Goal: Communication & Community: Answer question/provide support

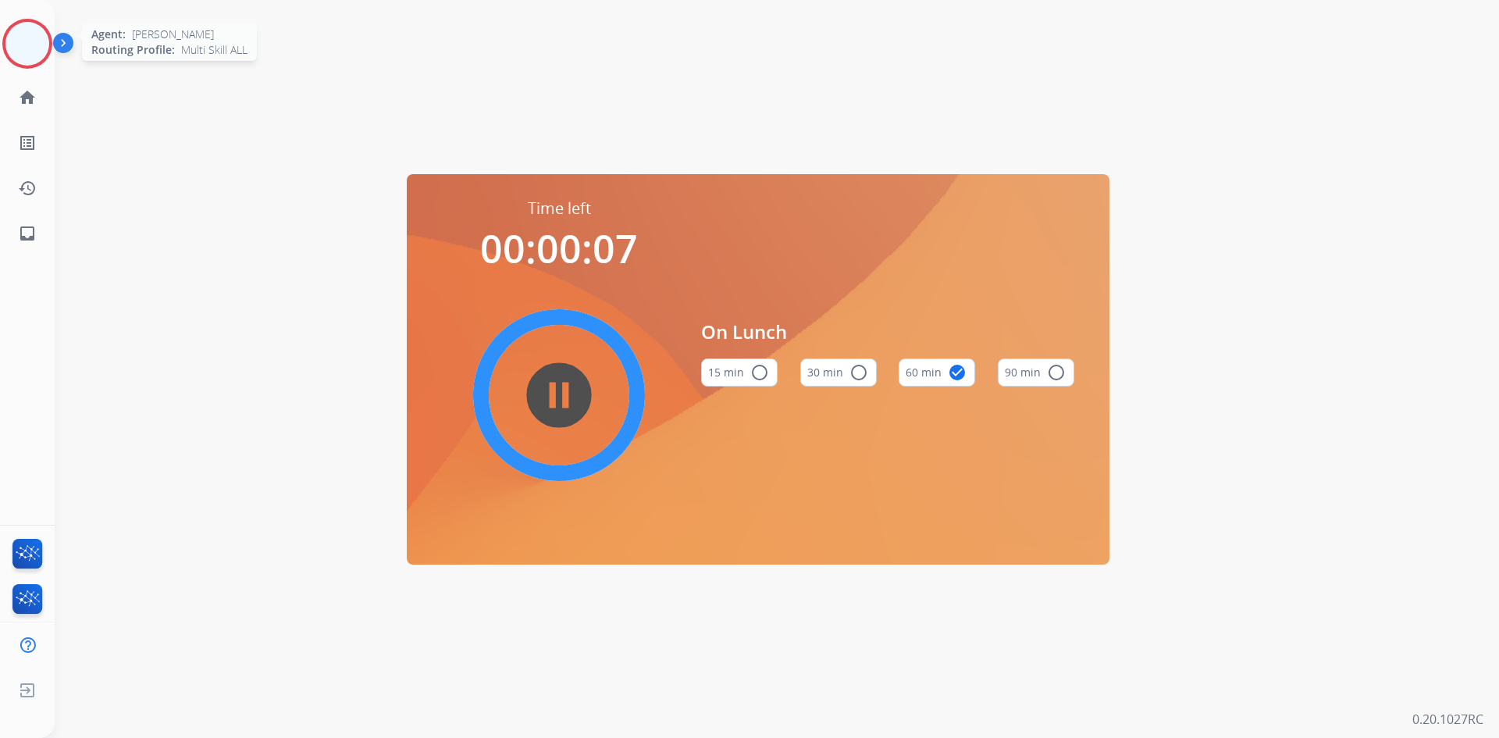
click at [31, 55] on img at bounding box center [27, 44] width 44 height 44
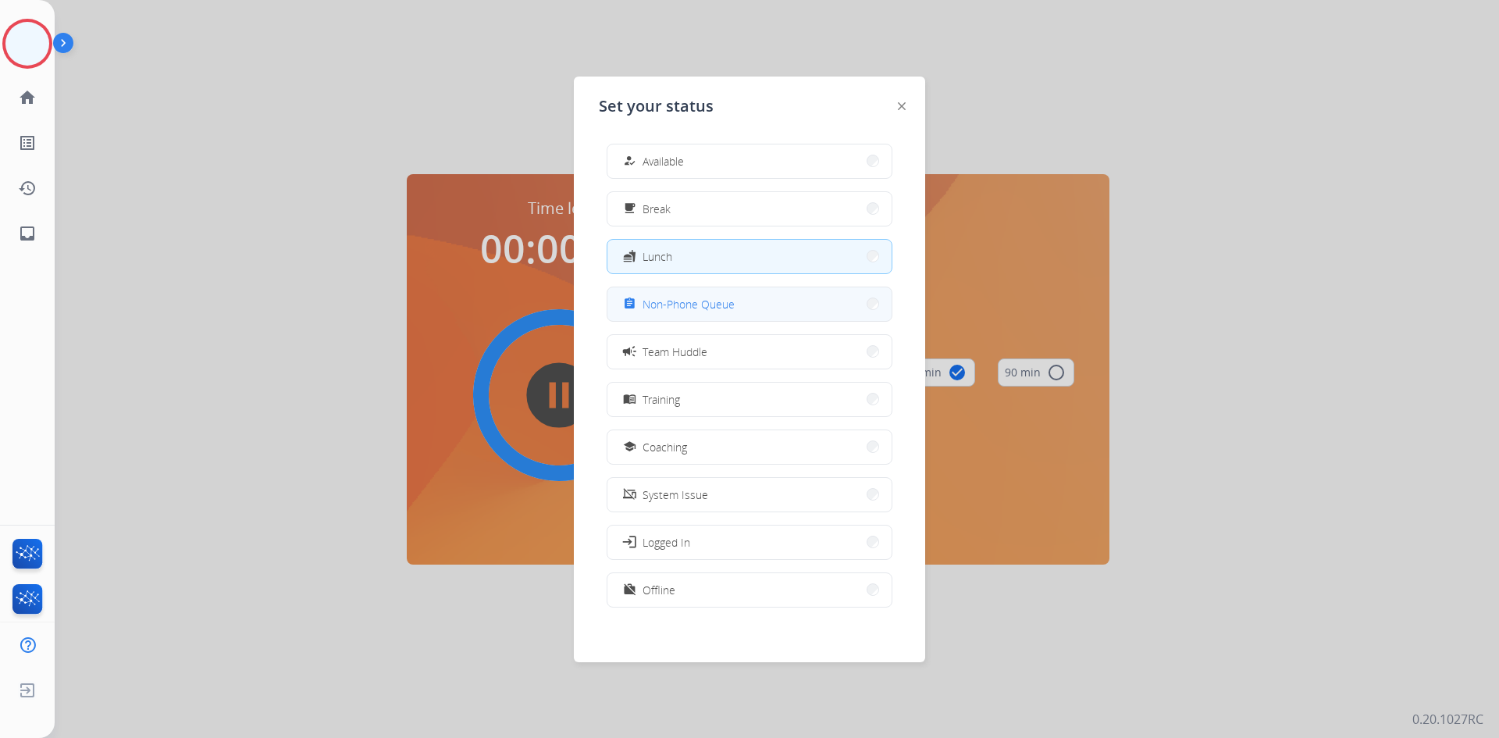
click at [710, 307] on span "Non-Phone Queue" at bounding box center [689, 304] width 92 height 16
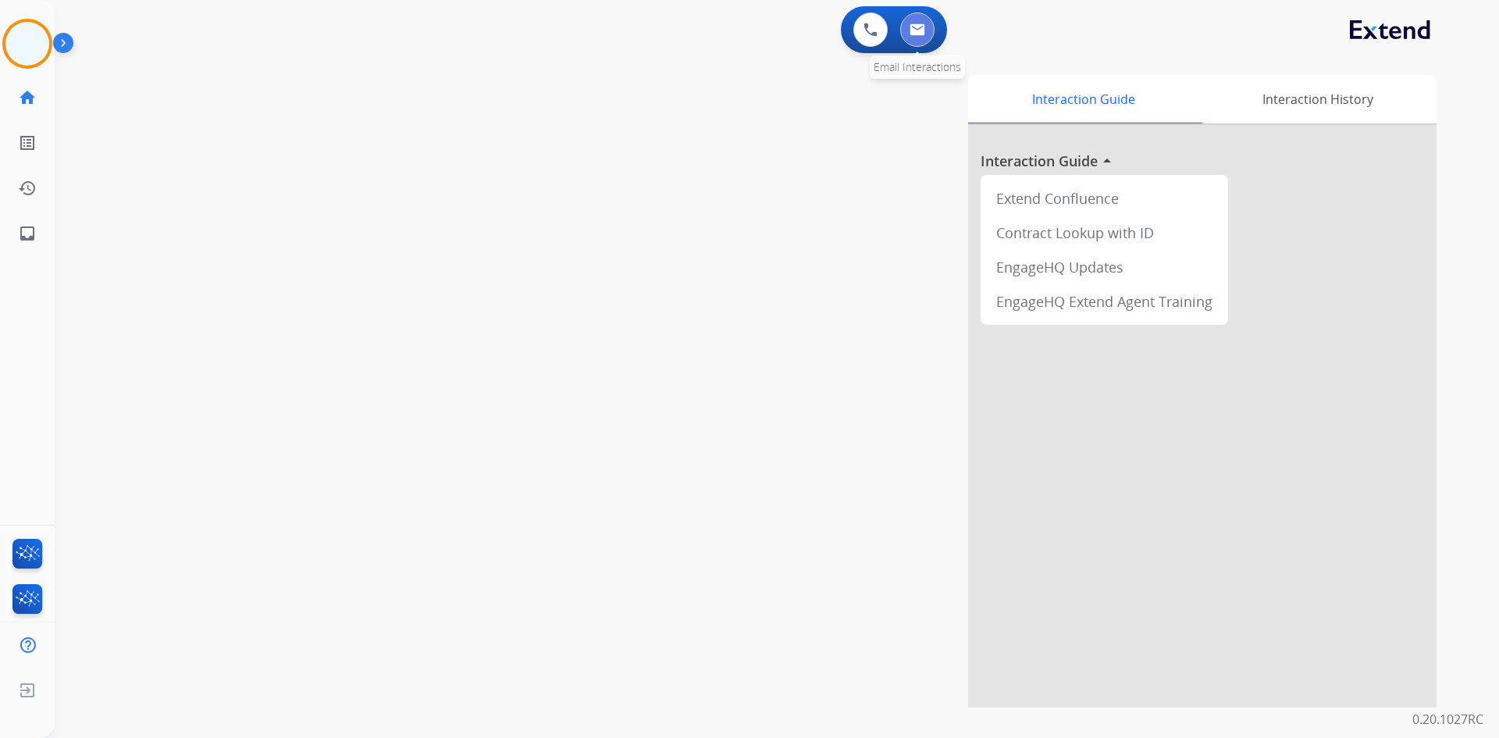
click at [921, 24] on img at bounding box center [918, 29] width 16 height 12
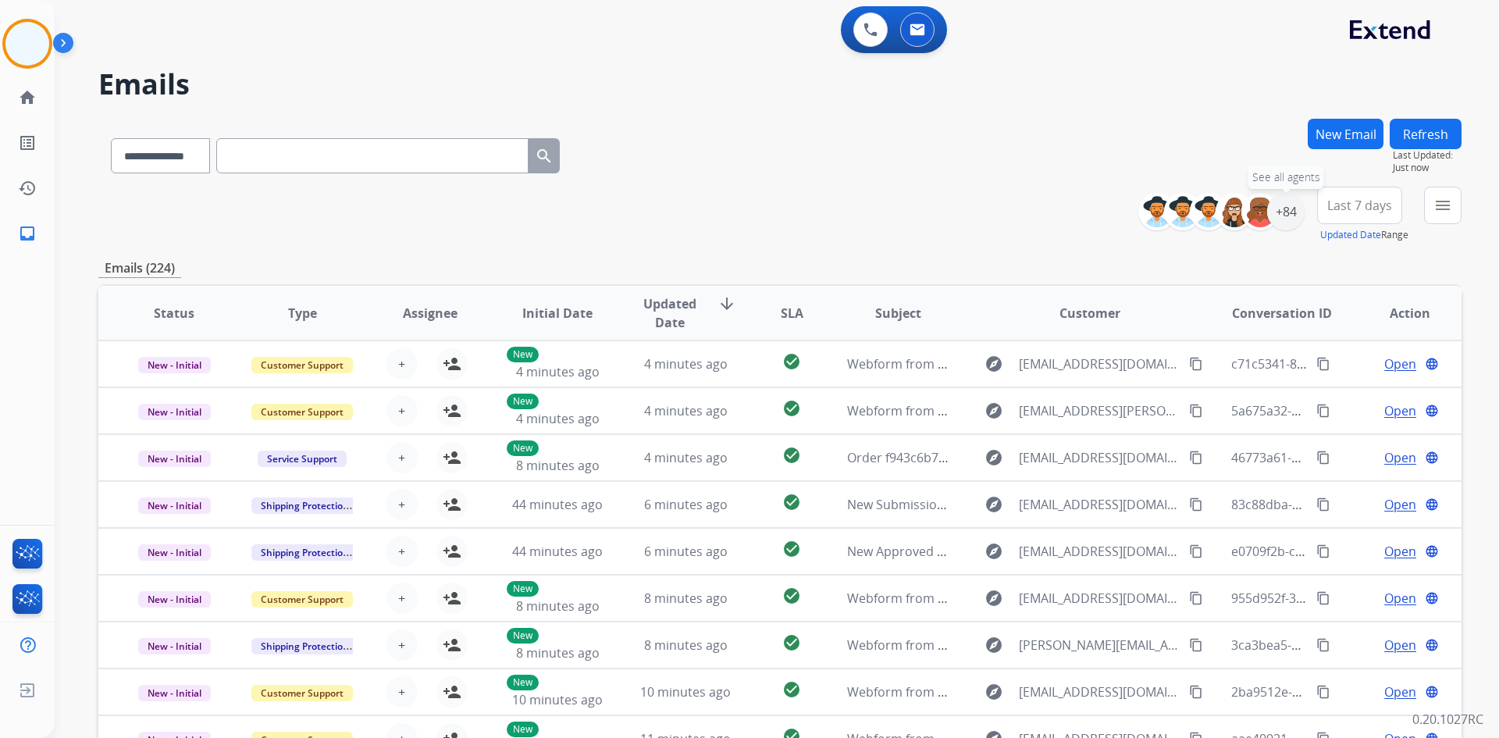
click at [1281, 216] on div "+84" at bounding box center [1285, 211] width 37 height 37
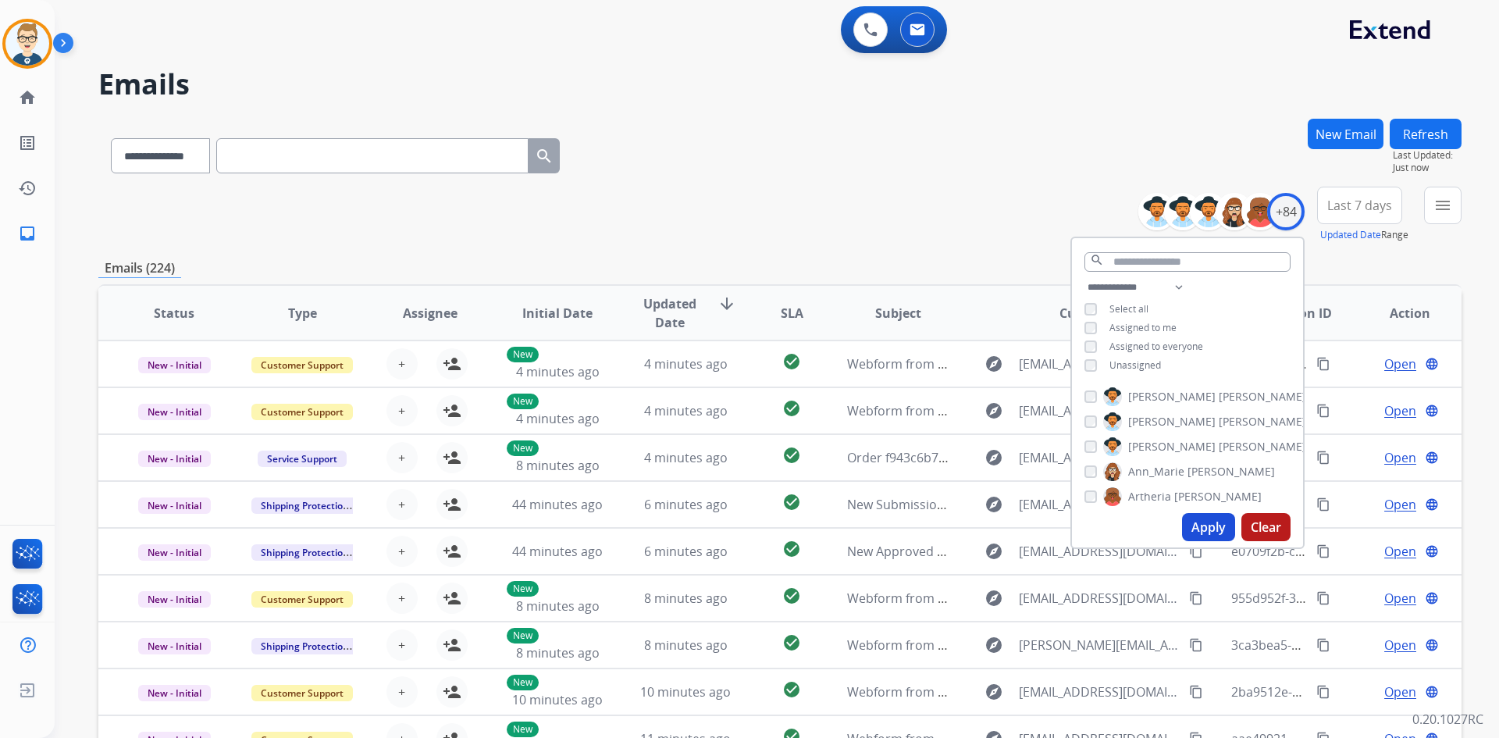
click at [1204, 520] on button "Apply" at bounding box center [1208, 527] width 53 height 28
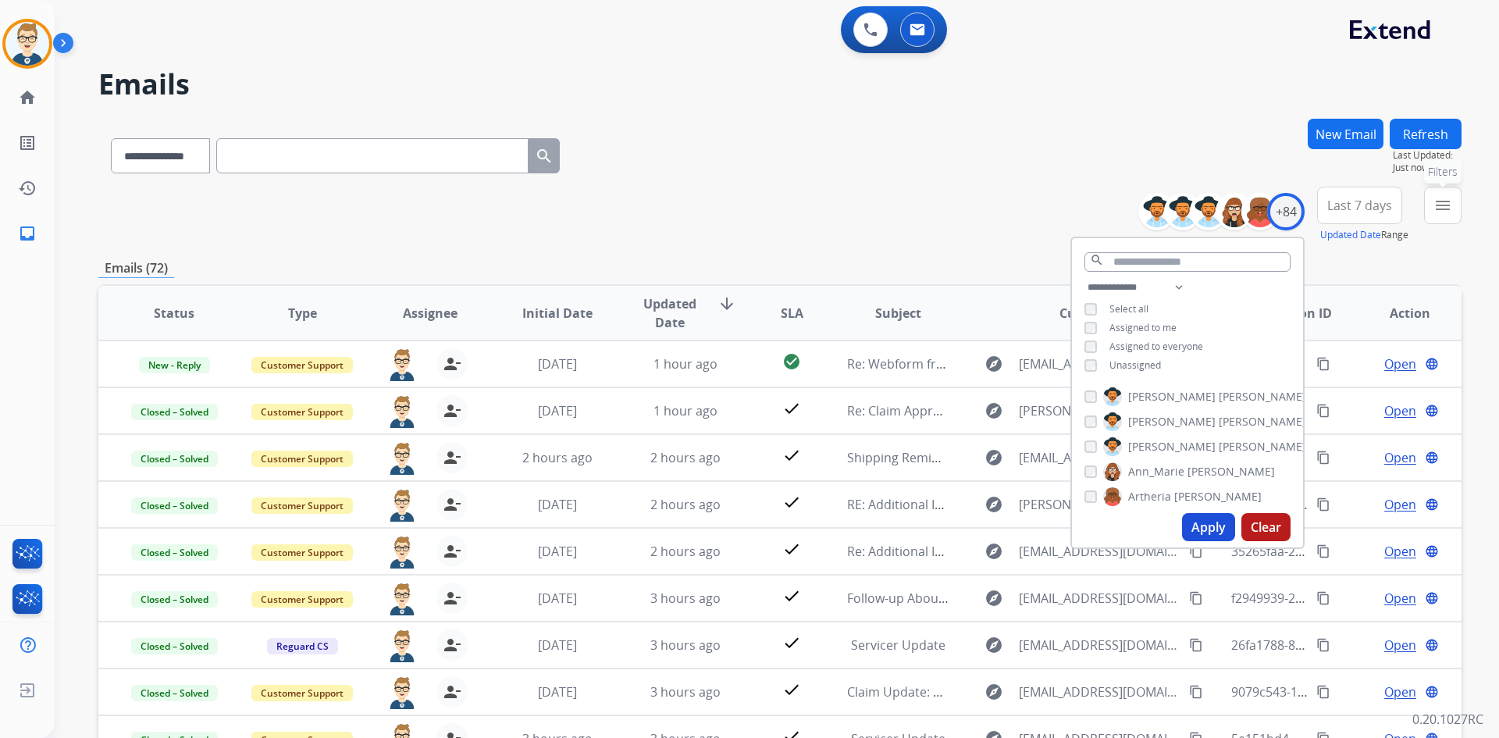
click at [1452, 211] on button "menu Filters" at bounding box center [1442, 205] width 37 height 37
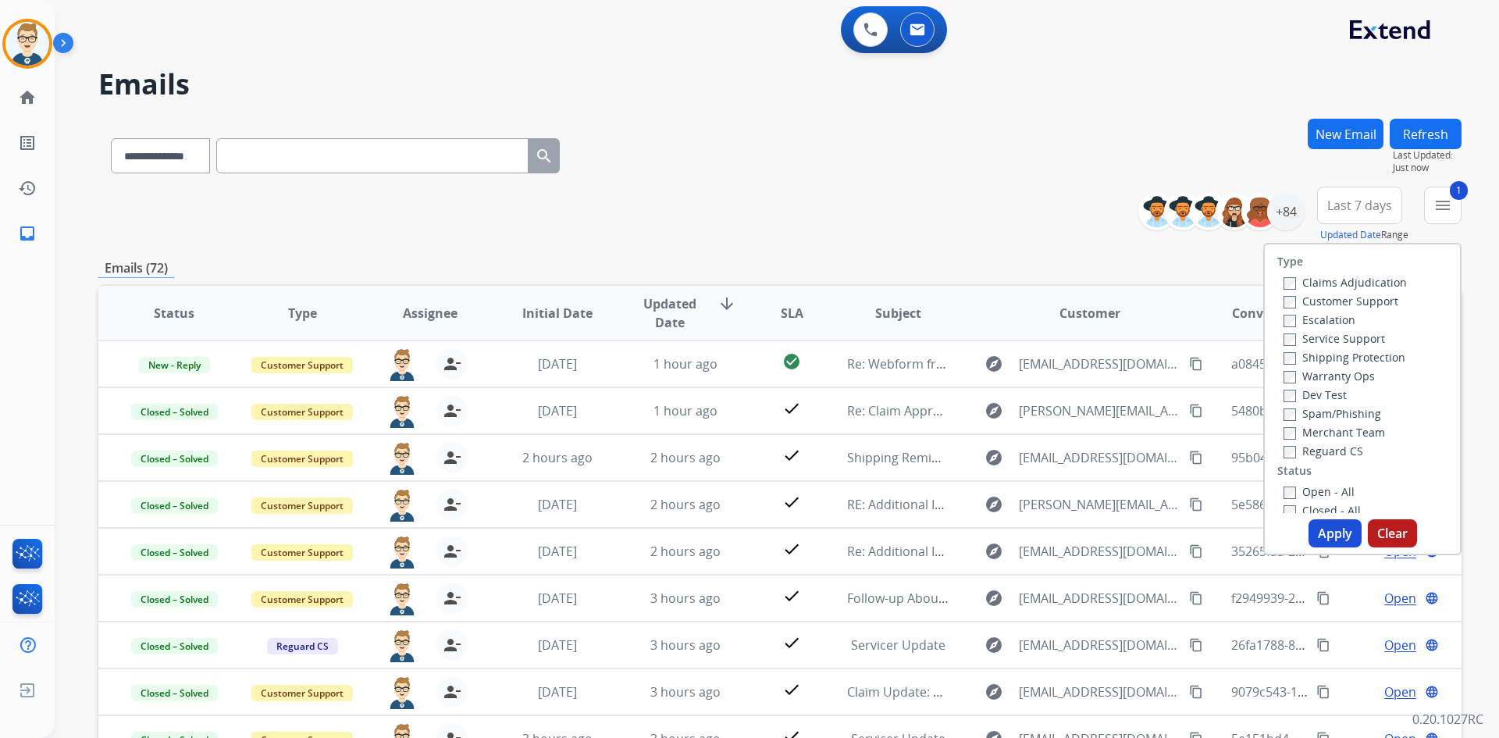
click at [1338, 533] on button "Apply" at bounding box center [1335, 533] width 53 height 28
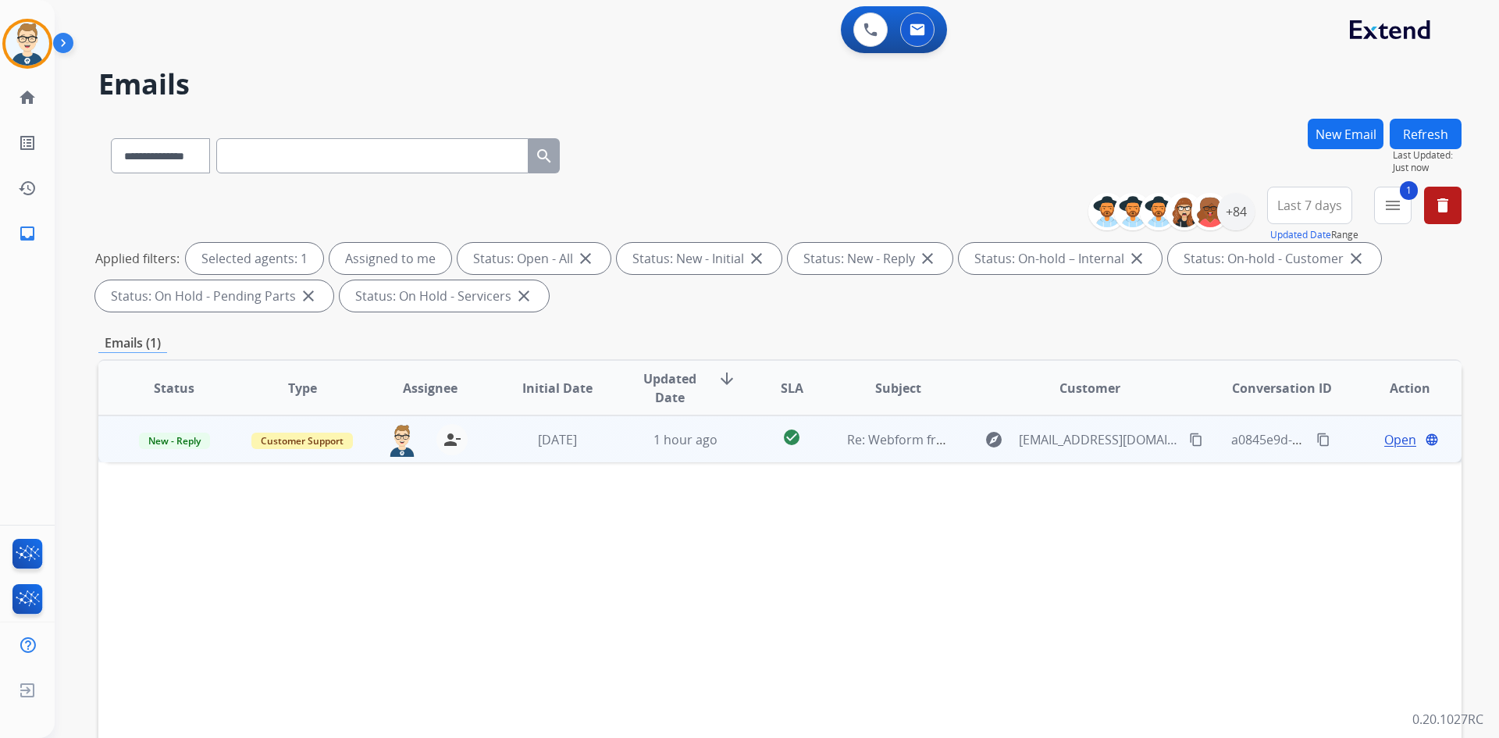
click at [1189, 440] on mat-icon "content_copy" at bounding box center [1196, 440] width 14 height 14
click at [1395, 441] on span "Open" at bounding box center [1400, 439] width 32 height 19
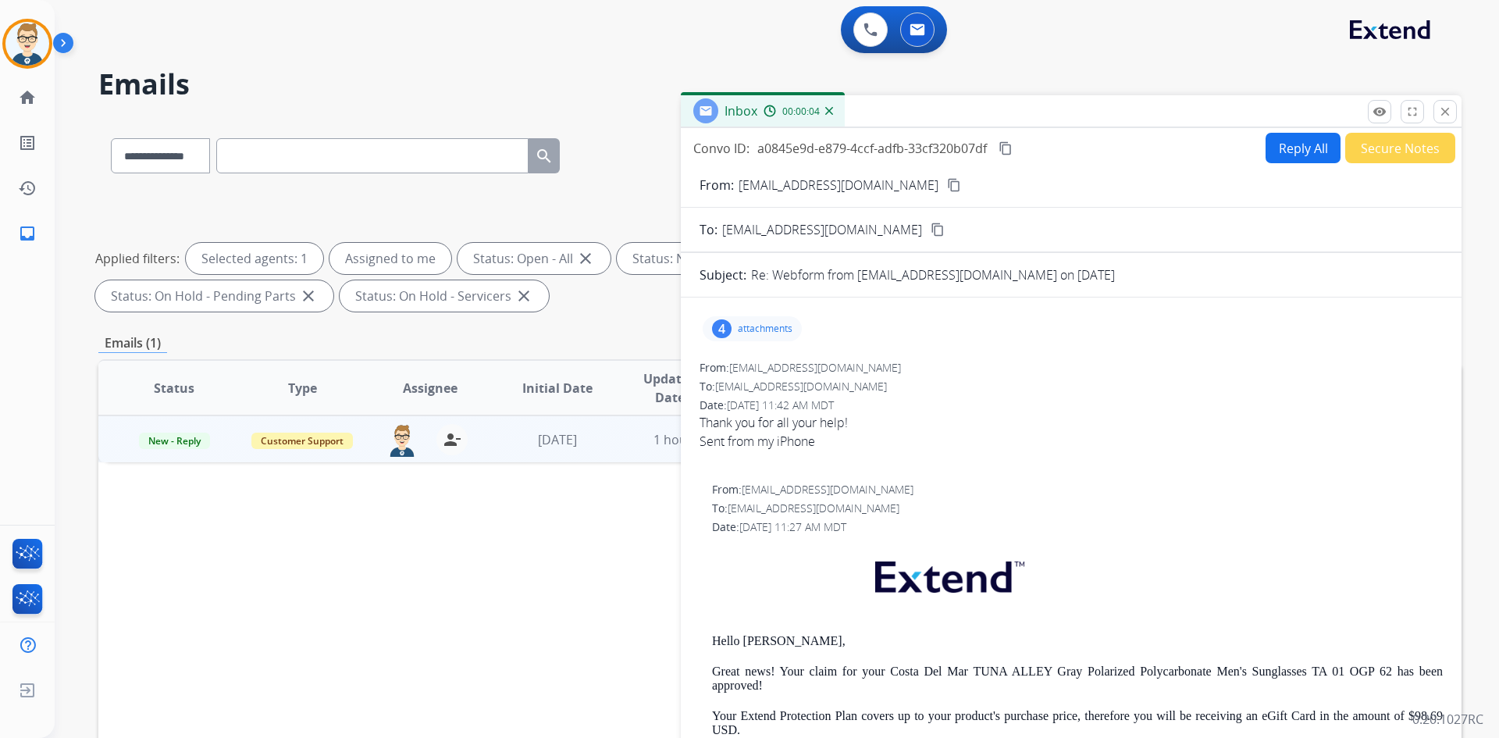
click at [1279, 153] on button "Reply All" at bounding box center [1303, 148] width 75 height 30
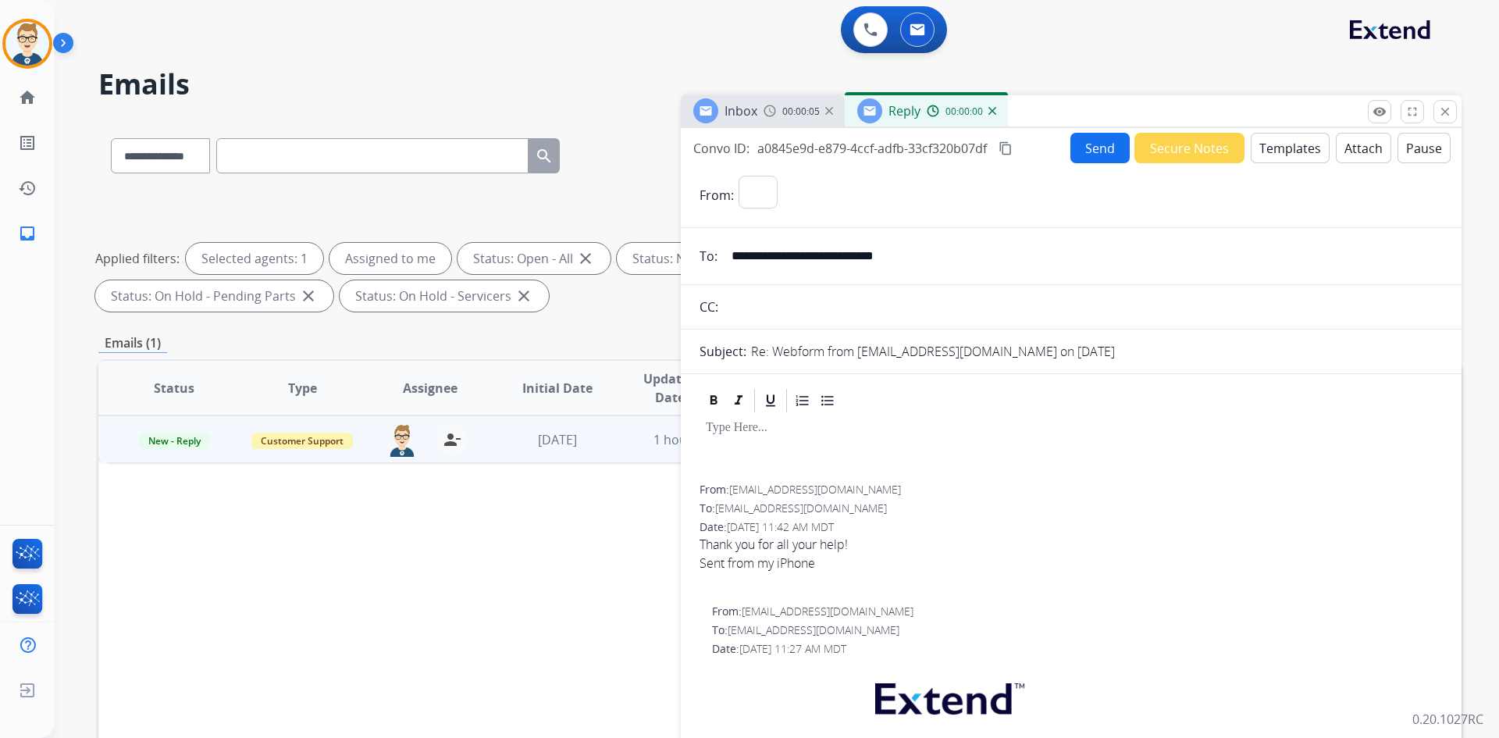
select select "**********"
click at [1279, 153] on button "Templates" at bounding box center [1290, 148] width 79 height 30
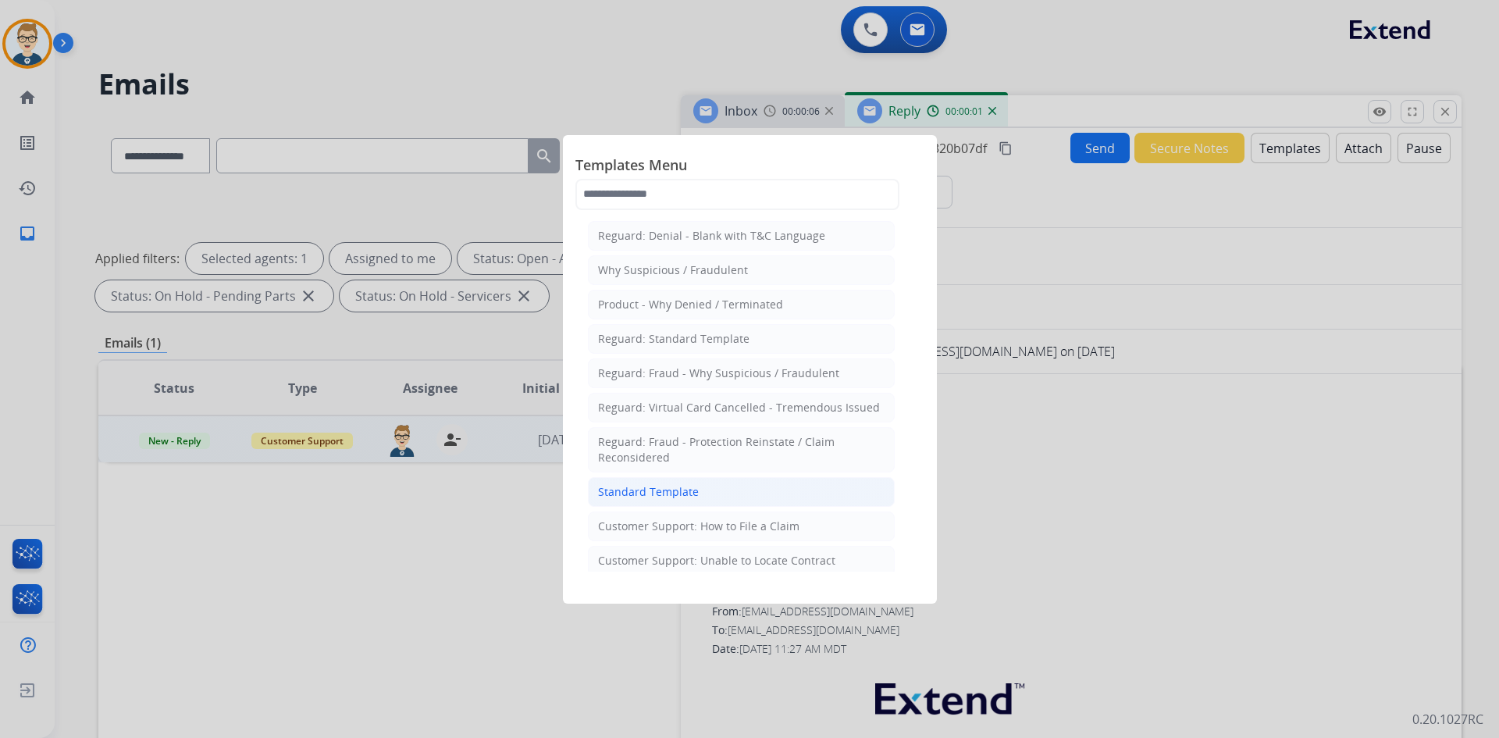
click at [661, 490] on div "Standard Template" at bounding box center [648, 492] width 101 height 16
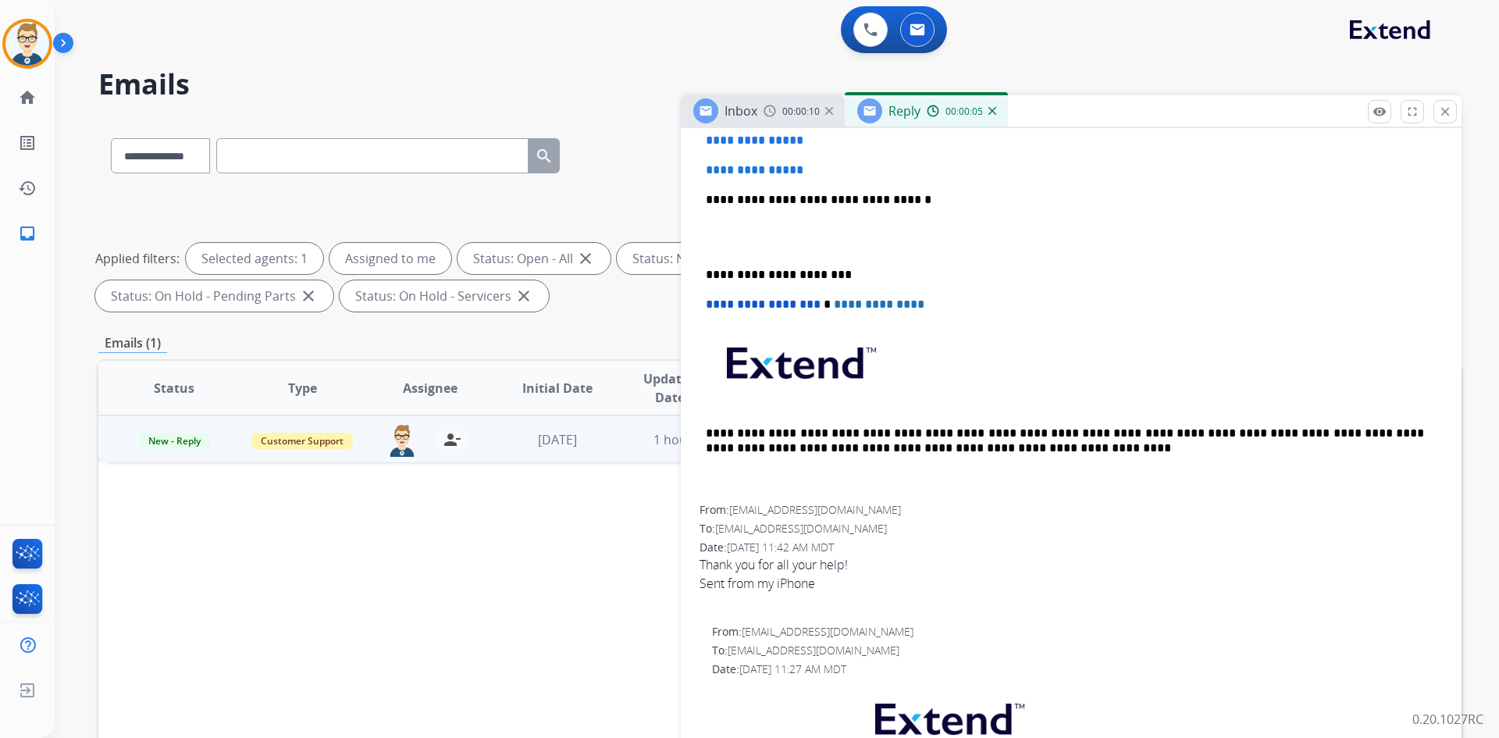
scroll to position [625, 0]
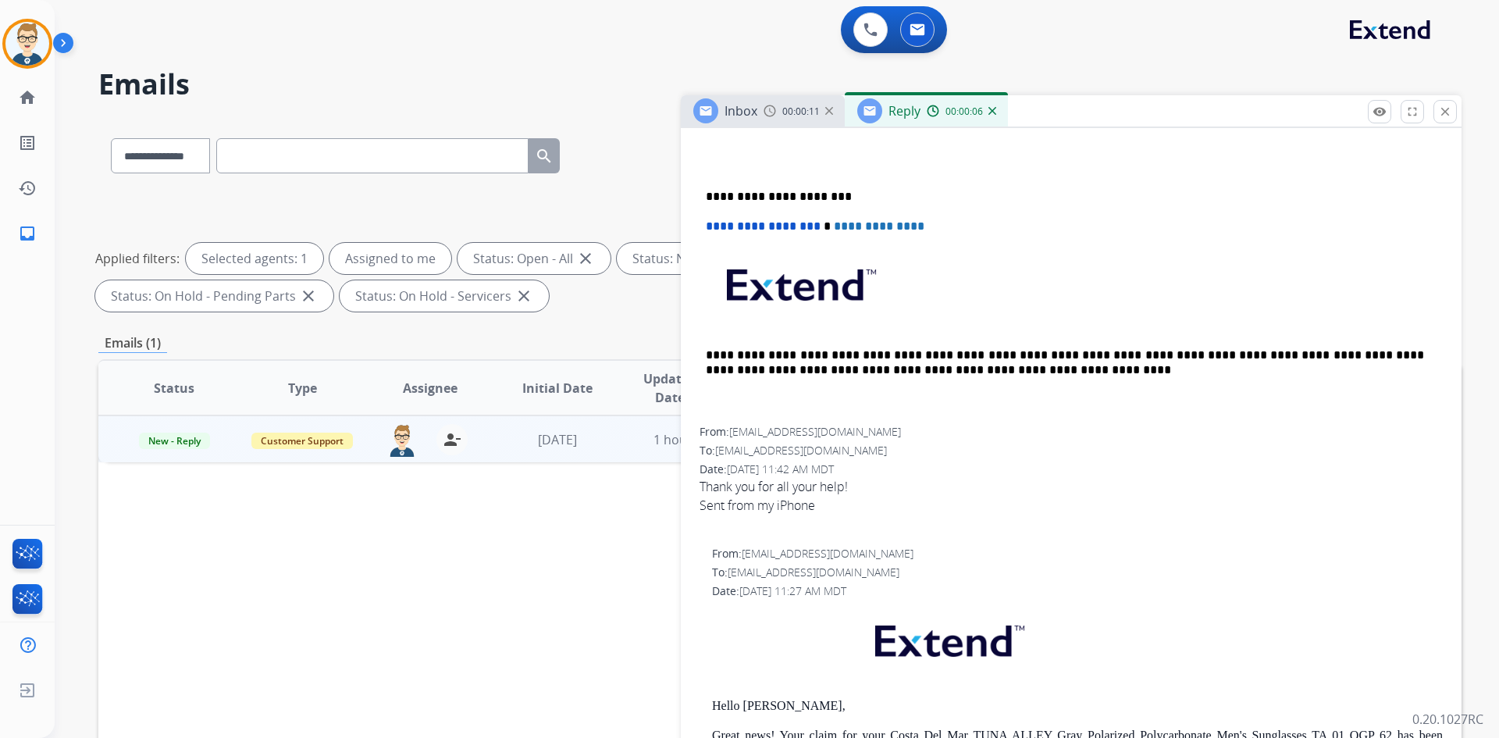
click at [754, 706] on p "Hello [PERSON_NAME]," at bounding box center [1077, 706] width 731 height 14
copy p "[PERSON_NAME]"
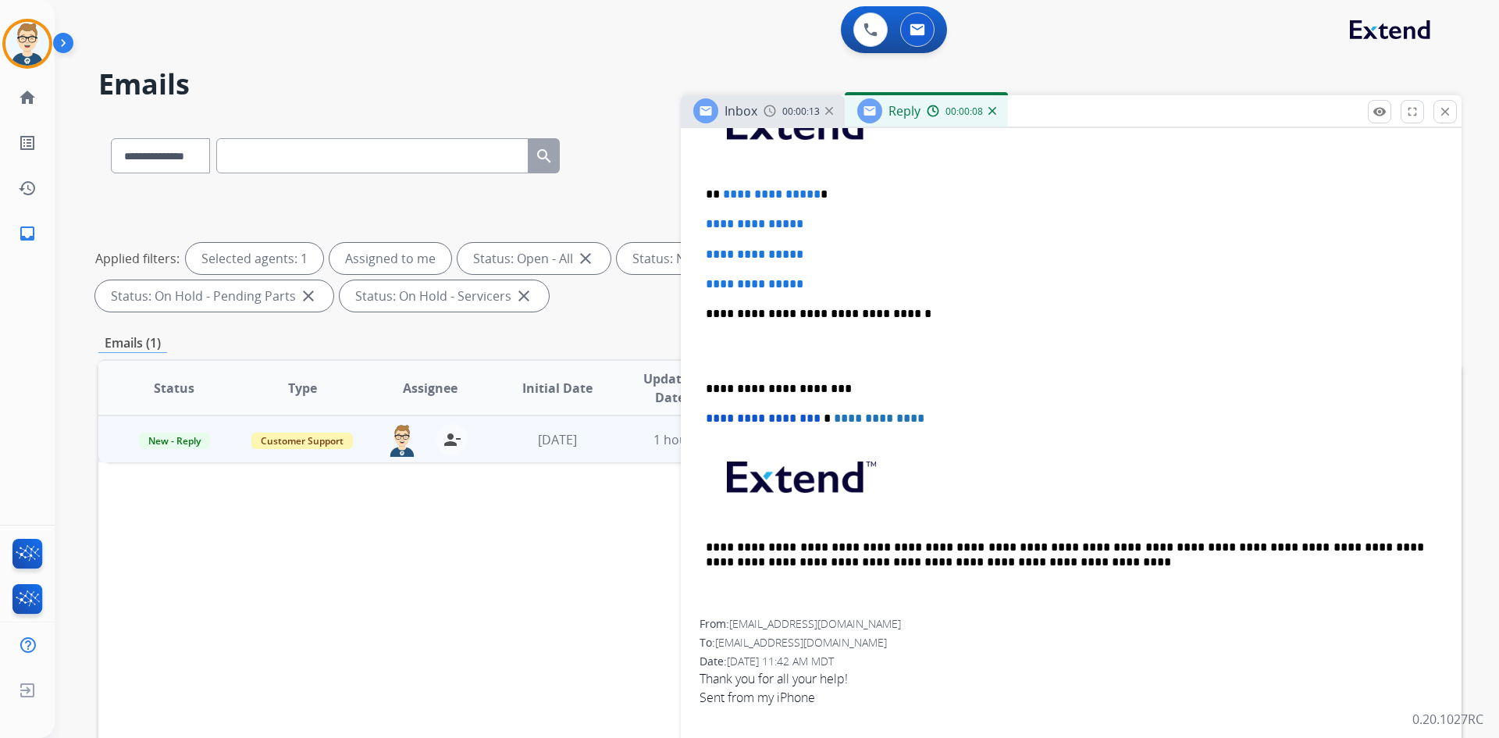
scroll to position [156, 0]
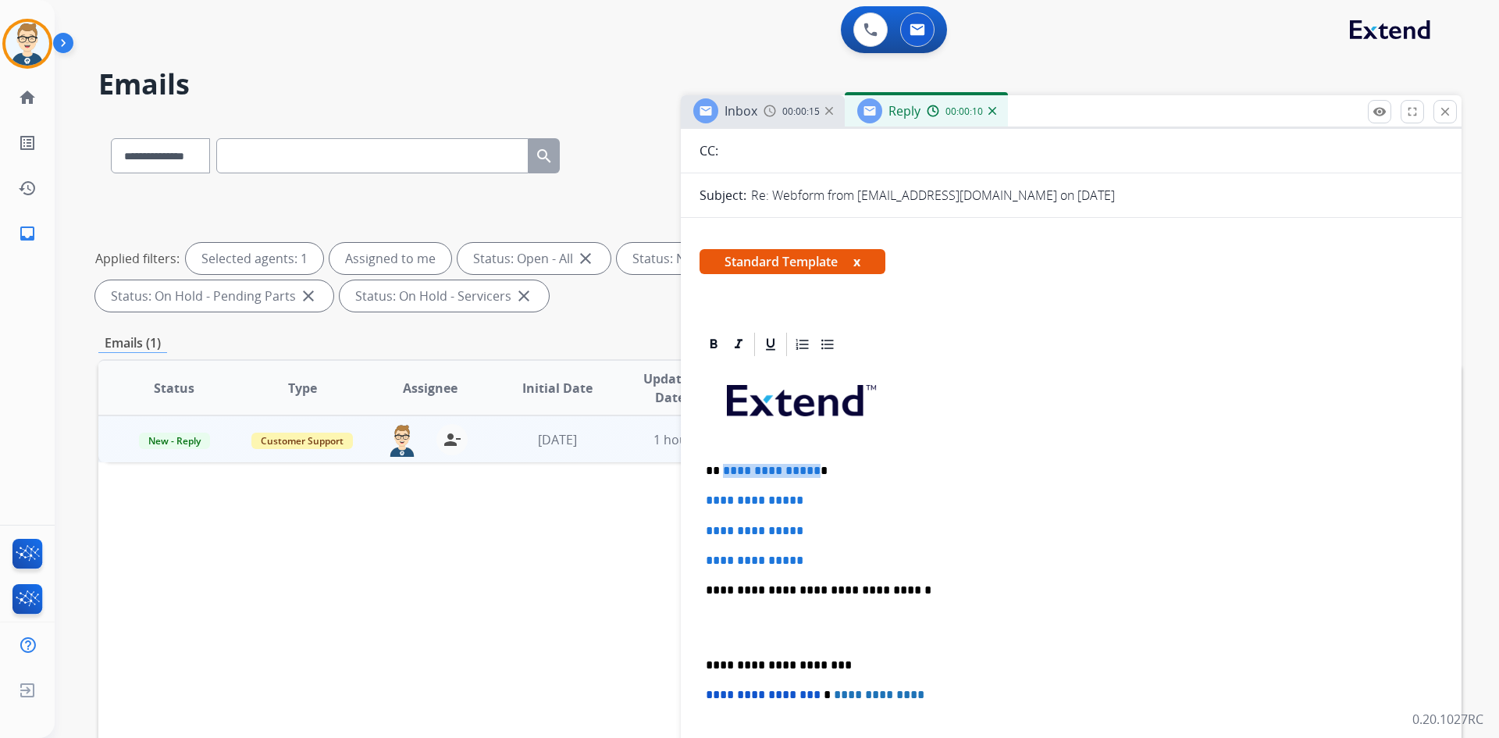
drag, startPoint x: 812, startPoint y: 470, endPoint x: 723, endPoint y: 472, distance: 89.0
click at [723, 472] on p "**********" at bounding box center [1065, 471] width 718 height 14
drag, startPoint x: 827, startPoint y: 566, endPoint x: 686, endPoint y: 503, distance: 154.1
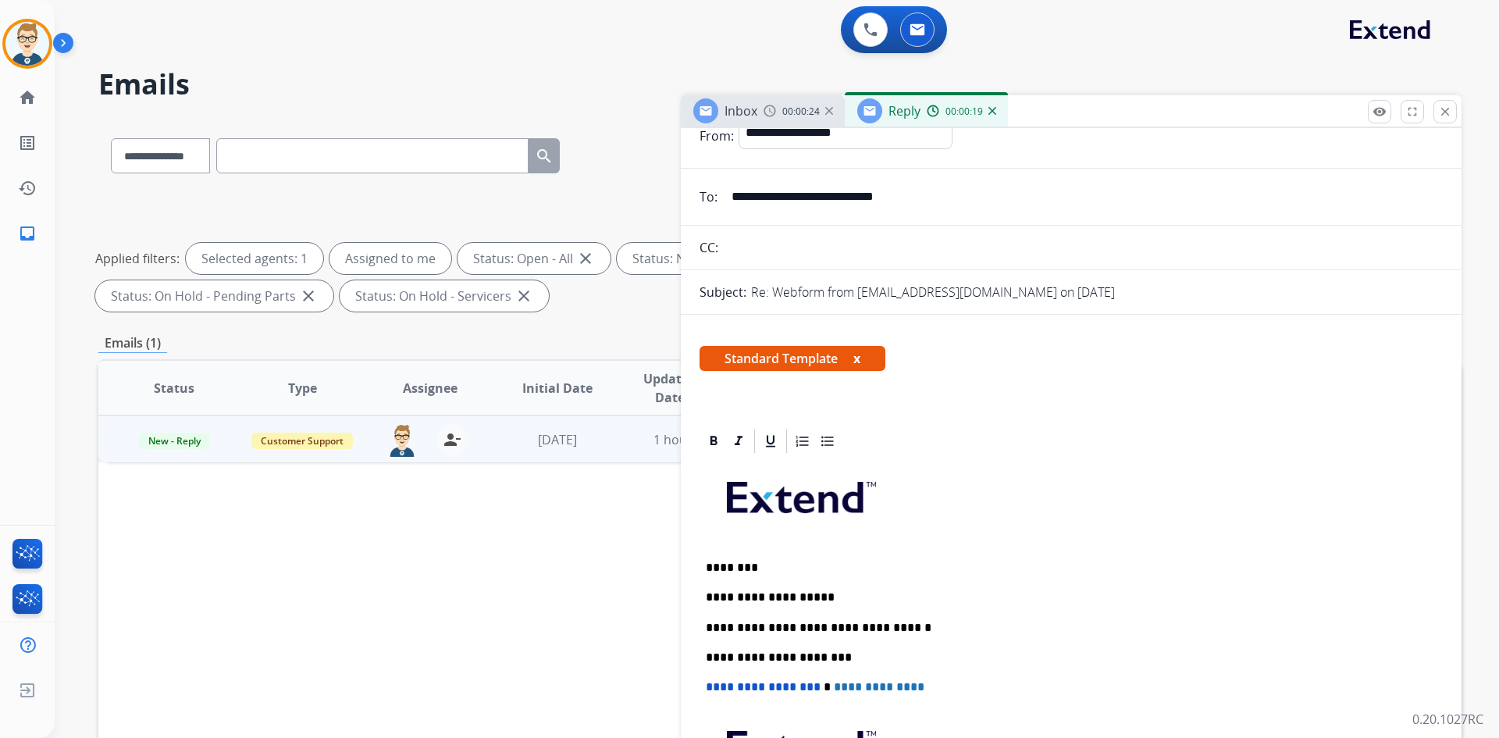
scroll to position [0, 0]
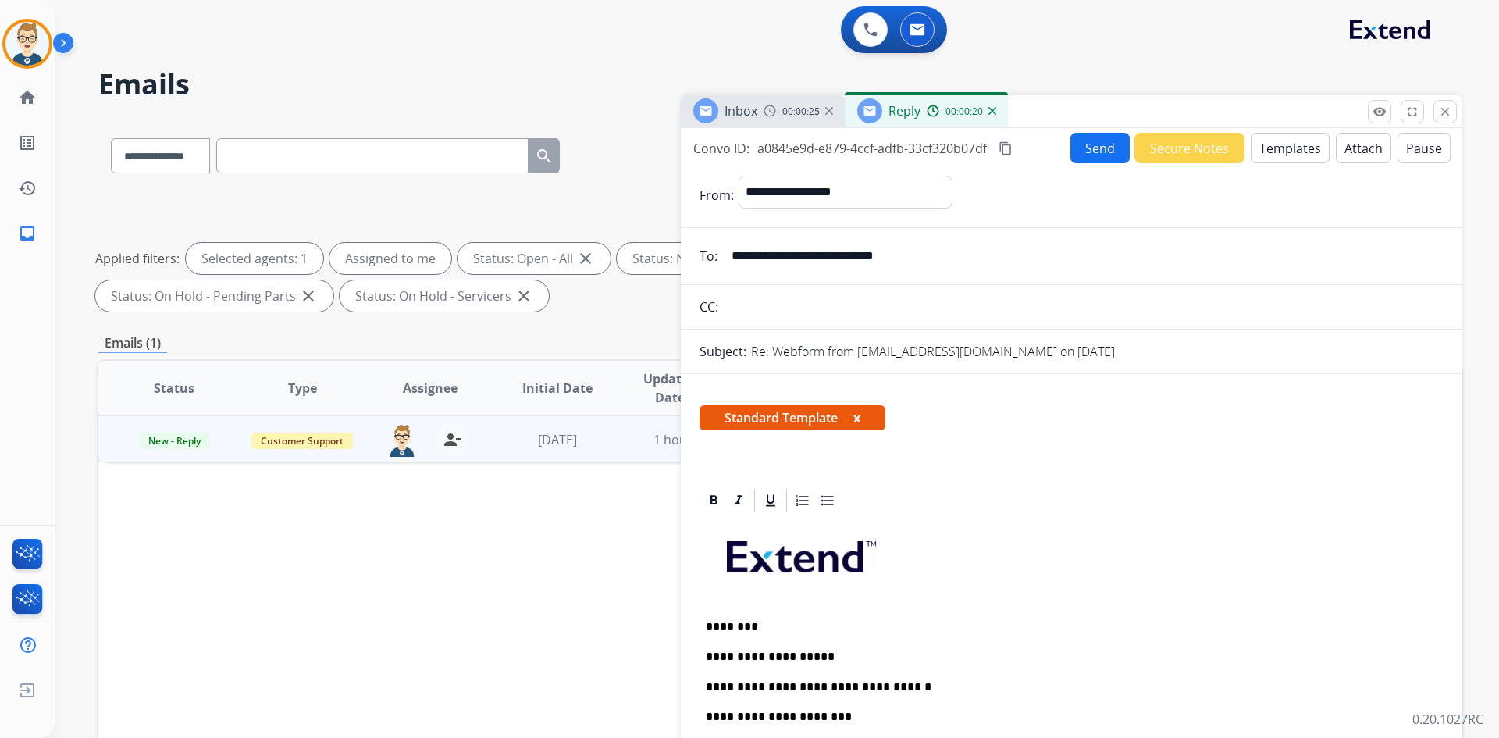
click at [1099, 148] on button "Send" at bounding box center [1100, 148] width 59 height 30
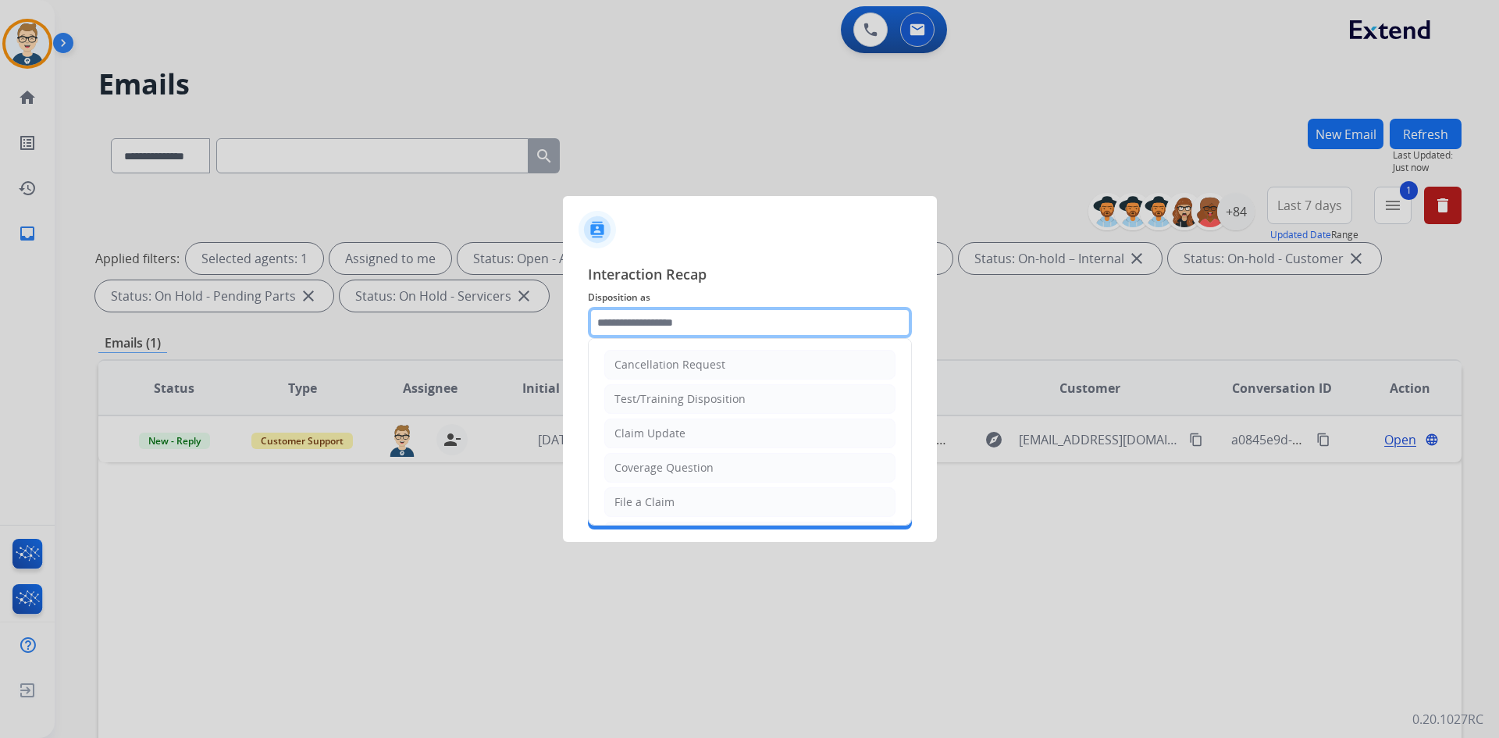
click at [694, 319] on input "text" at bounding box center [750, 322] width 324 height 31
click at [662, 438] on div "Claim Update" at bounding box center [650, 434] width 71 height 16
type input "**********"
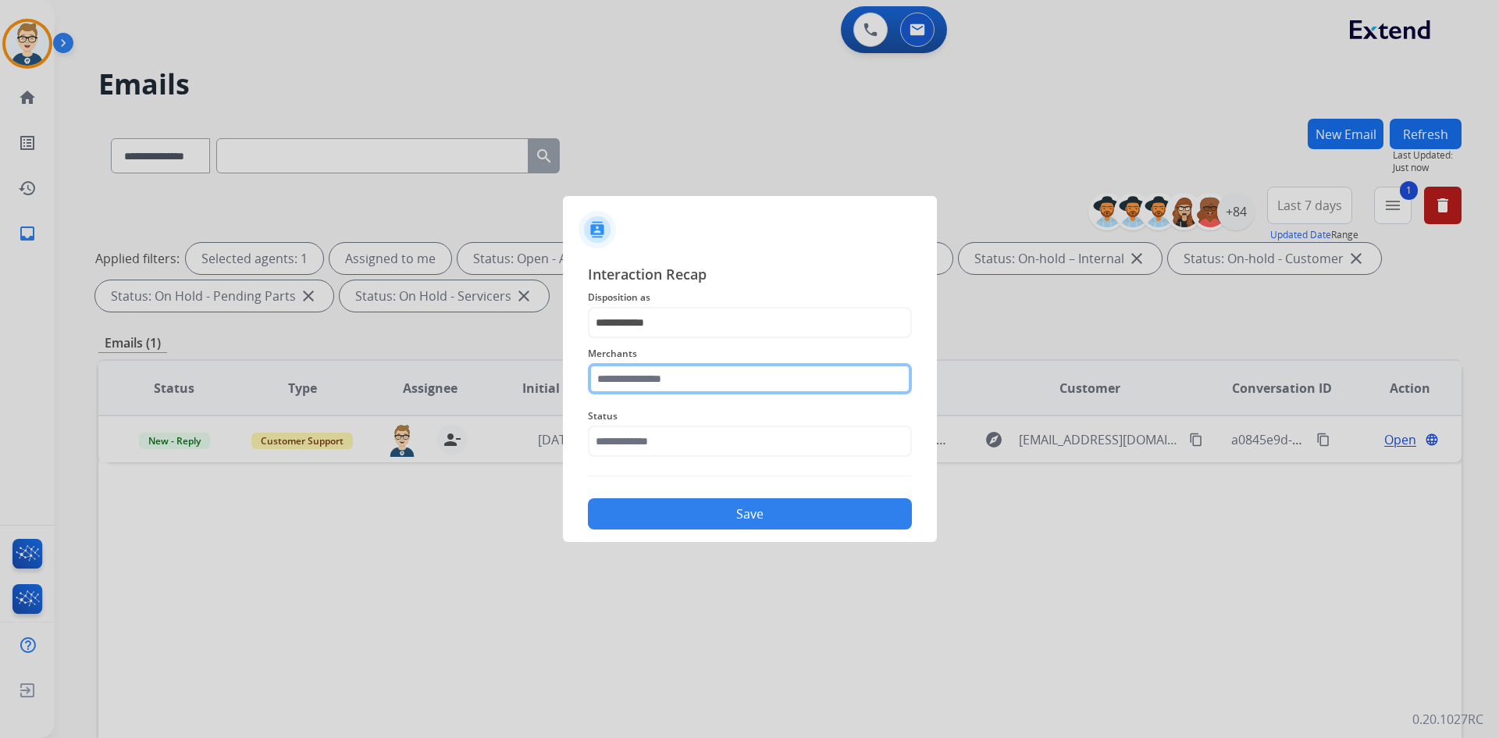
click at [668, 384] on input "text" at bounding box center [750, 378] width 324 height 31
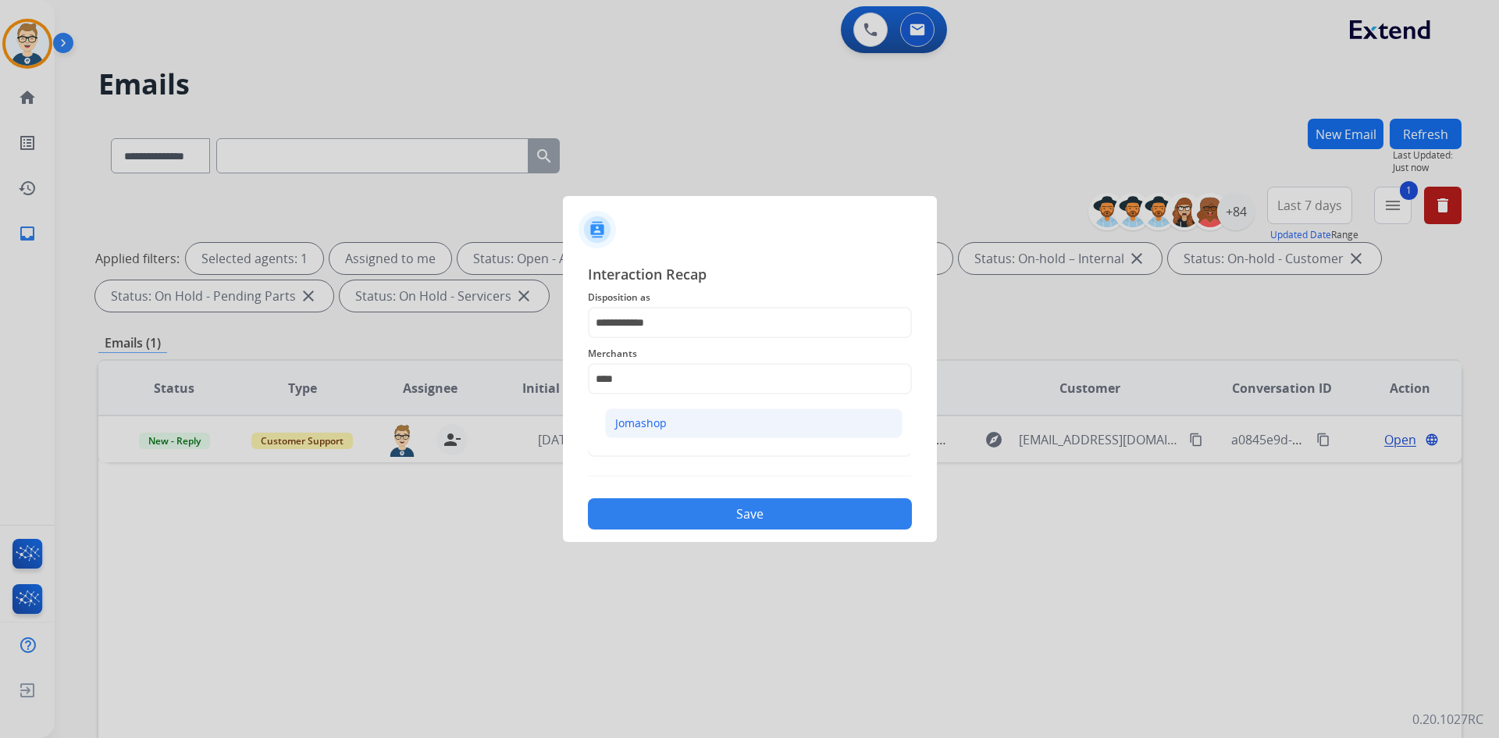
click at [668, 416] on li "Jomashop" at bounding box center [754, 423] width 298 height 30
type input "********"
click at [671, 448] on input "text" at bounding box center [750, 441] width 324 height 31
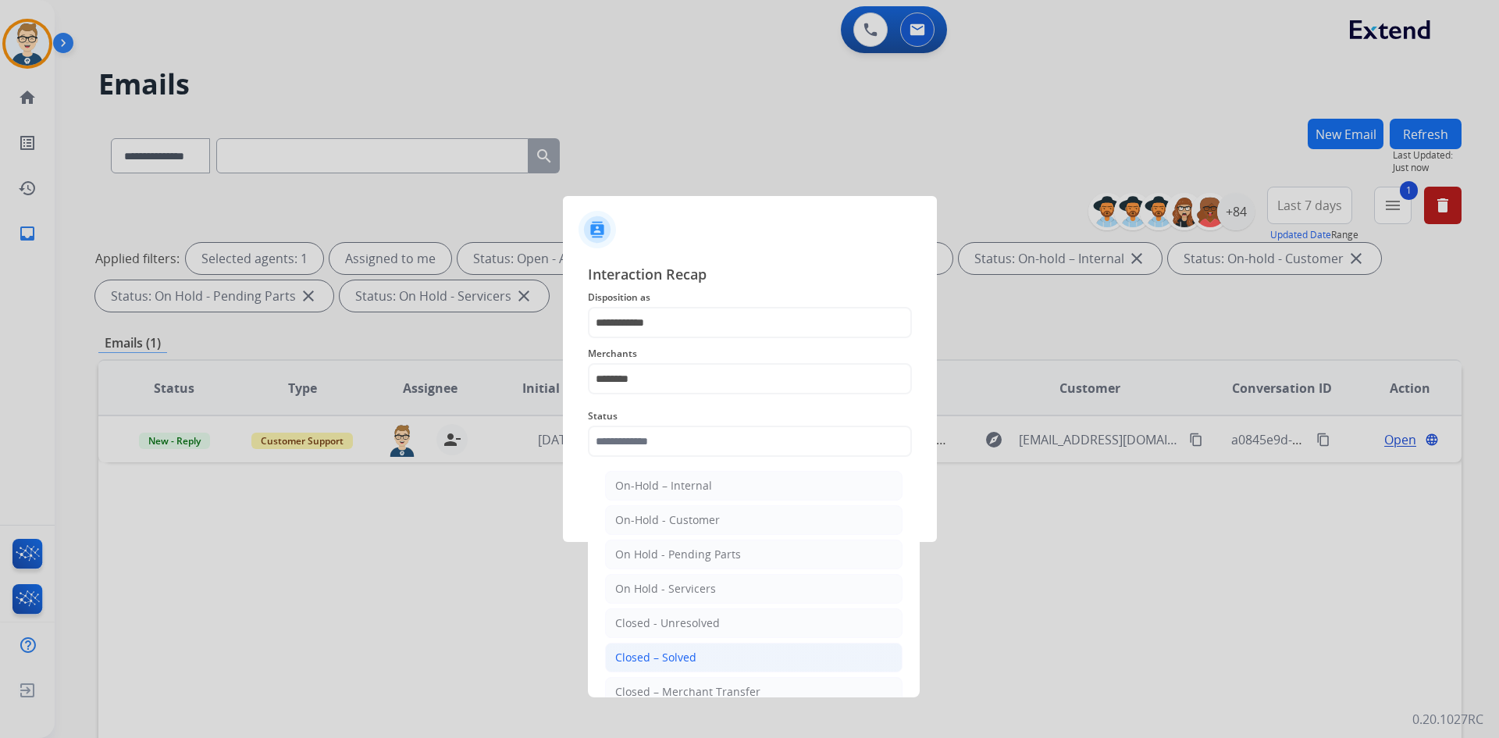
click at [633, 656] on div "Closed – Solved" at bounding box center [655, 658] width 81 height 16
type input "**********"
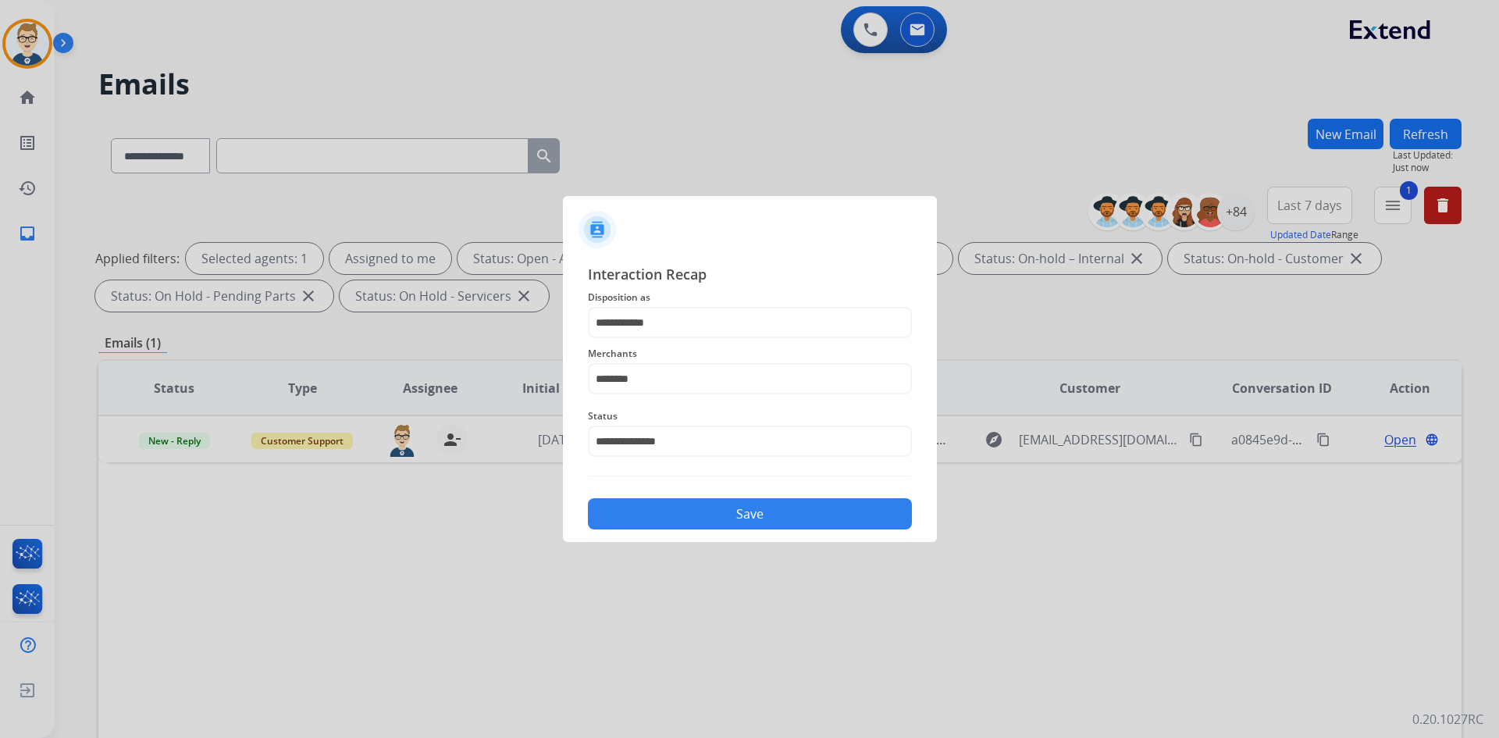
click at [740, 503] on button "Save" at bounding box center [750, 513] width 324 height 31
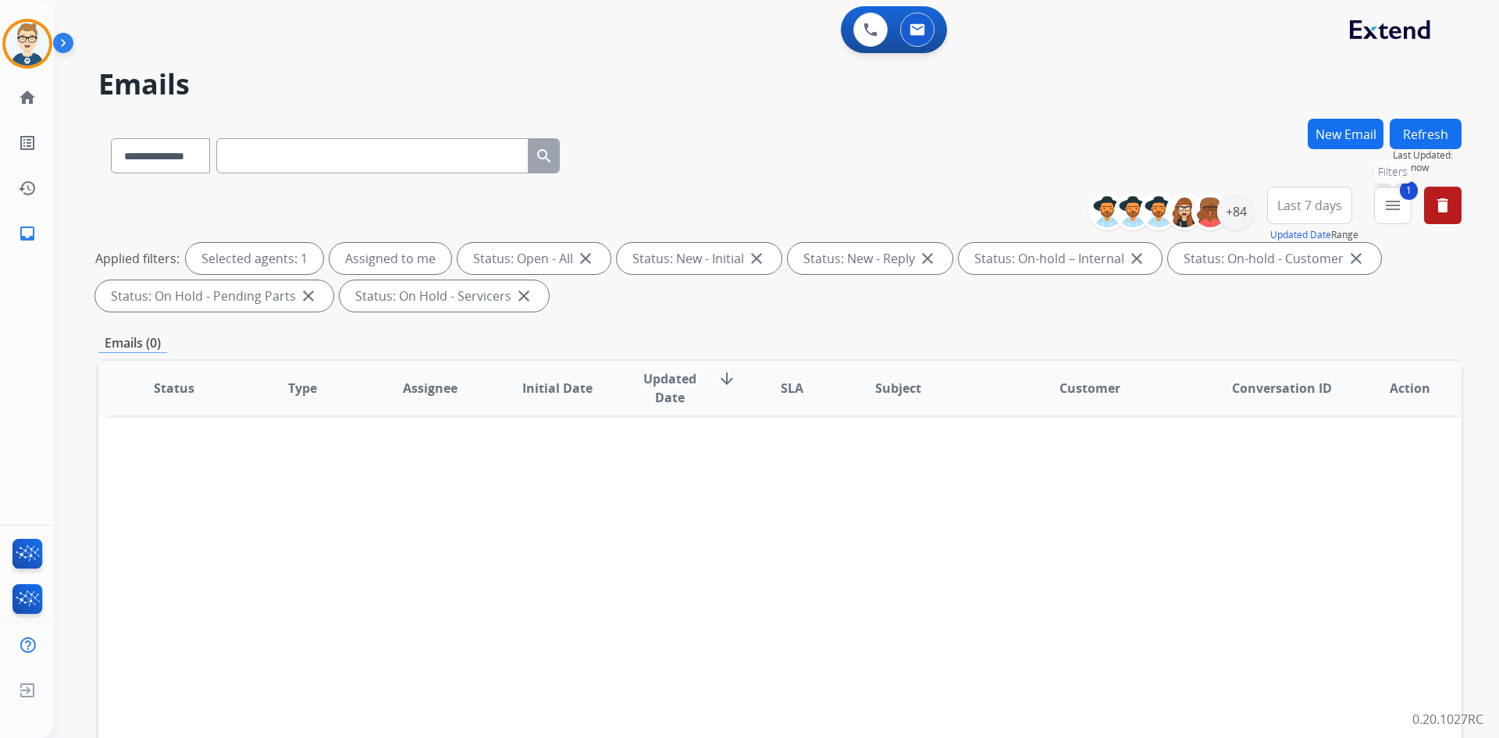
click at [1390, 208] on mat-icon "menu" at bounding box center [1393, 205] width 19 height 19
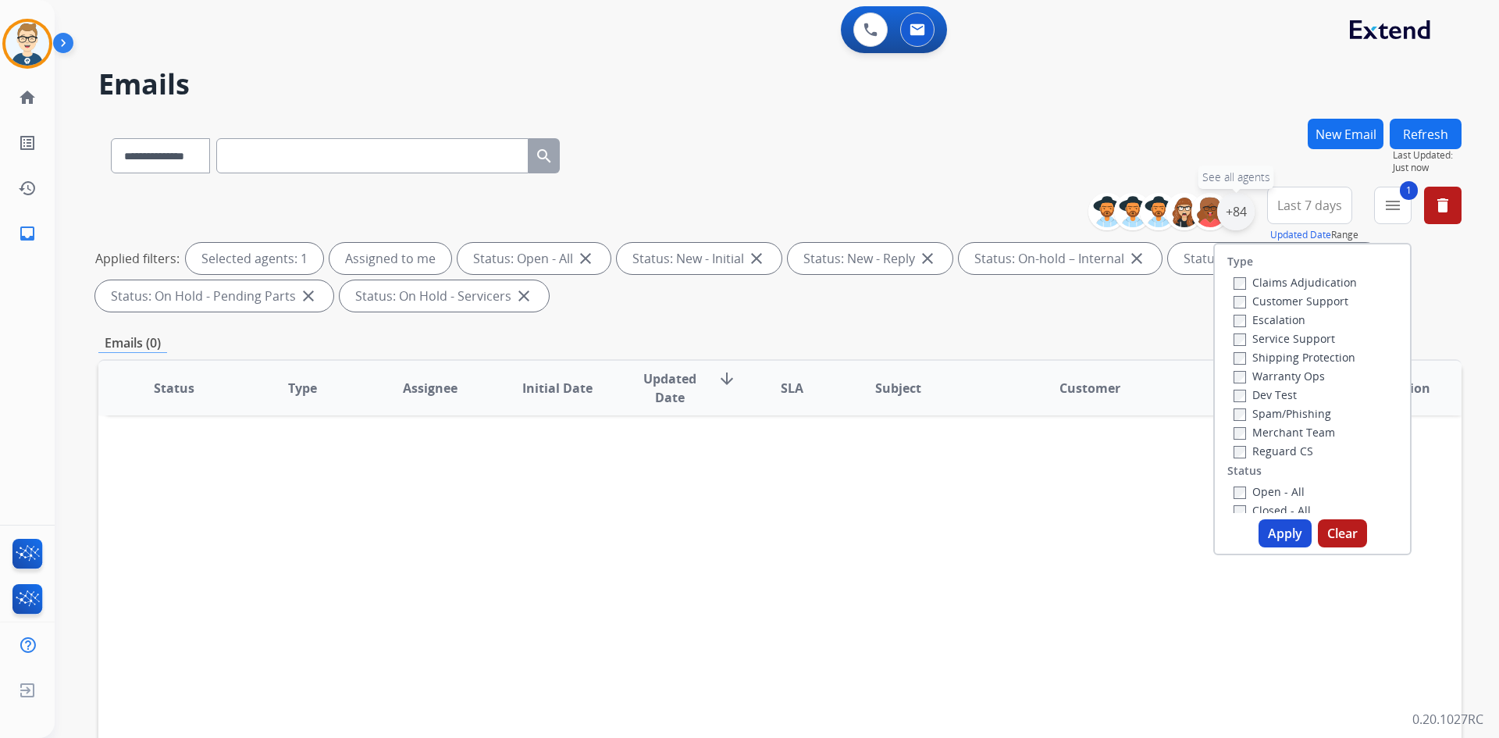
click at [1244, 215] on div "+84" at bounding box center [1235, 211] width 37 height 37
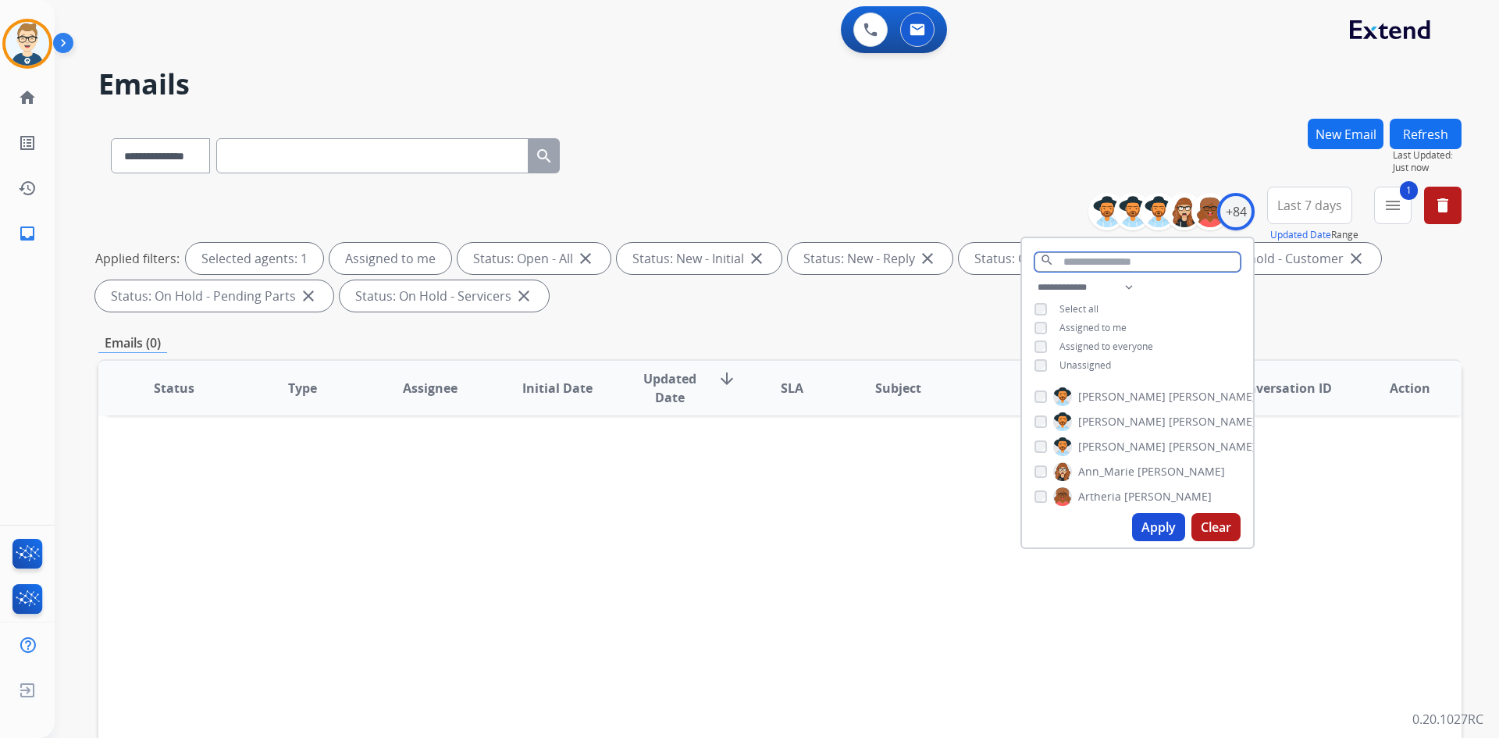
click at [1096, 265] on input "text" at bounding box center [1138, 262] width 206 height 20
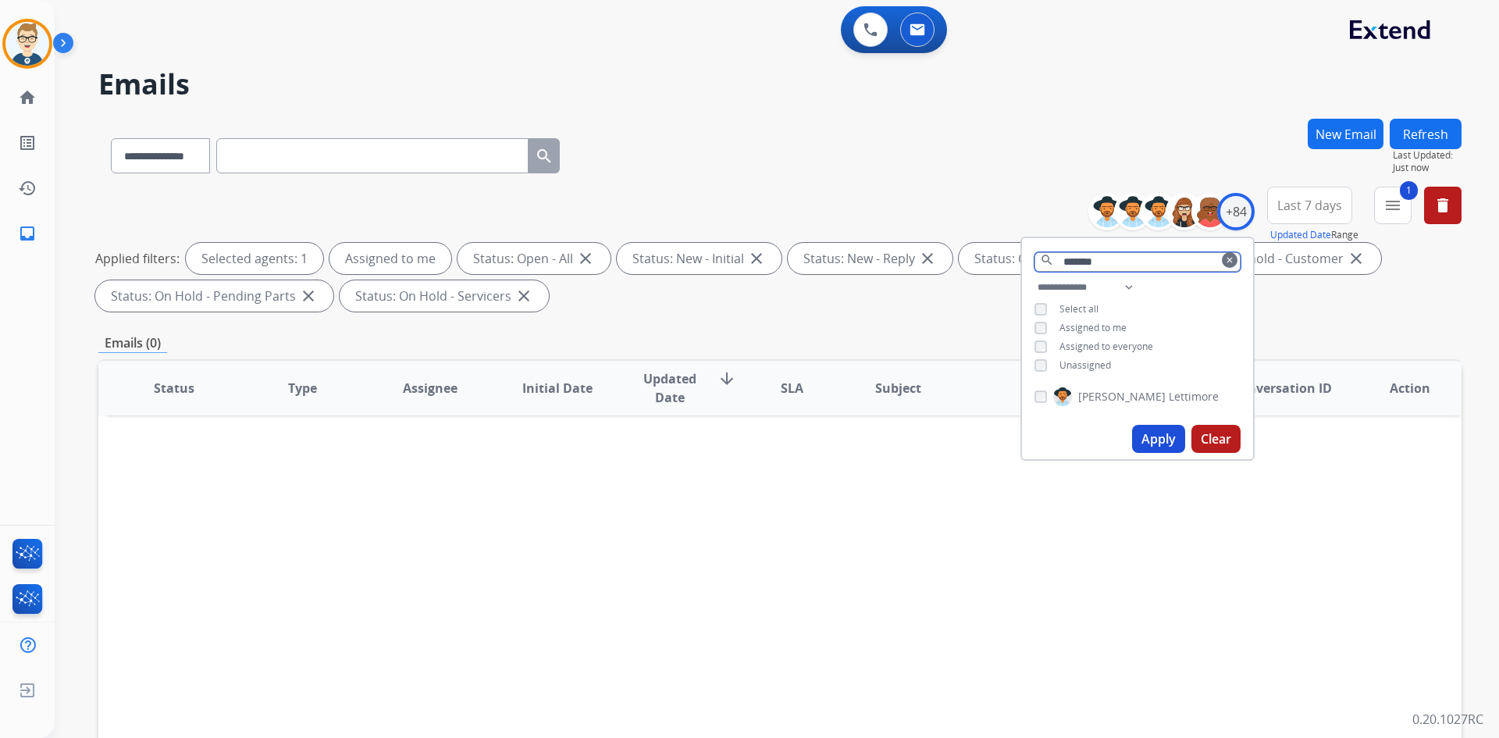
drag, startPoint x: 1140, startPoint y: 257, endPoint x: 582, endPoint y: 283, distance: 559.0
click at [740, 281] on div "**********" at bounding box center [779, 252] width 1363 height 131
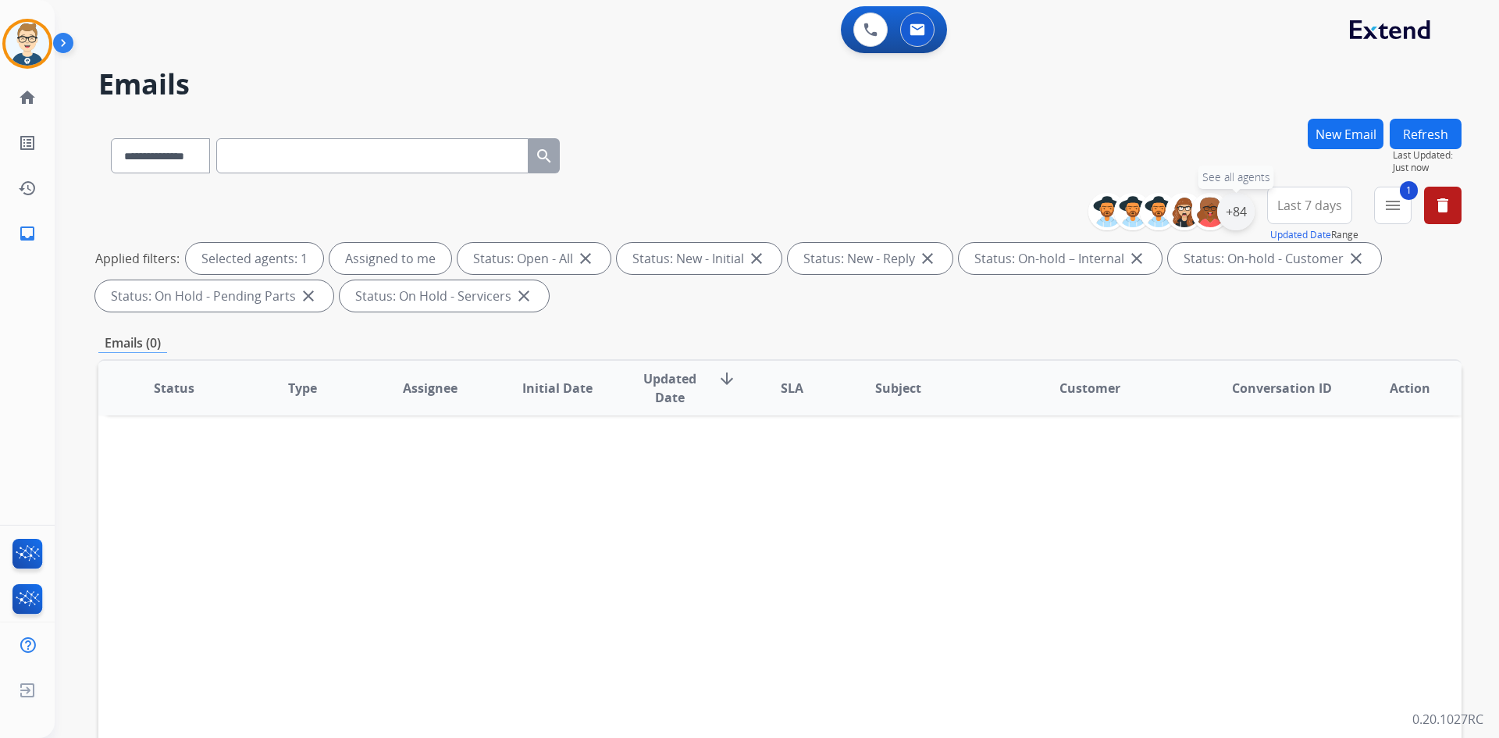
click at [1238, 205] on div "+84" at bounding box center [1235, 211] width 37 height 37
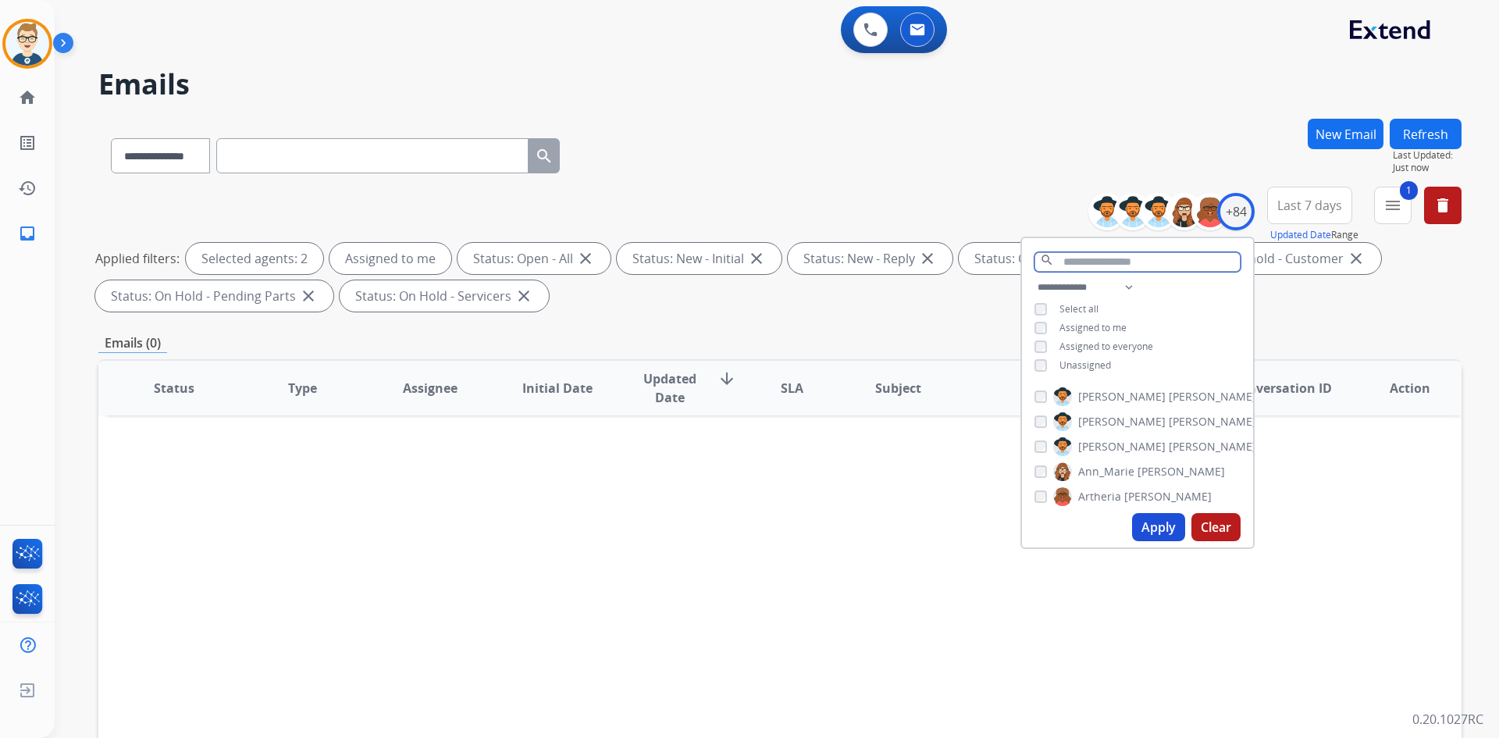
click at [1117, 255] on input "text" at bounding box center [1138, 262] width 206 height 20
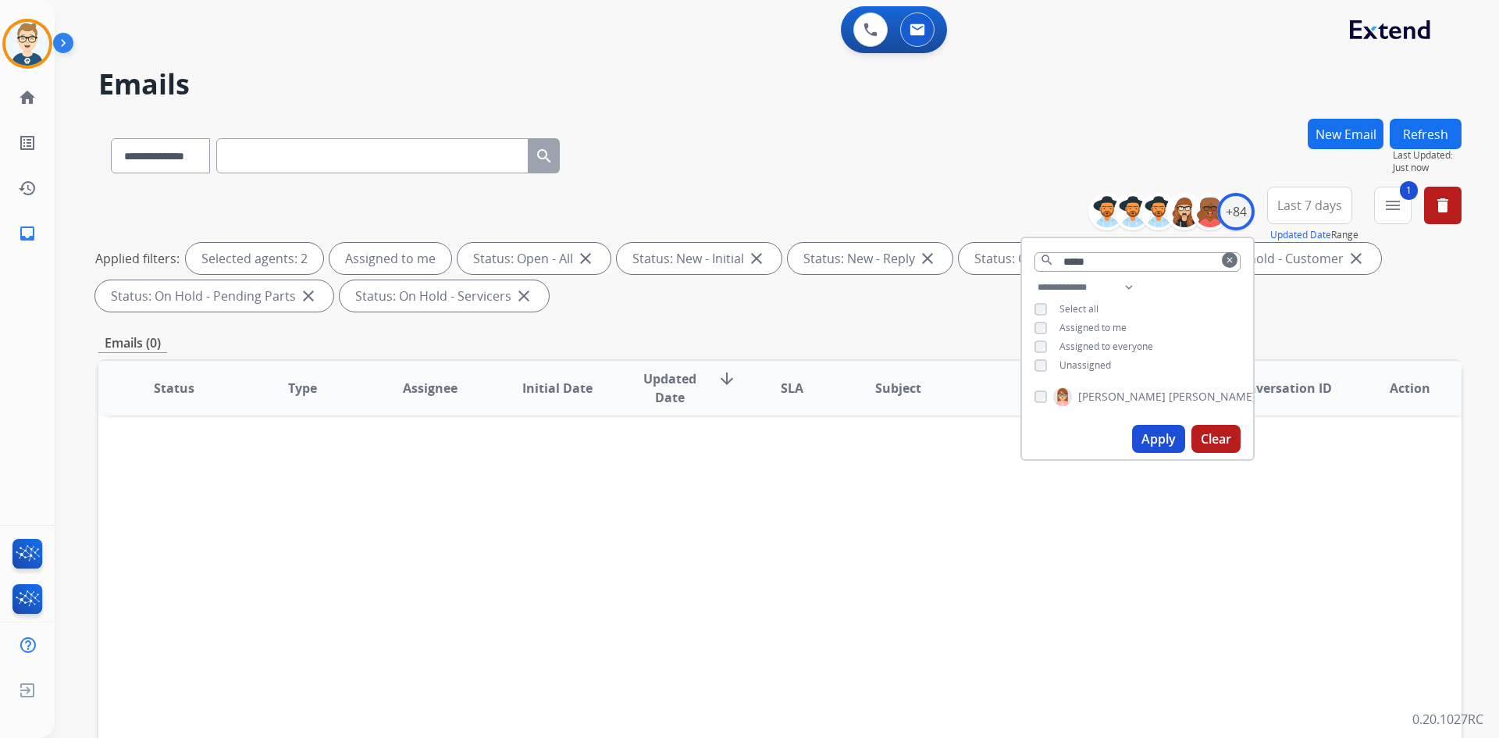
click at [1149, 443] on button "Apply" at bounding box center [1158, 439] width 53 height 28
click at [775, 184] on div "**********" at bounding box center [779, 153] width 1363 height 68
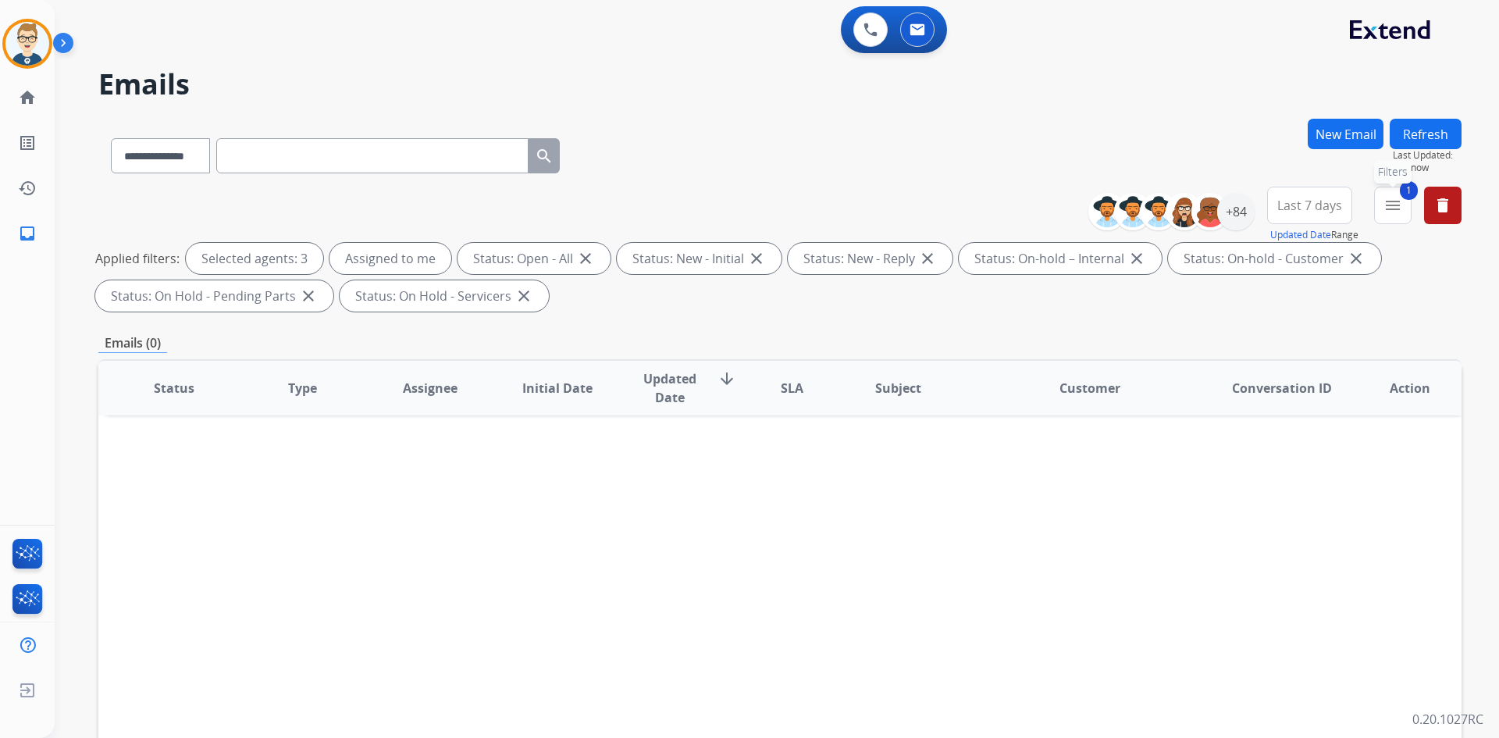
click at [1394, 212] on mat-icon "menu" at bounding box center [1393, 205] width 19 height 19
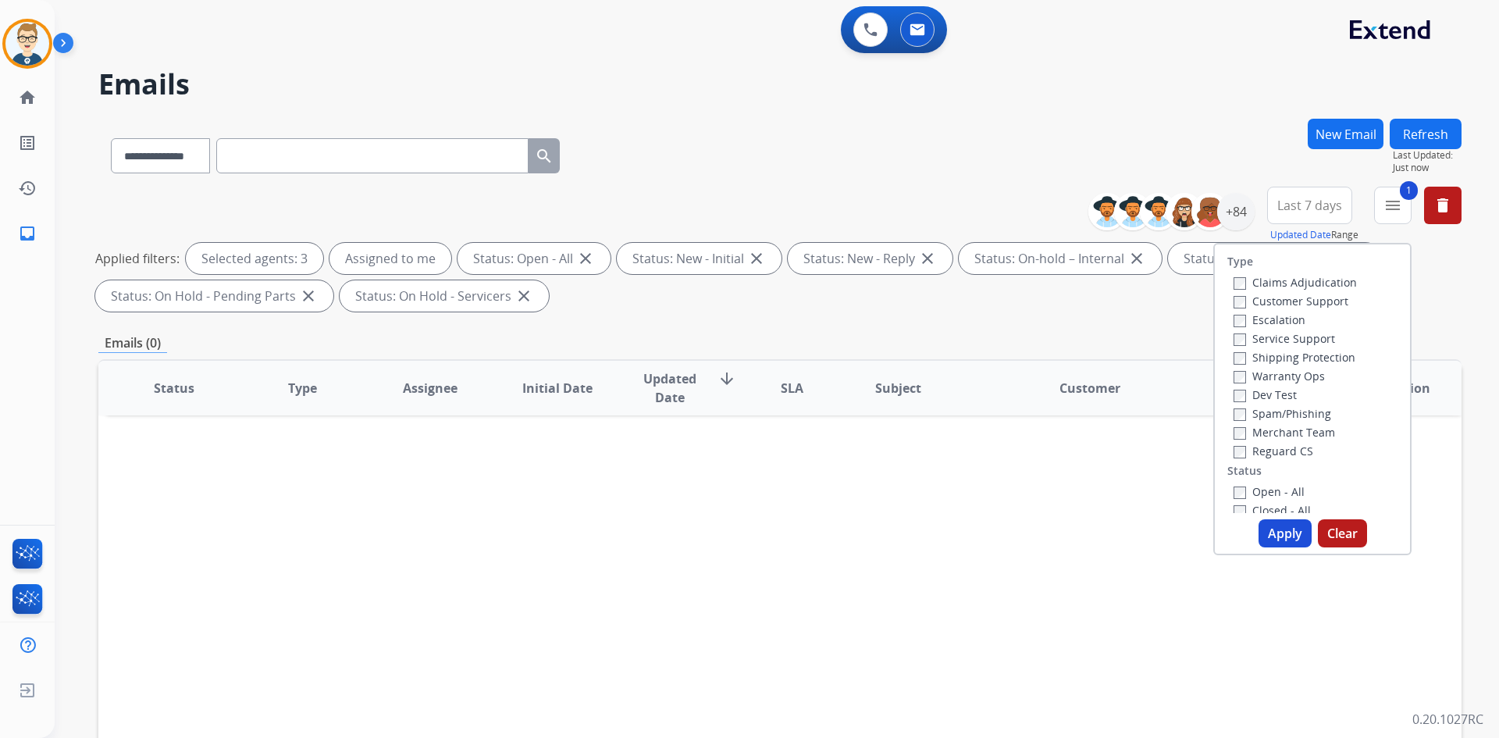
click at [775, 130] on div "**********" at bounding box center [779, 153] width 1363 height 68
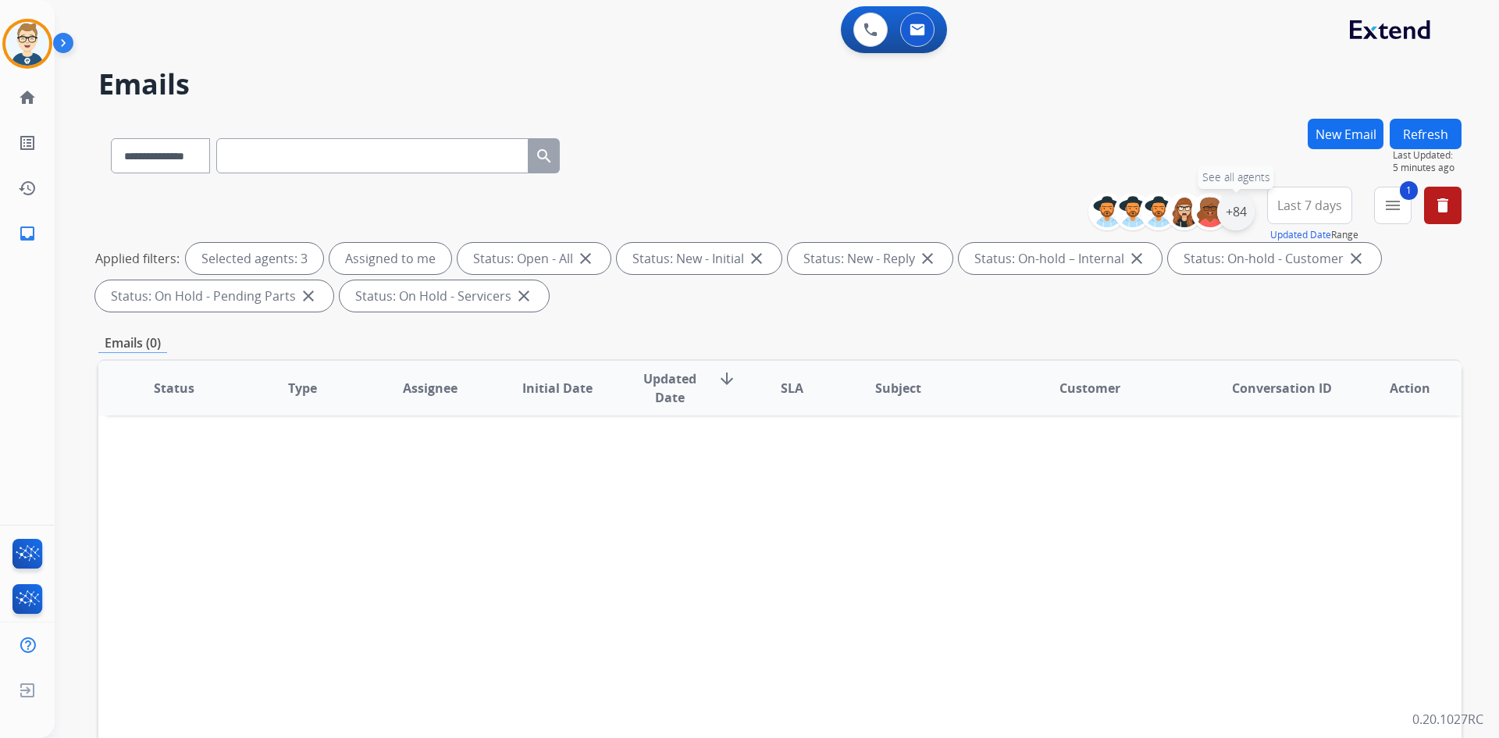
click at [1240, 199] on div "+84" at bounding box center [1235, 211] width 37 height 37
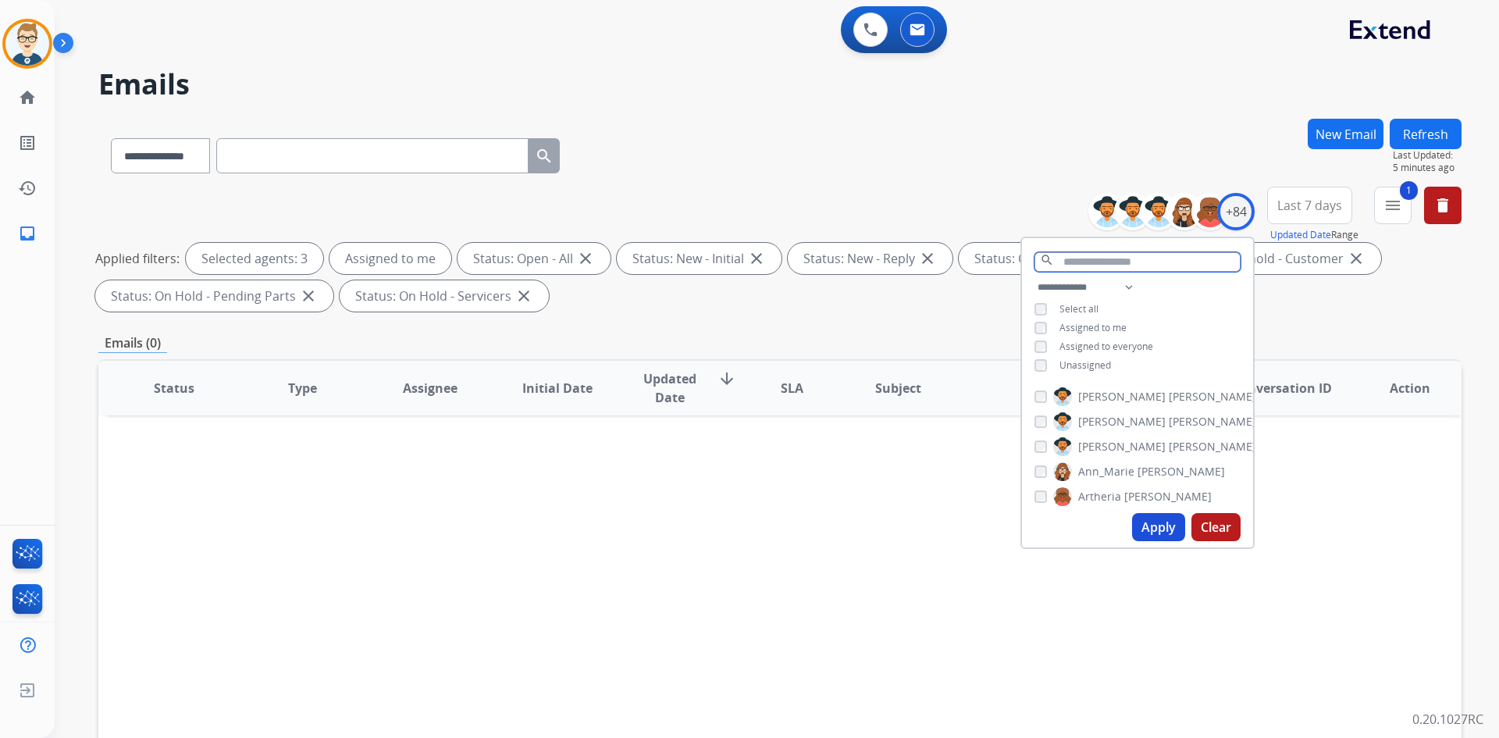
click at [1097, 264] on input "text" at bounding box center [1138, 262] width 206 height 20
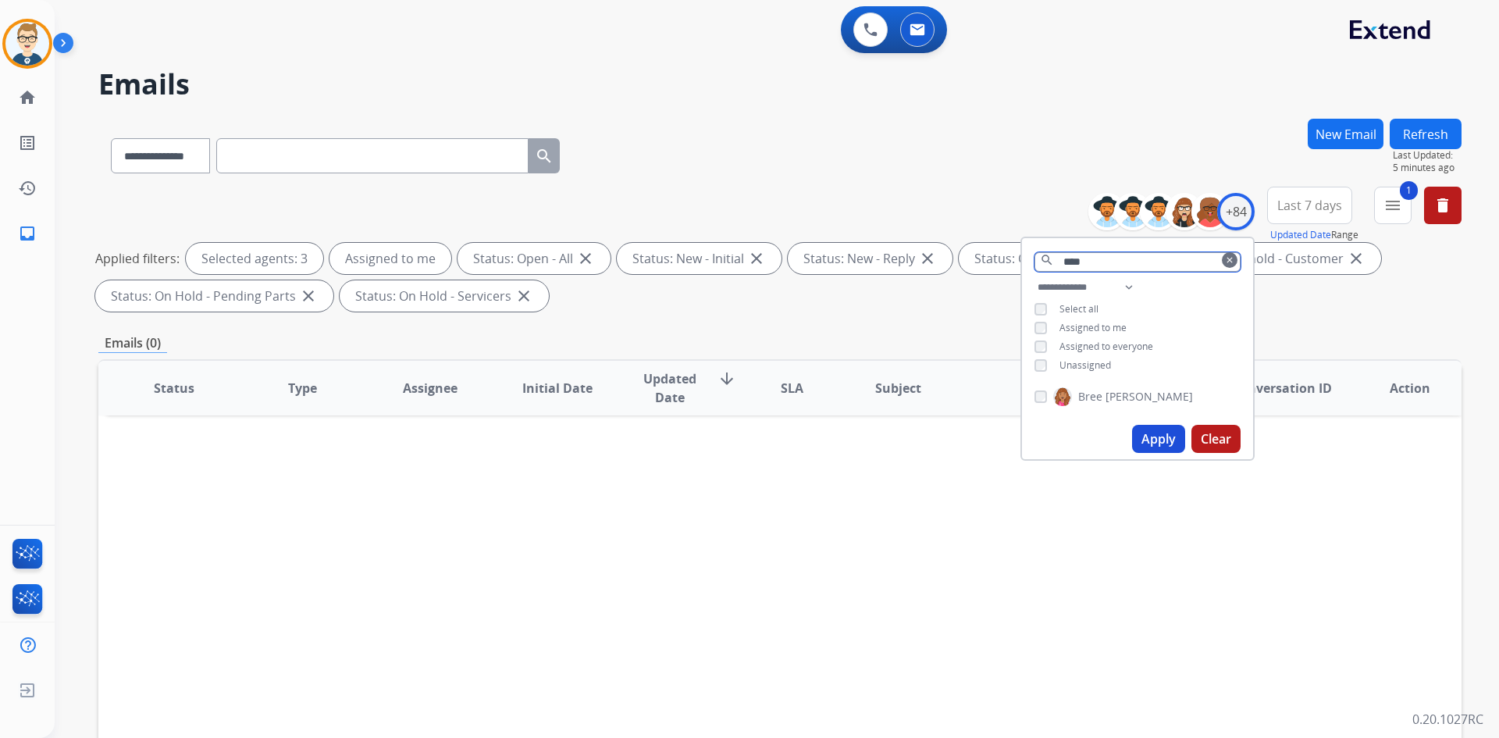
type input "****"
click at [1167, 435] on button "Apply" at bounding box center [1158, 439] width 53 height 28
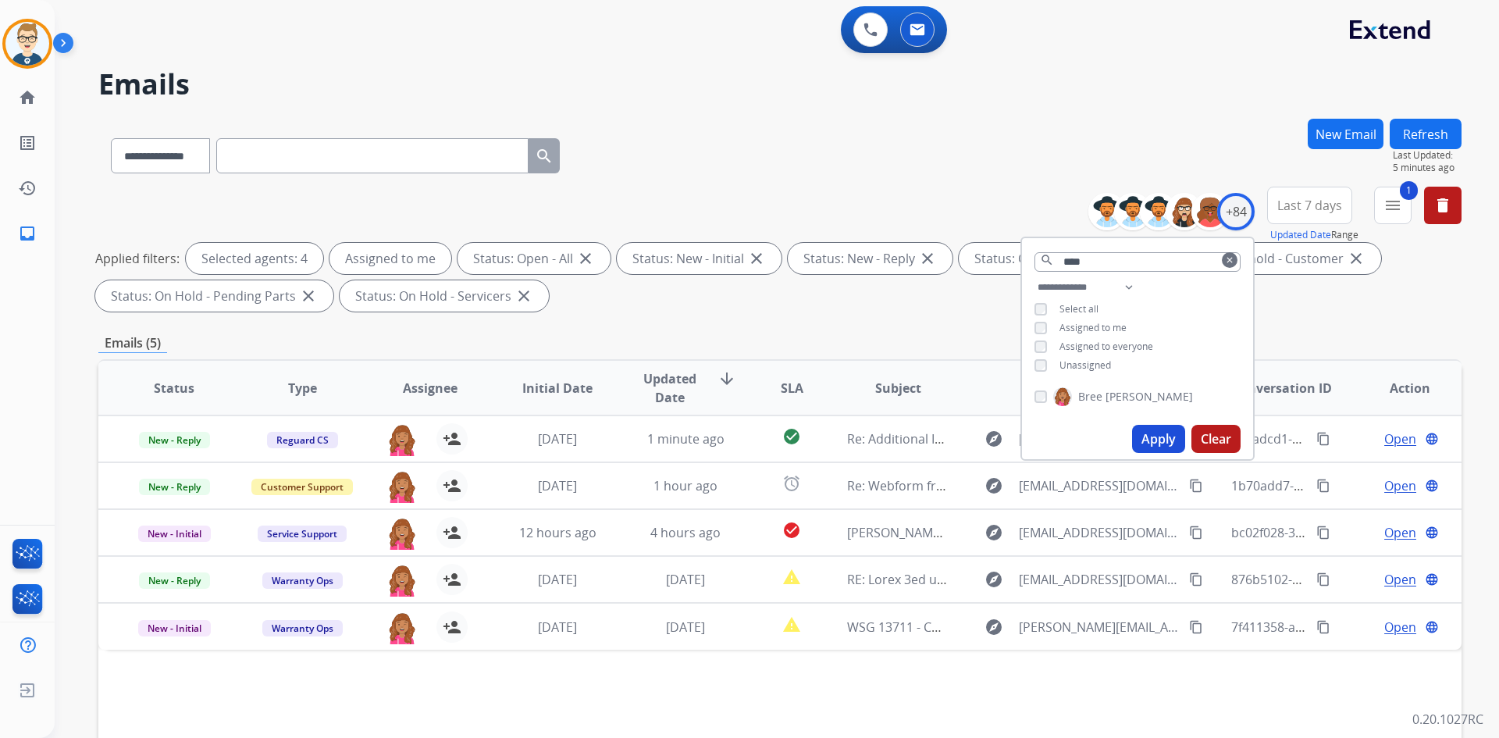
click at [750, 156] on div "**********" at bounding box center [779, 153] width 1363 height 68
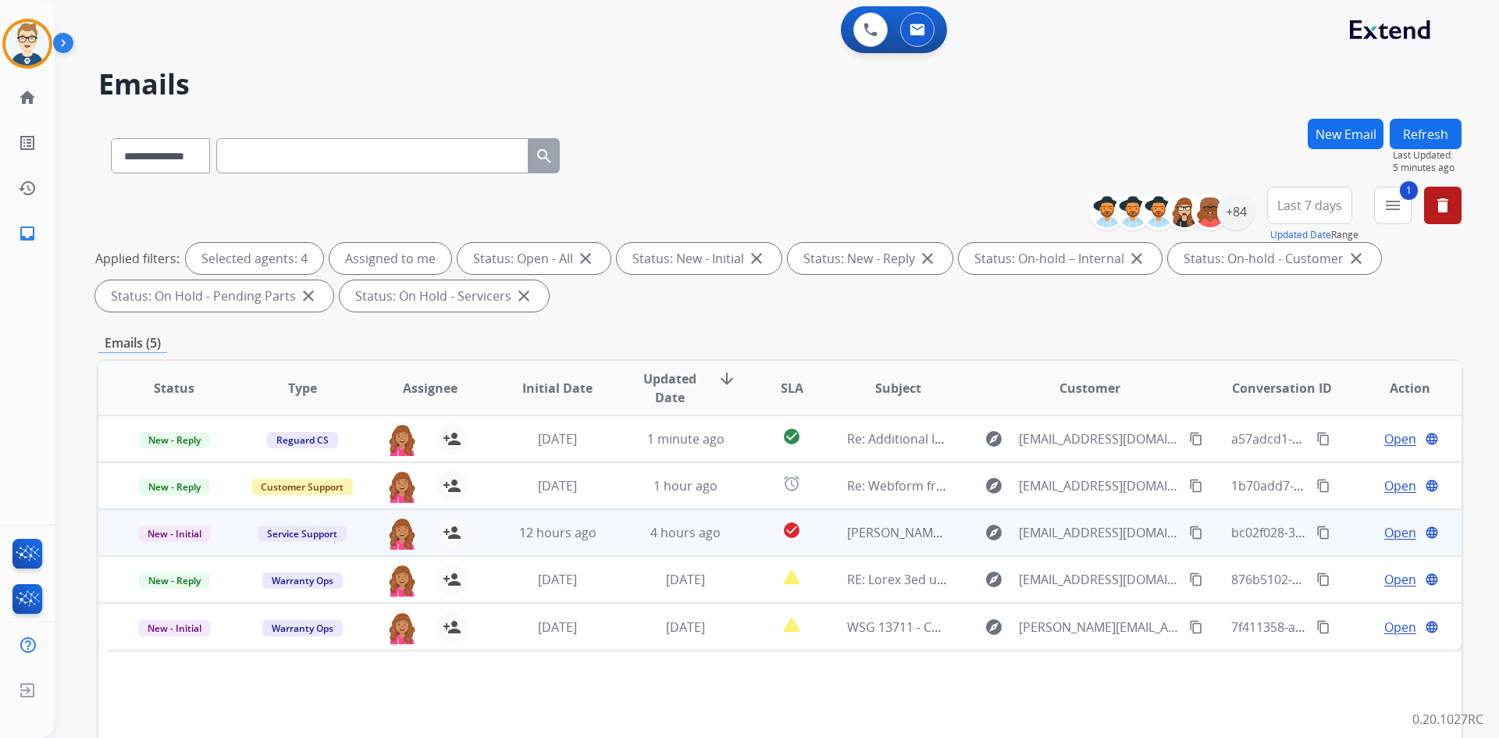
click at [742, 527] on td "check_circle" at bounding box center [779, 532] width 85 height 47
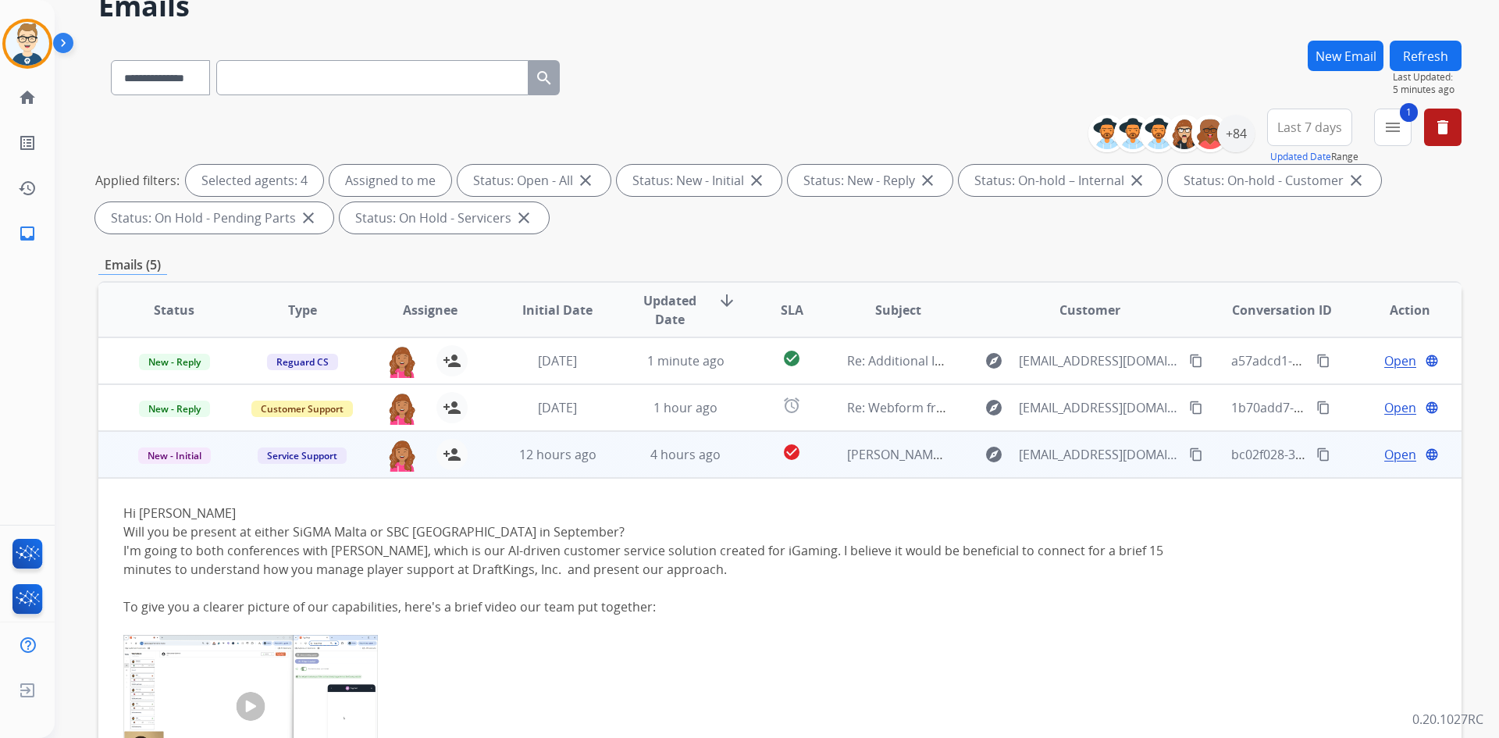
click at [1317, 452] on mat-icon "content_copy" at bounding box center [1324, 454] width 14 height 14
click at [737, 461] on td "check_circle" at bounding box center [779, 454] width 85 height 47
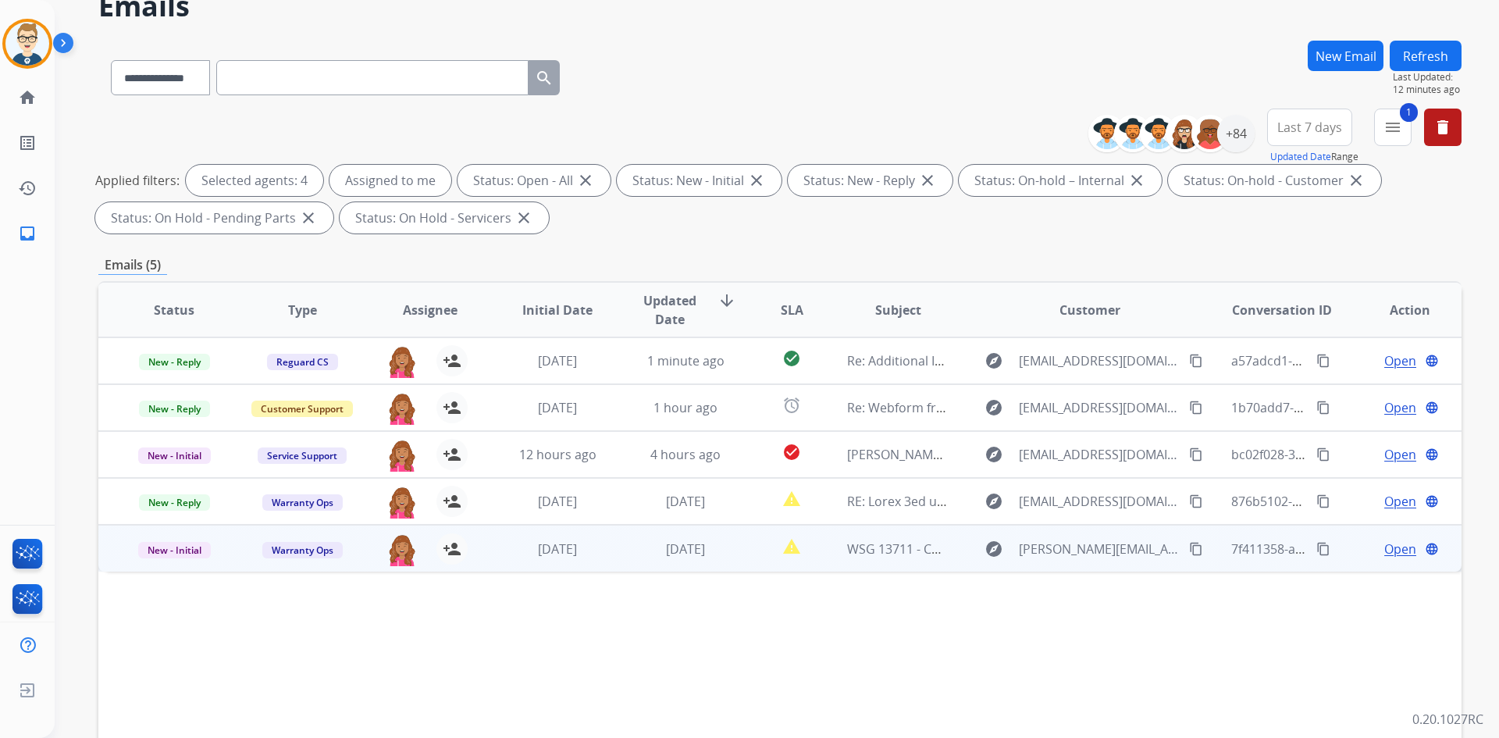
click at [1388, 547] on span "Open" at bounding box center [1400, 549] width 32 height 19
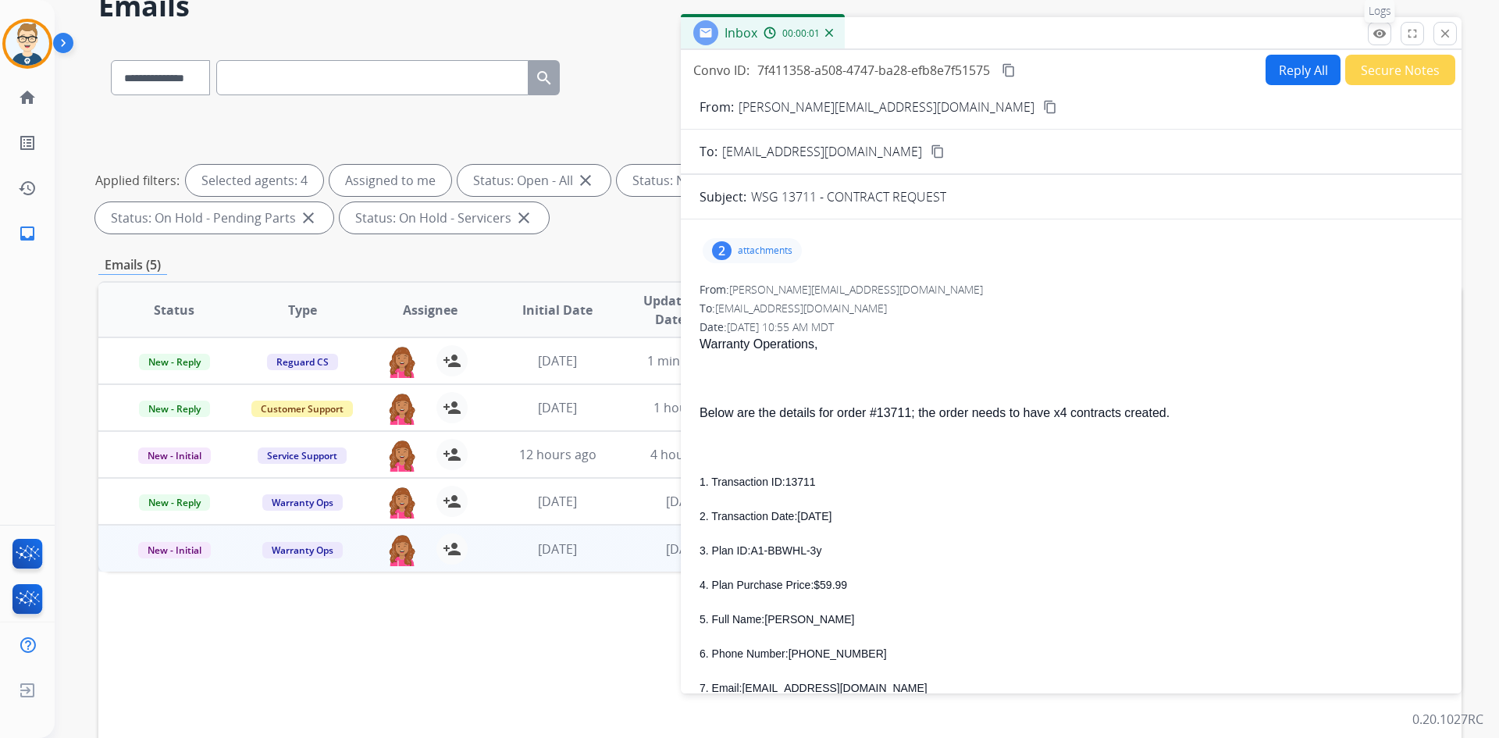
click at [1378, 28] on mat-icon "remove_red_eye" at bounding box center [1380, 34] width 14 height 14
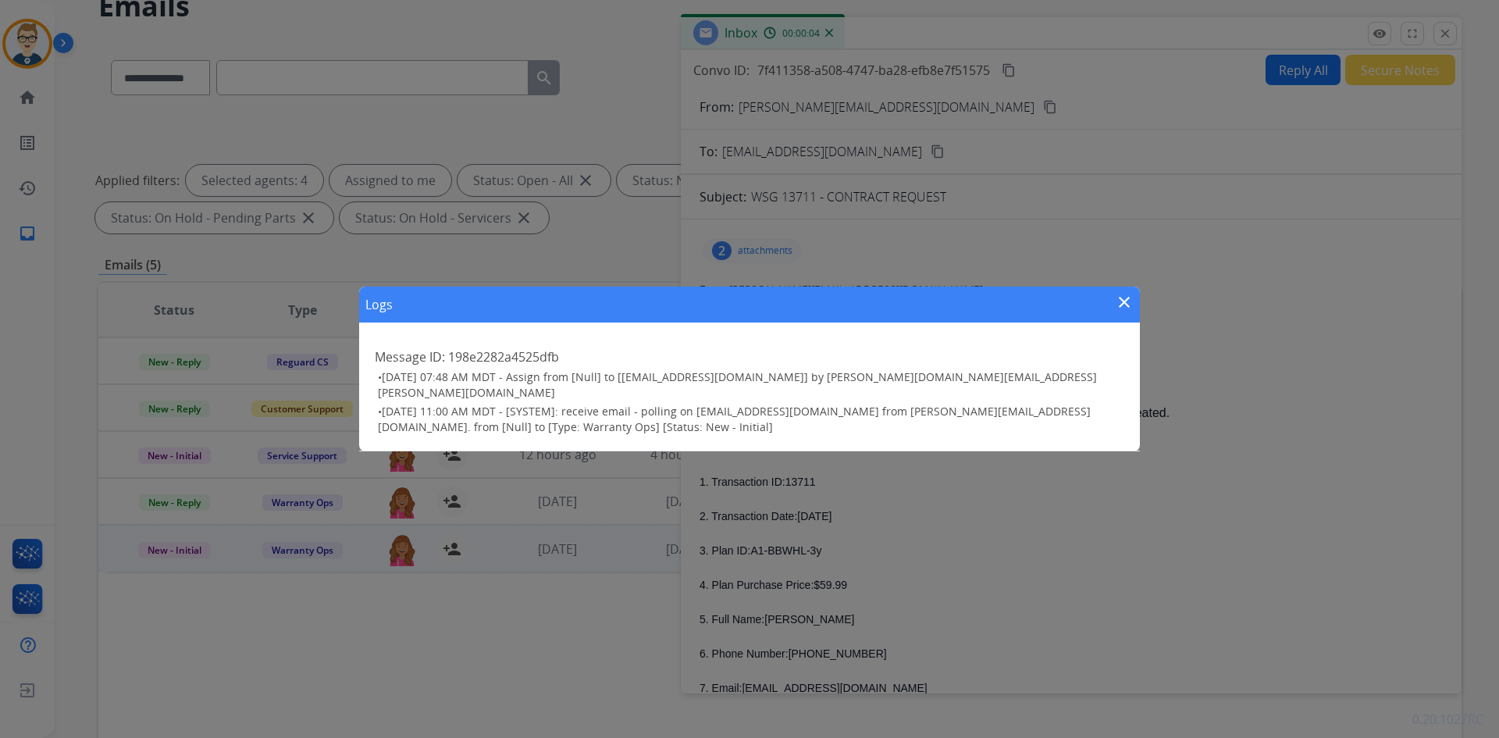
drag, startPoint x: 1127, startPoint y: 302, endPoint x: 1331, endPoint y: 156, distance: 250.7
click at [1128, 301] on mat-icon "close" at bounding box center [1124, 302] width 19 height 19
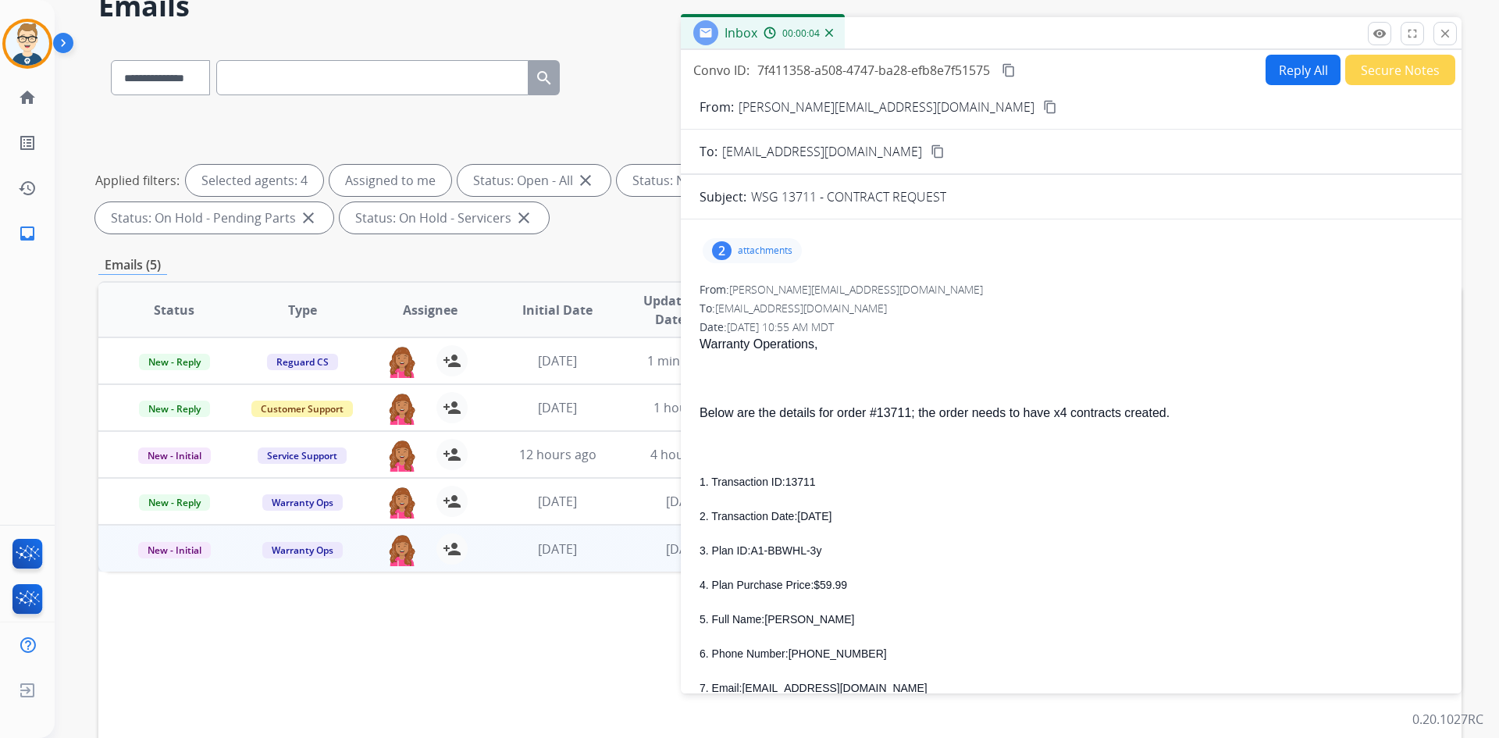
click at [1395, 70] on button "Secure Notes" at bounding box center [1400, 70] width 110 height 30
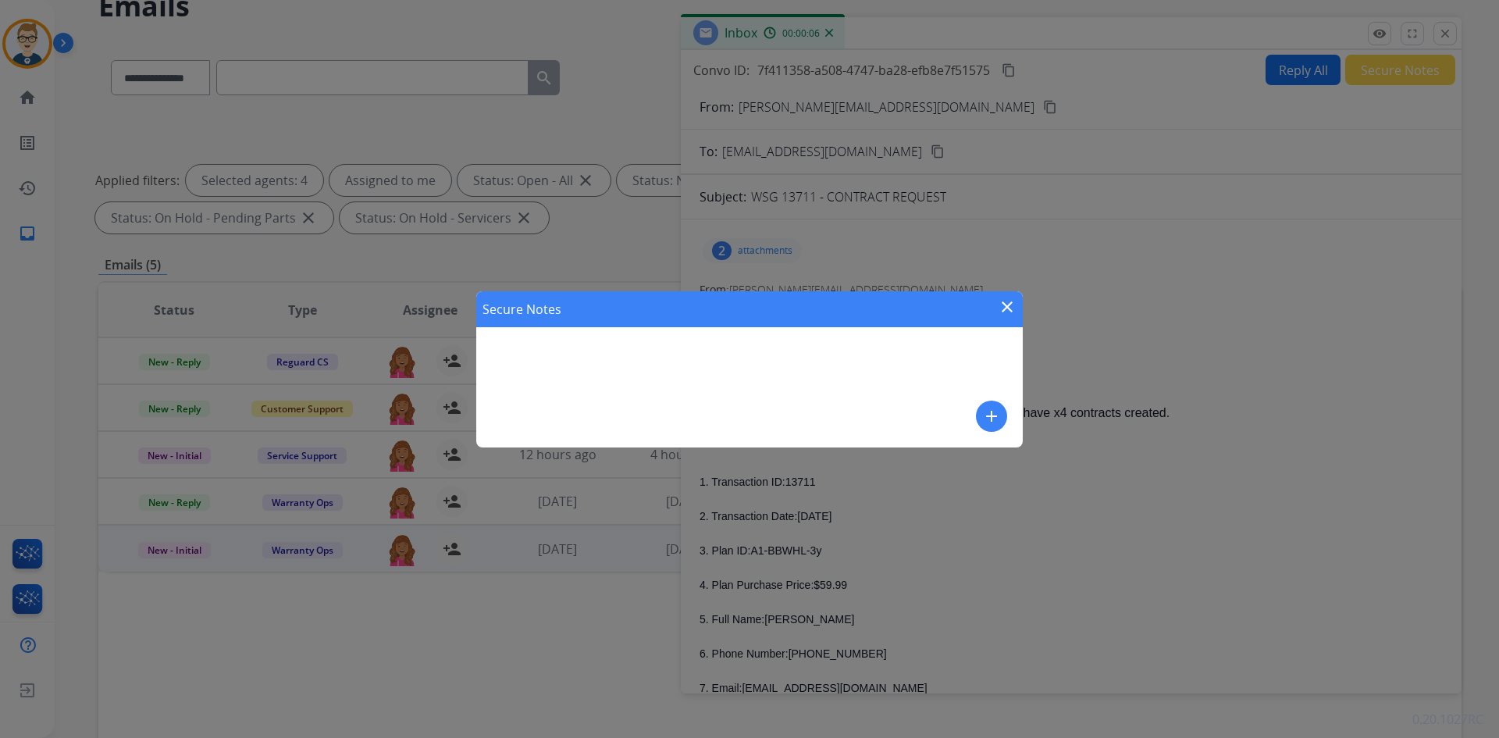
click at [989, 416] on mat-icon "add" at bounding box center [991, 416] width 19 height 19
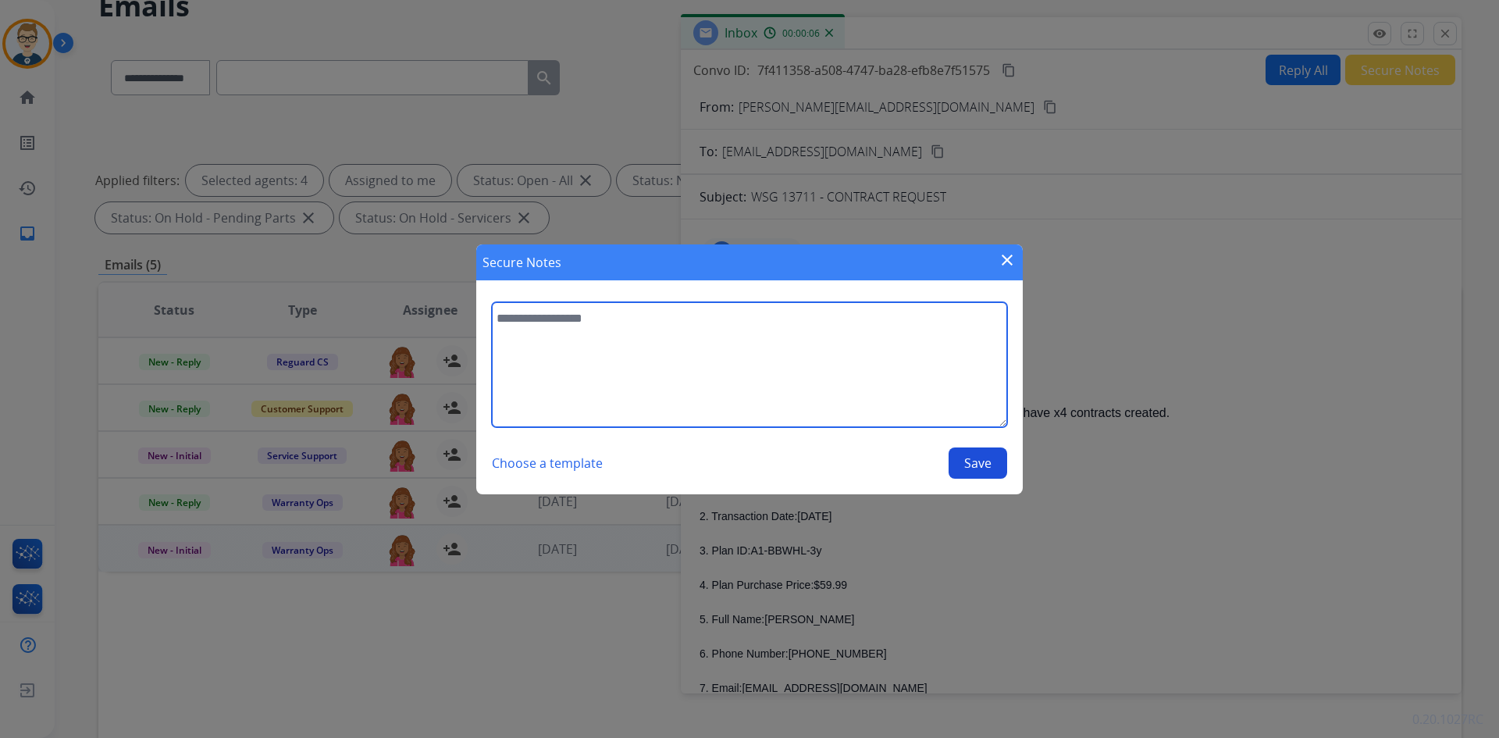
click at [739, 362] on textarea at bounding box center [749, 364] width 515 height 125
type textarea "**********"
drag, startPoint x: 729, startPoint y: 338, endPoint x: 370, endPoint y: 337, distance: 358.4
click at [370, 337] on div "**********" at bounding box center [749, 369] width 1499 height 738
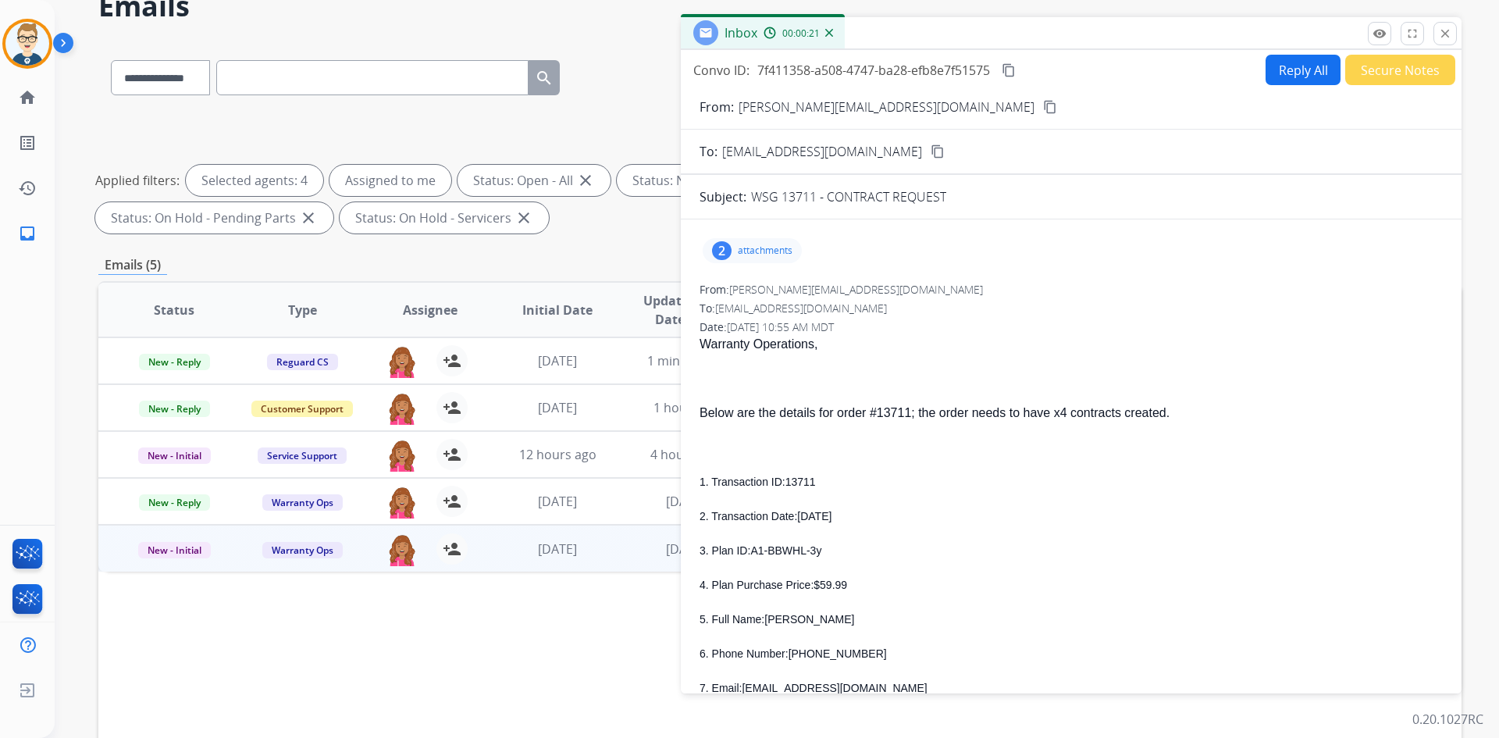
click at [1353, 79] on button "Secure Notes" at bounding box center [1400, 70] width 110 height 30
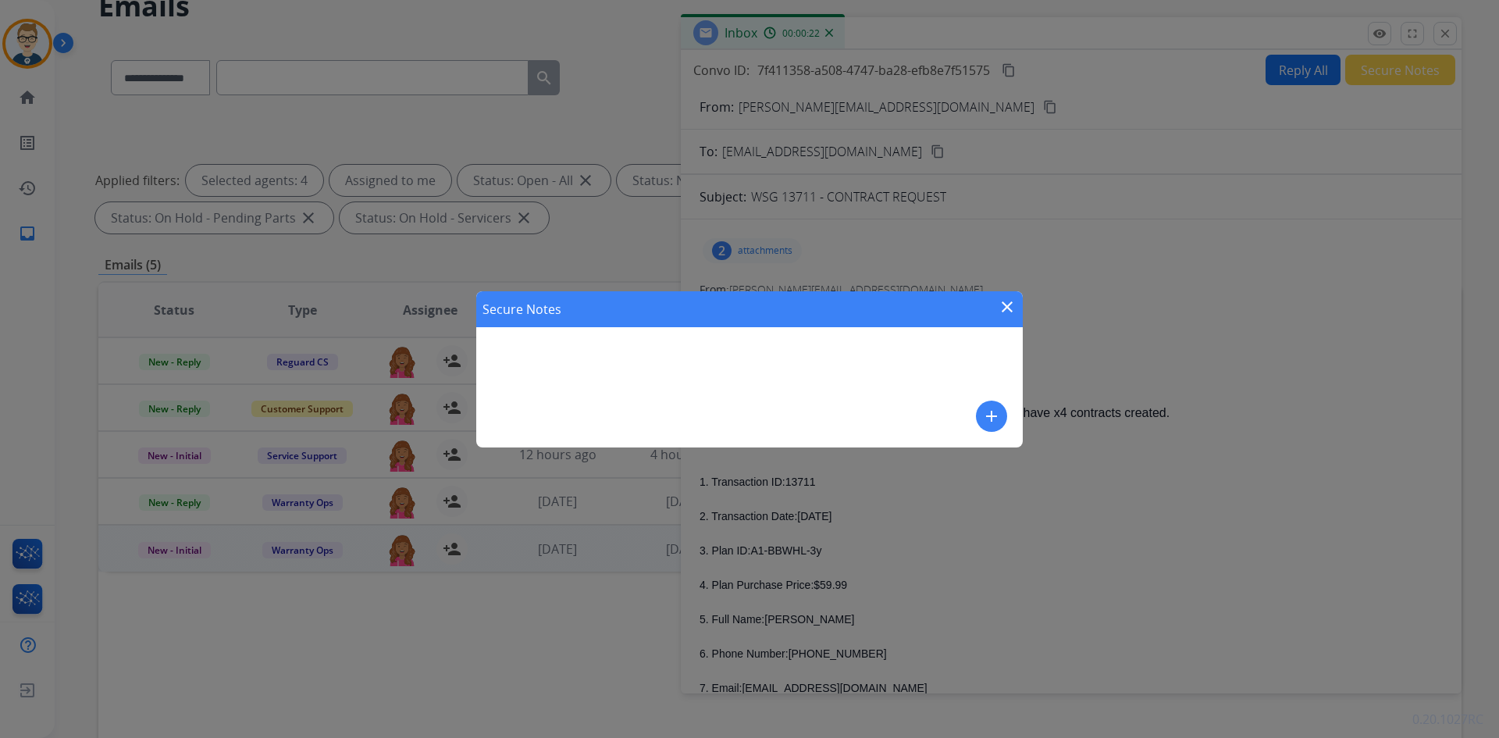
click at [997, 413] on mat-icon "add" at bounding box center [991, 416] width 19 height 19
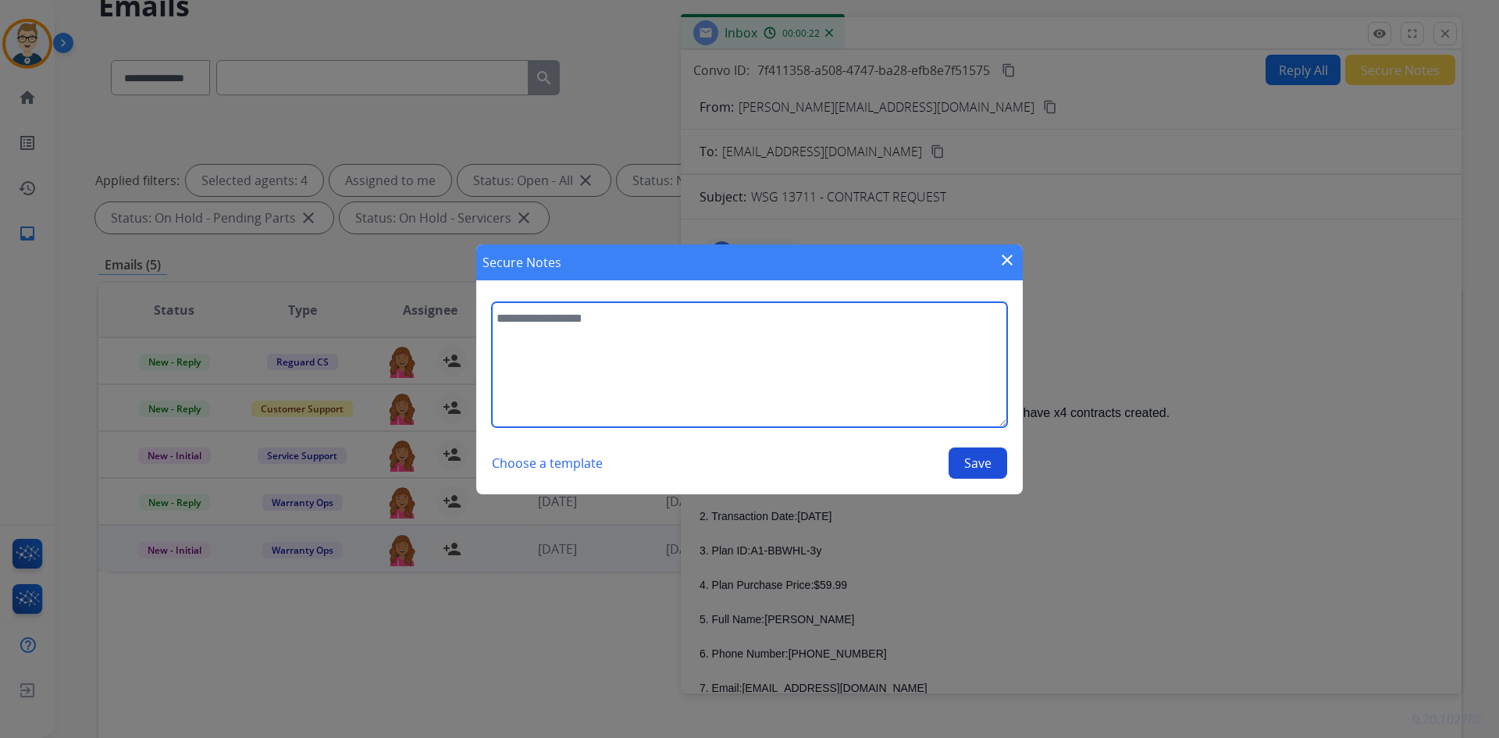
click at [742, 382] on textarea at bounding box center [749, 364] width 515 height 125
drag, startPoint x: 498, startPoint y: 315, endPoint x: 944, endPoint y: 318, distance: 445.9
click at [944, 318] on textarea "**********" at bounding box center [749, 364] width 515 height 125
type textarea "**********"
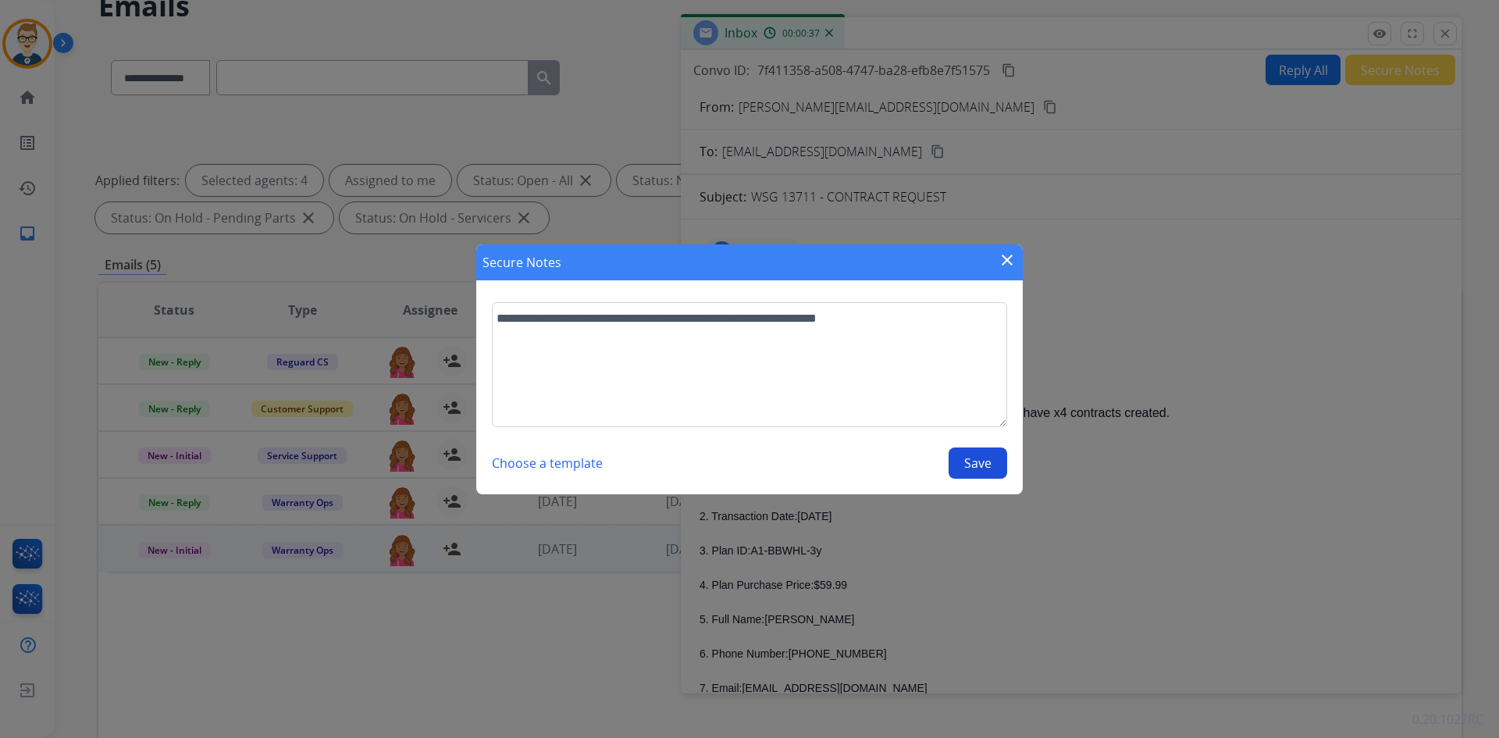
click at [968, 469] on button "Save" at bounding box center [978, 462] width 59 height 31
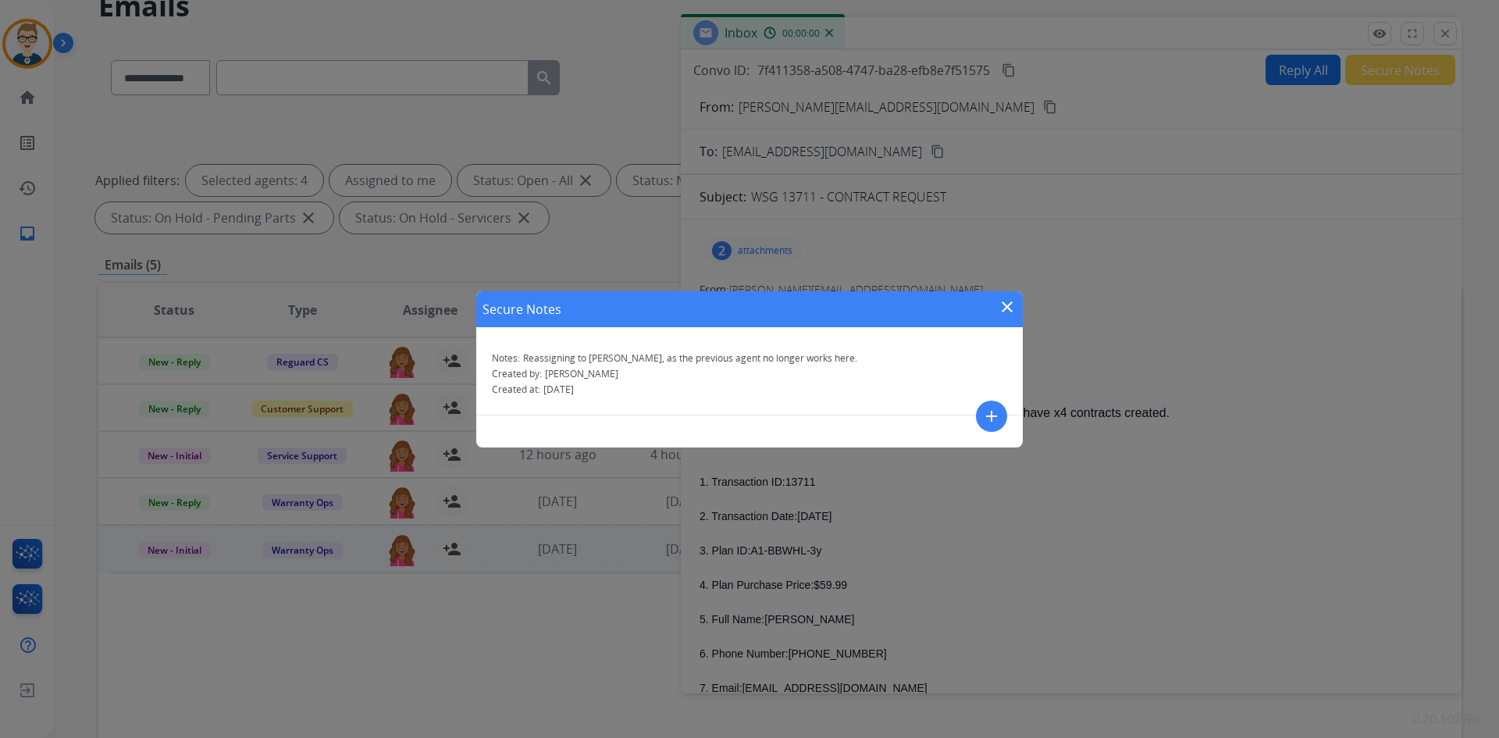
click at [1010, 304] on mat-icon "close" at bounding box center [1007, 307] width 19 height 19
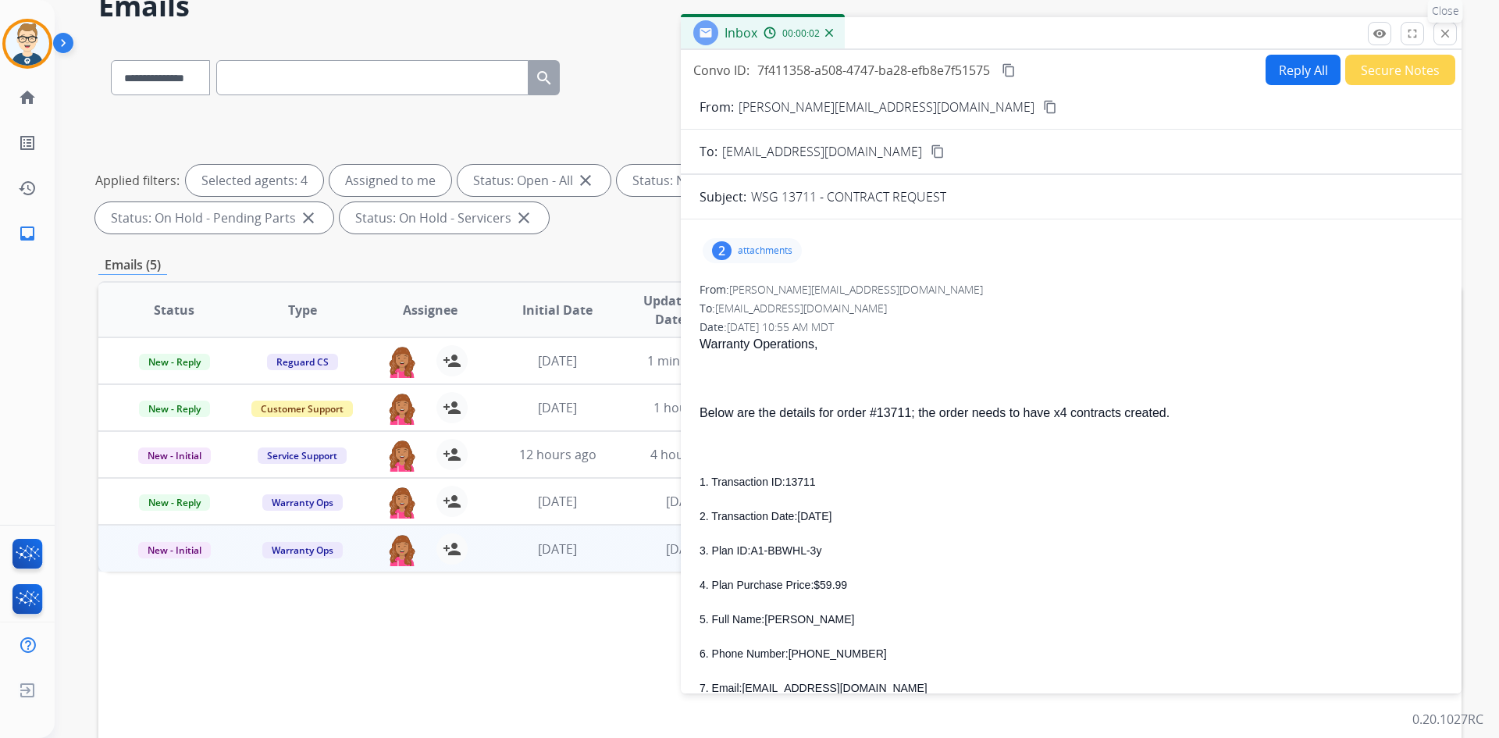
click at [1452, 34] on button "close Close" at bounding box center [1445, 33] width 23 height 23
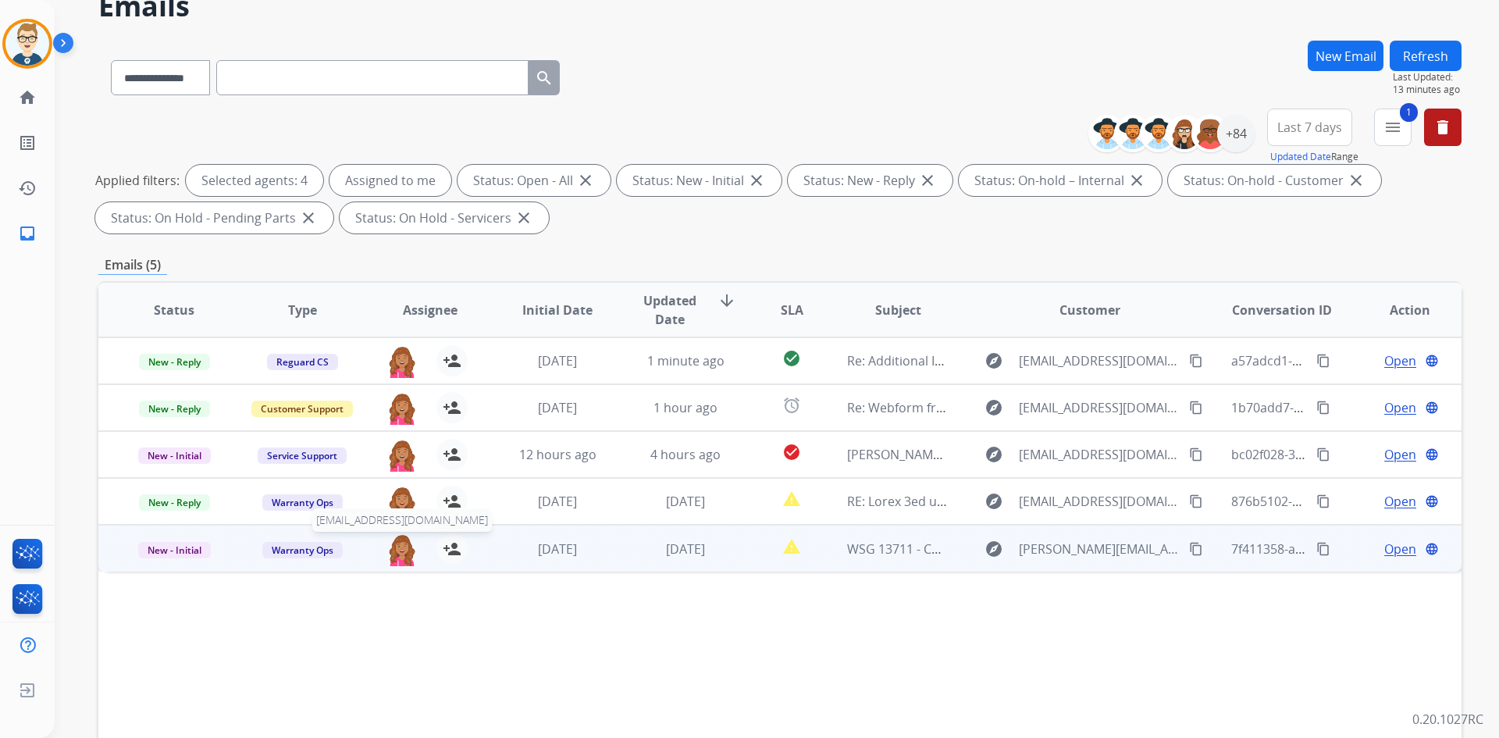
click at [403, 547] on img at bounding box center [402, 549] width 31 height 33
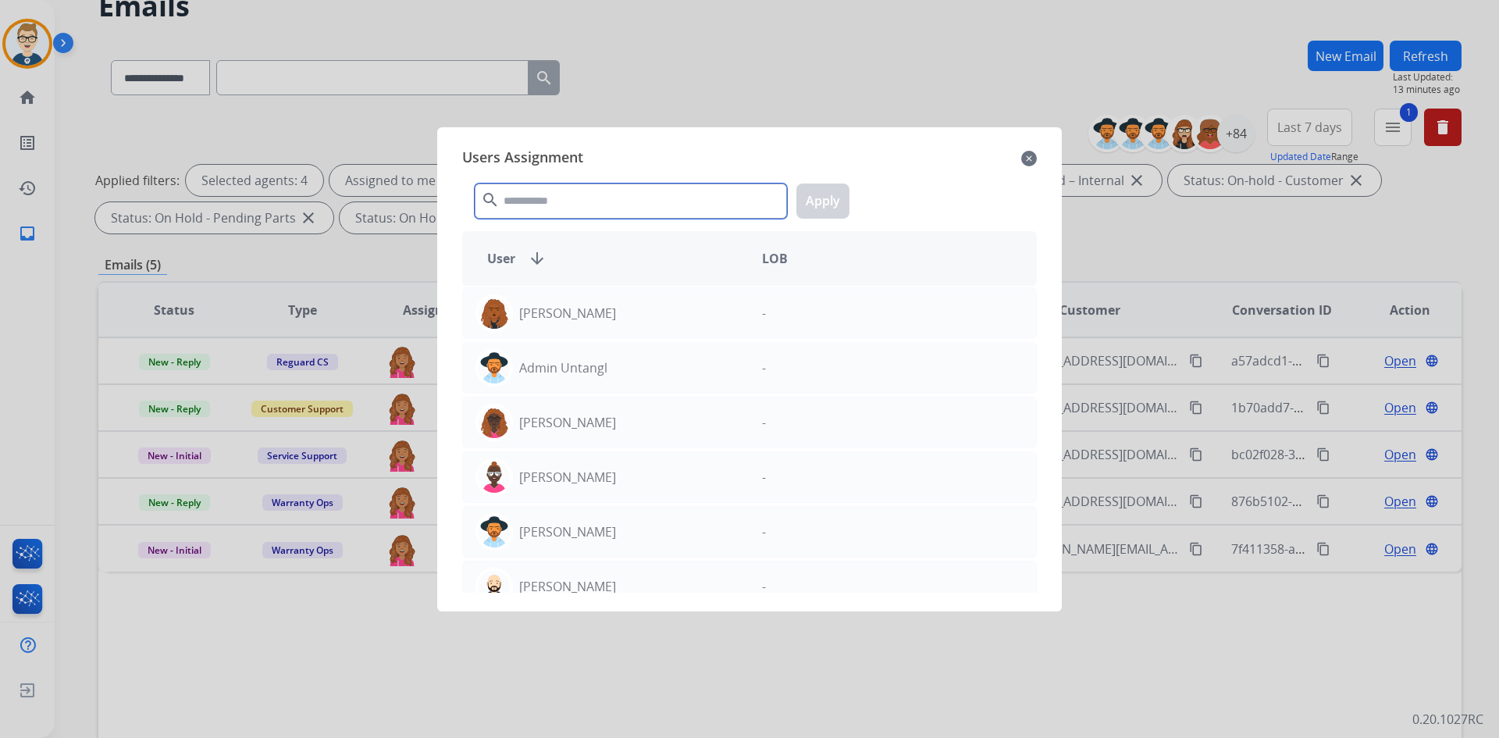
click at [634, 201] on input "text" at bounding box center [631, 201] width 312 height 35
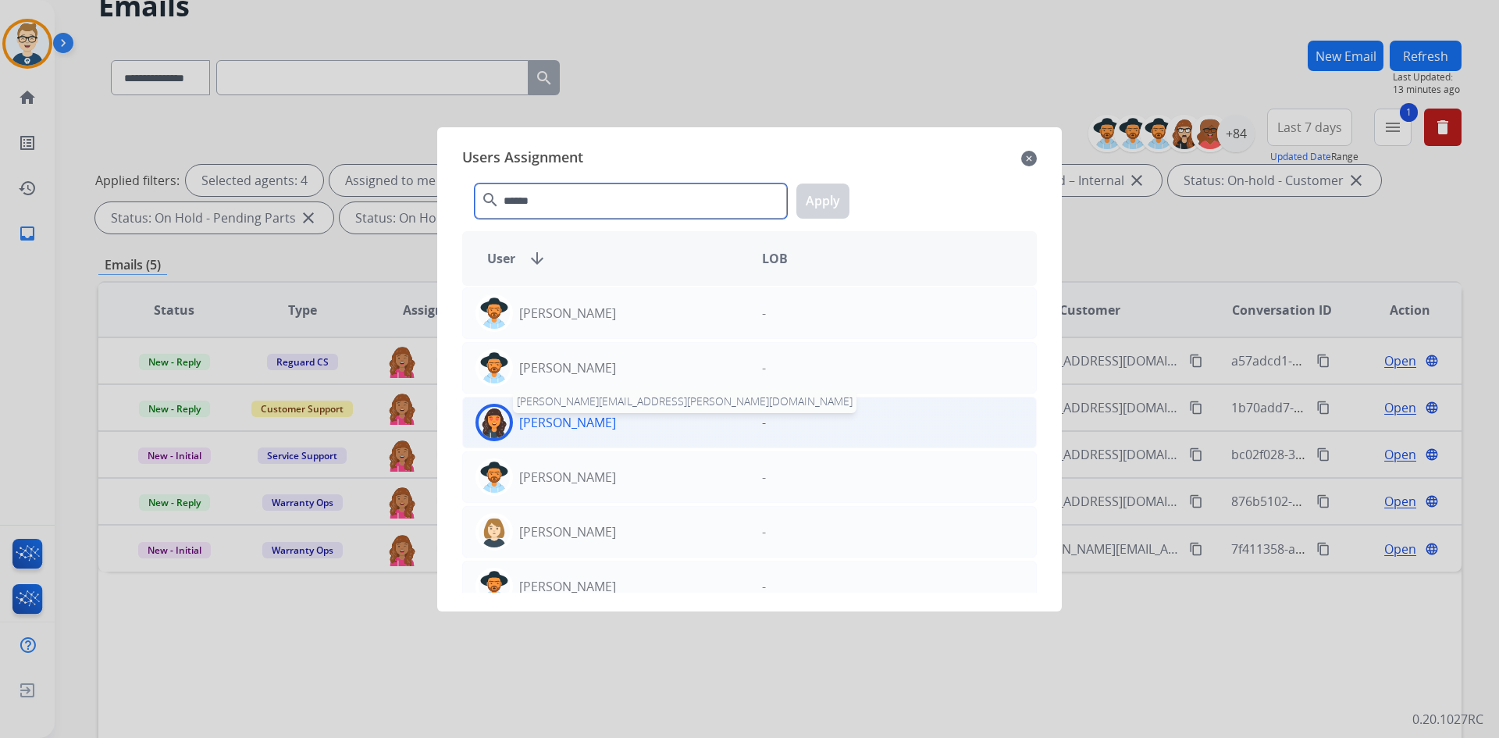
type input "******"
click at [559, 423] on p "[PERSON_NAME]" at bounding box center [567, 422] width 97 height 19
click at [818, 200] on button "Apply" at bounding box center [822, 201] width 53 height 35
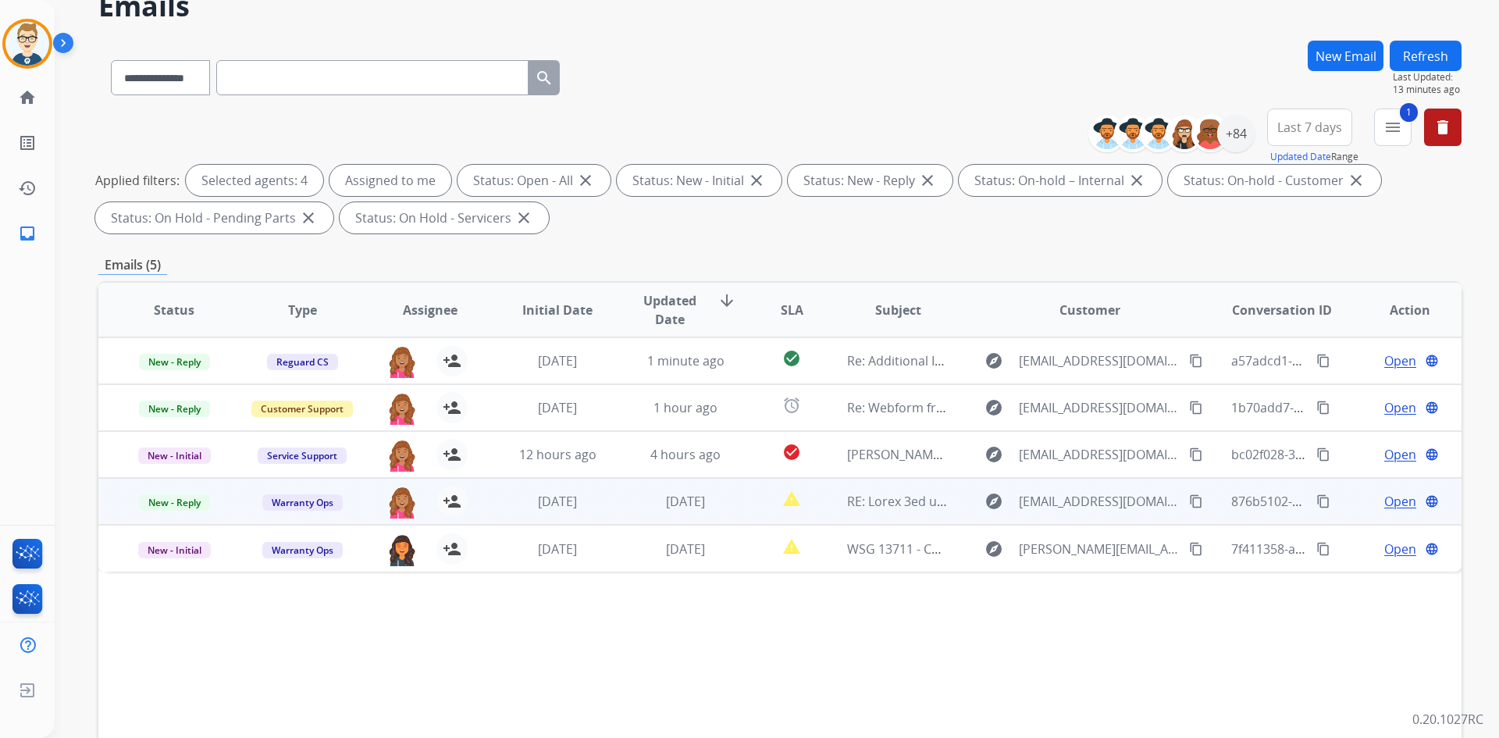
click at [1392, 495] on span "Open" at bounding box center [1400, 501] width 32 height 19
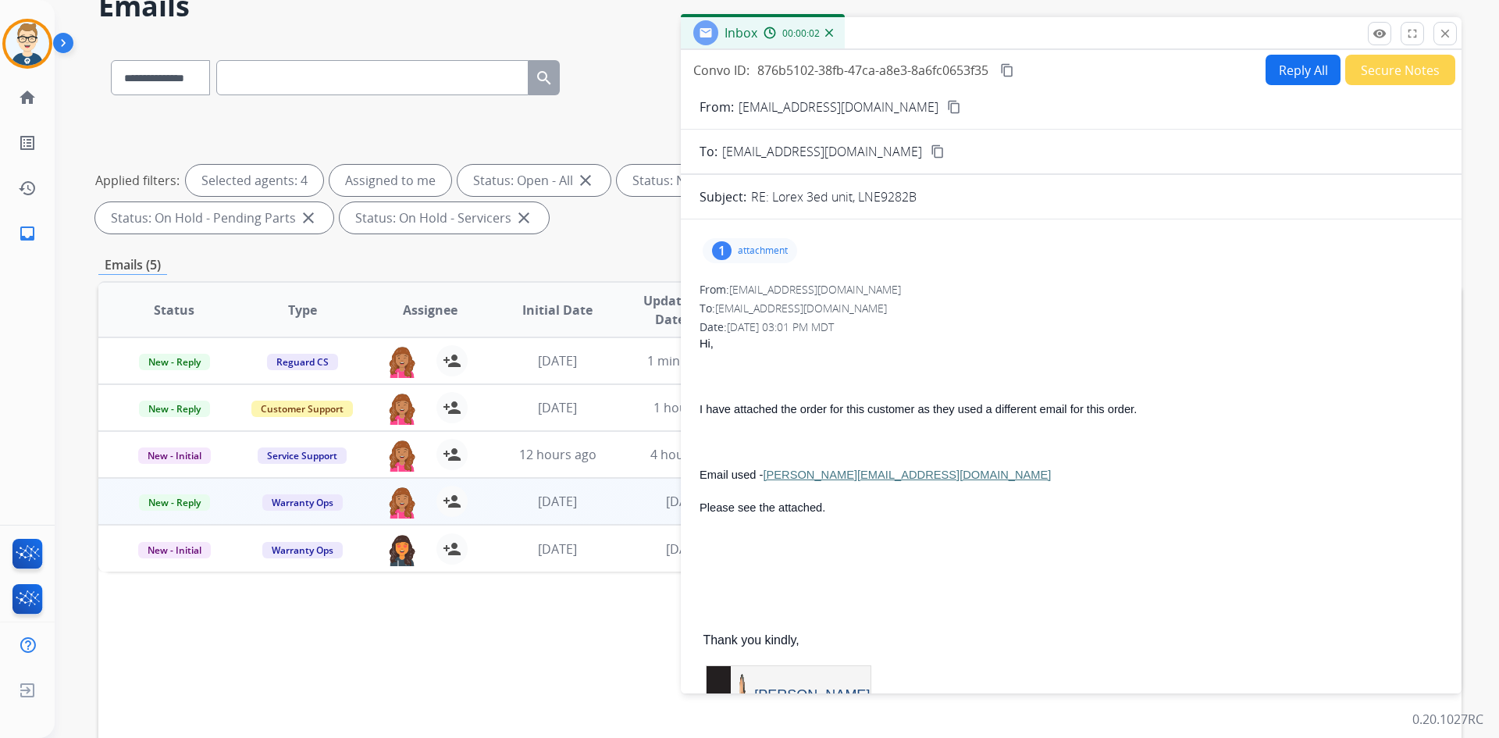
click at [1365, 63] on button "Secure Notes" at bounding box center [1400, 70] width 110 height 30
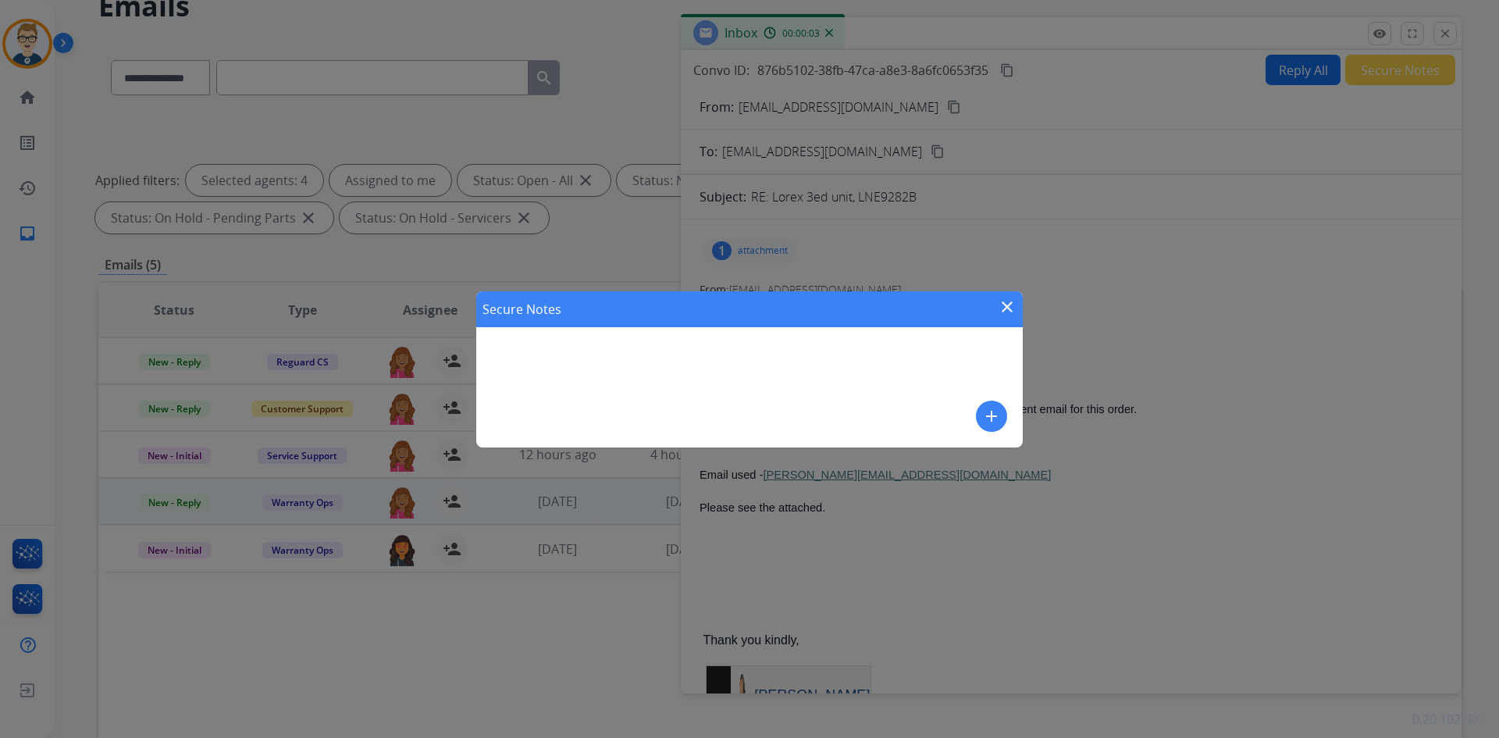
click at [982, 408] on mat-icon "add" at bounding box center [991, 416] width 19 height 19
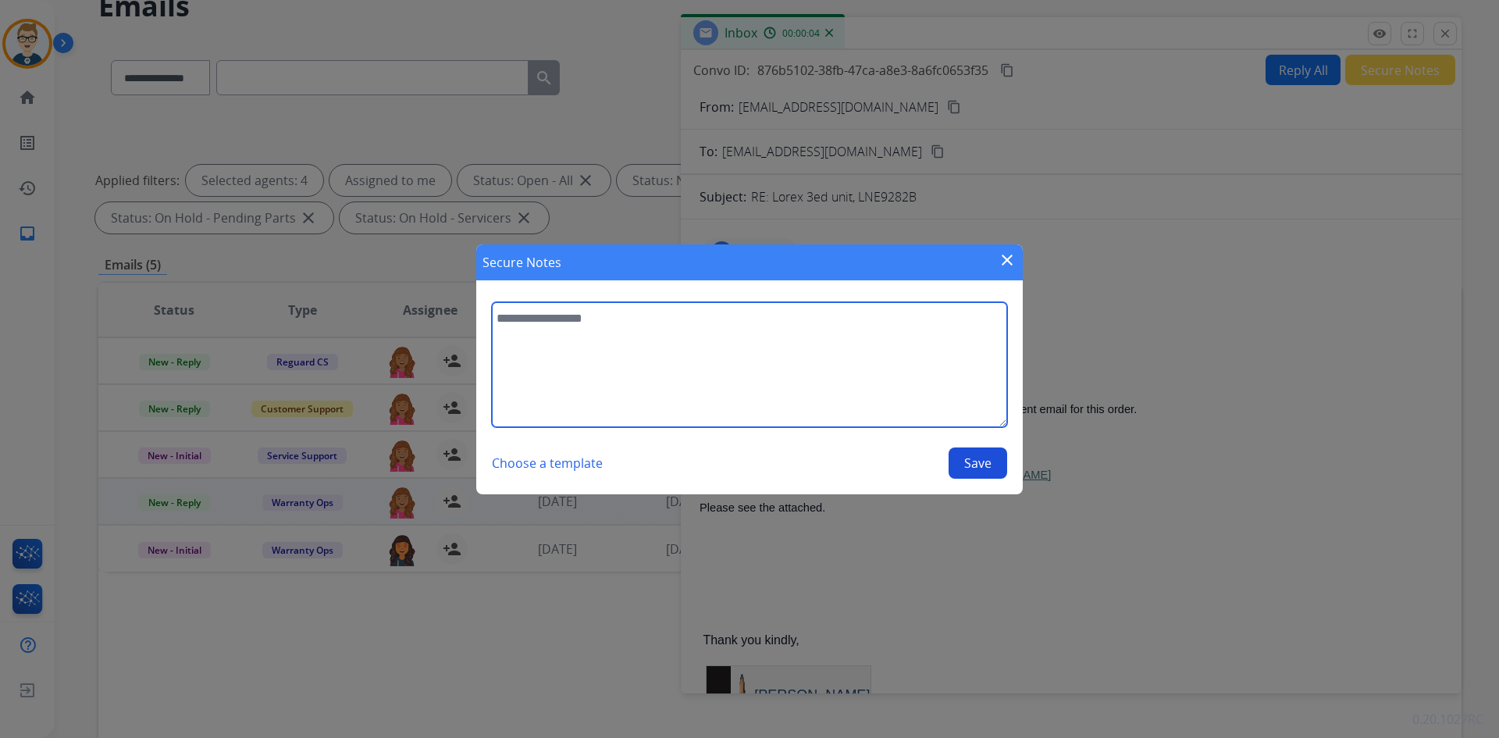
click at [818, 370] on textarea at bounding box center [749, 364] width 515 height 125
paste textarea "**********"
type textarea "**********"
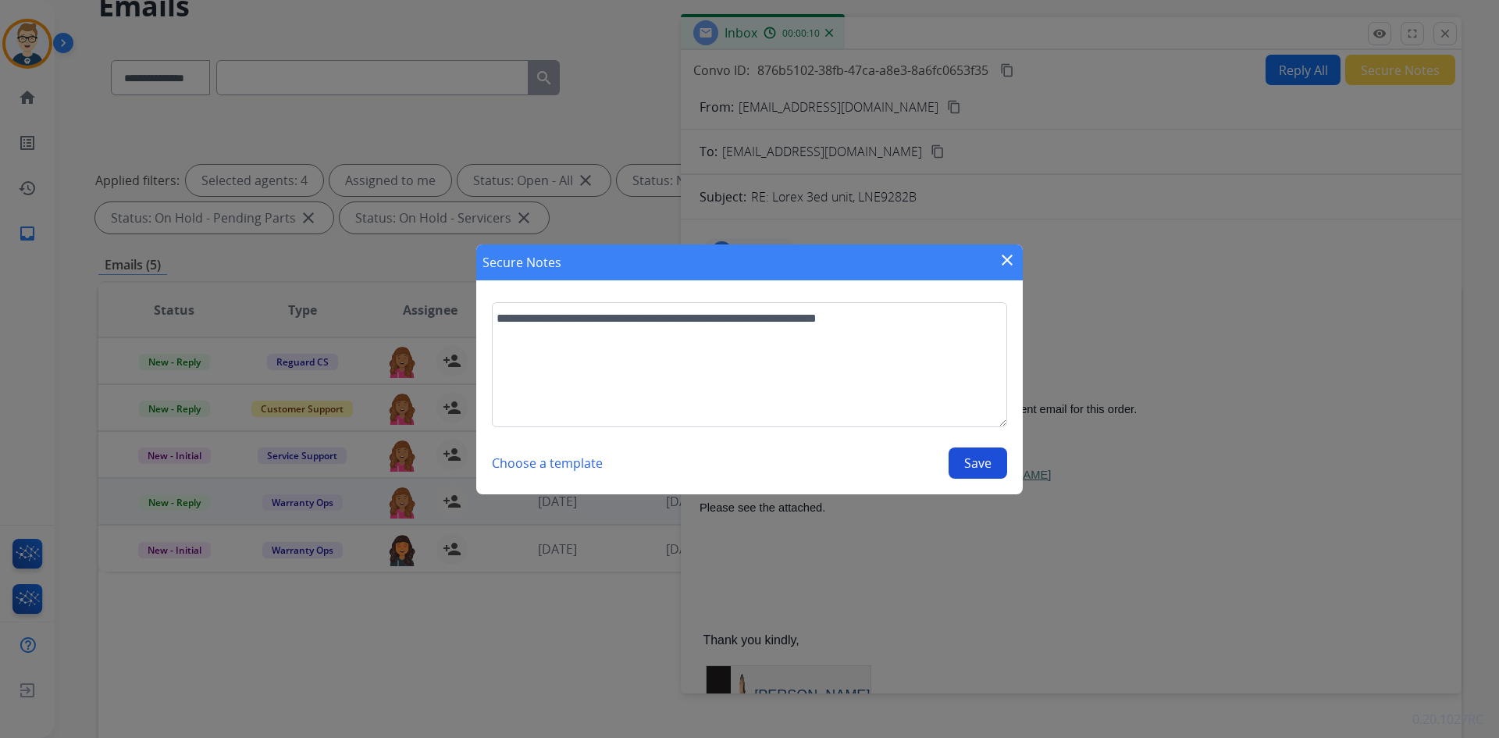
click at [985, 456] on button "Save" at bounding box center [978, 462] width 59 height 31
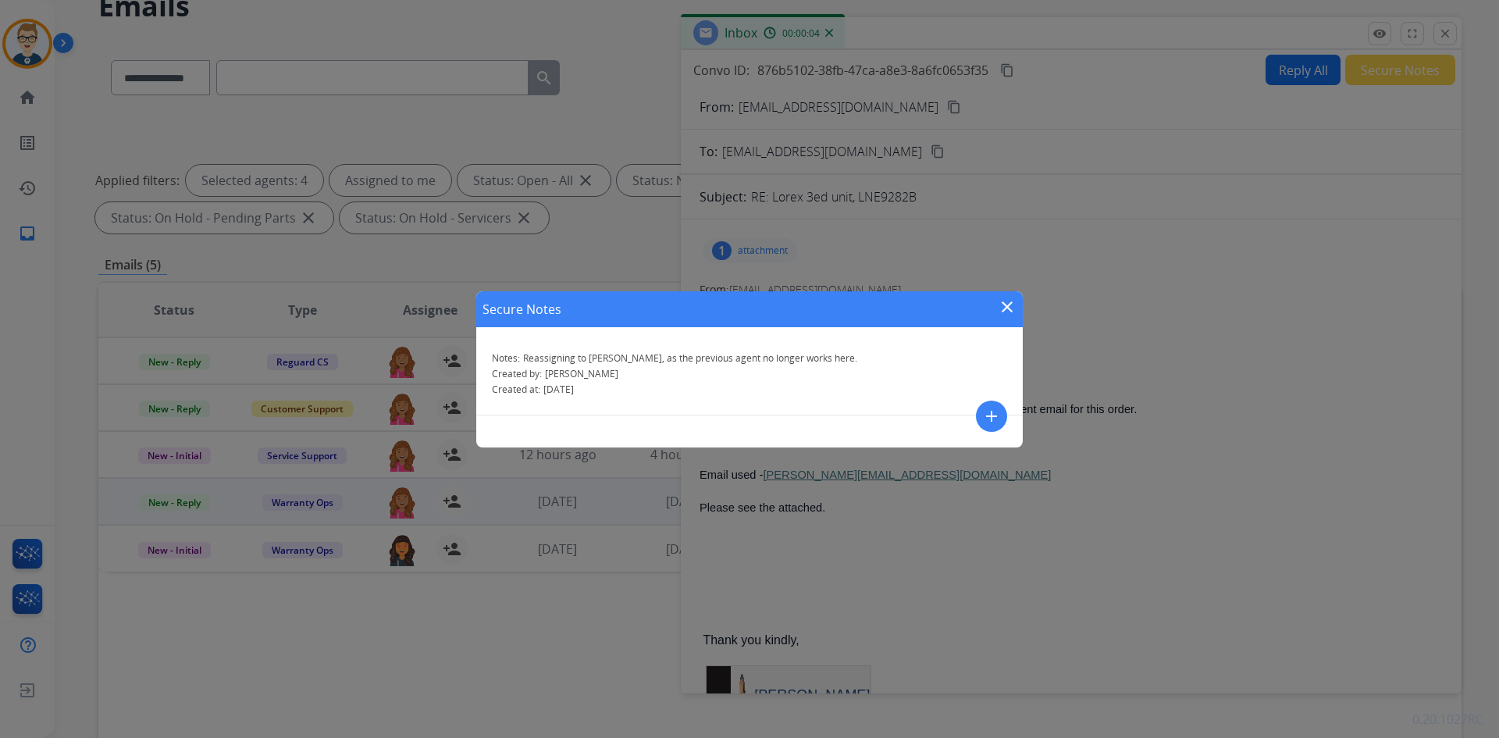
click at [1005, 307] on mat-icon "close" at bounding box center [1007, 307] width 19 height 19
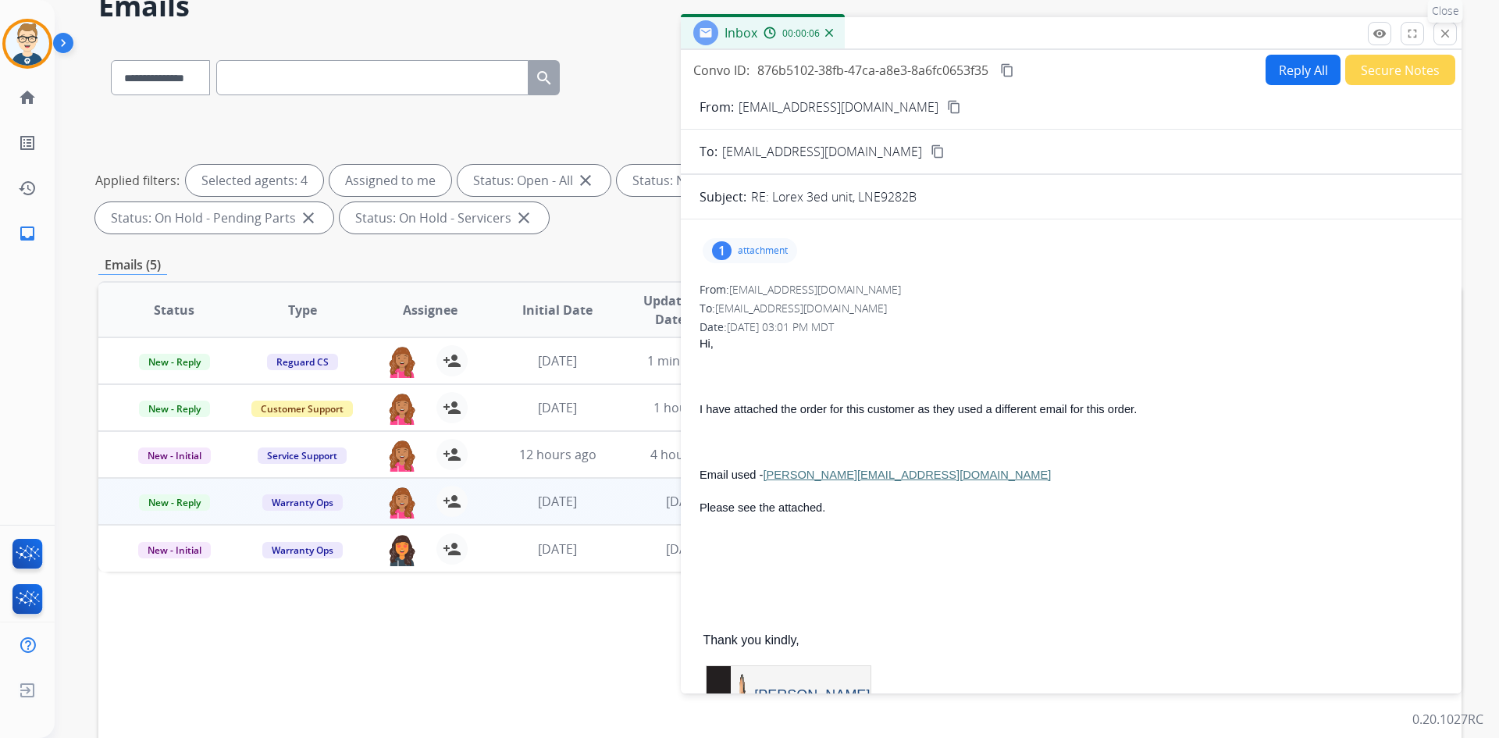
click at [1450, 37] on mat-icon "close" at bounding box center [1445, 34] width 14 height 14
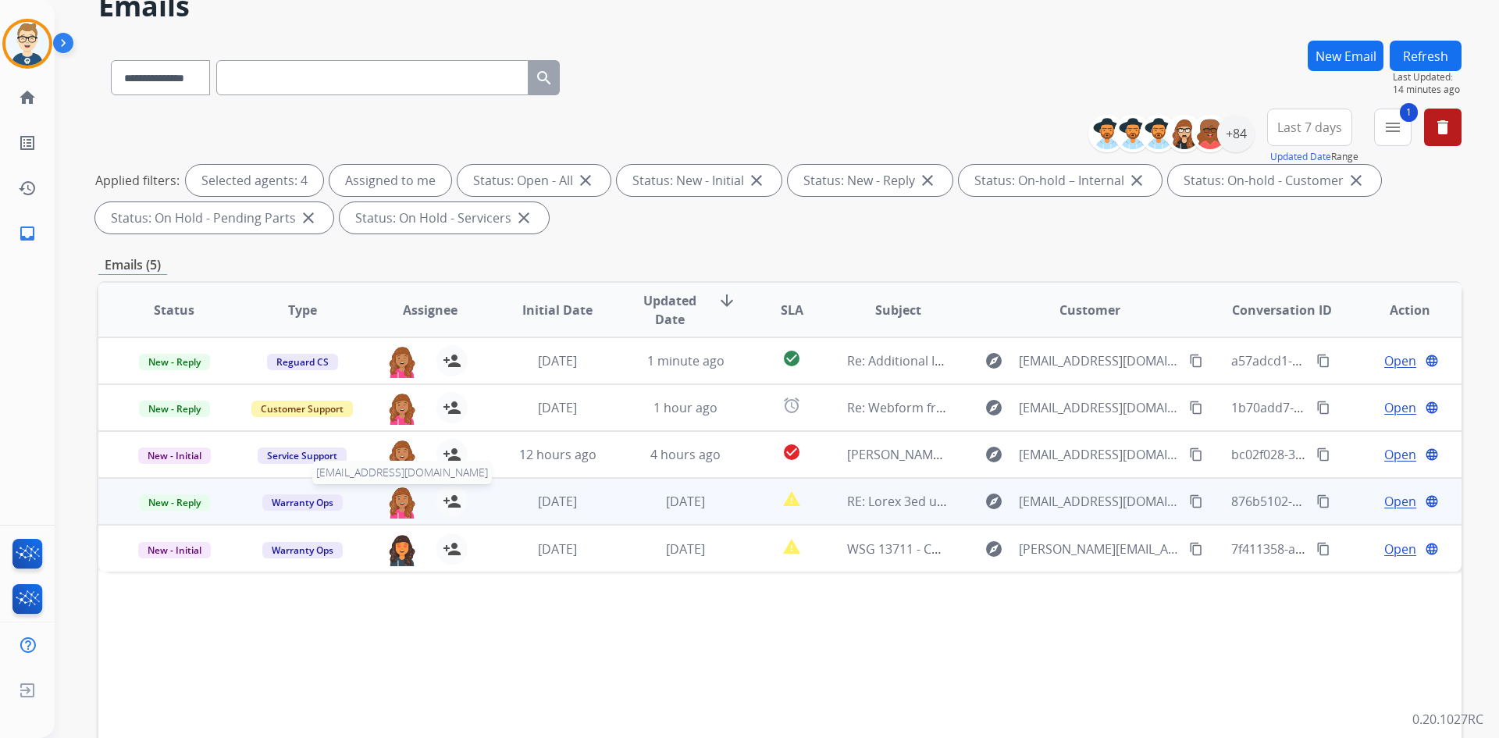
click at [400, 497] on img at bounding box center [402, 502] width 31 height 33
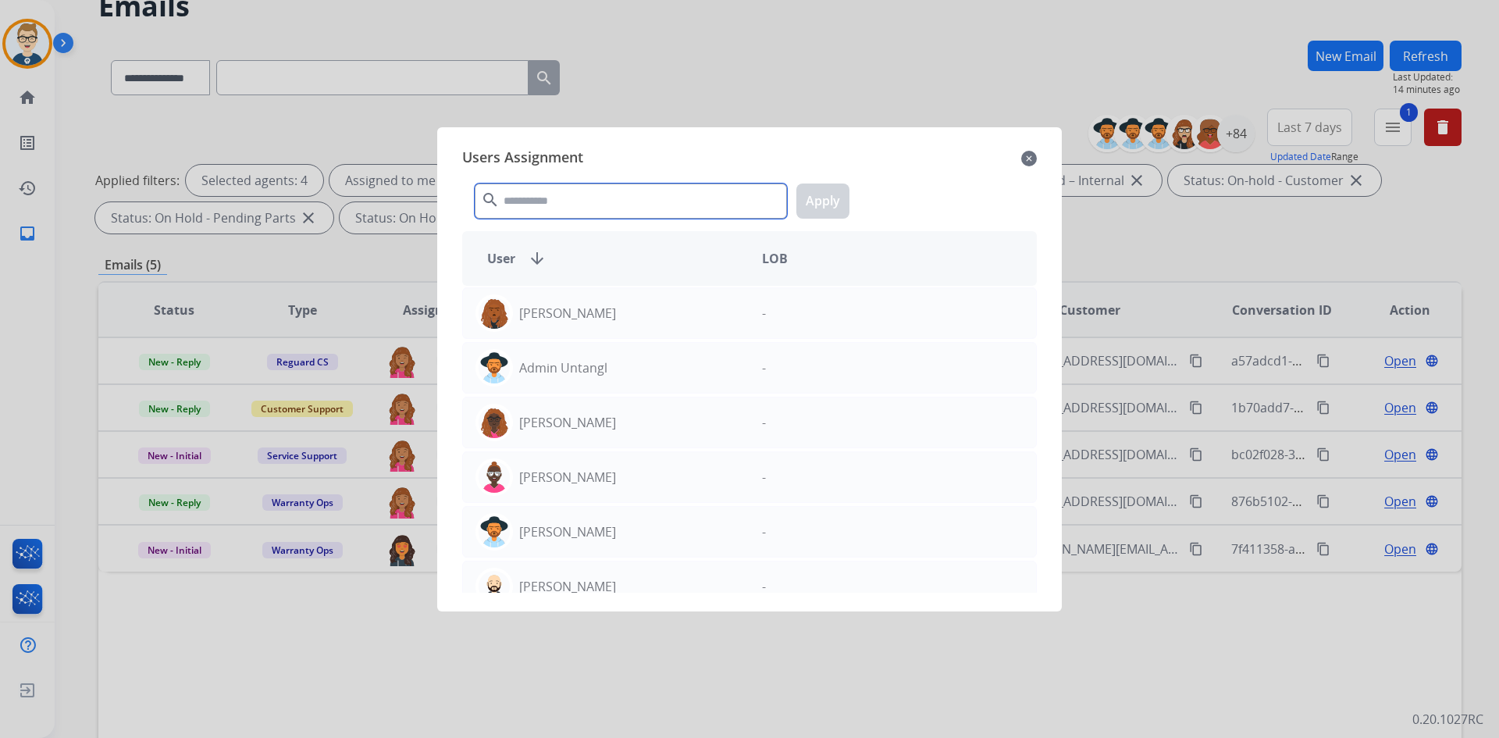
click at [685, 206] on input "text" at bounding box center [631, 201] width 312 height 35
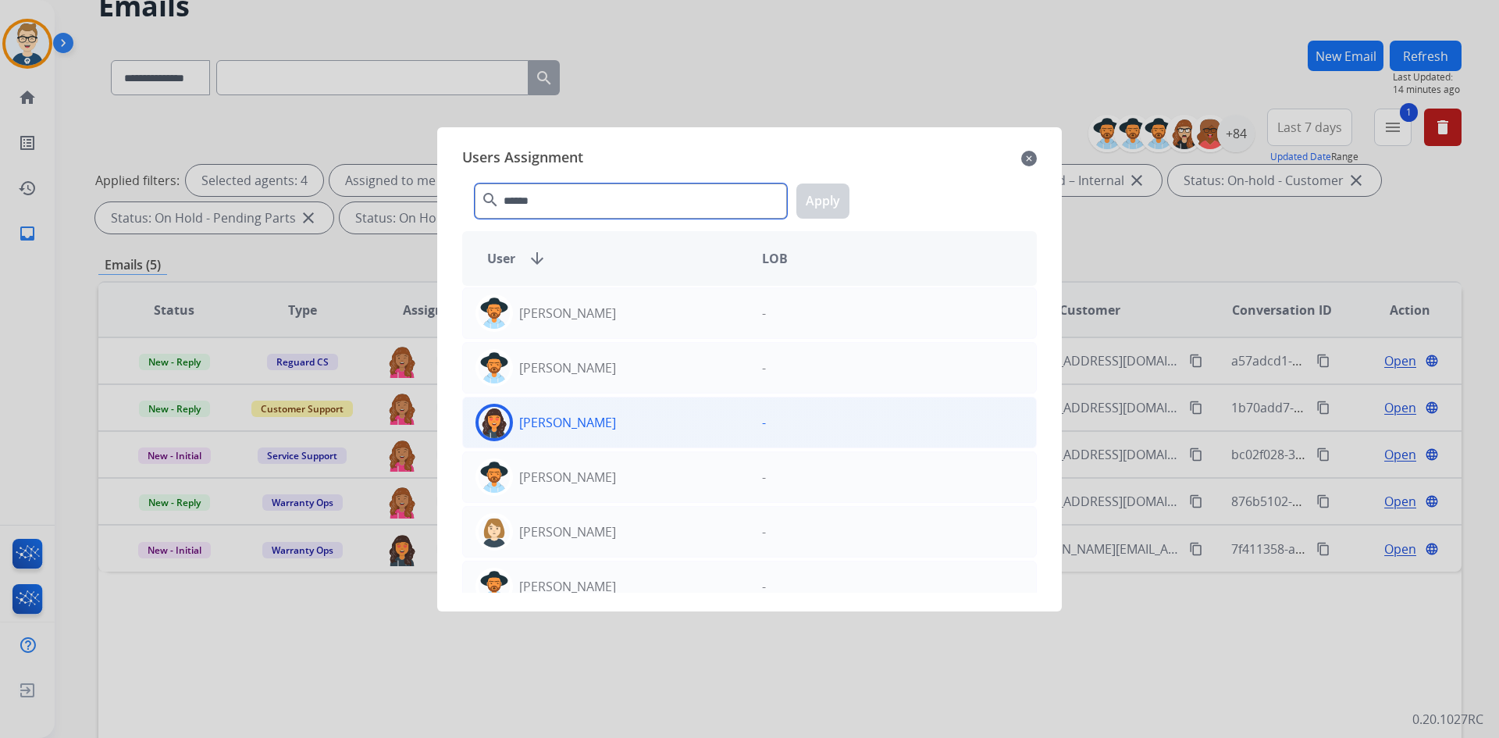
type input "******"
click at [588, 427] on p "[PERSON_NAME]" at bounding box center [567, 422] width 97 height 19
click at [835, 192] on button "Apply" at bounding box center [822, 201] width 53 height 35
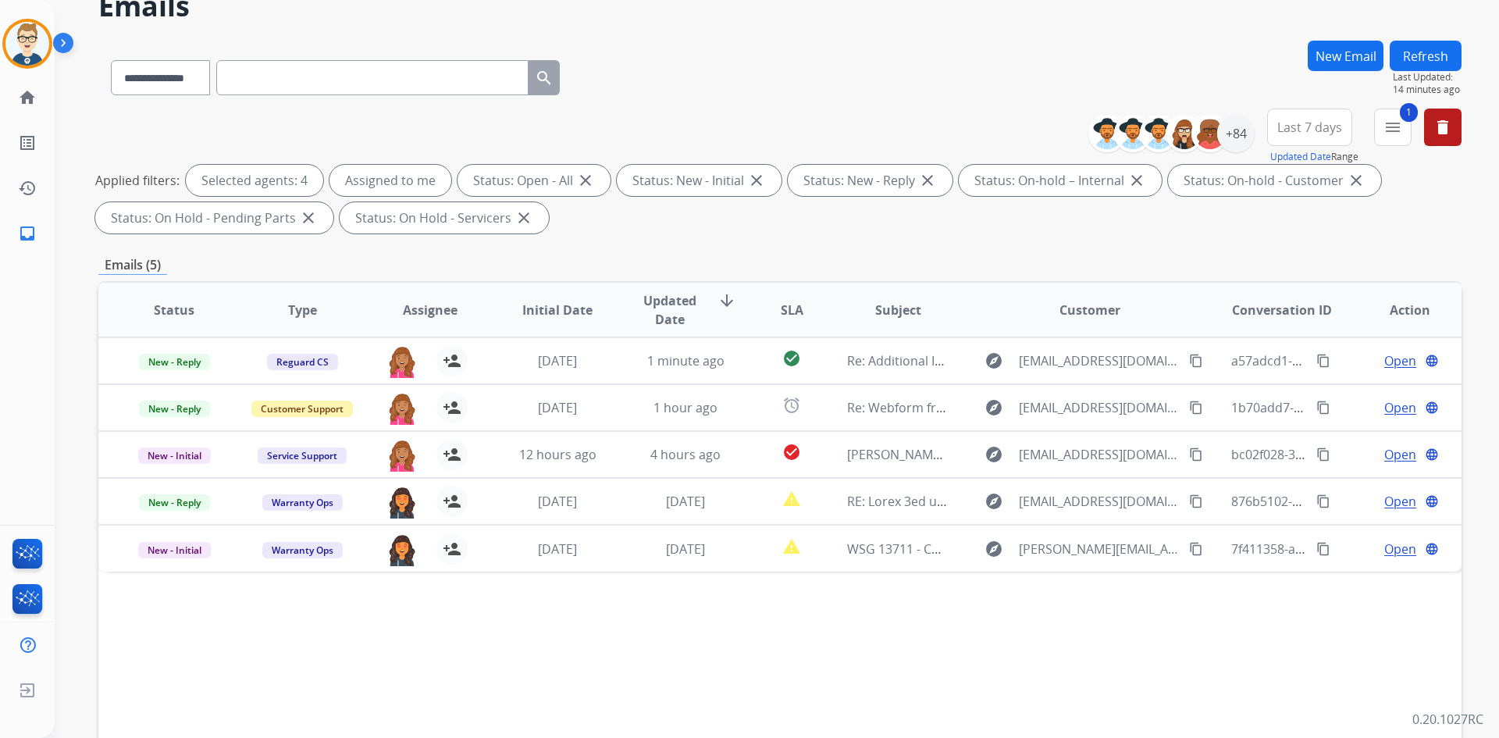
click at [1409, 63] on button "Refresh" at bounding box center [1426, 56] width 72 height 30
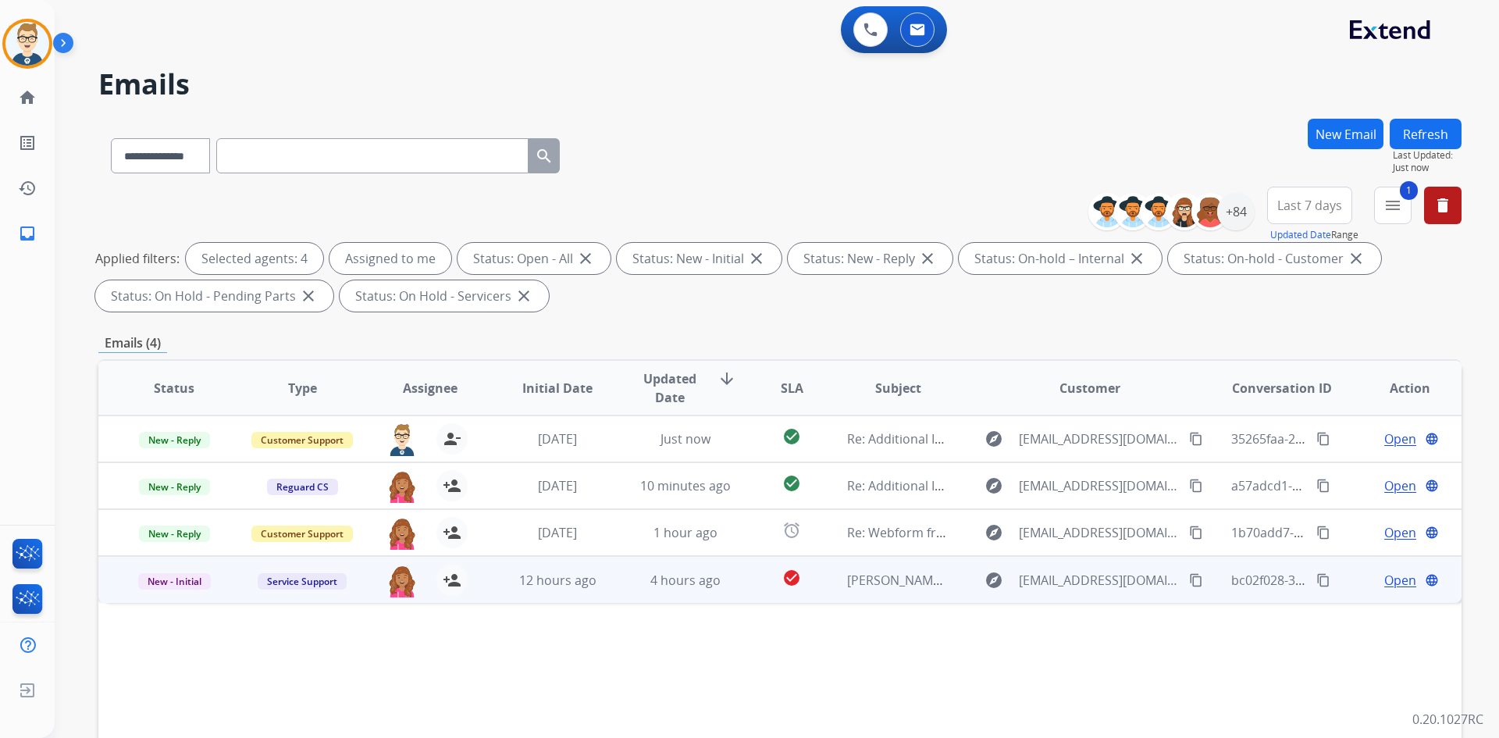
click at [1384, 585] on span "Open" at bounding box center [1400, 580] width 32 height 19
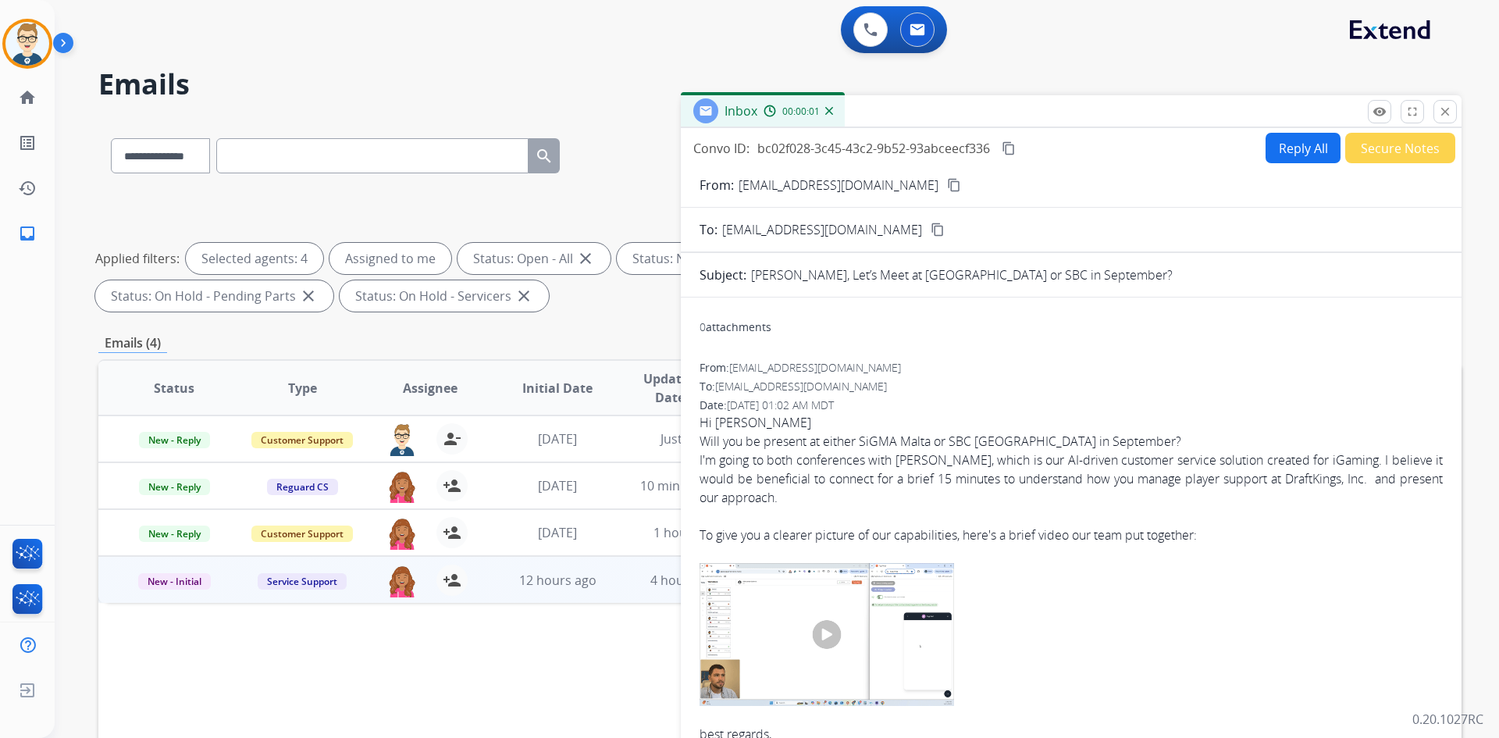
click at [1369, 148] on button "Secure Notes" at bounding box center [1400, 148] width 110 height 30
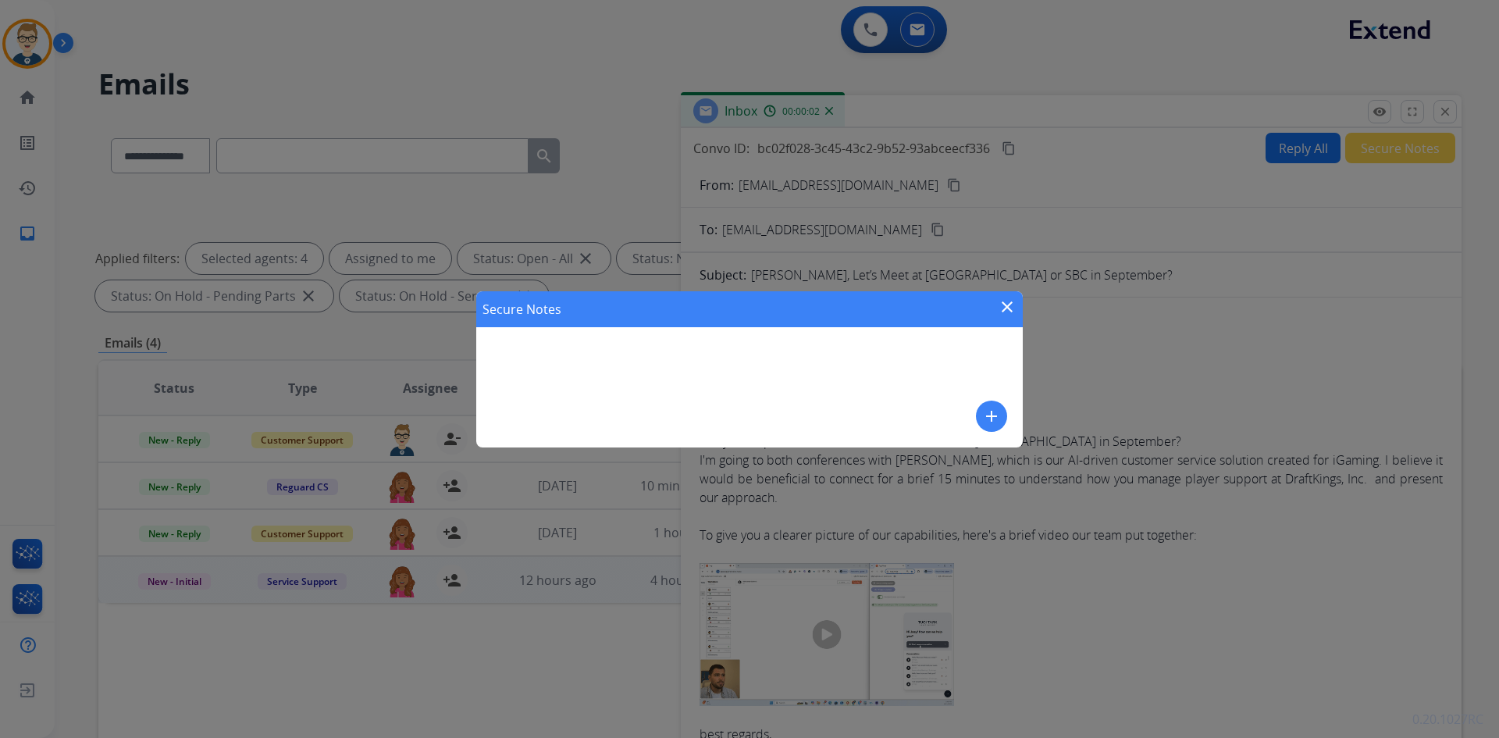
click at [980, 412] on button "add" at bounding box center [991, 416] width 31 height 31
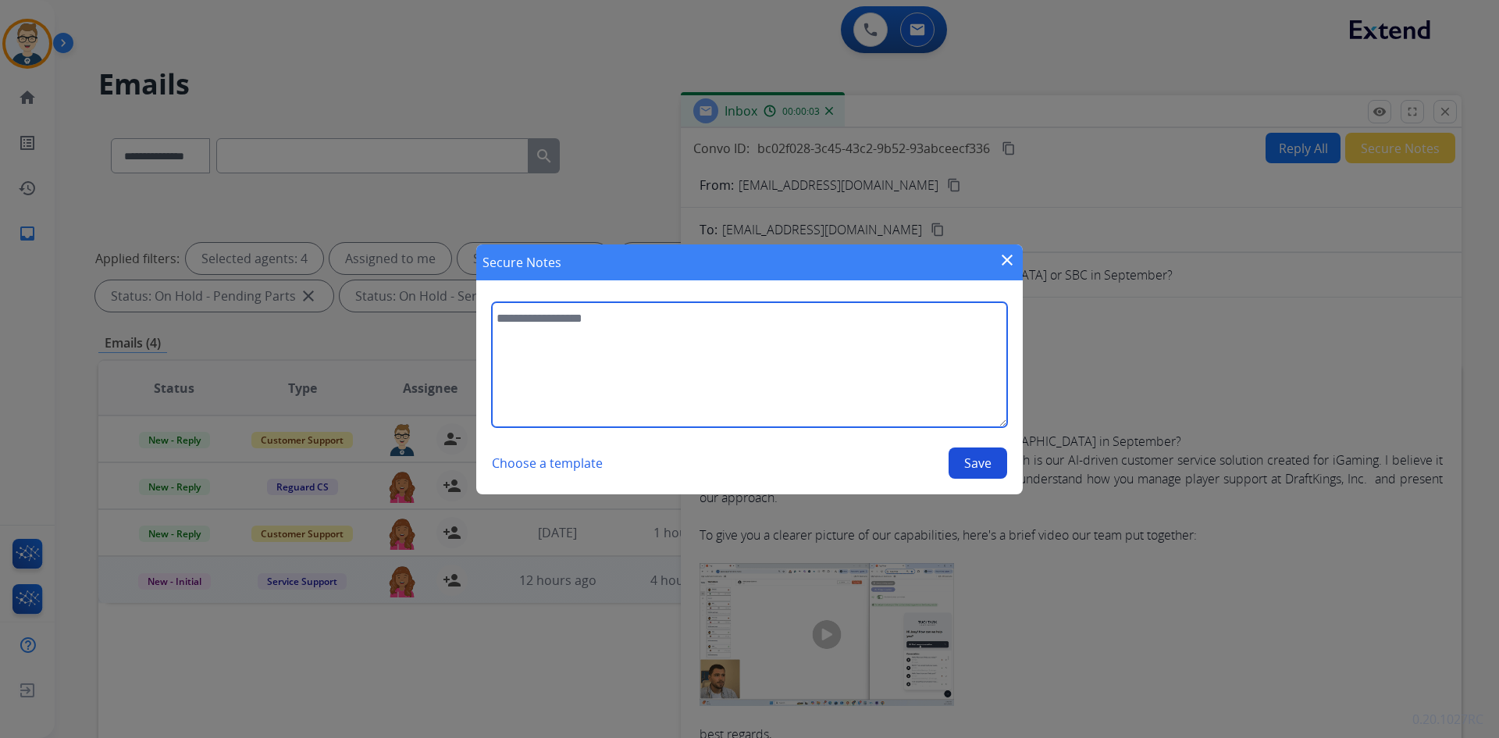
click at [791, 383] on textarea at bounding box center [749, 364] width 515 height 125
type textarea "**********"
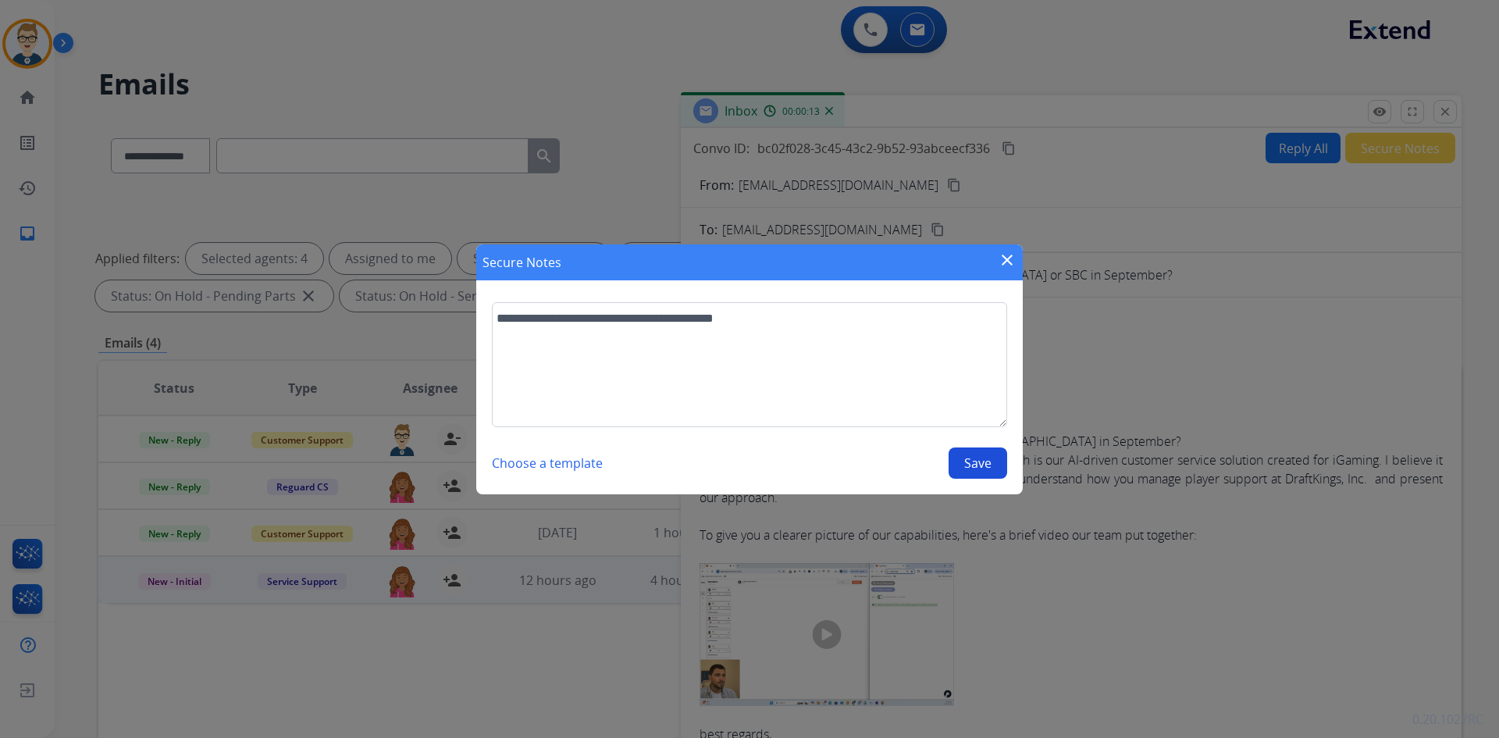
click at [996, 465] on button "Save" at bounding box center [978, 462] width 59 height 31
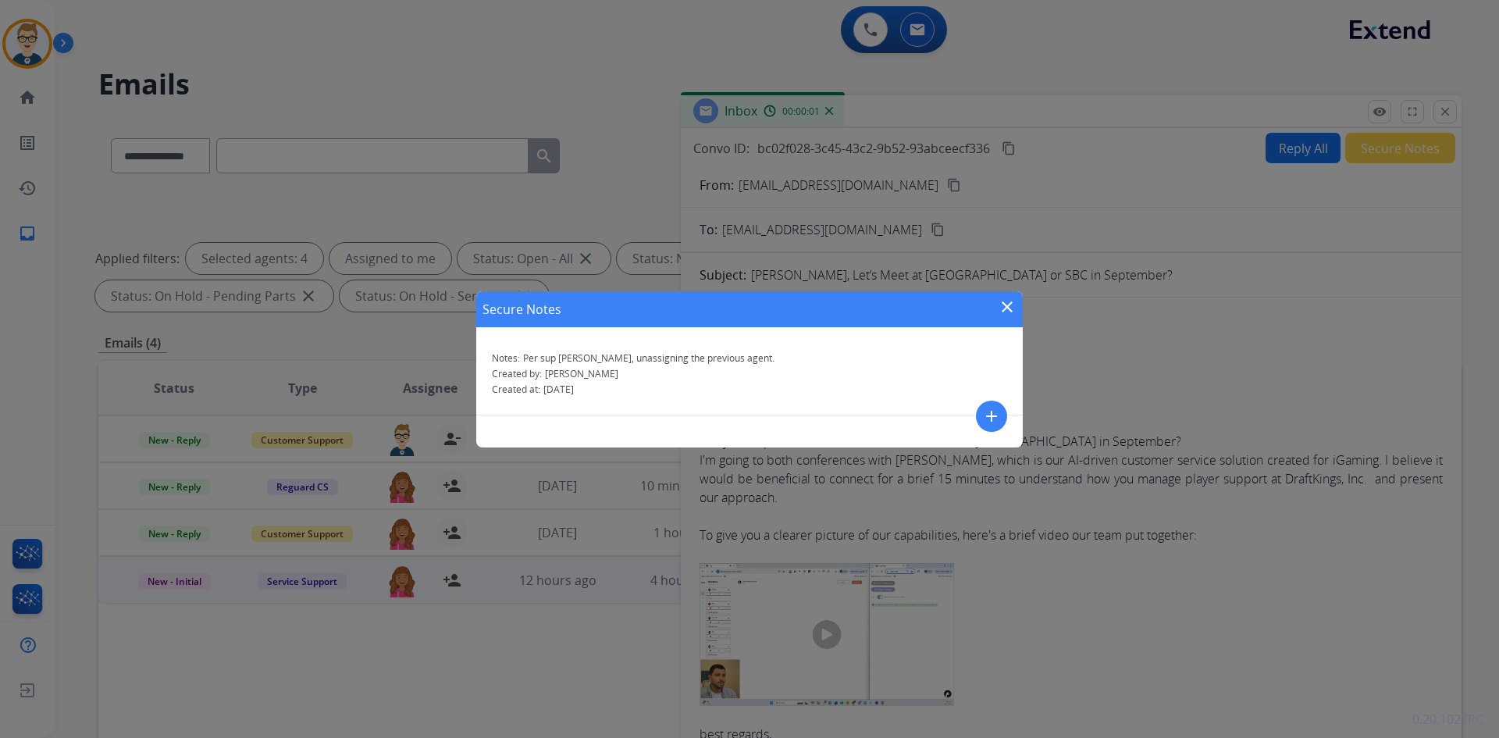
click at [1006, 299] on mat-icon "close" at bounding box center [1007, 307] width 19 height 19
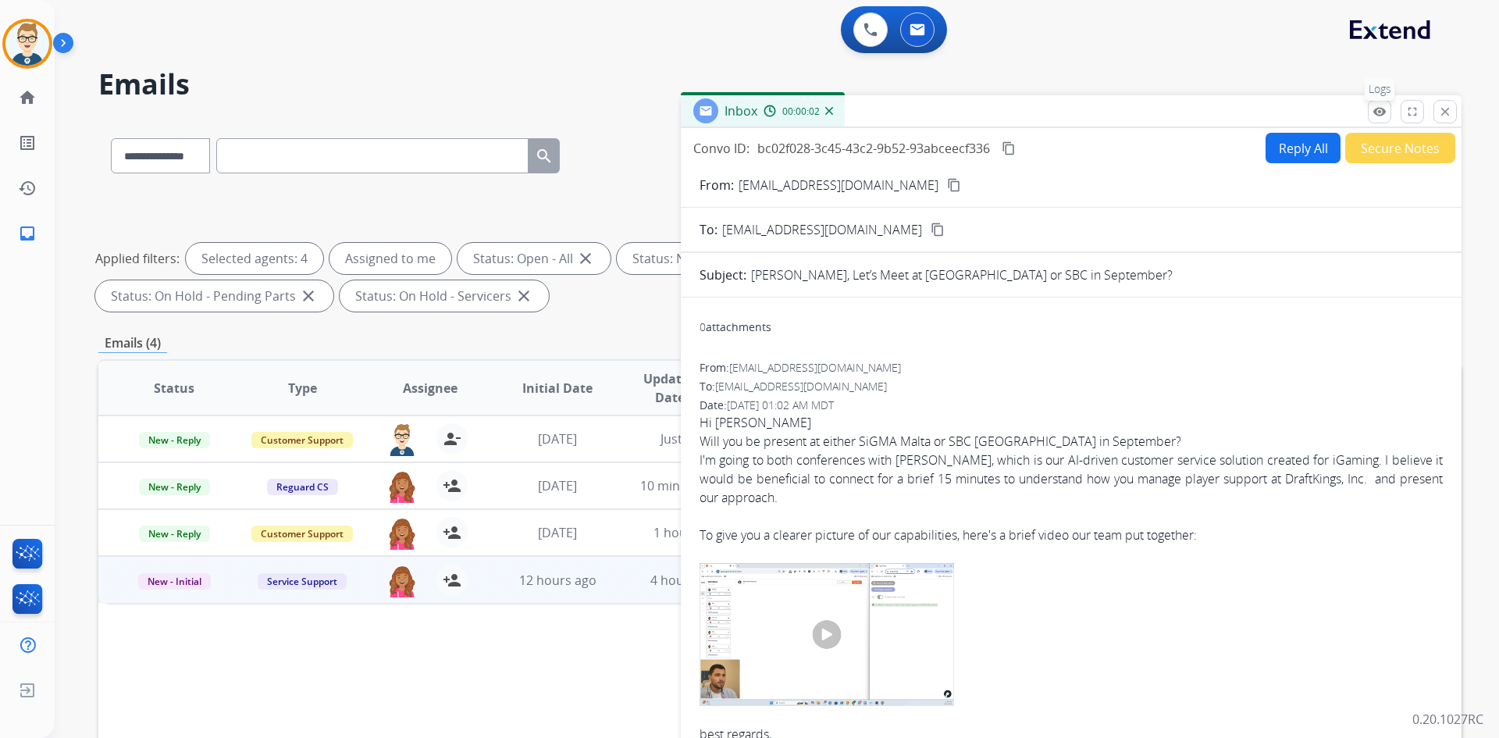
click at [1386, 116] on mat-icon "remove_red_eye" at bounding box center [1380, 112] width 14 height 14
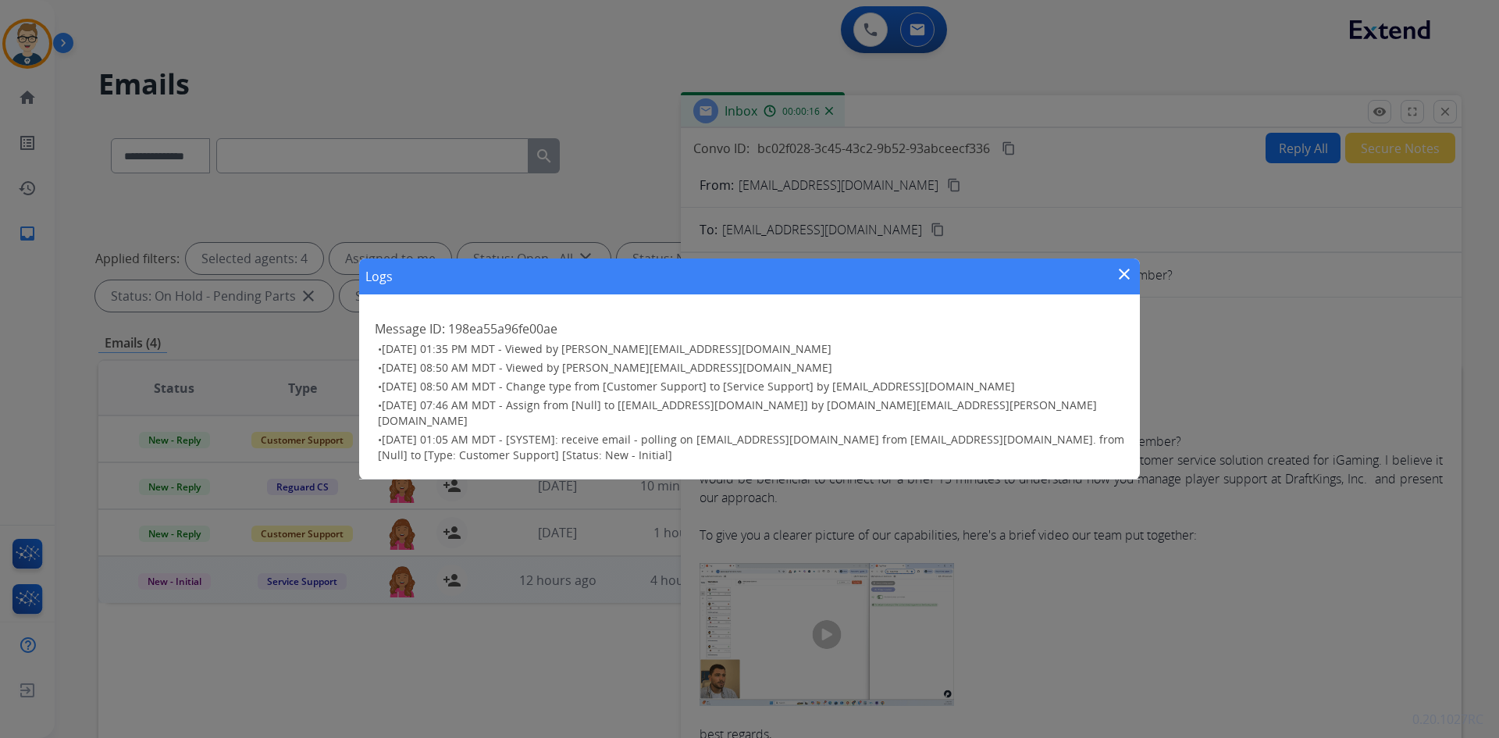
click at [1128, 283] on mat-icon "close" at bounding box center [1124, 274] width 19 height 19
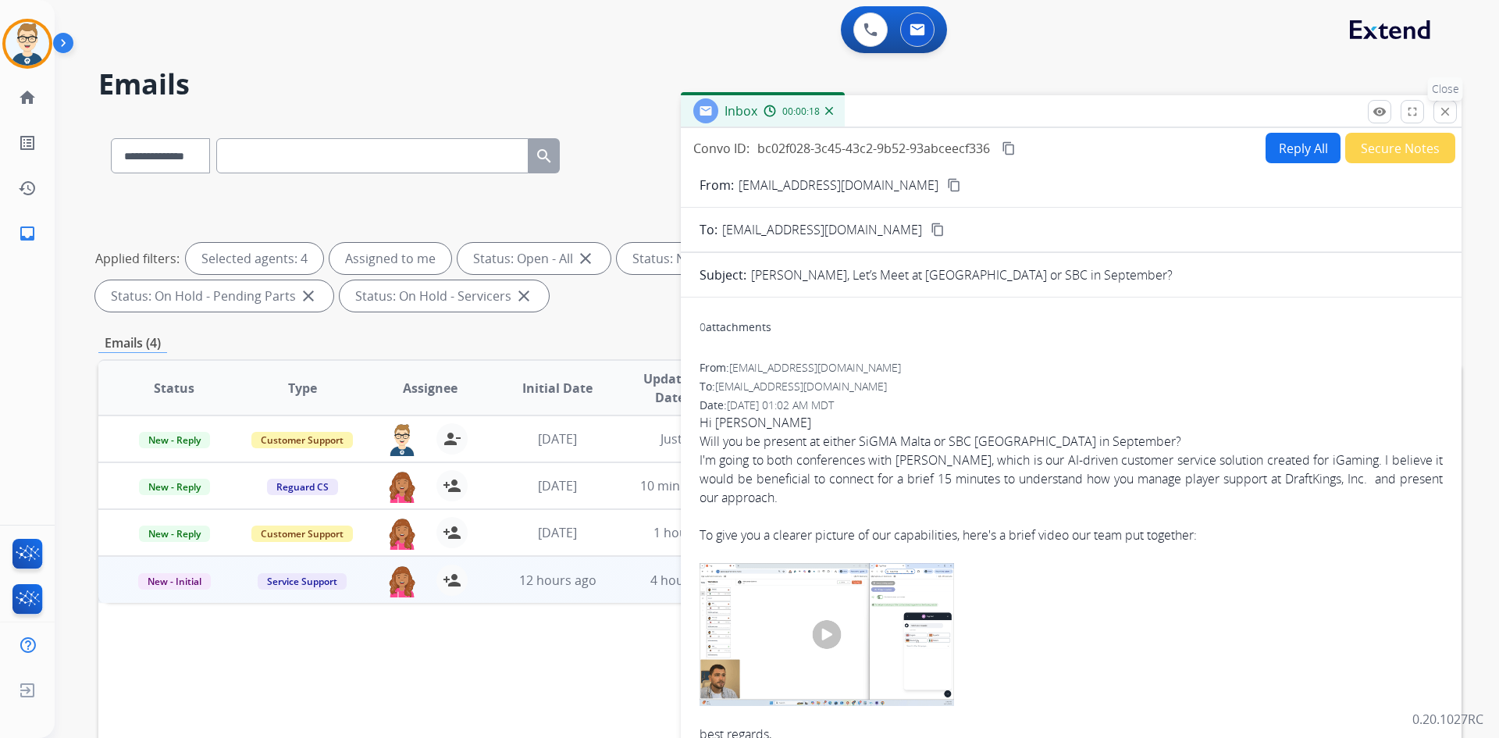
click at [1443, 106] on mat-icon "close" at bounding box center [1445, 112] width 14 height 14
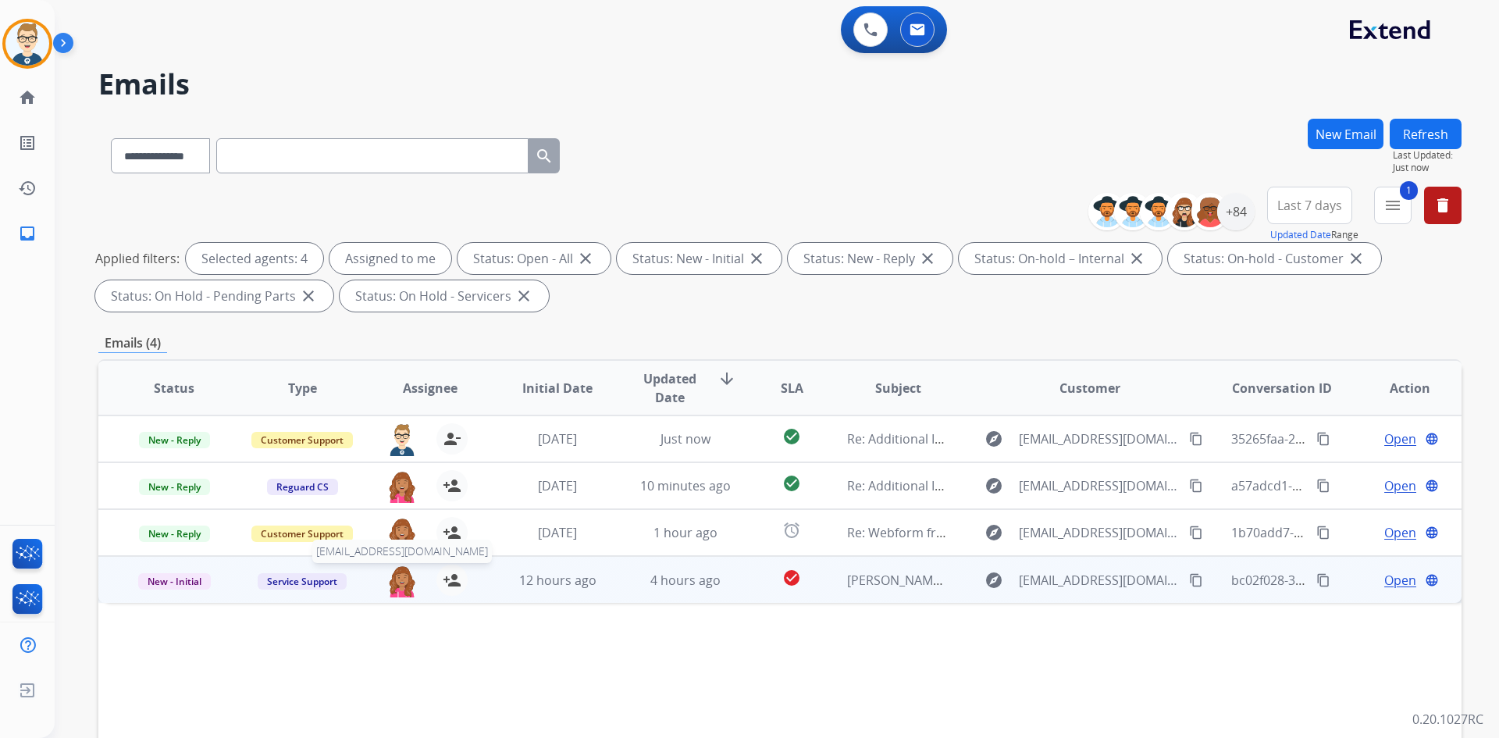
click at [395, 587] on img at bounding box center [402, 581] width 31 height 33
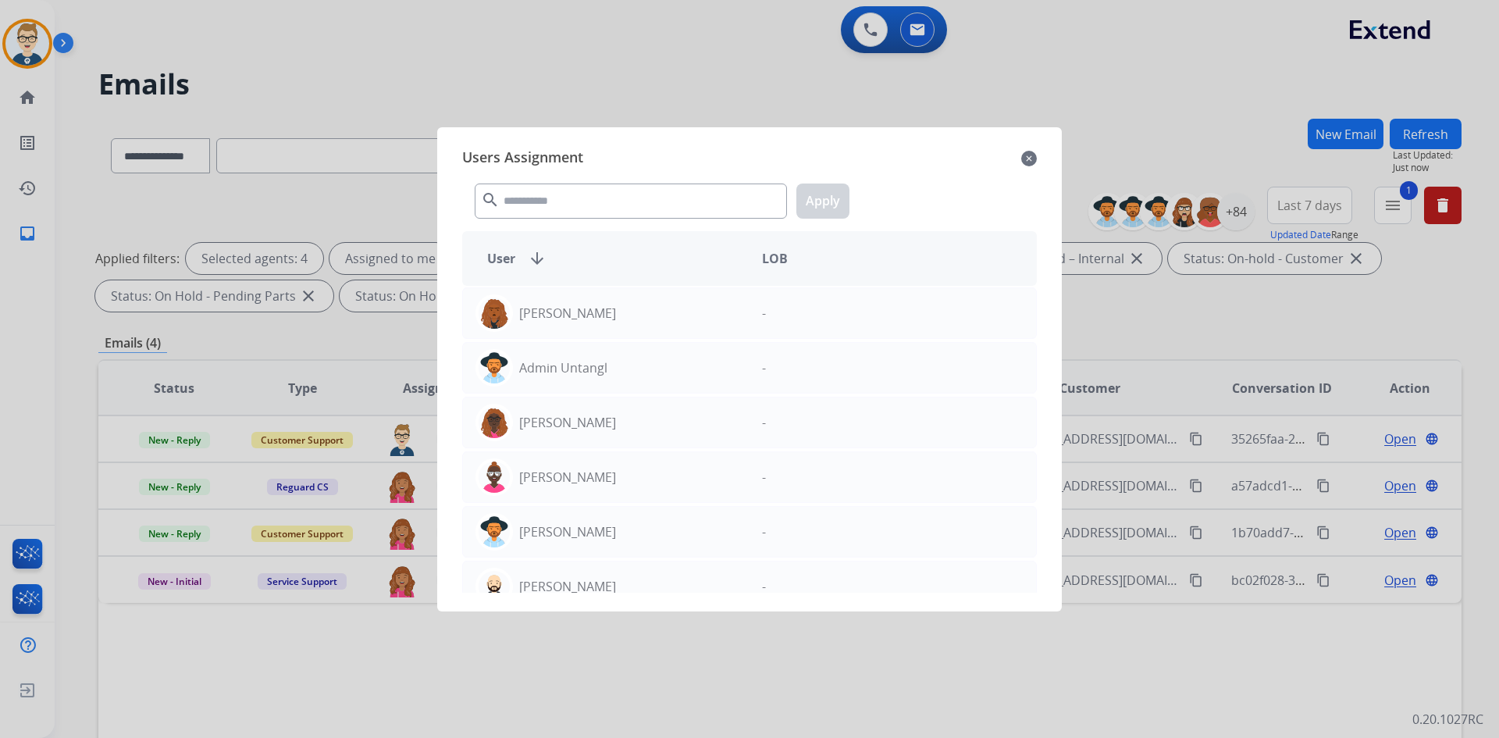
click at [371, 659] on div at bounding box center [749, 369] width 1499 height 738
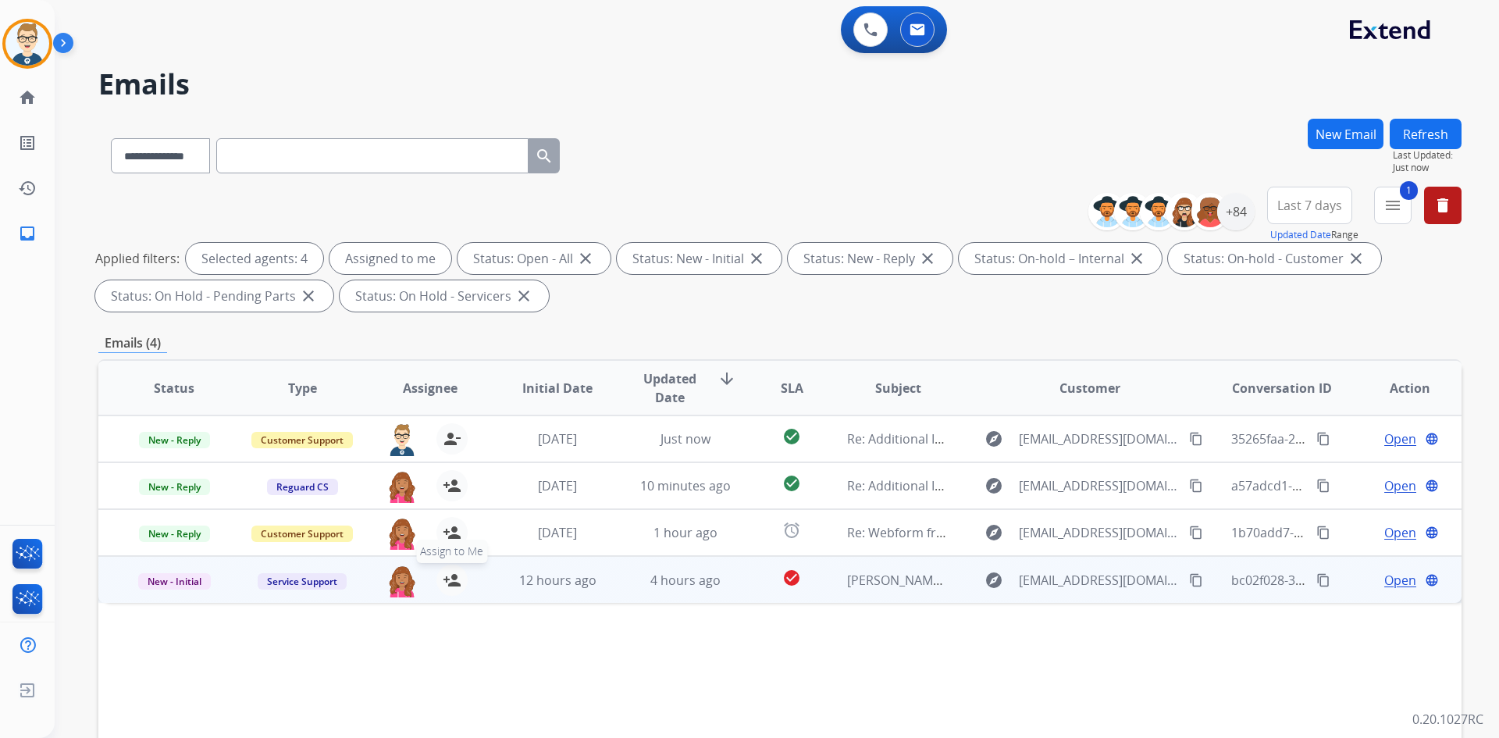
click at [452, 574] on mat-icon "person_add" at bounding box center [452, 580] width 19 height 19
click at [452, 574] on mat-icon "person_remove" at bounding box center [452, 580] width 19 height 19
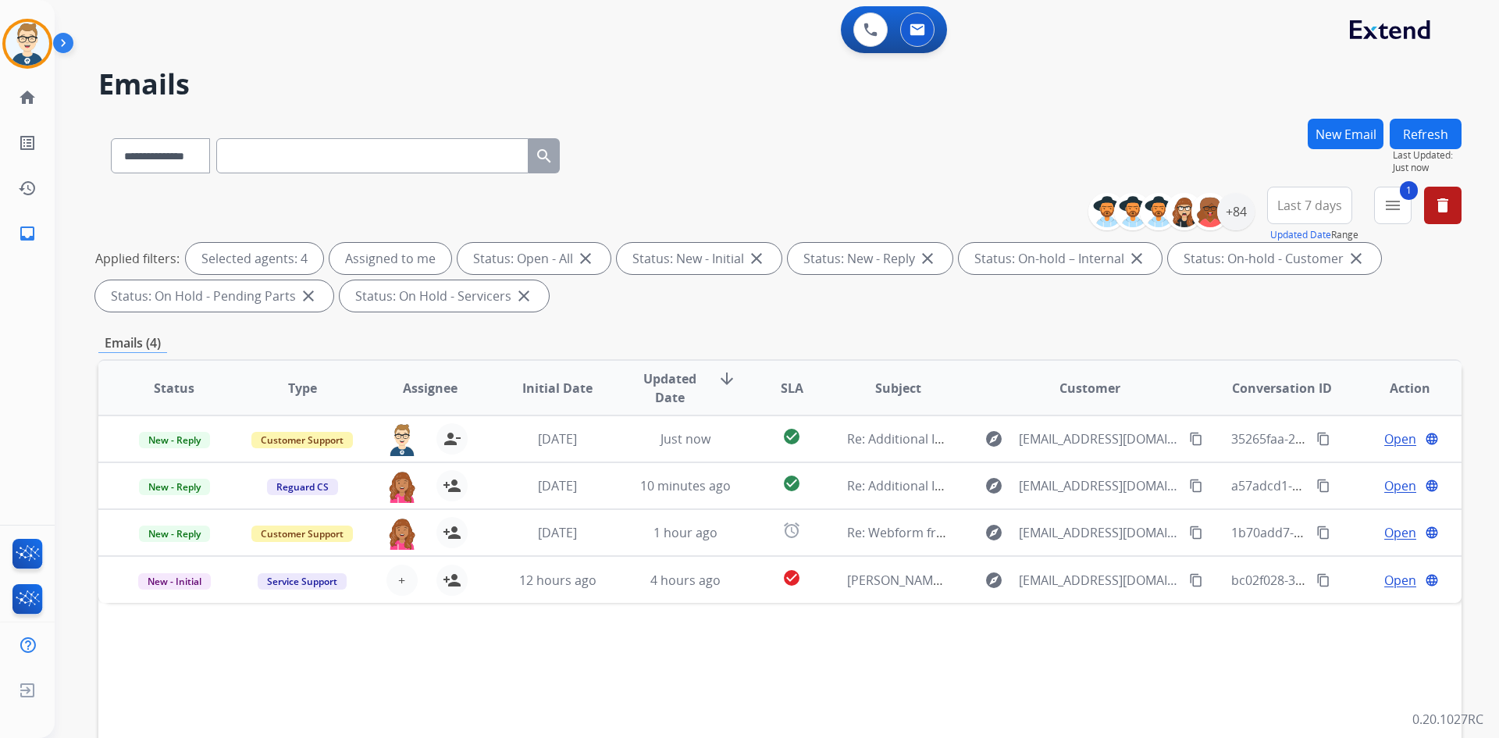
click at [1434, 138] on button "Refresh" at bounding box center [1426, 134] width 72 height 30
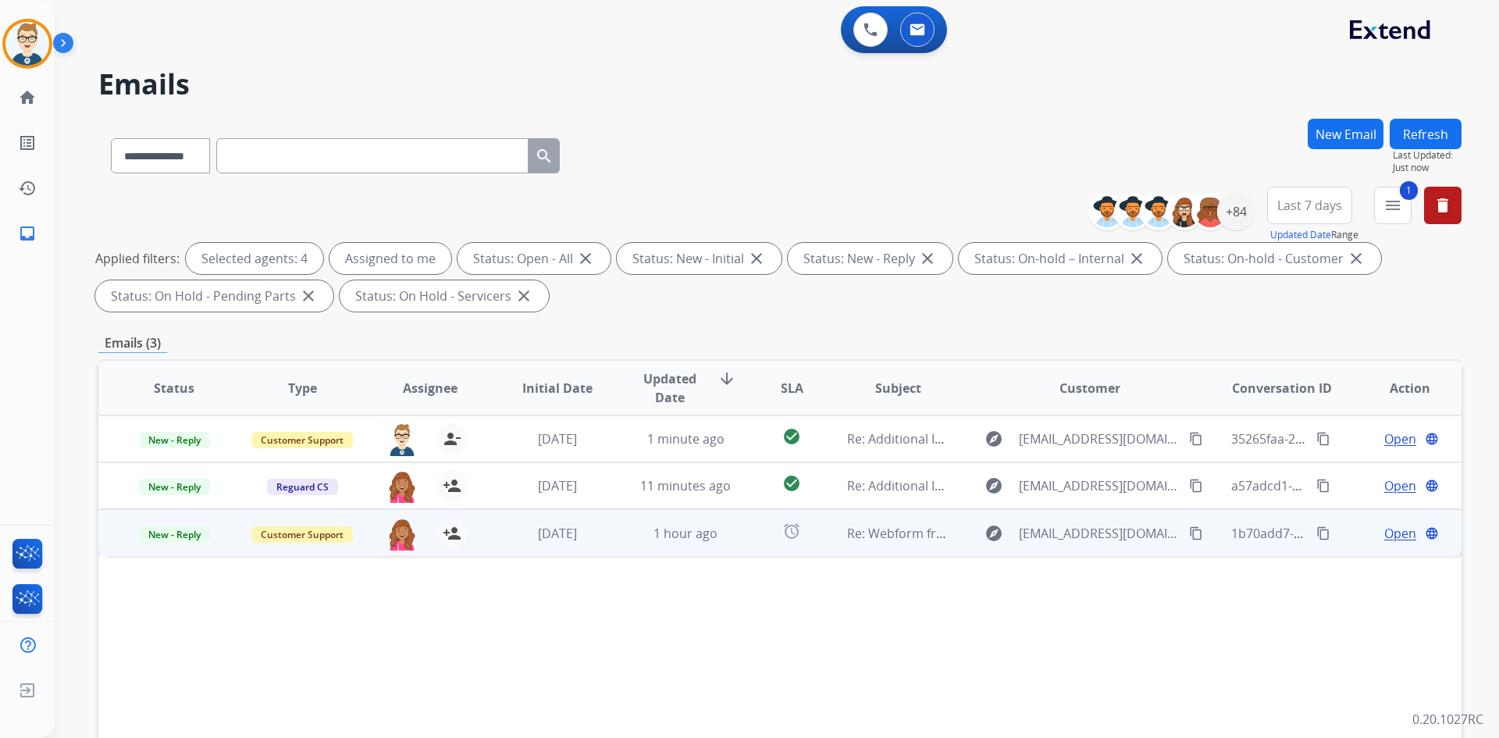
click at [1395, 537] on span "Open" at bounding box center [1400, 533] width 32 height 19
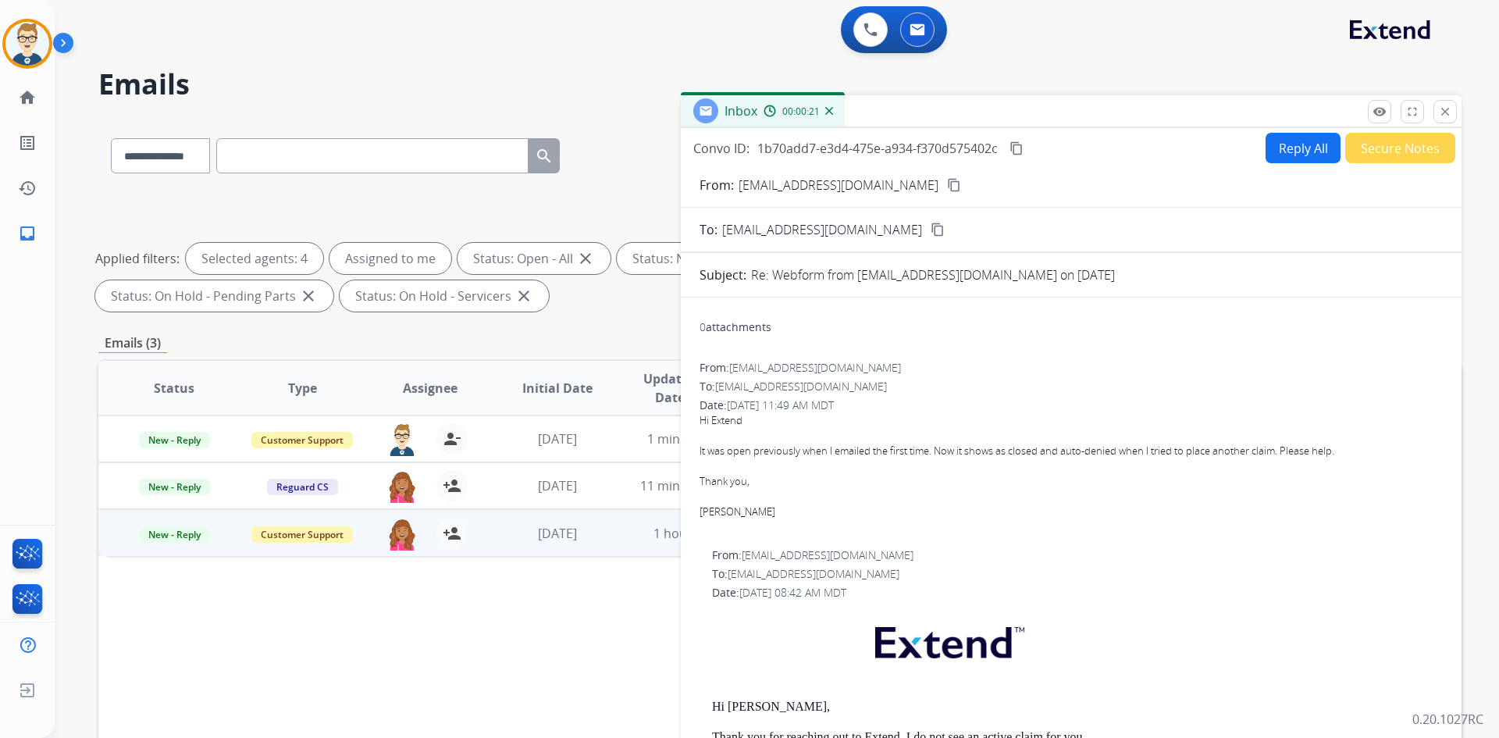
click at [947, 182] on mat-icon "content_copy" at bounding box center [954, 185] width 14 height 14
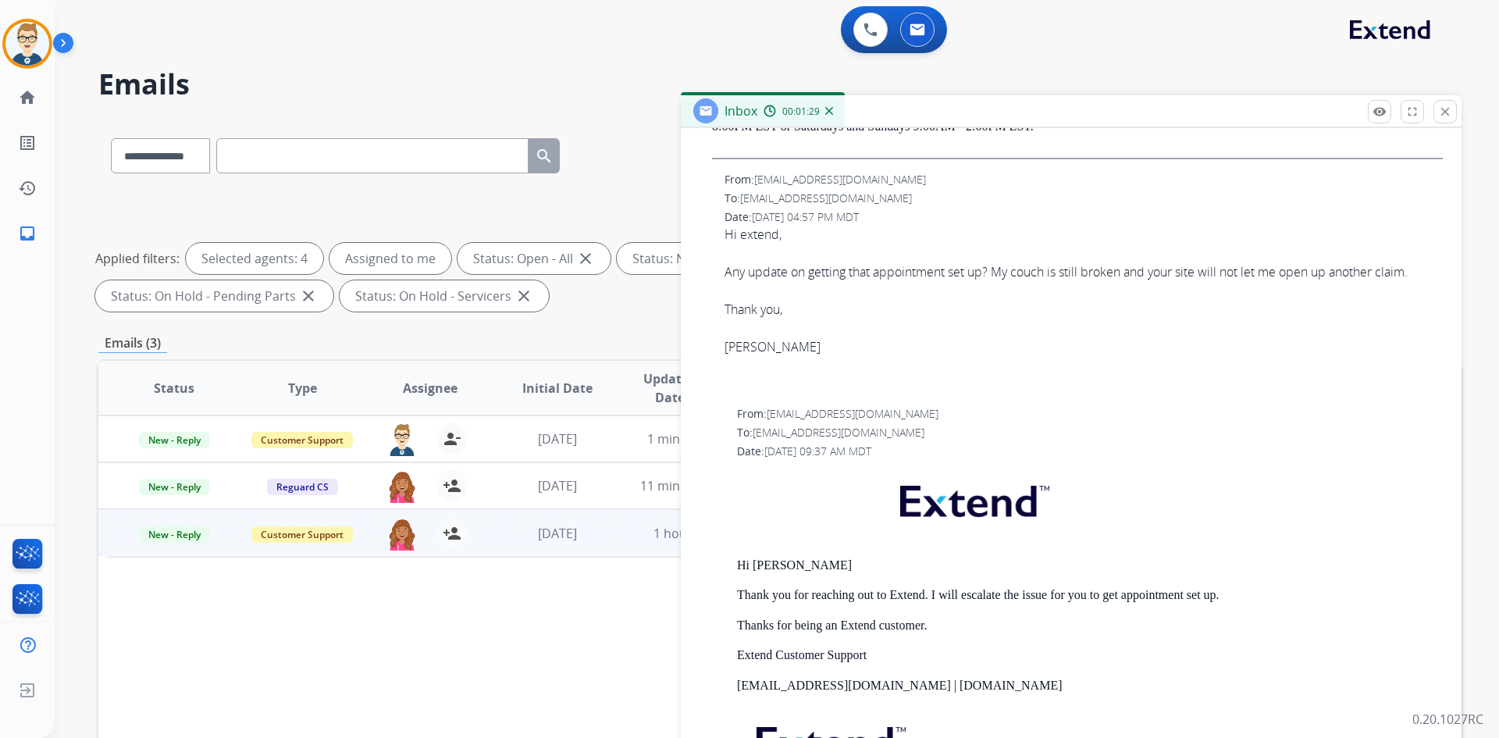
scroll to position [859, 0]
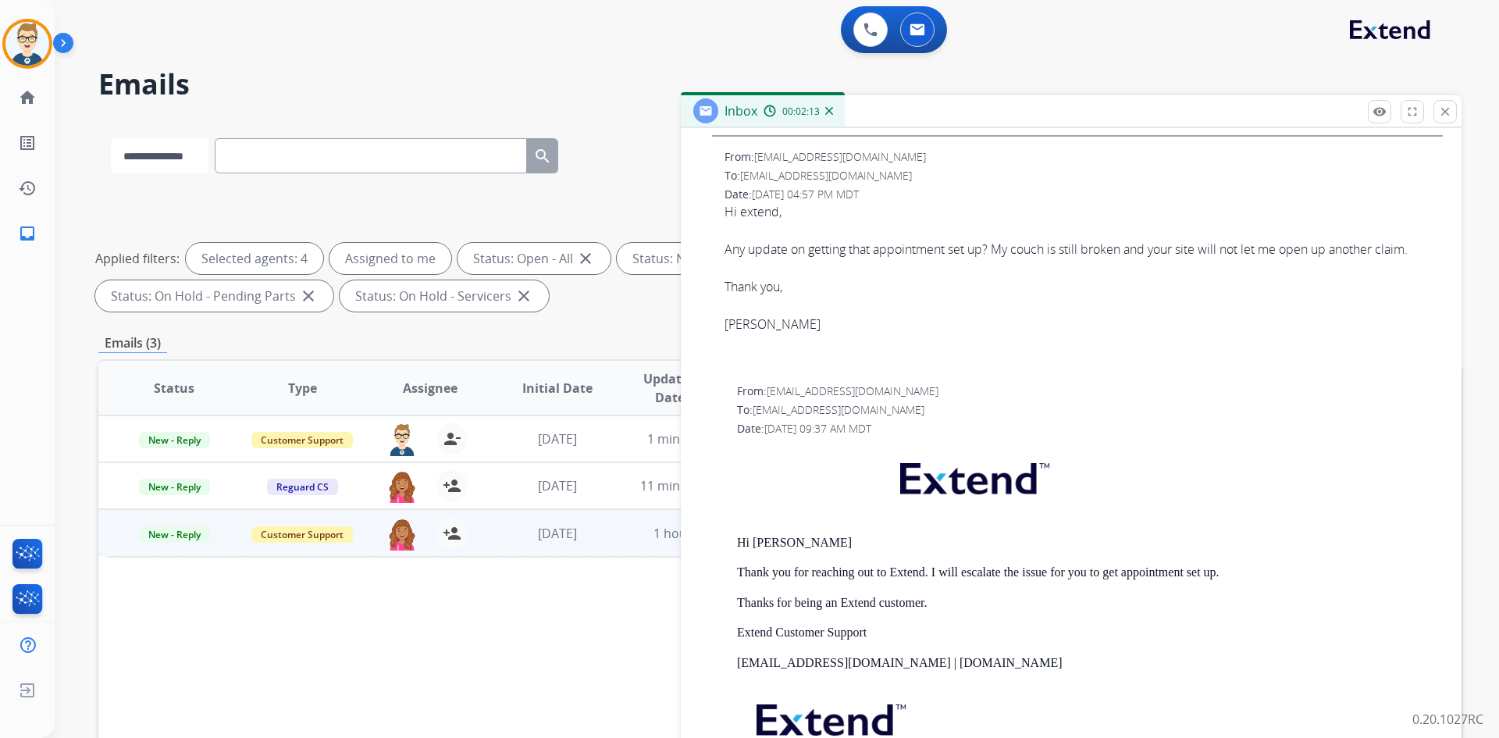
click at [162, 157] on select "**********" at bounding box center [160, 155] width 98 height 35
select select "**********"
click at [111, 138] on select "**********" at bounding box center [160, 155] width 98 height 35
click at [331, 169] on input "text" at bounding box center [372, 155] width 312 height 35
paste input "**********"
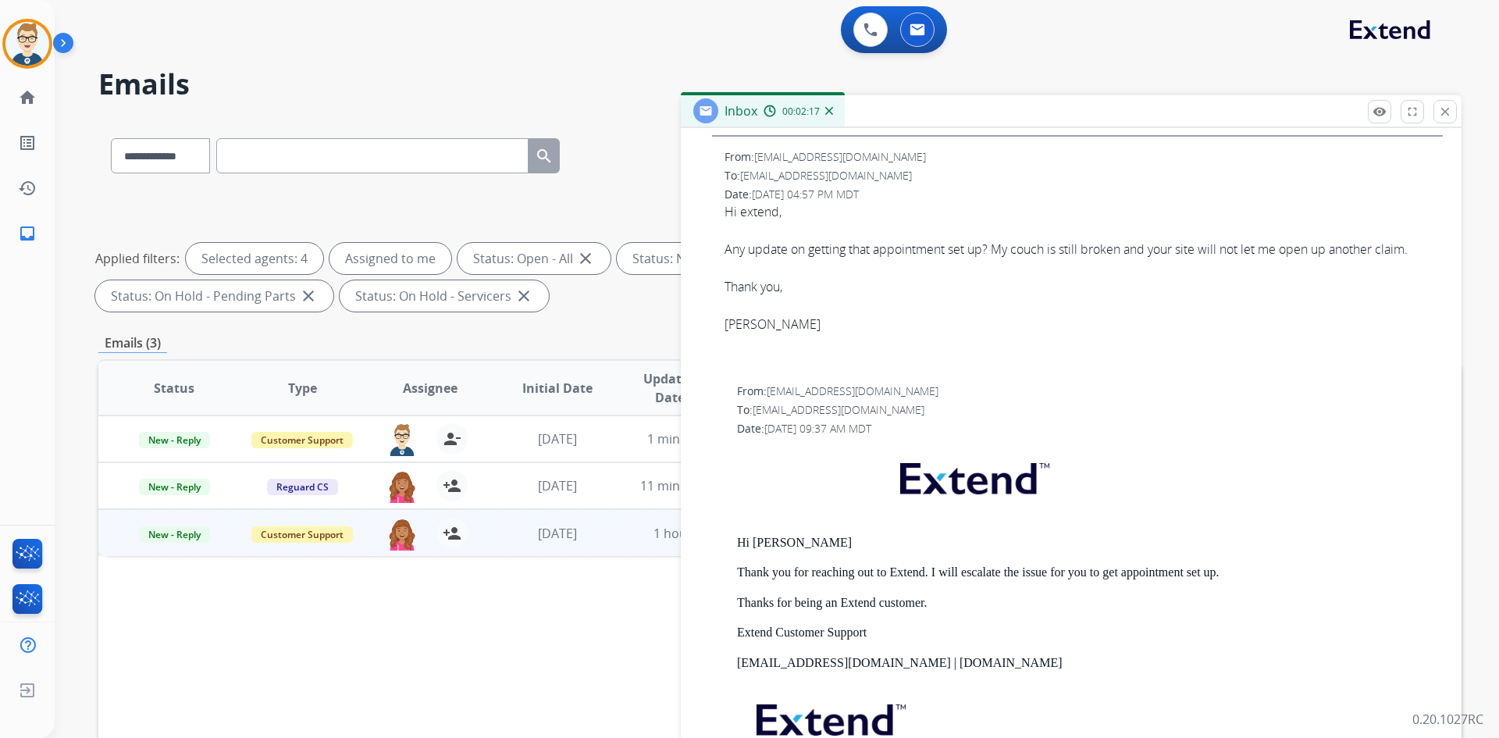
type input "**********"
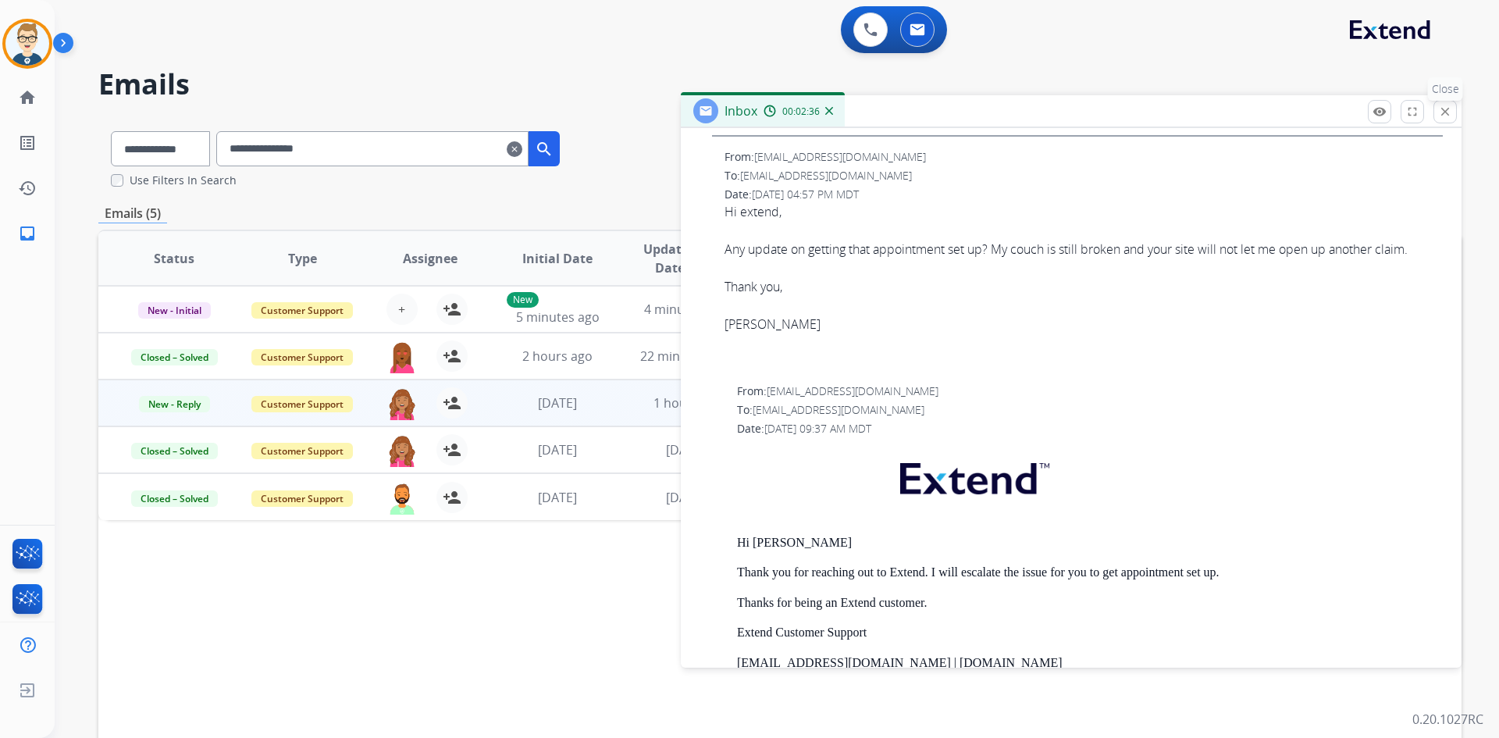
click at [1446, 111] on mat-icon "close" at bounding box center [1445, 112] width 14 height 14
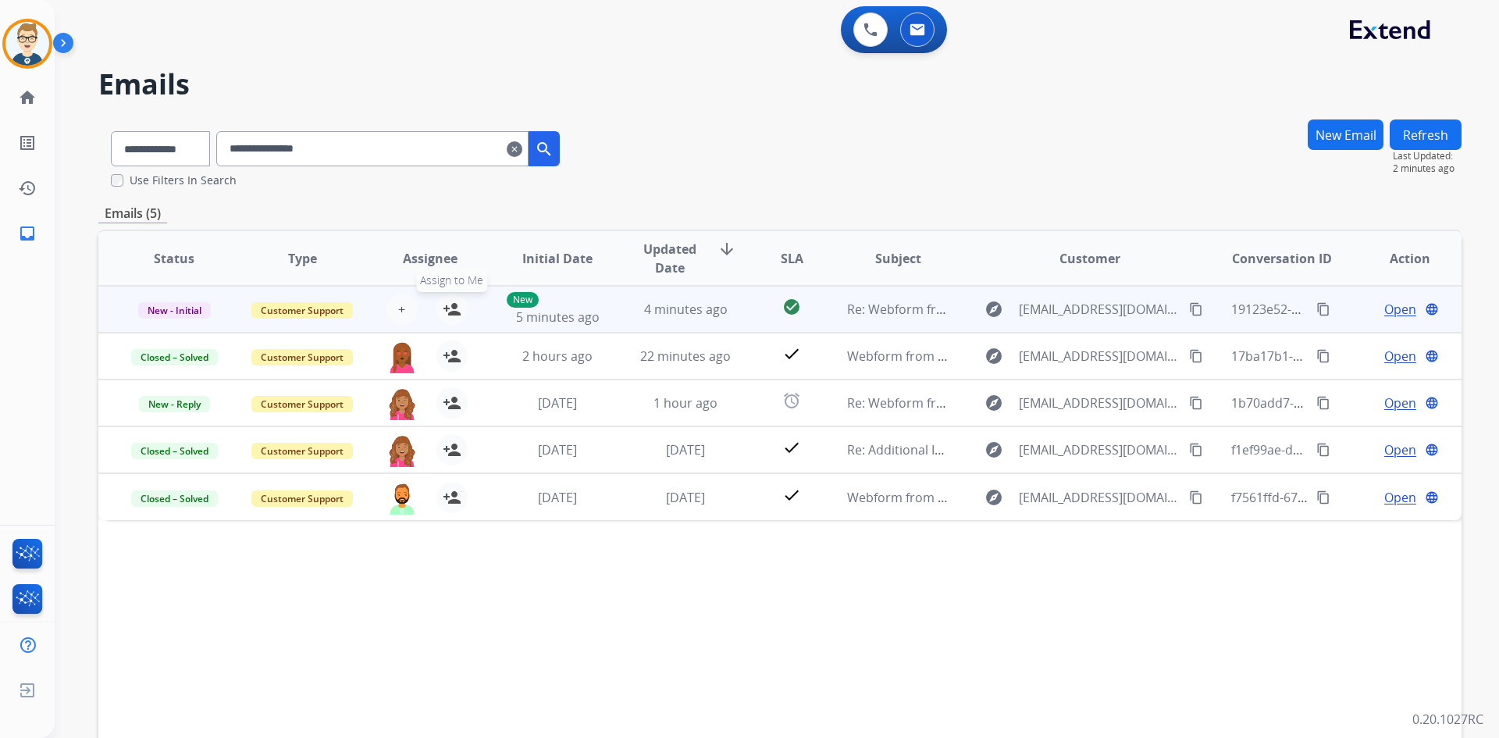
click at [449, 305] on mat-icon "person_add" at bounding box center [452, 309] width 19 height 19
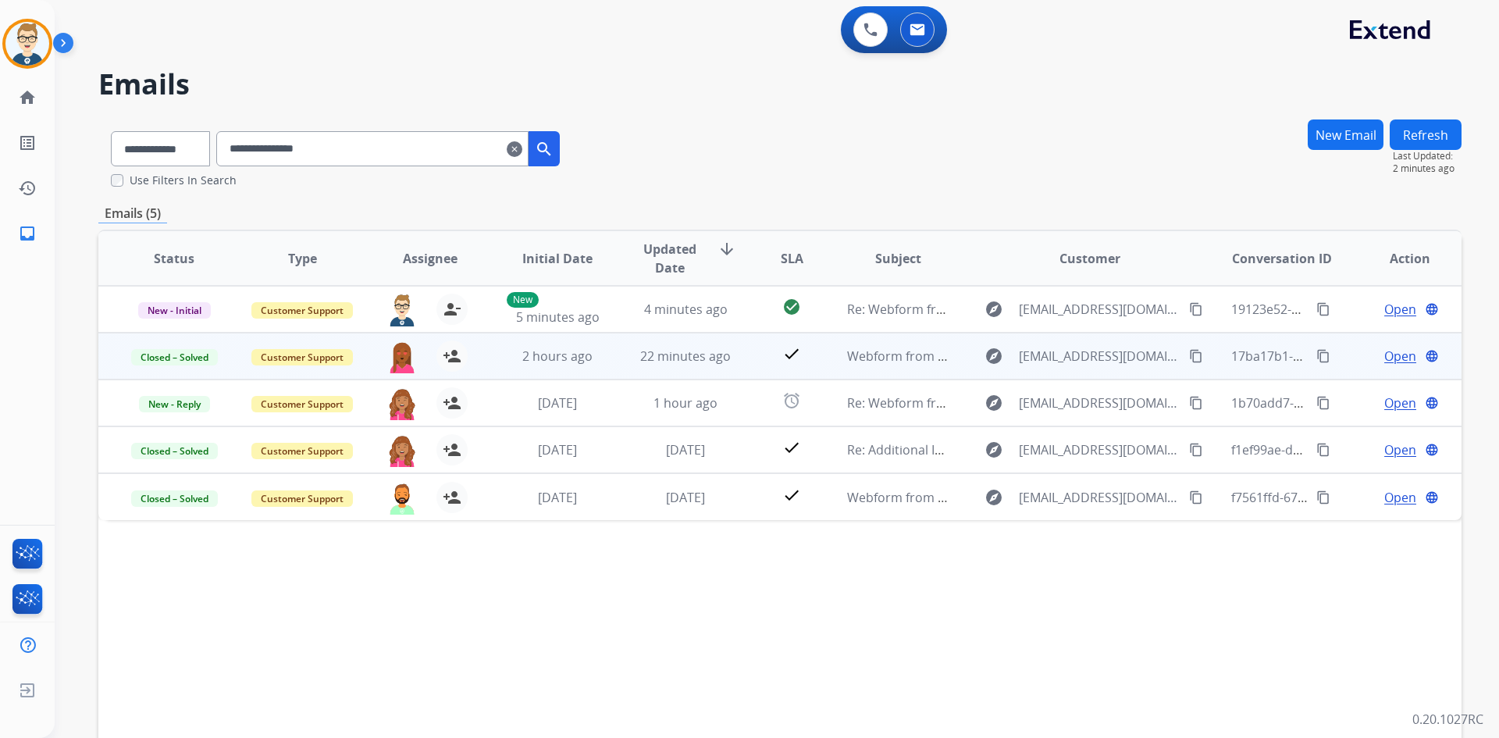
click at [743, 349] on td "check" at bounding box center [779, 356] width 85 height 47
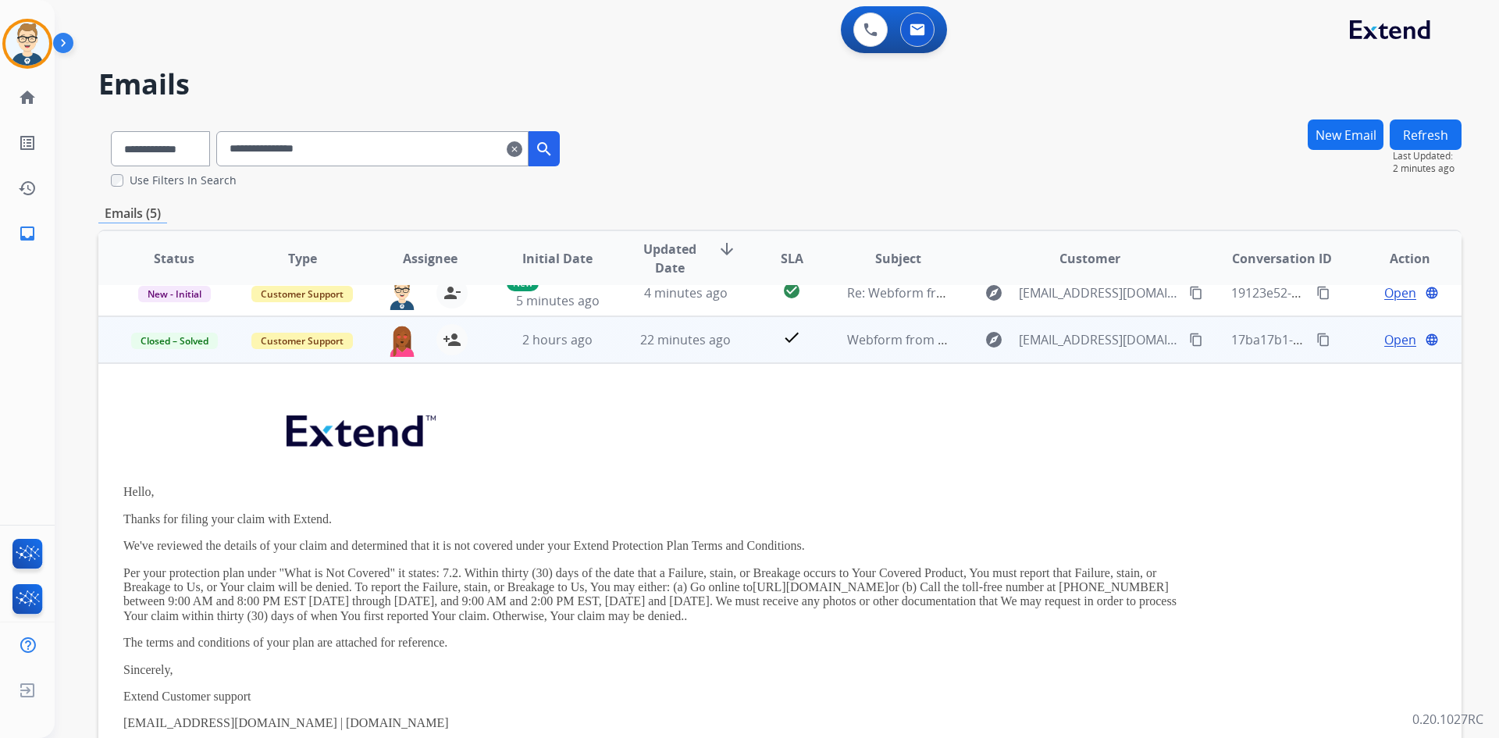
scroll to position [0, 0]
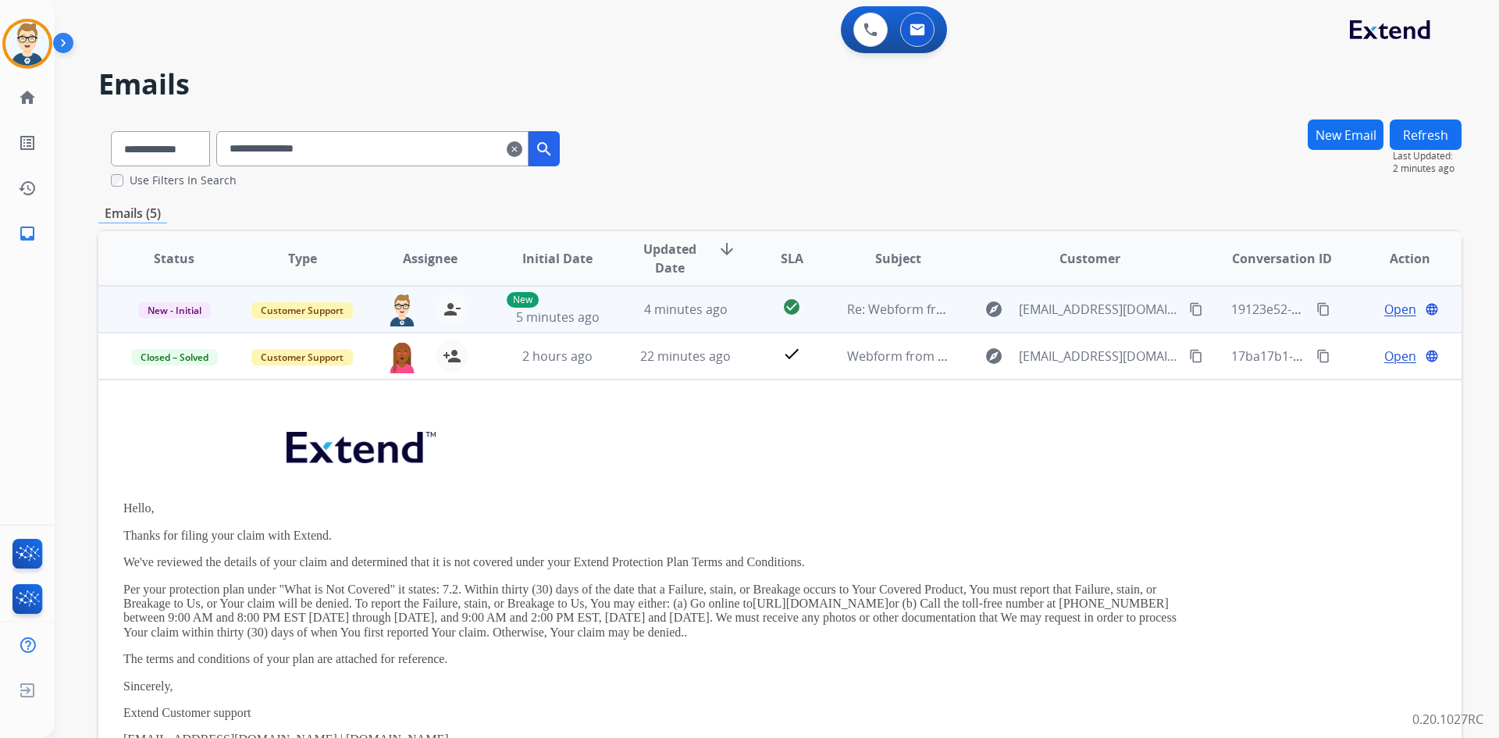
click at [610, 315] on td "4 minutes ago" at bounding box center [674, 309] width 128 height 47
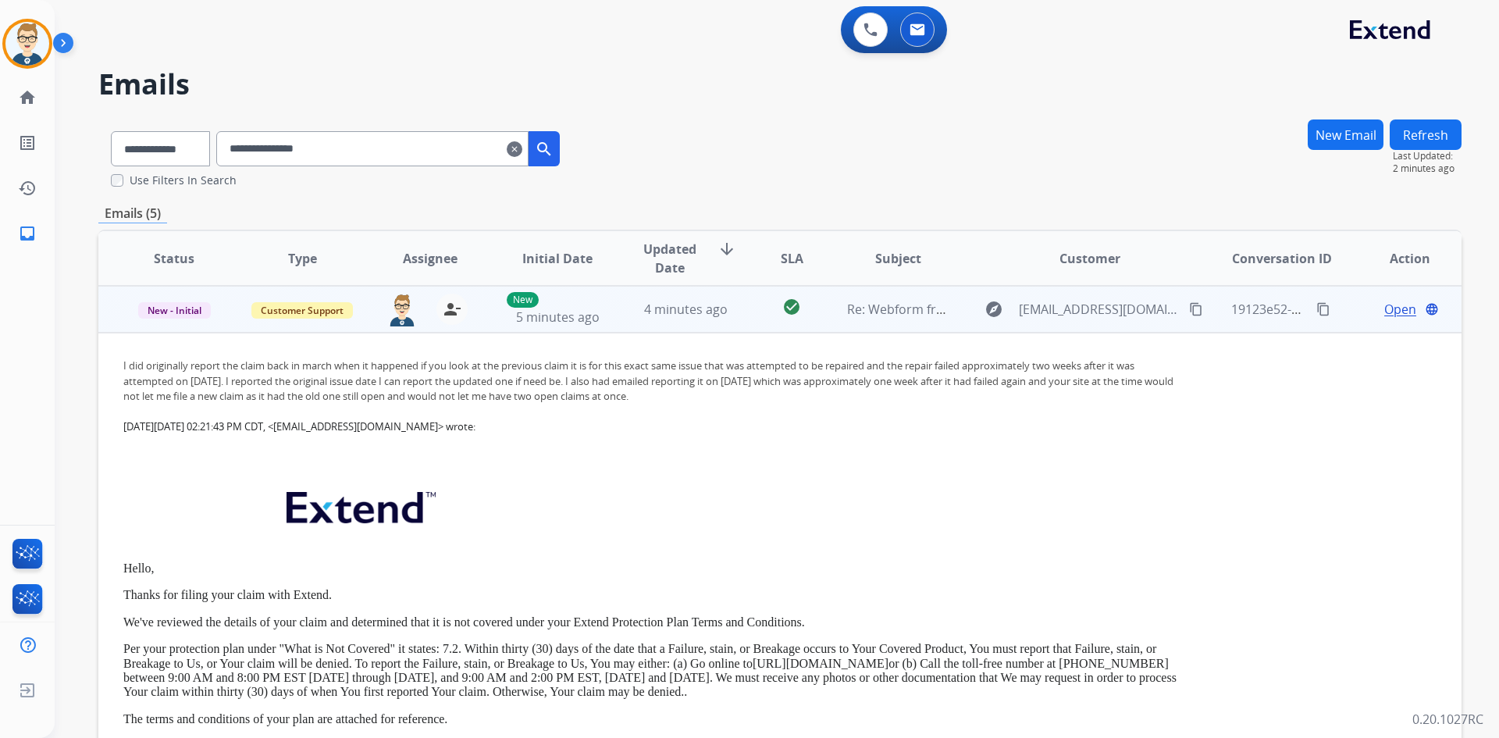
click at [1317, 305] on mat-icon "content_copy" at bounding box center [1324, 309] width 14 height 14
click at [737, 320] on td "check_circle" at bounding box center [779, 309] width 85 height 47
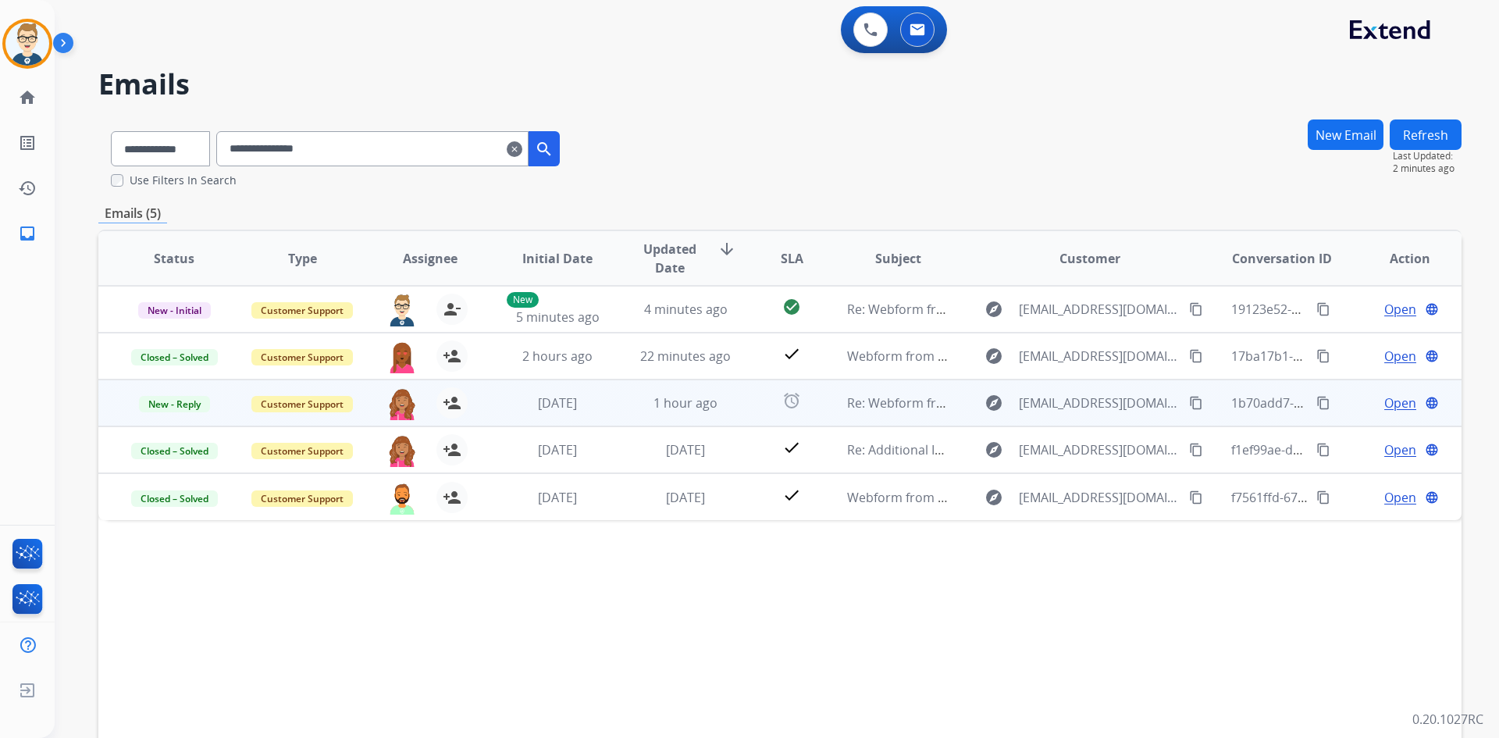
click at [1394, 403] on span "Open" at bounding box center [1400, 403] width 32 height 19
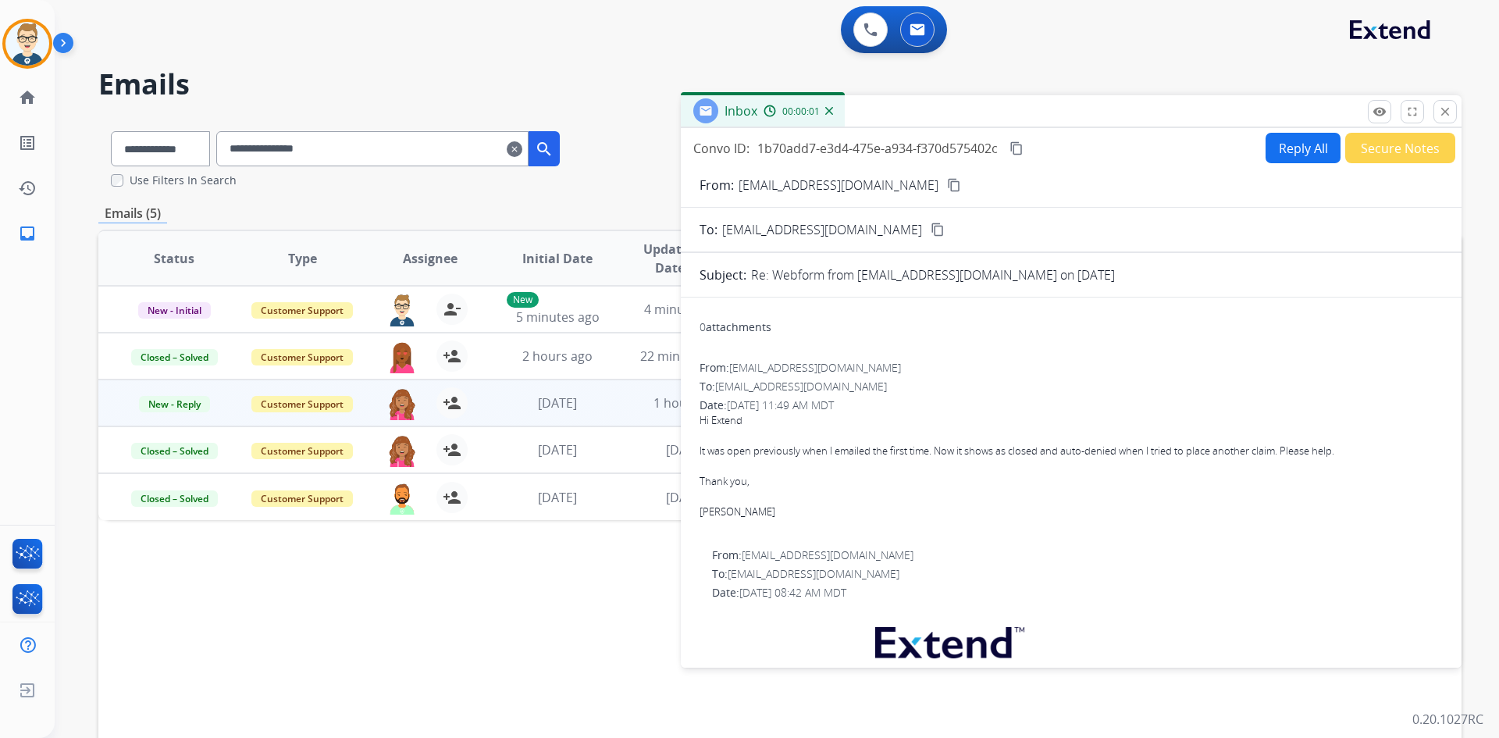
click at [1375, 146] on button "Secure Notes" at bounding box center [1400, 148] width 110 height 30
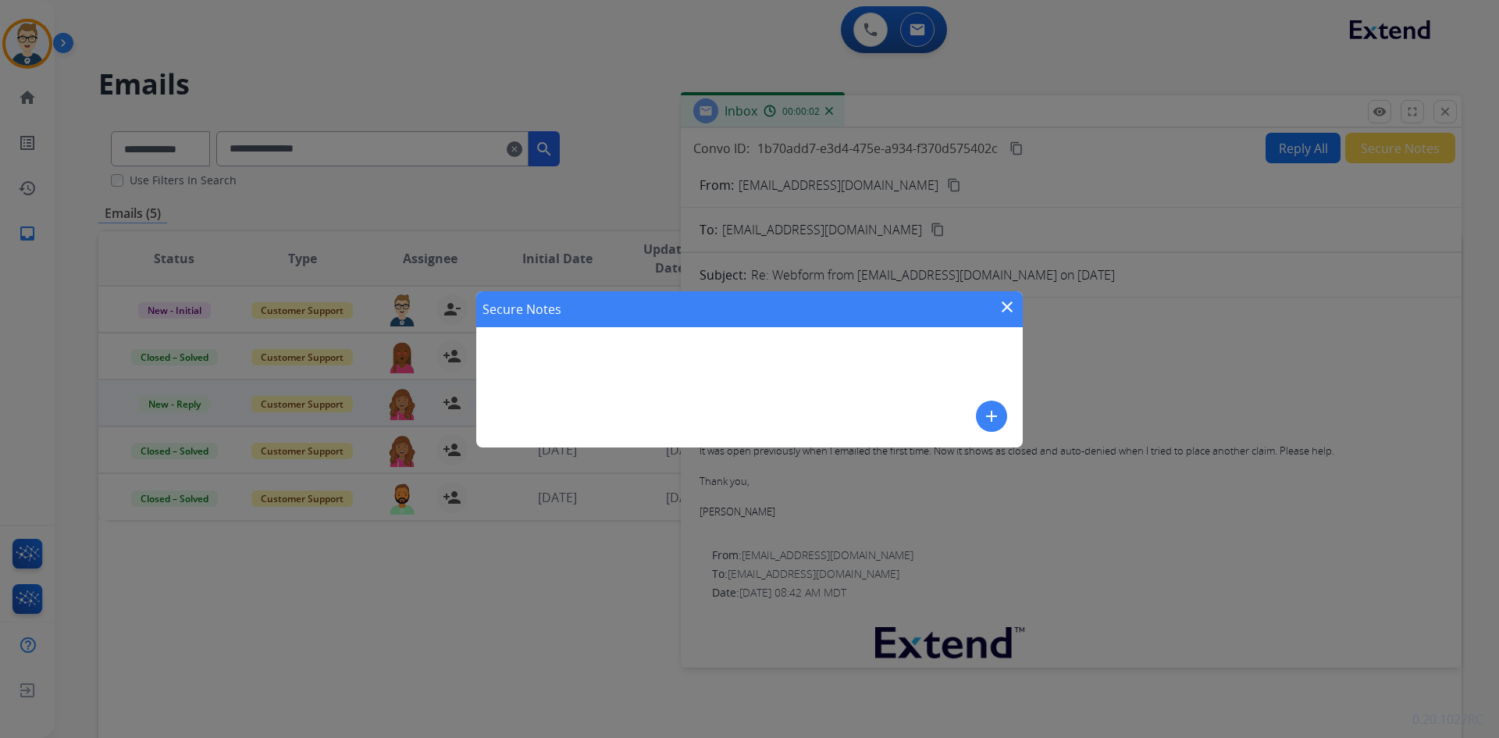
click at [997, 413] on mat-icon "add" at bounding box center [991, 416] width 19 height 19
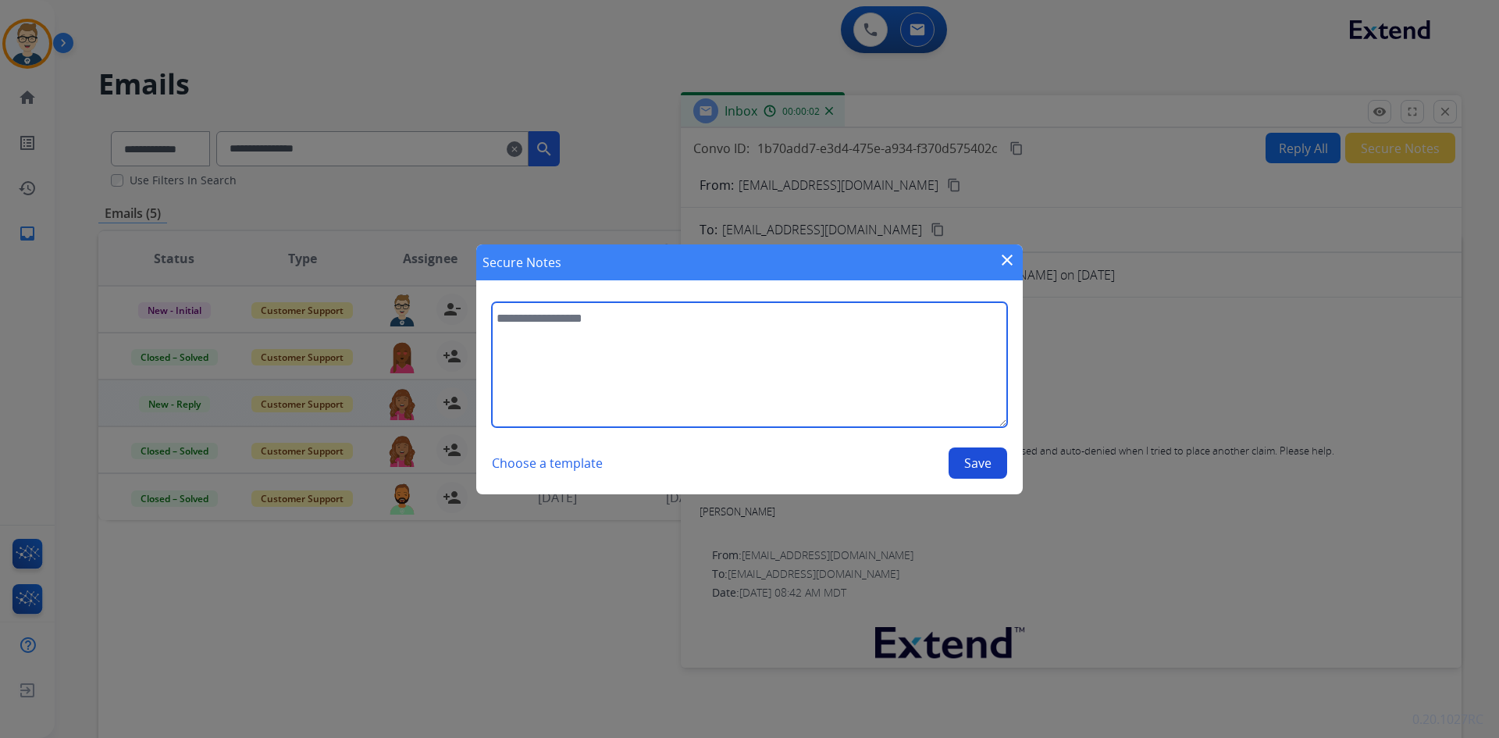
click at [750, 376] on textarea at bounding box center [749, 364] width 515 height 125
paste textarea "**********"
type textarea "**********"
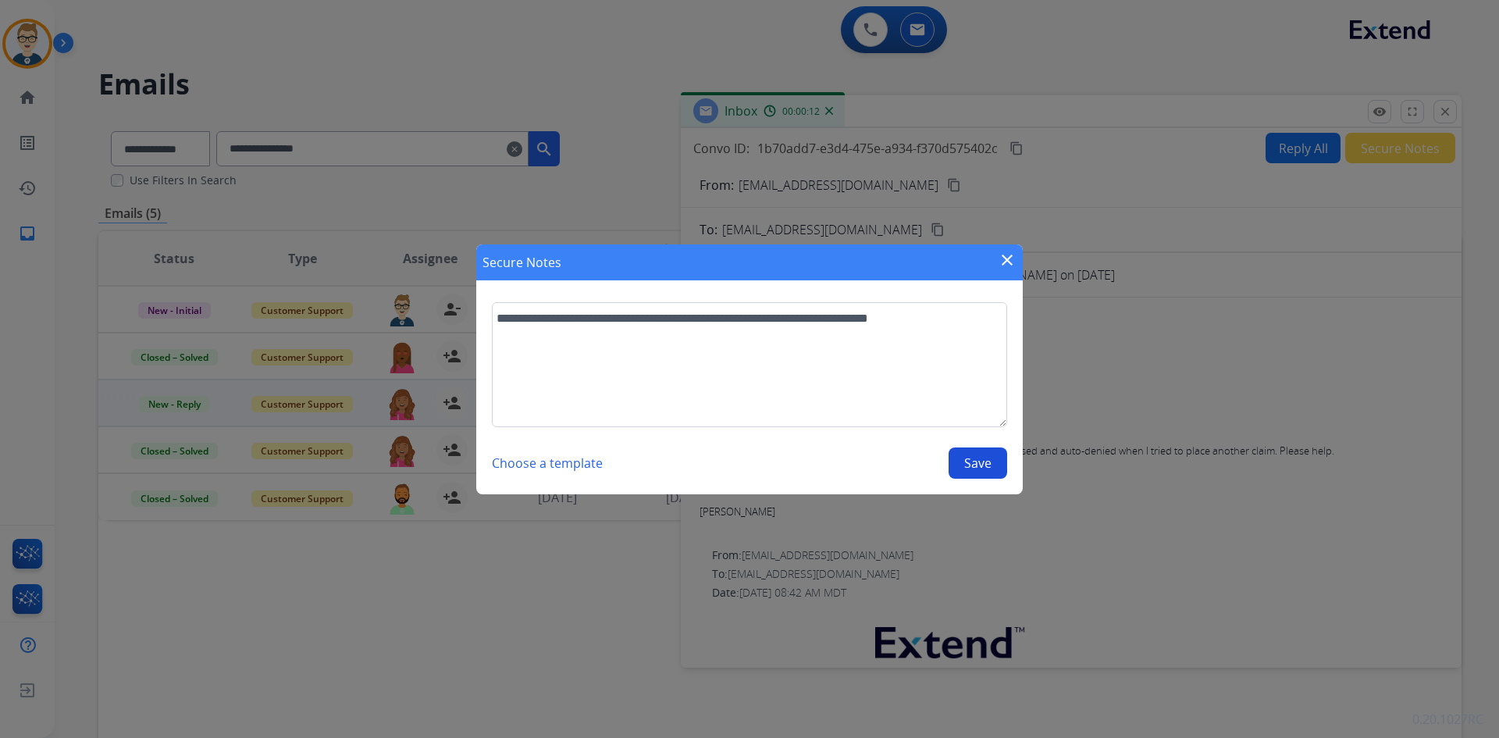
click at [973, 466] on button "Save" at bounding box center [978, 462] width 59 height 31
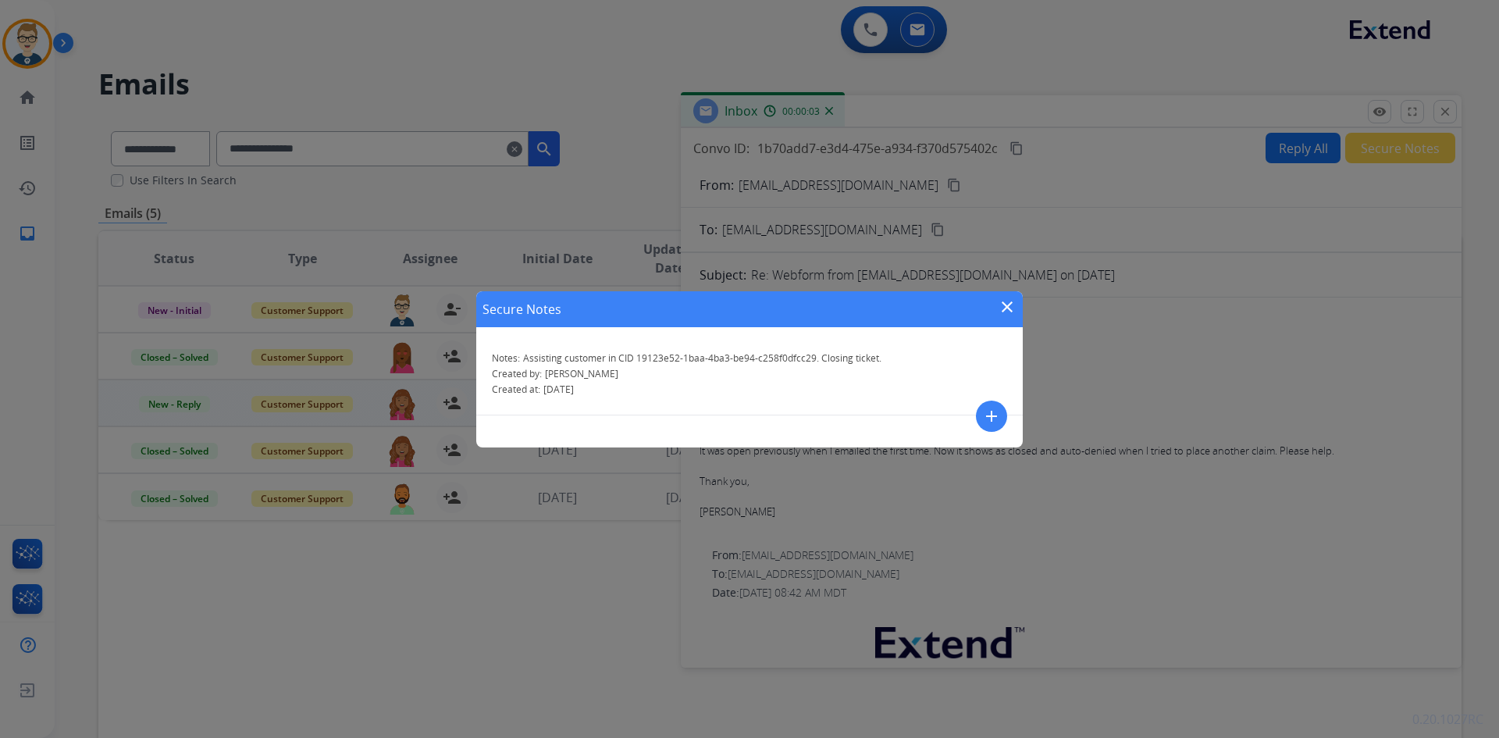
click at [1009, 305] on mat-icon "close" at bounding box center [1007, 307] width 19 height 19
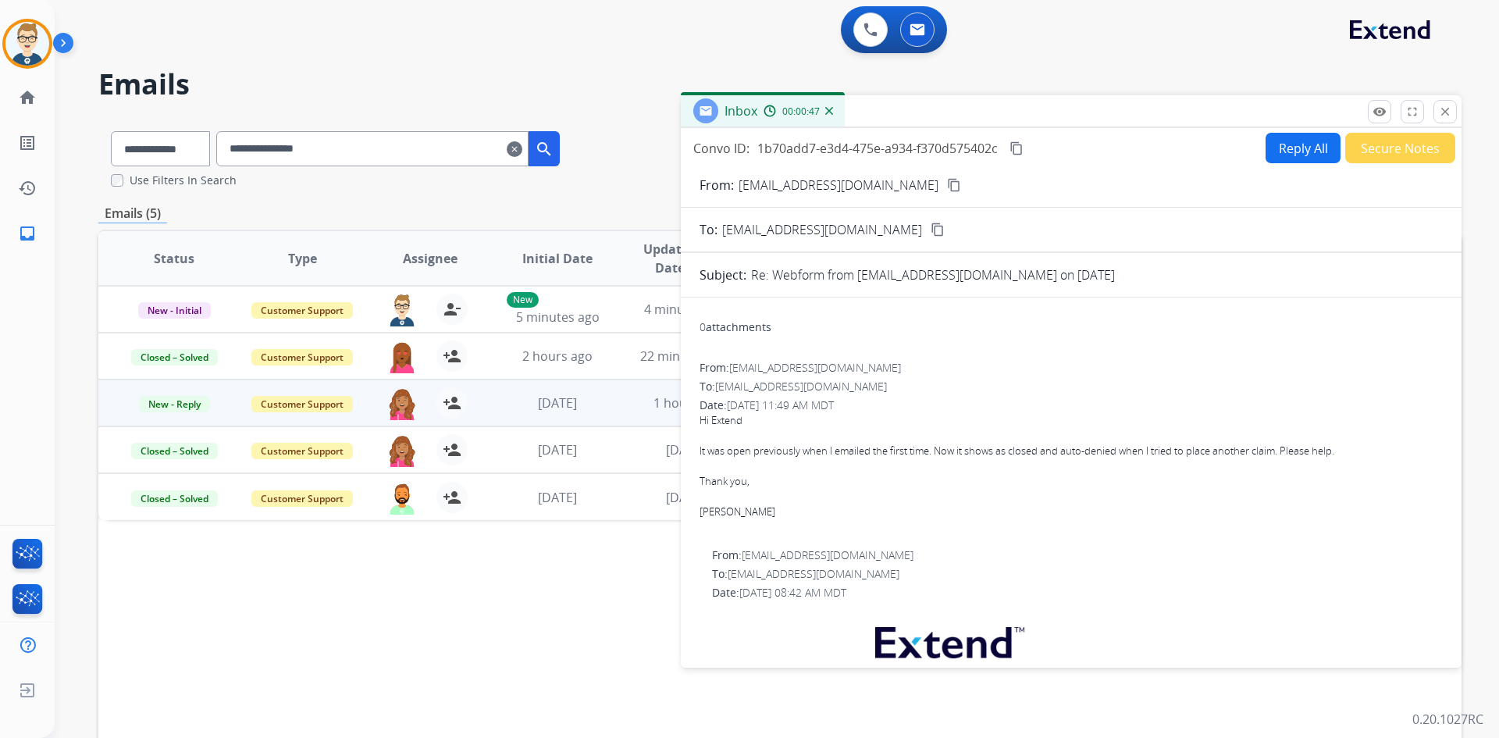
click at [1402, 149] on button "Secure Notes" at bounding box center [1400, 148] width 110 height 30
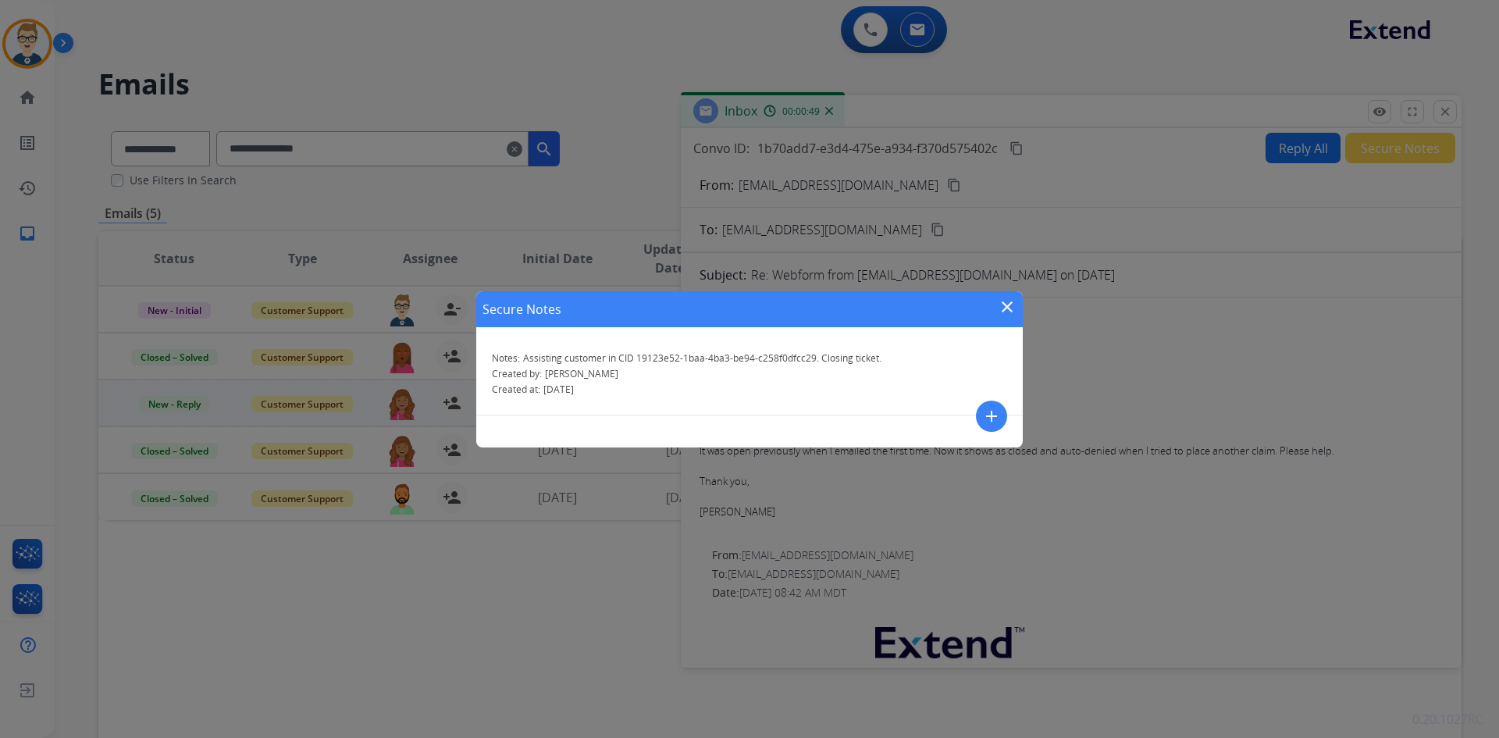
click at [1002, 307] on mat-icon "close" at bounding box center [1007, 307] width 19 height 19
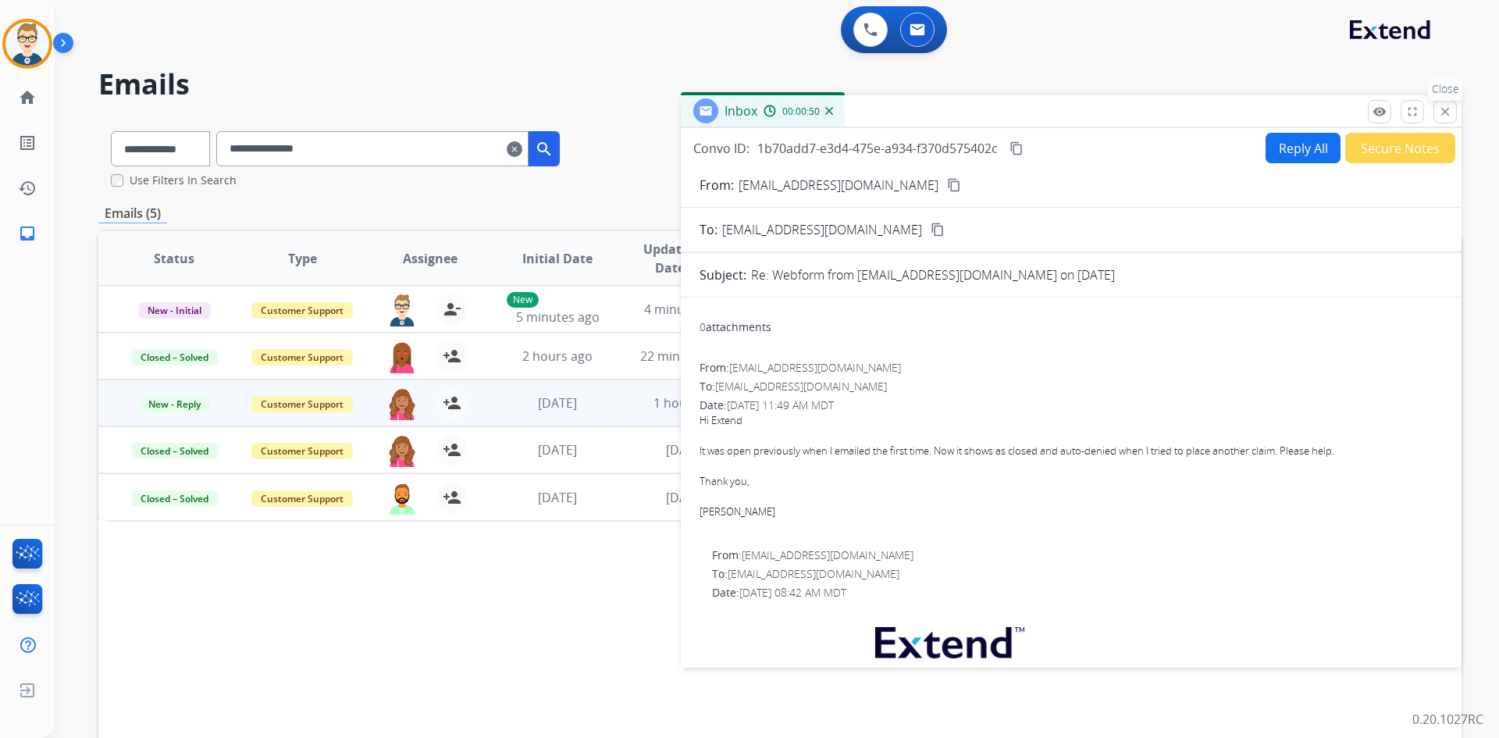
click at [1448, 108] on mat-icon "close" at bounding box center [1445, 112] width 14 height 14
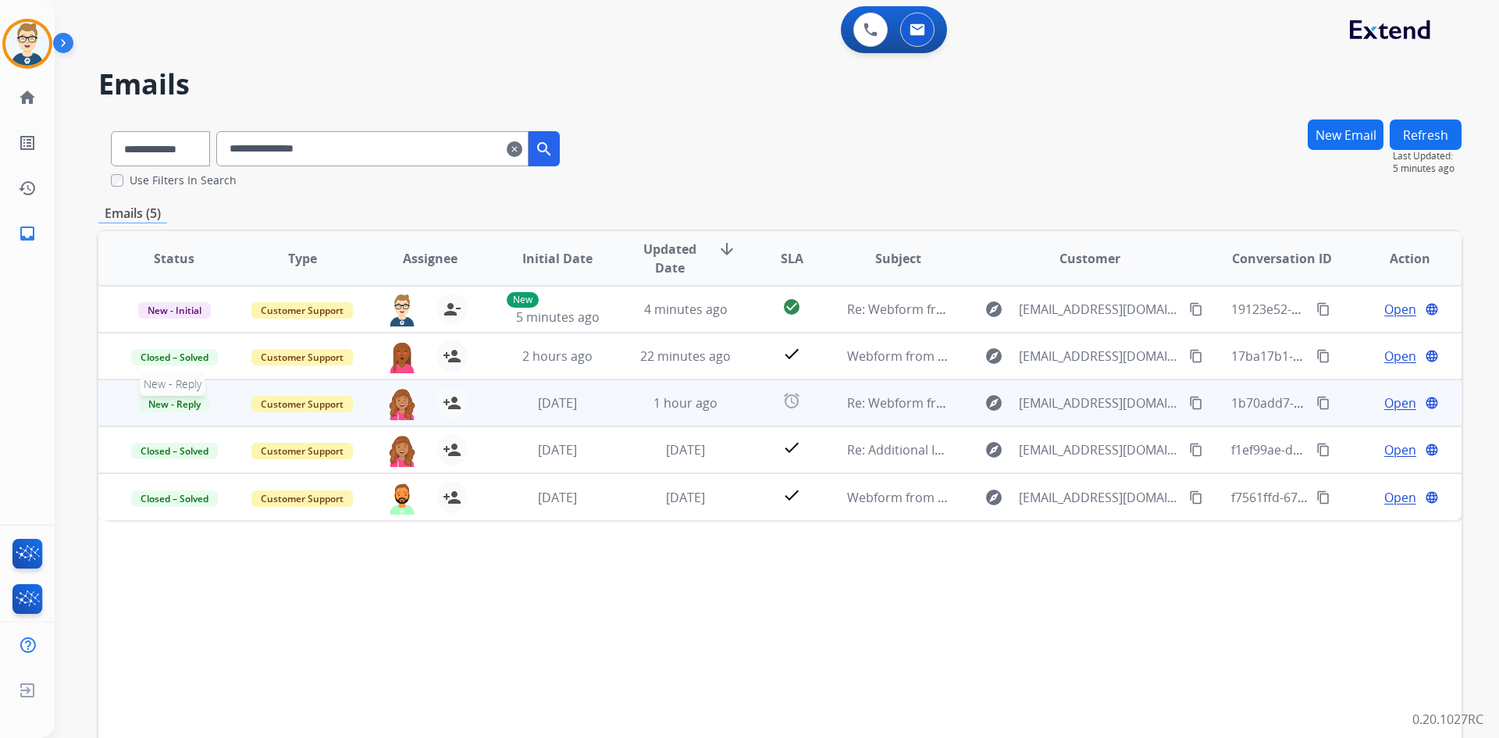
click at [201, 409] on span "New - Reply" at bounding box center [174, 404] width 71 height 16
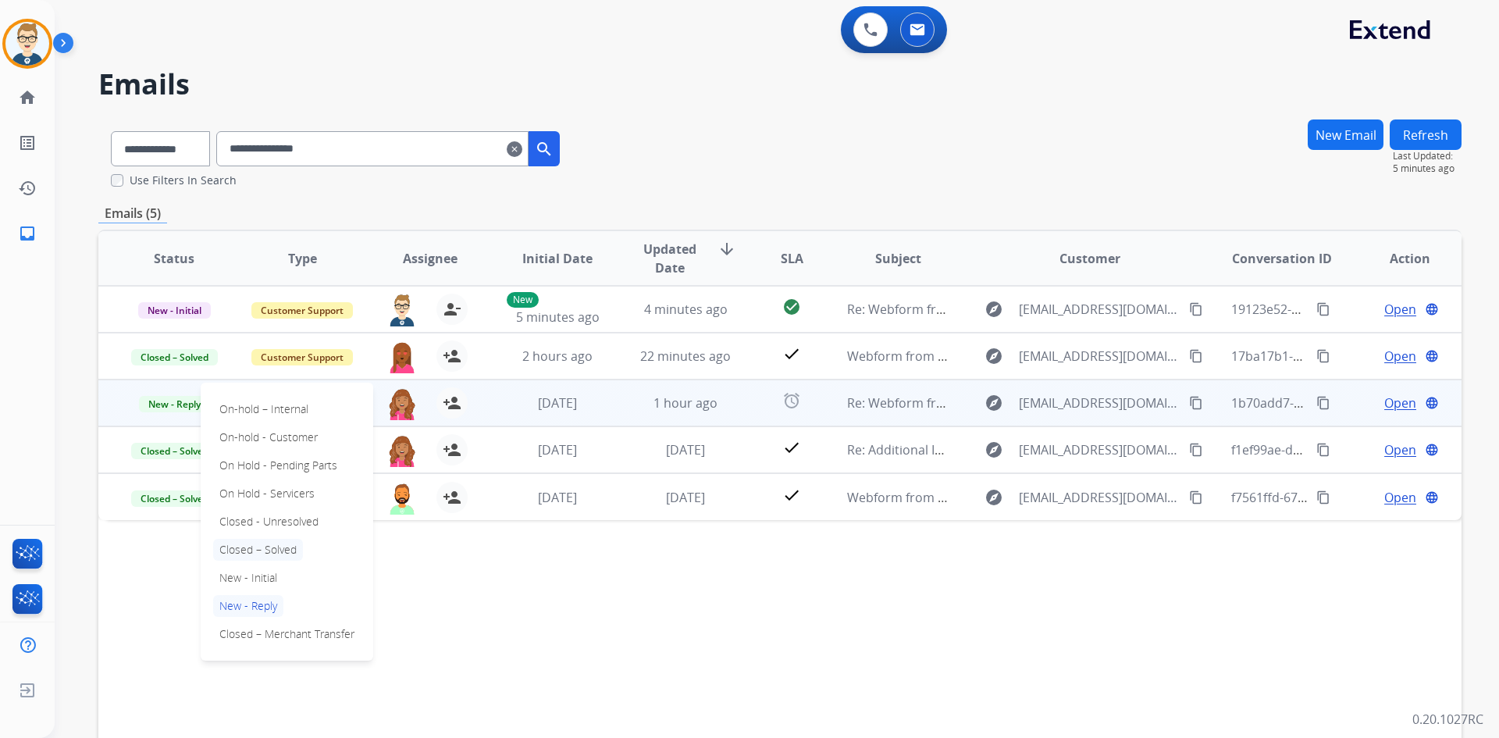
click at [258, 550] on p "Closed – Solved" at bounding box center [258, 550] width 90 height 22
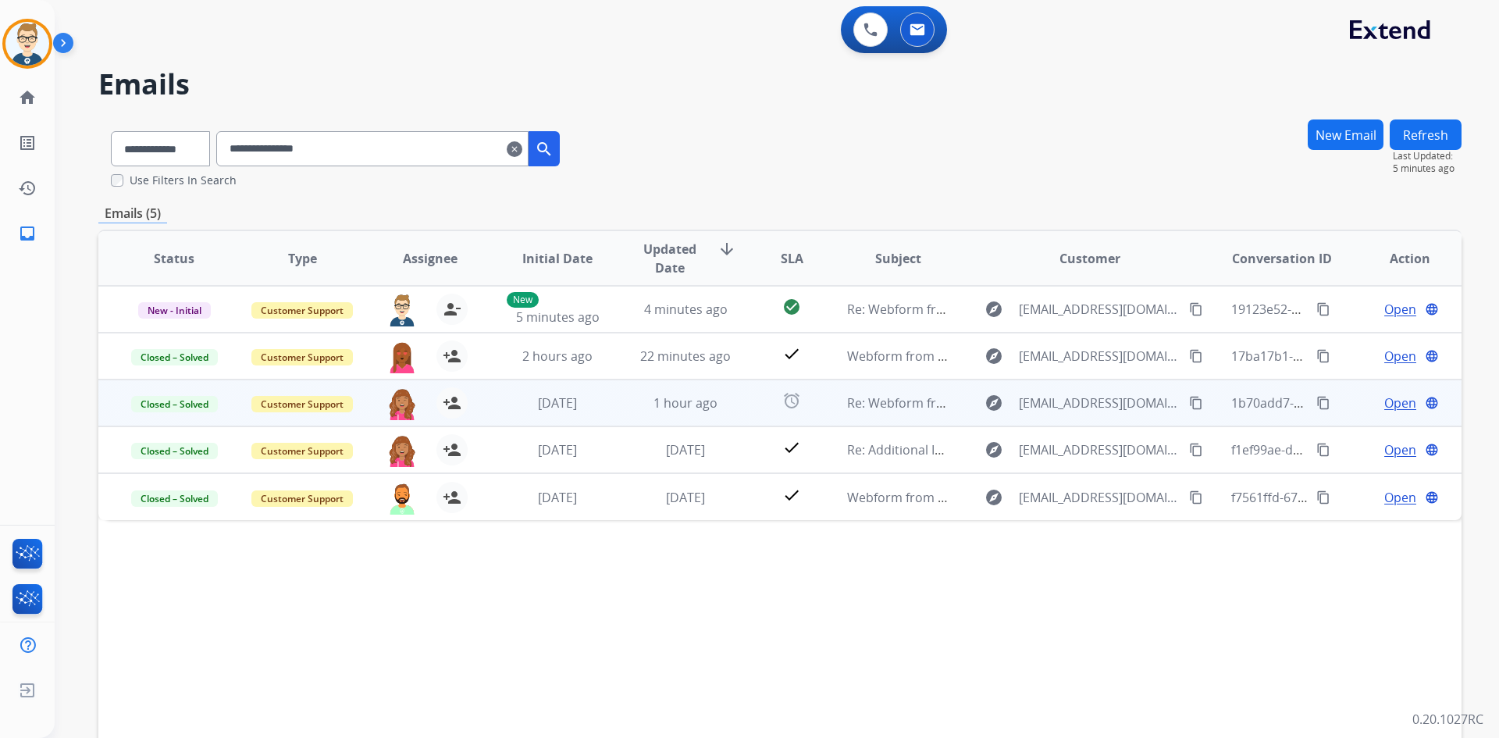
click at [1415, 130] on button "Refresh" at bounding box center [1426, 134] width 72 height 30
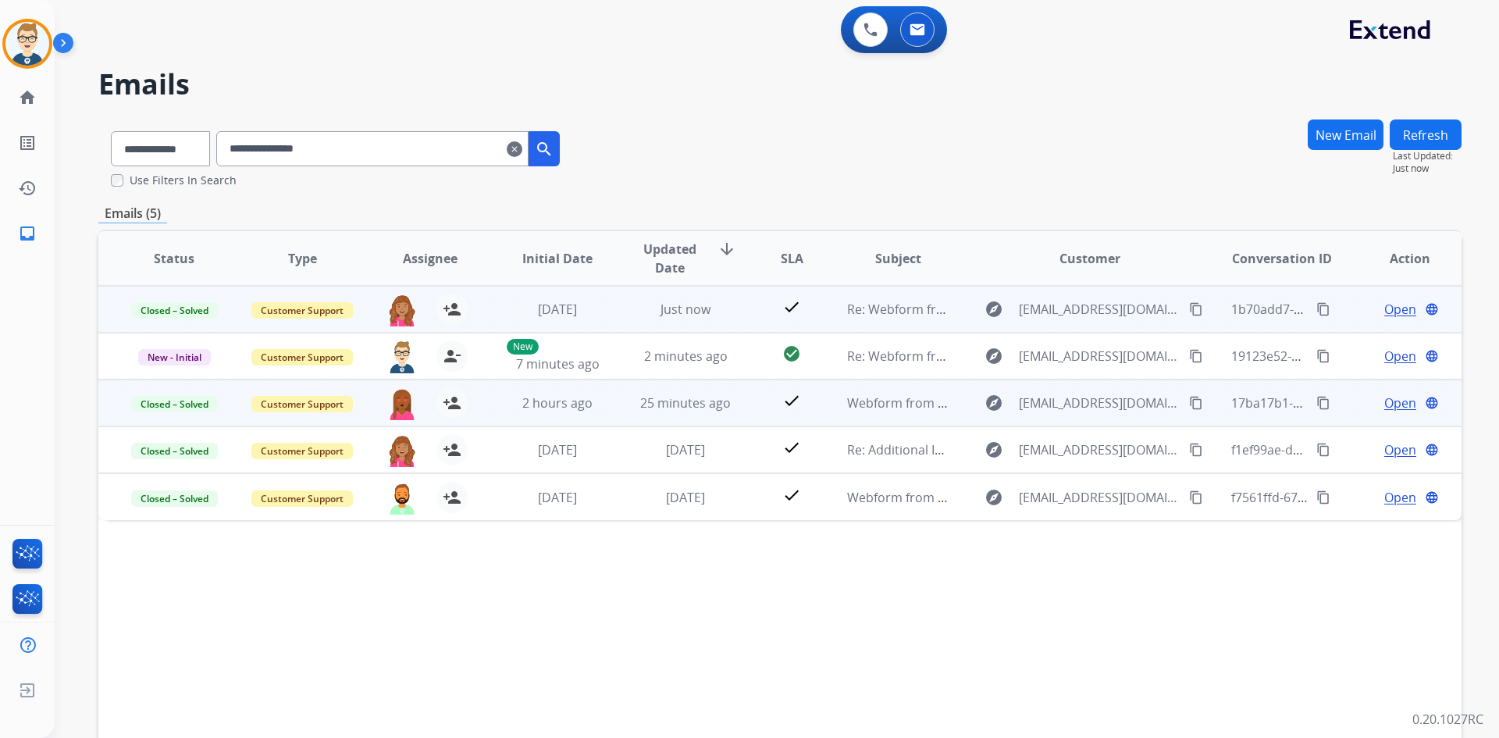
click at [618, 408] on td "25 minutes ago" at bounding box center [674, 403] width 128 height 47
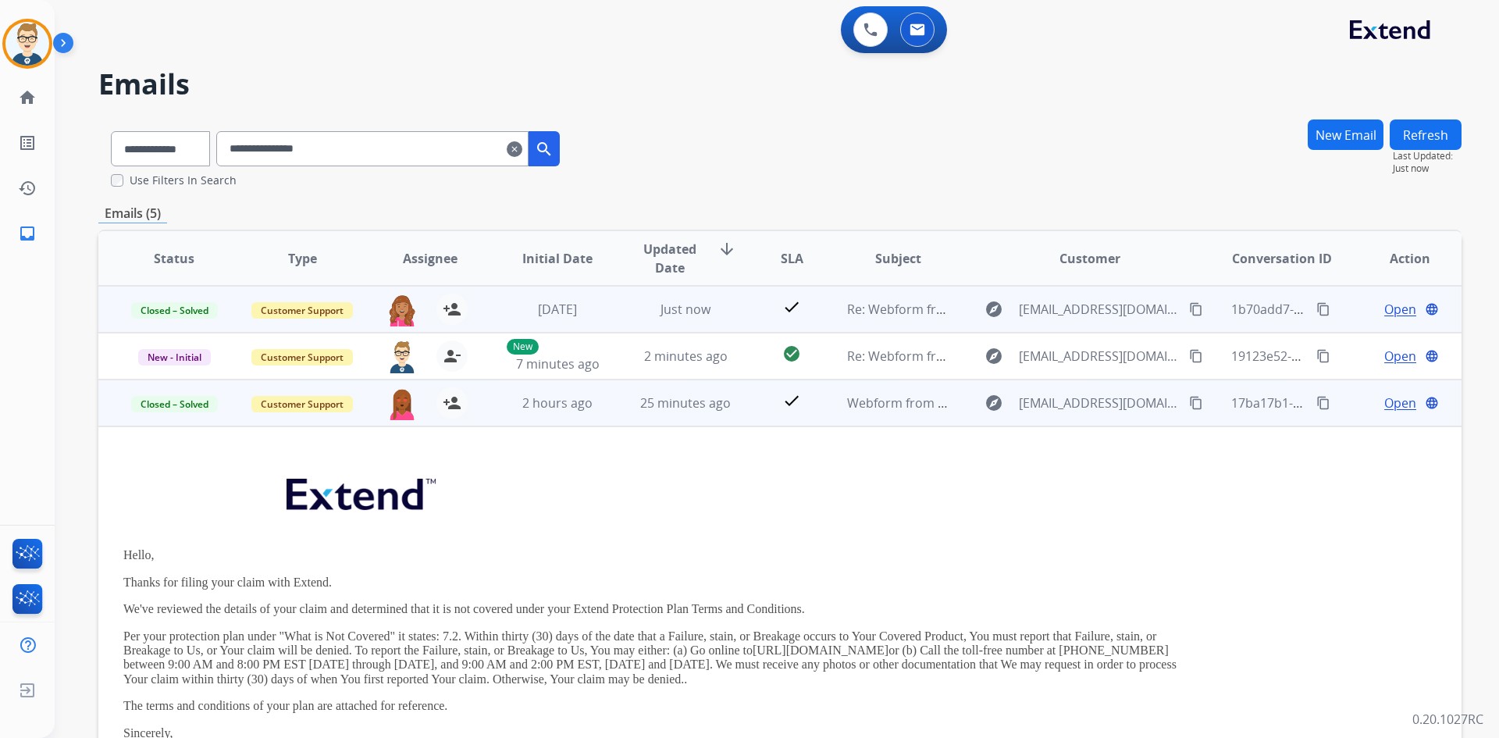
scroll to position [94, 0]
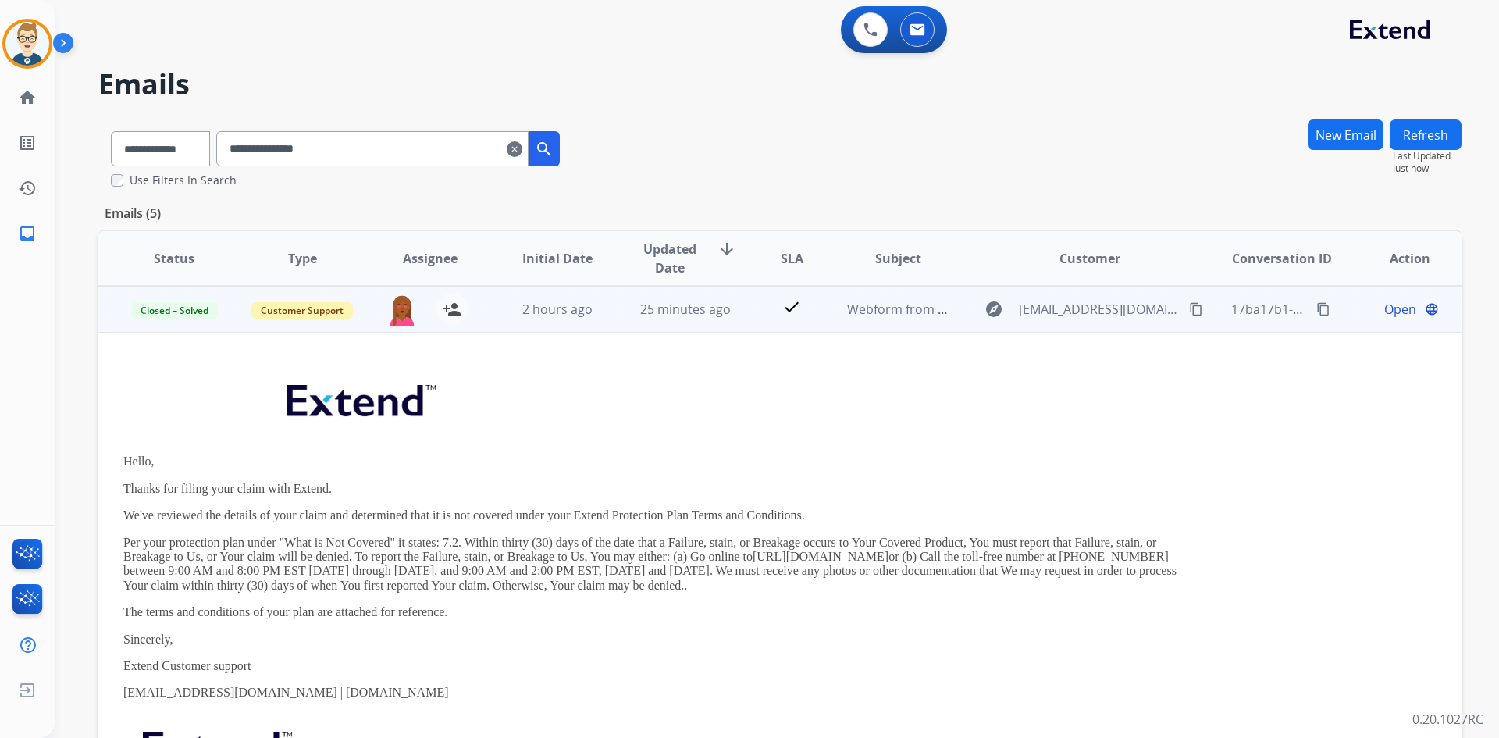
click at [628, 310] on td "25 minutes ago" at bounding box center [674, 309] width 128 height 47
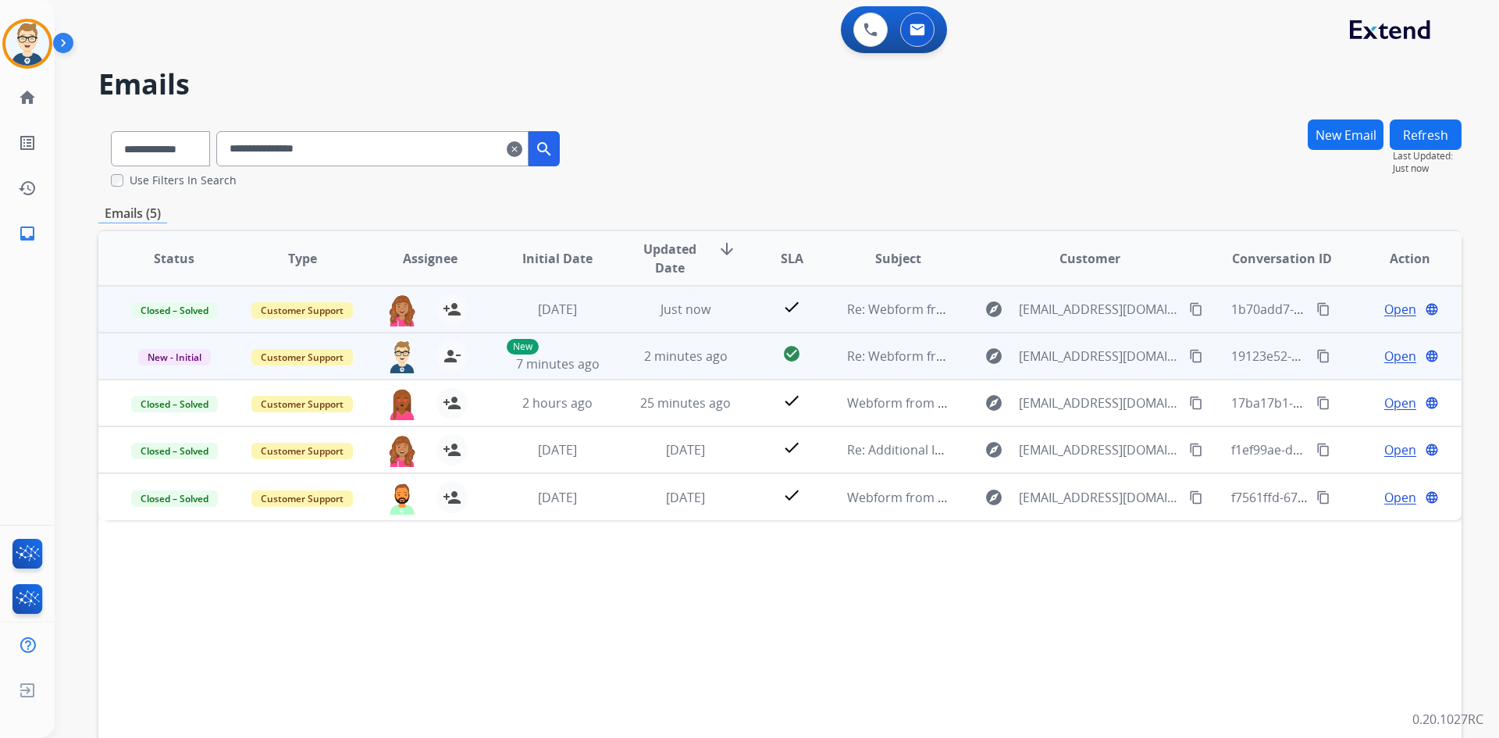
click at [1384, 350] on span "Open" at bounding box center [1400, 356] width 32 height 19
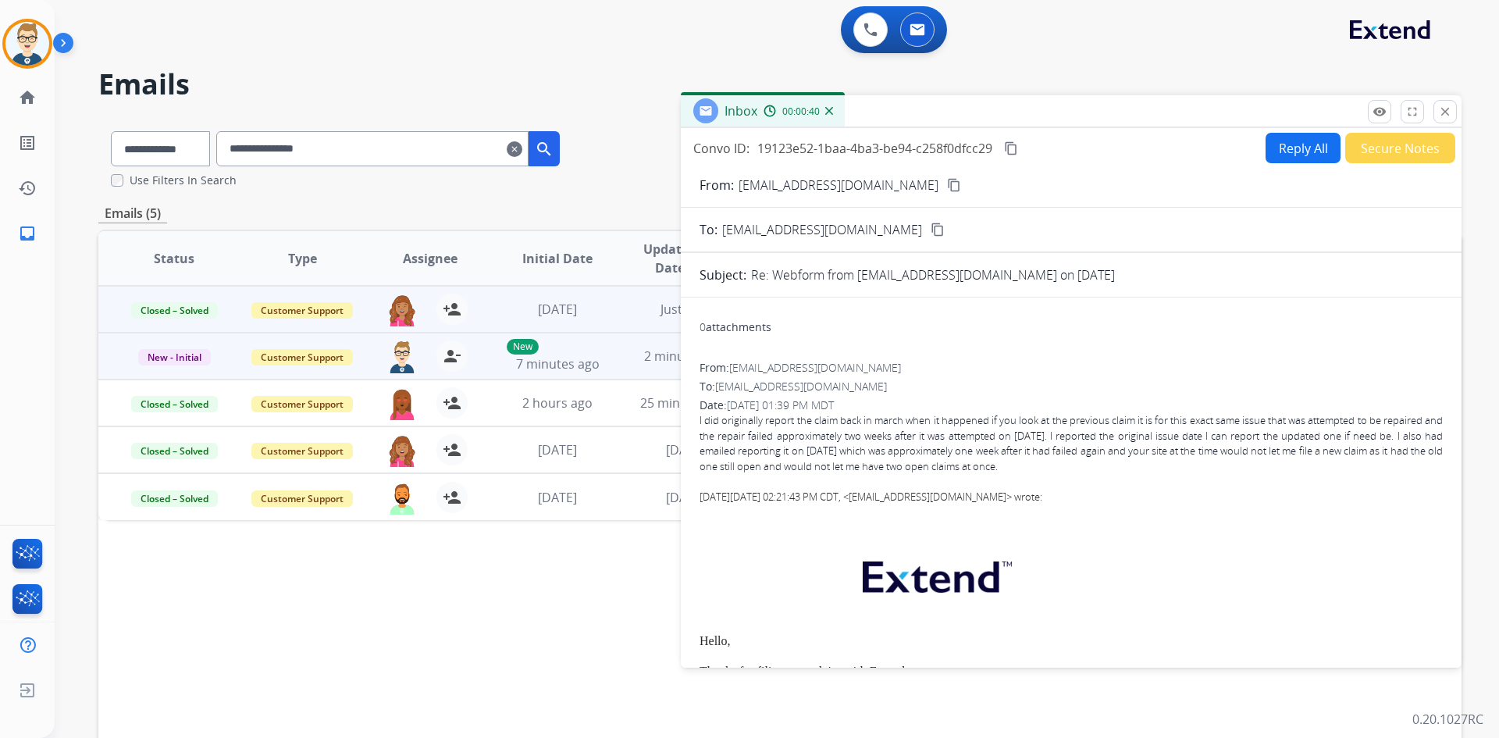
drag, startPoint x: 876, startPoint y: 448, endPoint x: 1110, endPoint y: 459, distance: 233.7
click at [1110, 459] on div "I did originally report the claim back in march when it happened if you look at…" at bounding box center [1071, 443] width 743 height 61
click at [947, 187] on mat-icon "content_copy" at bounding box center [954, 185] width 14 height 14
click at [1287, 150] on button "Reply All" at bounding box center [1303, 148] width 75 height 30
select select "**********"
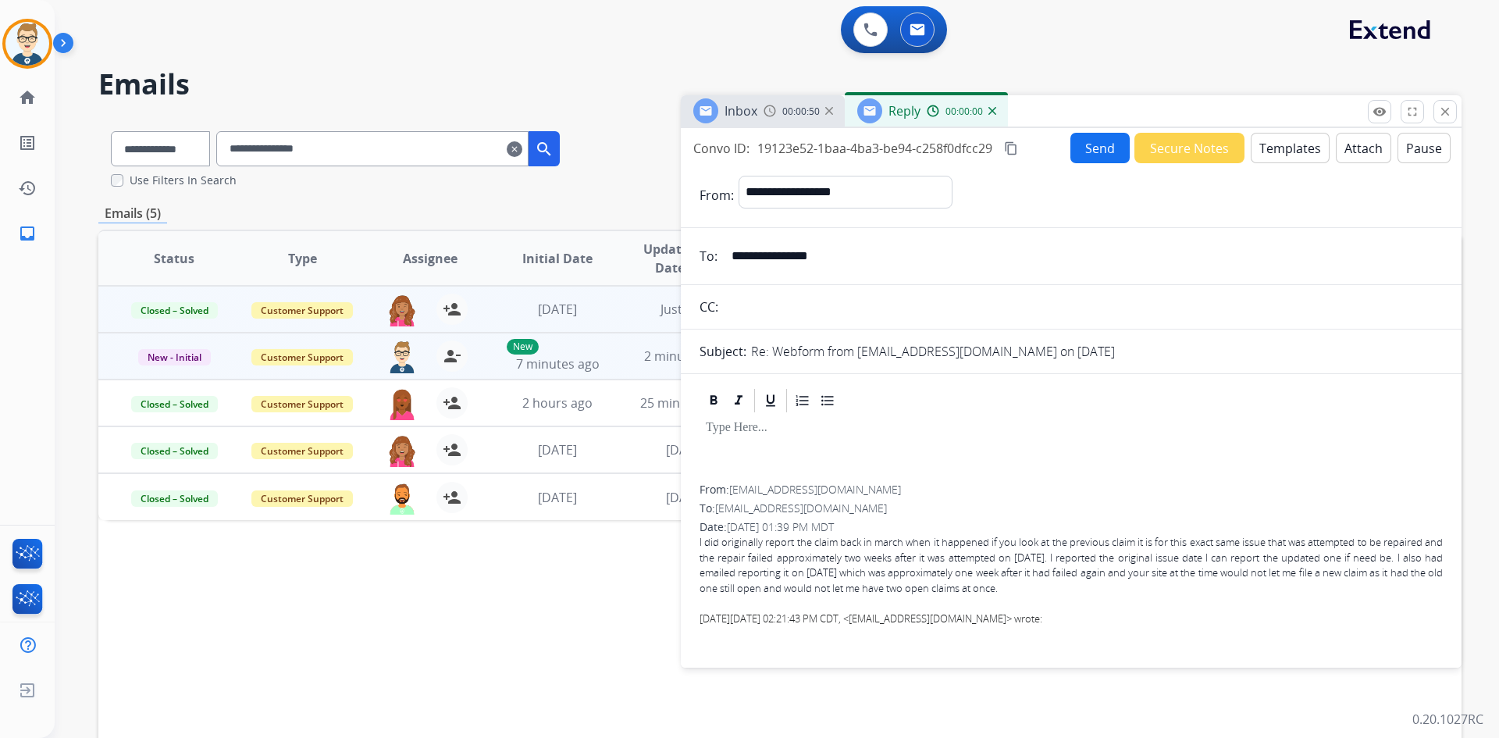
click at [1287, 150] on button "Templates" at bounding box center [1290, 148] width 79 height 30
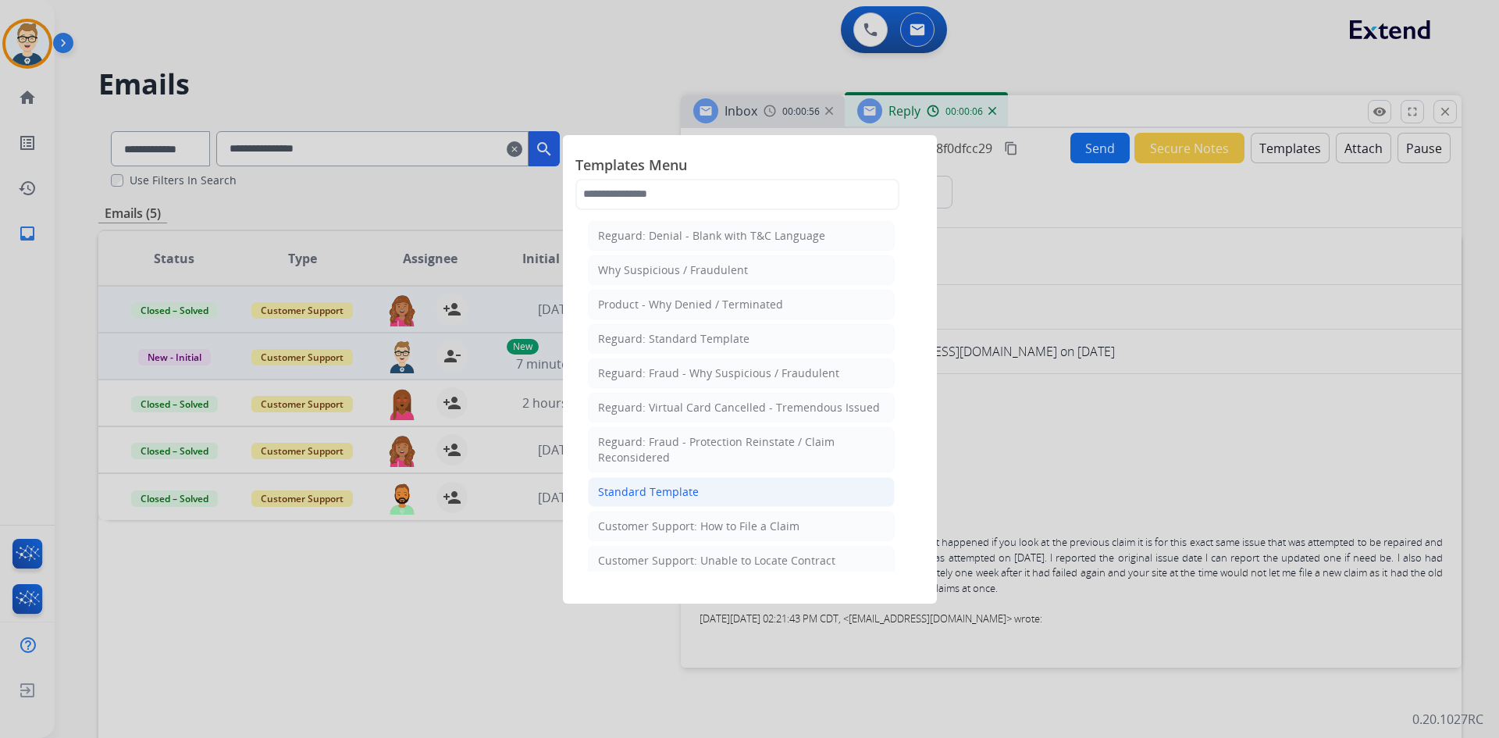
click at [657, 483] on li "Standard Template" at bounding box center [741, 492] width 307 height 30
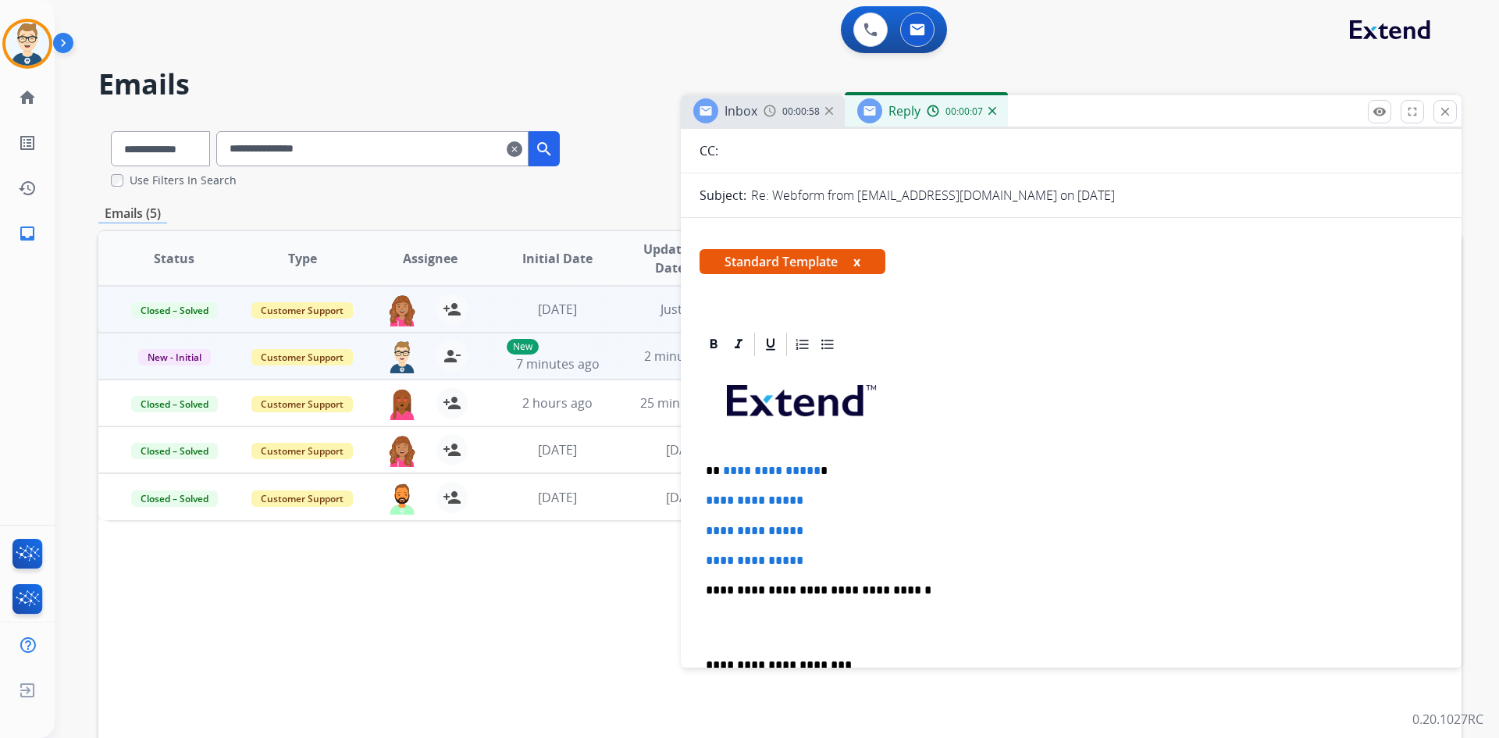
scroll to position [234, 0]
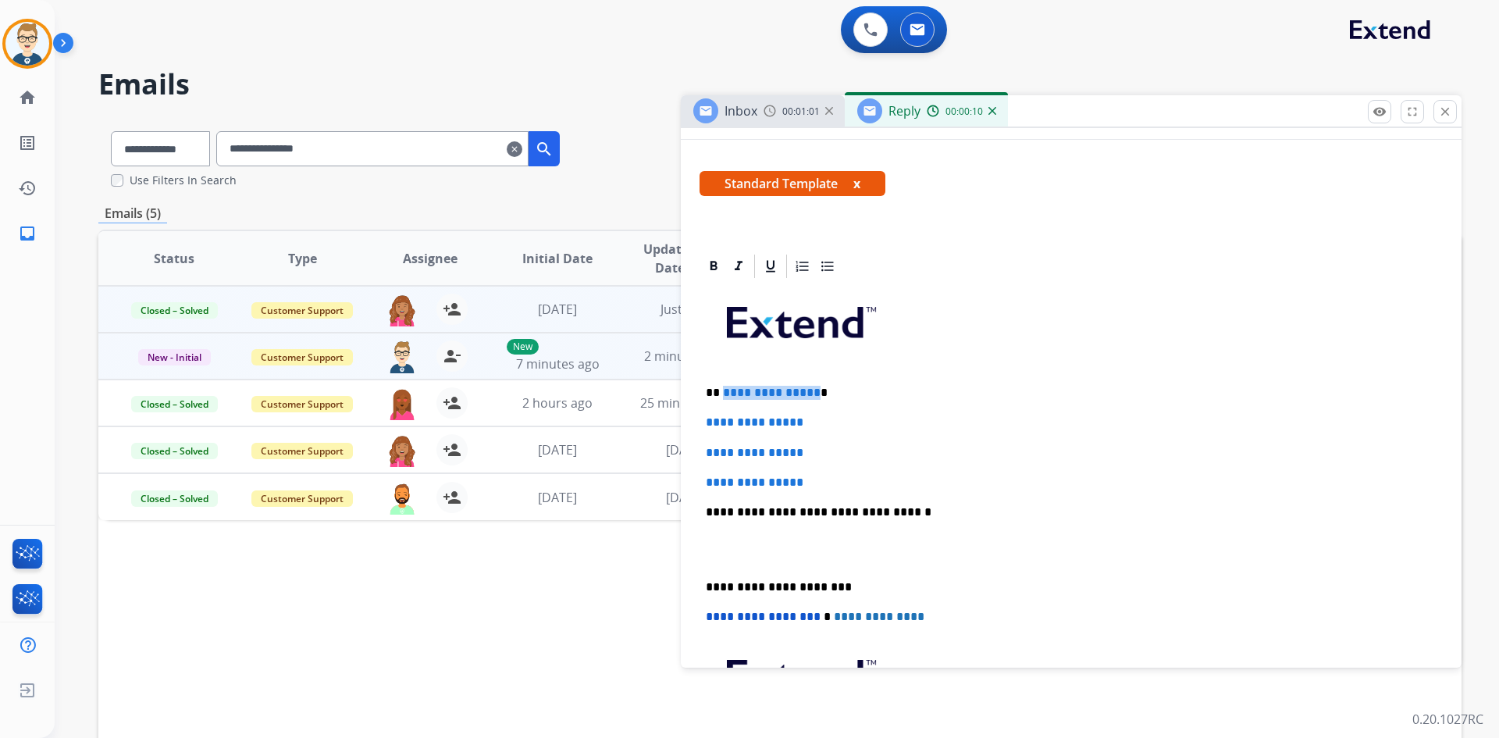
drag, startPoint x: 811, startPoint y: 396, endPoint x: 722, endPoint y: 389, distance: 89.3
click at [723, 389] on span "**********" at bounding box center [772, 393] width 98 height 12
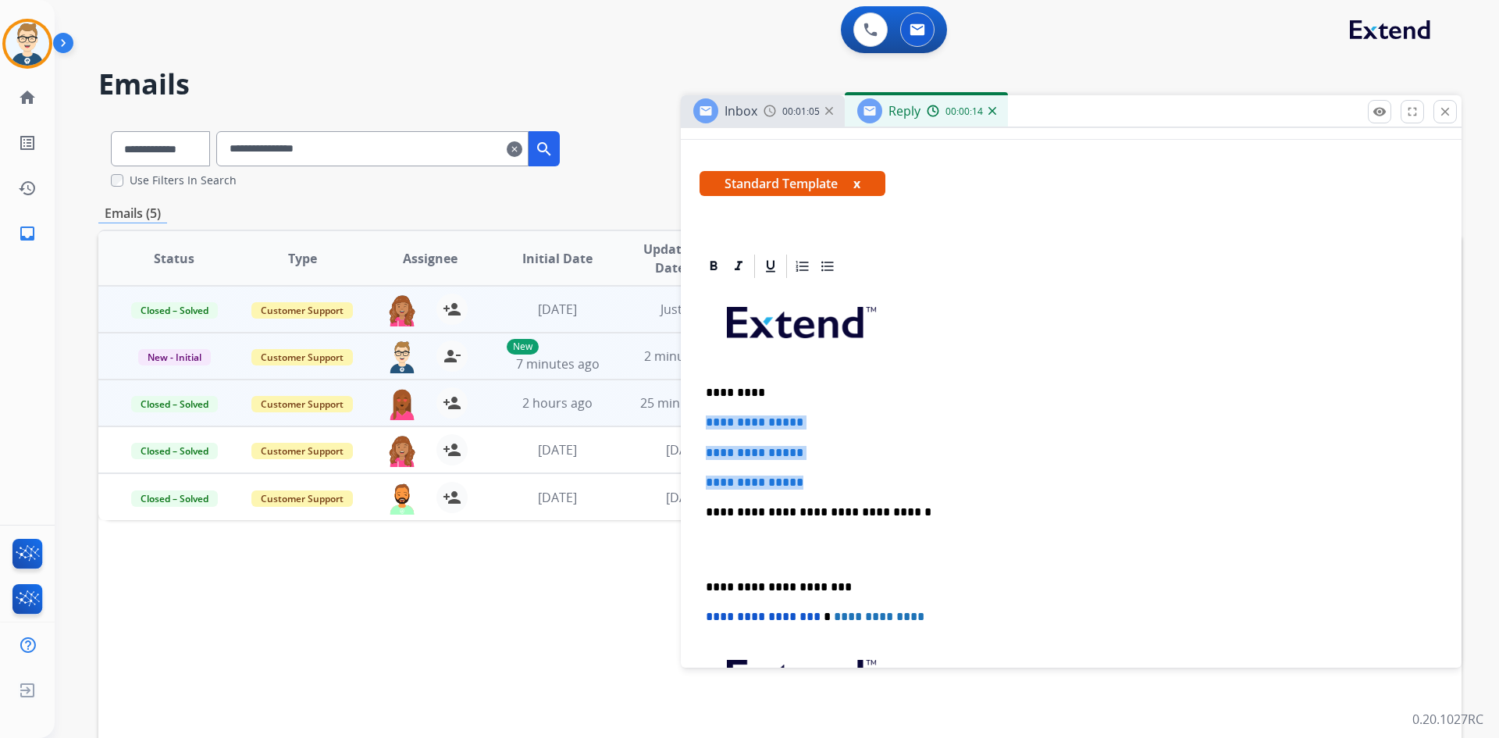
drag, startPoint x: 816, startPoint y: 476, endPoint x: 668, endPoint y: 415, distance: 160.1
click at [668, 415] on div "**********" at bounding box center [779, 476] width 1363 height 715
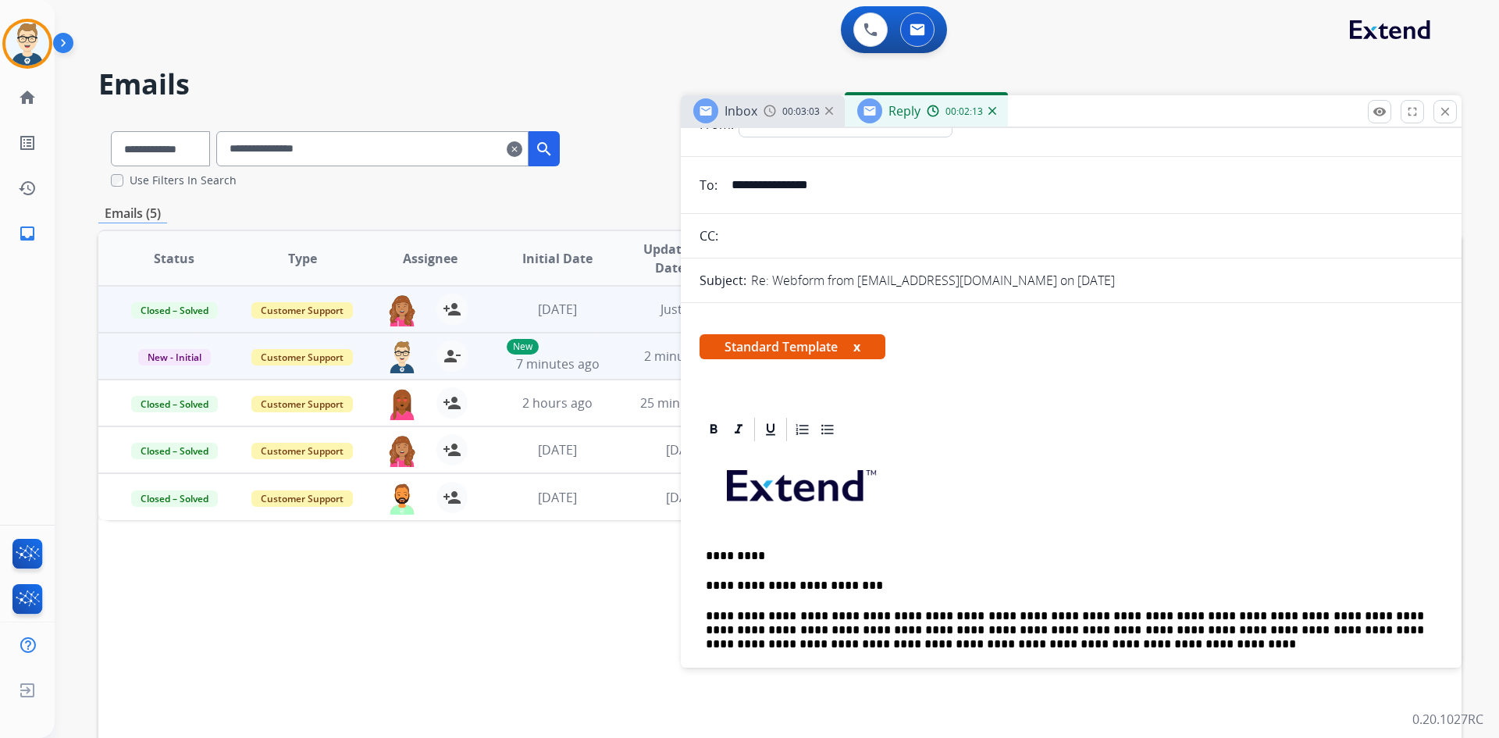
scroll to position [0, 0]
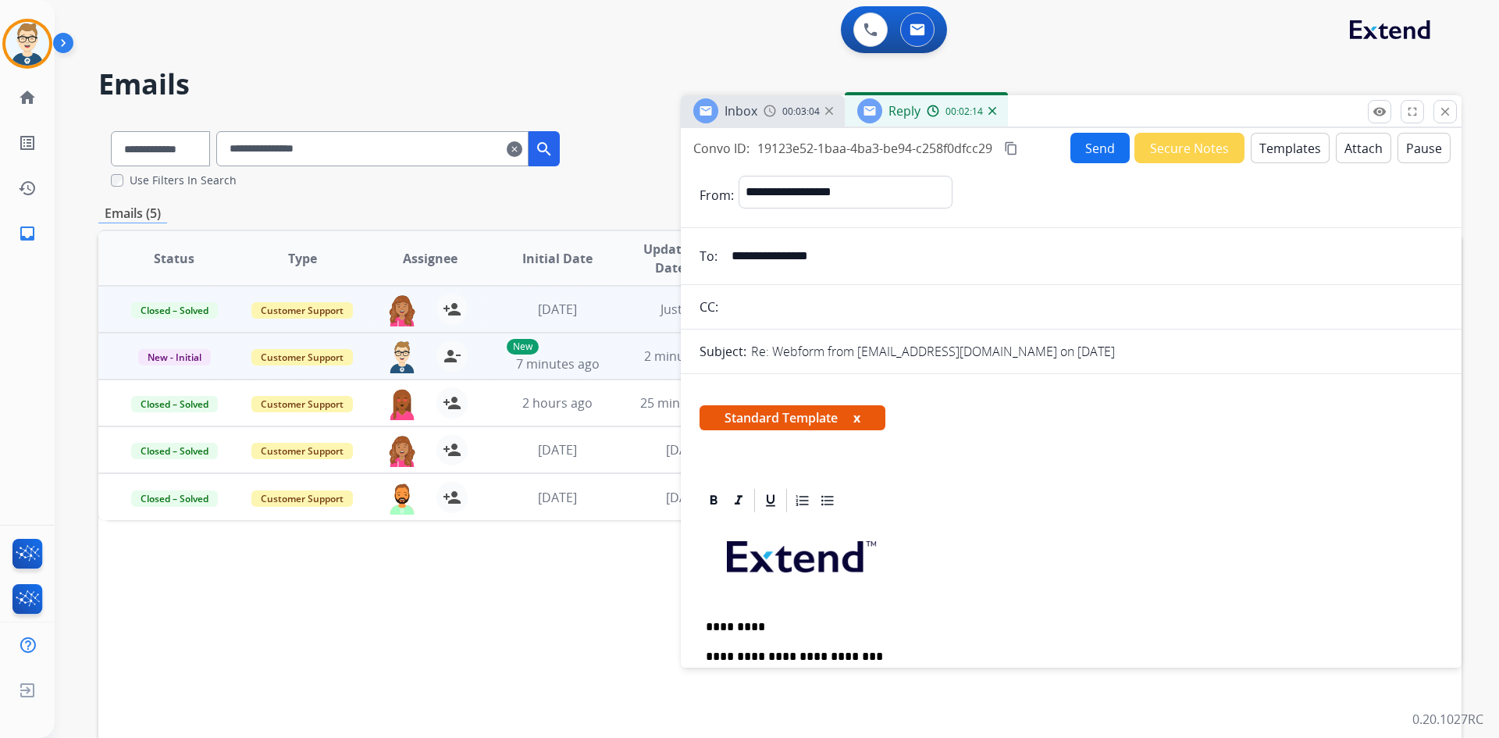
click at [1013, 148] on mat-icon "content_copy" at bounding box center [1011, 148] width 14 height 14
click at [1104, 149] on button "Send" at bounding box center [1100, 148] width 59 height 30
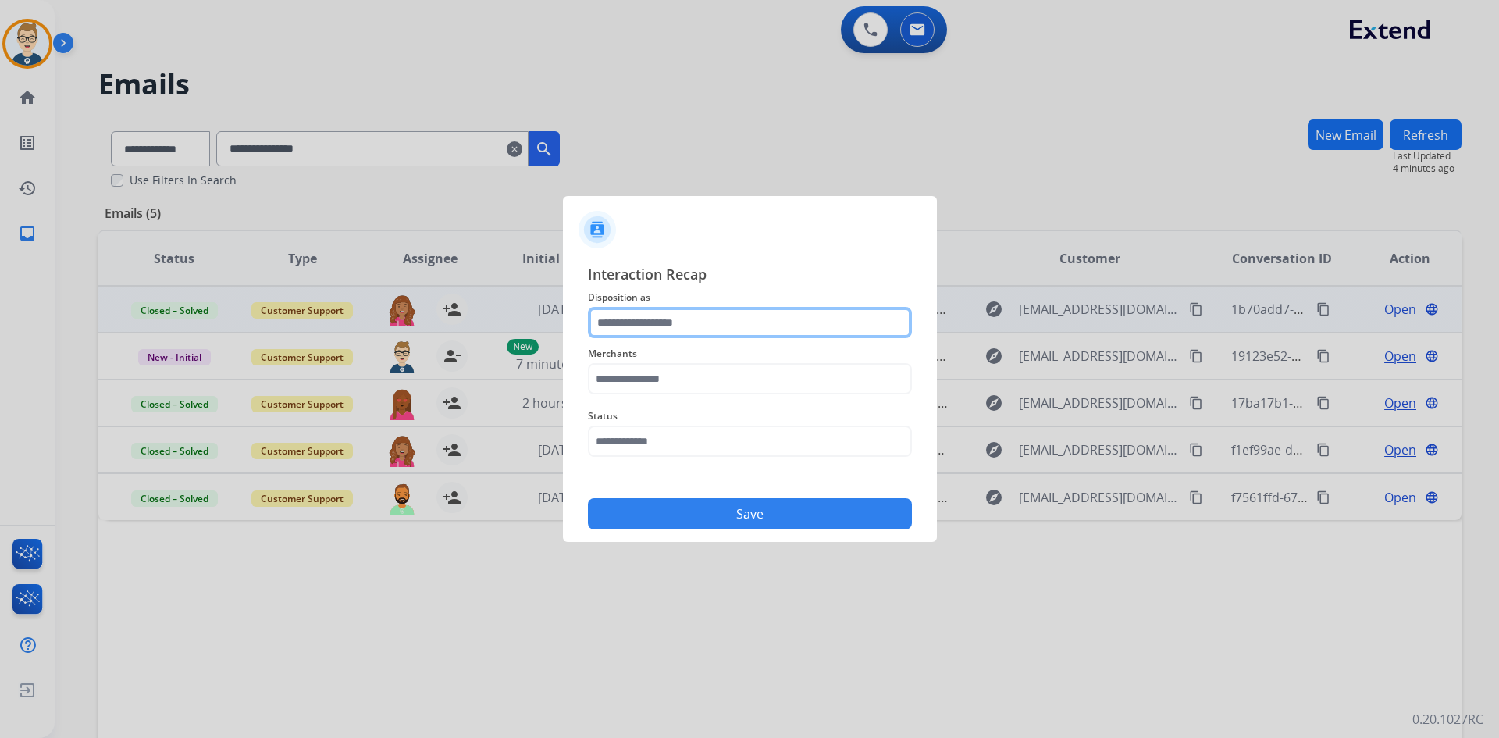
click at [668, 329] on input "text" at bounding box center [750, 322] width 324 height 31
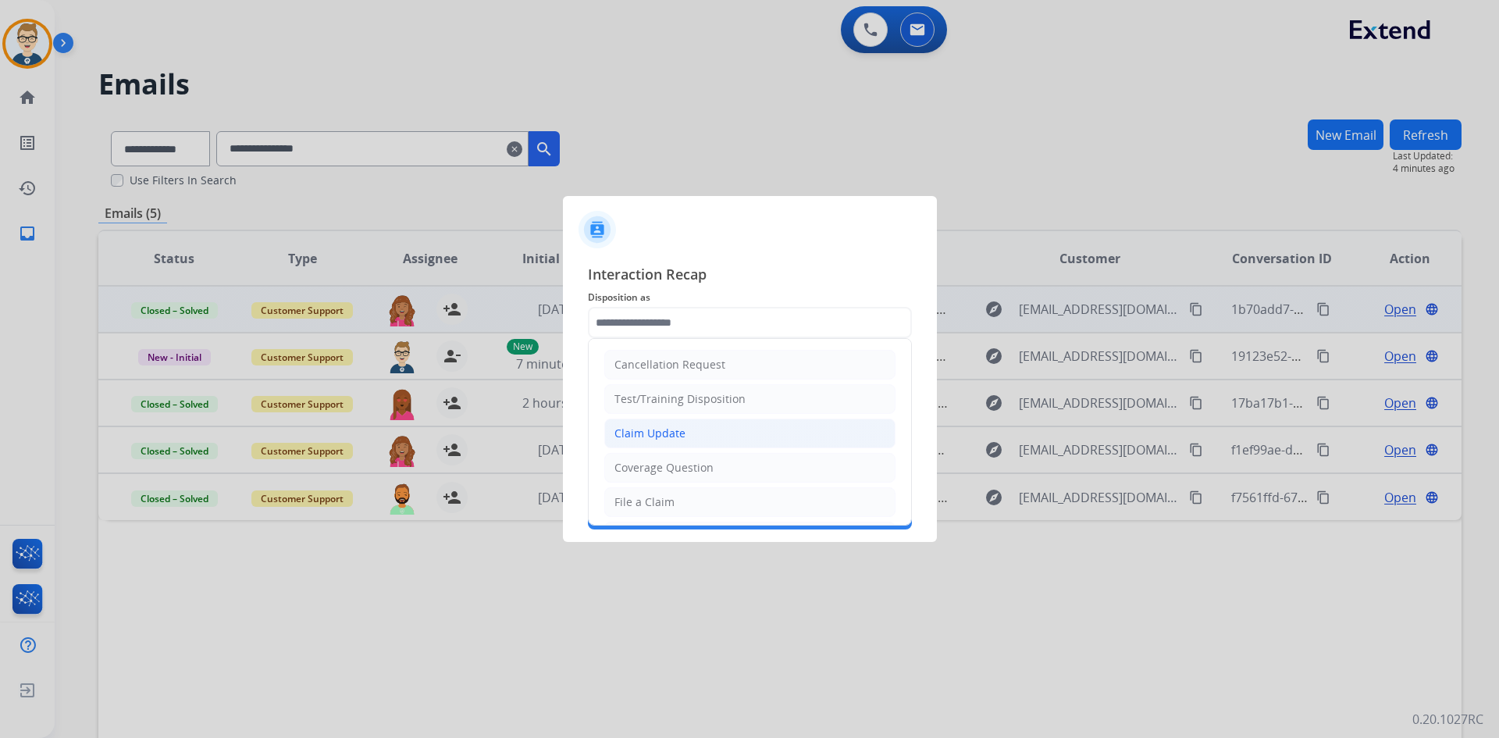
click at [664, 426] on div "Claim Update" at bounding box center [650, 434] width 71 height 16
type input "**********"
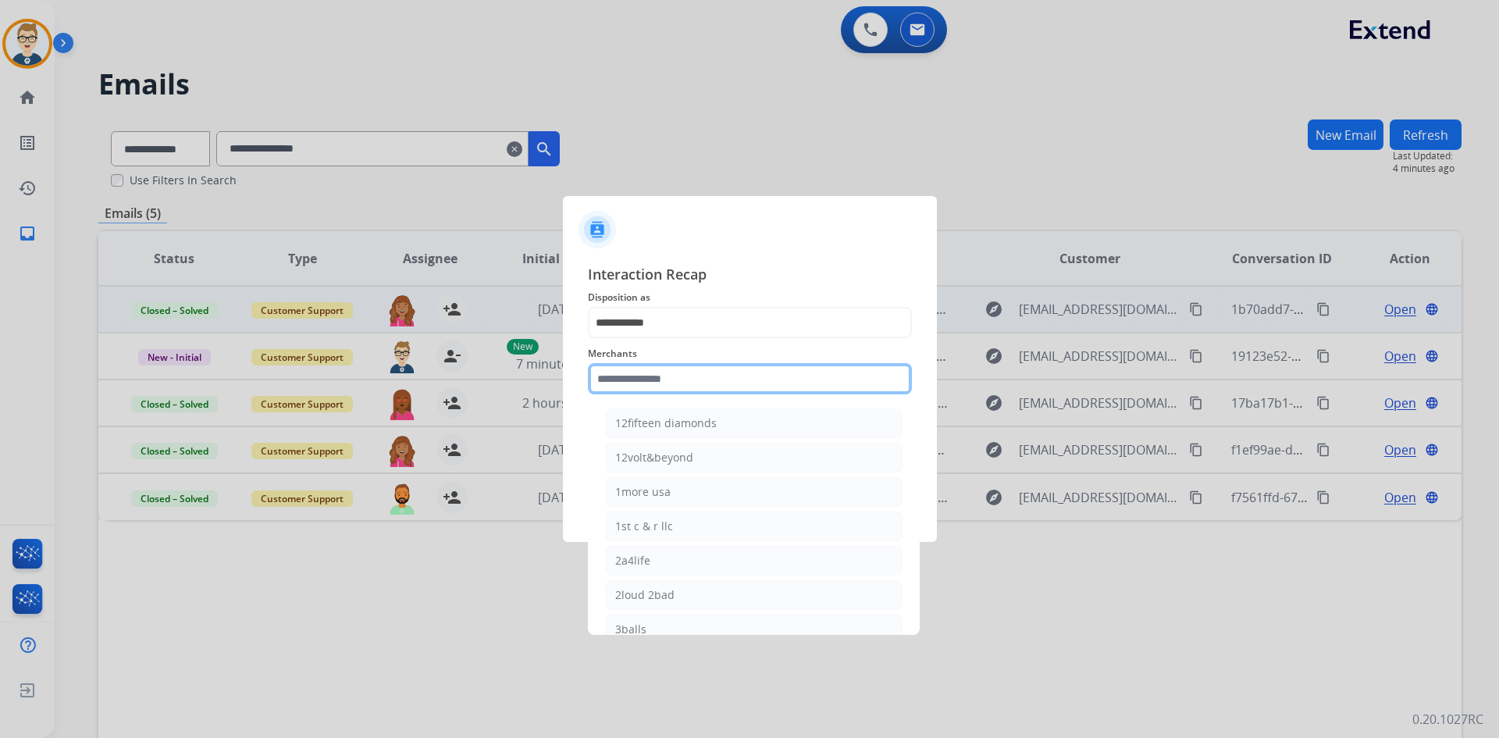
click at [639, 378] on input "text" at bounding box center [750, 378] width 324 height 31
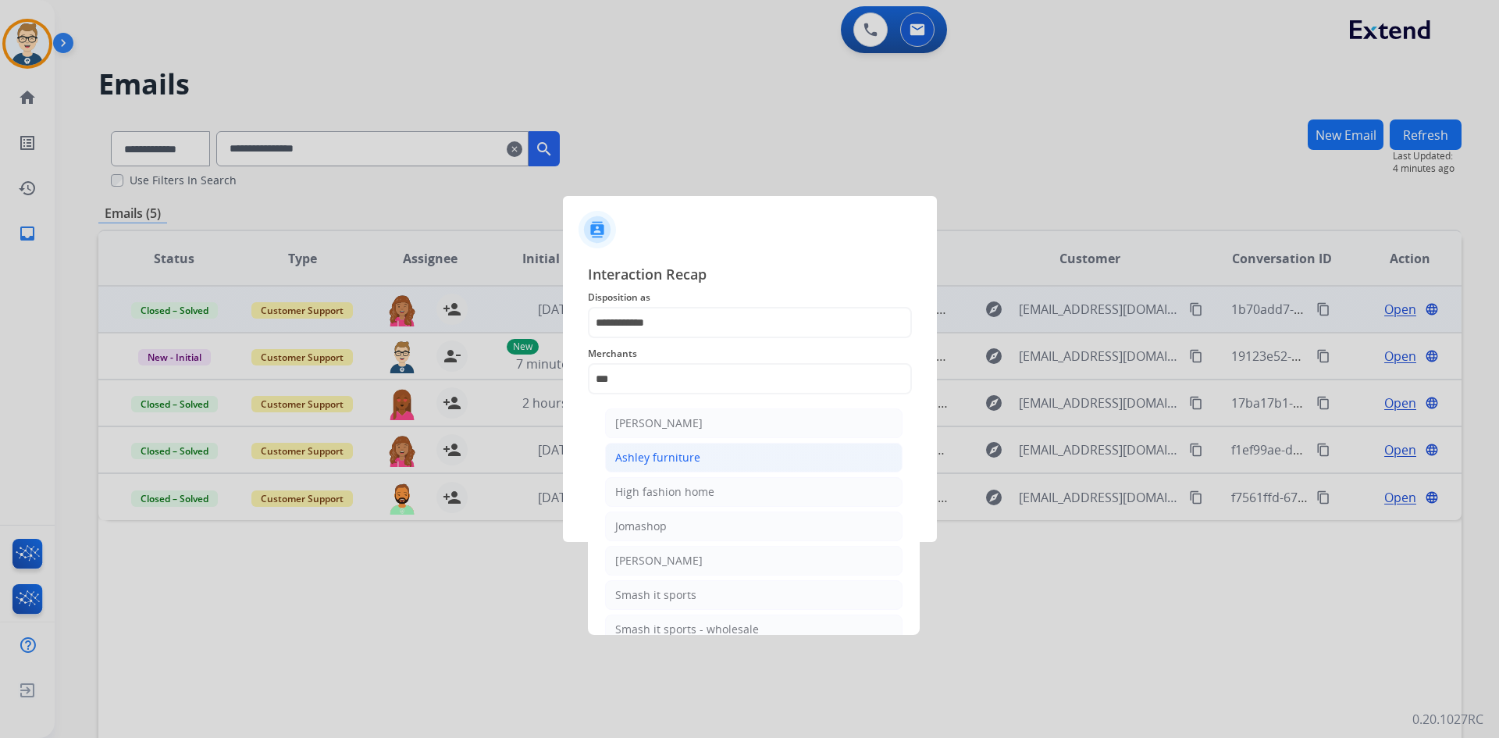
click at [654, 455] on div "Ashley furniture" at bounding box center [657, 458] width 85 height 16
type input "**********"
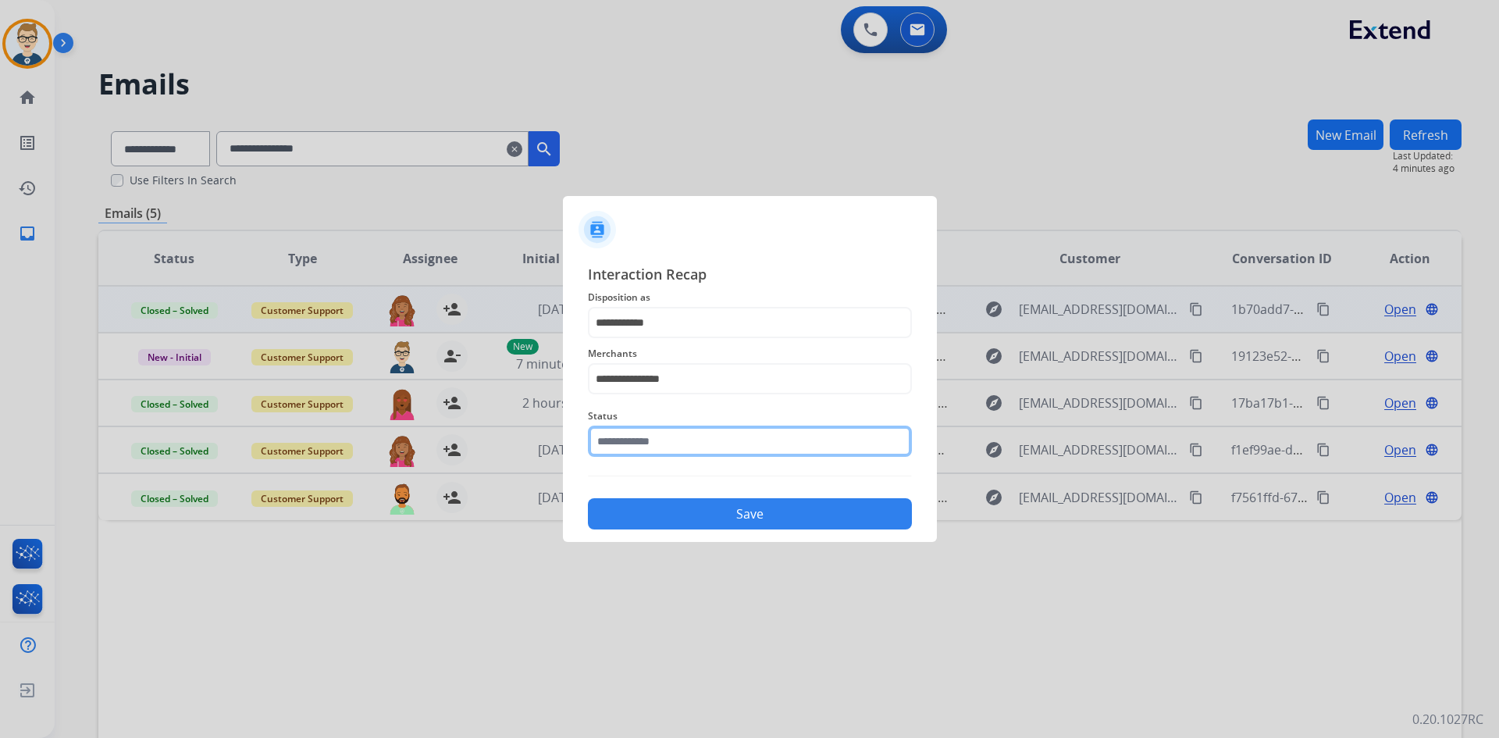
click at [648, 444] on input "text" at bounding box center [750, 441] width 324 height 31
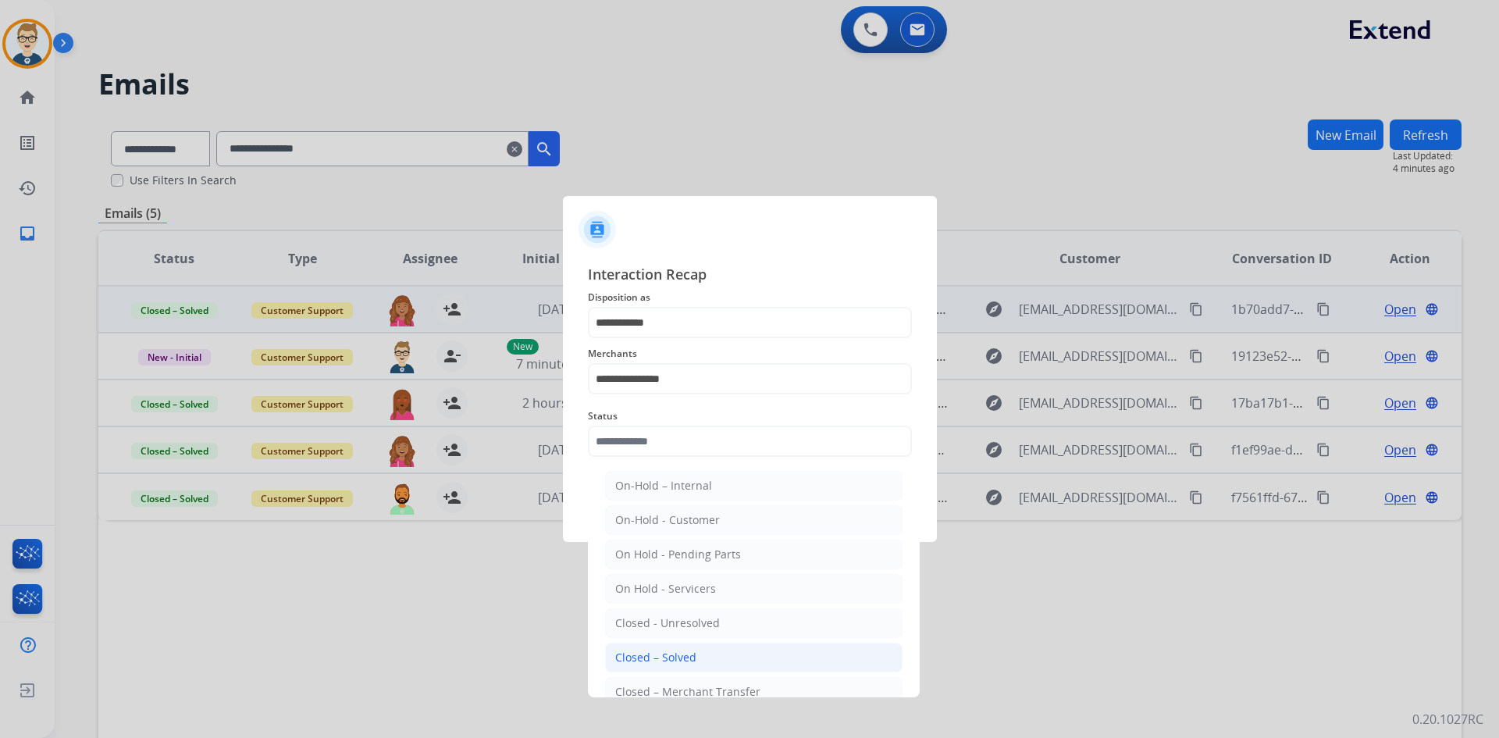
click at [656, 651] on div "Closed – Solved" at bounding box center [655, 658] width 81 height 16
type input "**********"
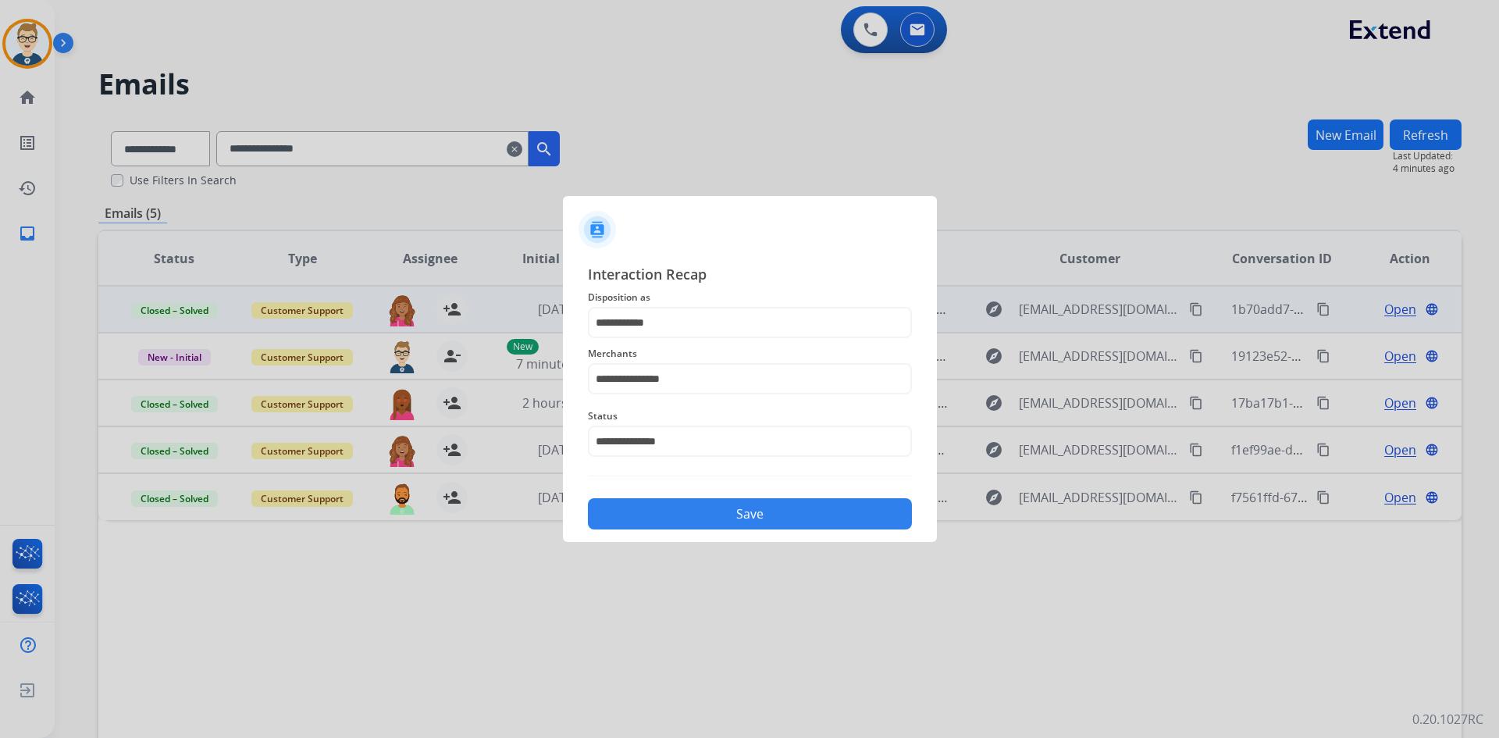
click at [711, 508] on button "Save" at bounding box center [750, 513] width 324 height 31
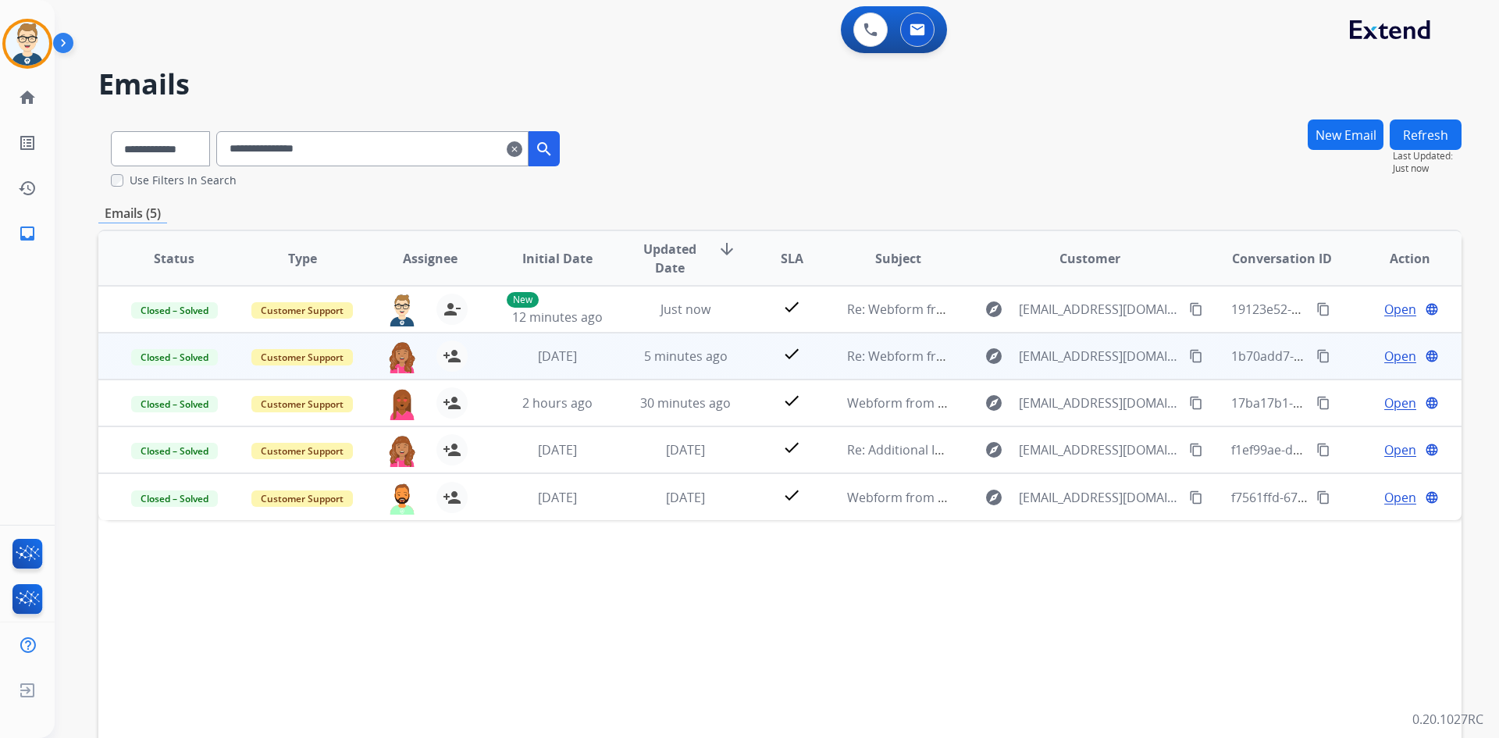
click at [522, 146] on mat-icon "clear" at bounding box center [515, 149] width 16 height 19
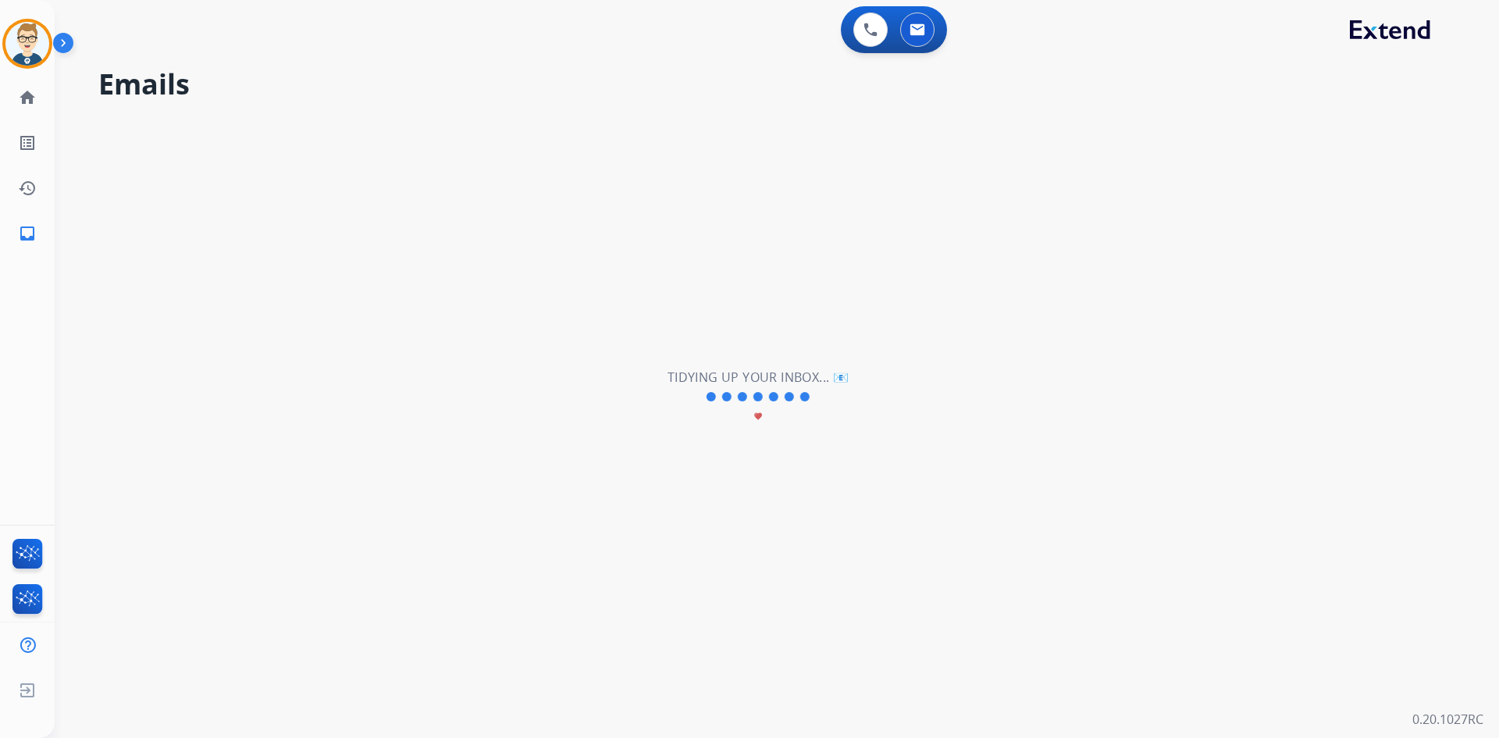
select select "**********"
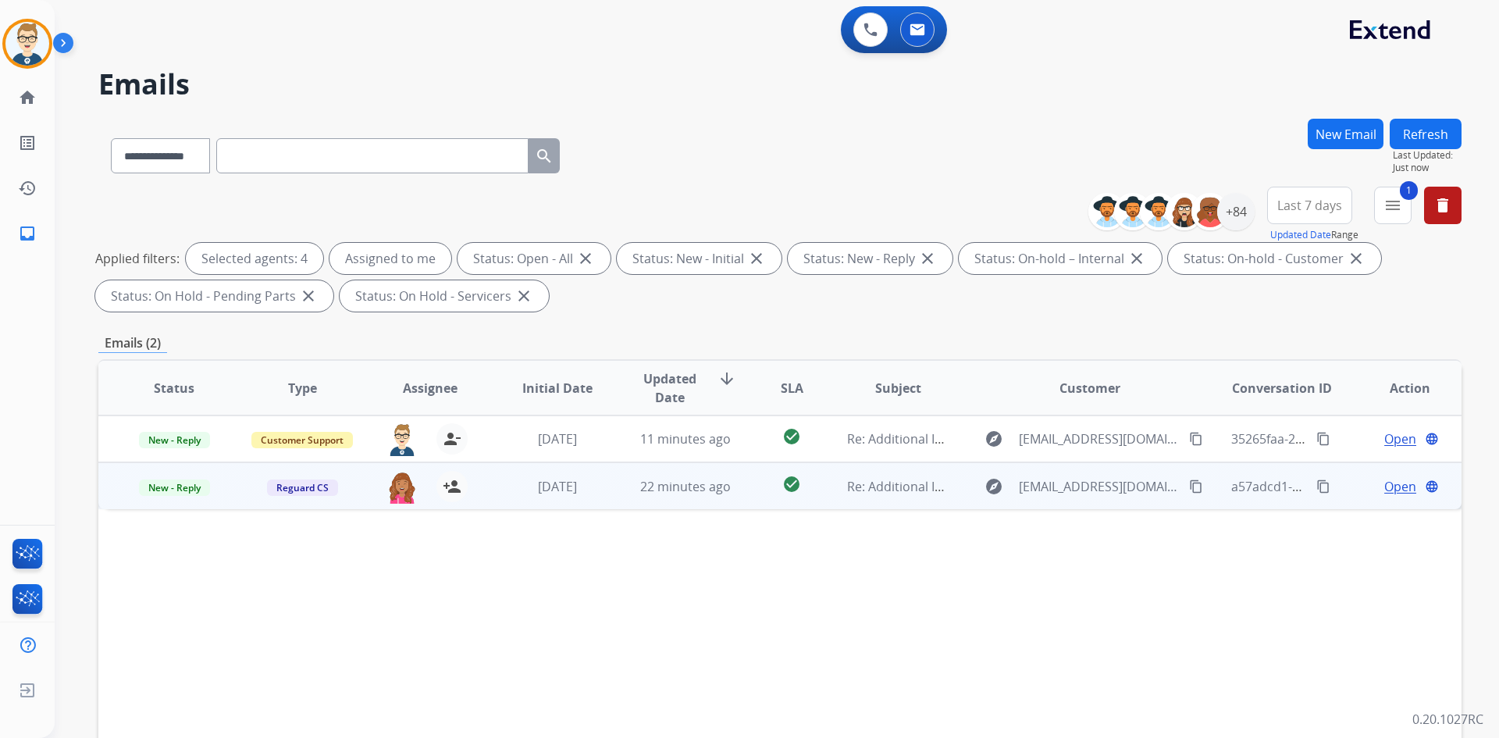
click at [1390, 488] on span "Open" at bounding box center [1400, 486] width 32 height 19
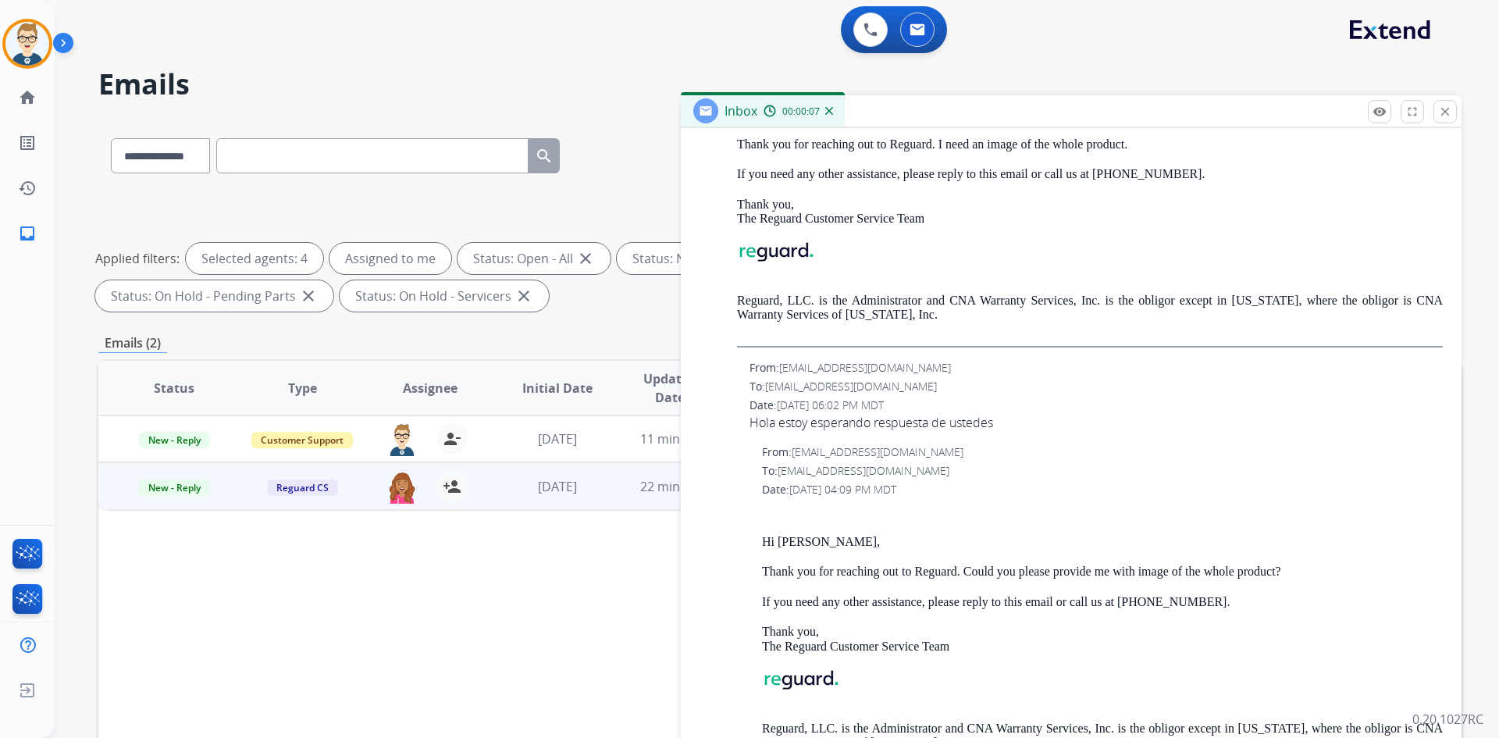
scroll to position [625, 0]
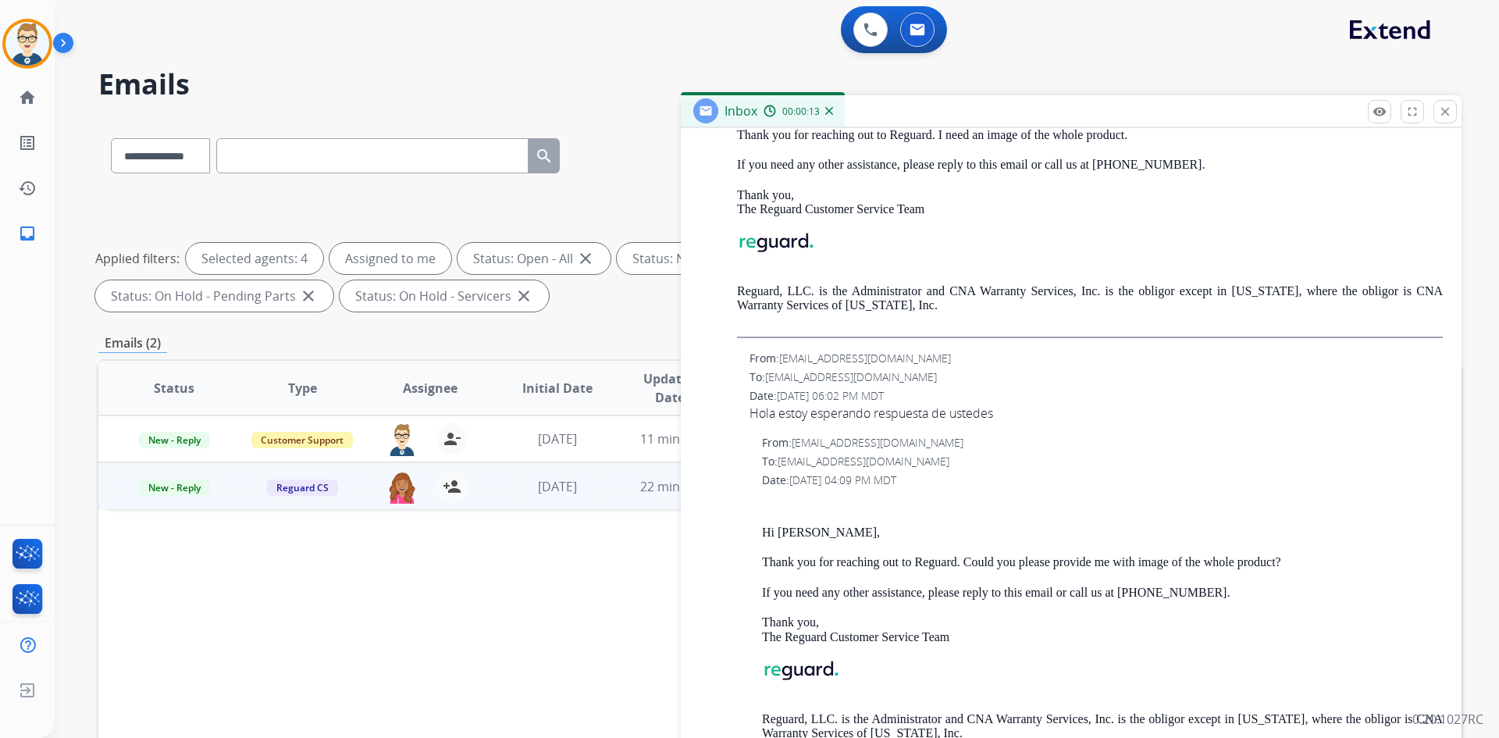
drag, startPoint x: 1000, startPoint y: 417, endPoint x: 751, endPoint y: 415, distance: 248.3
click at [751, 415] on div "Hola estoy esperando respuesta de ustedes" at bounding box center [1096, 413] width 693 height 19
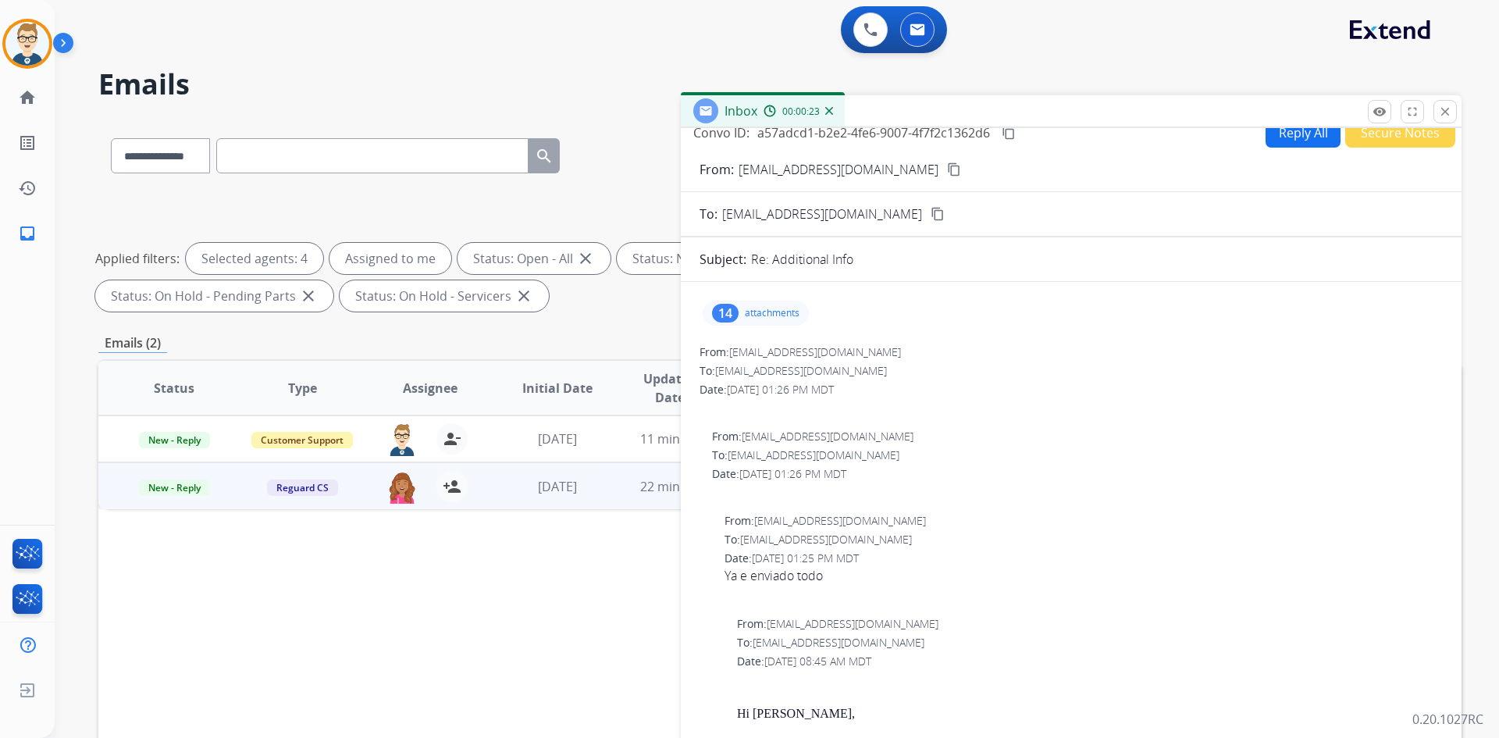
scroll to position [0, 0]
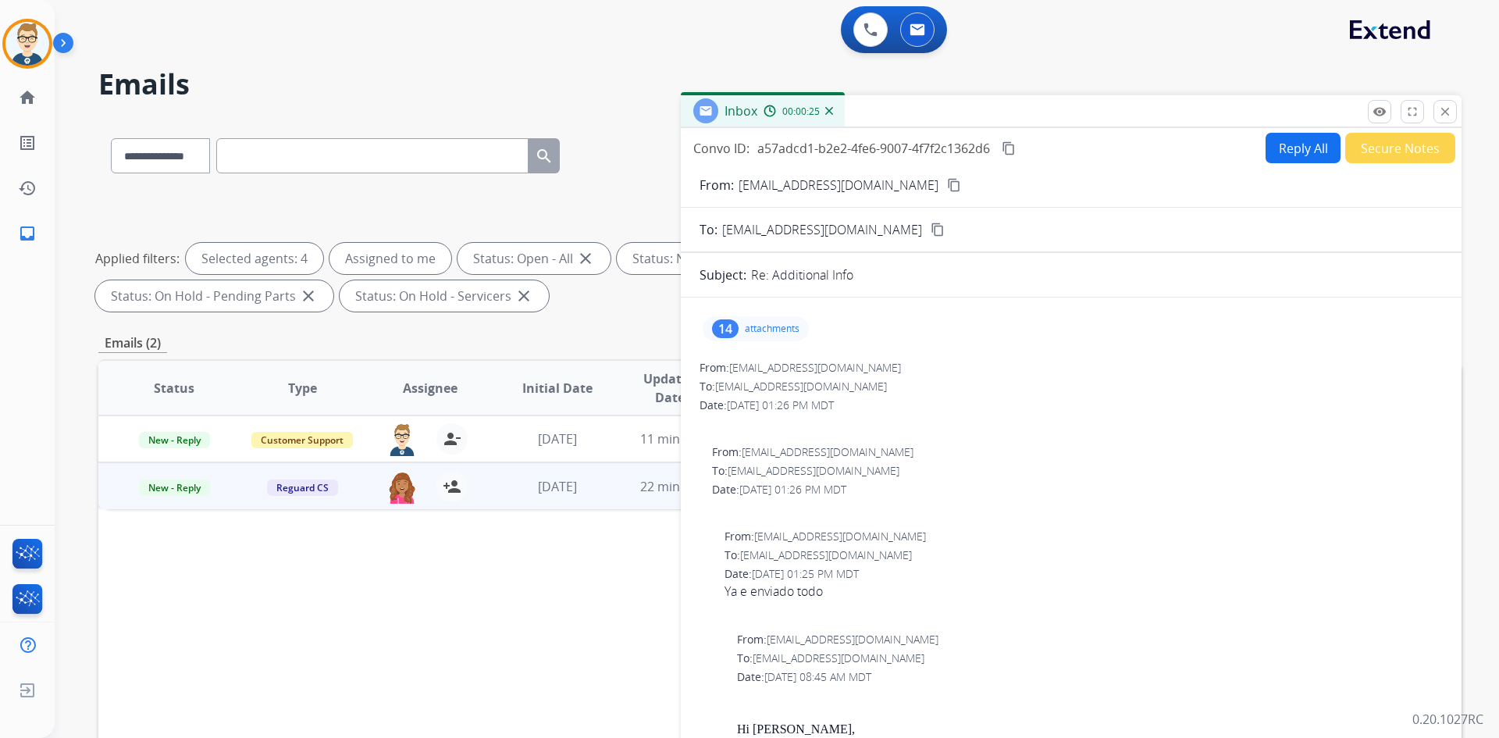
click at [947, 183] on mat-icon "content_copy" at bounding box center [954, 185] width 14 height 14
click at [758, 323] on p "attachments" at bounding box center [772, 328] width 55 height 12
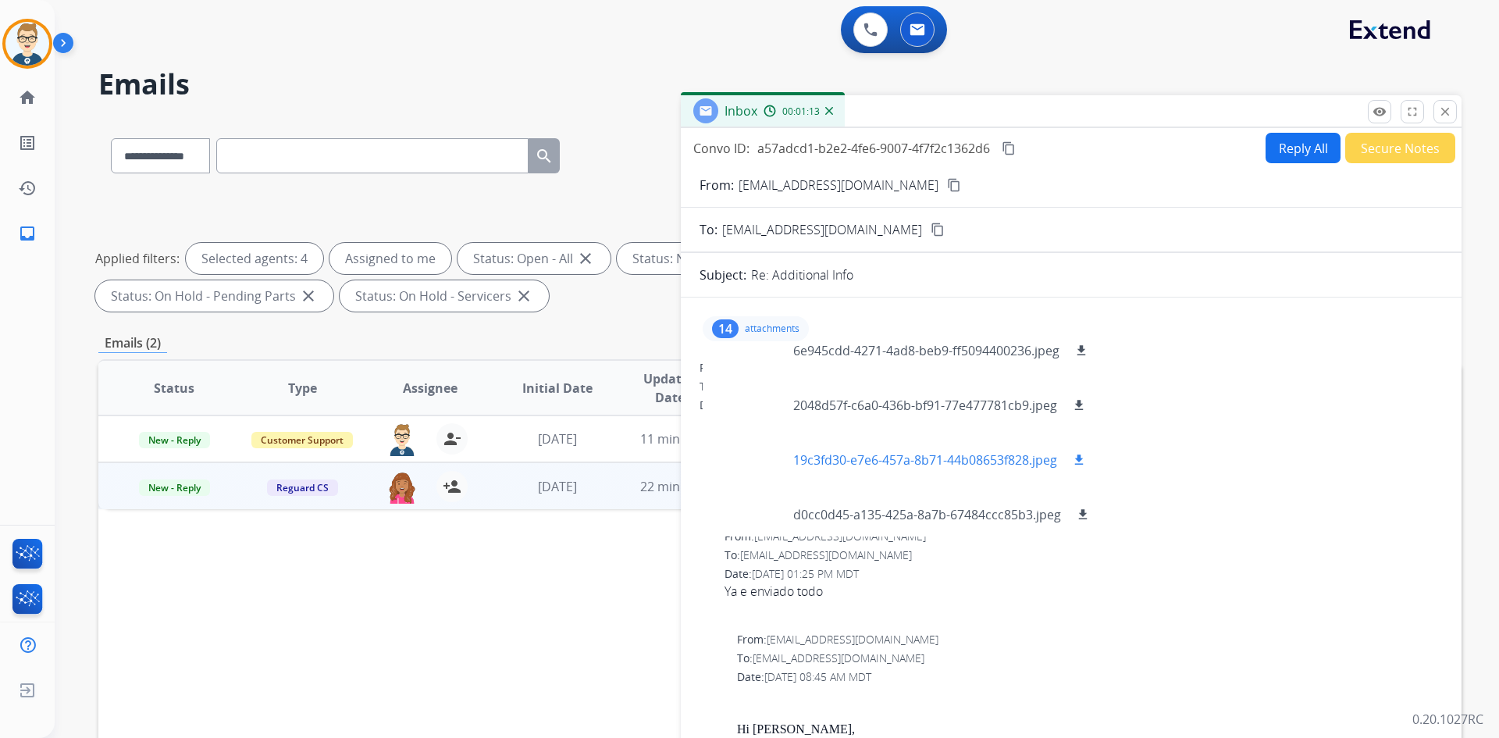
scroll to position [570, 0]
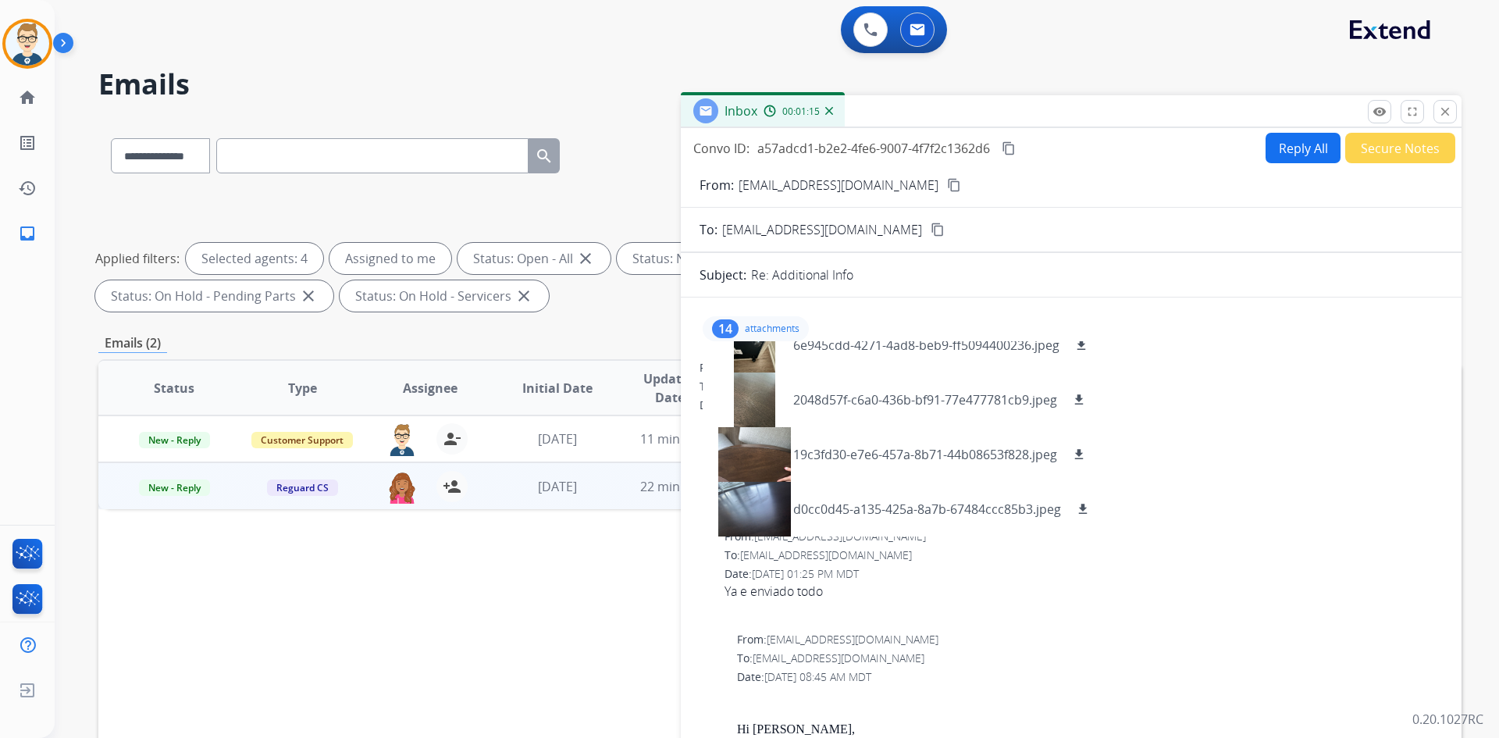
click at [753, 315] on div "14 attachments 6dc655c6-393a-4a87-99e1-a1fff1344c81.jpeg download IMG_4276.jpeg…" at bounding box center [1071, 328] width 743 height 37
click at [754, 321] on div "14 attachments 6dc655c6-393a-4a87-99e1-a1fff1344c81.jpeg download IMG_4276.jpeg…" at bounding box center [756, 328] width 106 height 25
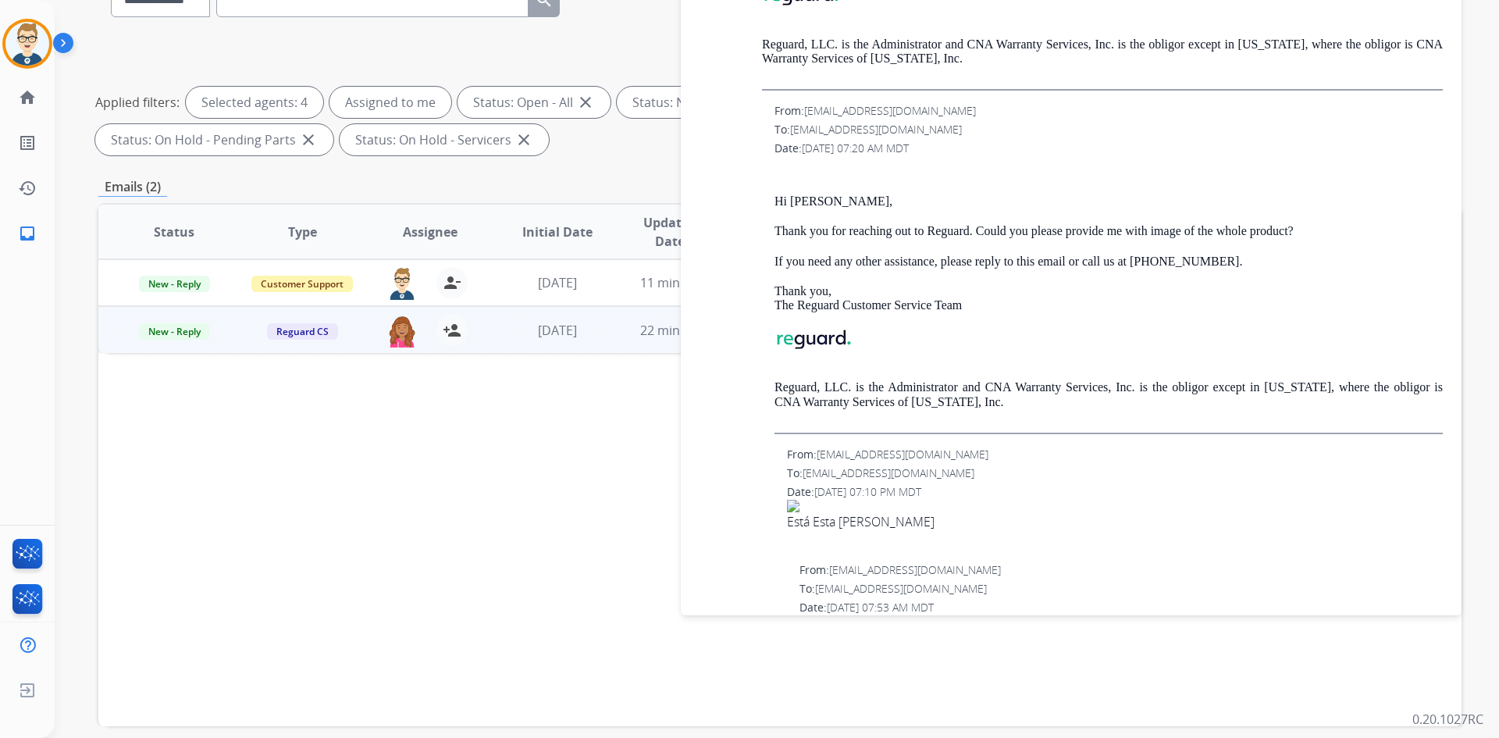
scroll to position [1134, 0]
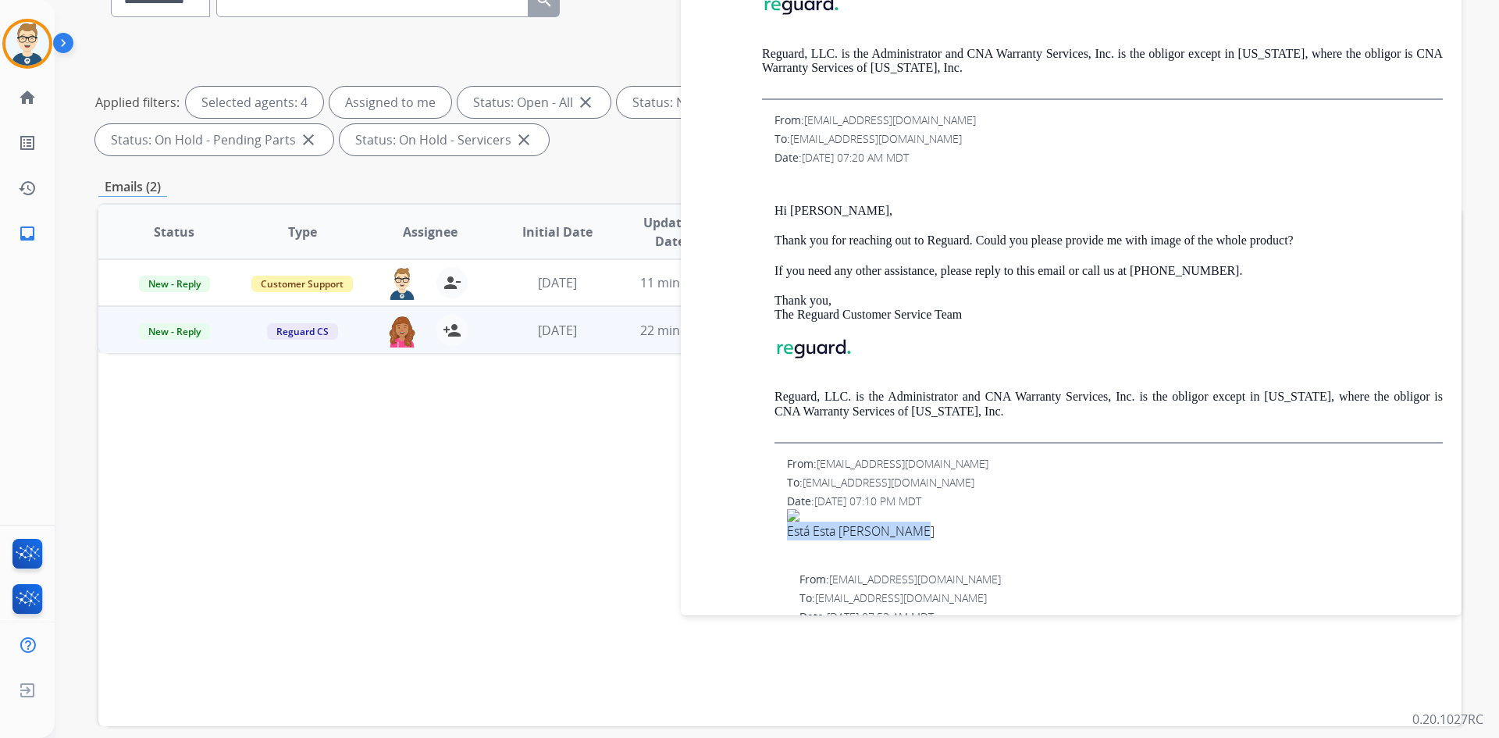
drag, startPoint x: 904, startPoint y: 529, endPoint x: 790, endPoint y: 533, distance: 114.0
click at [790, 533] on div "Está Esta [PERSON_NAME]" at bounding box center [1115, 531] width 656 height 19
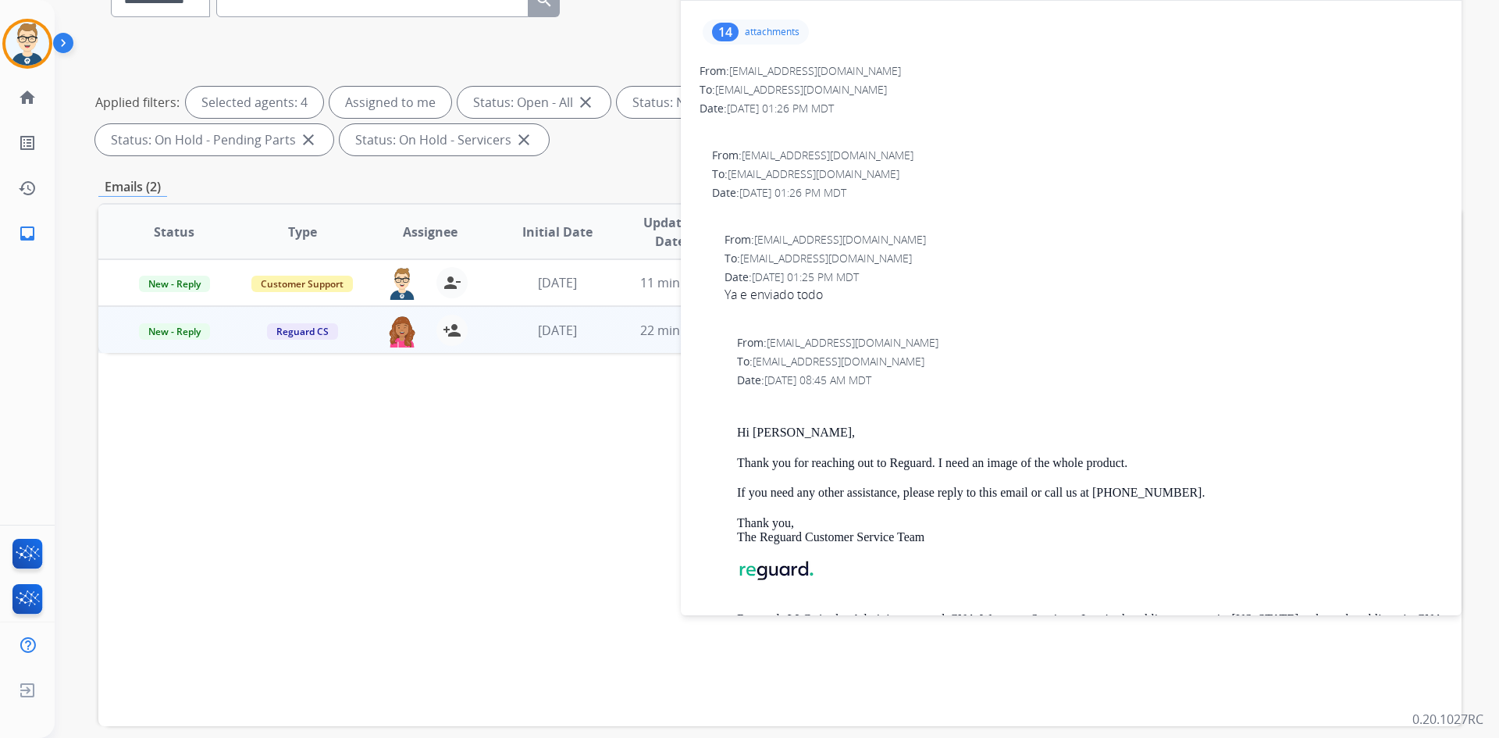
scroll to position [119, 0]
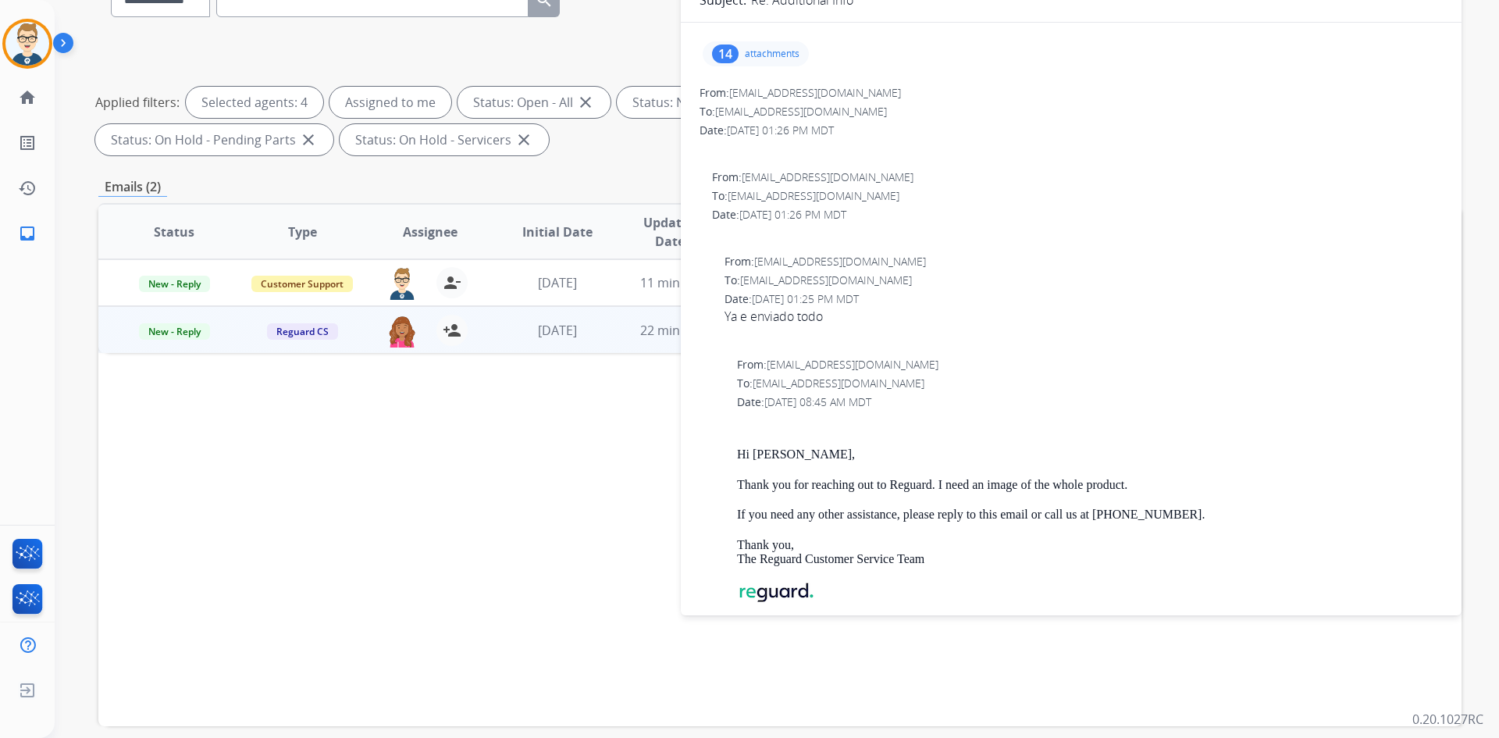
drag, startPoint x: 834, startPoint y: 316, endPoint x: 725, endPoint y: 319, distance: 109.4
click at [725, 319] on div "Ya e enviado todo" at bounding box center [1084, 316] width 718 height 19
click at [920, 494] on div "Hi [PERSON_NAME], Thank you for reaching out to Reguard. I need an image of the…" at bounding box center [1090, 553] width 706 height 270
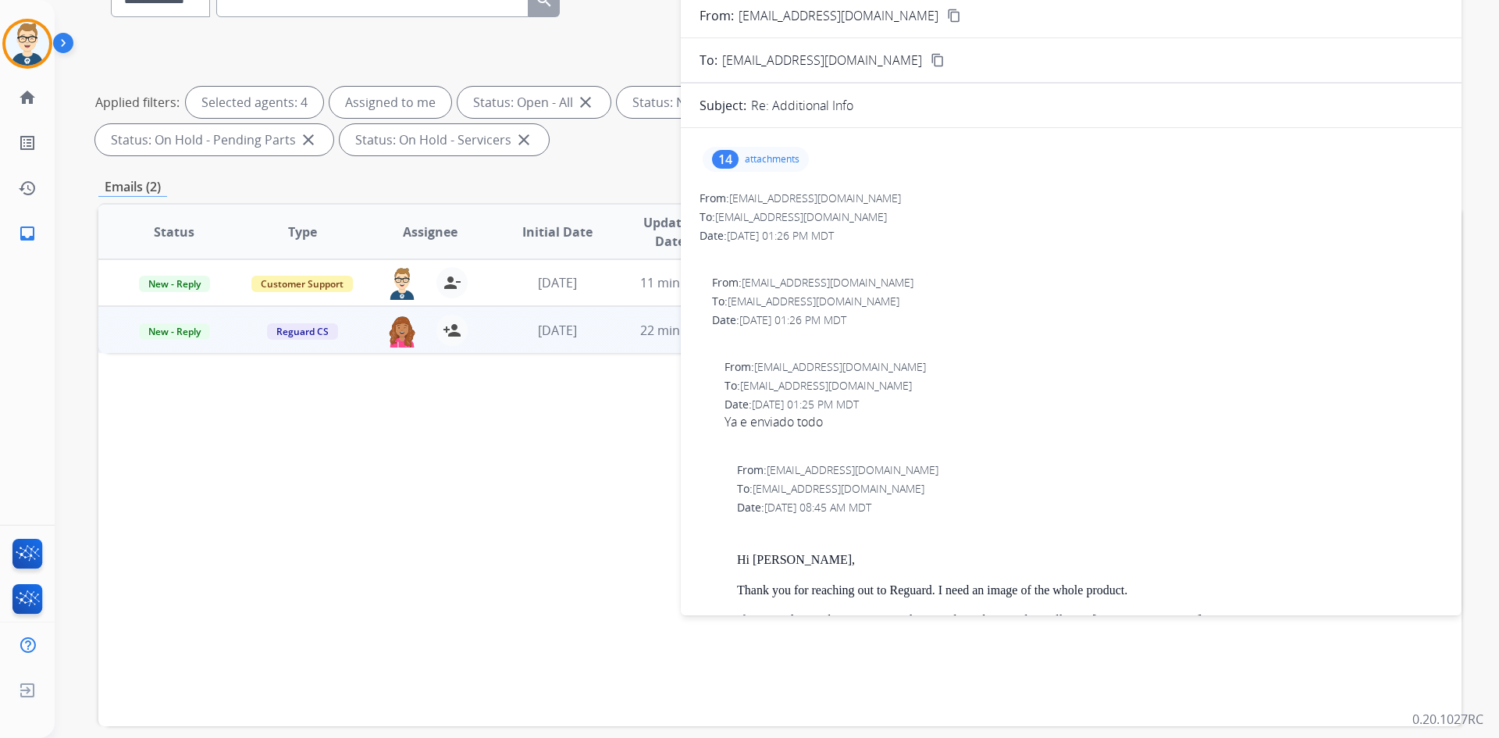
scroll to position [0, 0]
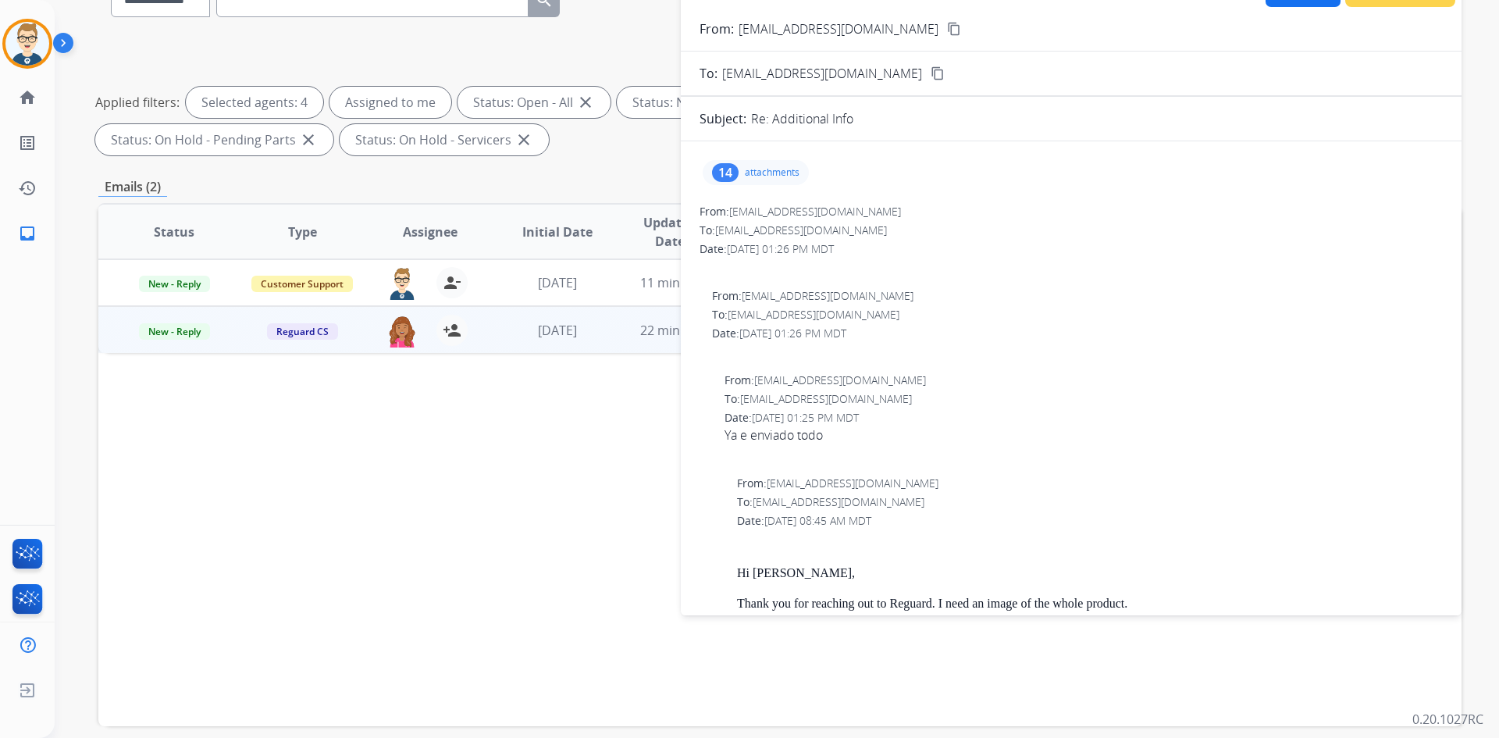
click at [764, 176] on p "attachments" at bounding box center [772, 172] width 55 height 12
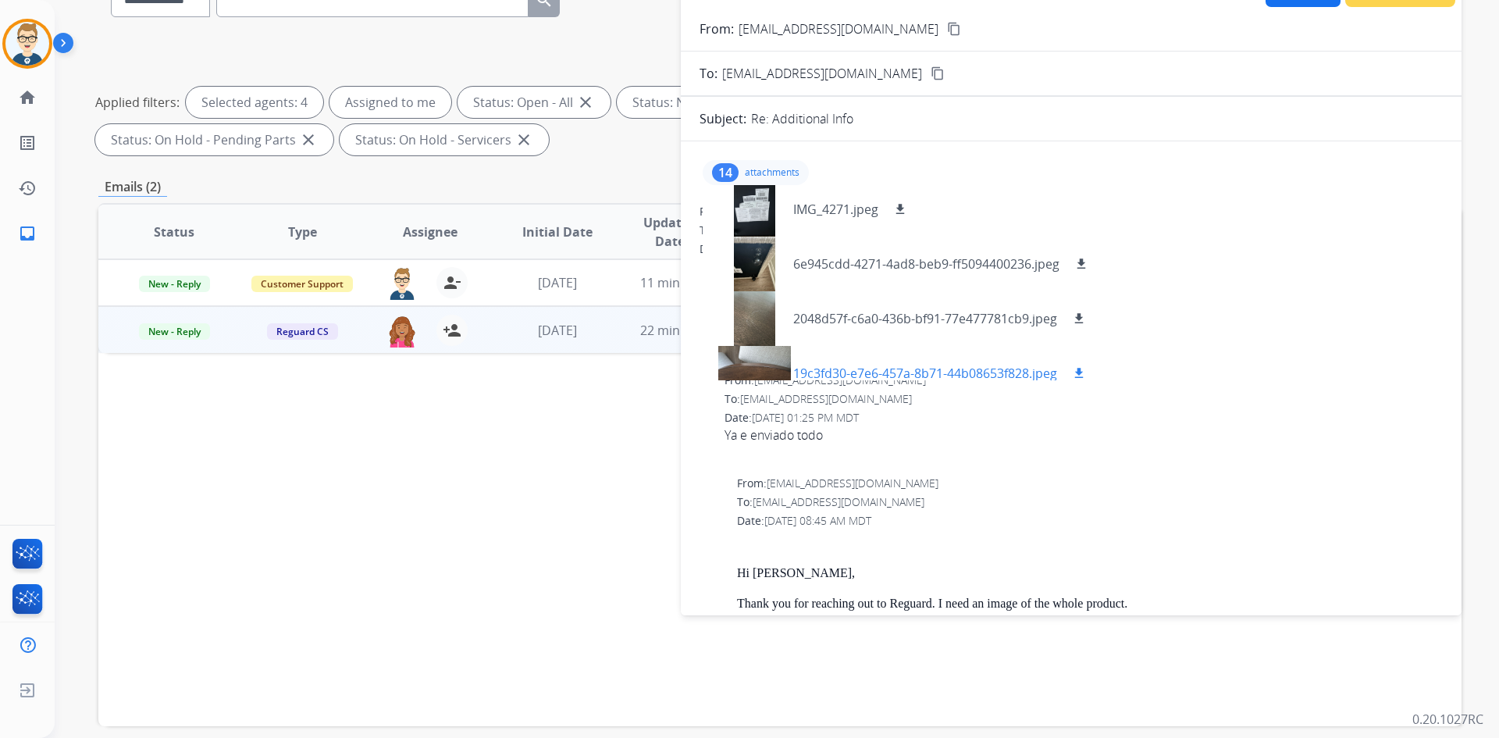
scroll to position [492, 0]
click at [769, 251] on div at bounding box center [754, 267] width 78 height 55
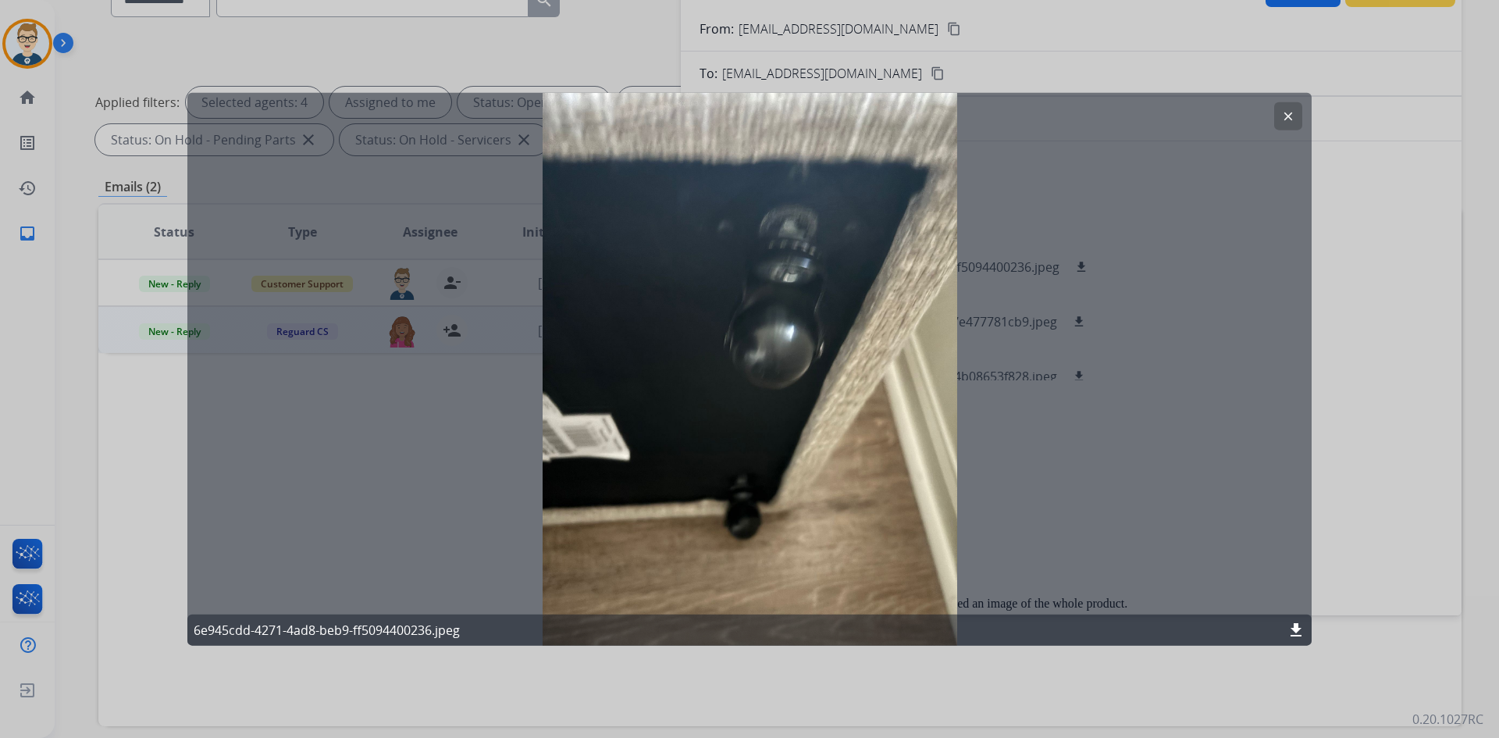
click at [1285, 114] on mat-icon "clear" at bounding box center [1288, 116] width 14 height 14
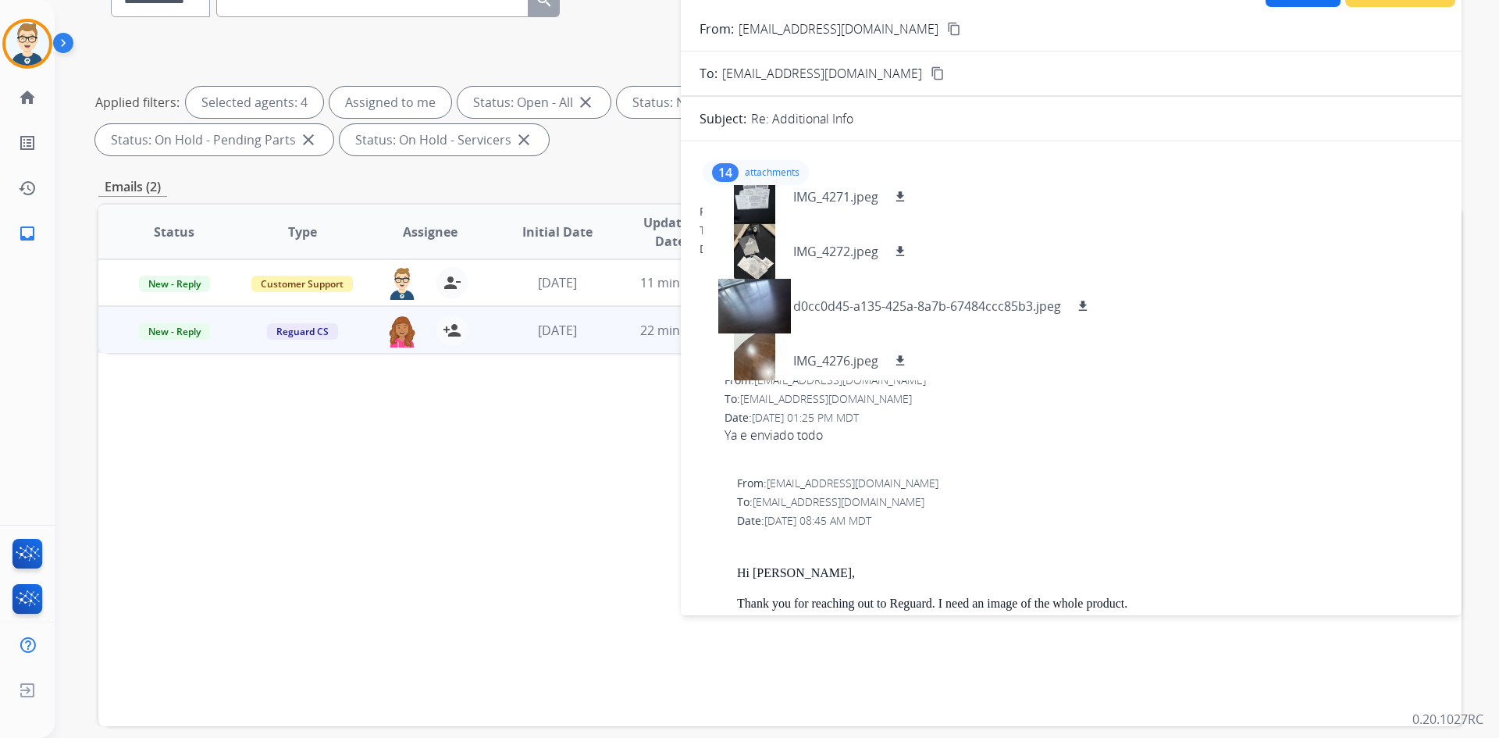
scroll to position [102, 0]
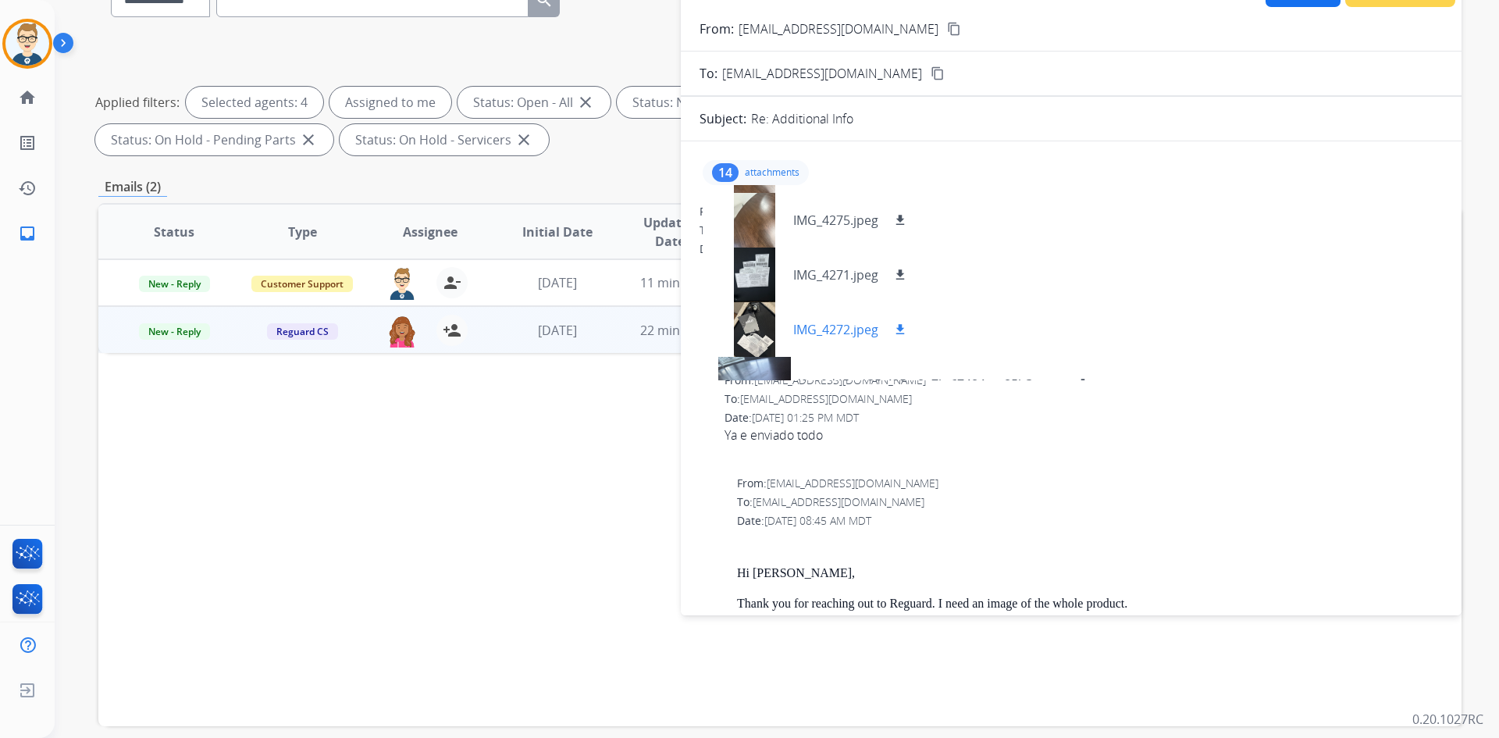
click at [754, 326] on div at bounding box center [754, 329] width 78 height 55
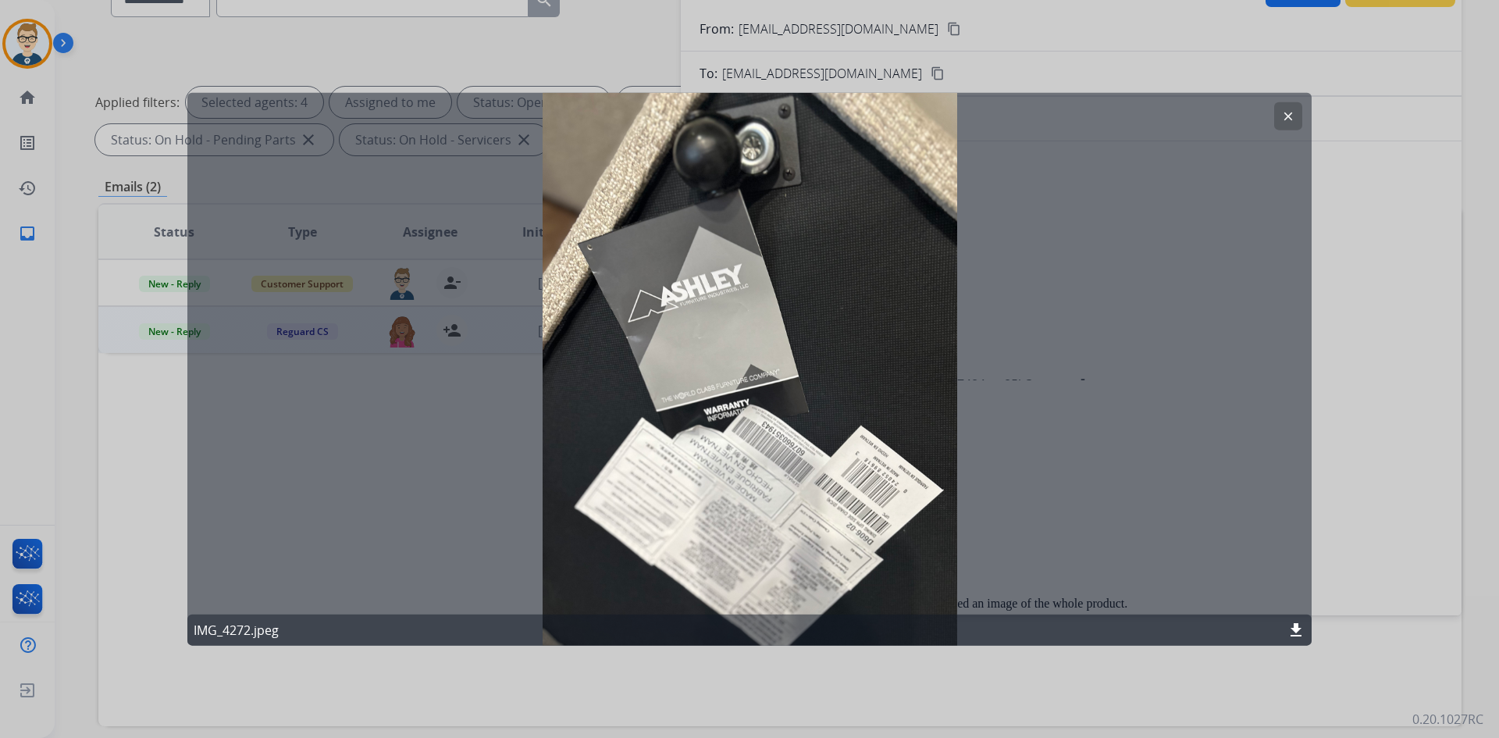
click at [1287, 111] on mat-icon "clear" at bounding box center [1288, 116] width 14 height 14
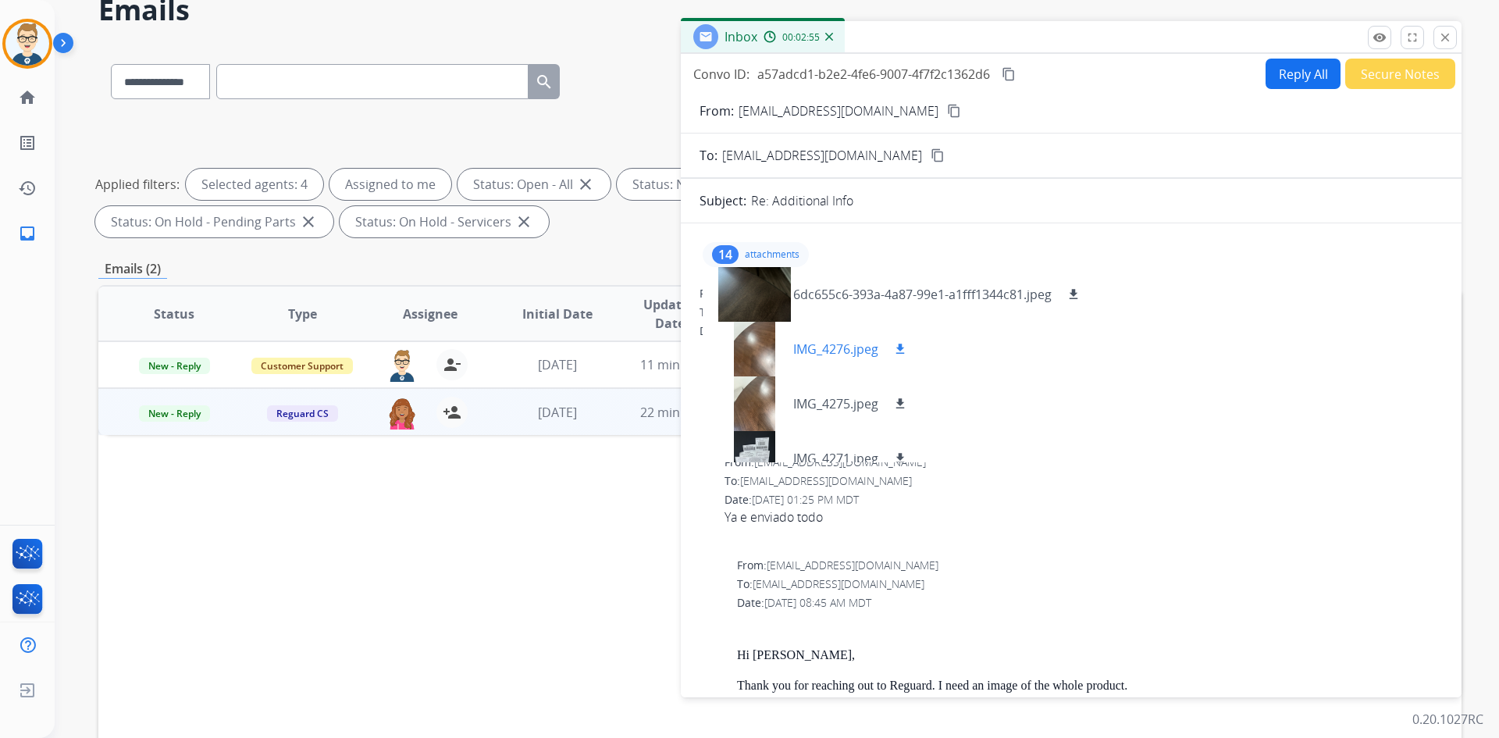
scroll to position [0, 0]
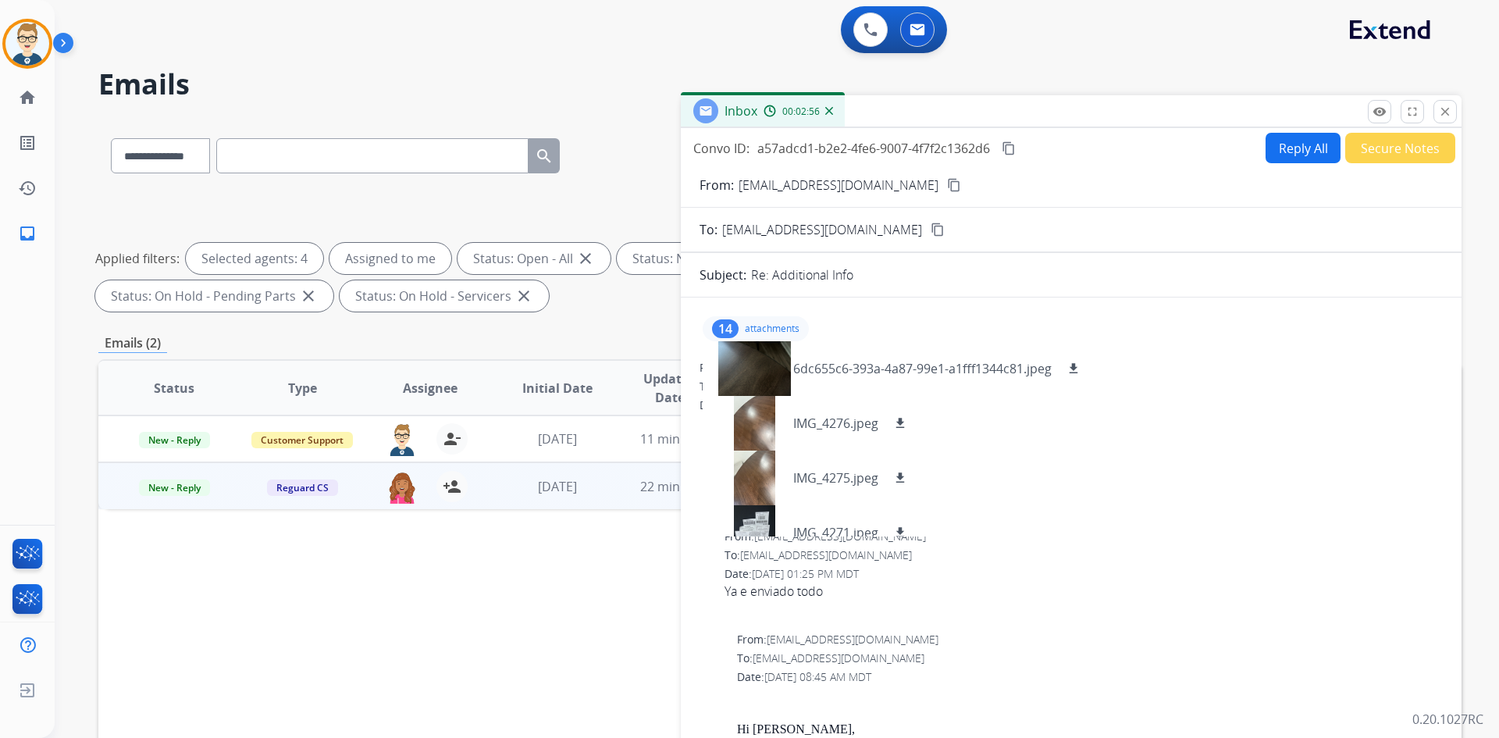
click at [747, 322] on p "attachments" at bounding box center [772, 328] width 55 height 12
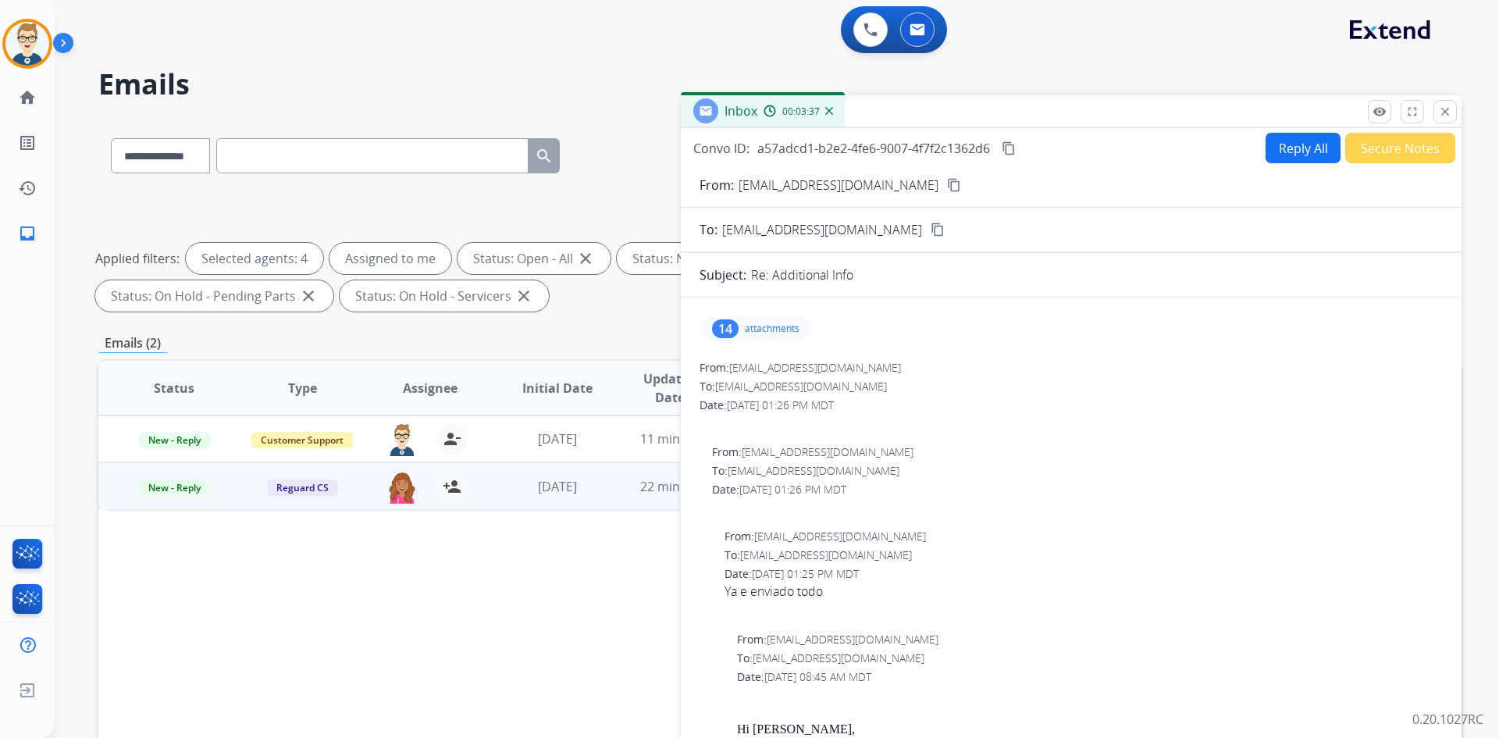
click at [1269, 147] on button "Reply All" at bounding box center [1303, 148] width 75 height 30
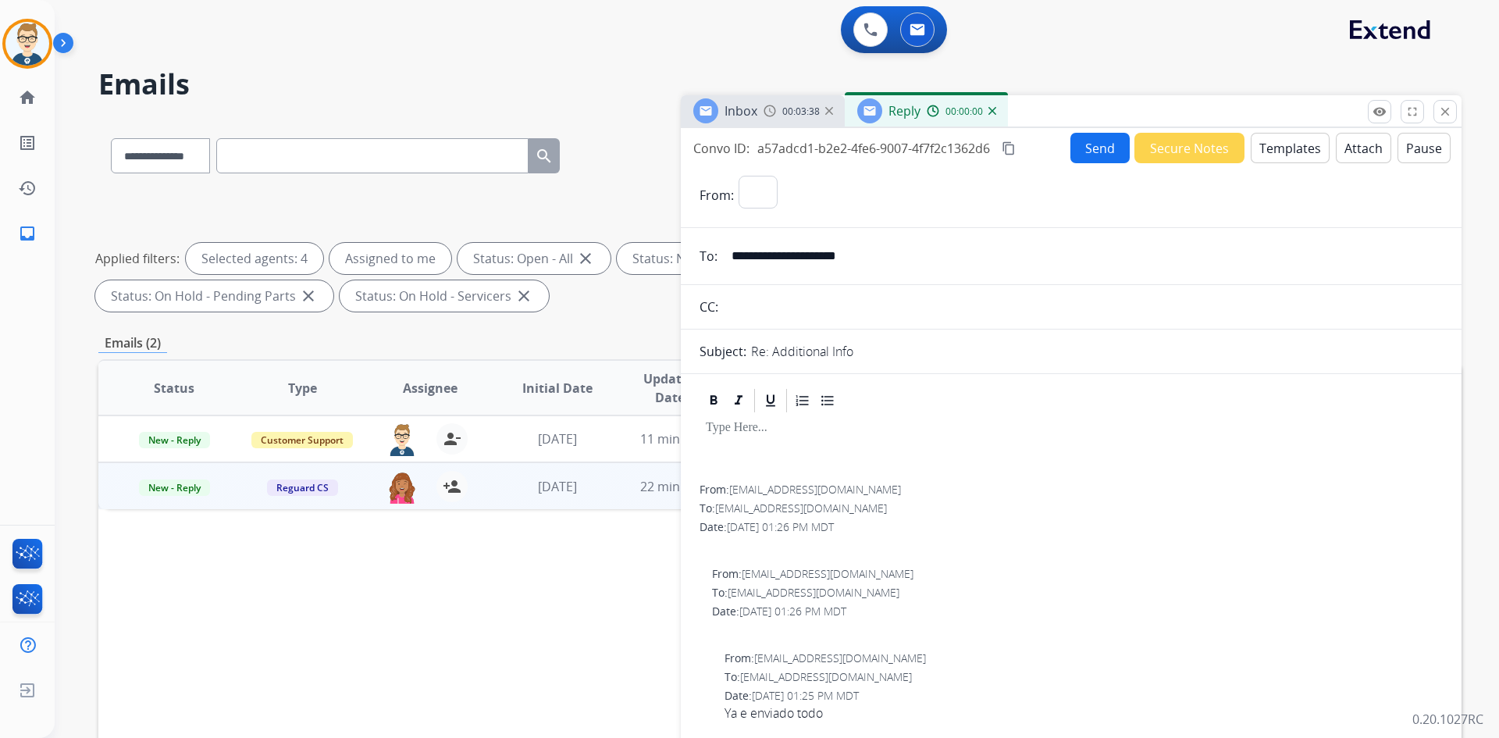
select select "**********"
click at [1268, 147] on button "Templates" at bounding box center [1290, 148] width 79 height 30
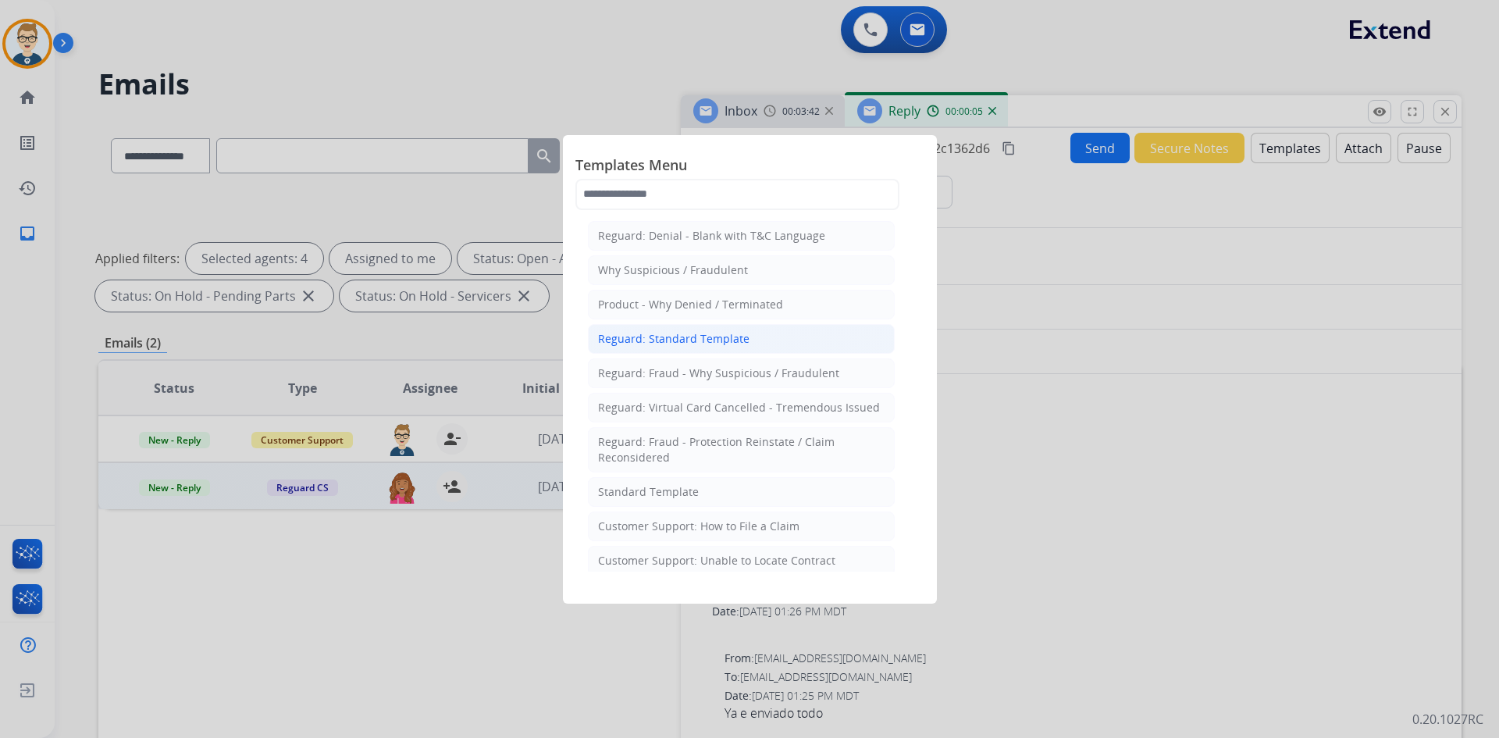
click at [687, 333] on div "Reguard: Standard Template" at bounding box center [673, 339] width 151 height 16
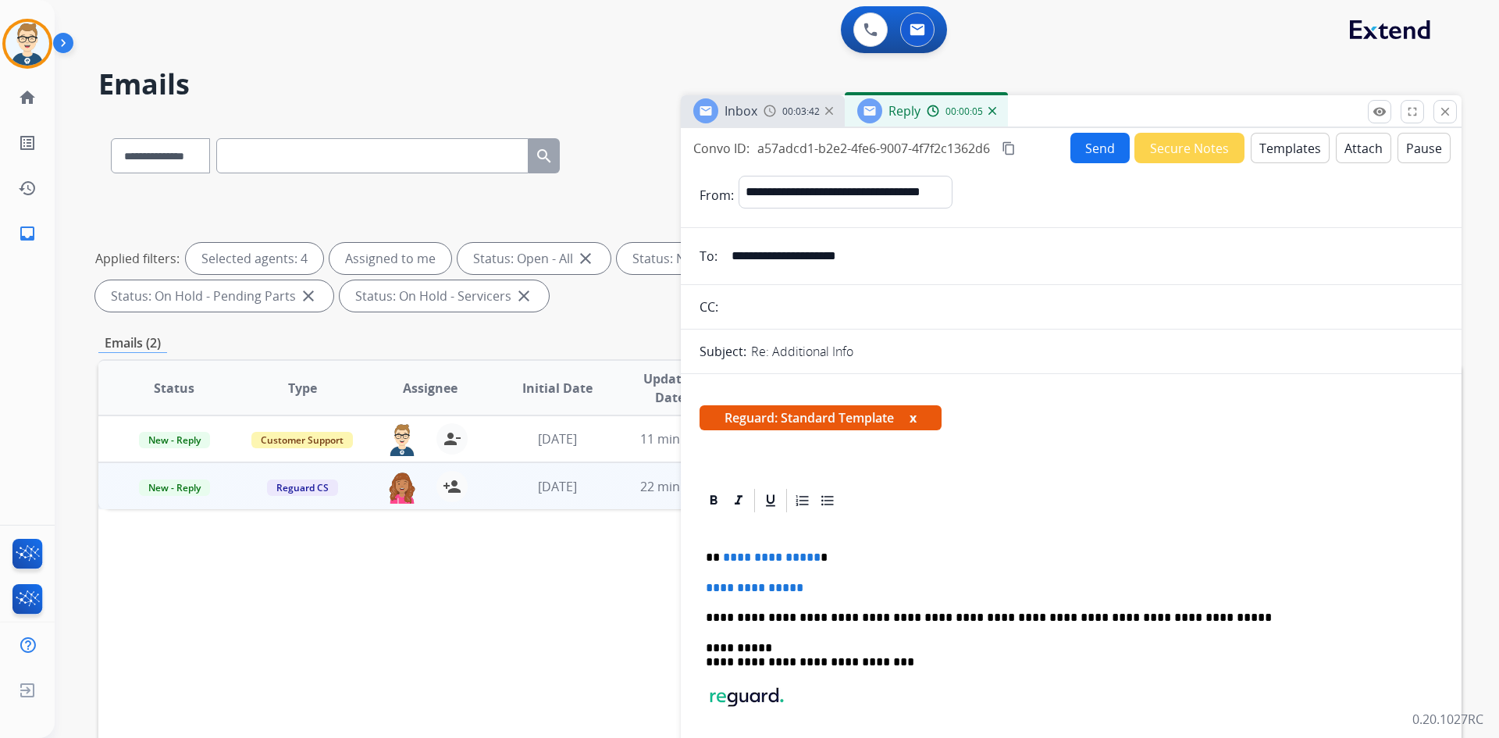
scroll to position [234, 0]
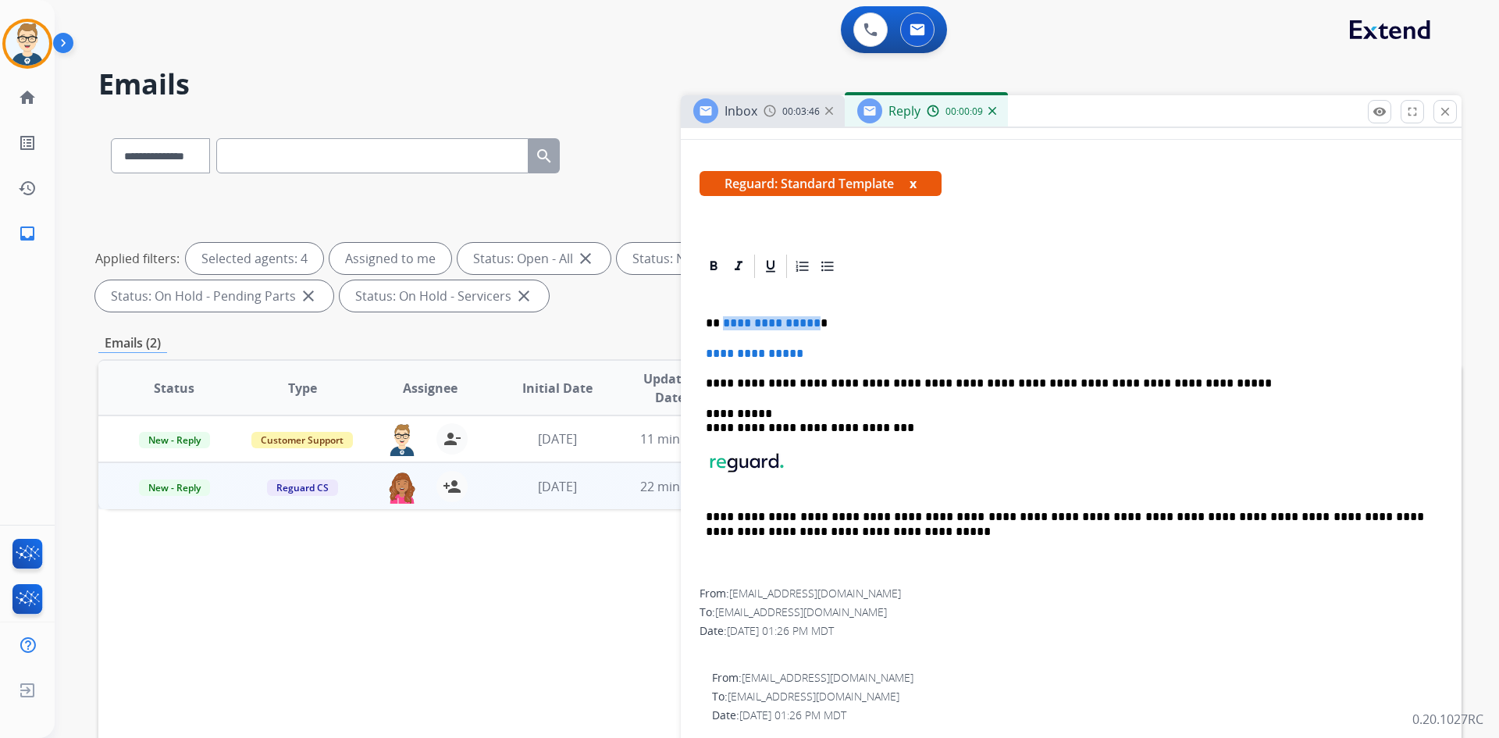
drag, startPoint x: 811, startPoint y: 324, endPoint x: 722, endPoint y: 324, distance: 89.0
click at [723, 324] on span "**********" at bounding box center [772, 323] width 98 height 12
drag, startPoint x: 836, startPoint y: 353, endPoint x: 684, endPoint y: 346, distance: 151.7
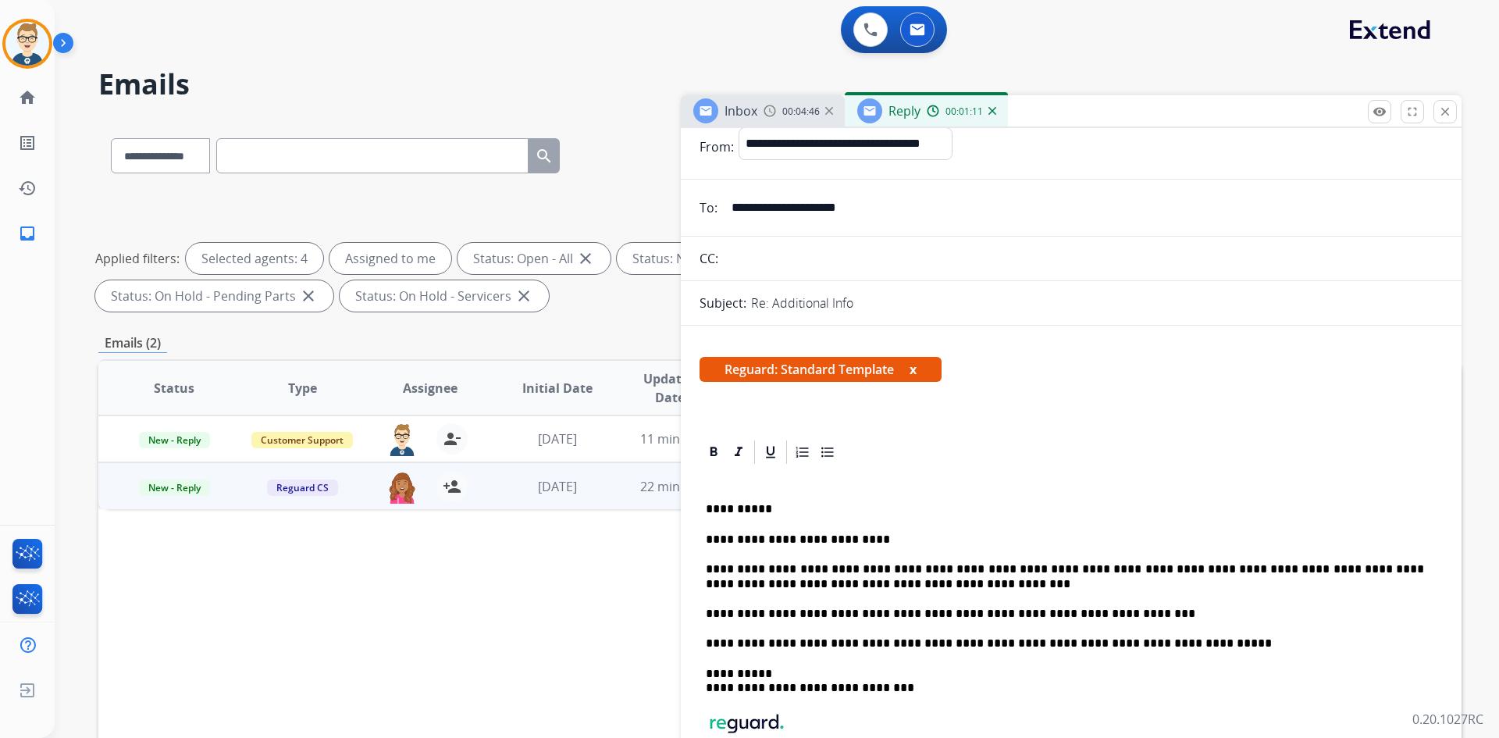
scroll to position [0, 0]
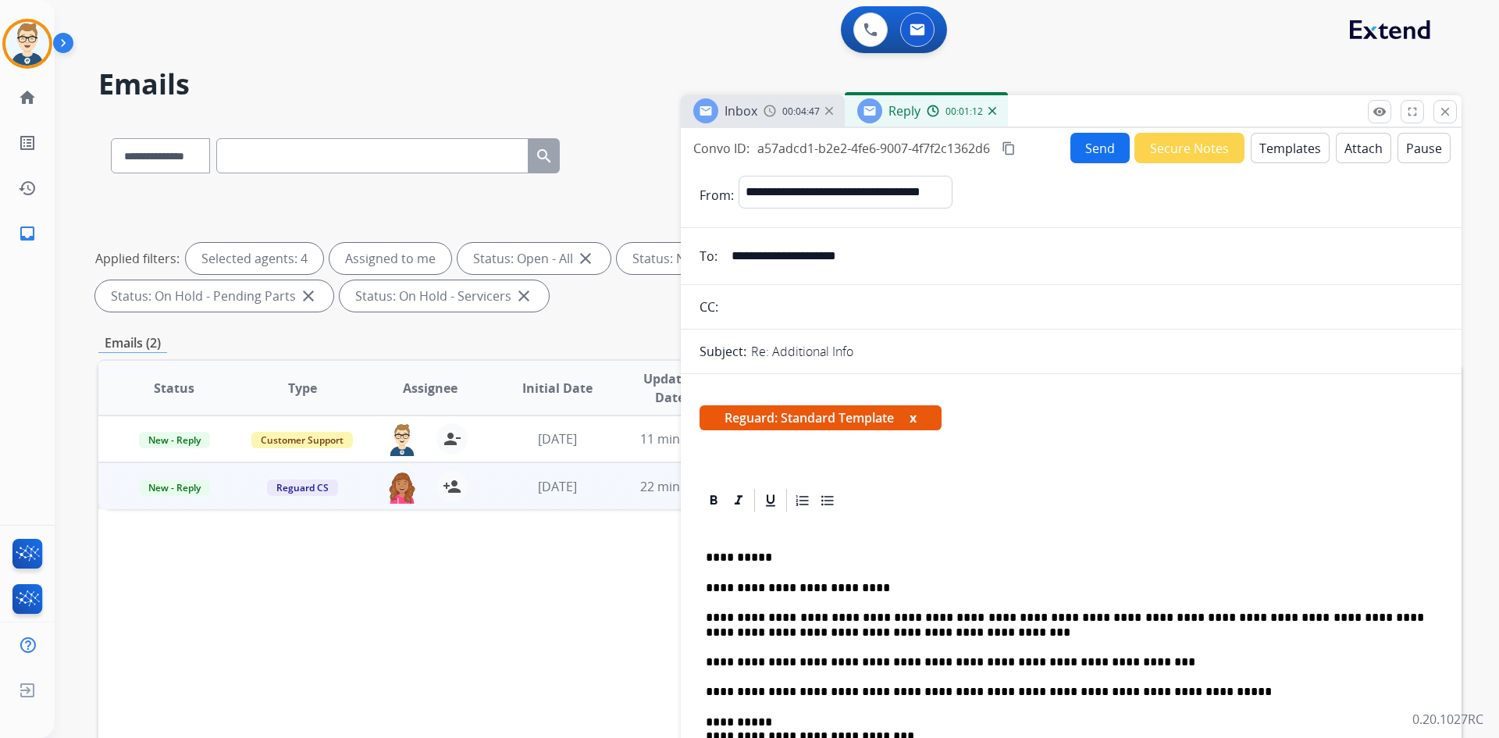
click at [1008, 151] on mat-icon "content_copy" at bounding box center [1009, 148] width 14 height 14
click at [1108, 146] on button "Send" at bounding box center [1100, 148] width 59 height 30
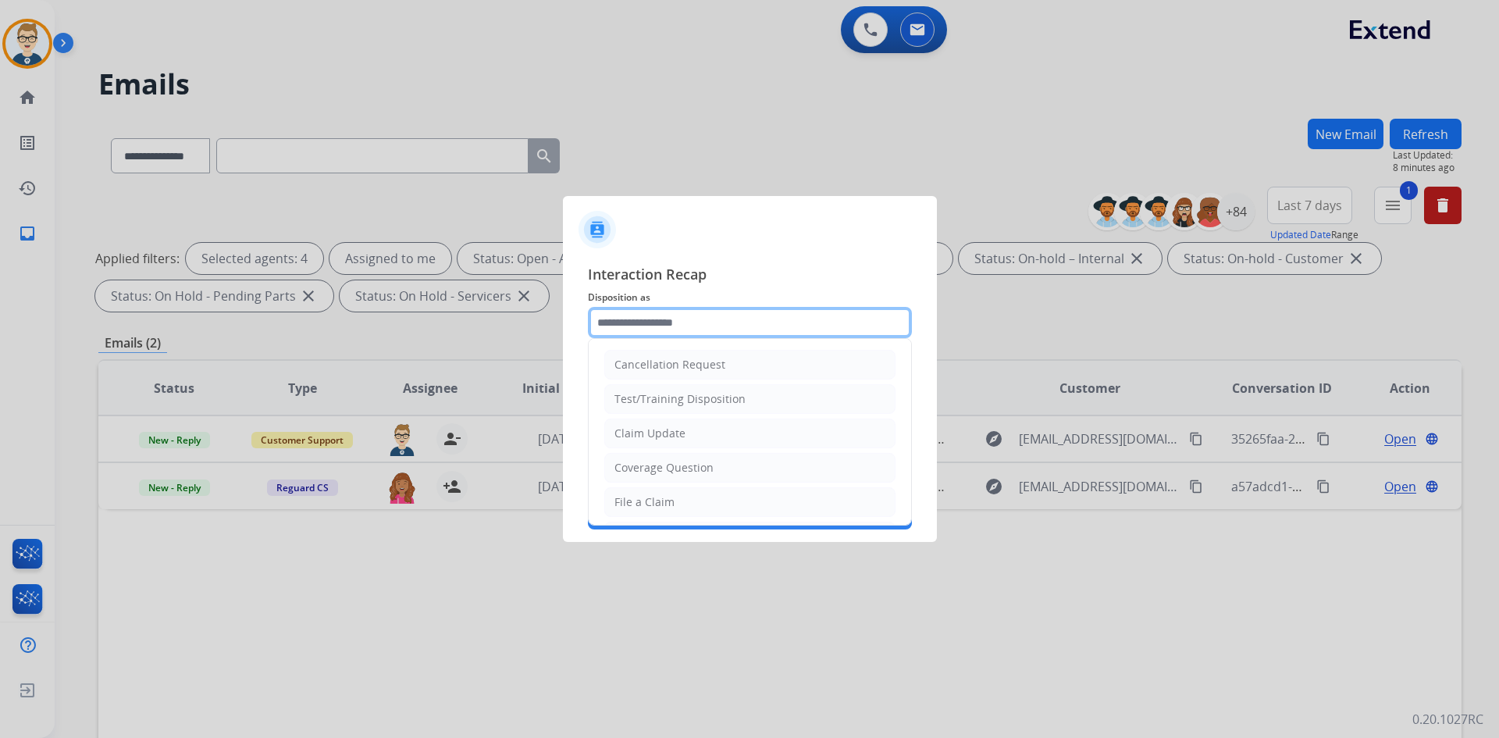
click at [802, 322] on input "text" at bounding box center [750, 322] width 324 height 31
click at [672, 425] on li "Claim Update" at bounding box center [749, 434] width 291 height 30
type input "**********"
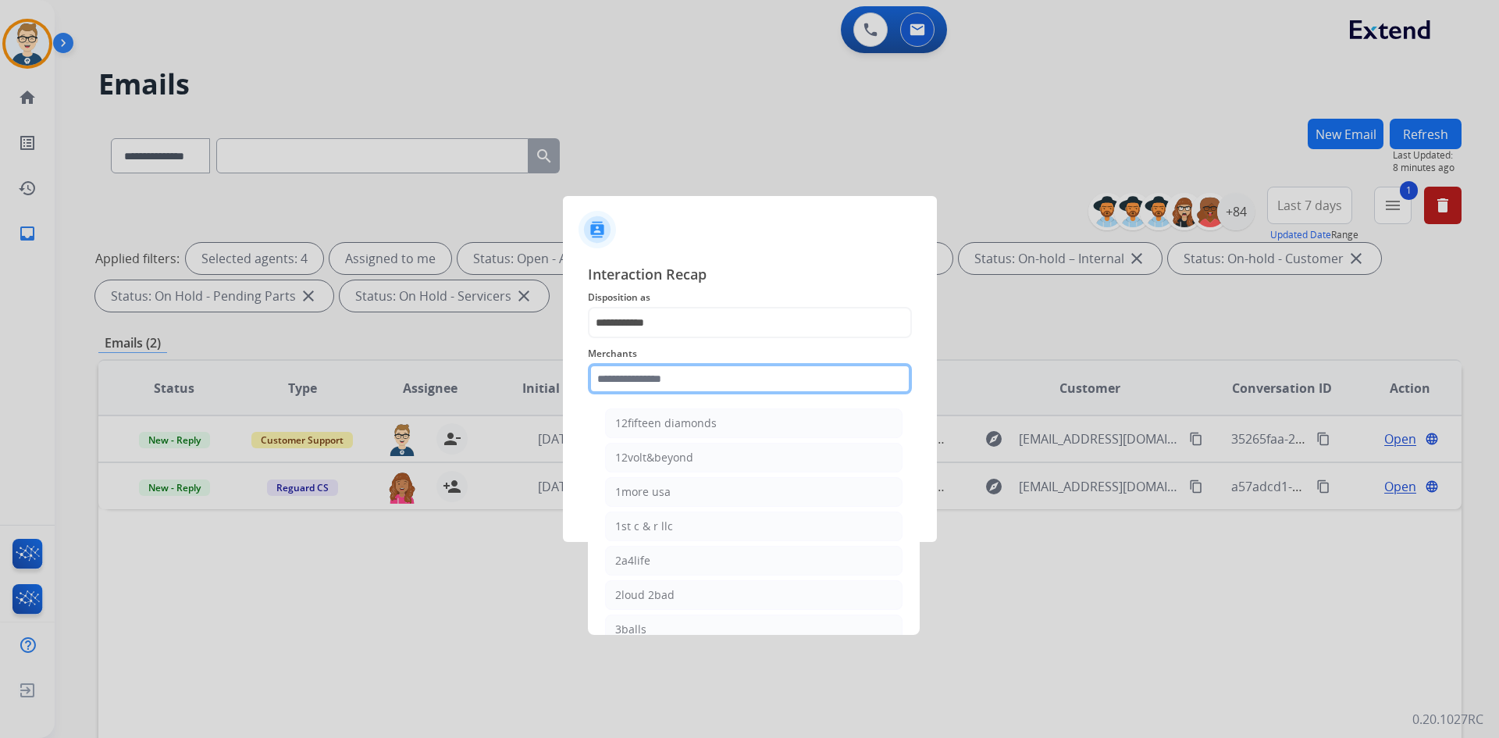
click at [676, 376] on input "text" at bounding box center [750, 378] width 324 height 31
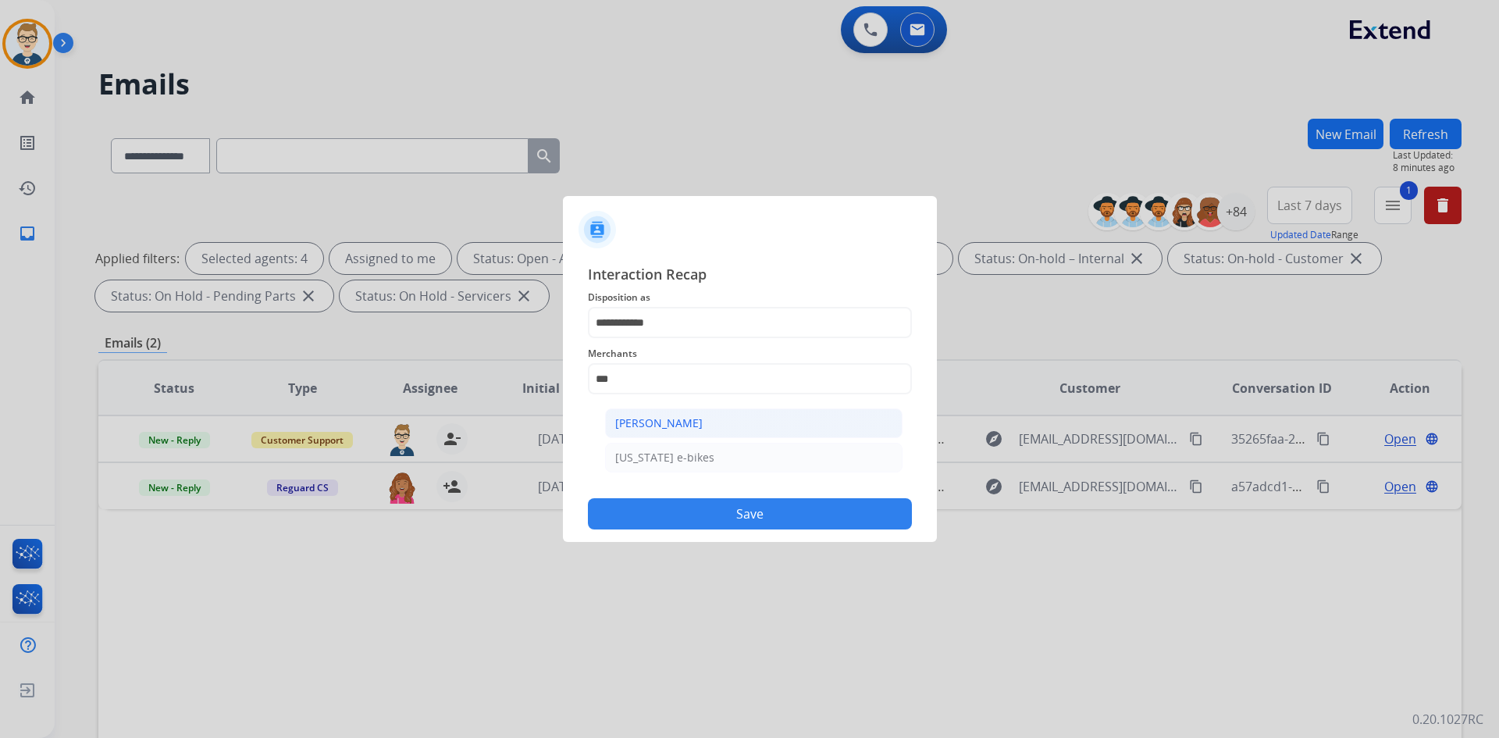
click at [685, 417] on div "[PERSON_NAME]" at bounding box center [658, 423] width 87 height 16
type input "**********"
click at [674, 445] on input "text" at bounding box center [750, 441] width 324 height 31
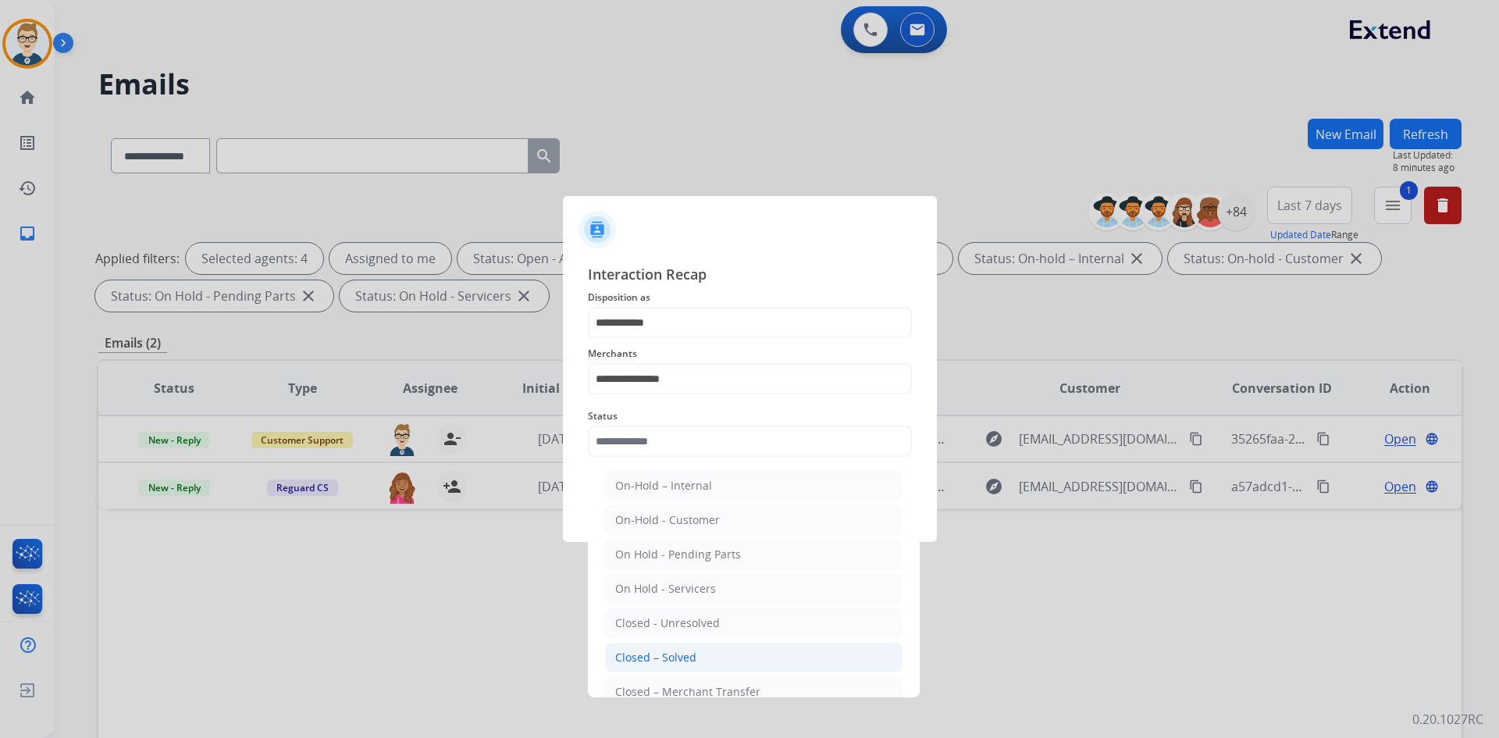
click at [665, 657] on div "Closed – Solved" at bounding box center [655, 658] width 81 height 16
type input "**********"
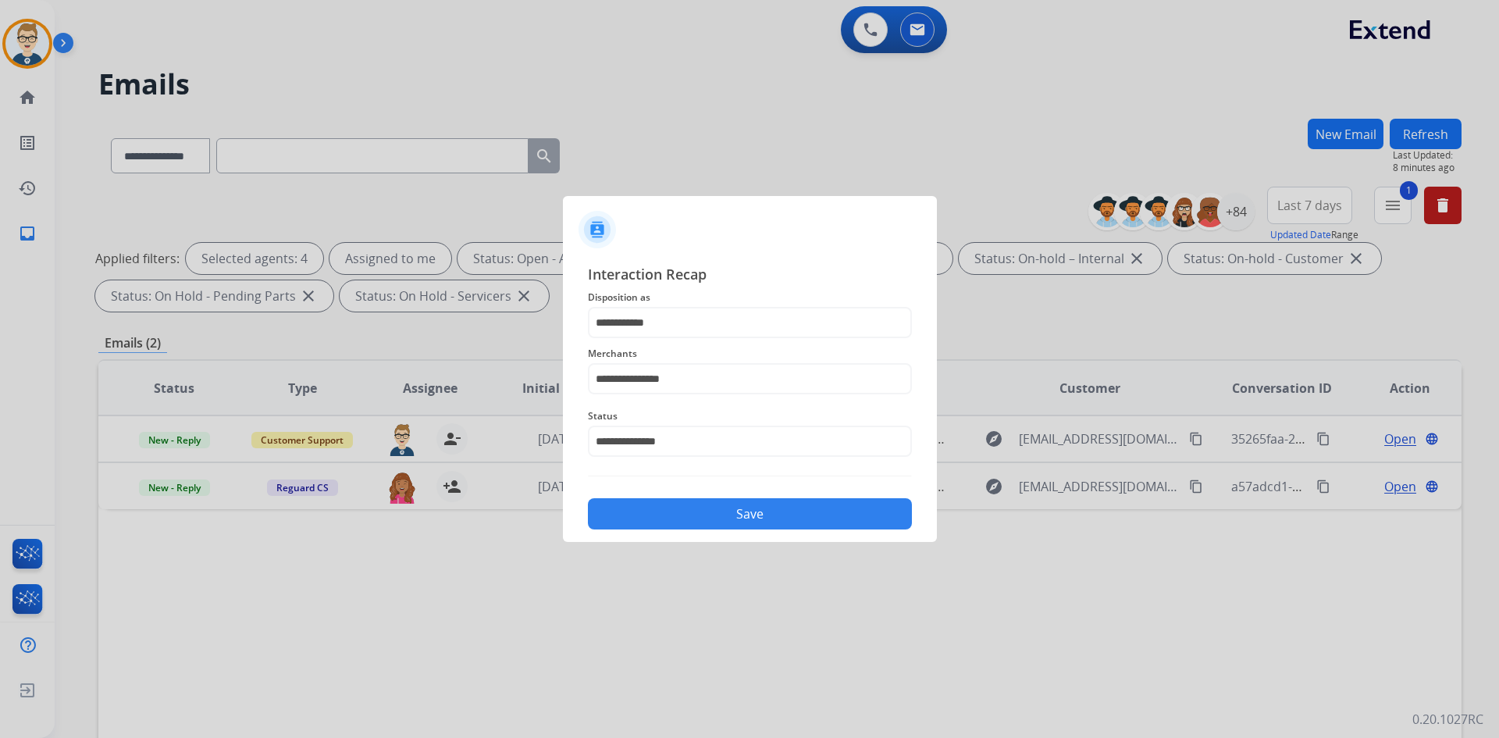
click at [714, 515] on button "Save" at bounding box center [750, 513] width 324 height 31
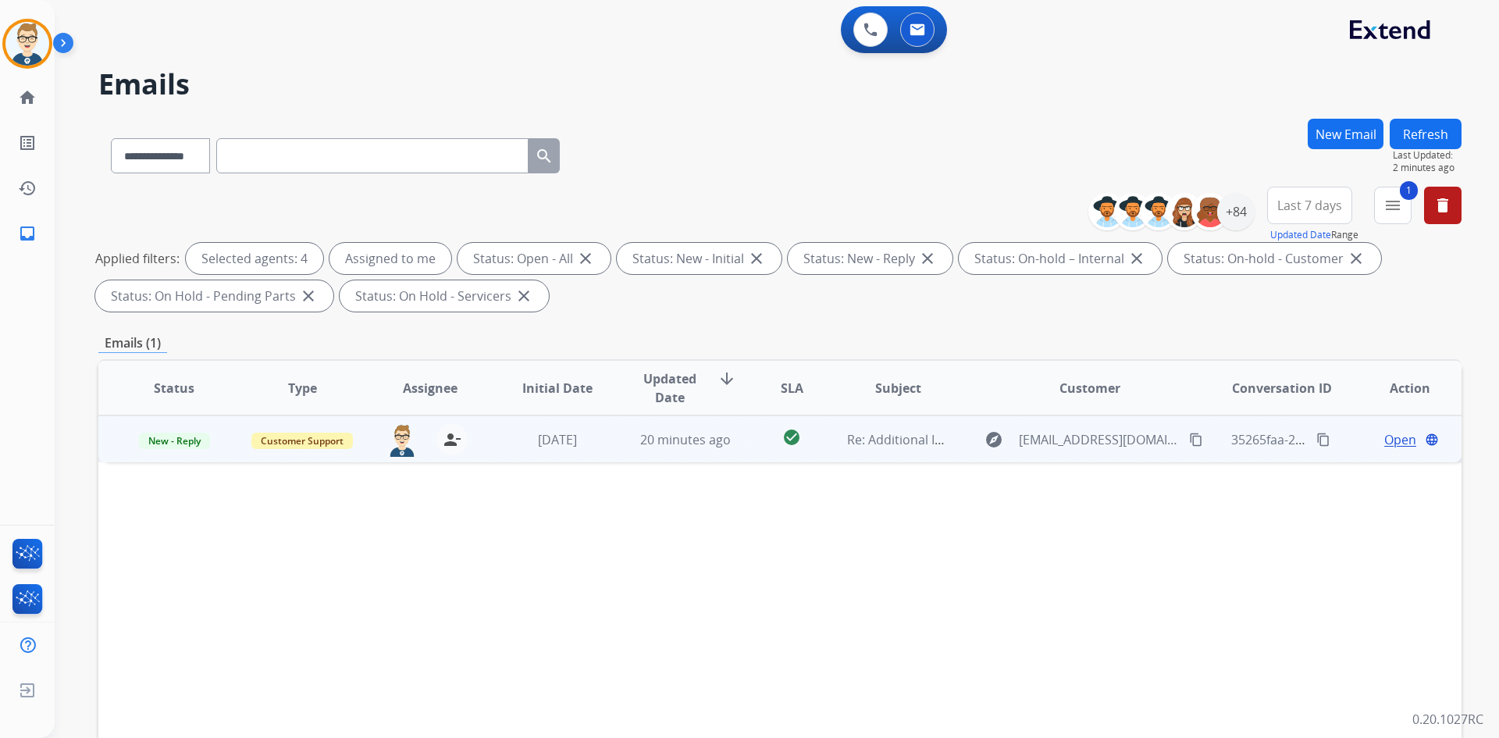
click at [1189, 441] on mat-icon "content_copy" at bounding box center [1196, 440] width 14 height 14
click at [1388, 437] on span "Open" at bounding box center [1400, 439] width 32 height 19
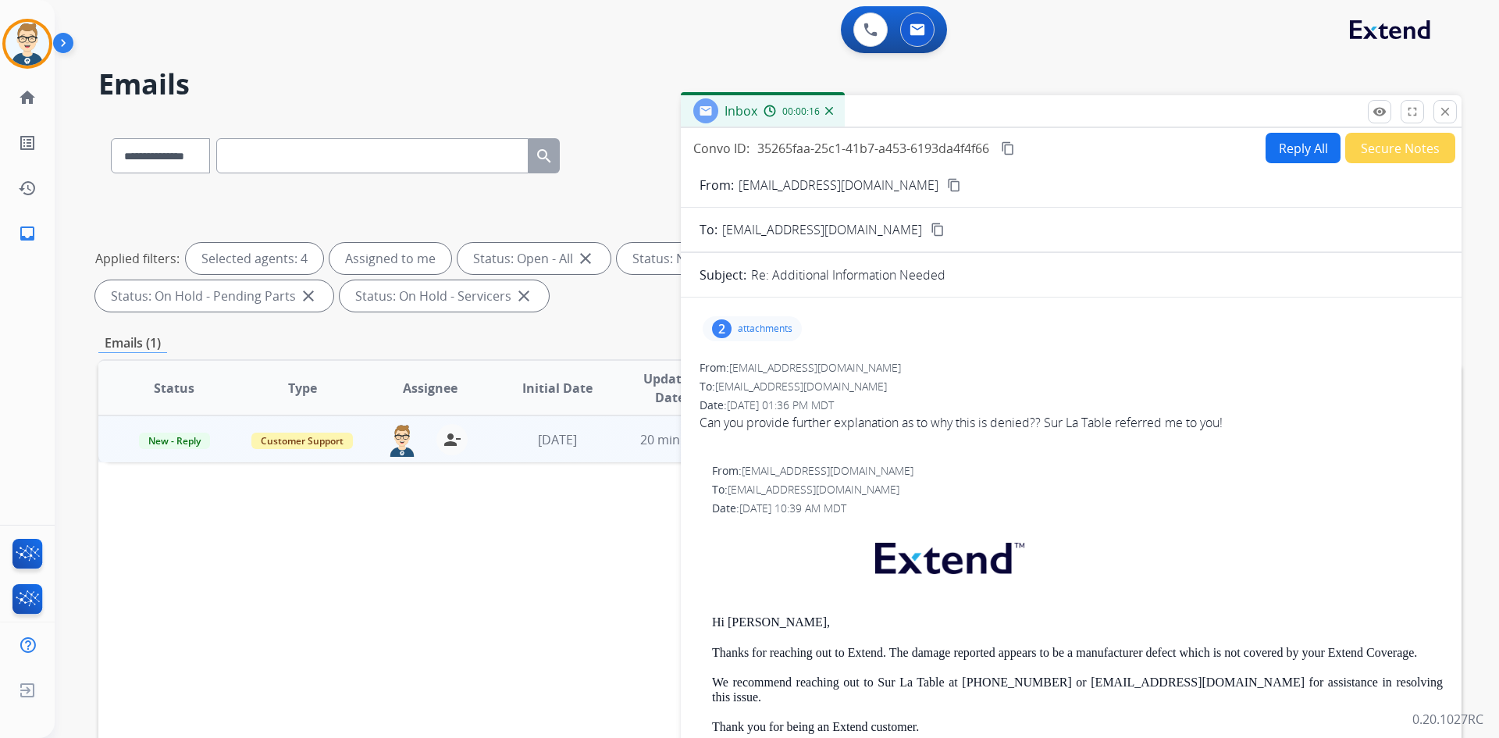
click at [1282, 155] on button "Reply All" at bounding box center [1303, 148] width 75 height 30
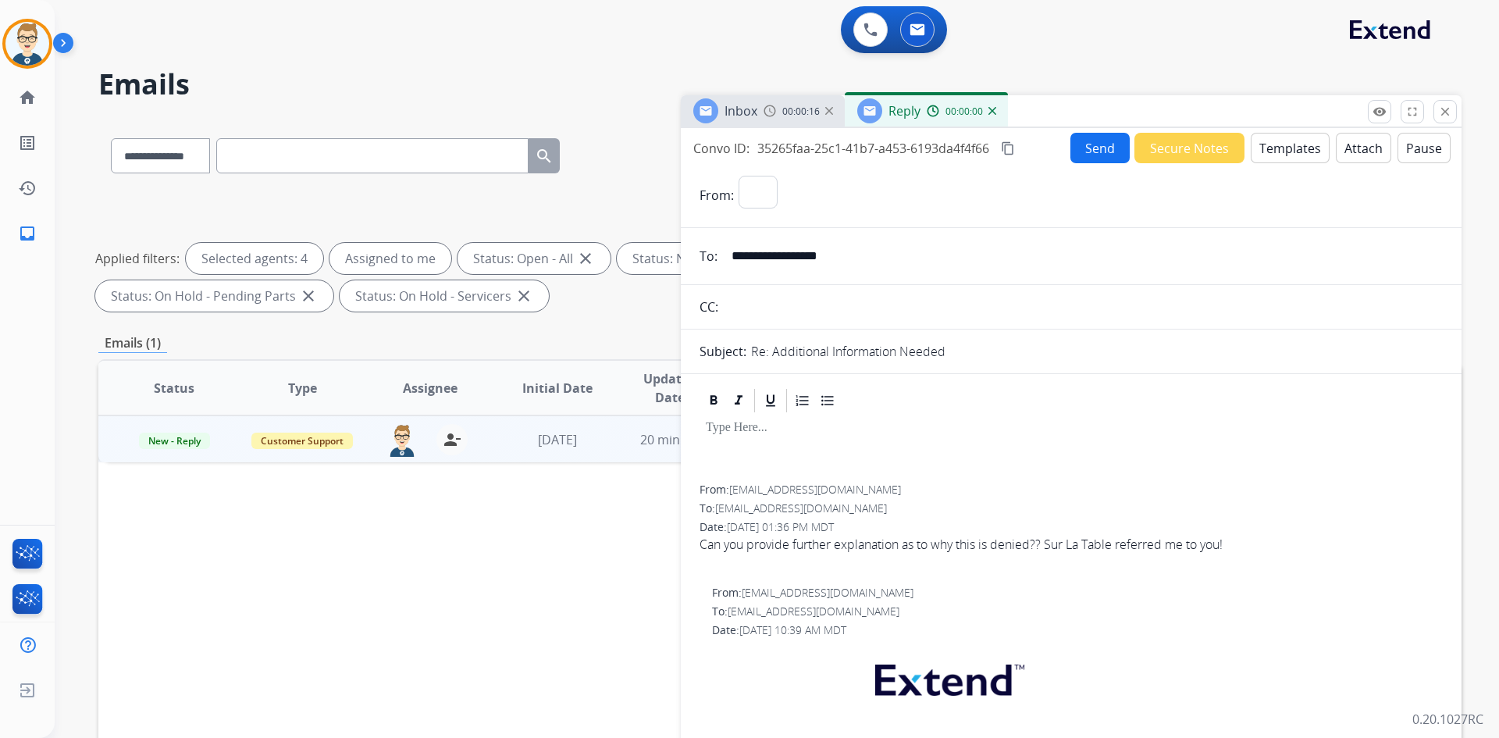
select select "**********"
click at [1280, 156] on button "Templates" at bounding box center [1290, 148] width 79 height 30
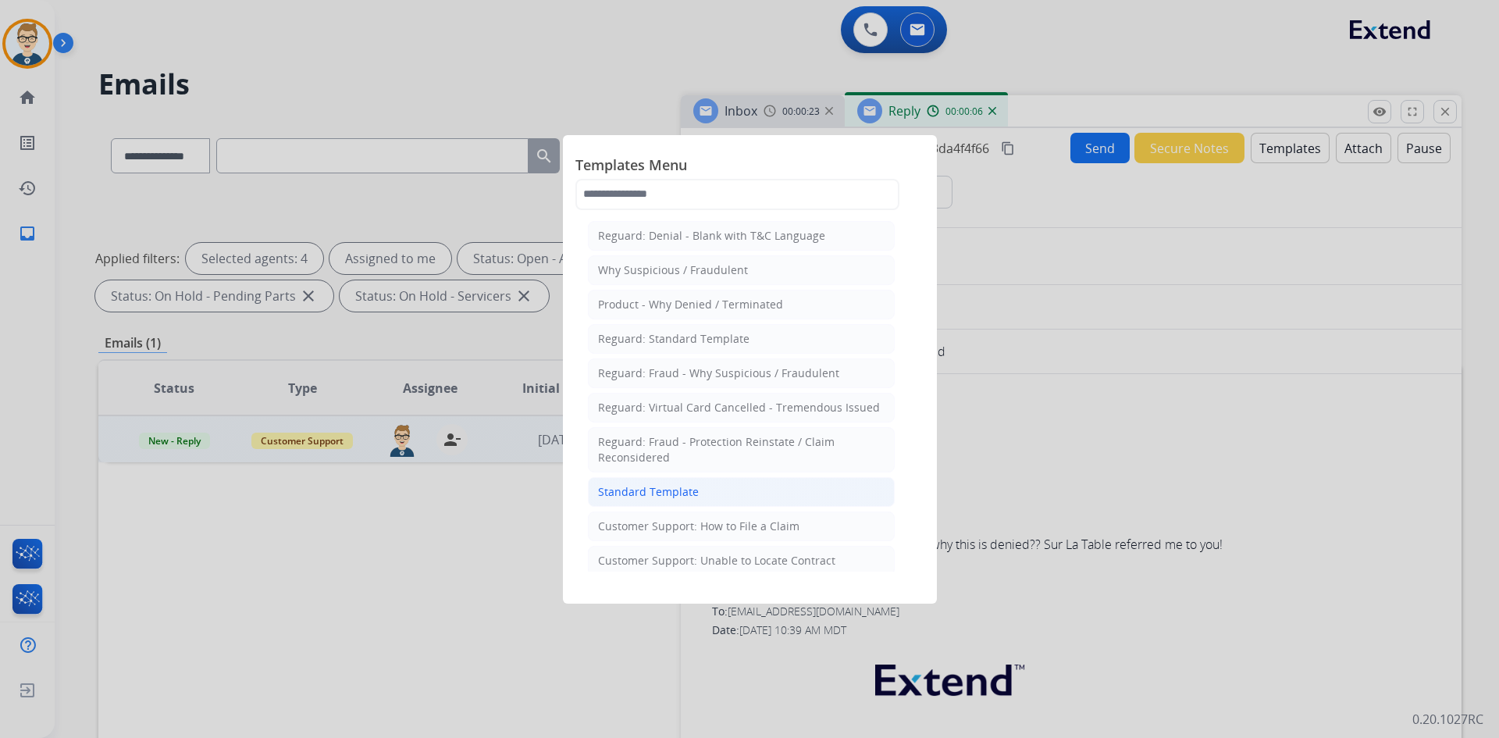
click at [693, 494] on div "Standard Template" at bounding box center [648, 492] width 101 height 16
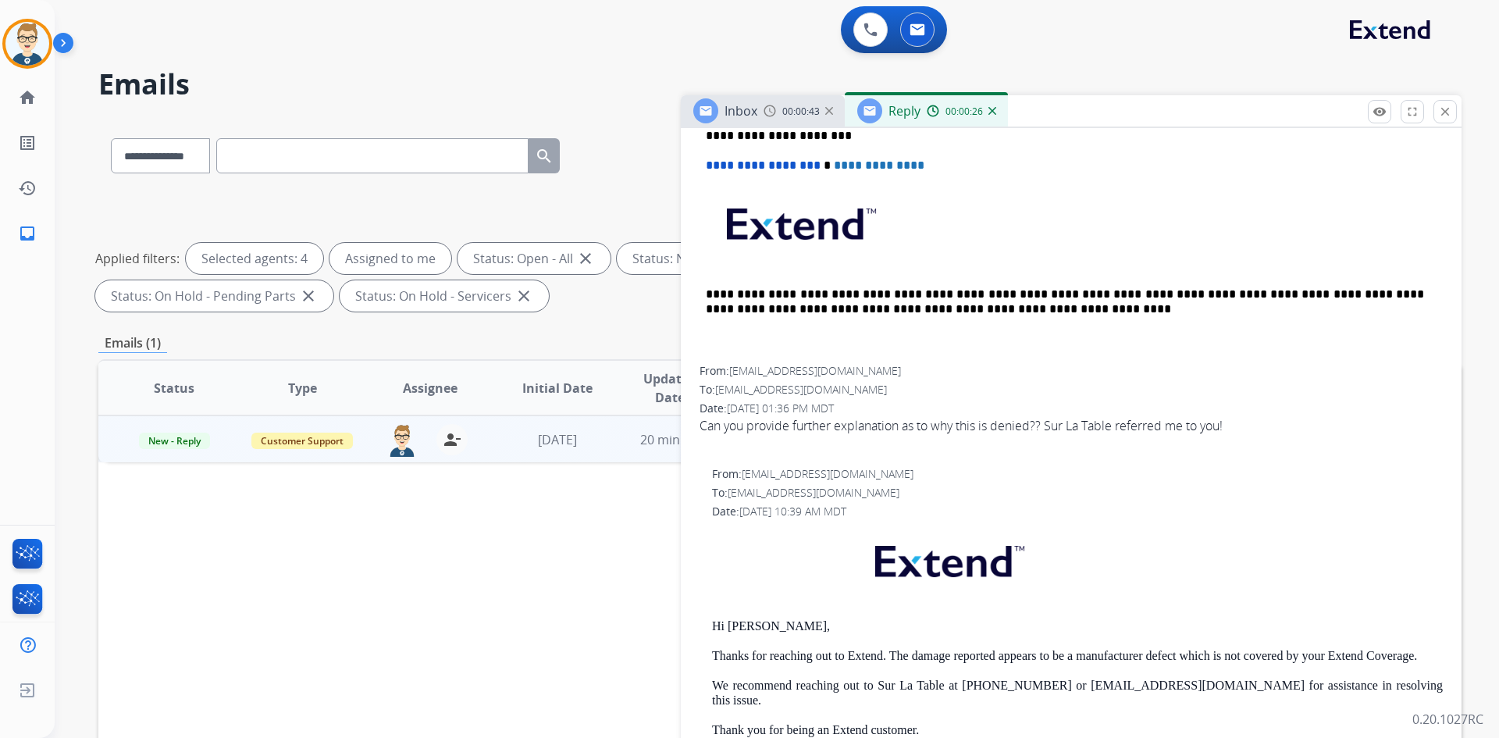
scroll to position [703, 0]
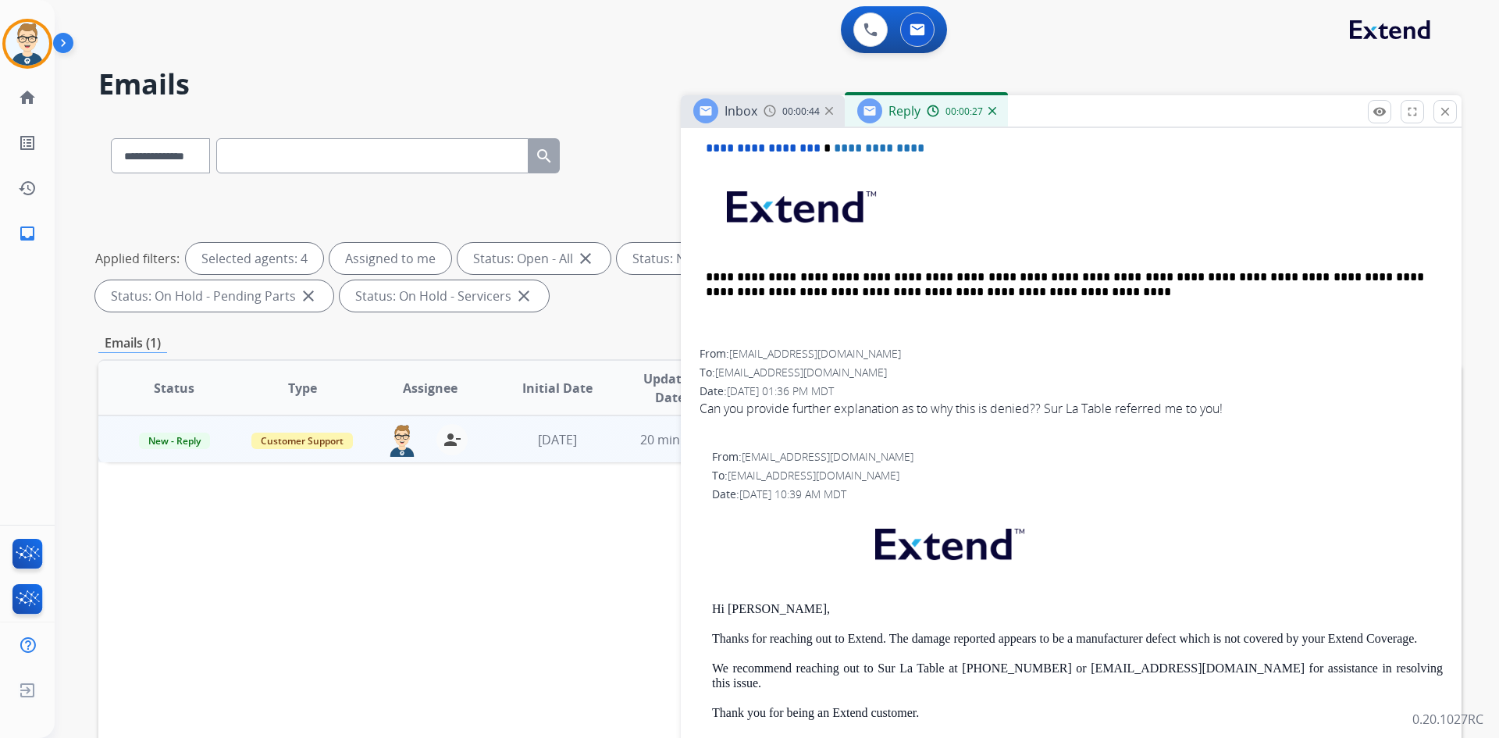
click at [740, 610] on p "Hi [PERSON_NAME]," at bounding box center [1077, 609] width 731 height 14
copy p "[PERSON_NAME]"
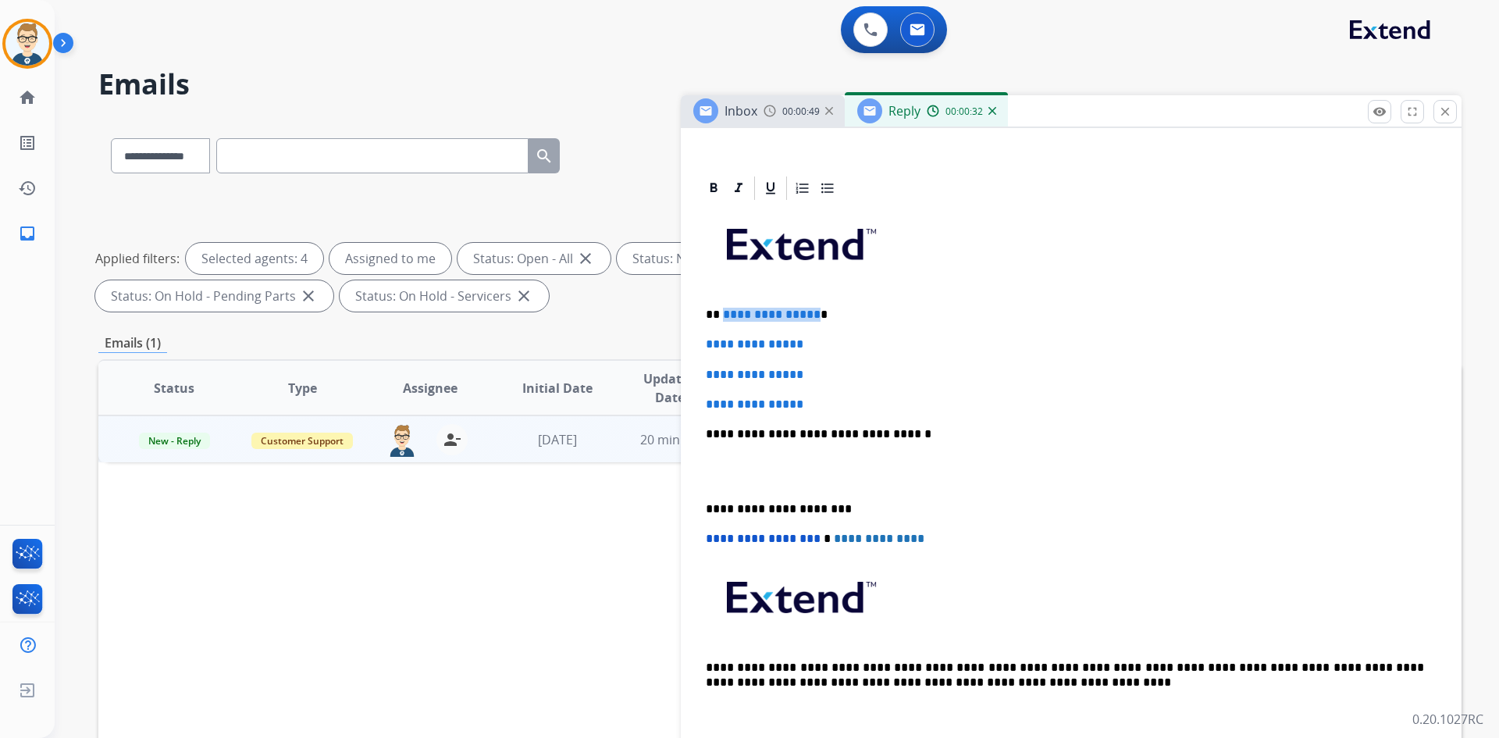
drag, startPoint x: 811, startPoint y: 311, endPoint x: 723, endPoint y: 310, distance: 87.5
click at [723, 310] on span "**********" at bounding box center [772, 314] width 98 height 12
drag, startPoint x: 821, startPoint y: 394, endPoint x: 677, endPoint y: 328, distance: 158.7
click at [677, 328] on div "**********" at bounding box center [779, 541] width 1363 height 845
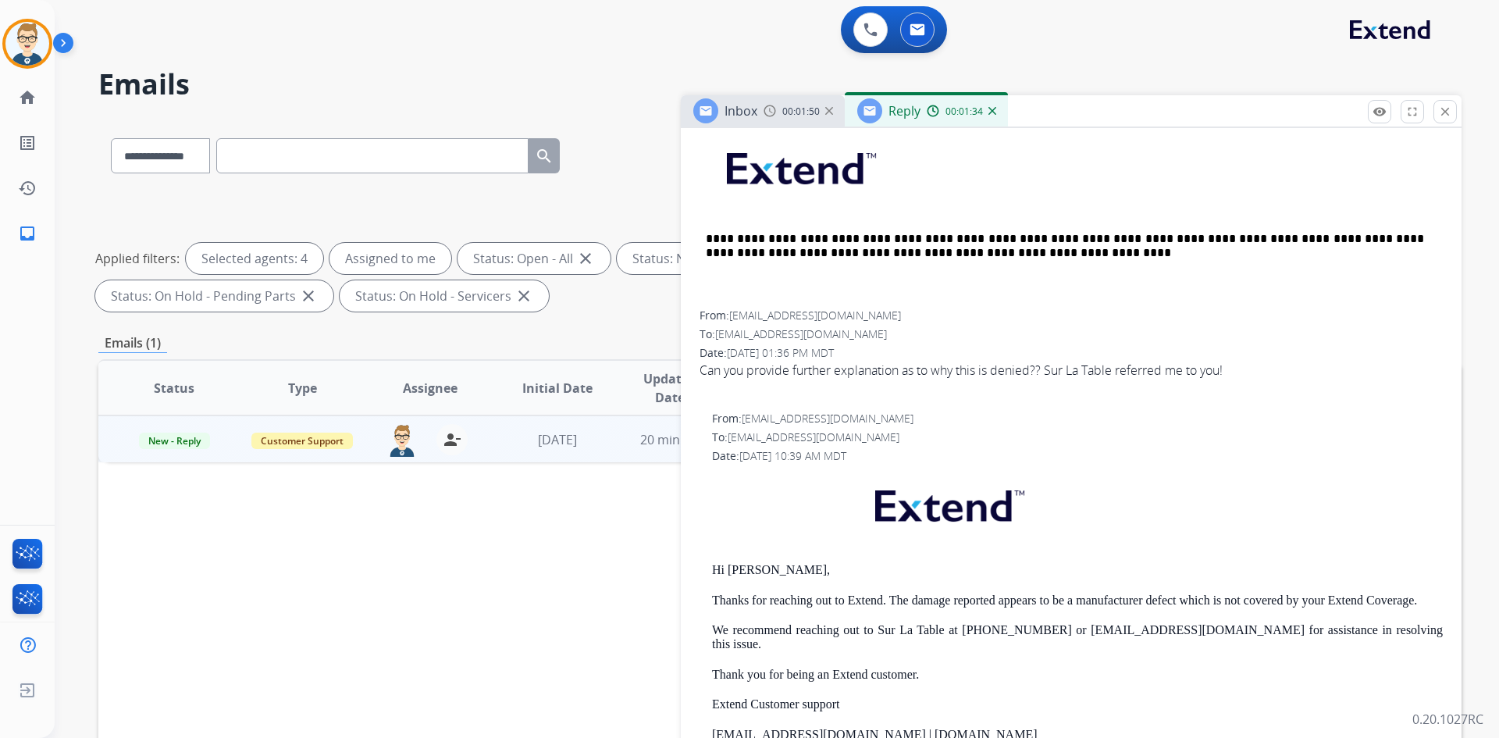
scroll to position [703, 0]
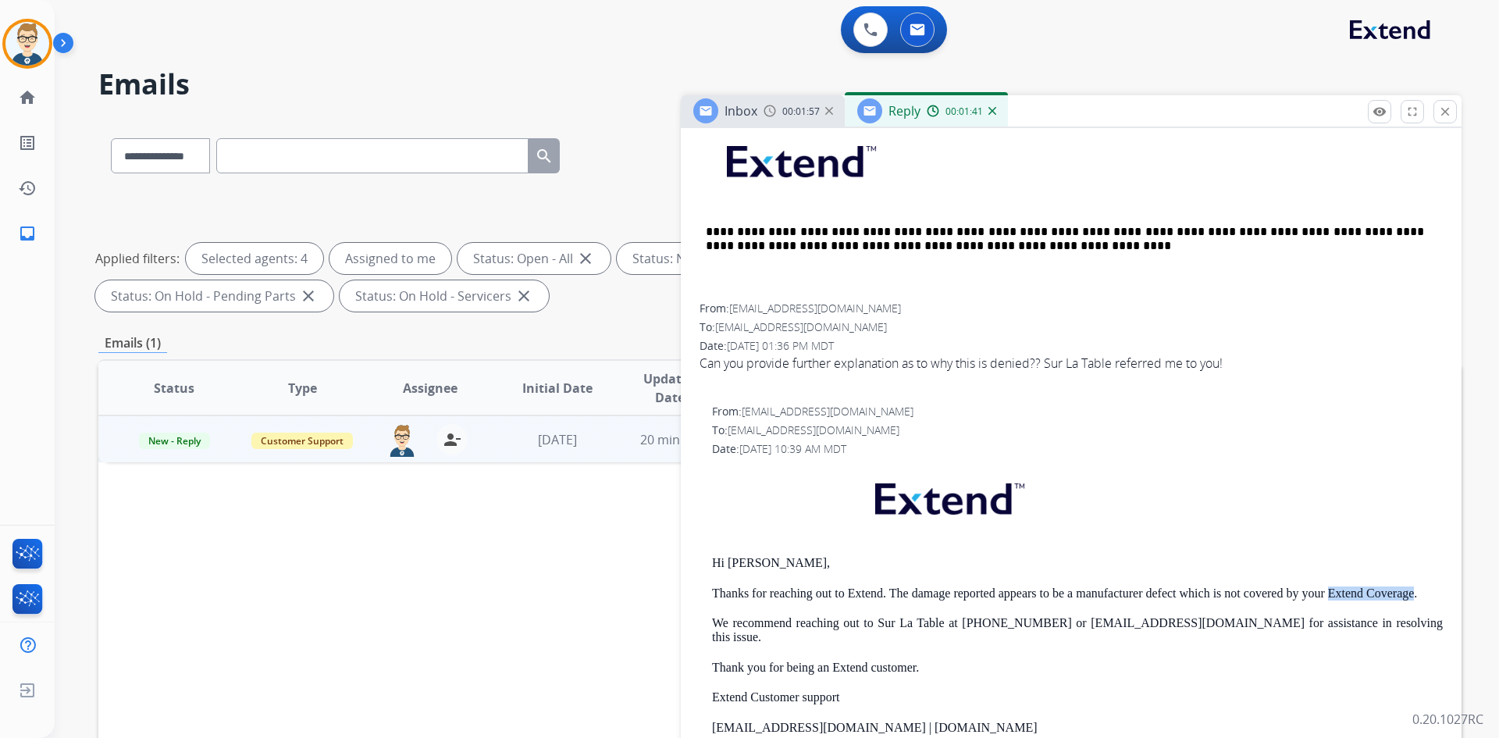
drag, startPoint x: 1331, startPoint y: 590, endPoint x: 1416, endPoint y: 597, distance: 85.4
click at [1416, 597] on p "Thanks for reaching out to Extend. The damage reported appears to be a manufact…" at bounding box center [1077, 593] width 731 height 14
copy p "Extend Coverage"
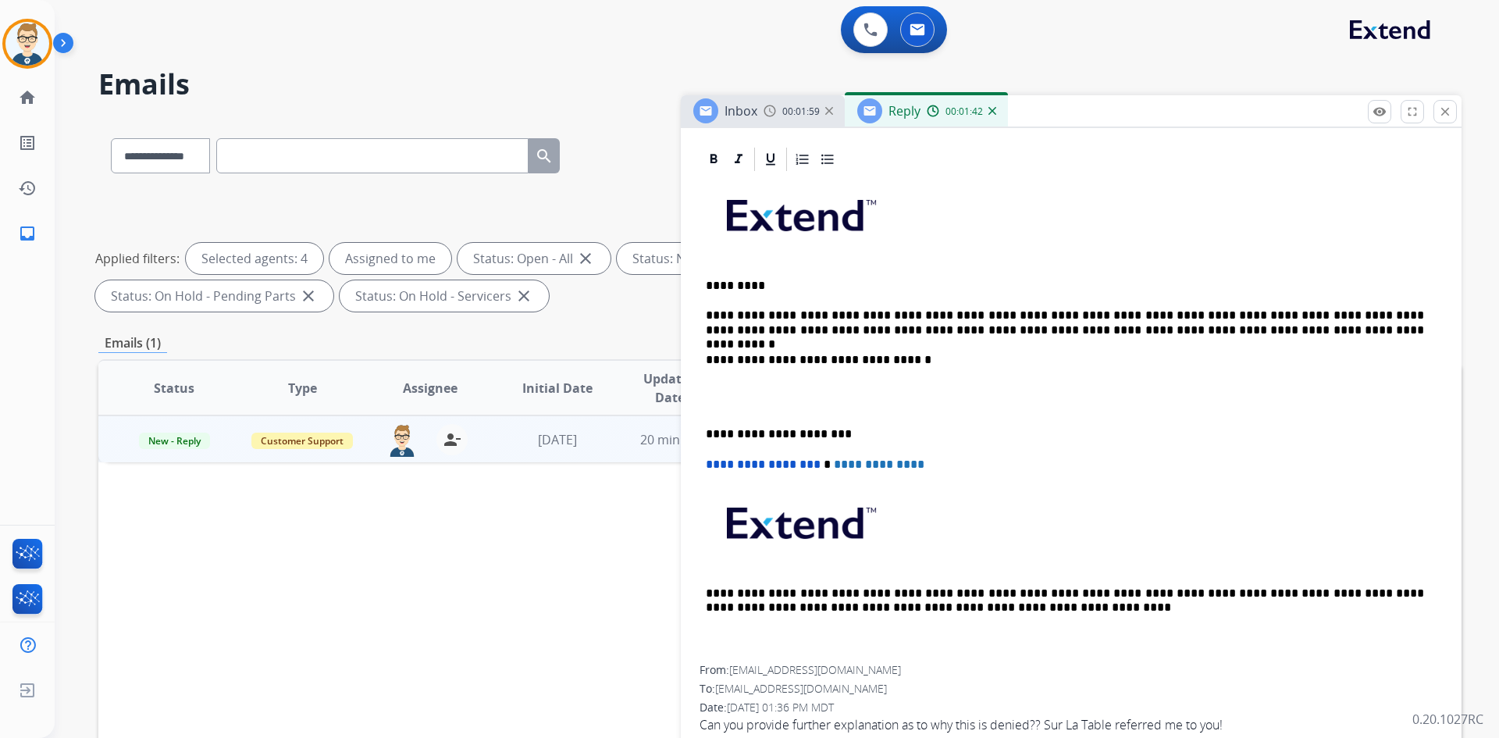
scroll to position [312, 0]
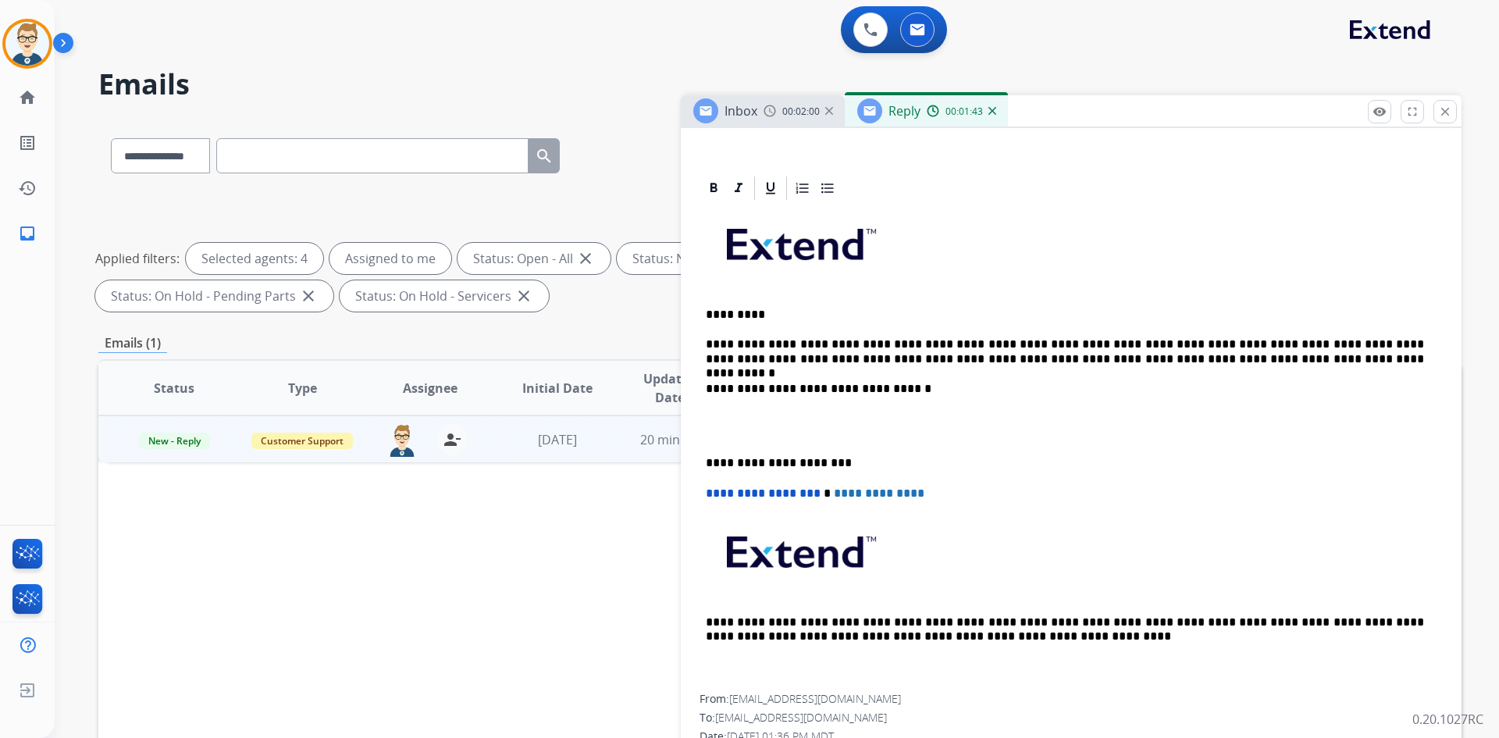
click at [1263, 363] on p "**********" at bounding box center [1065, 351] width 718 height 29
click at [734, 413] on p at bounding box center [1071, 426] width 731 height 29
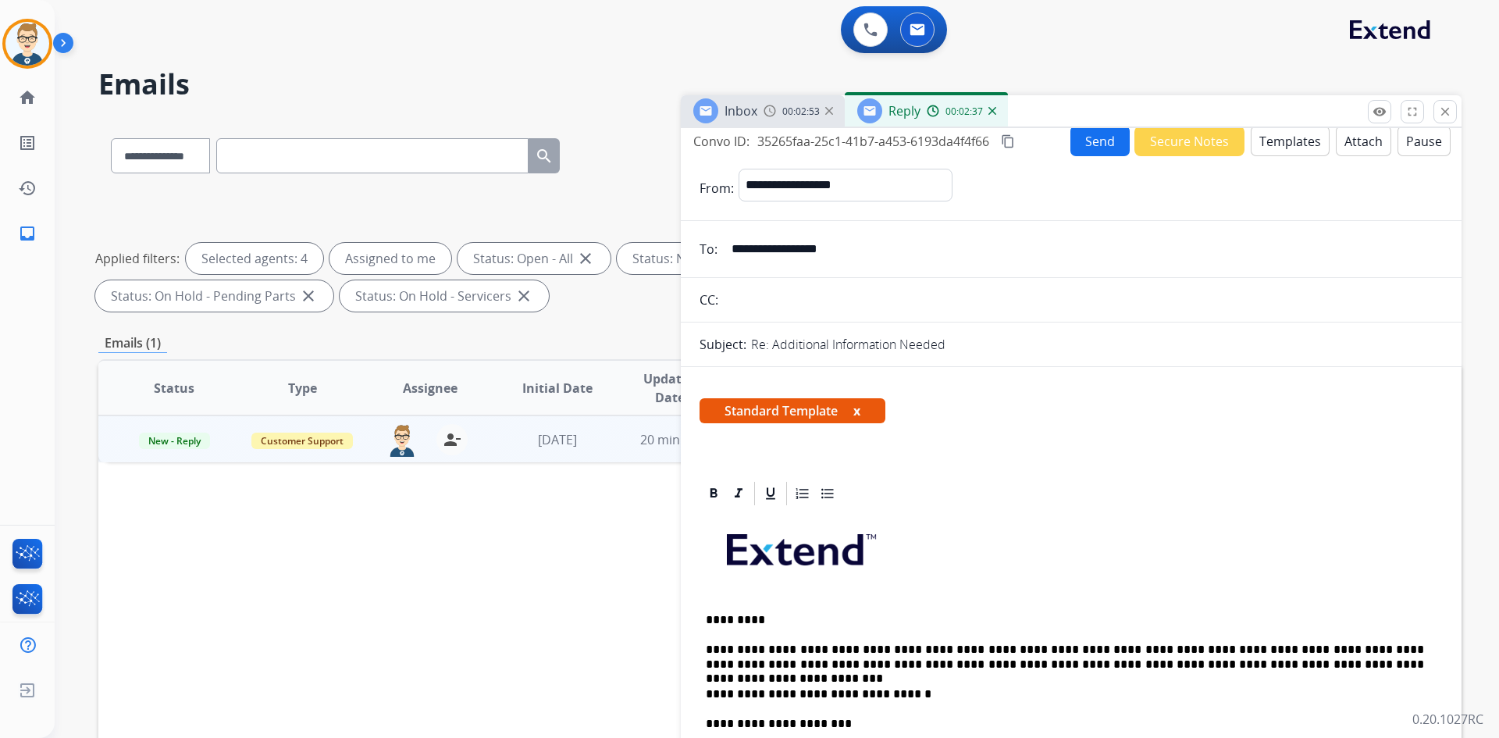
scroll to position [0, 0]
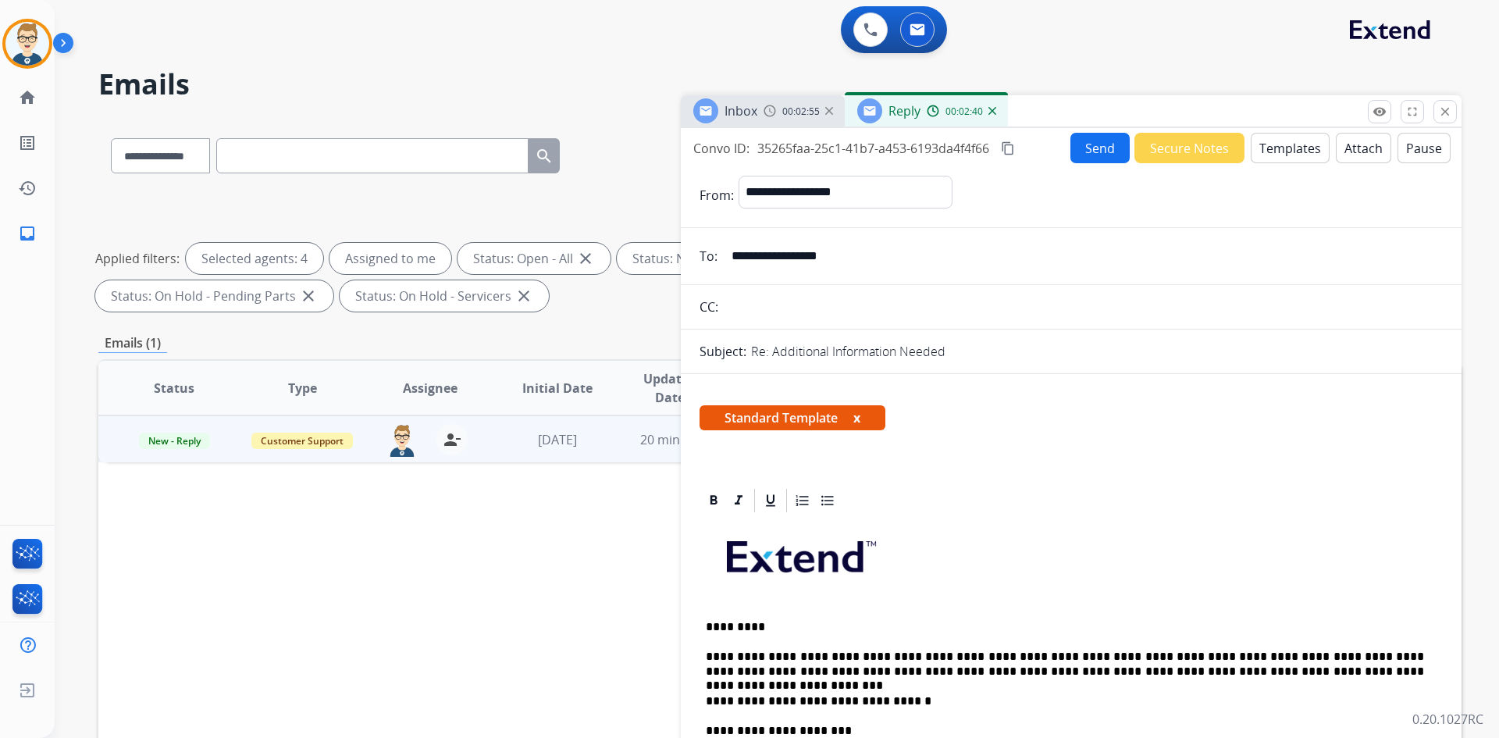
click at [1085, 147] on button "Send" at bounding box center [1100, 148] width 59 height 30
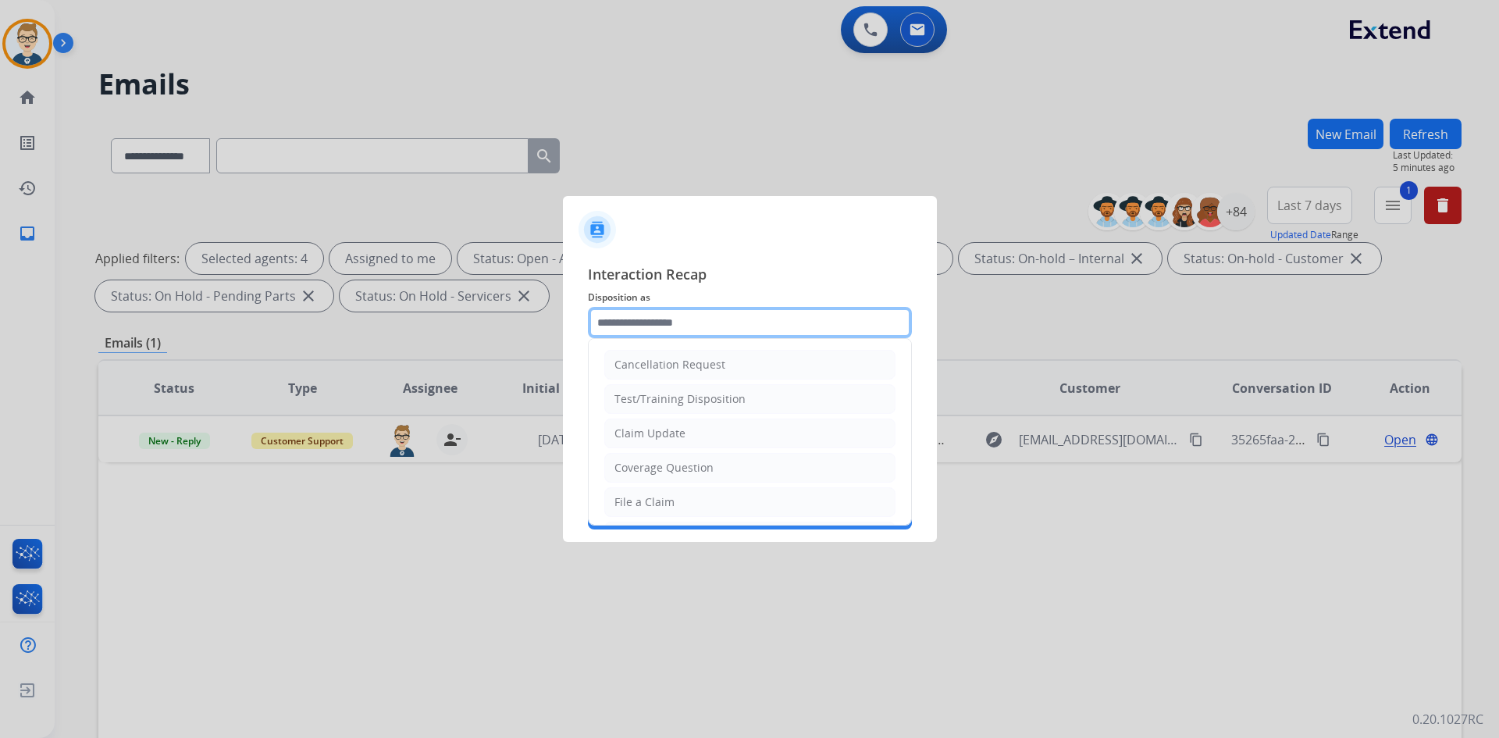
click at [742, 324] on input "text" at bounding box center [750, 322] width 324 height 31
click at [686, 423] on li "Claim Update" at bounding box center [749, 434] width 291 height 30
type input "**********"
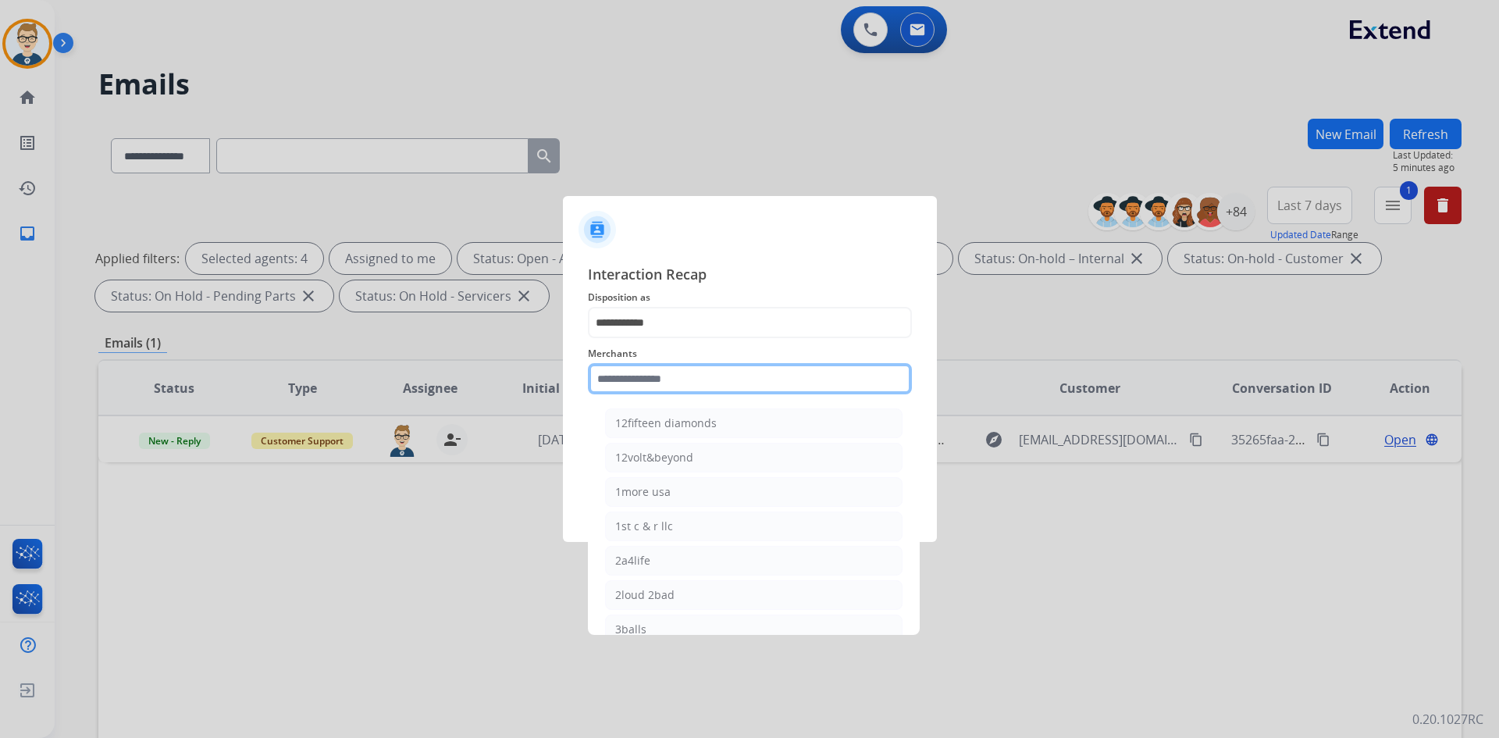
click at [688, 385] on input "text" at bounding box center [750, 378] width 324 height 31
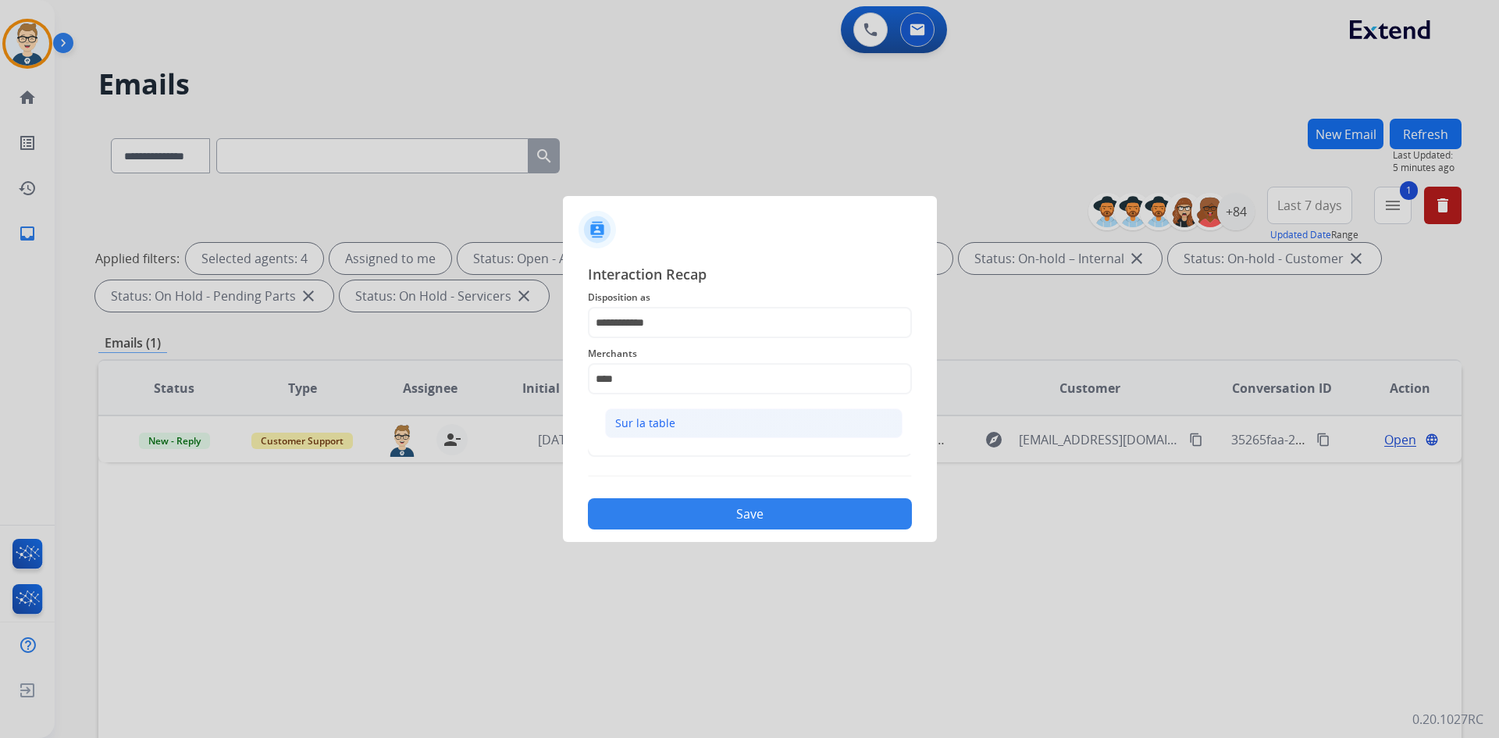
click at [685, 422] on li "Sur la table" at bounding box center [754, 423] width 298 height 30
type input "**********"
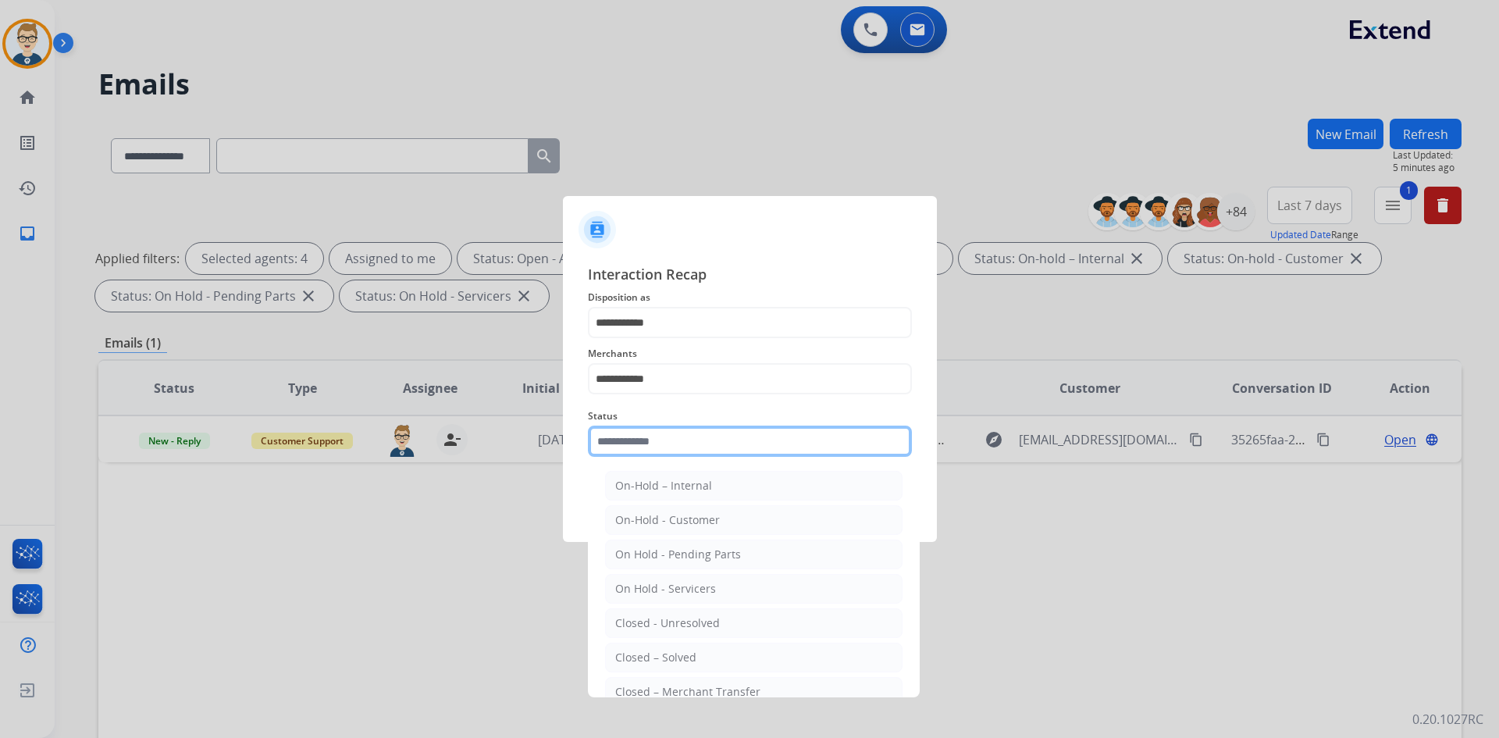
click at [678, 444] on input "text" at bounding box center [750, 441] width 324 height 31
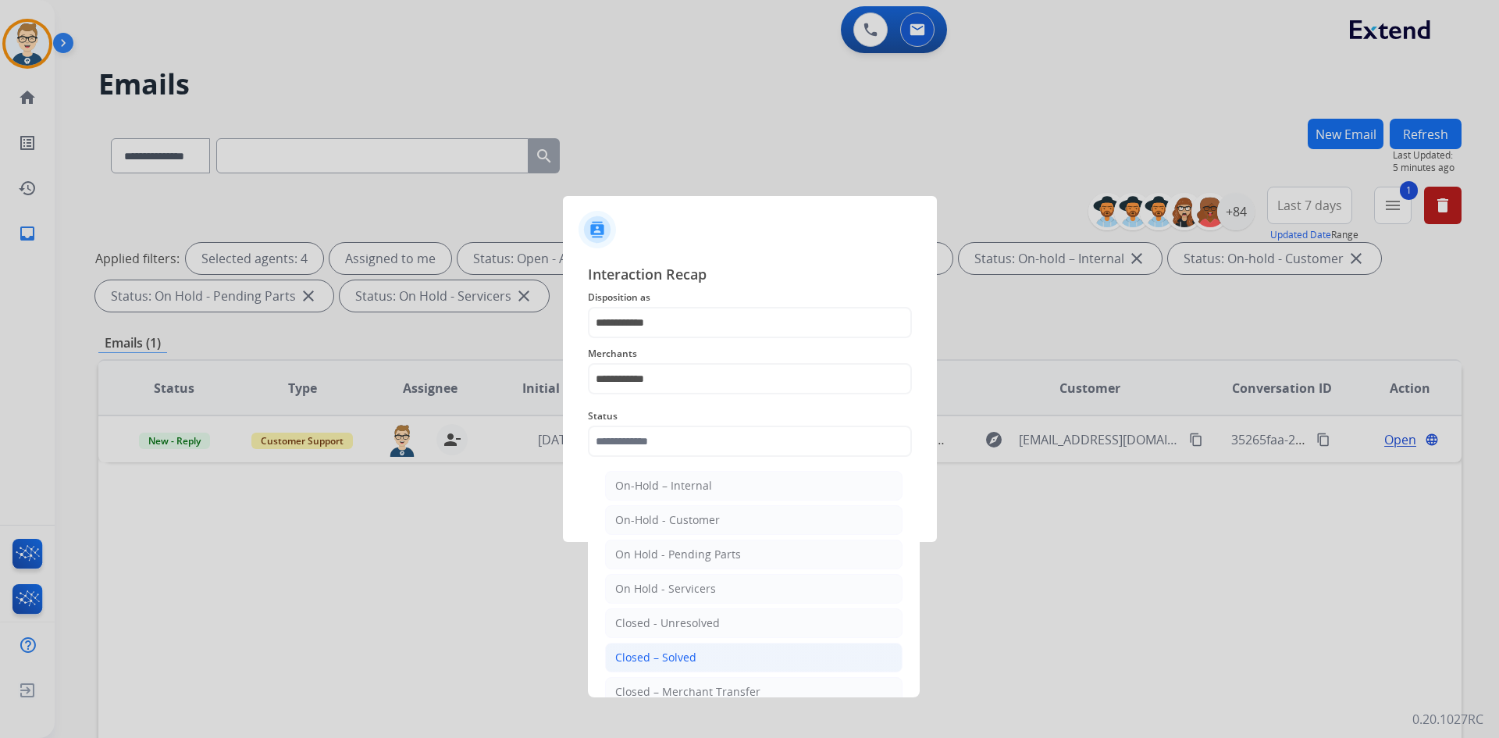
click at [644, 654] on div "Closed – Solved" at bounding box center [655, 658] width 81 height 16
type input "**********"
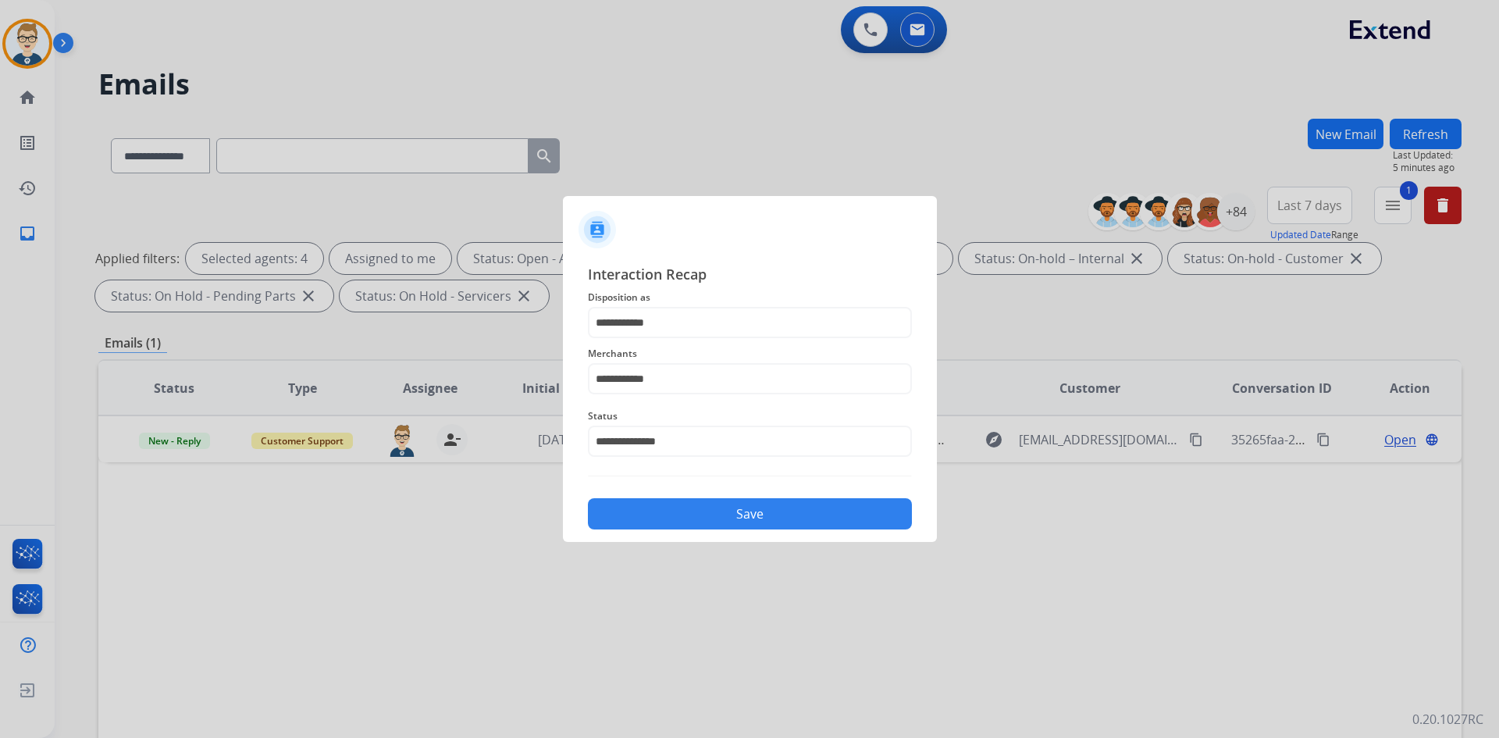
click at [688, 517] on button "Save" at bounding box center [750, 513] width 324 height 31
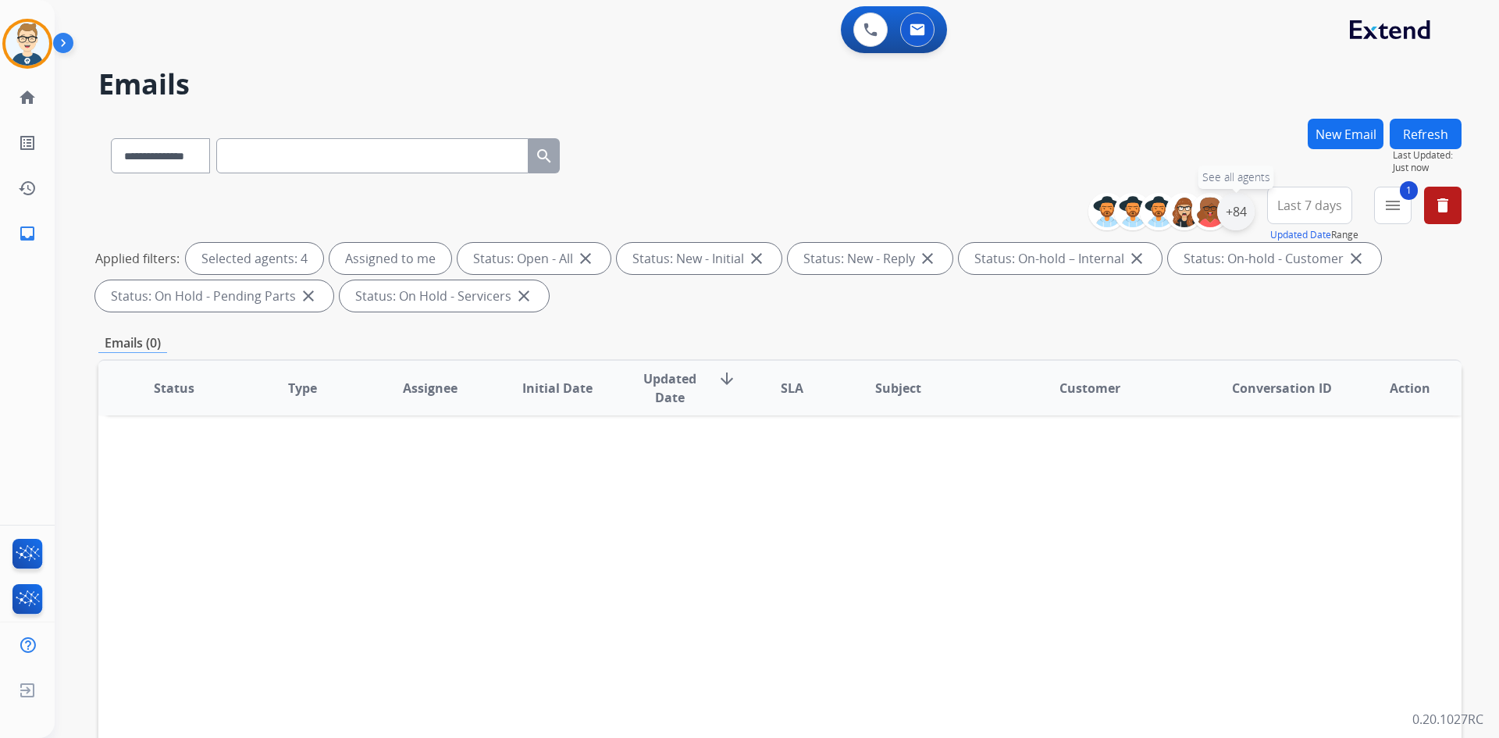
click at [1240, 203] on div "+84" at bounding box center [1235, 211] width 37 height 37
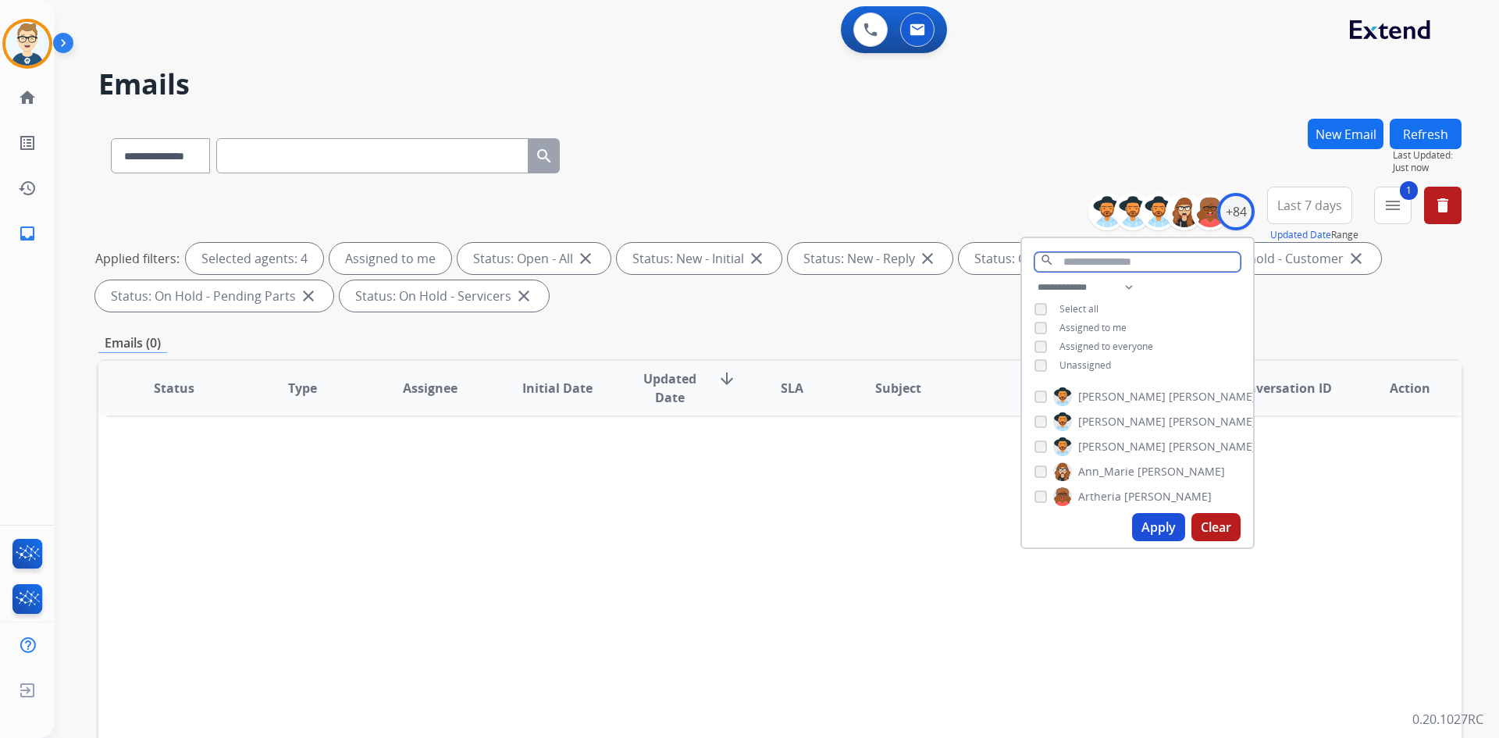
click at [1124, 252] on input "text" at bounding box center [1138, 262] width 206 height 20
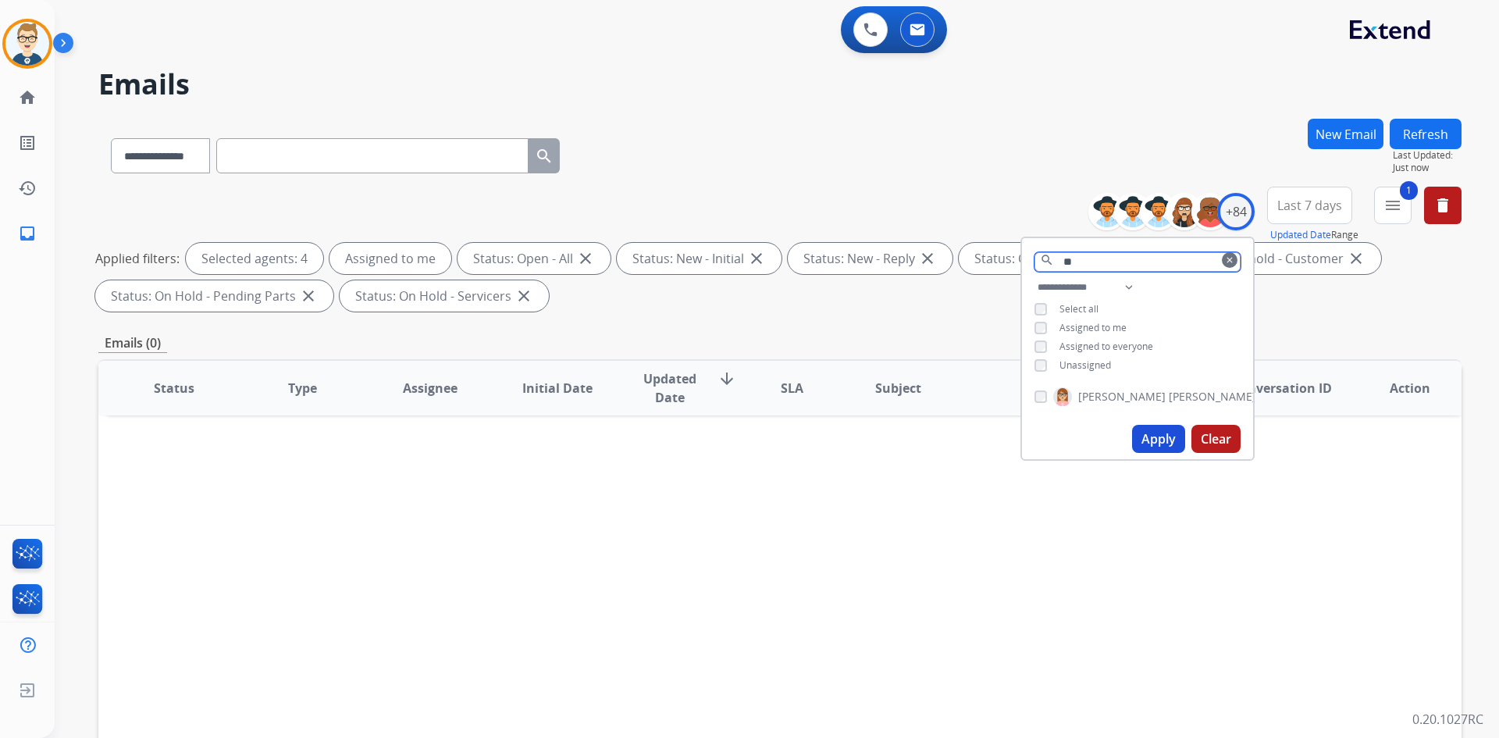
type input "*"
type input "****"
click at [1156, 442] on button "Apply" at bounding box center [1158, 439] width 53 height 28
drag, startPoint x: 1096, startPoint y: 263, endPoint x: 1003, endPoint y: 262, distance: 92.1
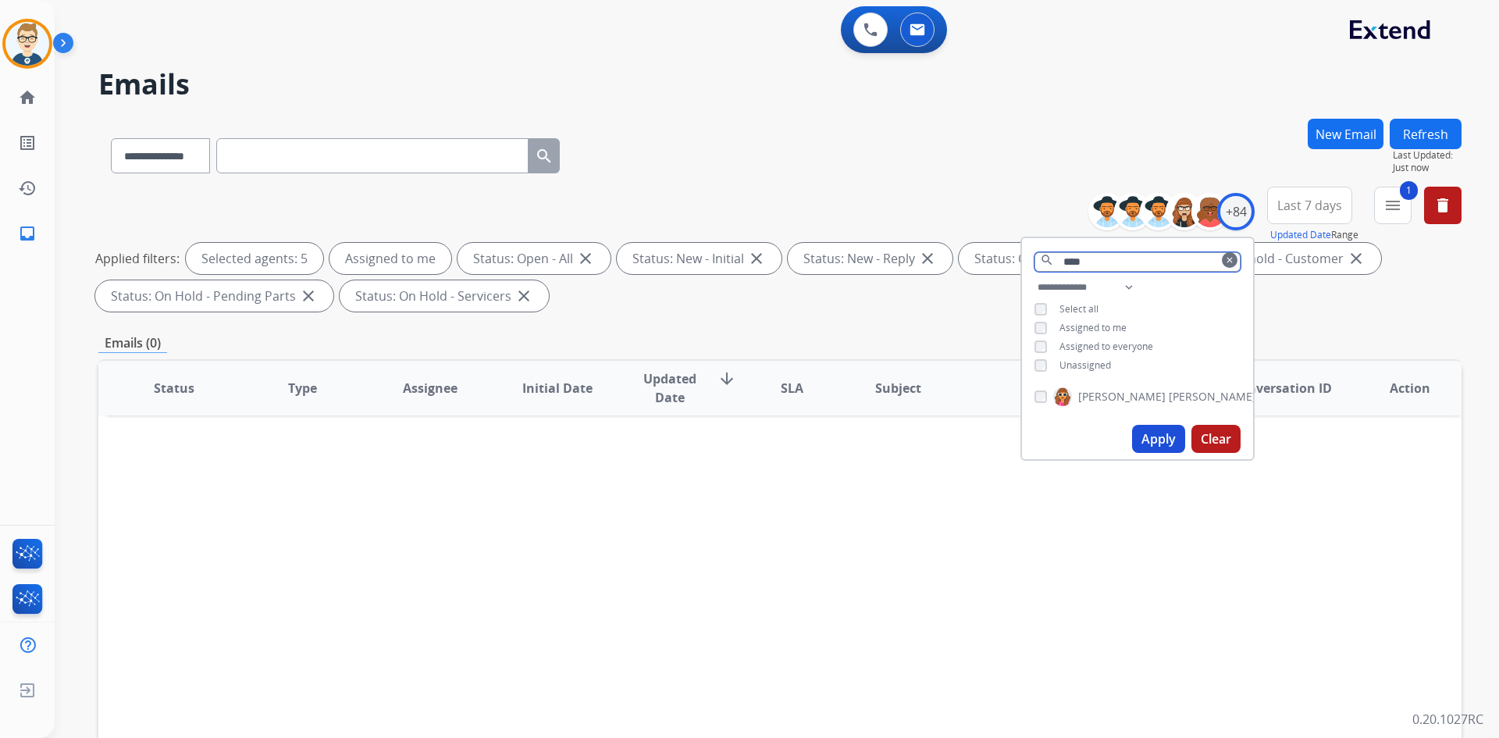
click at [1003, 262] on div "**********" at bounding box center [779, 252] width 1363 height 131
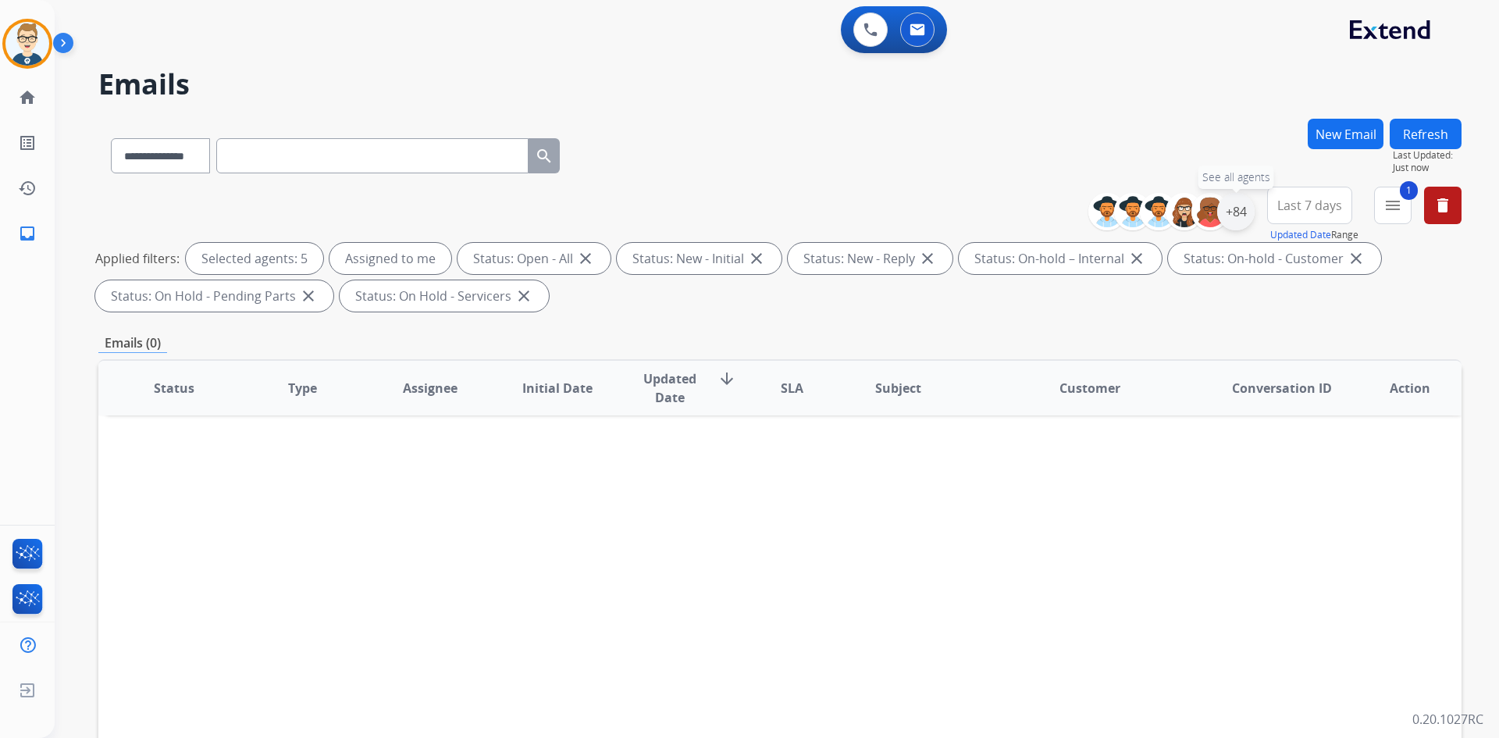
click at [1235, 209] on div "+84" at bounding box center [1235, 211] width 37 height 37
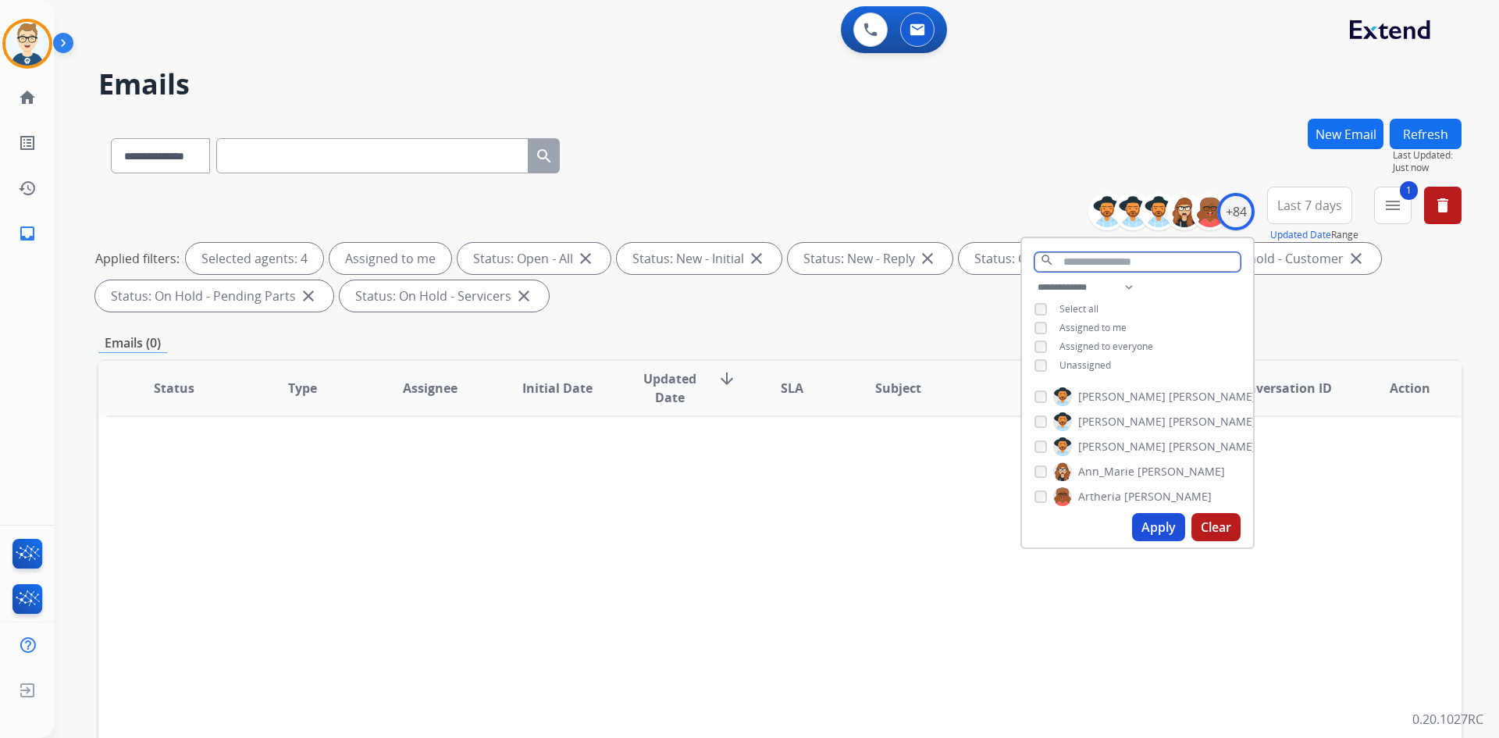
click at [1097, 264] on input "text" at bounding box center [1138, 262] width 206 height 20
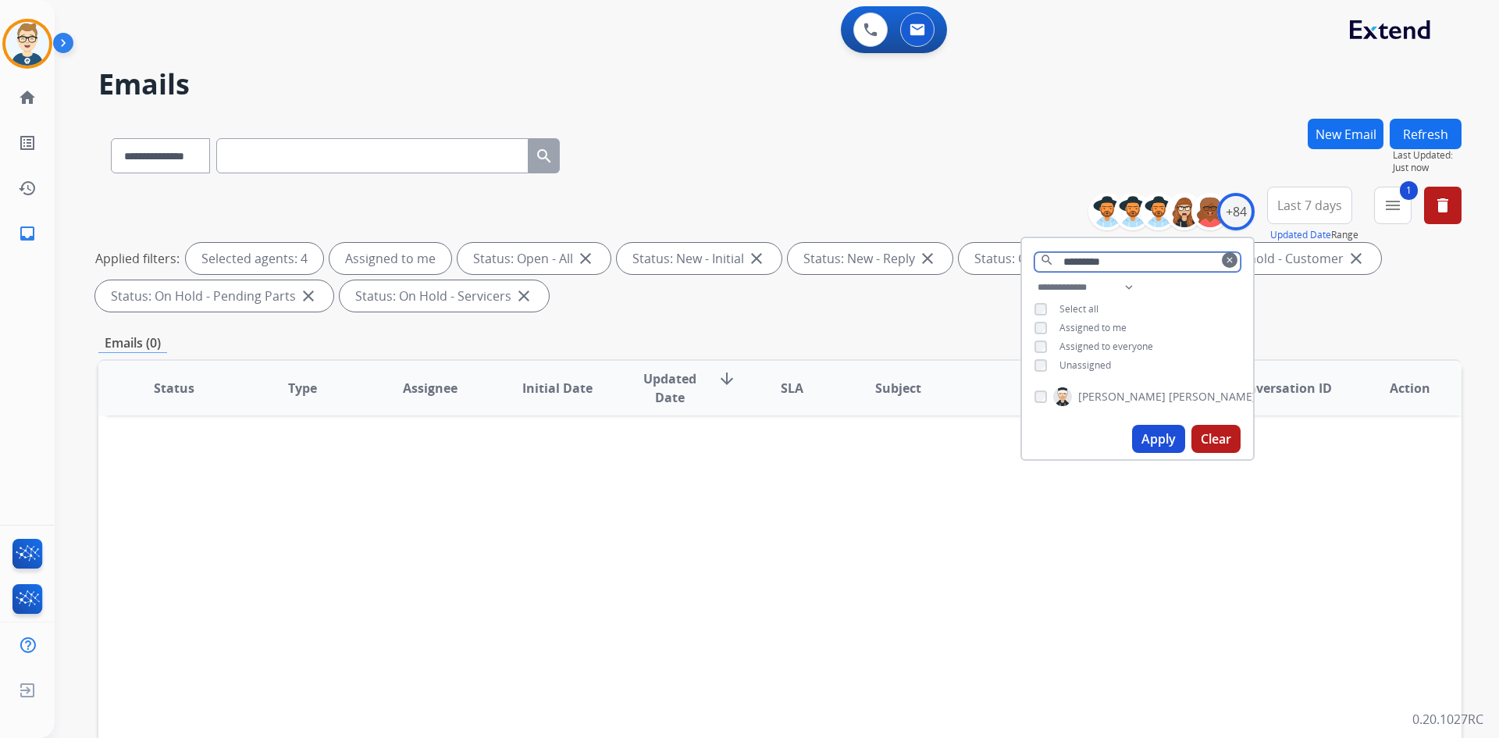
type input "*********"
click at [1143, 433] on button "Apply" at bounding box center [1158, 439] width 53 height 28
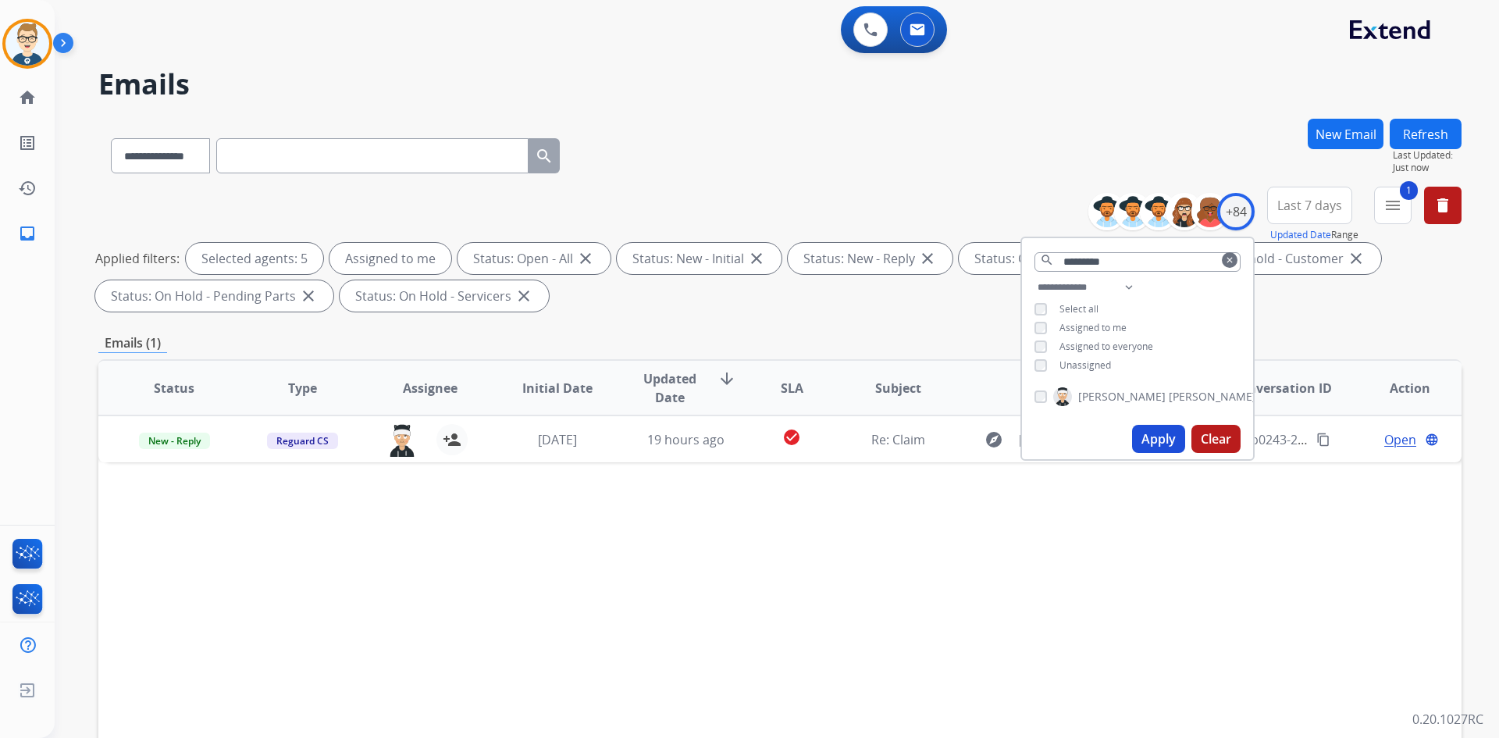
click at [924, 138] on div "**********" at bounding box center [779, 153] width 1363 height 68
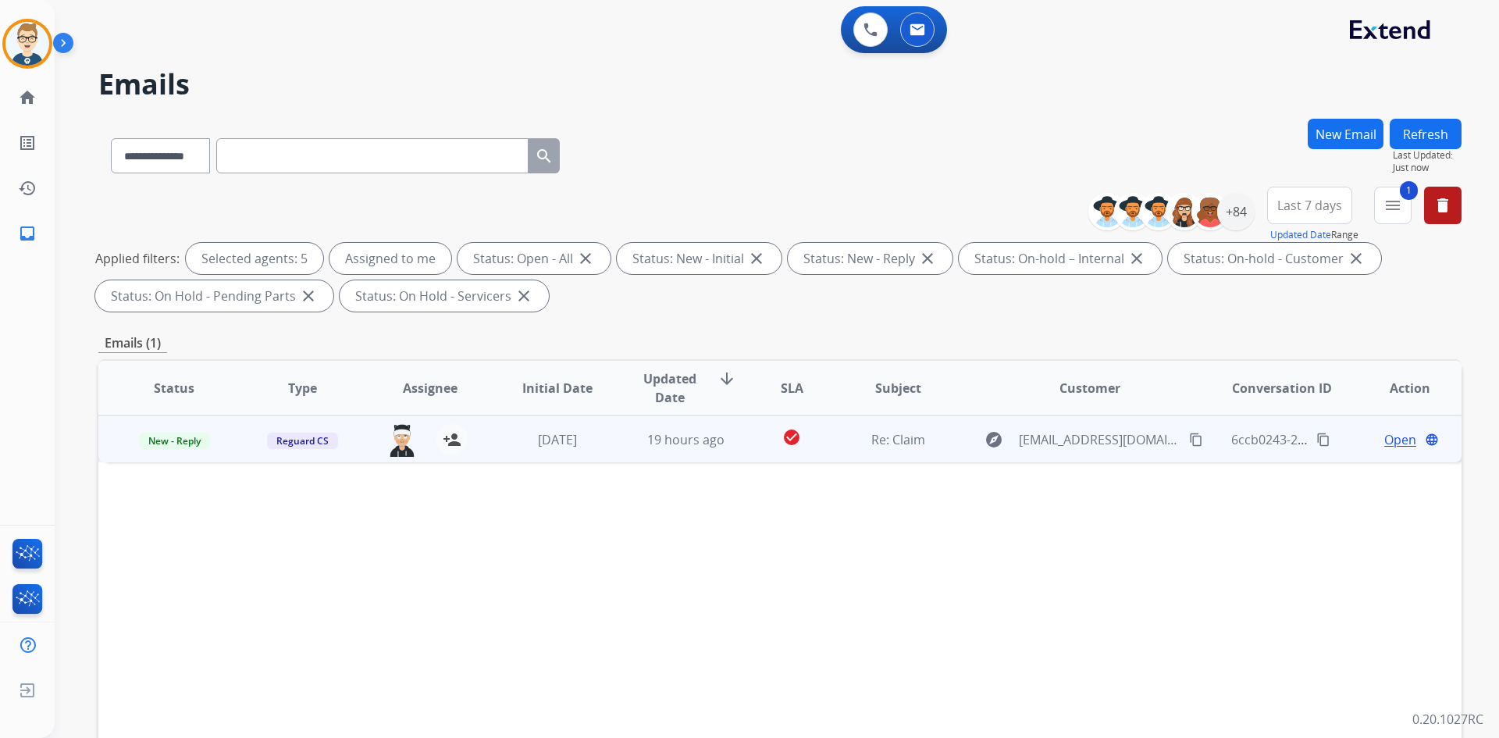
click at [1397, 437] on span "Open" at bounding box center [1400, 439] width 32 height 19
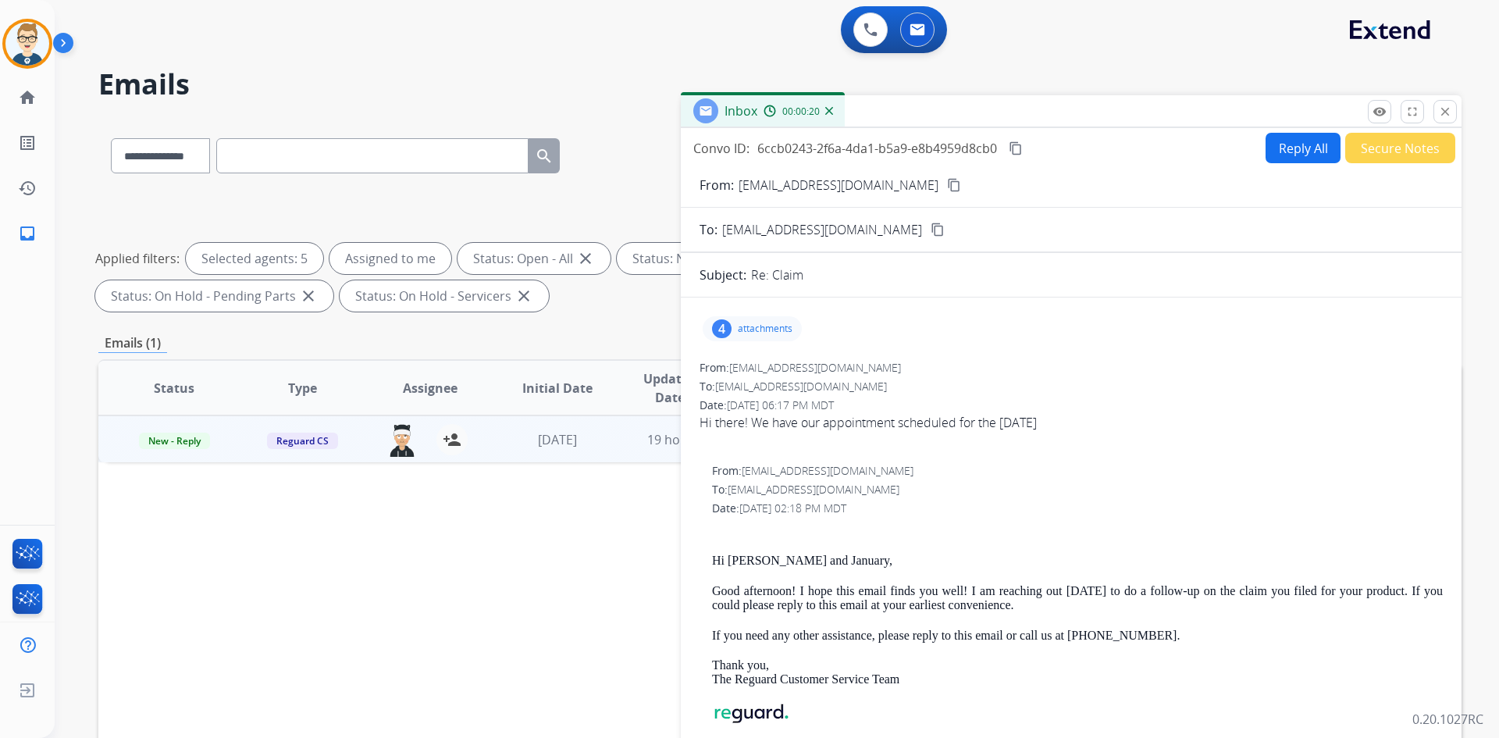
click at [947, 190] on mat-icon "content_copy" at bounding box center [954, 185] width 14 height 14
click at [1024, 151] on button "content_copy" at bounding box center [1016, 148] width 19 height 19
click at [1275, 147] on button "Reply All" at bounding box center [1303, 148] width 75 height 30
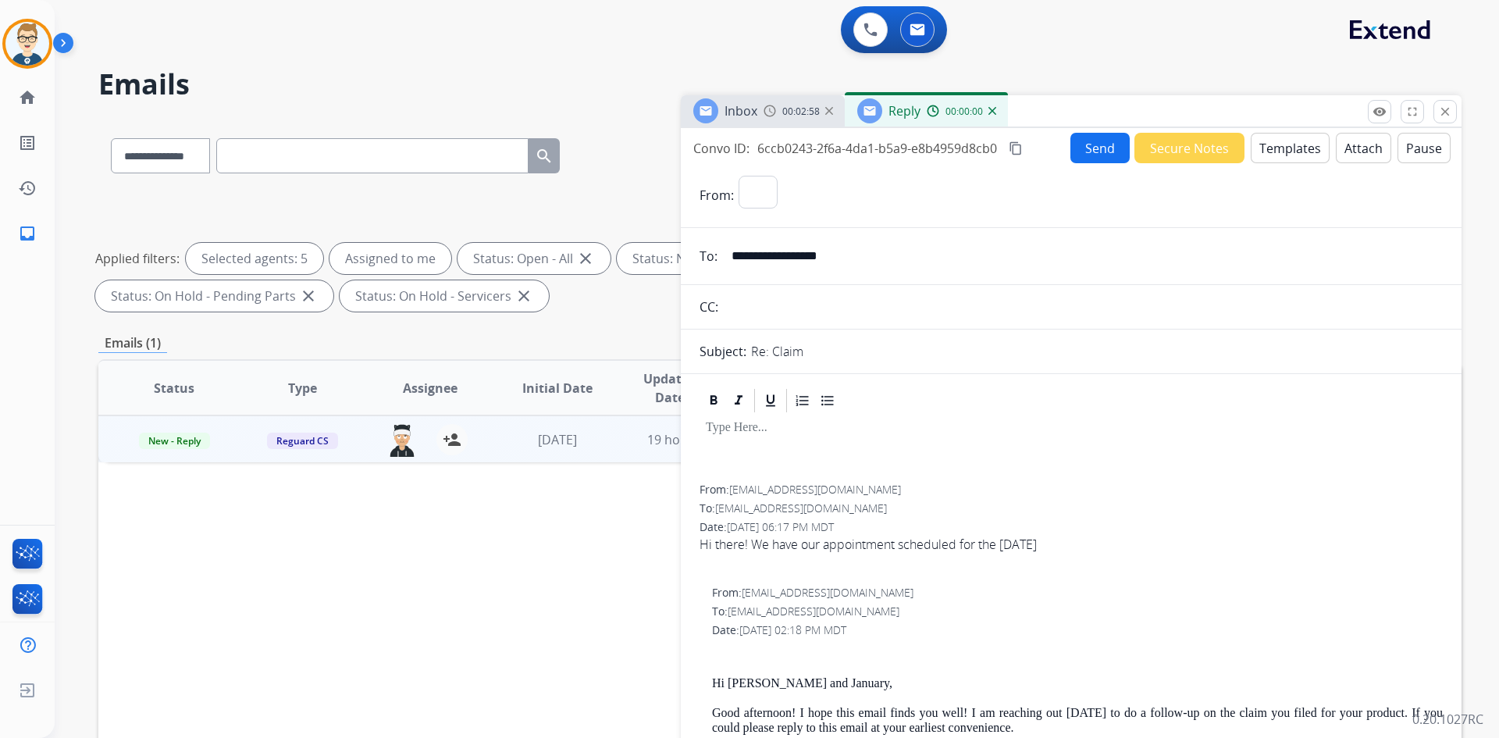
select select "**********"
click at [1275, 147] on button "Templates" at bounding box center [1290, 148] width 79 height 30
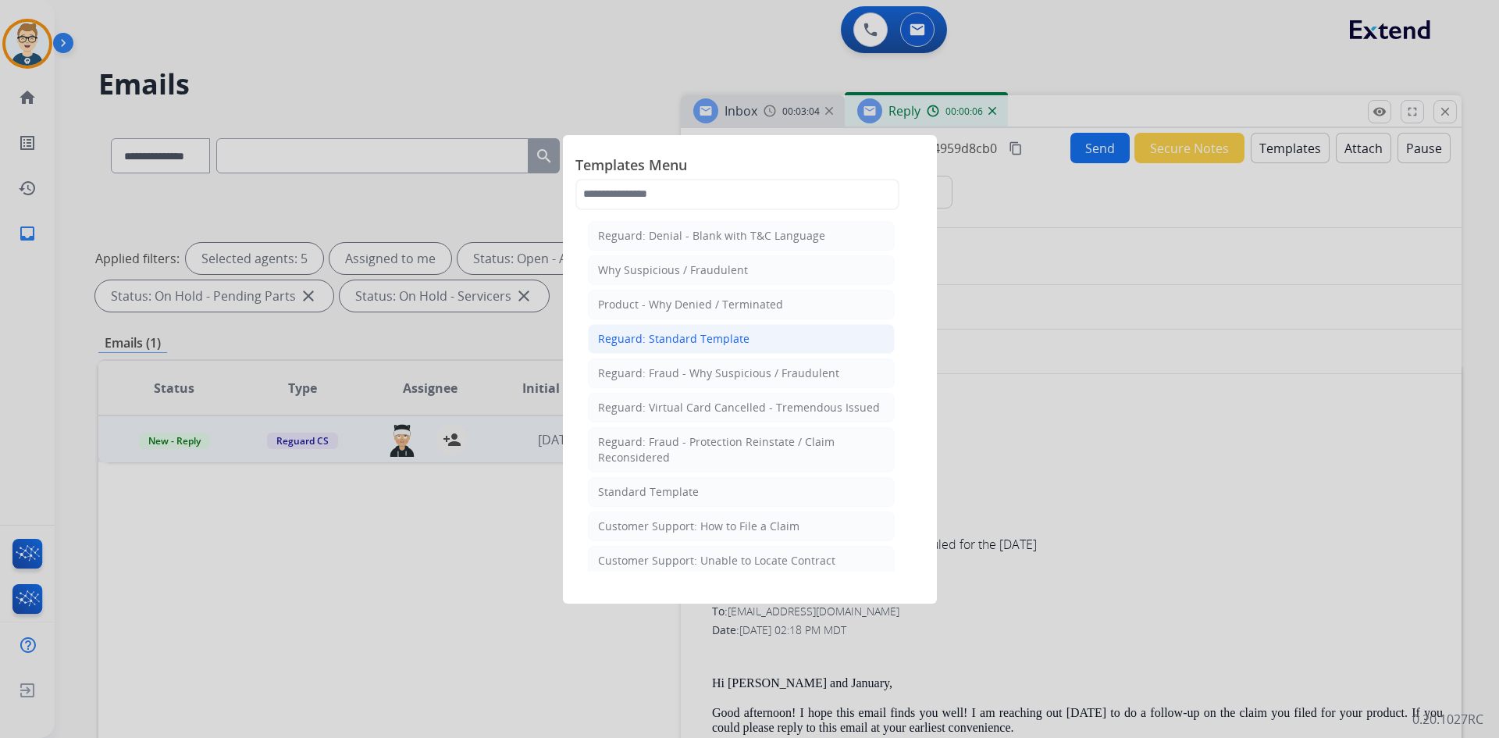
click at [679, 347] on li "Reguard: Standard Template" at bounding box center [741, 339] width 307 height 30
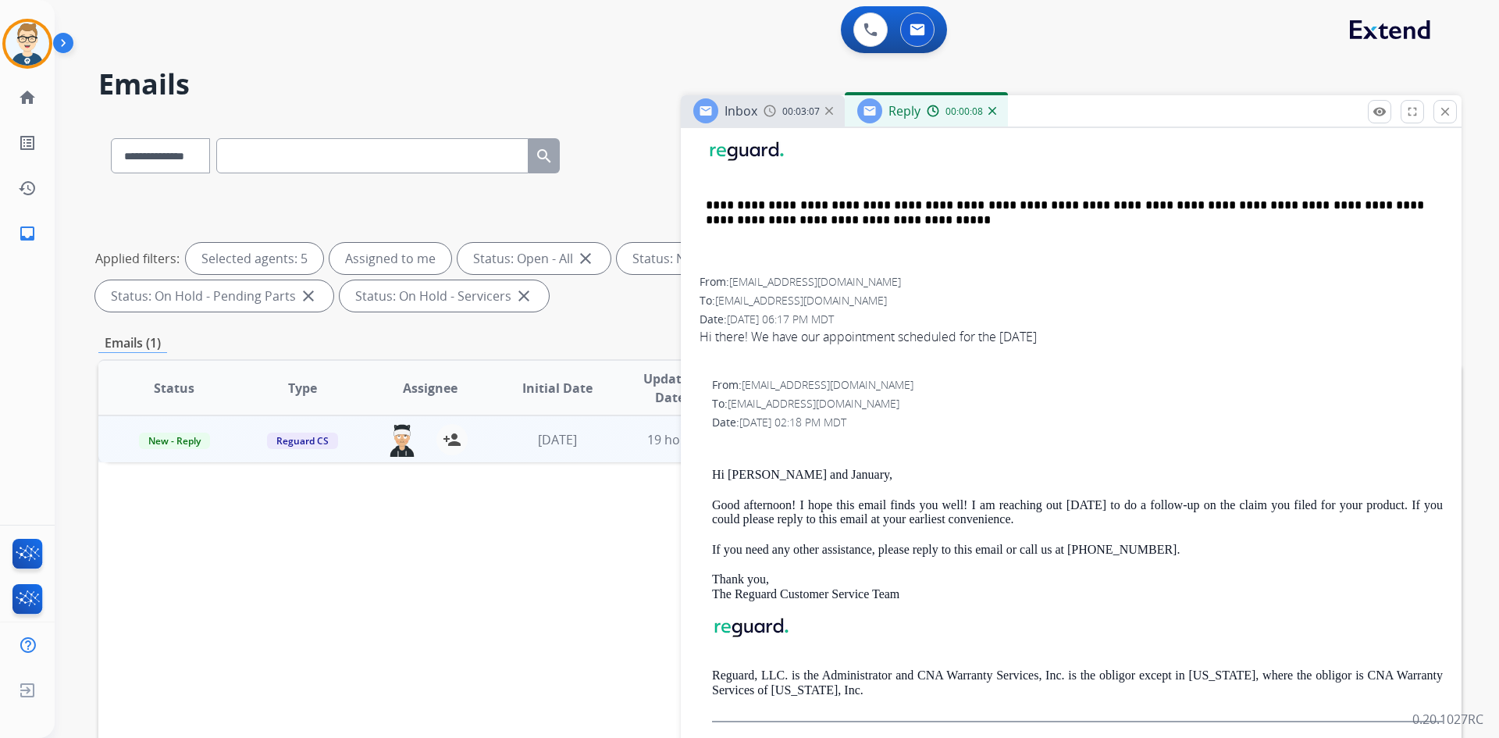
scroll to position [547, 0]
drag, startPoint x: 832, startPoint y: 472, endPoint x: 731, endPoint y: 472, distance: 100.7
click at [731, 472] on p "Hi [PERSON_NAME] and January," at bounding box center [1077, 474] width 731 height 14
copy p "[PERSON_NAME] and January,"
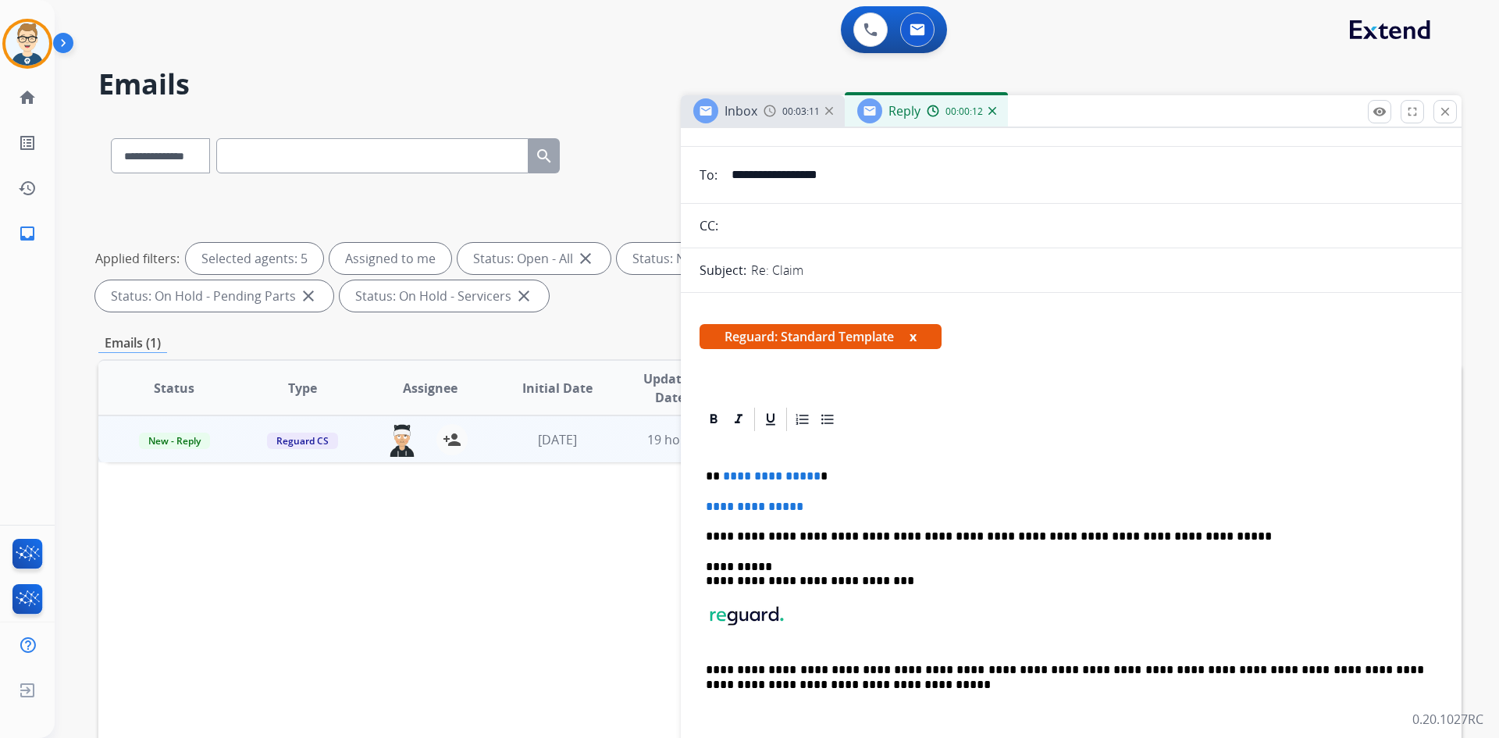
scroll to position [78, 0]
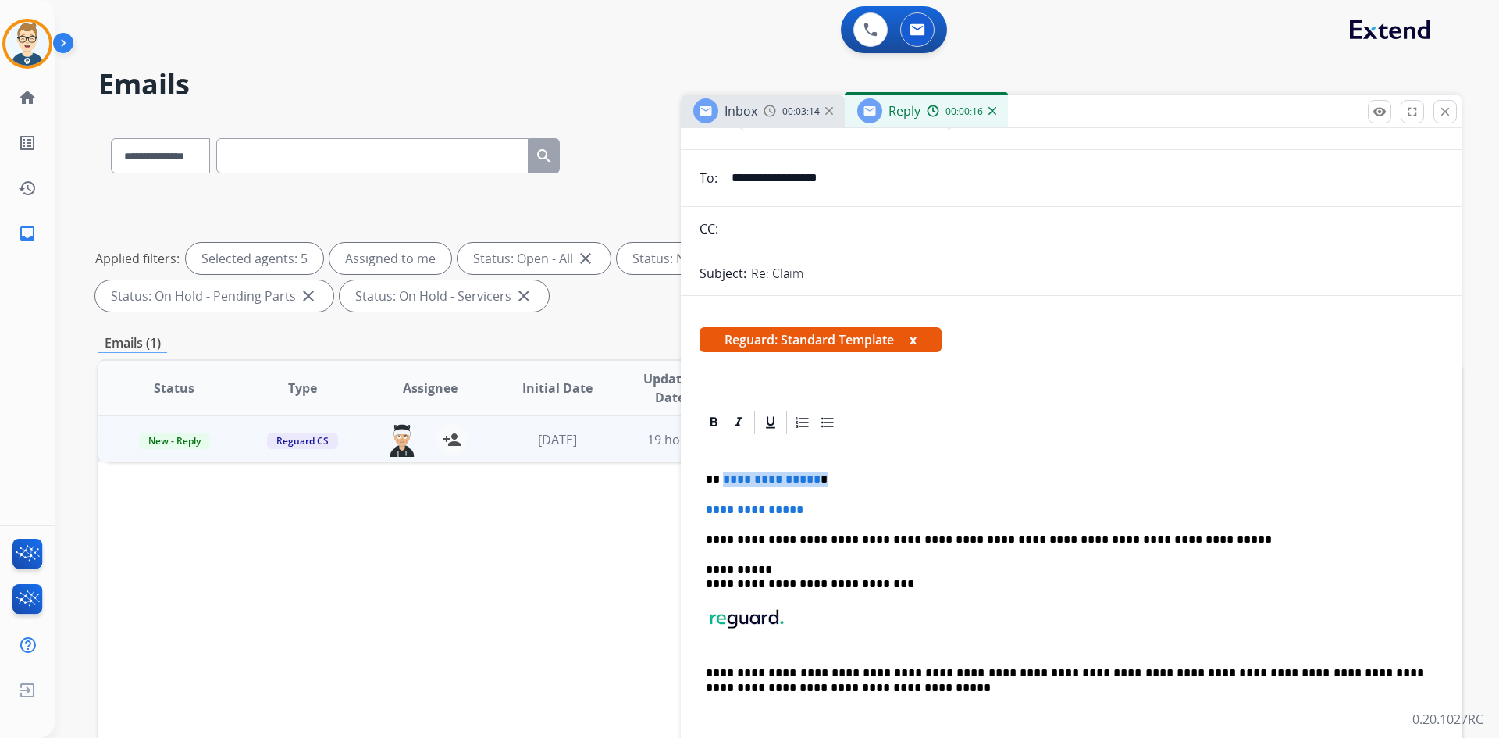
drag, startPoint x: 814, startPoint y: 479, endPoint x: 722, endPoint y: 477, distance: 91.4
click at [722, 477] on p "**********" at bounding box center [1065, 479] width 718 height 14
paste div
drag, startPoint x: 820, startPoint y: 515, endPoint x: 689, endPoint y: 504, distance: 131.6
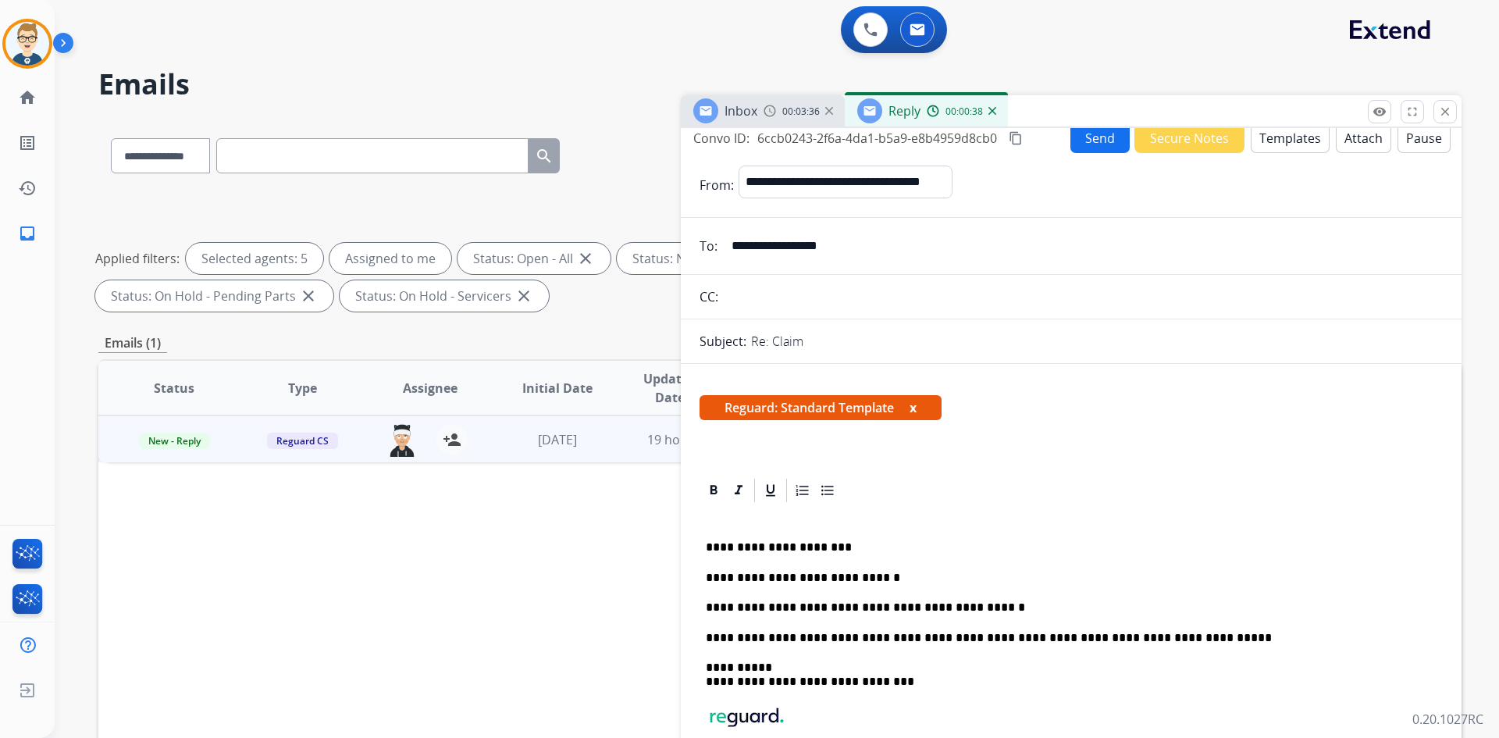
scroll to position [0, 0]
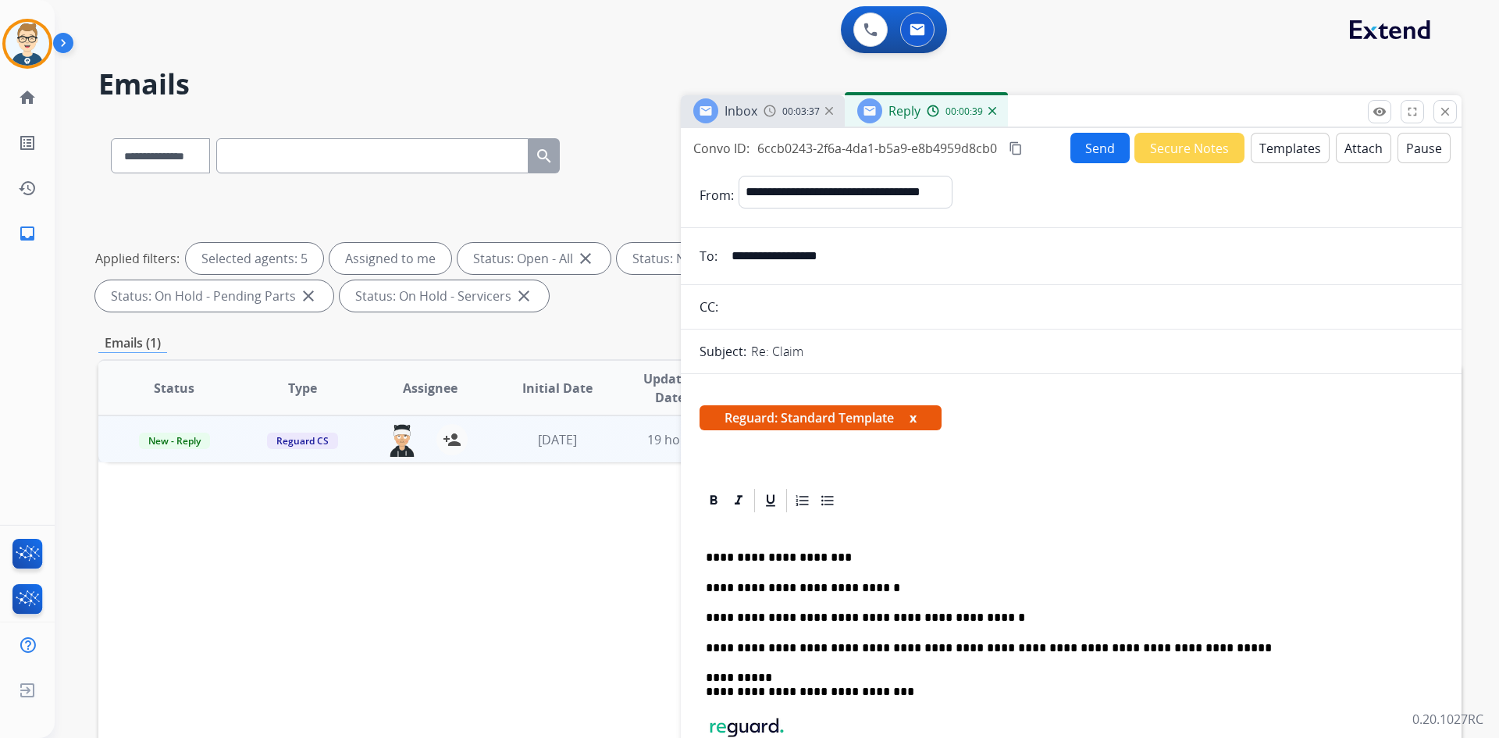
click at [1102, 144] on button "Send" at bounding box center [1100, 148] width 59 height 30
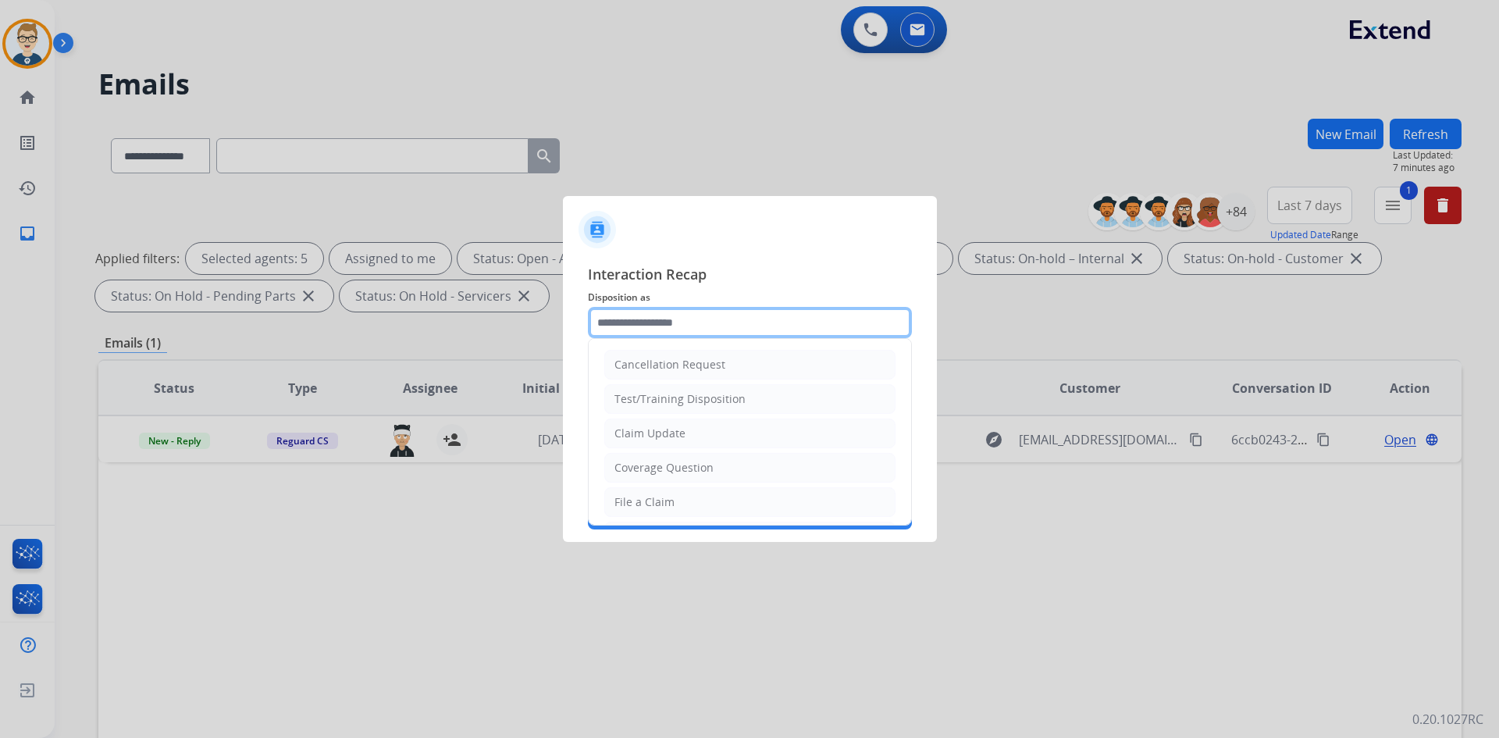
click at [640, 317] on input "text" at bounding box center [750, 322] width 324 height 31
click at [659, 434] on div "Claim Update" at bounding box center [650, 434] width 71 height 16
type input "**********"
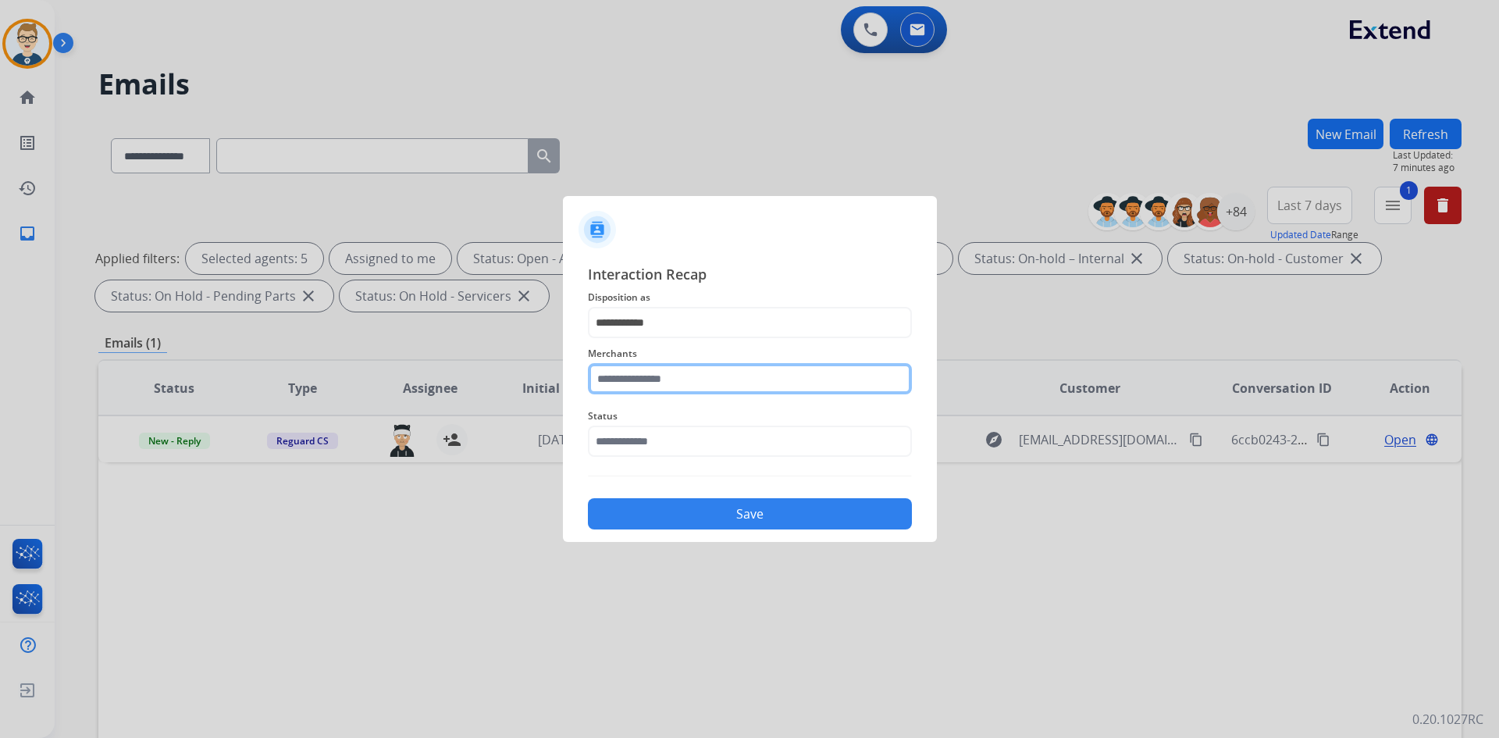
click at [661, 376] on input "text" at bounding box center [750, 378] width 324 height 31
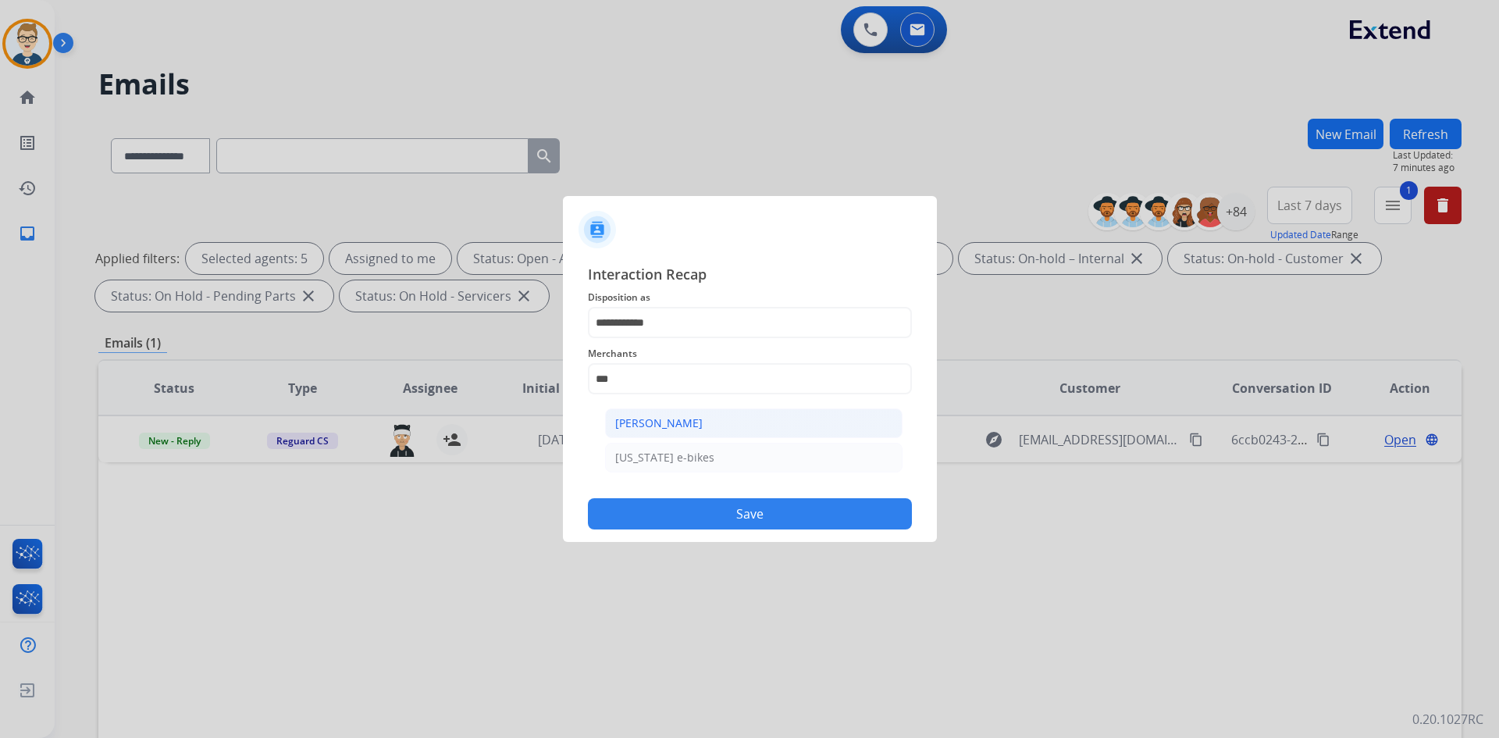
click at [676, 419] on div "[PERSON_NAME]" at bounding box center [658, 423] width 87 height 16
type input "**********"
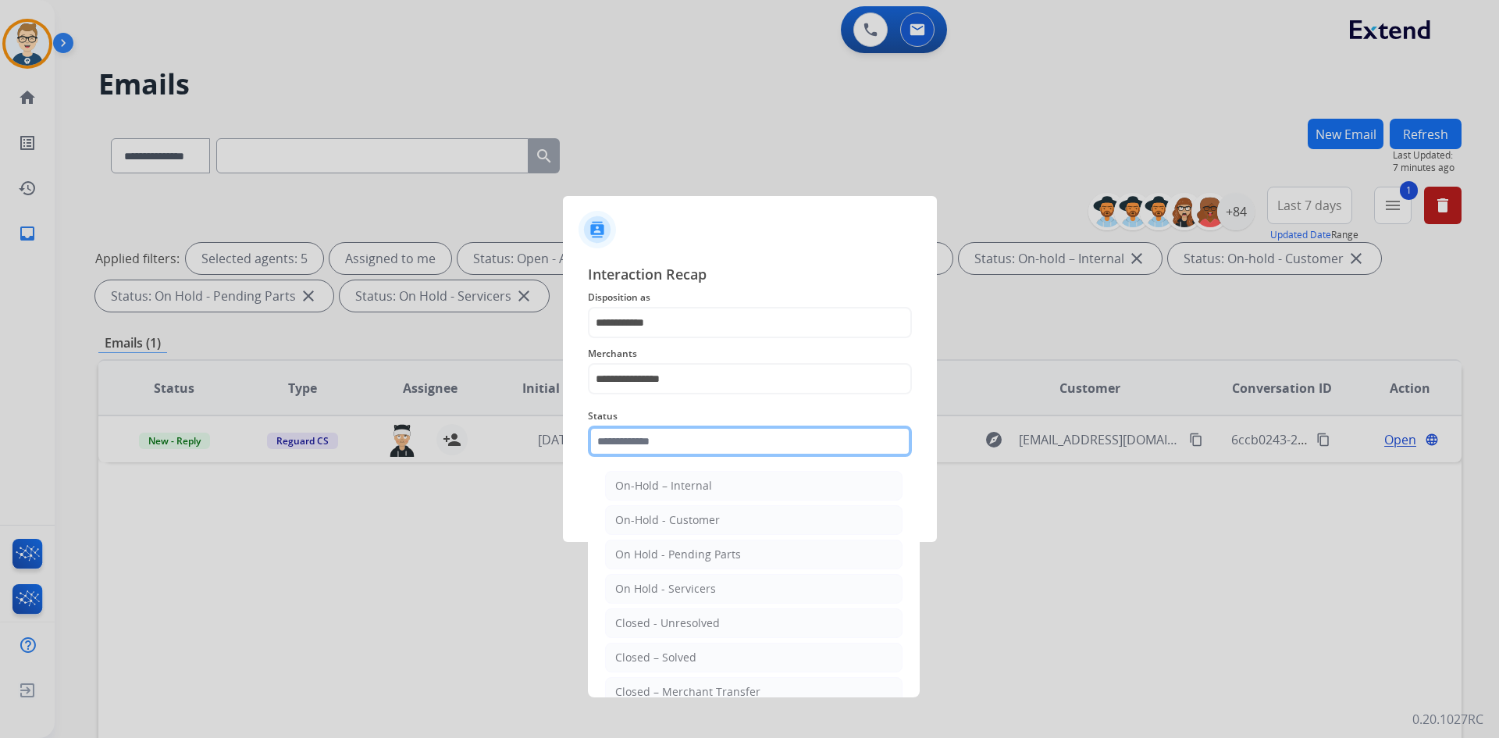
click at [682, 439] on input "text" at bounding box center [750, 441] width 324 height 31
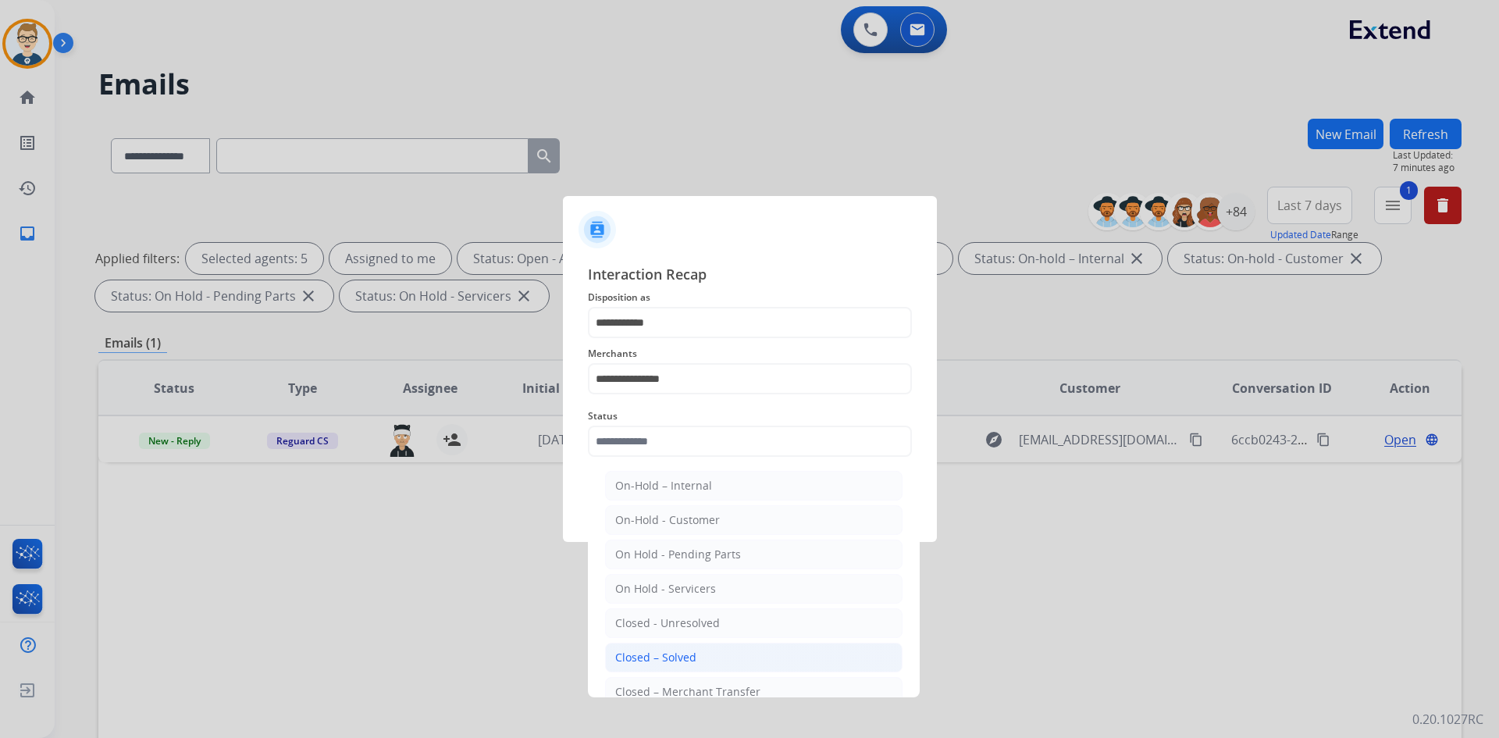
click at [674, 662] on div "Closed – Solved" at bounding box center [655, 658] width 81 height 16
type input "**********"
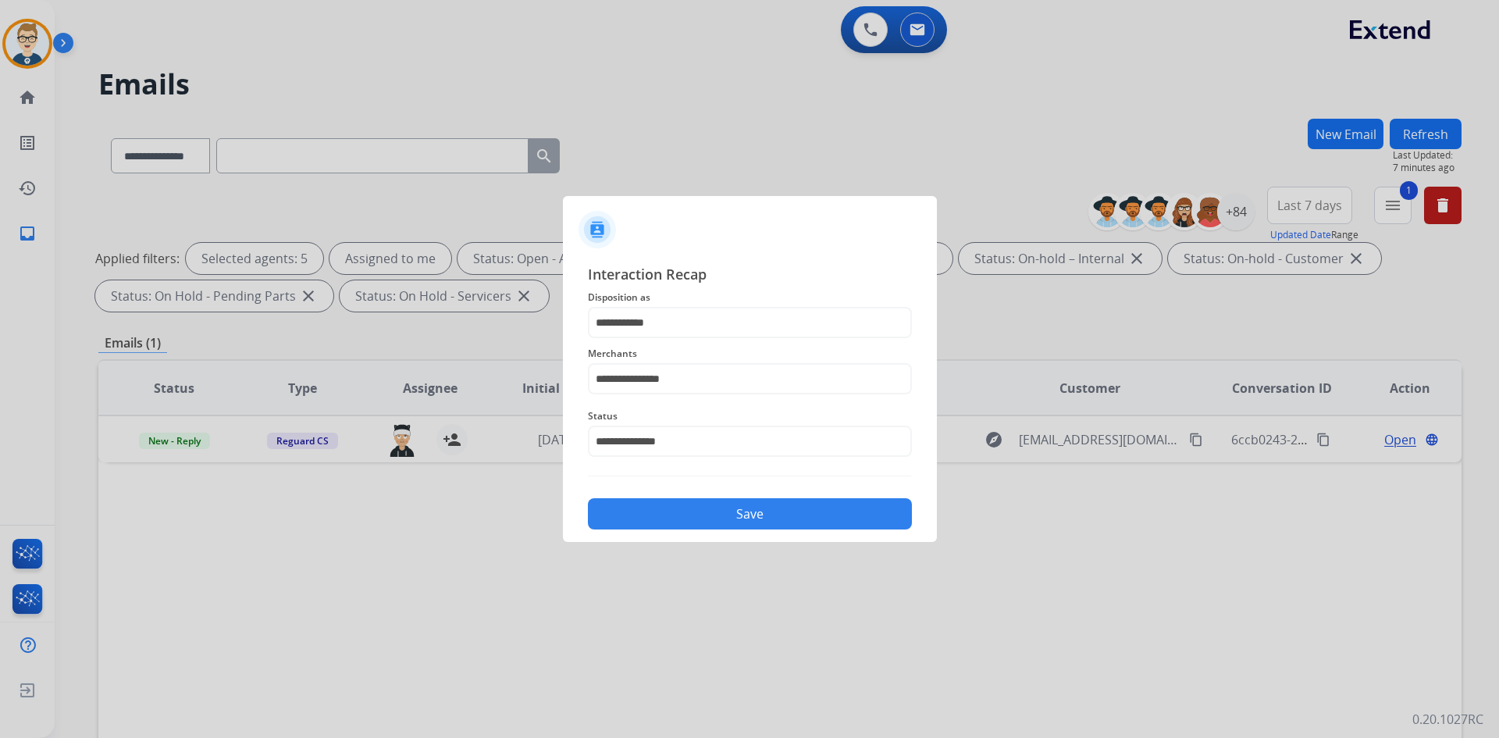
click at [714, 507] on button "Save" at bounding box center [750, 513] width 324 height 31
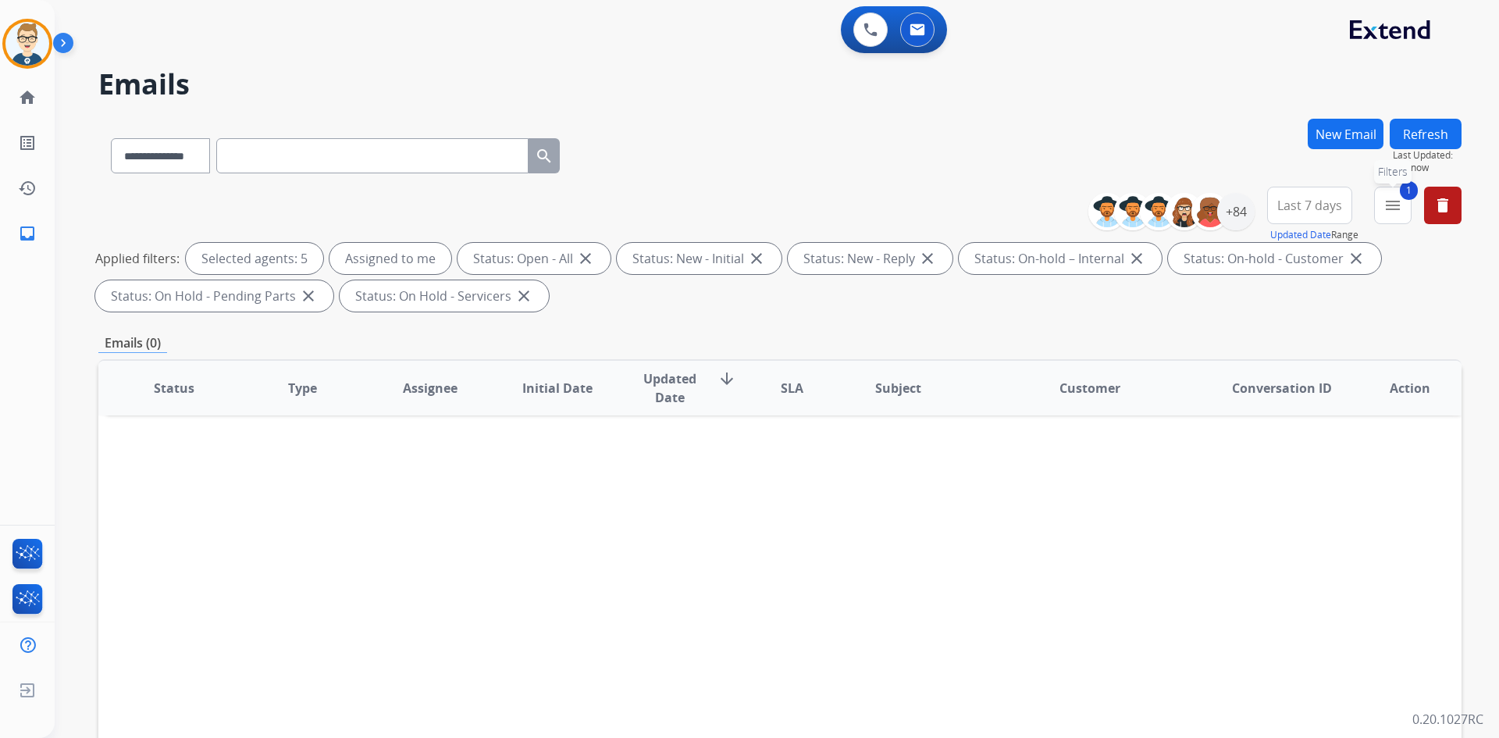
click at [1402, 195] on span "1" at bounding box center [1409, 190] width 18 height 19
click at [1397, 214] on mat-icon "menu" at bounding box center [1393, 205] width 19 height 19
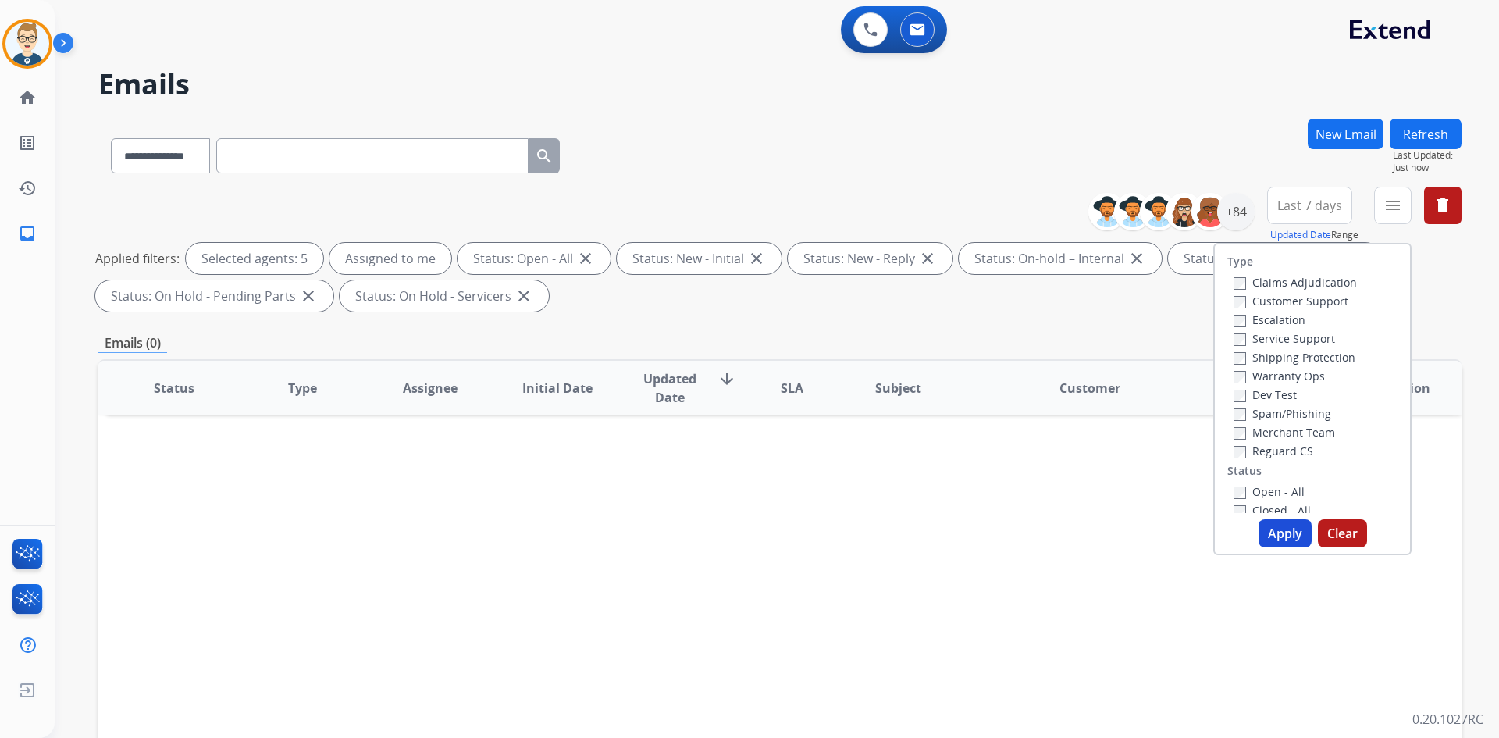
click at [1277, 530] on button "Apply" at bounding box center [1285, 533] width 53 height 28
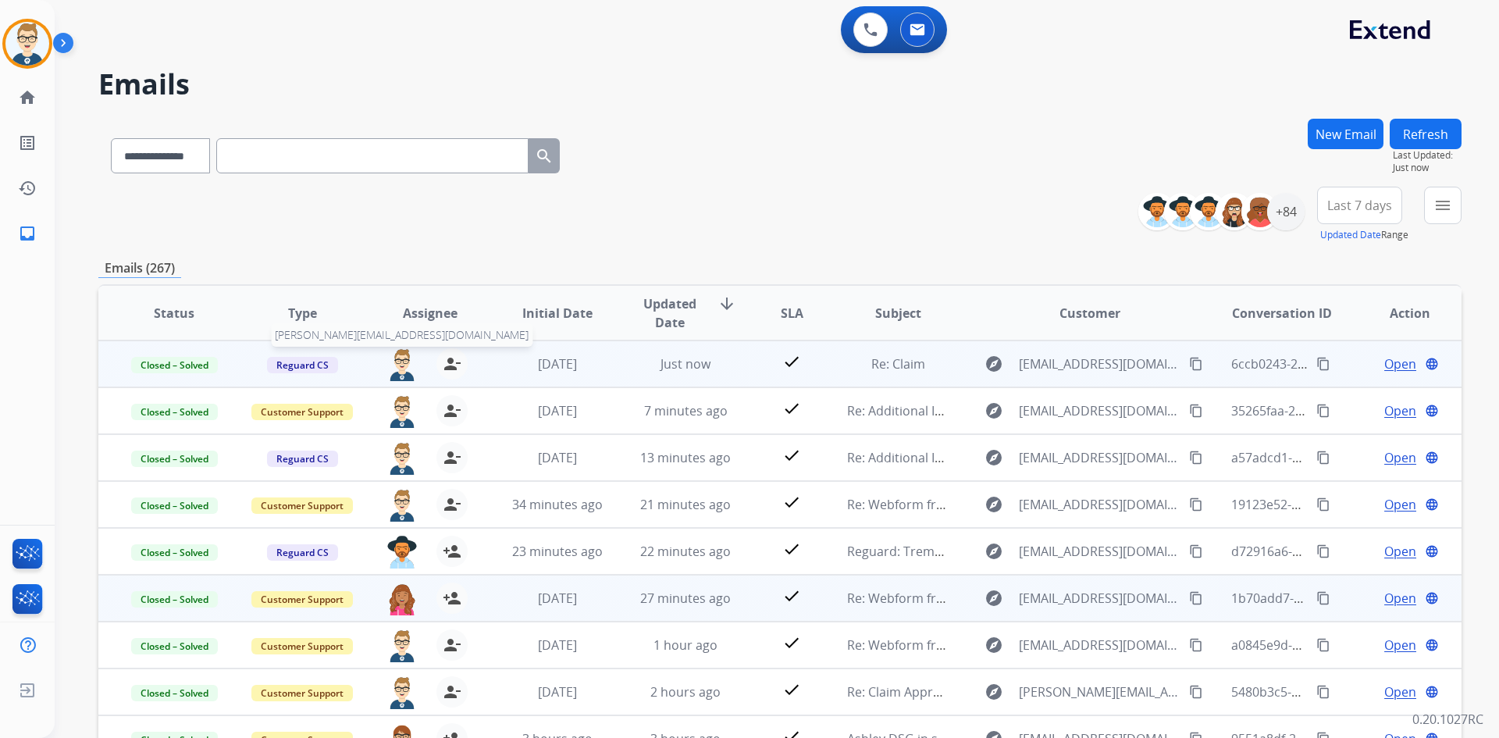
click at [397, 362] on img at bounding box center [402, 364] width 31 height 33
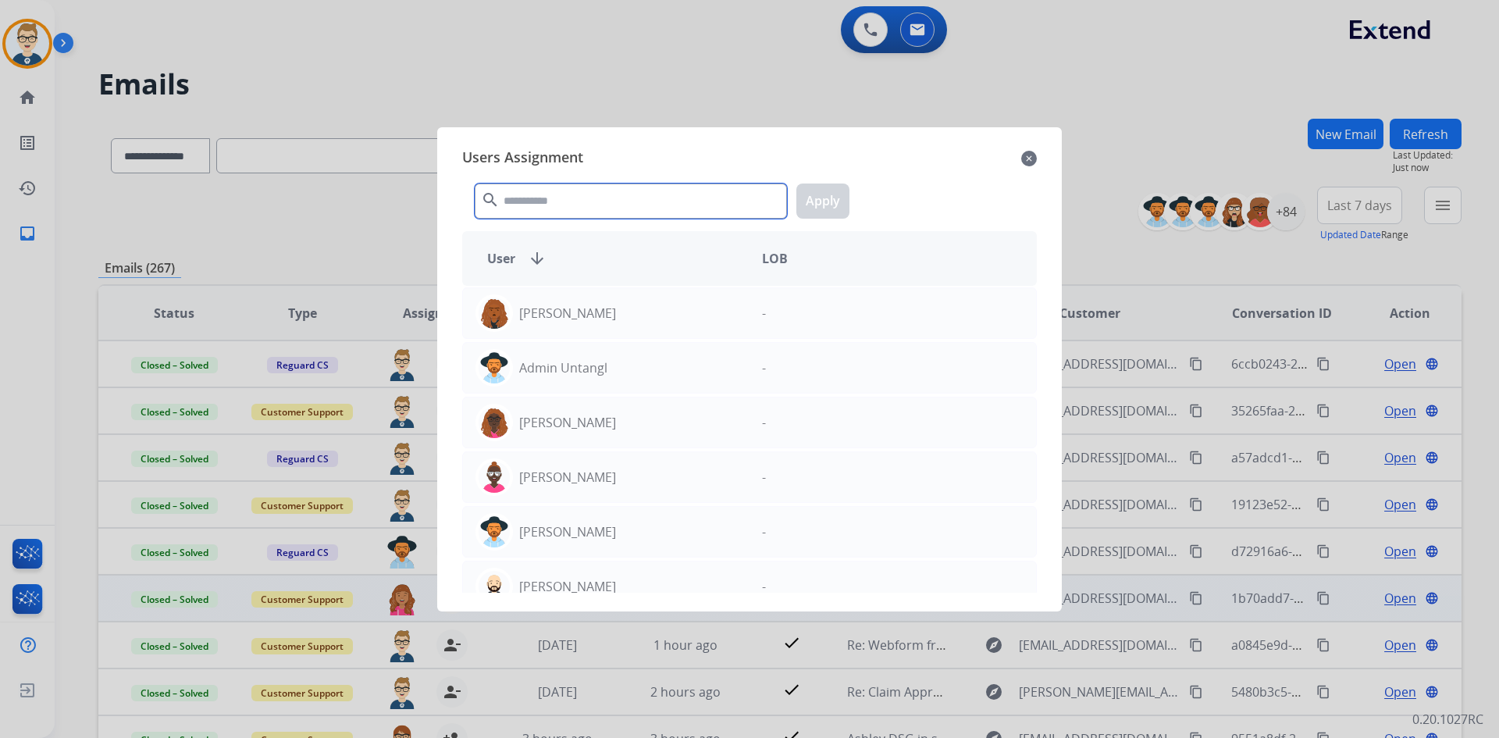
click at [613, 211] on input "text" at bounding box center [631, 201] width 312 height 35
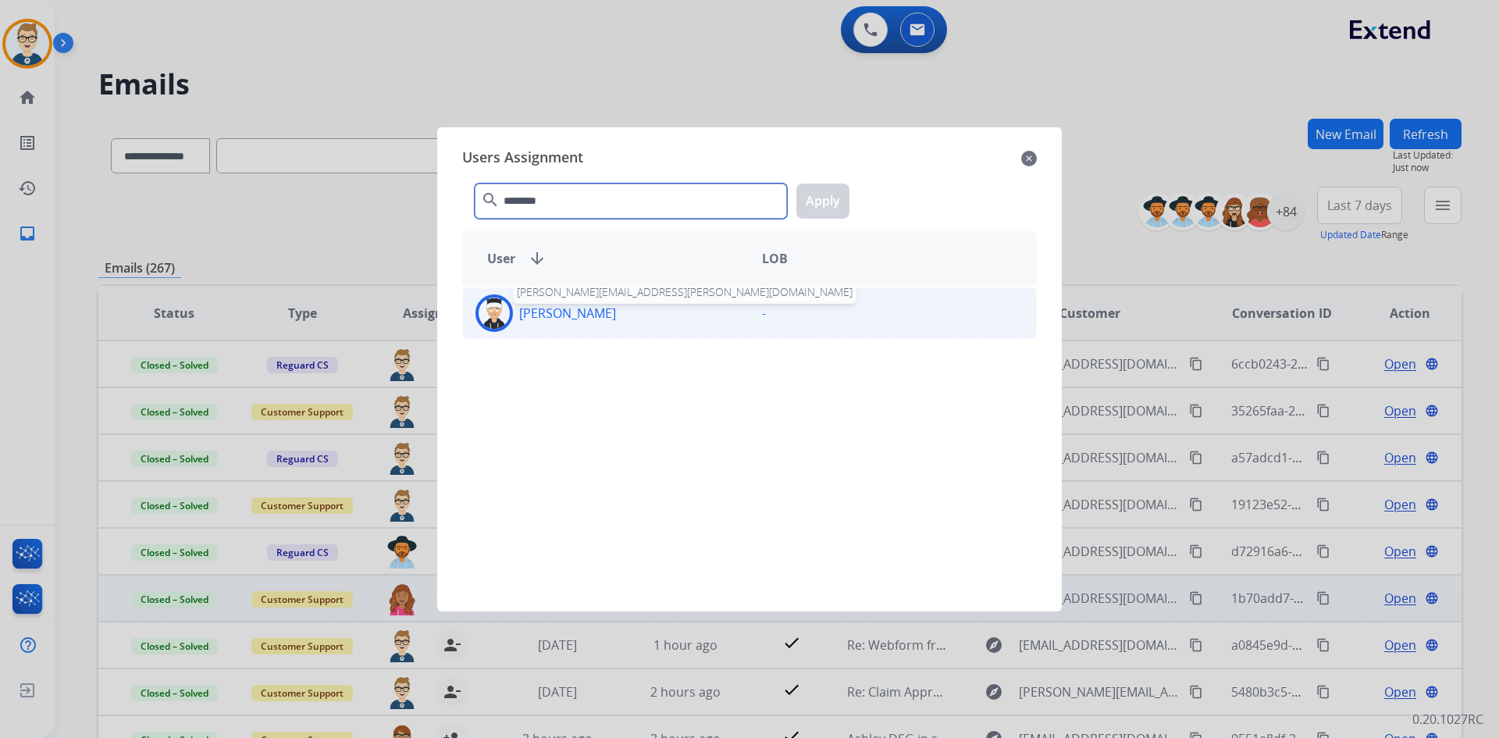
type input "********"
click at [604, 315] on p "[PERSON_NAME]" at bounding box center [567, 313] width 97 height 19
click at [827, 202] on button "Apply" at bounding box center [822, 201] width 53 height 35
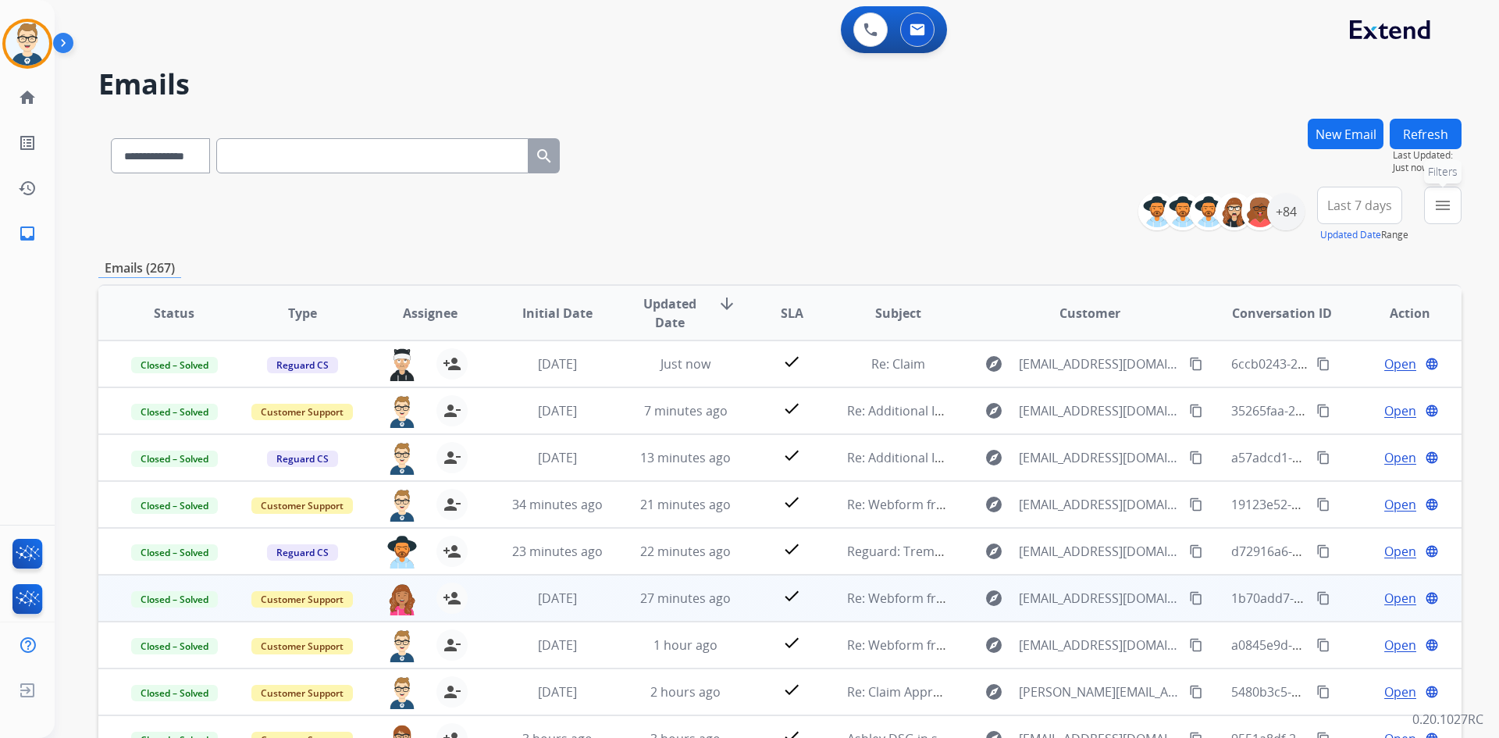
click at [1436, 206] on mat-icon "menu" at bounding box center [1443, 205] width 19 height 19
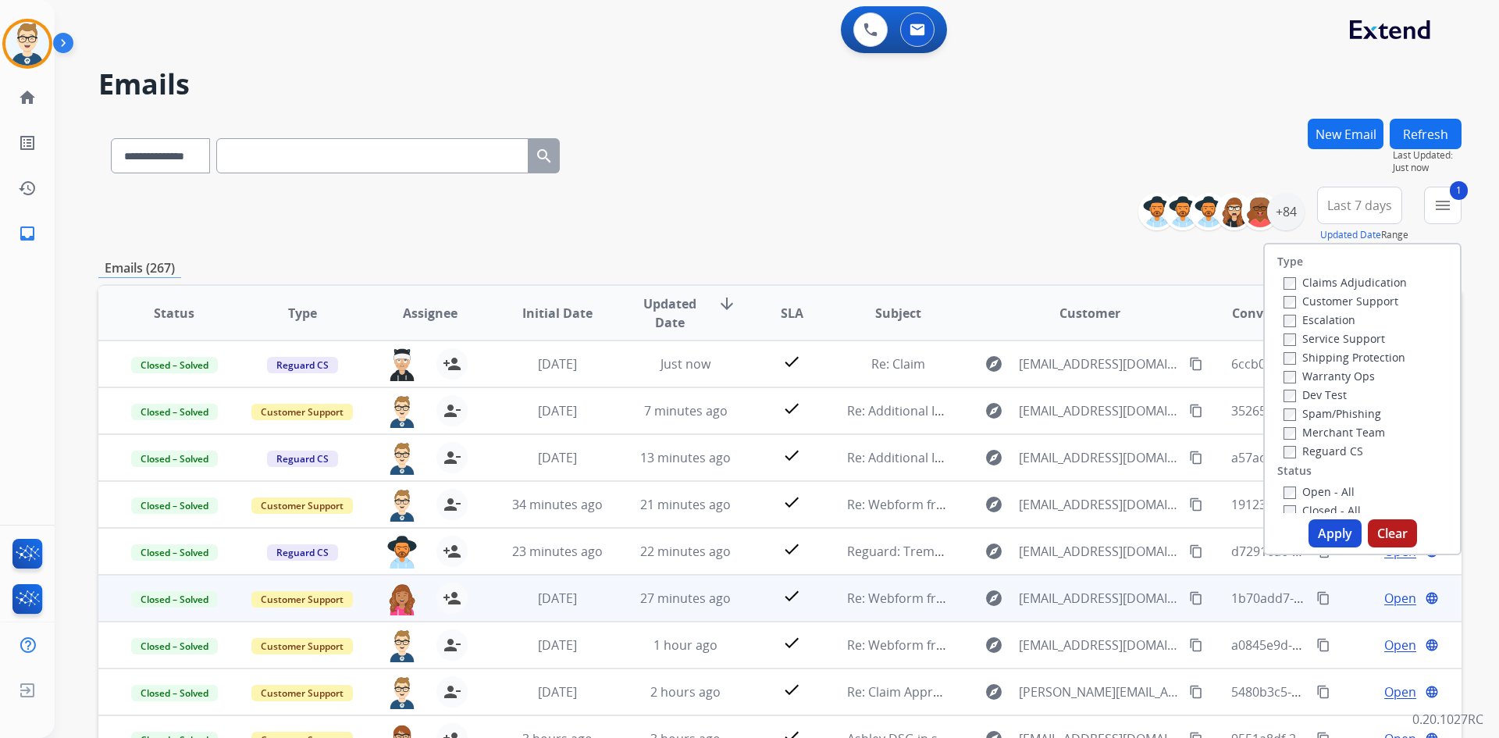
click at [1317, 530] on button "Apply" at bounding box center [1335, 533] width 53 height 28
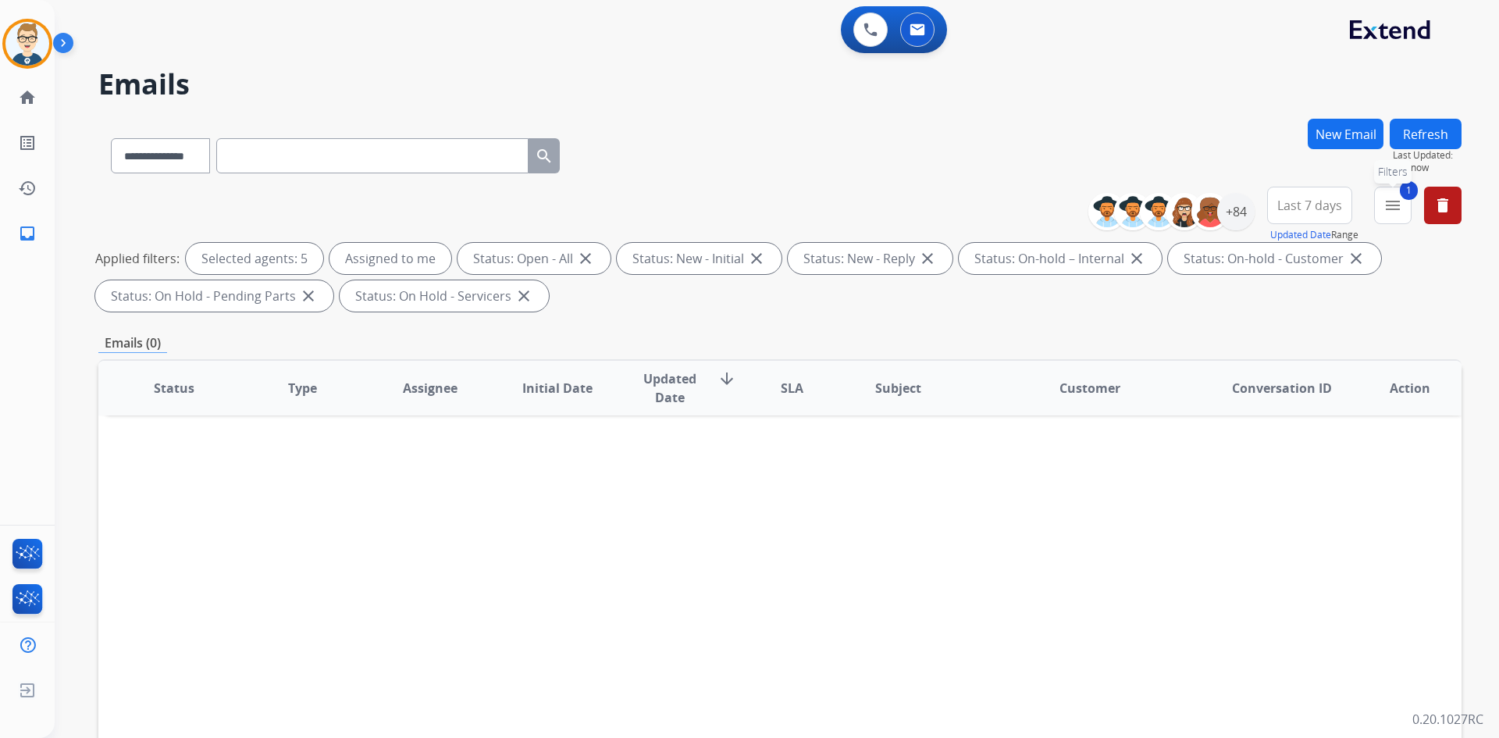
click at [1399, 200] on mat-icon "menu" at bounding box center [1393, 205] width 19 height 19
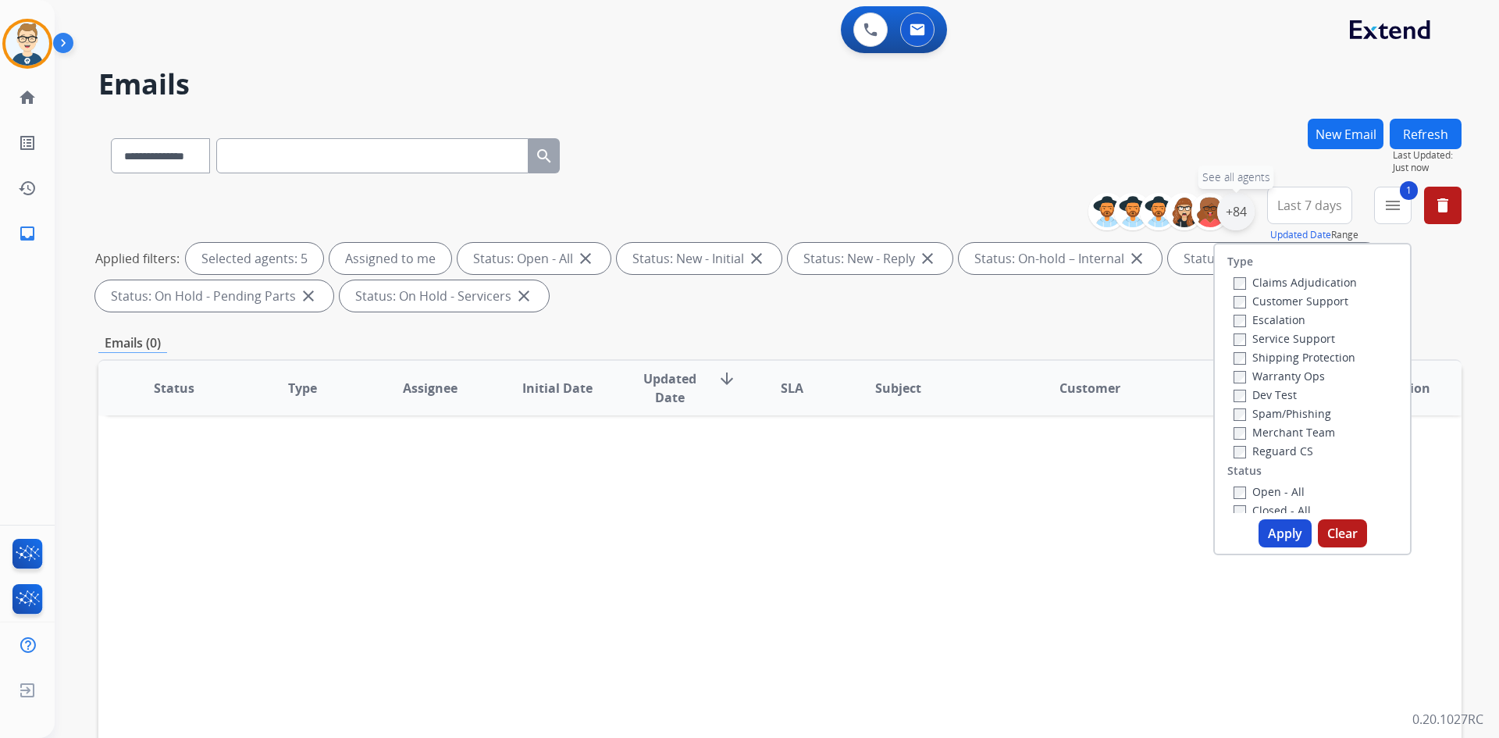
click at [1235, 212] on div "+84" at bounding box center [1235, 211] width 37 height 37
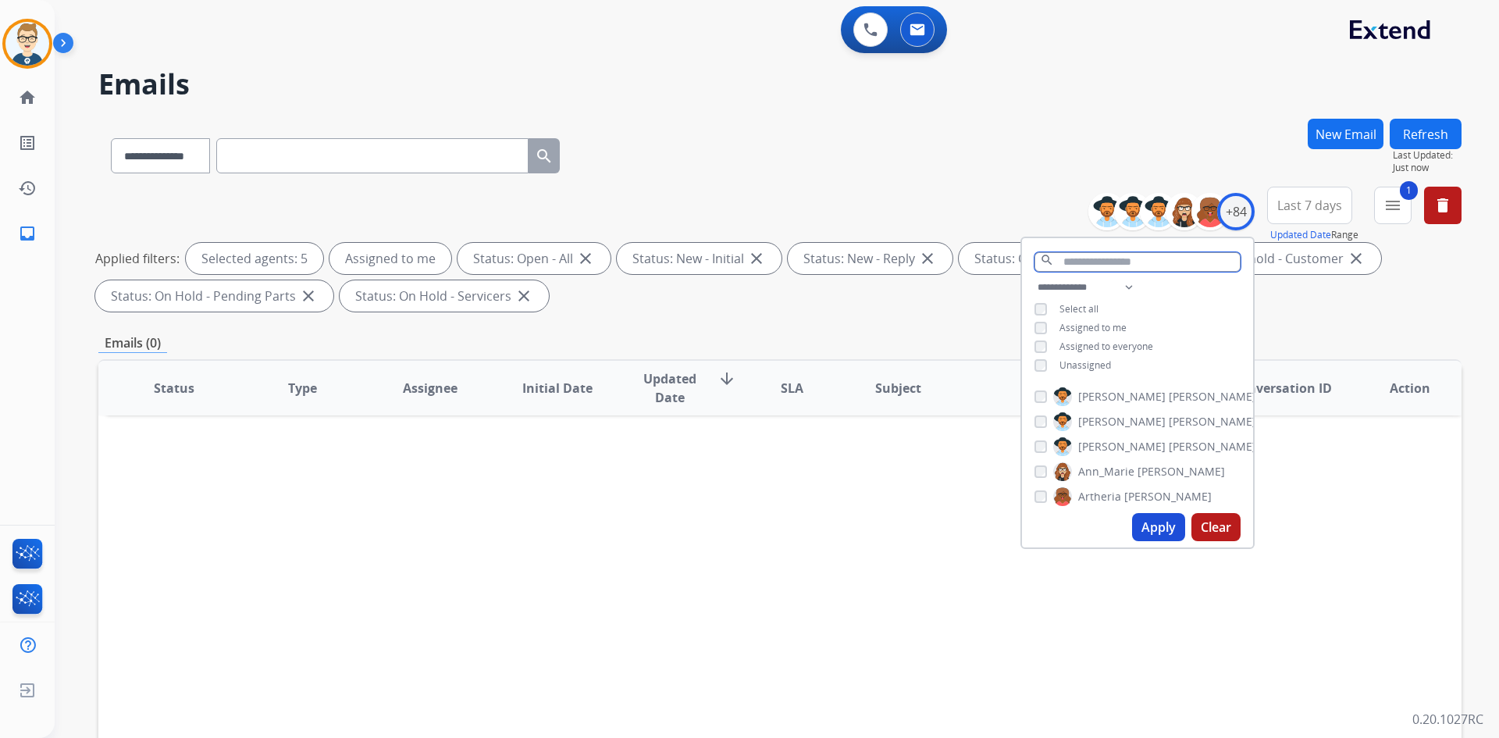
click at [1107, 262] on input "text" at bounding box center [1138, 262] width 206 height 20
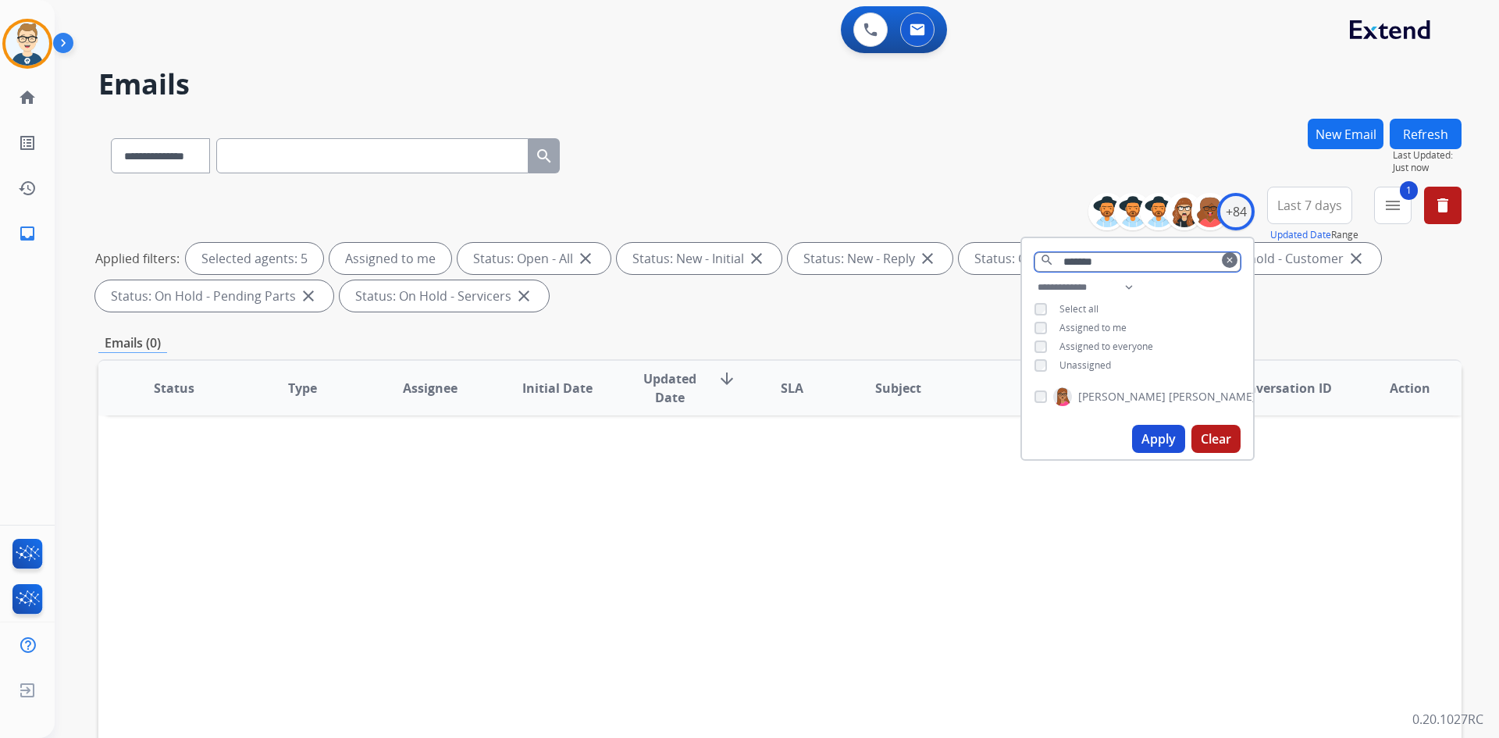
type input "*******"
click at [1170, 436] on button "Apply" at bounding box center [1158, 439] width 53 height 28
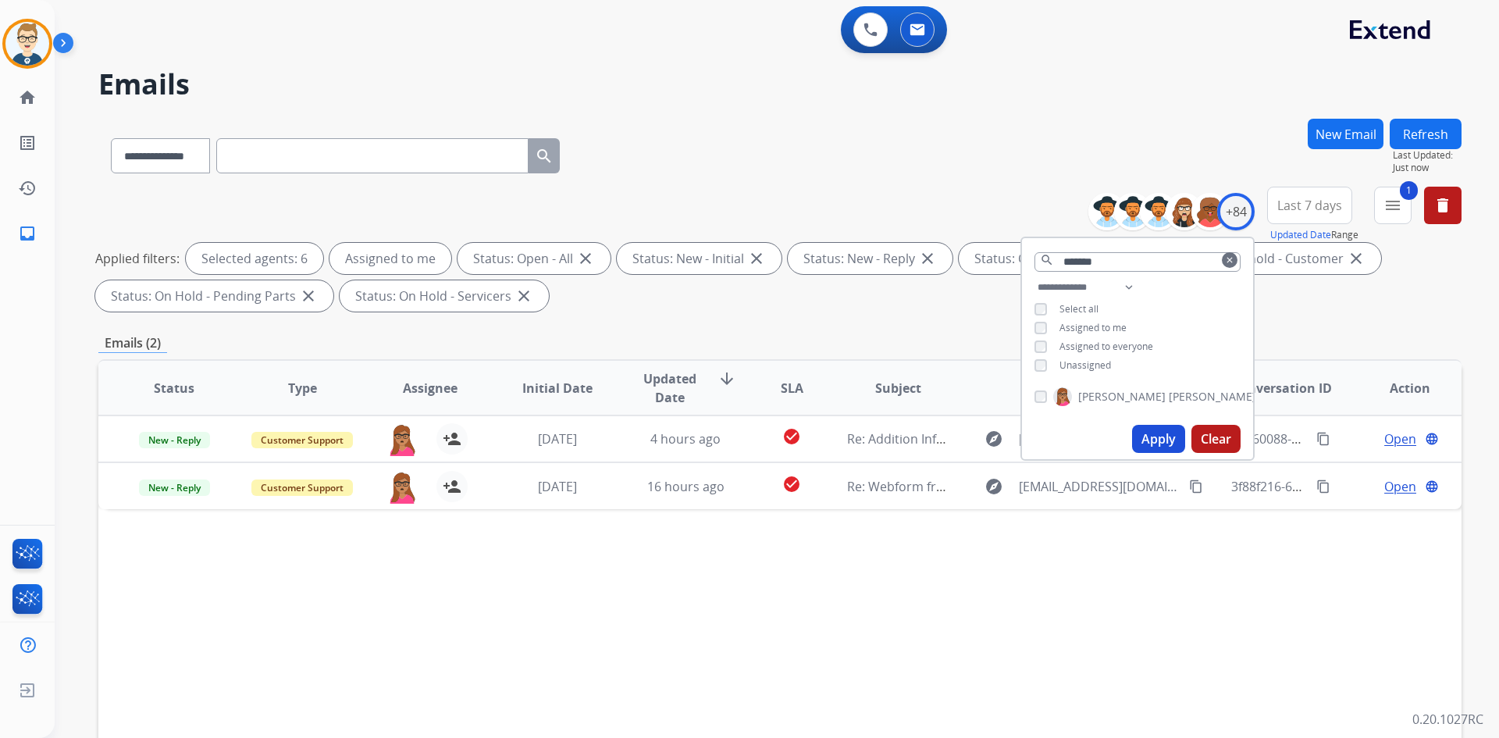
click at [888, 162] on div "**********" at bounding box center [779, 153] width 1363 height 68
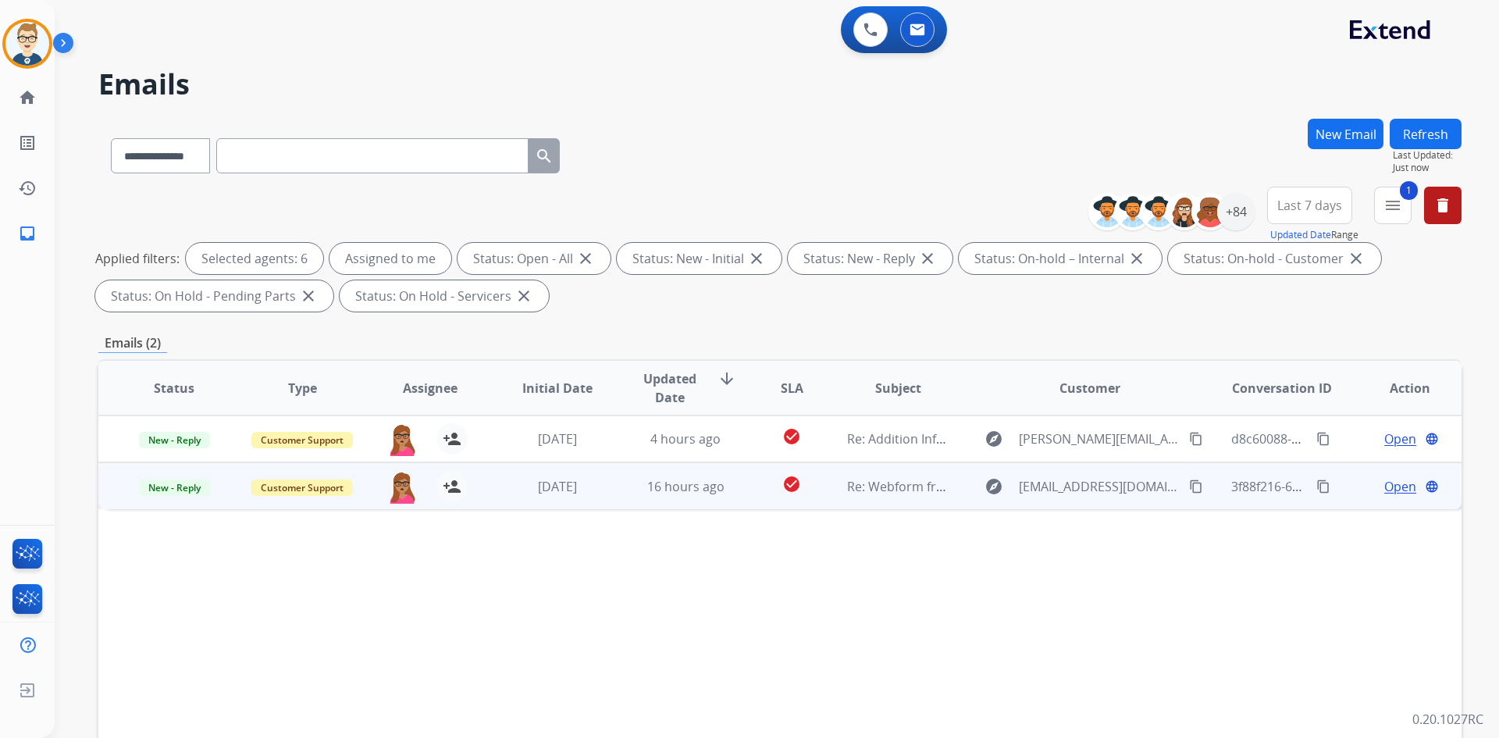
click at [1384, 487] on span "Open" at bounding box center [1400, 486] width 32 height 19
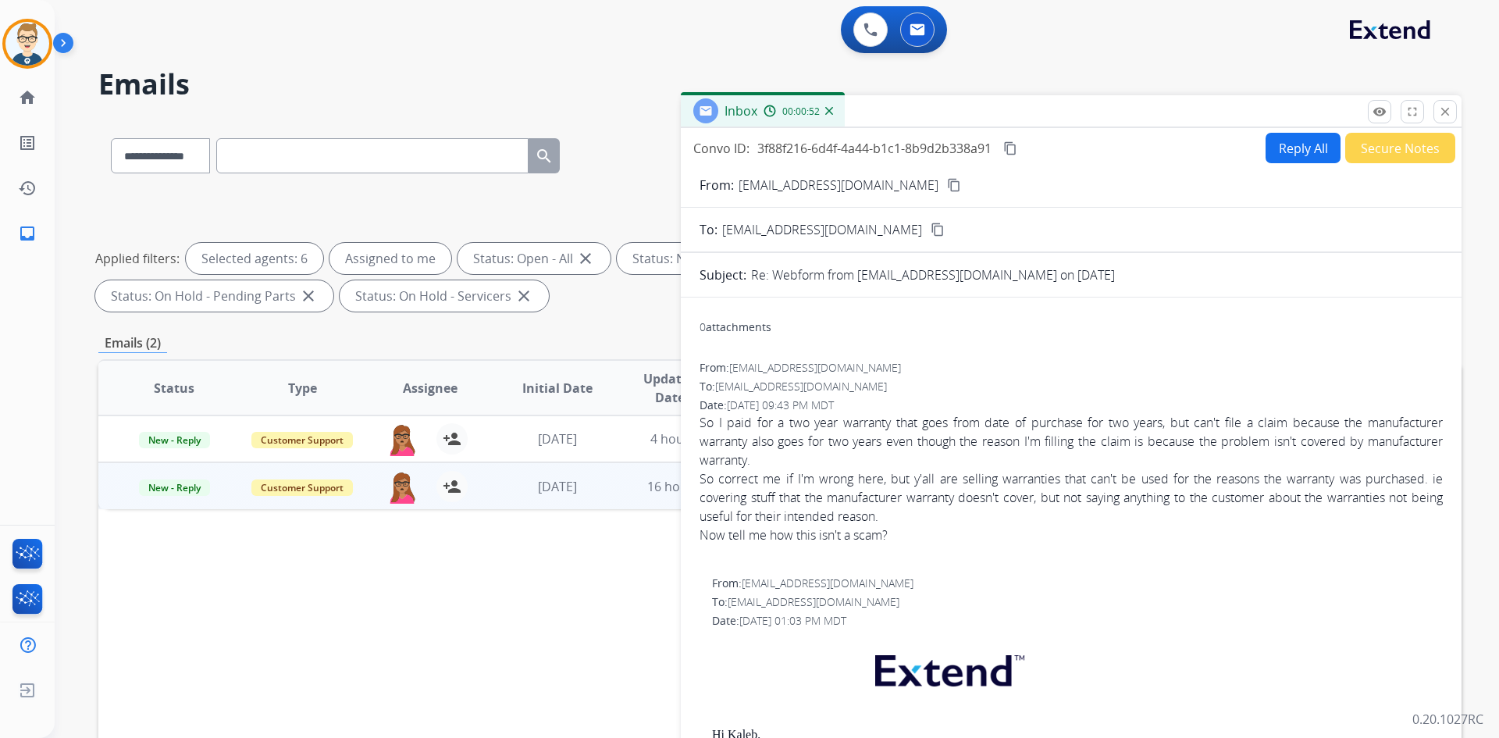
click at [947, 187] on mat-icon "content_copy" at bounding box center [954, 185] width 14 height 14
click at [869, 26] on img at bounding box center [871, 30] width 14 height 14
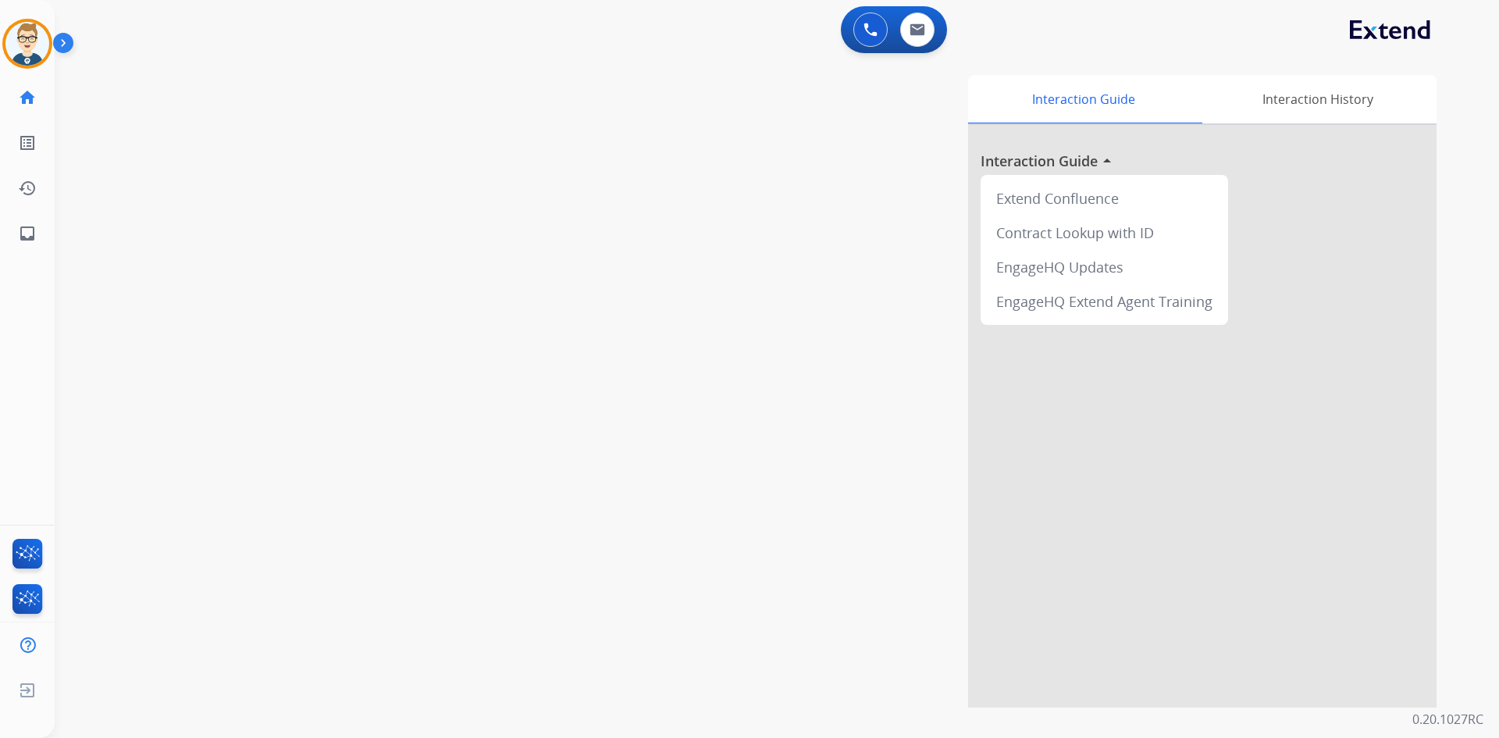
click at [869, 26] on img at bounding box center [871, 30] width 14 height 14
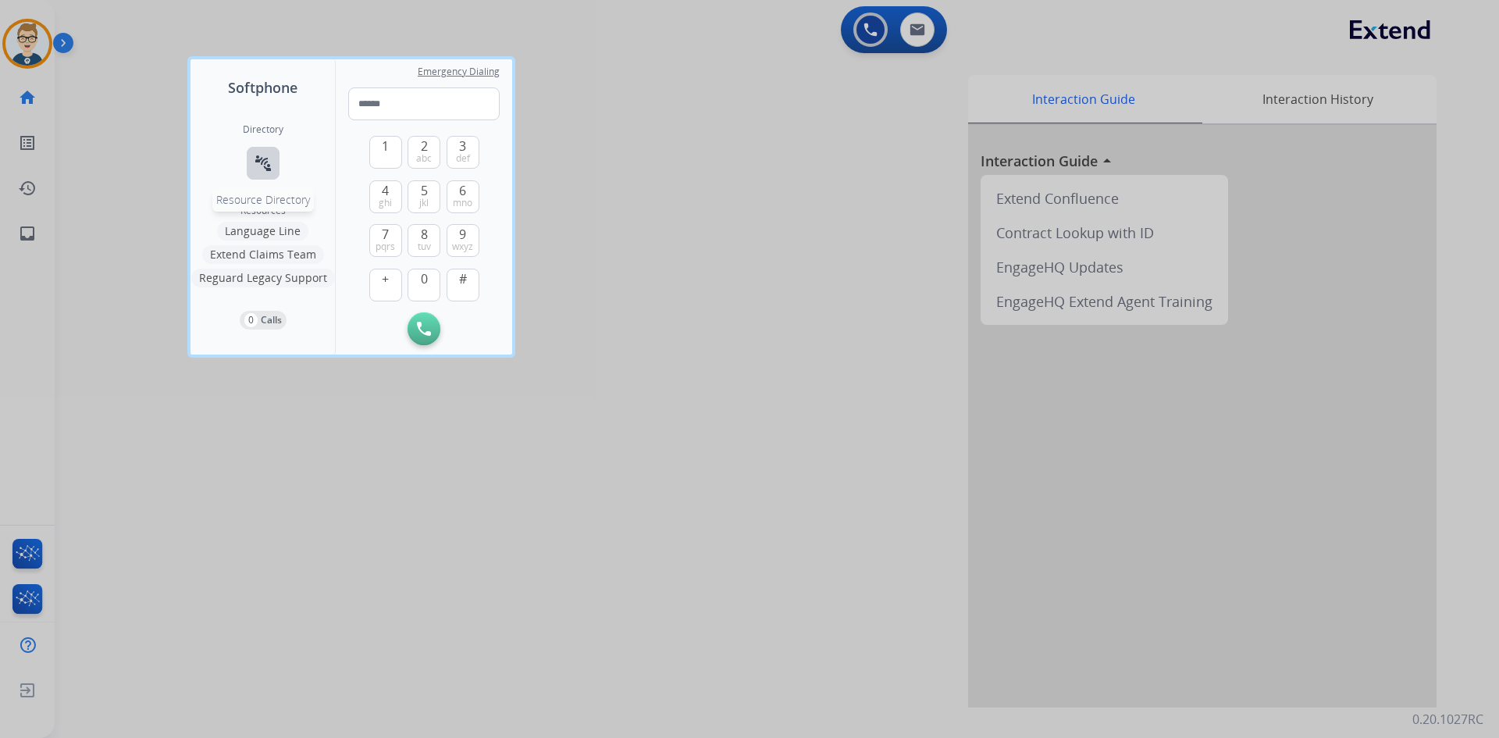
click at [269, 154] on mat-icon "connect_without_contact" at bounding box center [263, 163] width 19 height 19
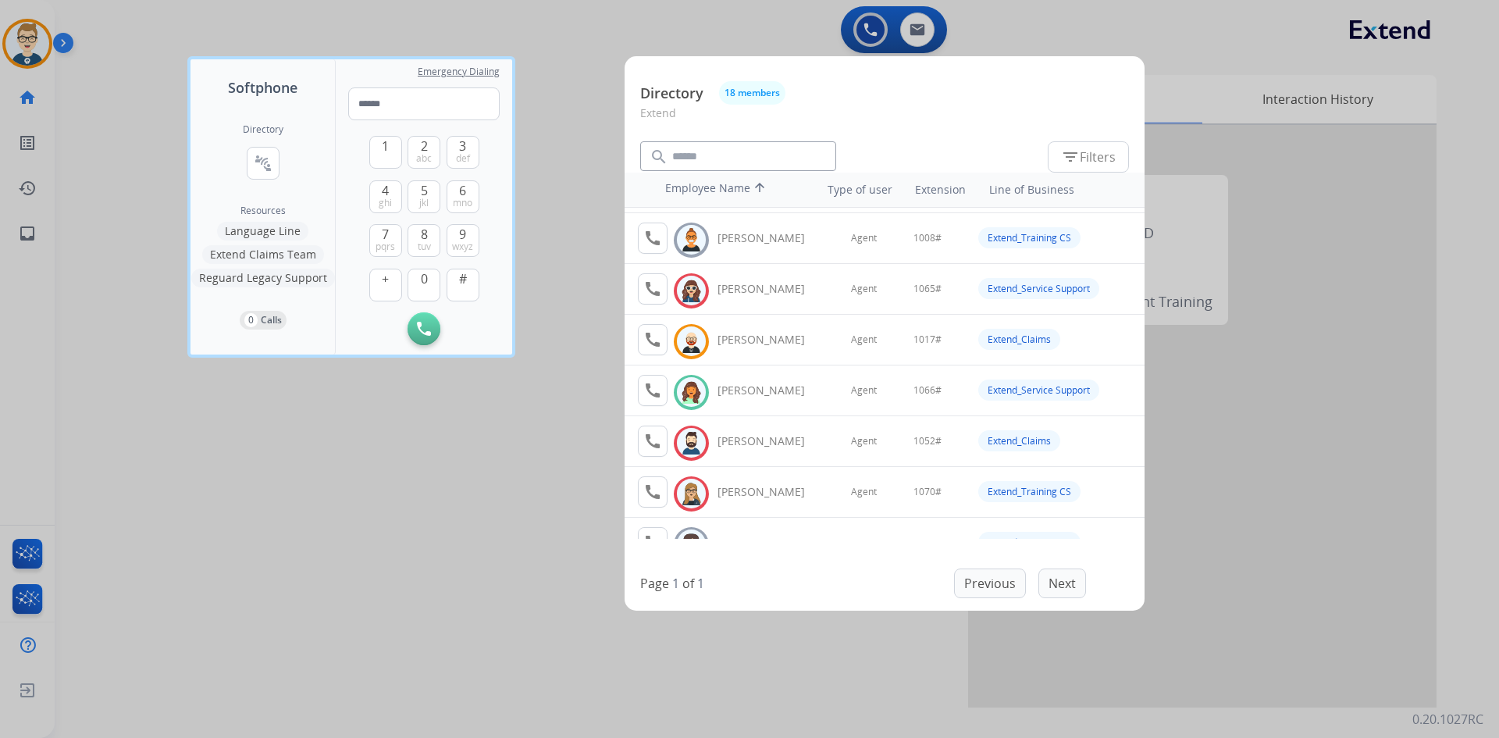
scroll to position [48, 0]
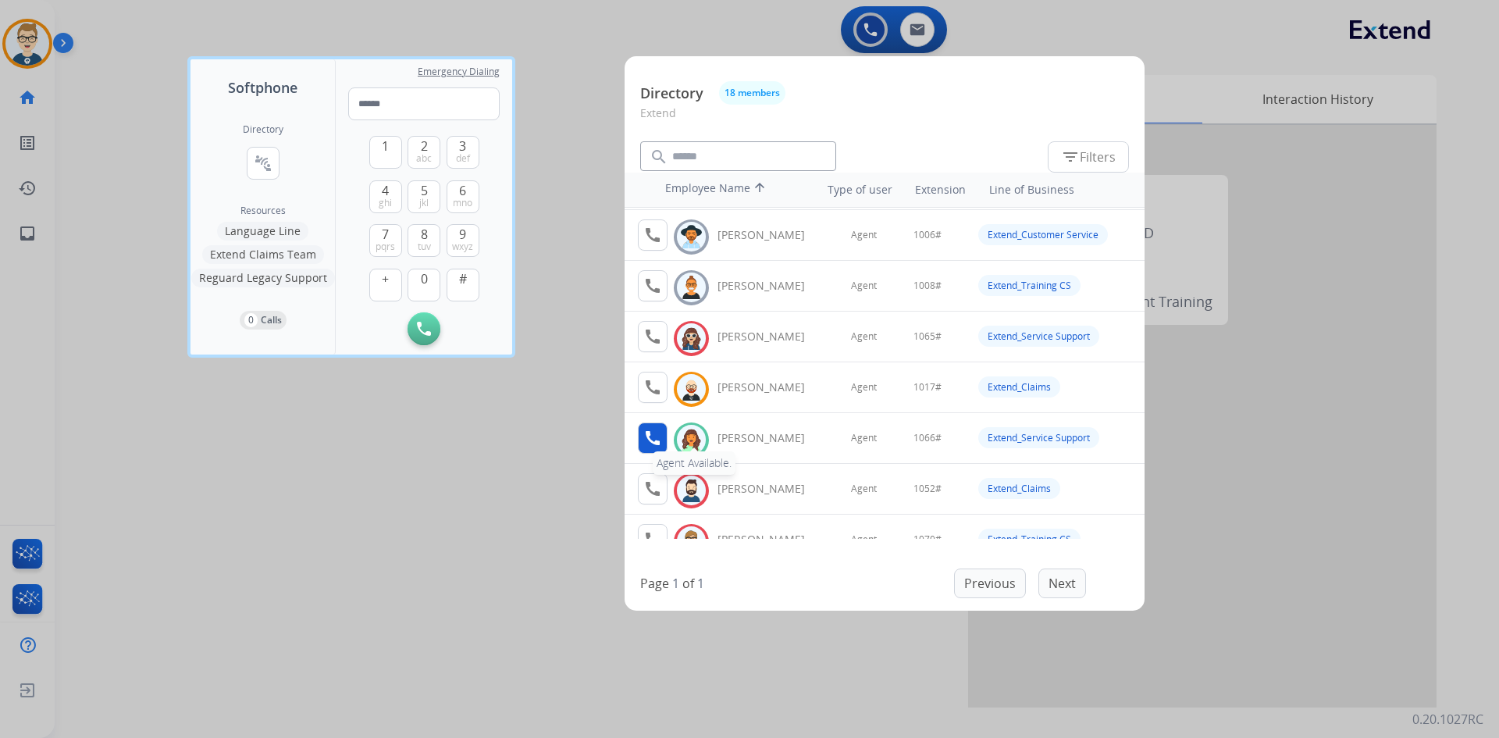
click at [654, 433] on mat-icon "call" at bounding box center [652, 438] width 19 height 19
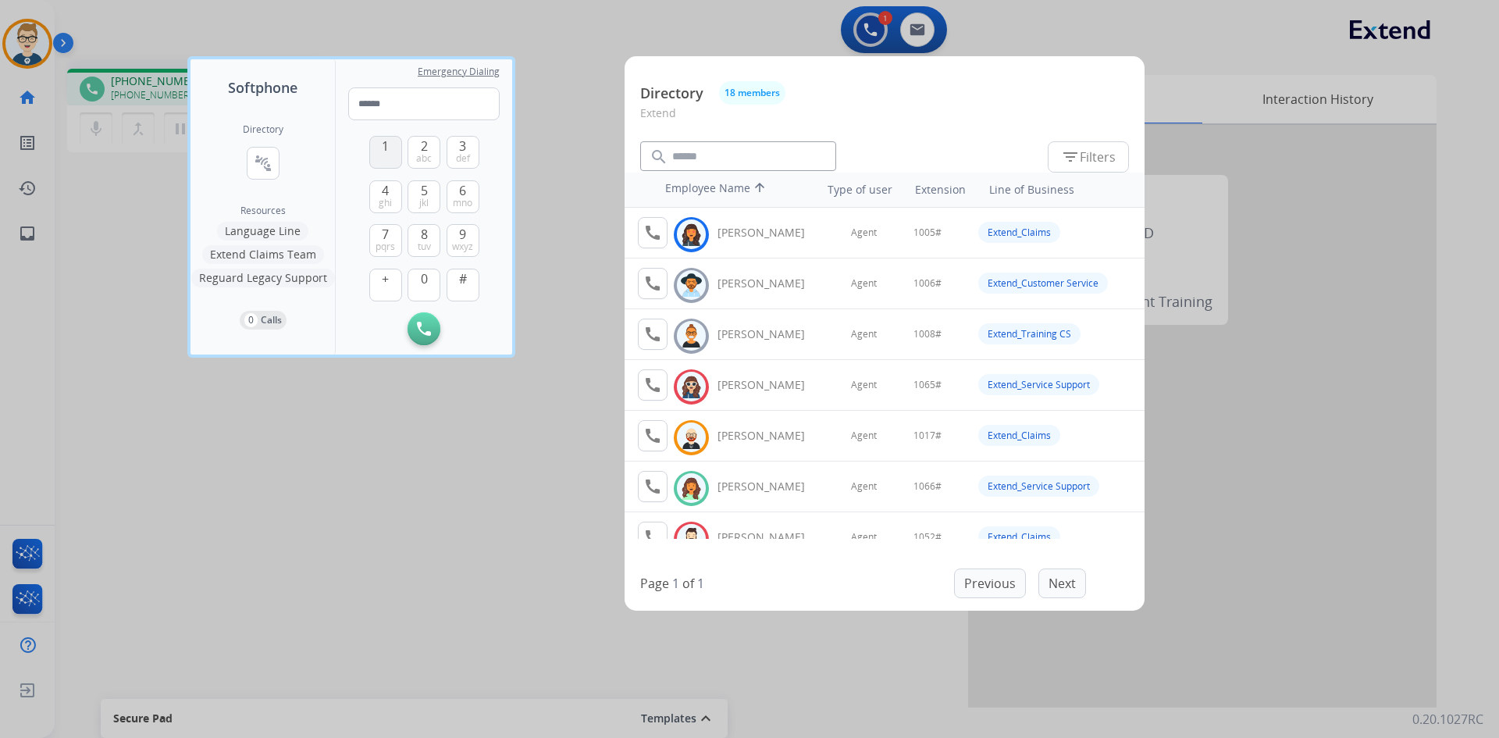
click at [377, 152] on button "1" at bounding box center [385, 152] width 33 height 33
click at [423, 293] on button "0" at bounding box center [424, 285] width 33 height 33
click at [469, 194] on button "6 mno" at bounding box center [463, 196] width 33 height 33
click at [465, 287] on span "#" at bounding box center [463, 278] width 8 height 19
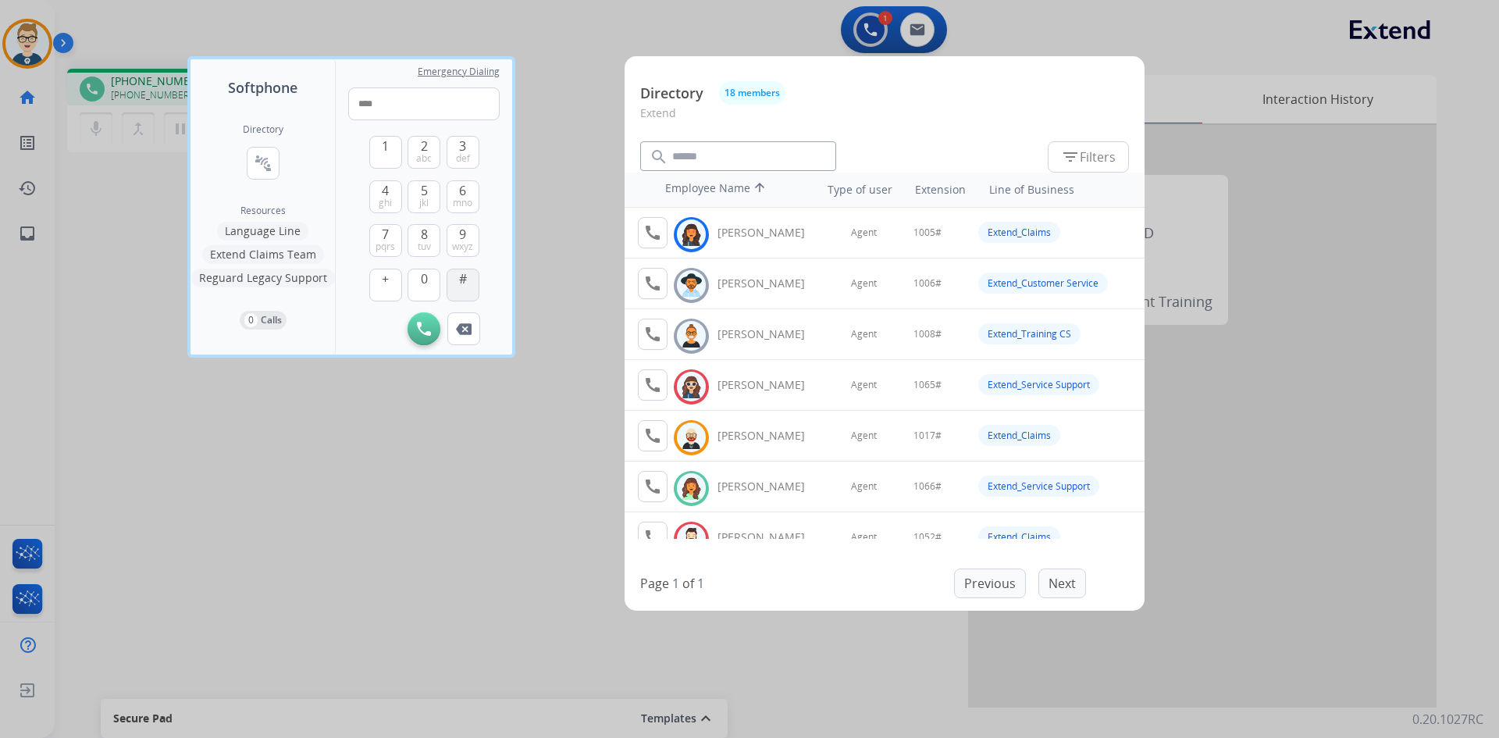
type input "*****"
click at [927, 19] on div at bounding box center [749, 369] width 1499 height 738
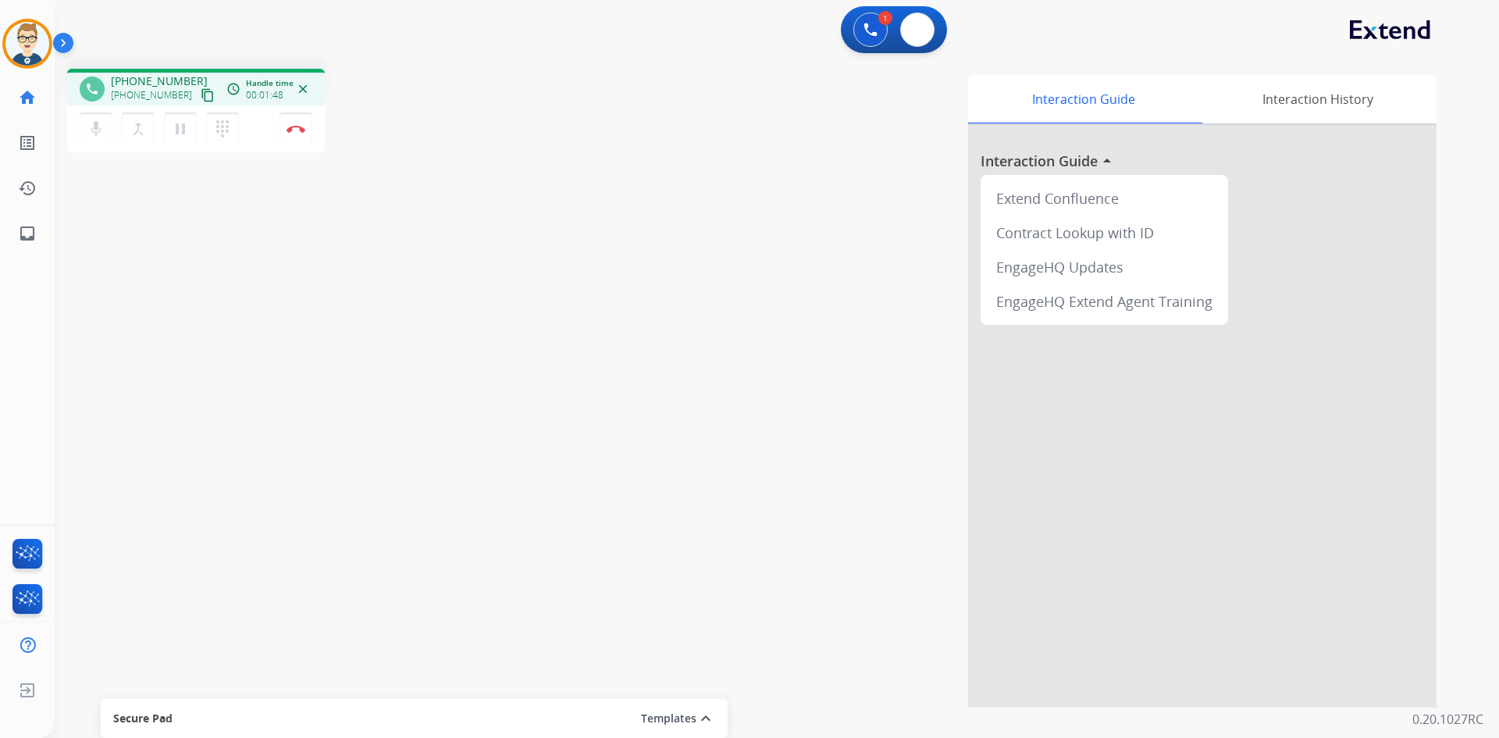
click at [927, 19] on button at bounding box center [917, 29] width 34 height 34
select select "**********"
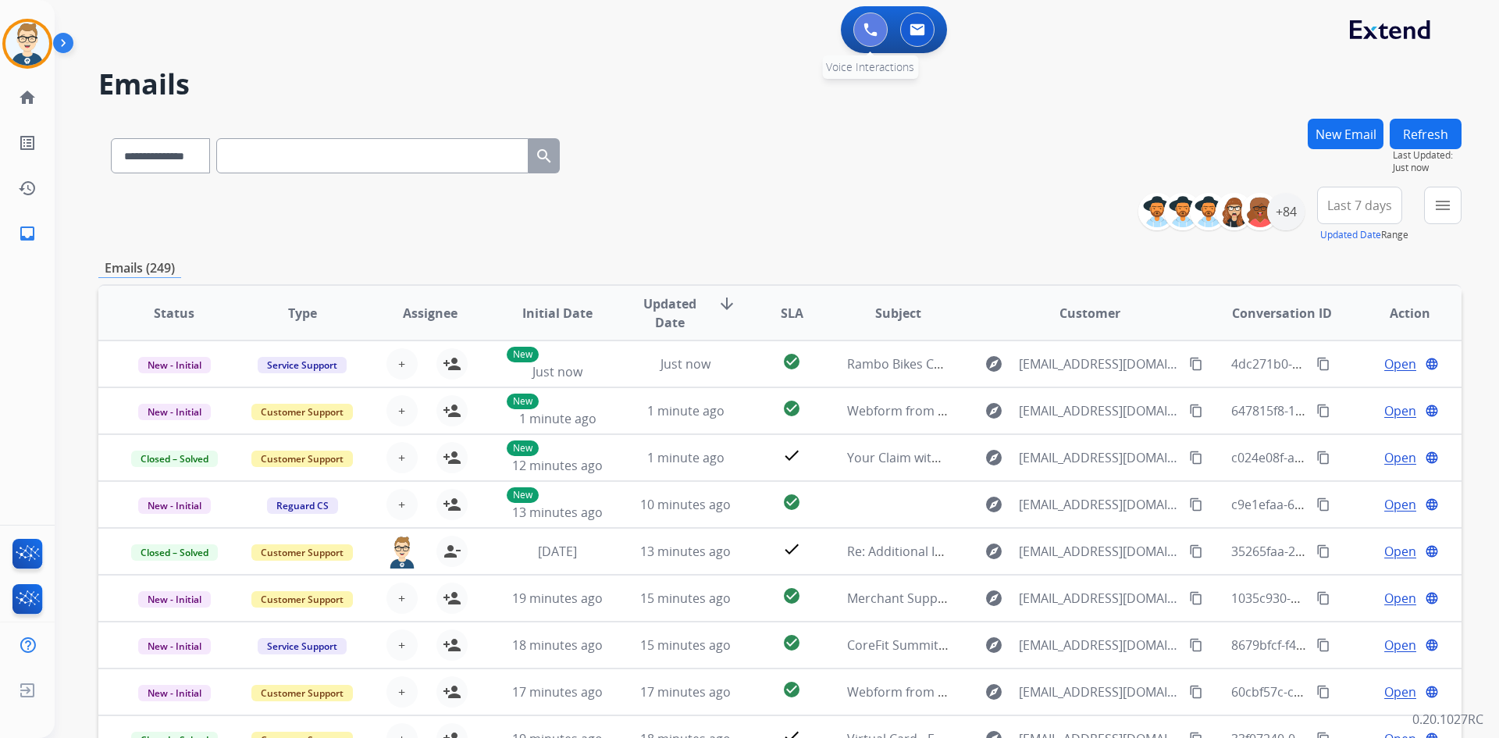
click at [875, 34] on img at bounding box center [871, 30] width 14 height 14
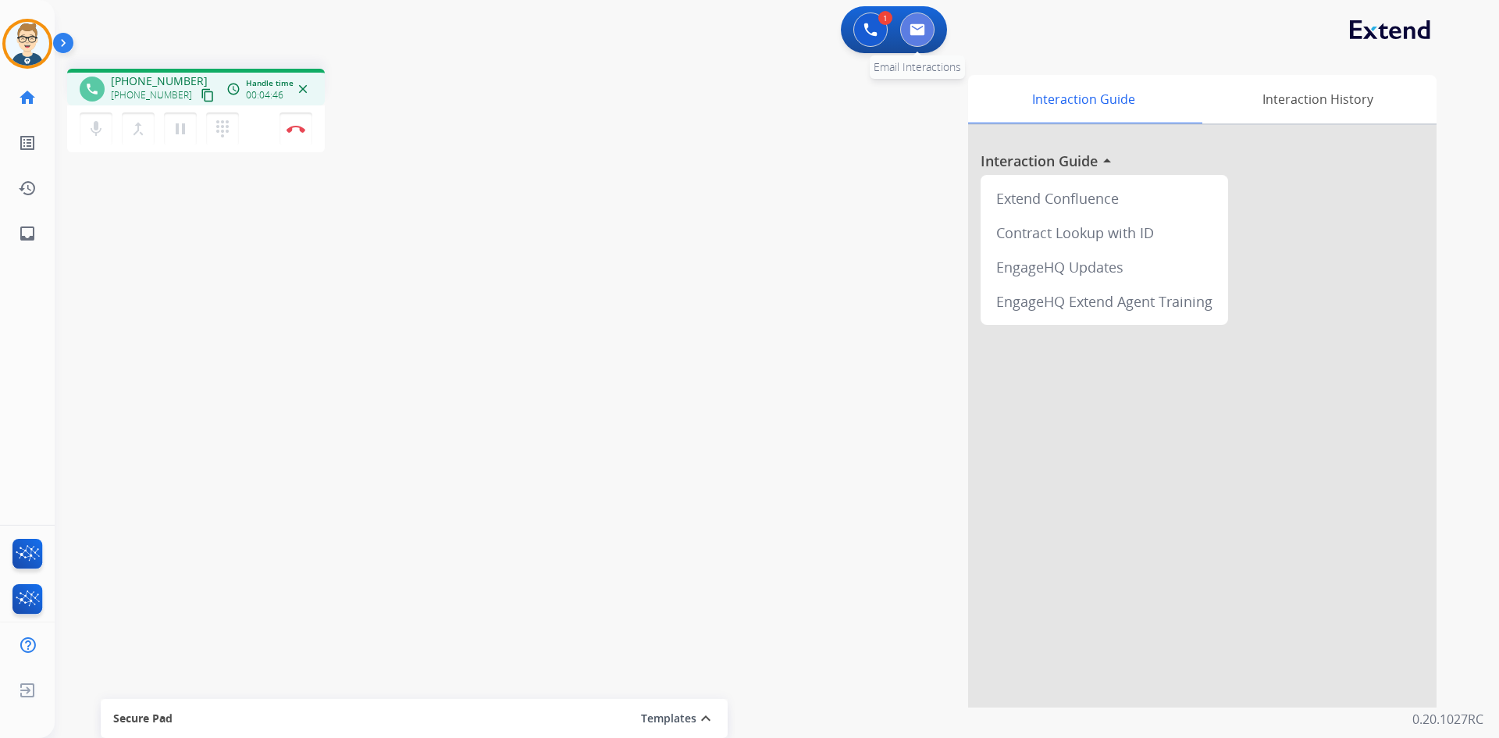
click at [918, 37] on button at bounding box center [917, 29] width 34 height 34
select select "**********"
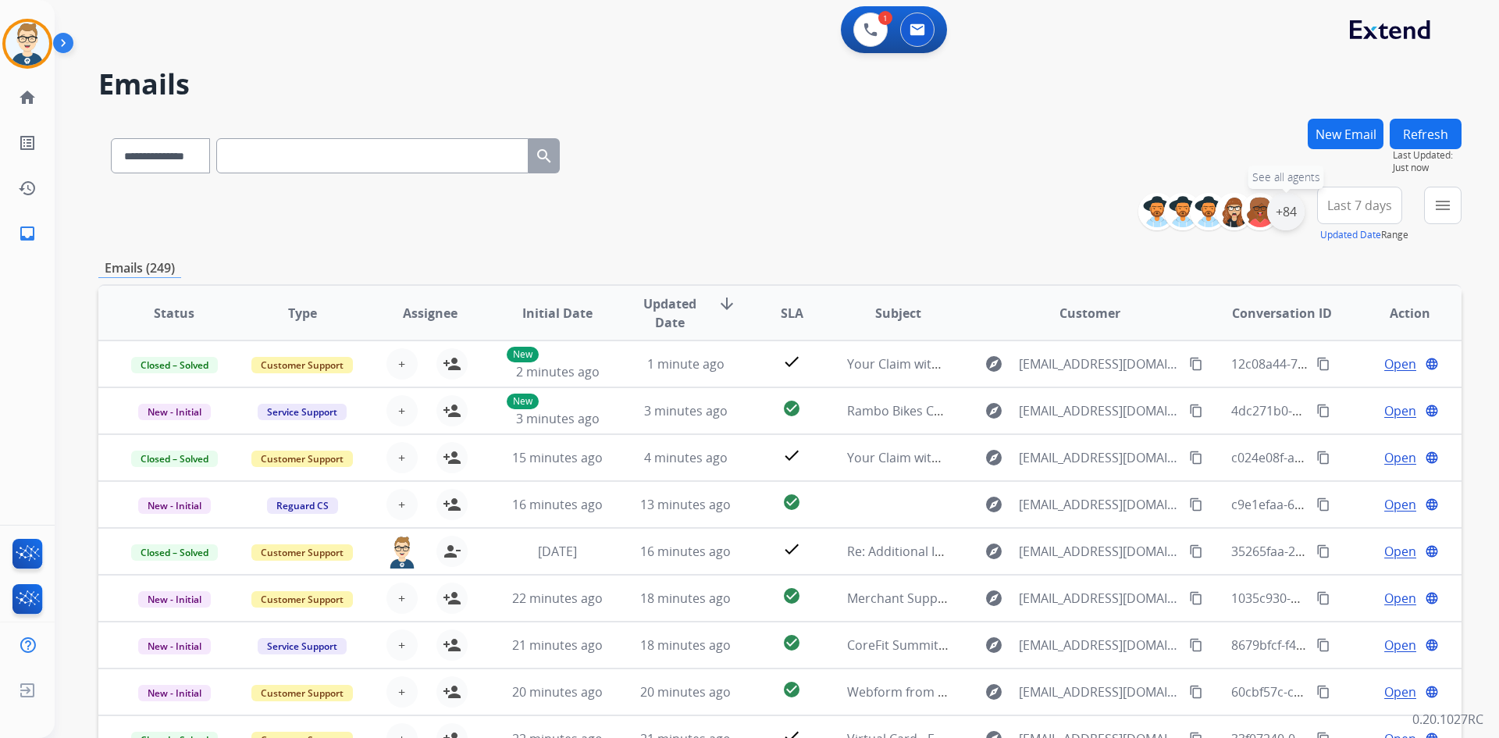
click at [1283, 207] on div "+84" at bounding box center [1285, 211] width 37 height 37
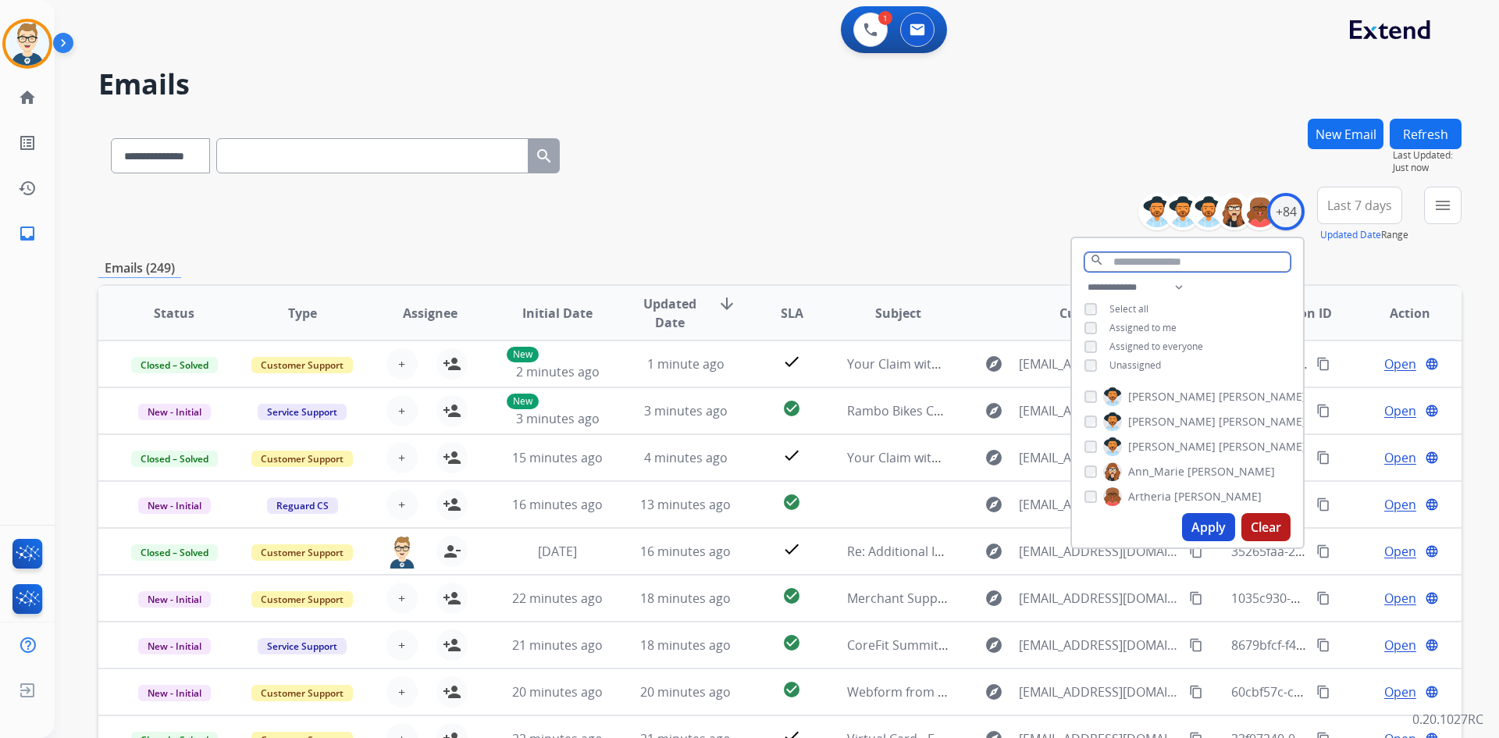
click at [1128, 259] on input "text" at bounding box center [1188, 262] width 206 height 20
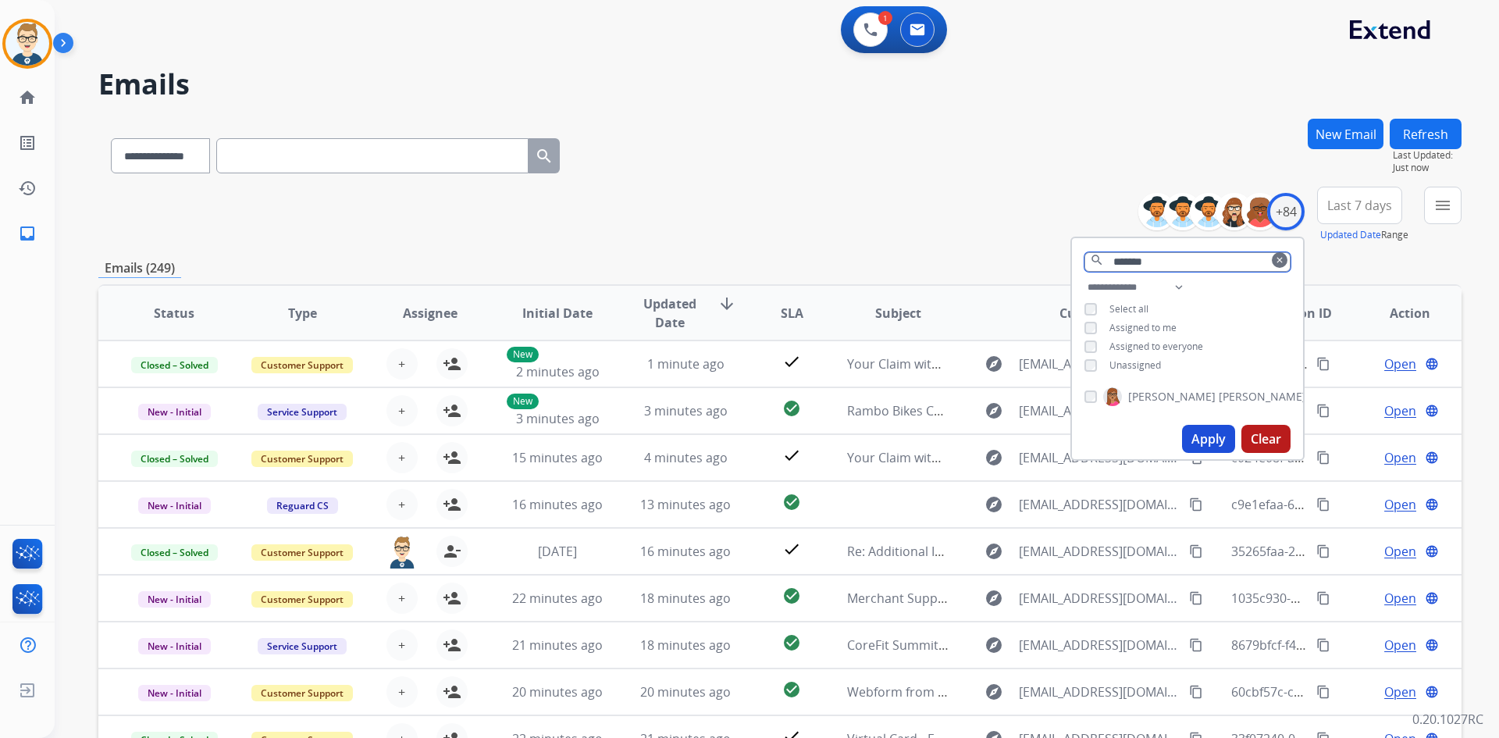
type input "*******"
click at [1217, 441] on button "Apply" at bounding box center [1208, 439] width 53 height 28
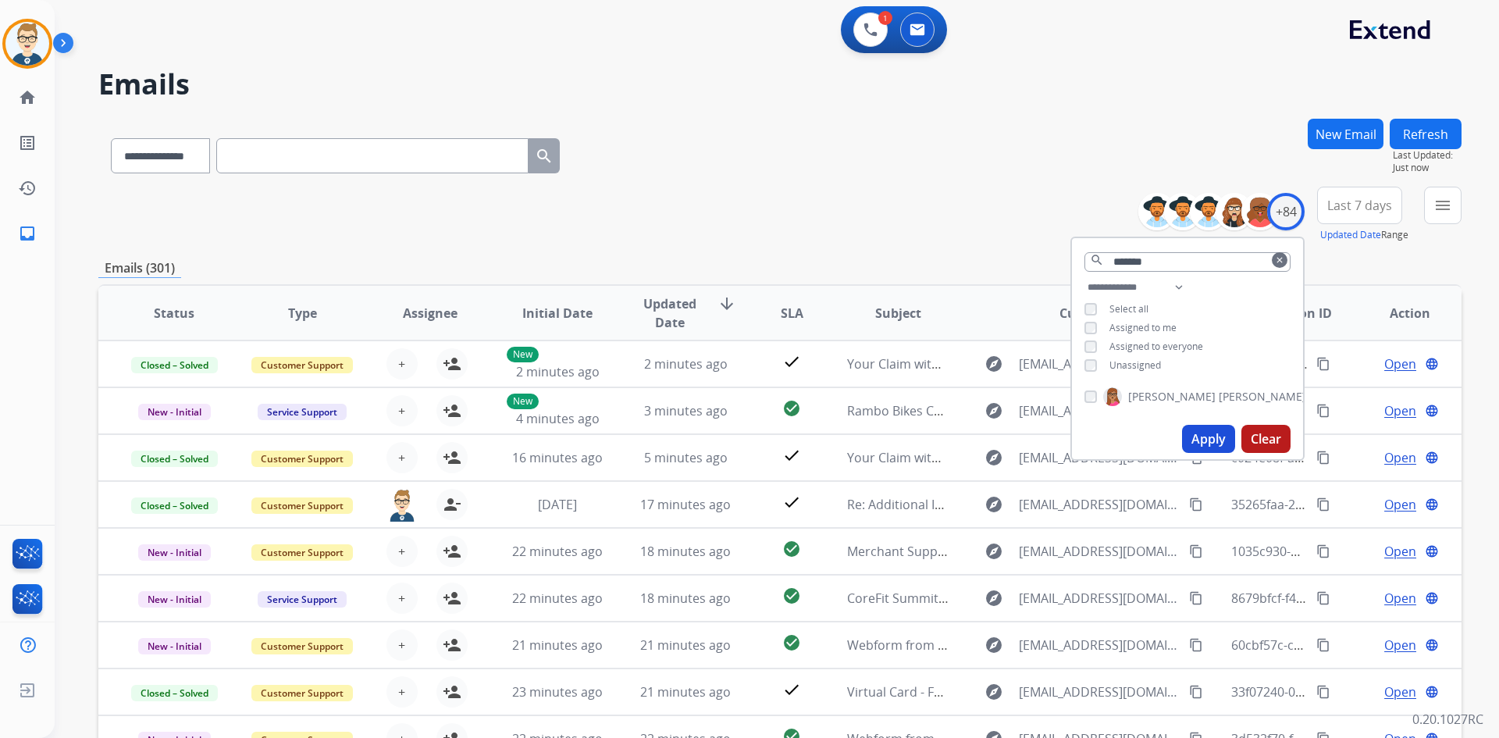
click at [772, 229] on div "**********" at bounding box center [779, 215] width 1363 height 56
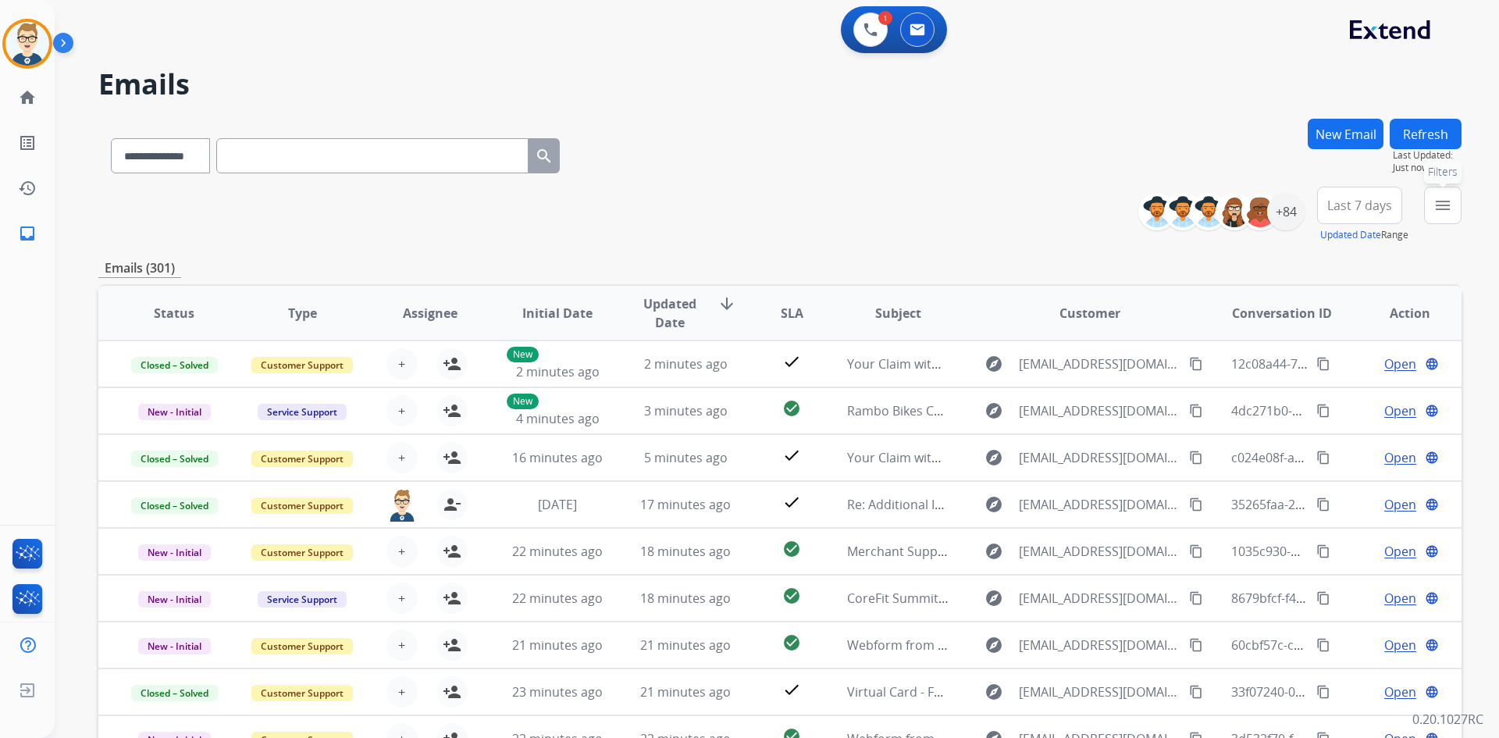
click at [1431, 211] on button "menu Filters" at bounding box center [1442, 205] width 37 height 37
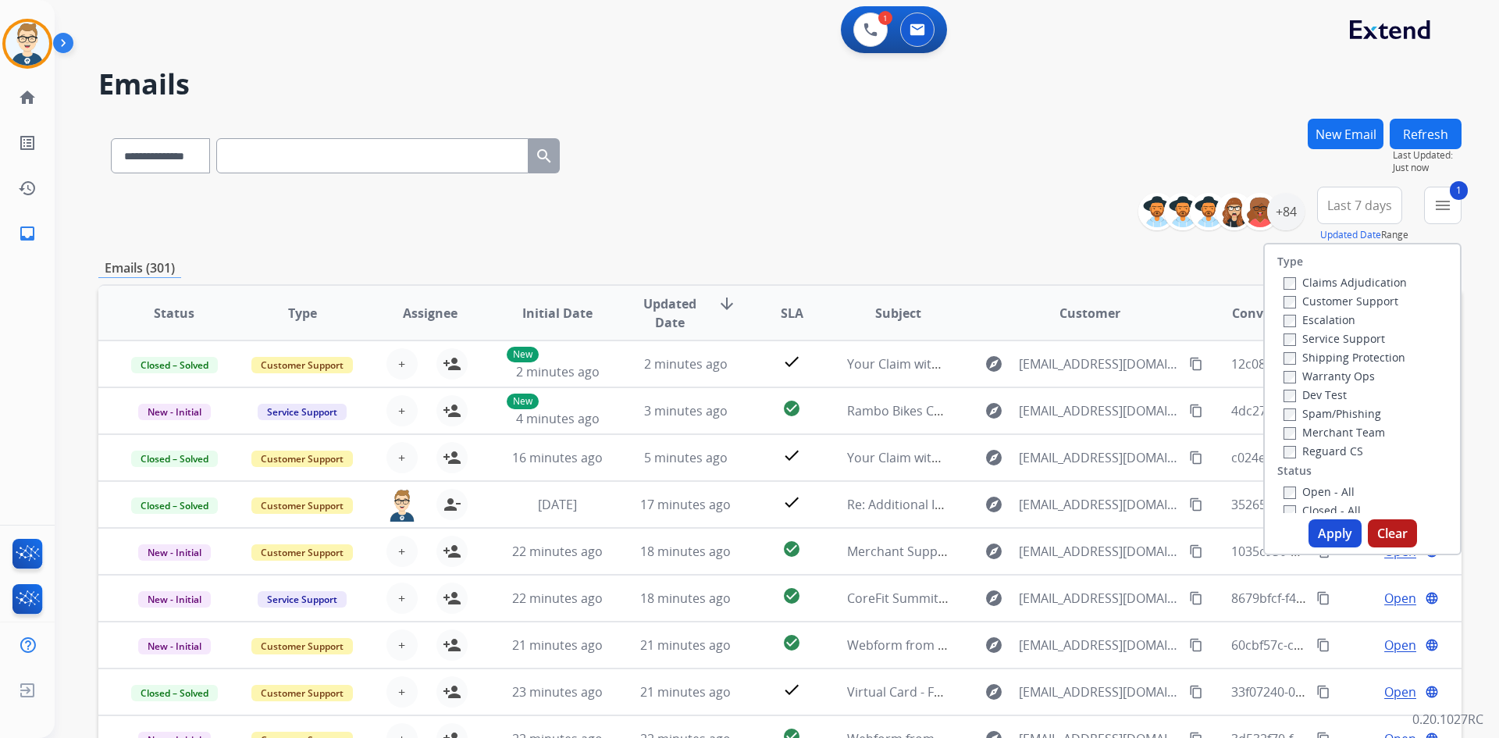
click at [1325, 533] on button "Apply" at bounding box center [1335, 533] width 53 height 28
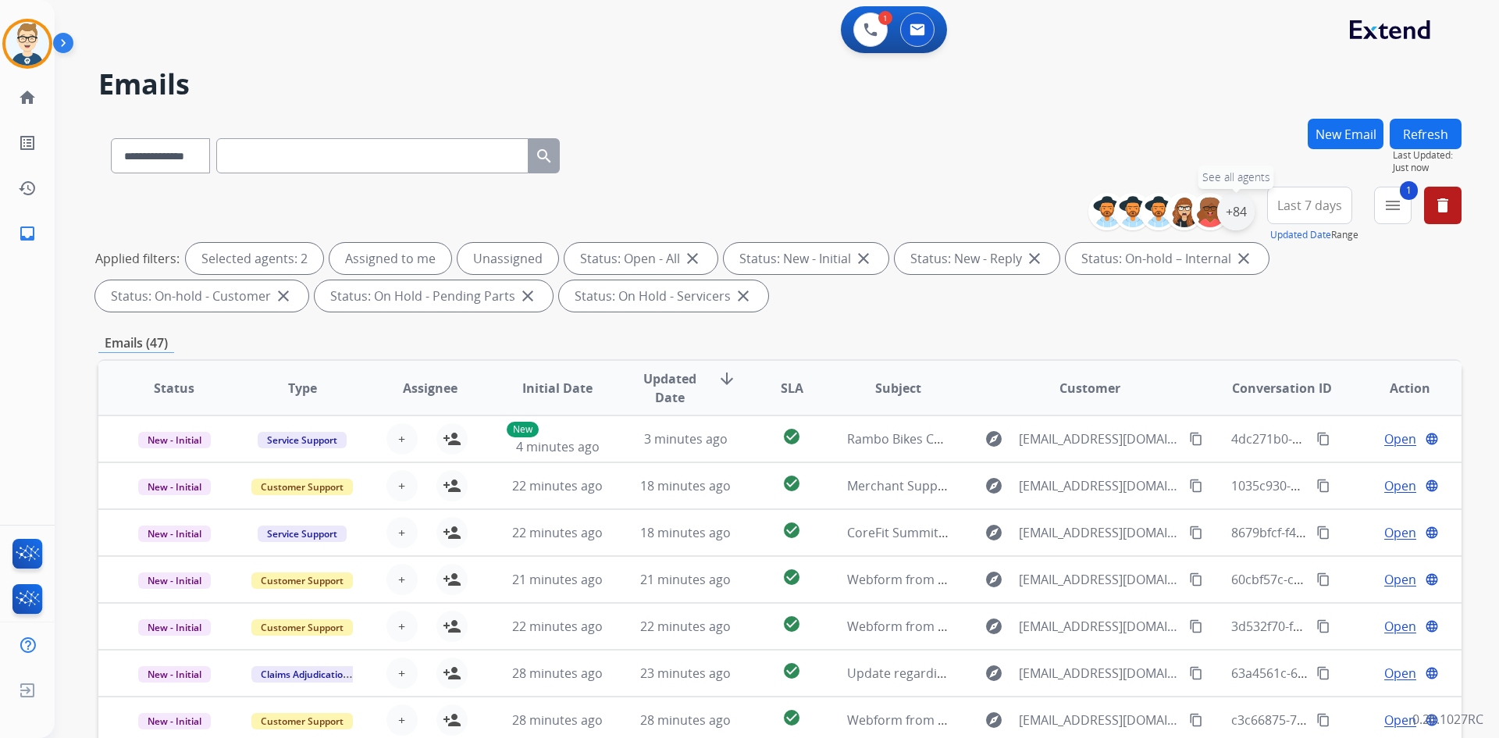
click at [1246, 211] on div "+84" at bounding box center [1235, 211] width 37 height 37
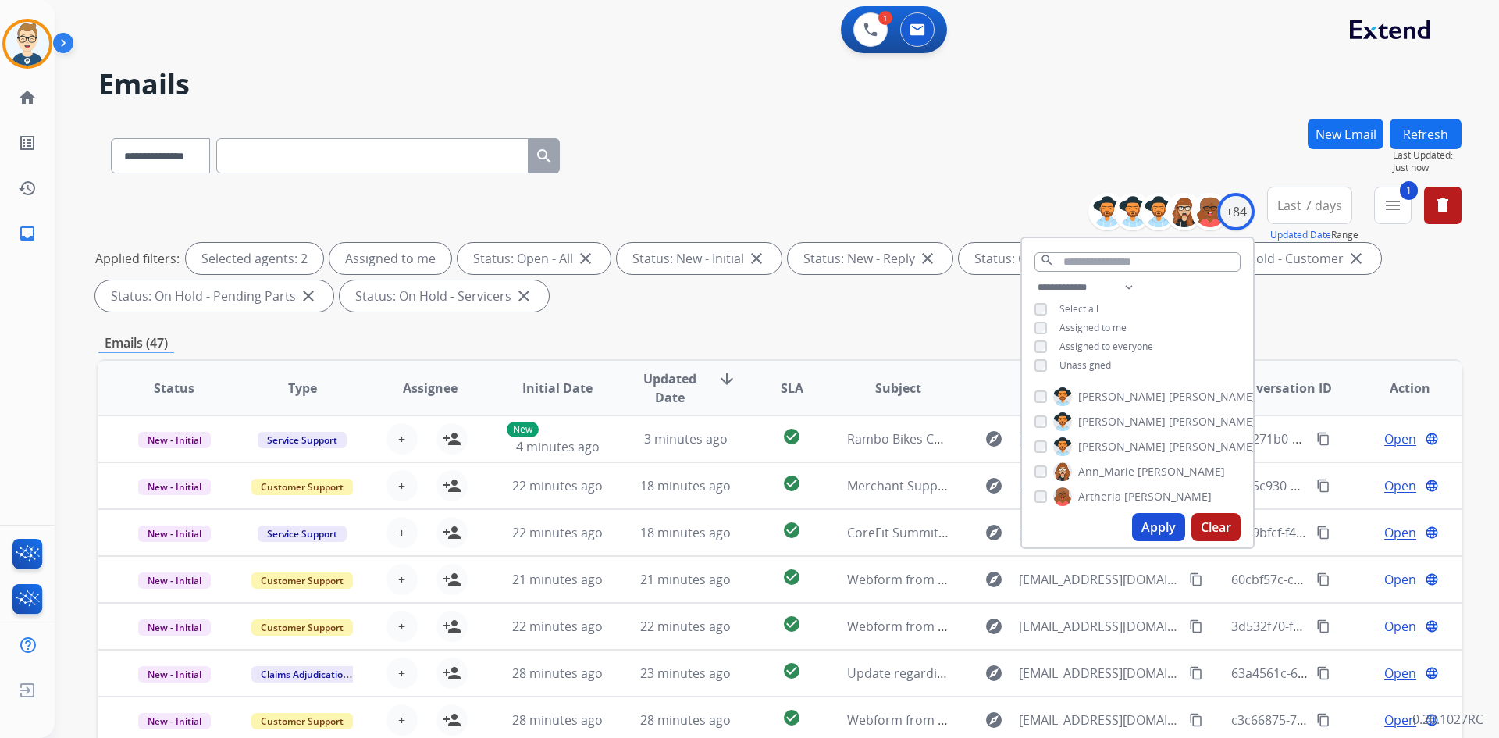
click at [1157, 529] on button "Apply" at bounding box center [1158, 527] width 53 height 28
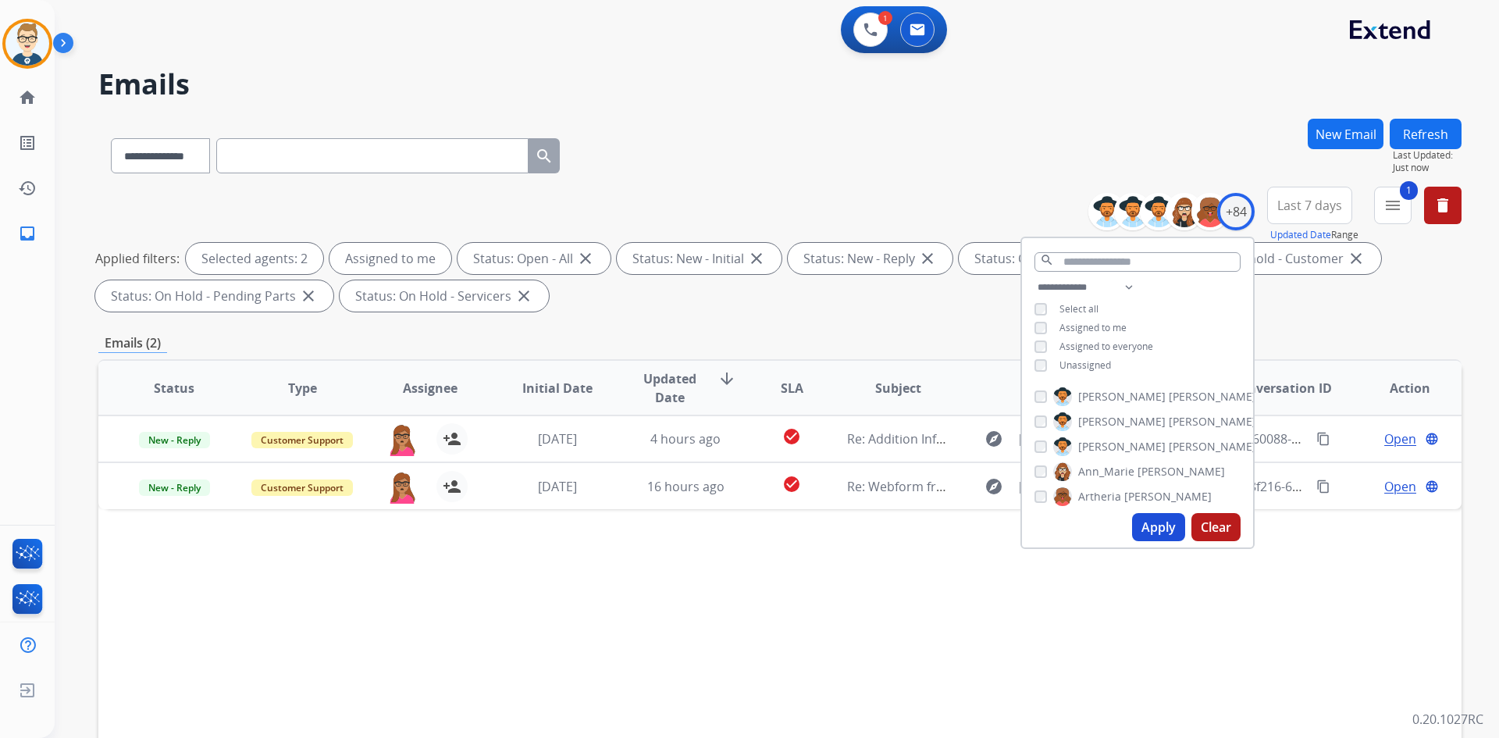
click at [752, 337] on div "Emails (2)" at bounding box center [779, 343] width 1363 height 20
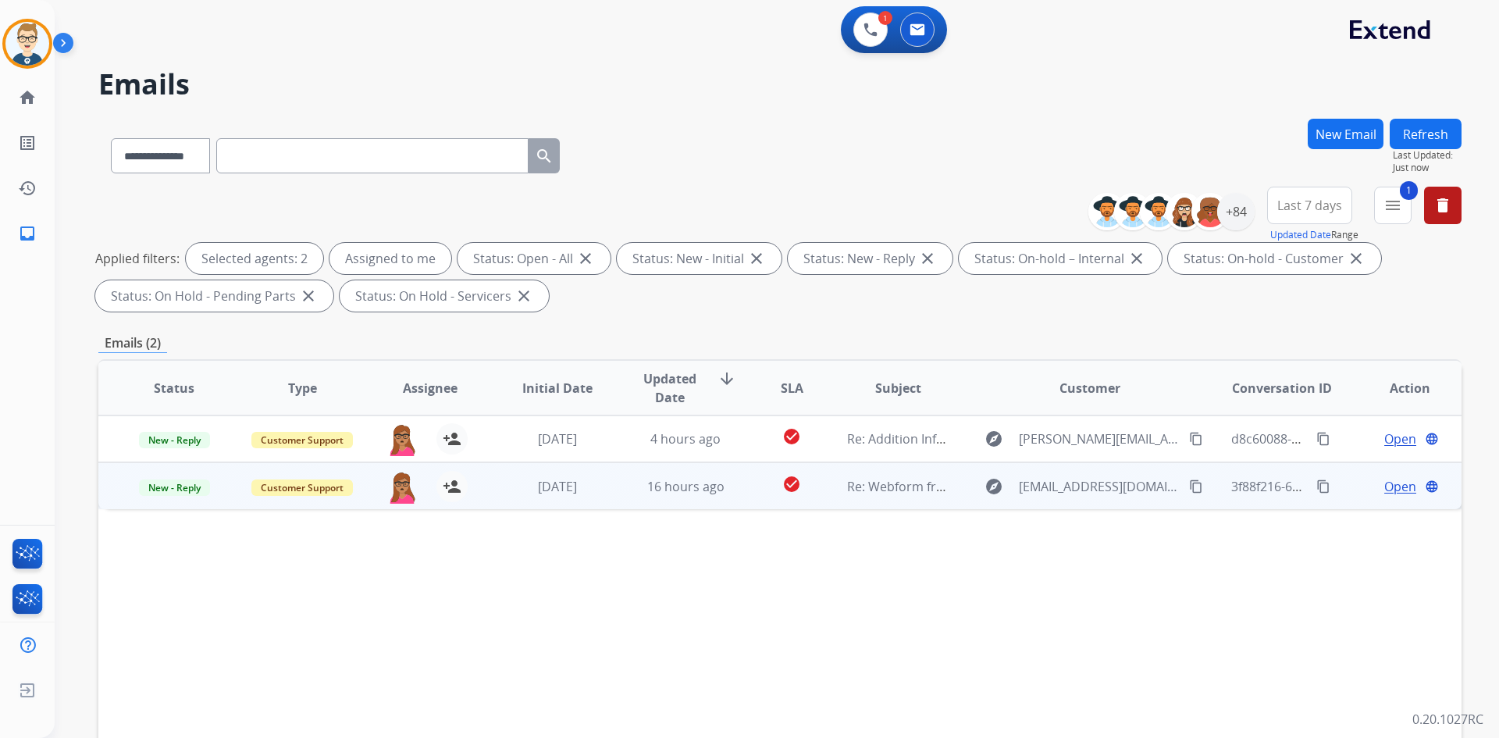
click at [1395, 487] on span "Open" at bounding box center [1400, 486] width 32 height 19
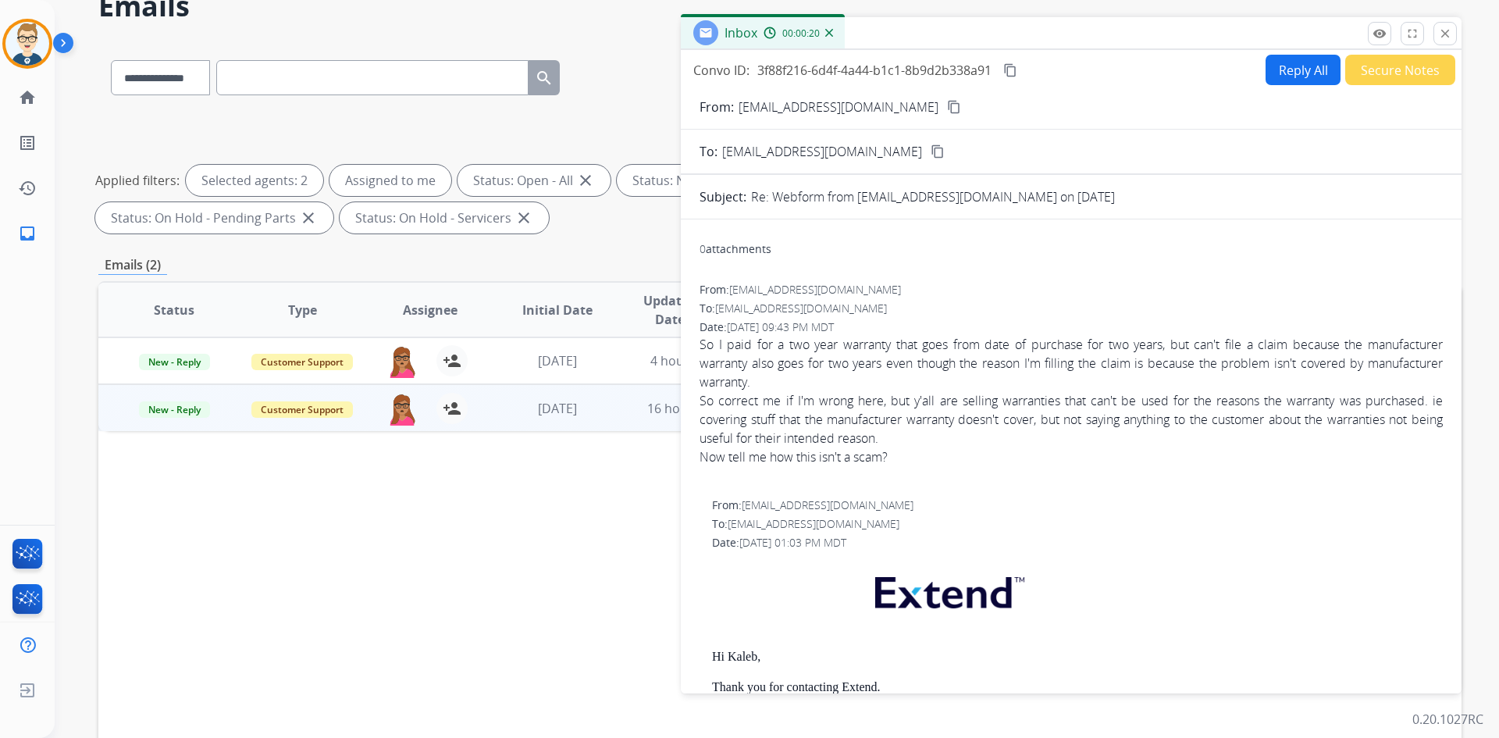
click at [1010, 70] on mat-icon "content_copy" at bounding box center [1010, 70] width 14 height 14
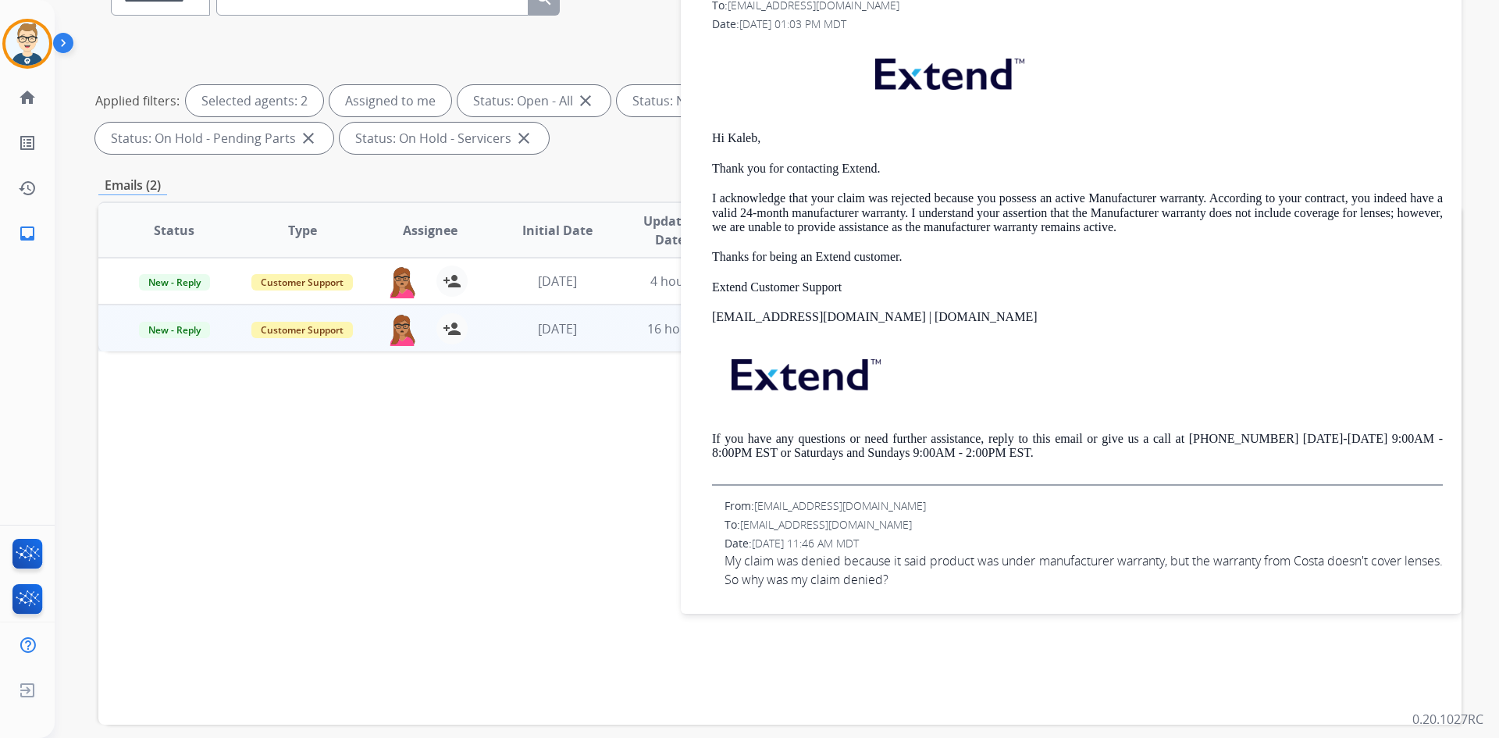
scroll to position [226, 0]
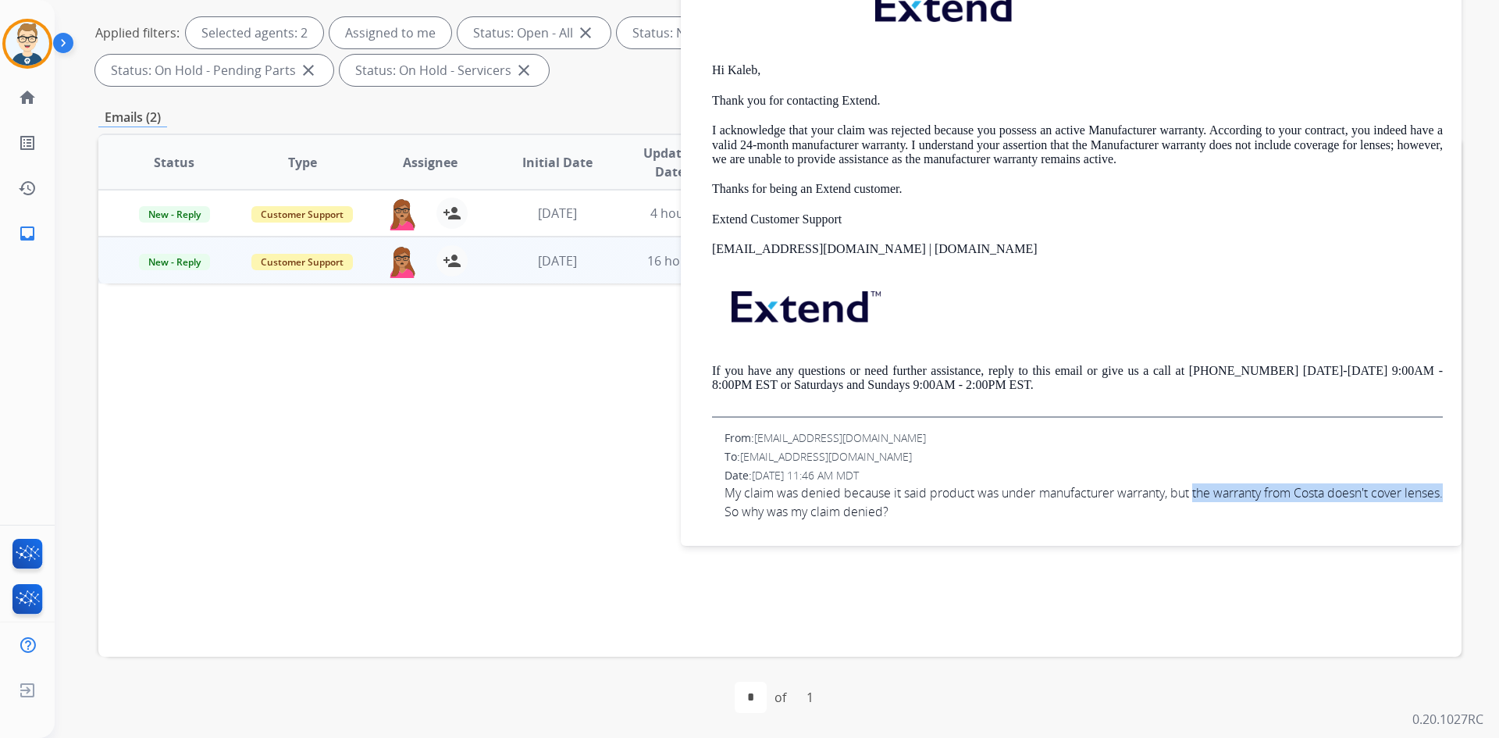
drag, startPoint x: 1211, startPoint y: 490, endPoint x: 763, endPoint y: 523, distance: 449.4
click at [763, 523] on div "From: [EMAIL_ADDRESS][DOMAIN_NAME] To: [EMAIL_ADDRESS][DOMAIN_NAME] Date: [DATE…" at bounding box center [1071, 114] width 743 height 838
copy span "the warranty from Costa doesn't cover lenses."
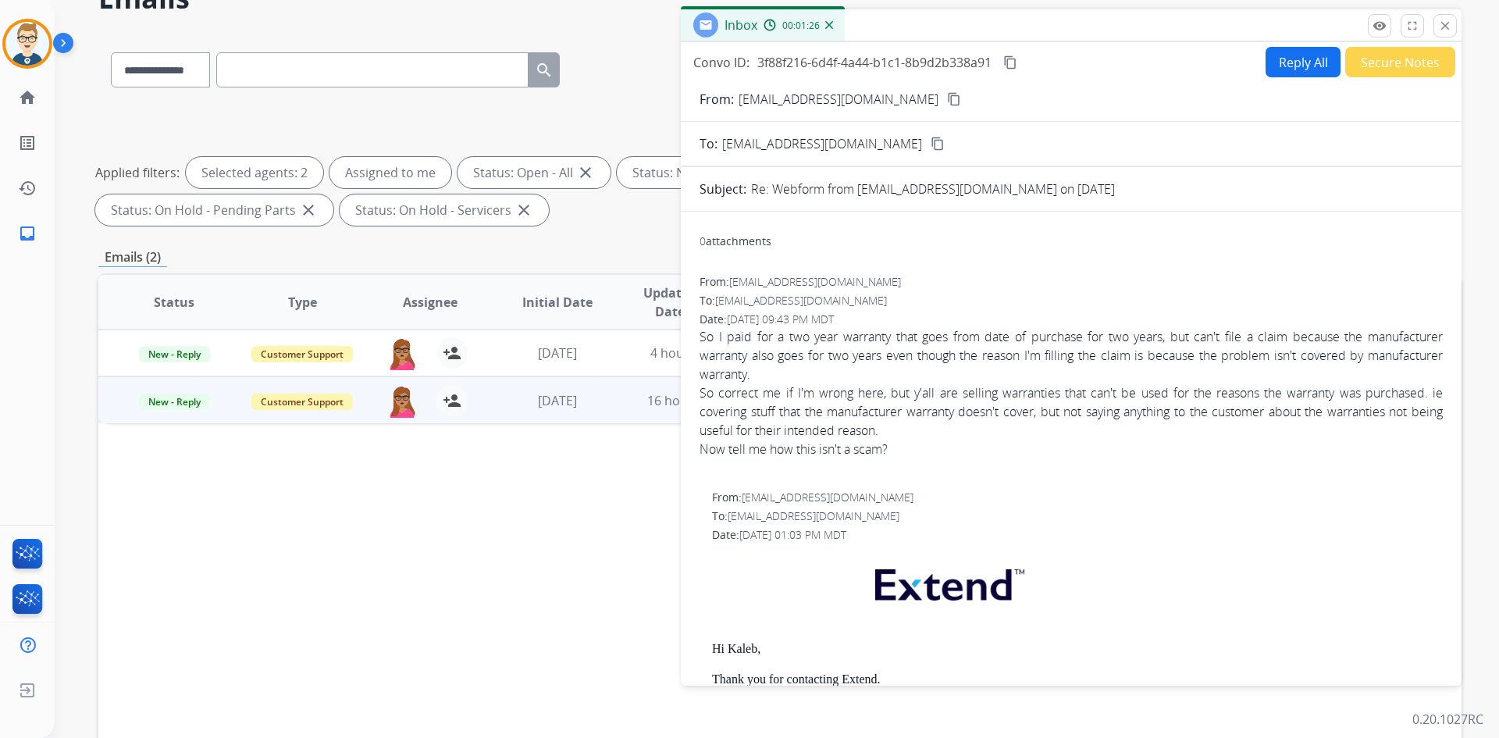
scroll to position [0, 0]
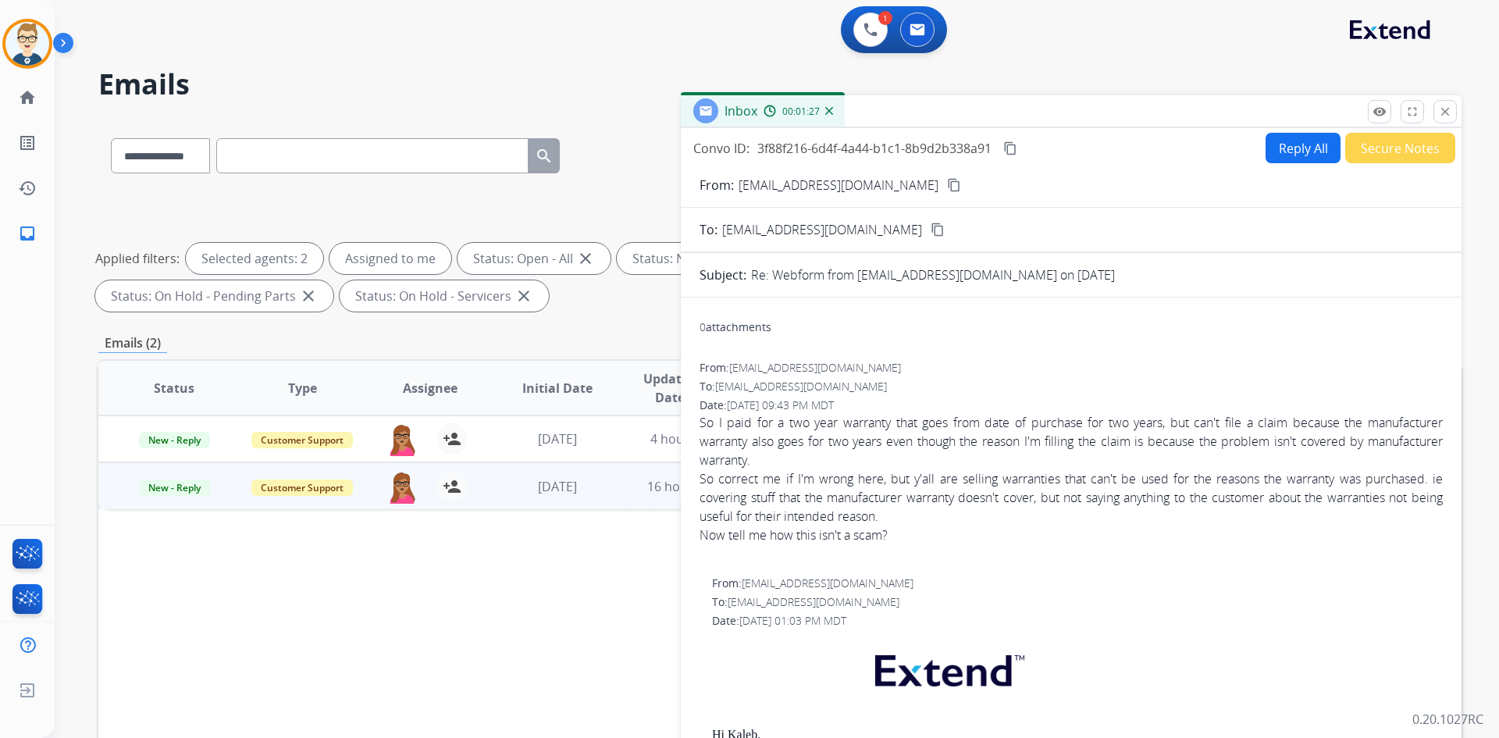
click at [1013, 144] on mat-icon "content_copy" at bounding box center [1010, 148] width 14 height 14
click at [864, 26] on img at bounding box center [871, 30] width 14 height 14
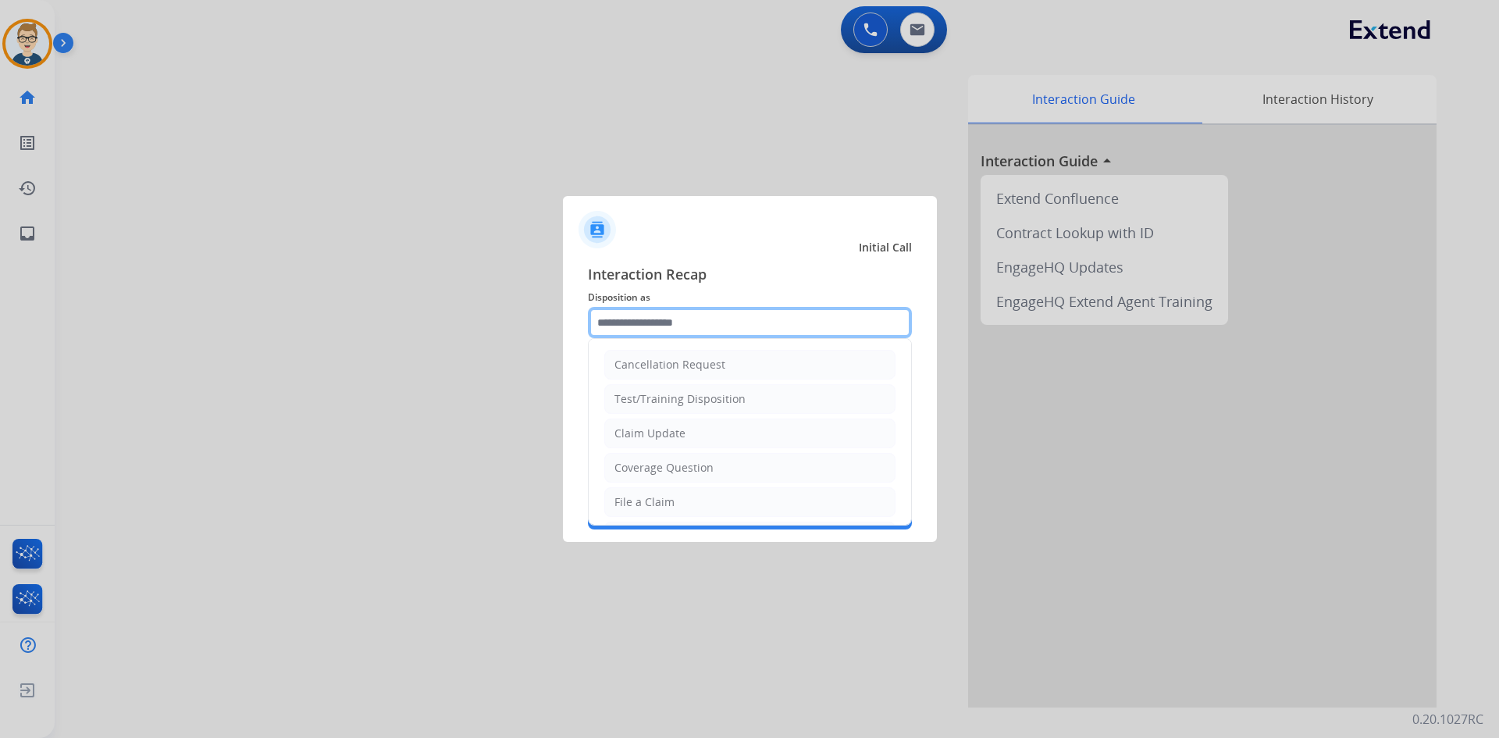
click at [680, 330] on input "text" at bounding box center [750, 322] width 324 height 31
click at [660, 430] on div "Claim Update" at bounding box center [650, 434] width 71 height 16
type input "**********"
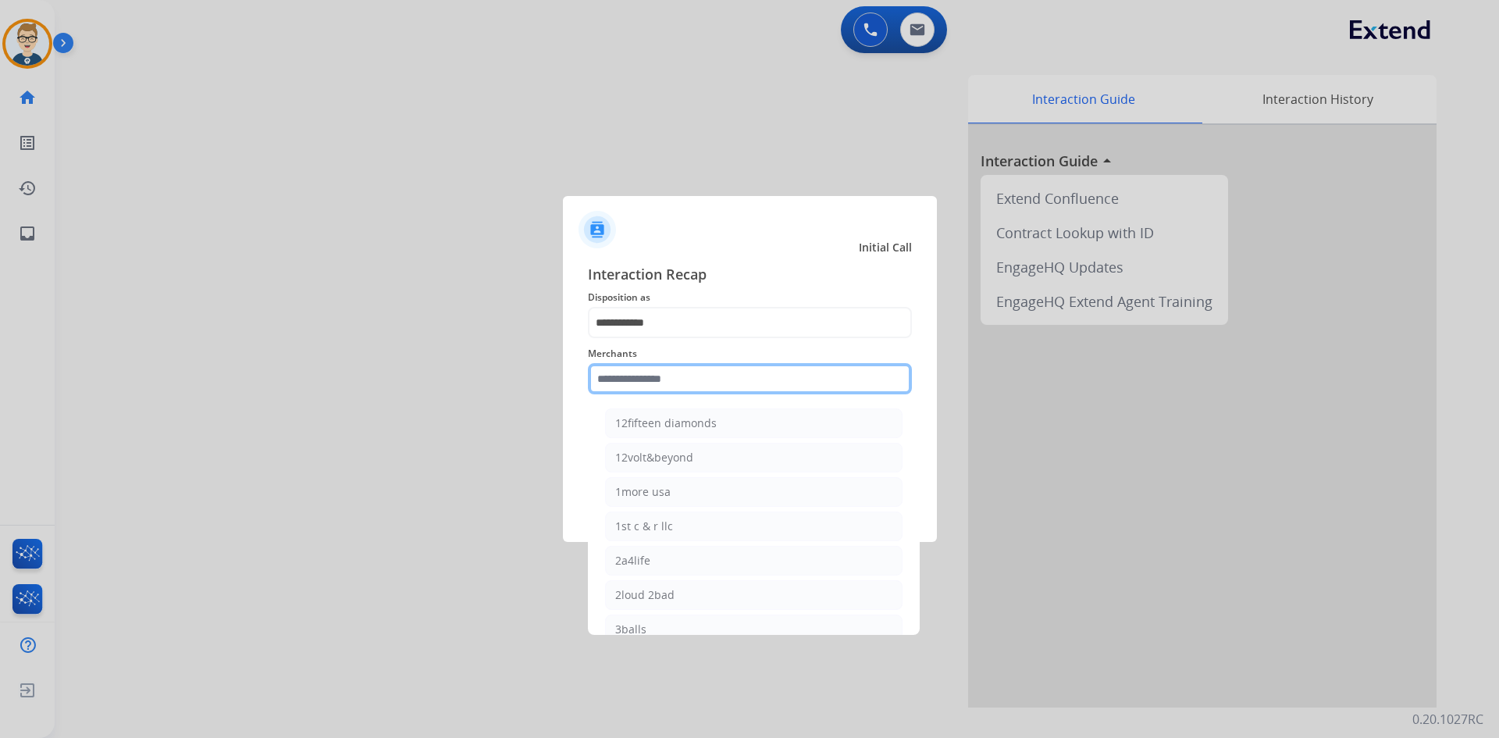
click at [657, 380] on input "text" at bounding box center [750, 378] width 324 height 31
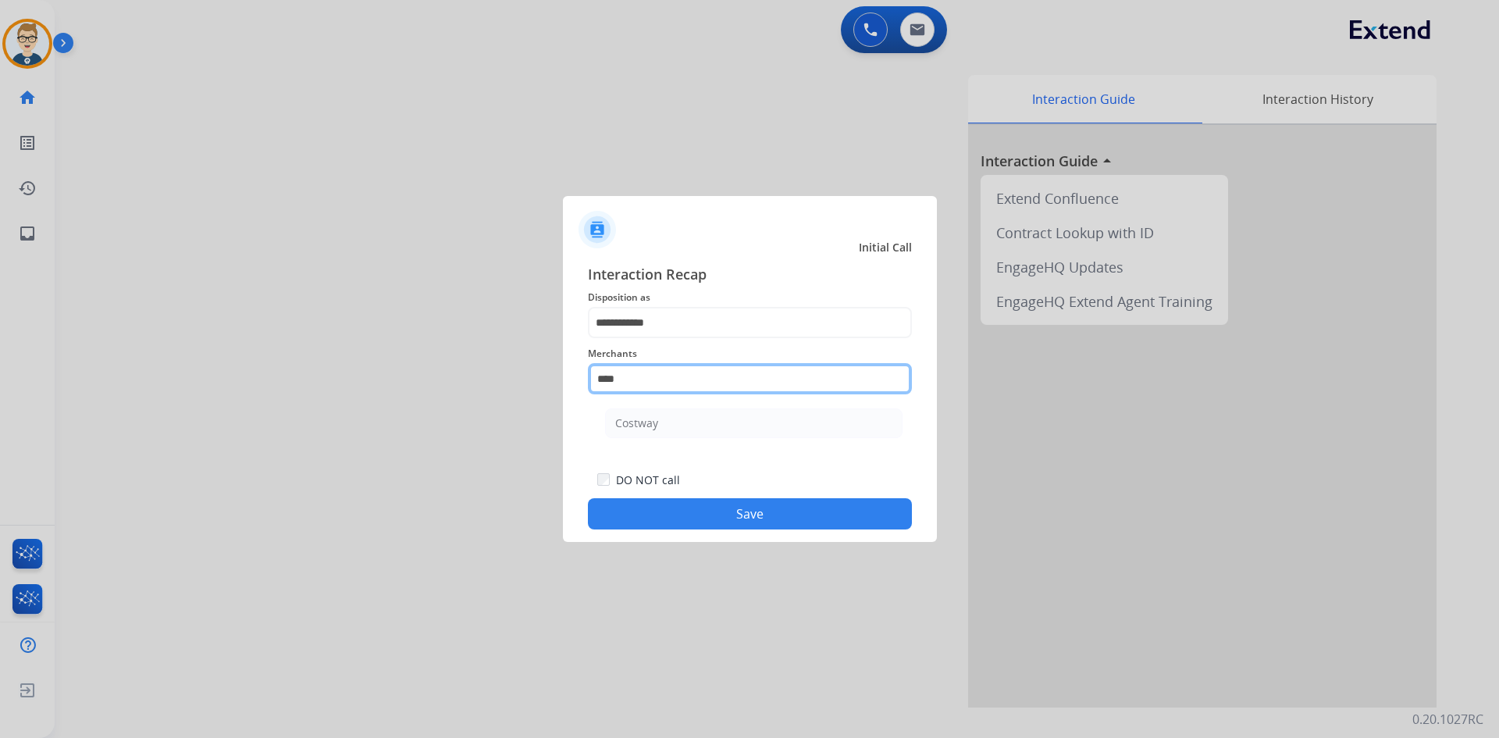
drag, startPoint x: 647, startPoint y: 373, endPoint x: 409, endPoint y: 372, distance: 238.2
click at [0, 373] on app-contact-recap-modal "**********" at bounding box center [0, 369] width 0 height 738
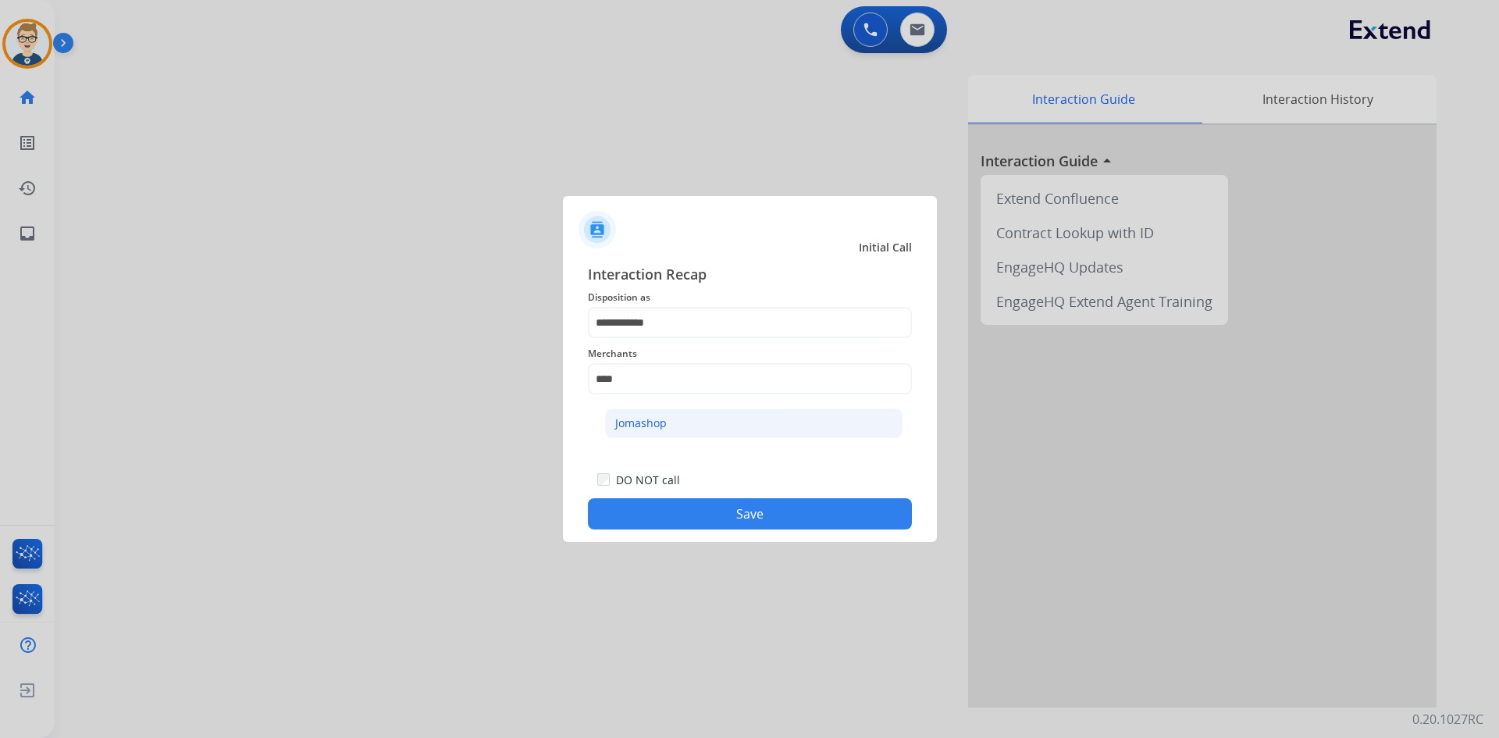
click at [643, 426] on div "Jomashop" at bounding box center [641, 423] width 52 height 16
type input "********"
click at [656, 516] on button "Save" at bounding box center [750, 513] width 324 height 31
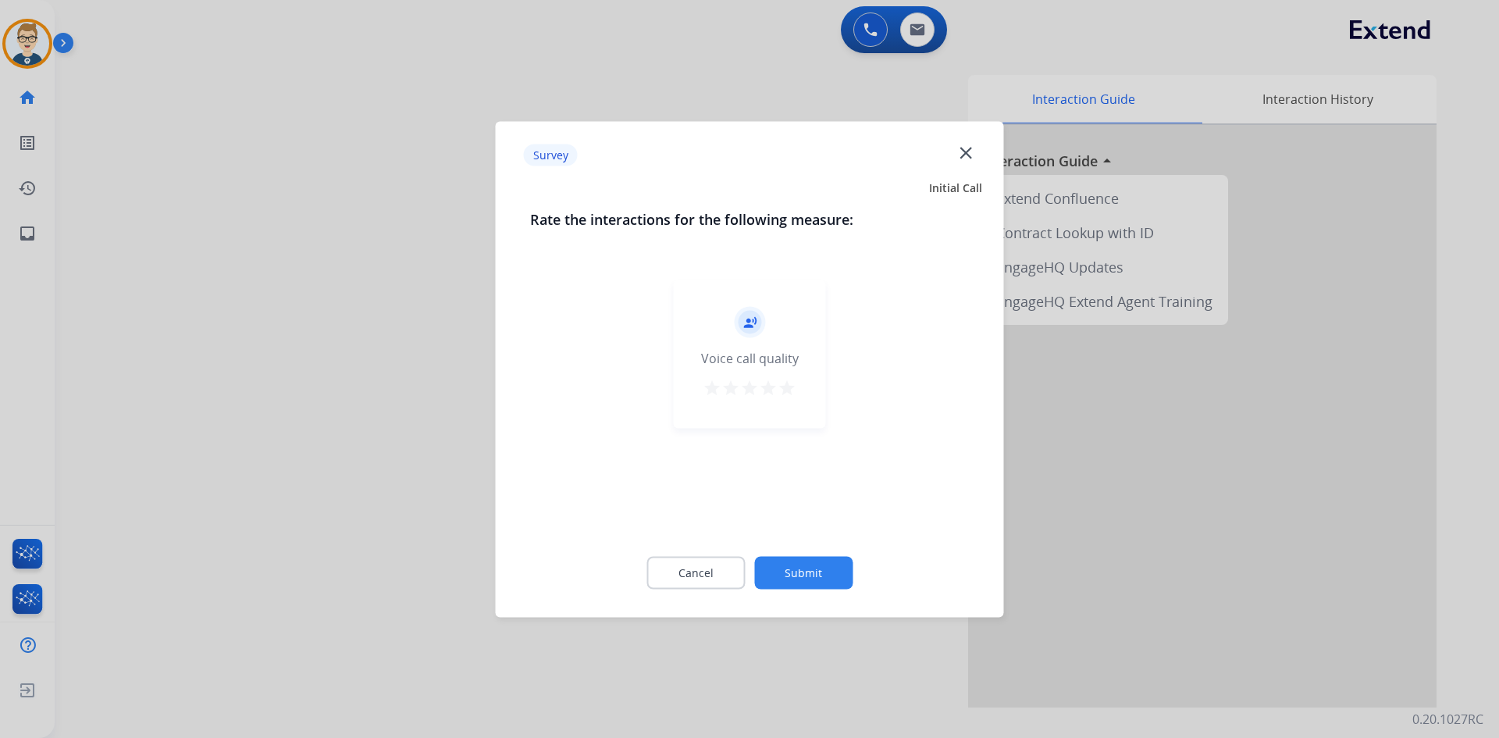
click at [784, 386] on mat-icon "star" at bounding box center [787, 387] width 19 height 19
click at [791, 565] on button "Submit" at bounding box center [803, 572] width 98 height 33
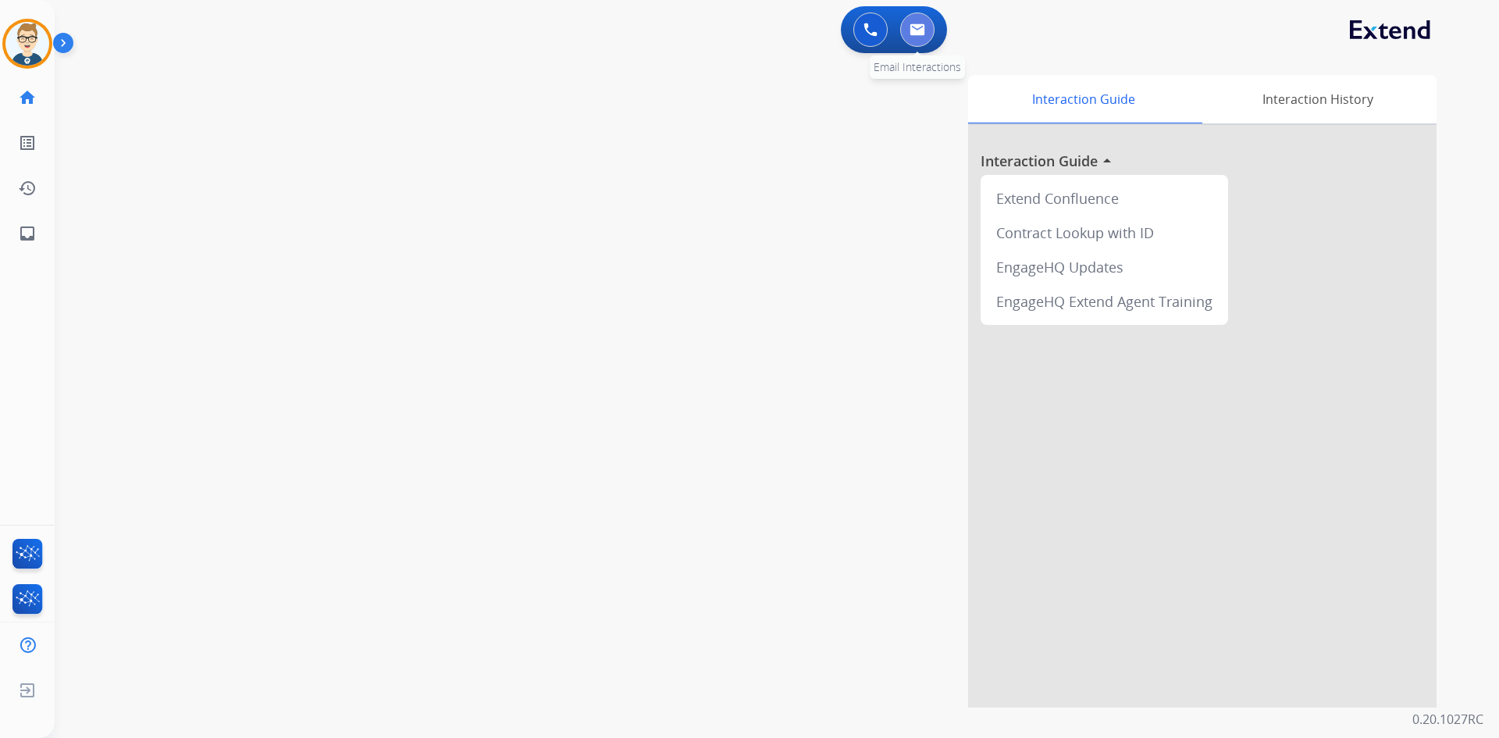
click at [915, 23] on button at bounding box center [917, 29] width 34 height 34
select select "**********"
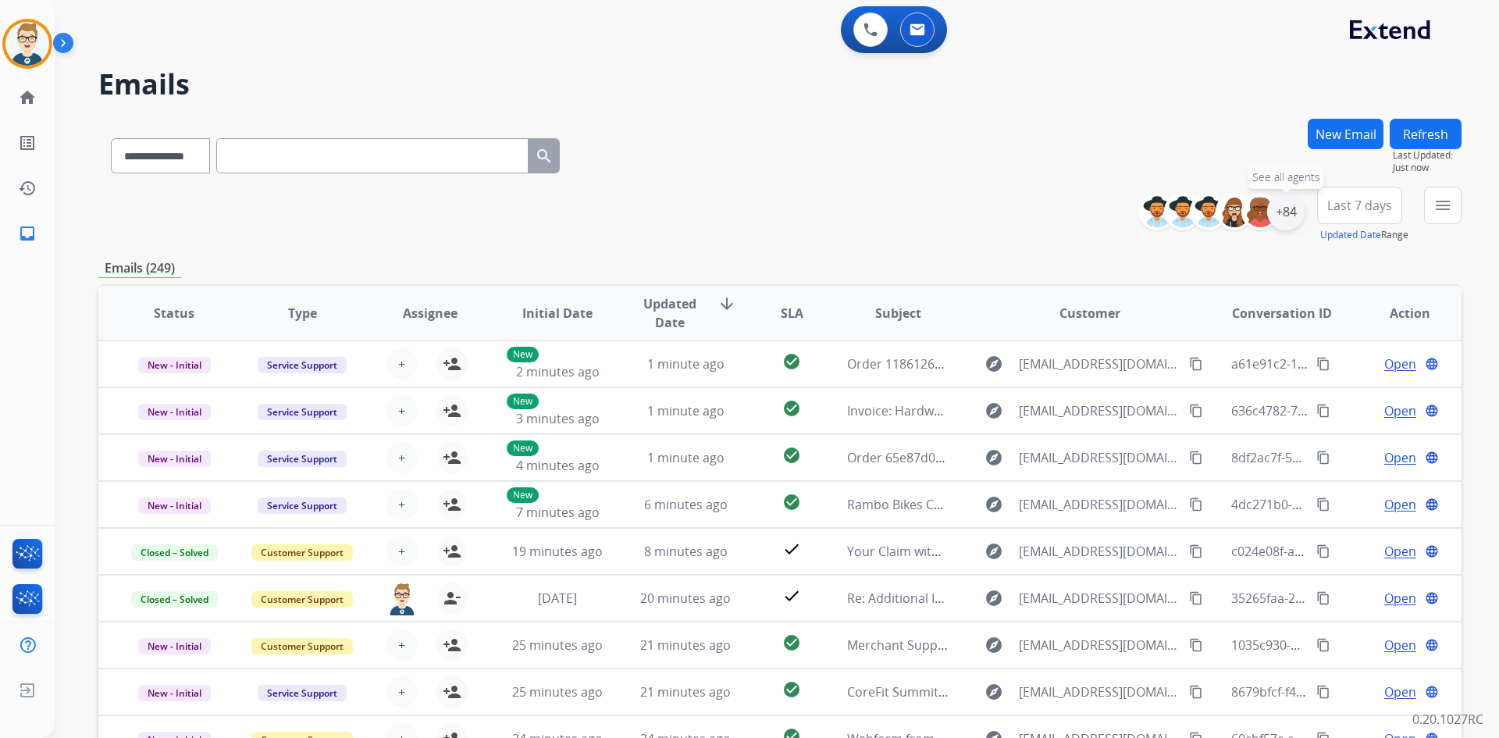
click at [1283, 214] on div "+84" at bounding box center [1285, 211] width 37 height 37
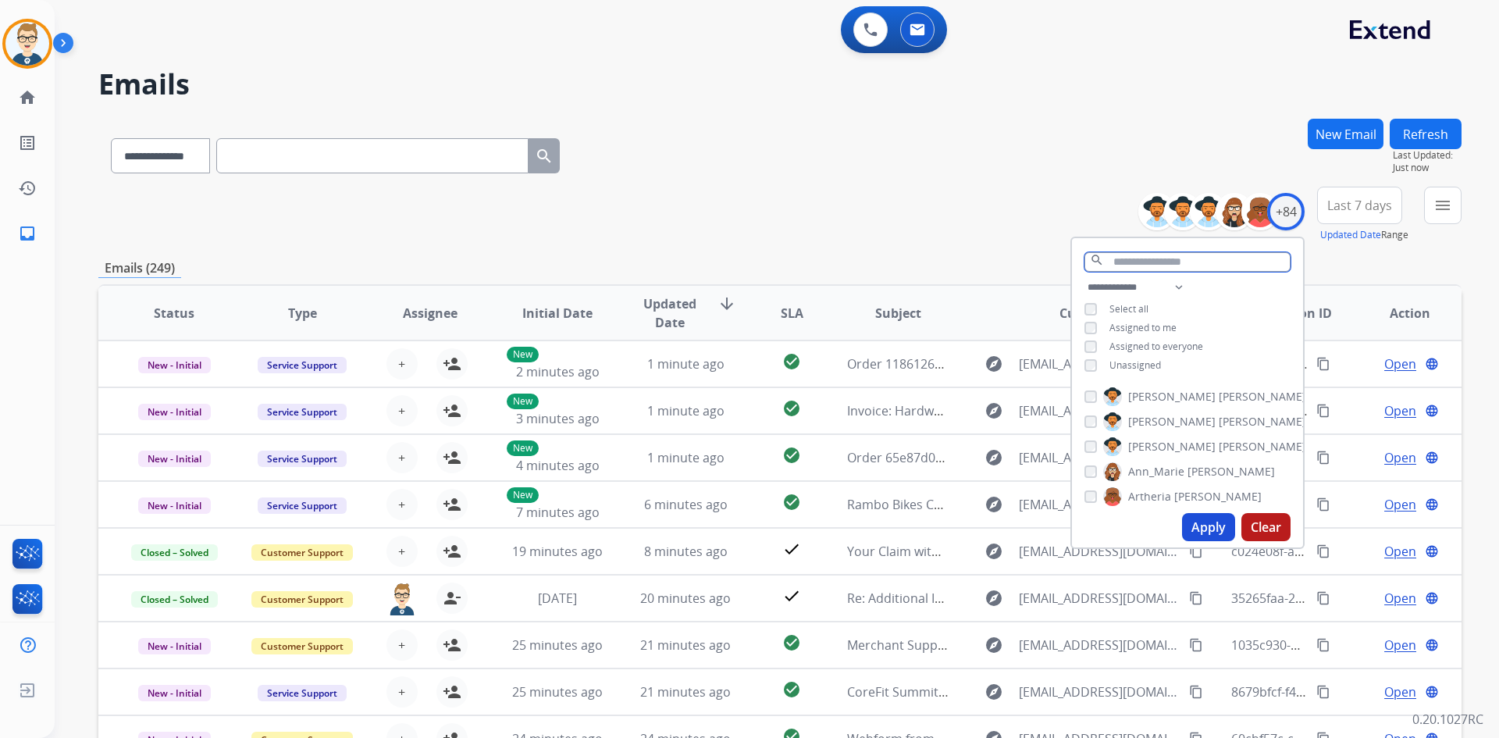
click at [1156, 264] on input "text" at bounding box center [1188, 262] width 206 height 20
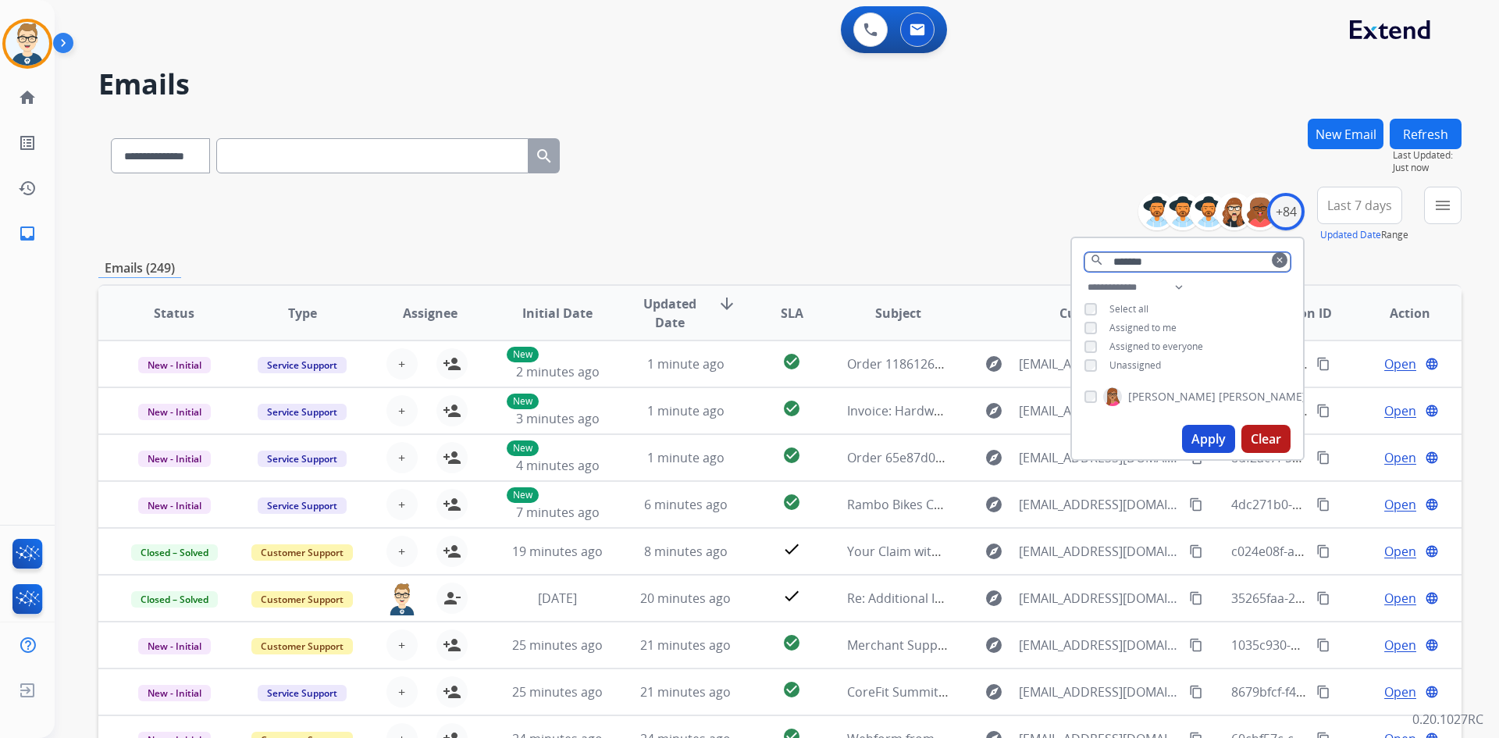
type input "*******"
click at [1206, 433] on button "Apply" at bounding box center [1208, 439] width 53 height 28
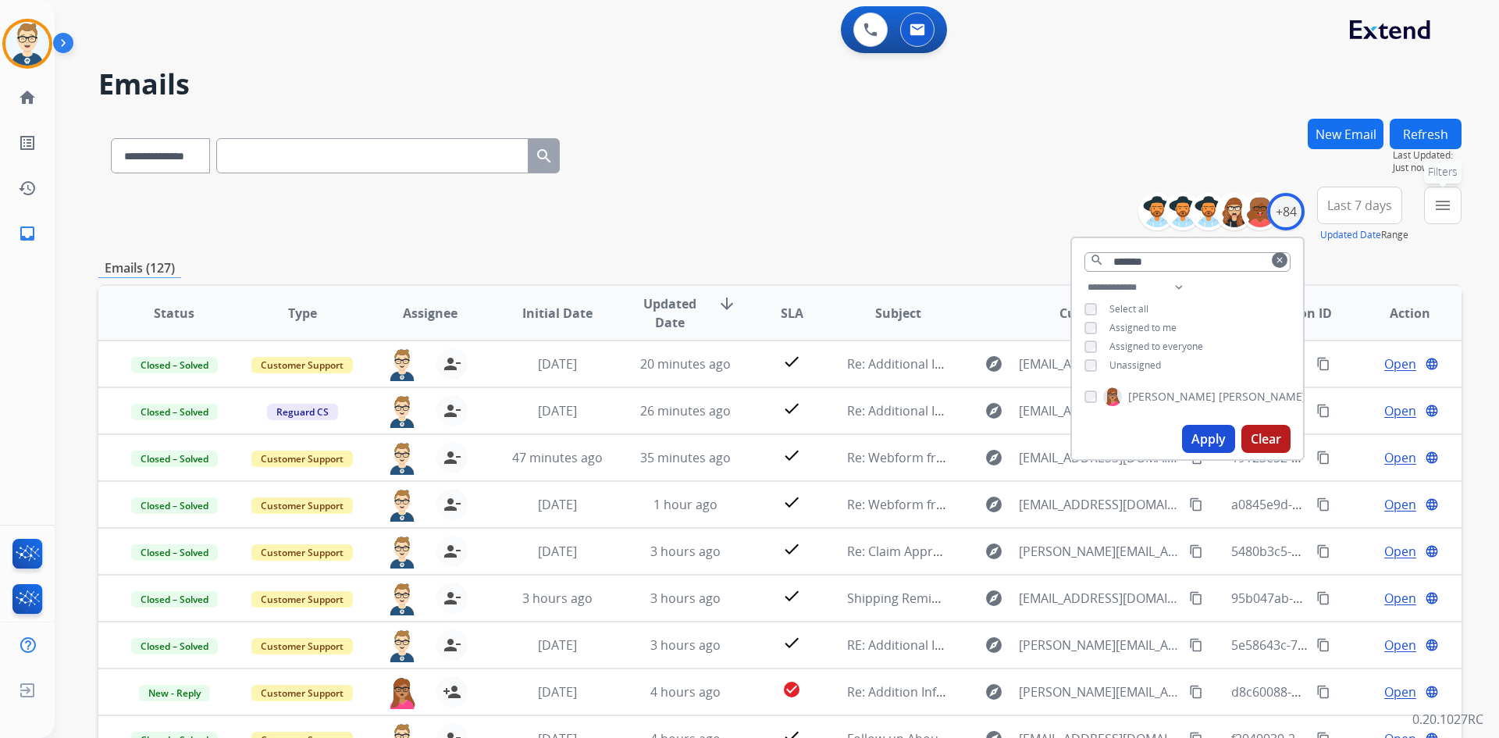
click at [1449, 207] on mat-icon "menu" at bounding box center [1443, 205] width 19 height 19
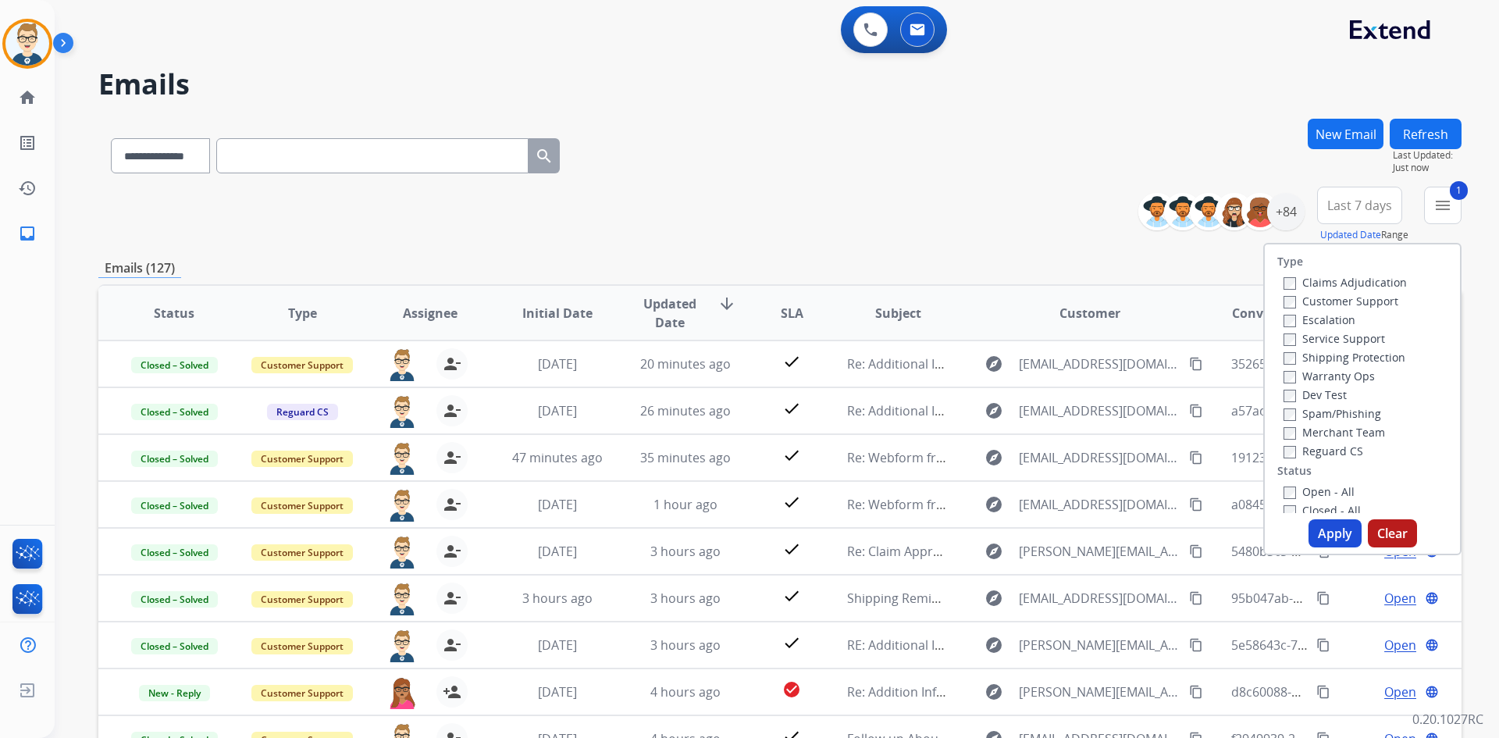
click at [1326, 519] on button "Apply" at bounding box center [1335, 533] width 53 height 28
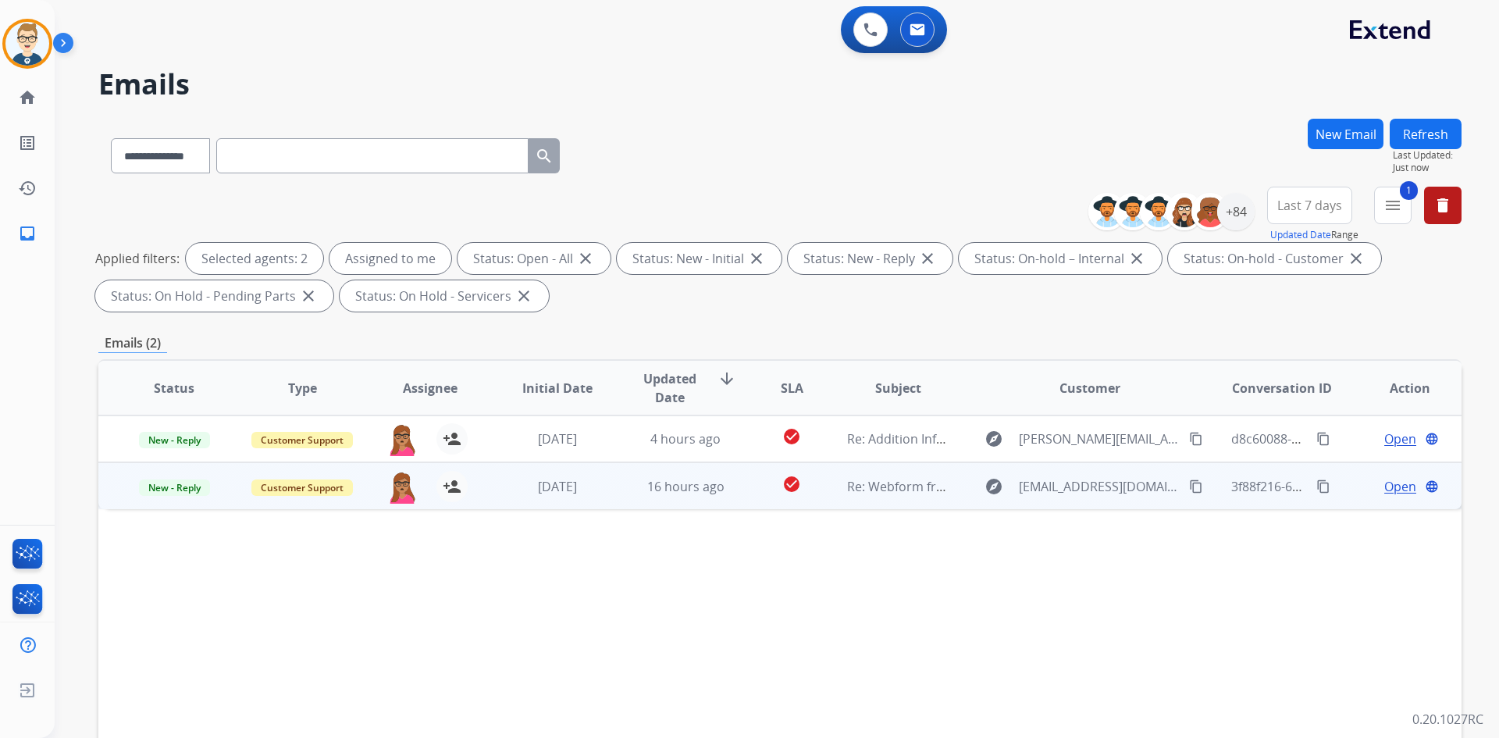
click at [1384, 488] on span "Open" at bounding box center [1400, 486] width 32 height 19
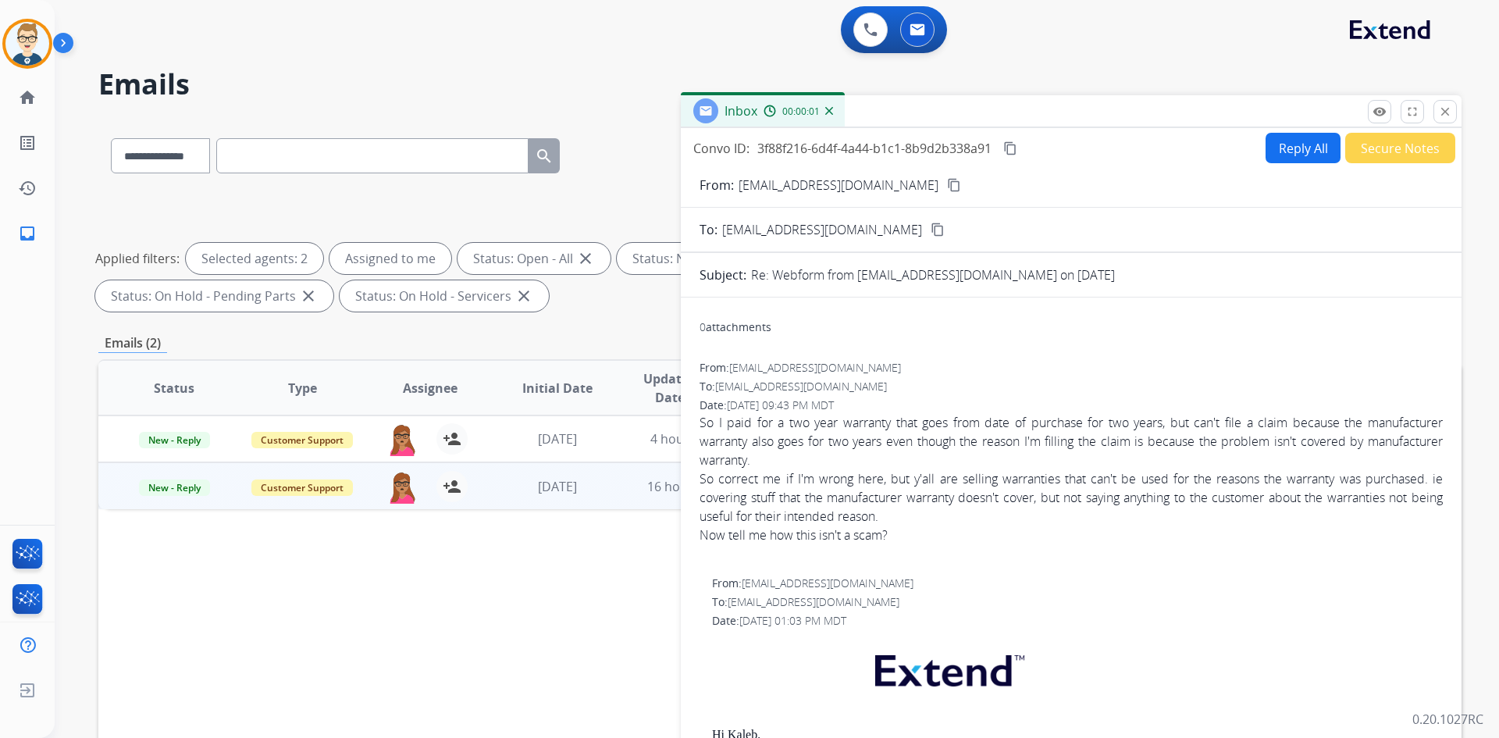
click at [1296, 151] on button "Reply All" at bounding box center [1303, 148] width 75 height 30
select select "**********"
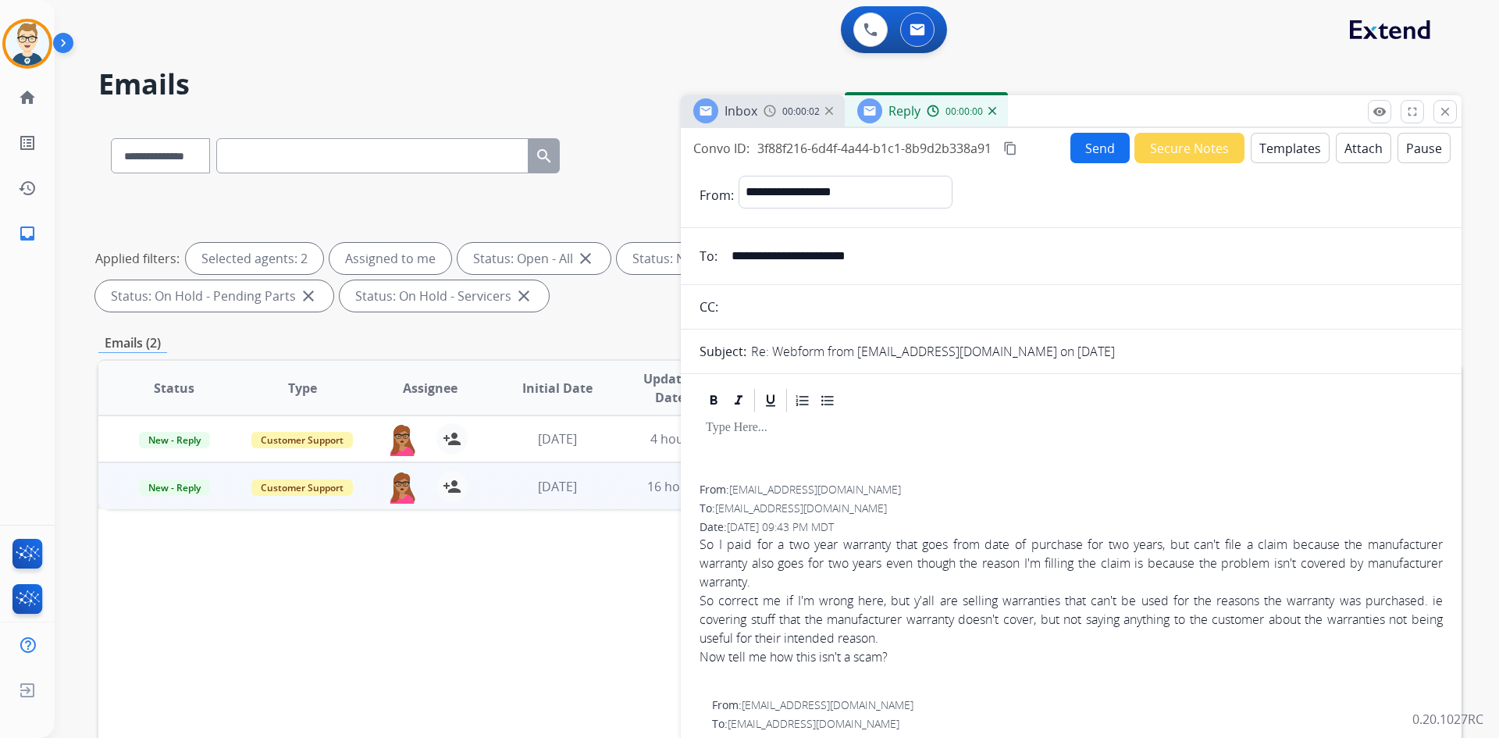
click at [1296, 151] on button "Templates" at bounding box center [1290, 148] width 79 height 30
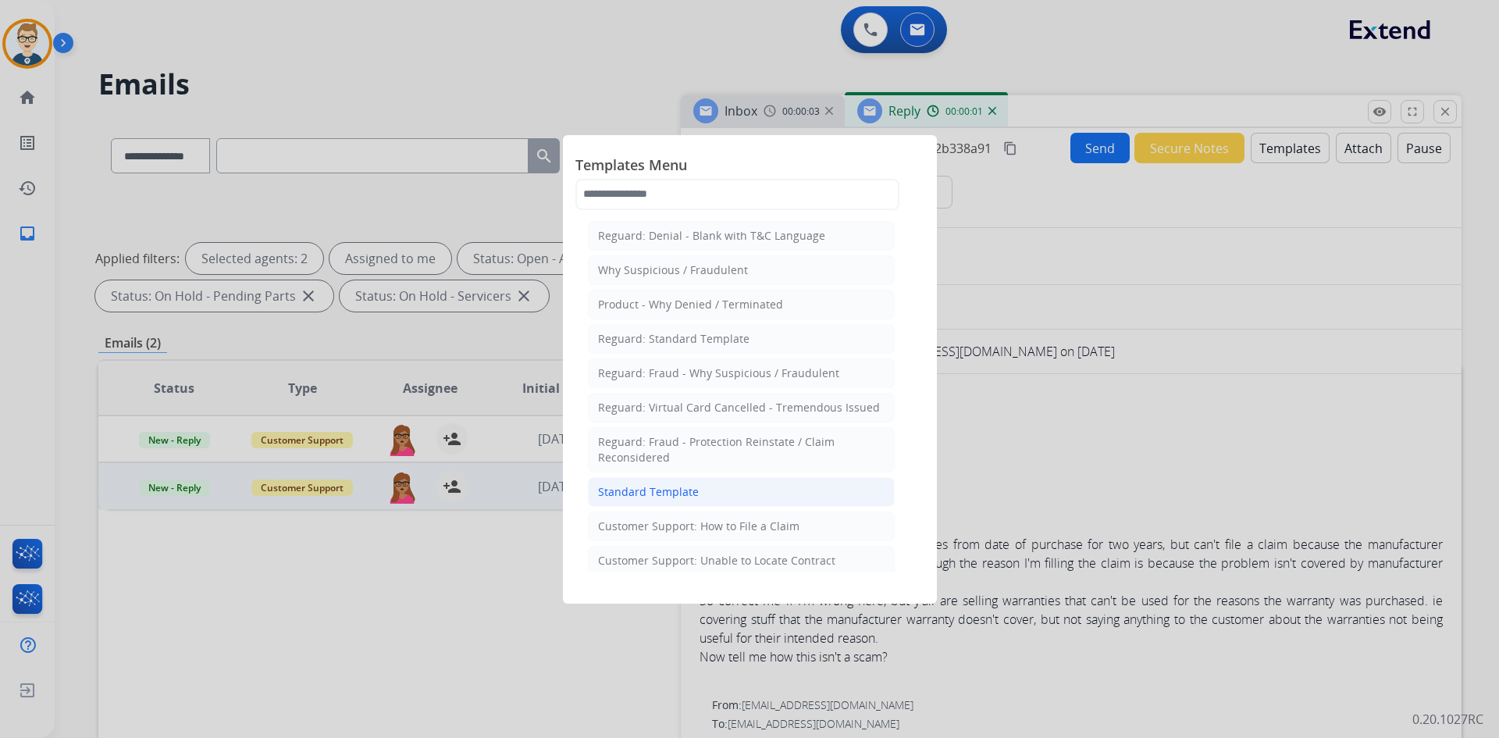
click at [686, 493] on div "Standard Template" at bounding box center [648, 492] width 101 height 16
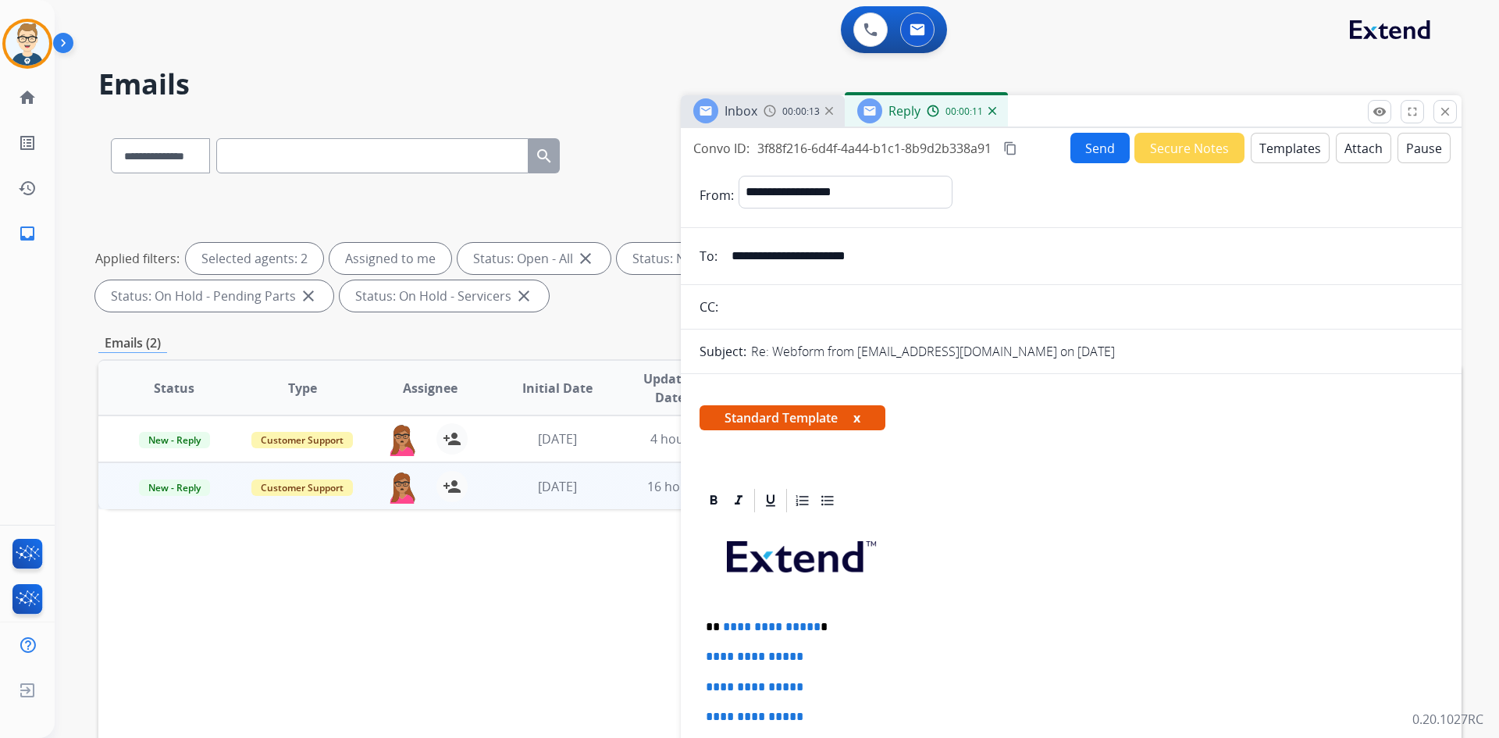
click at [1297, 141] on button "Templates" at bounding box center [1290, 148] width 79 height 30
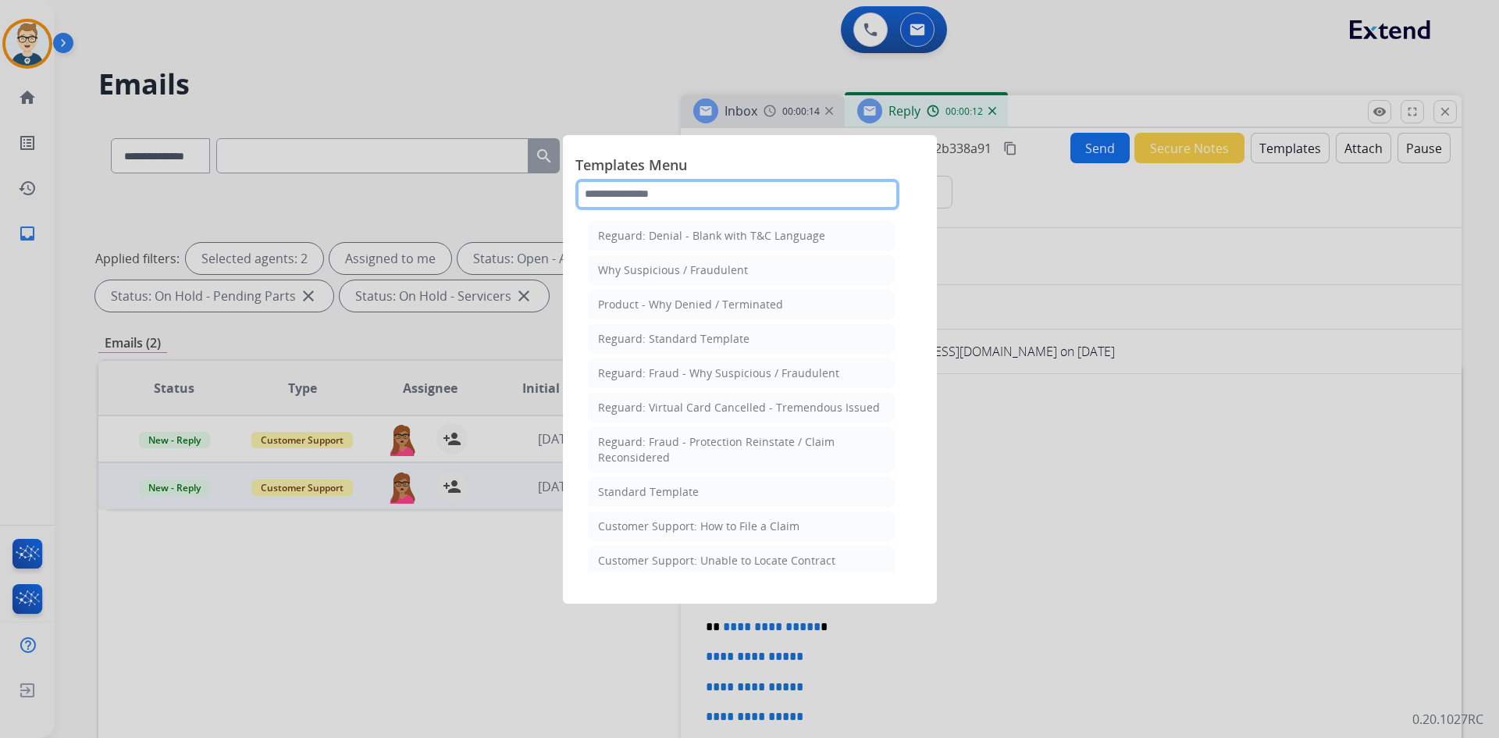
click at [773, 198] on input "text" at bounding box center [738, 194] width 324 height 31
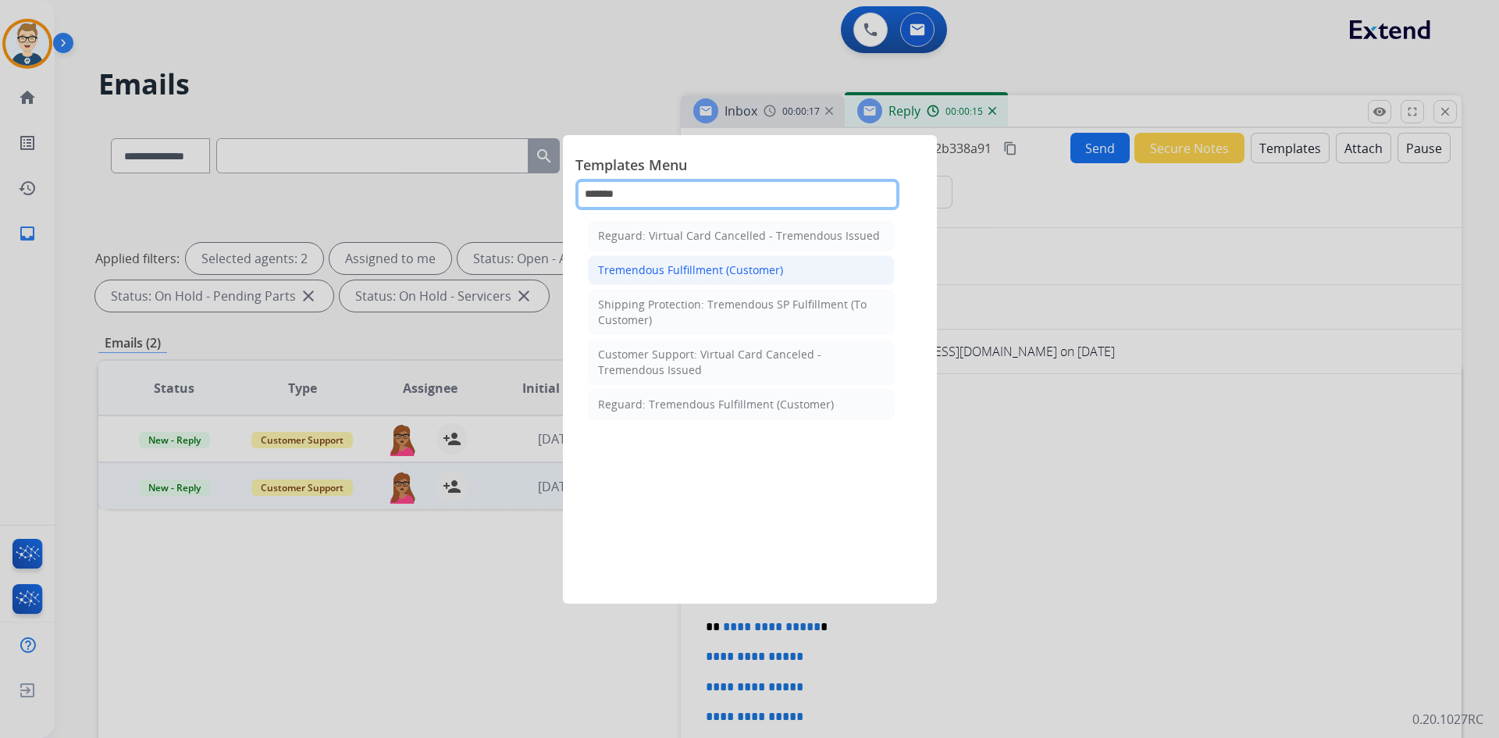
type input "*******"
click at [725, 274] on div "Tremendous Fulfillment (Customer)" at bounding box center [690, 270] width 185 height 16
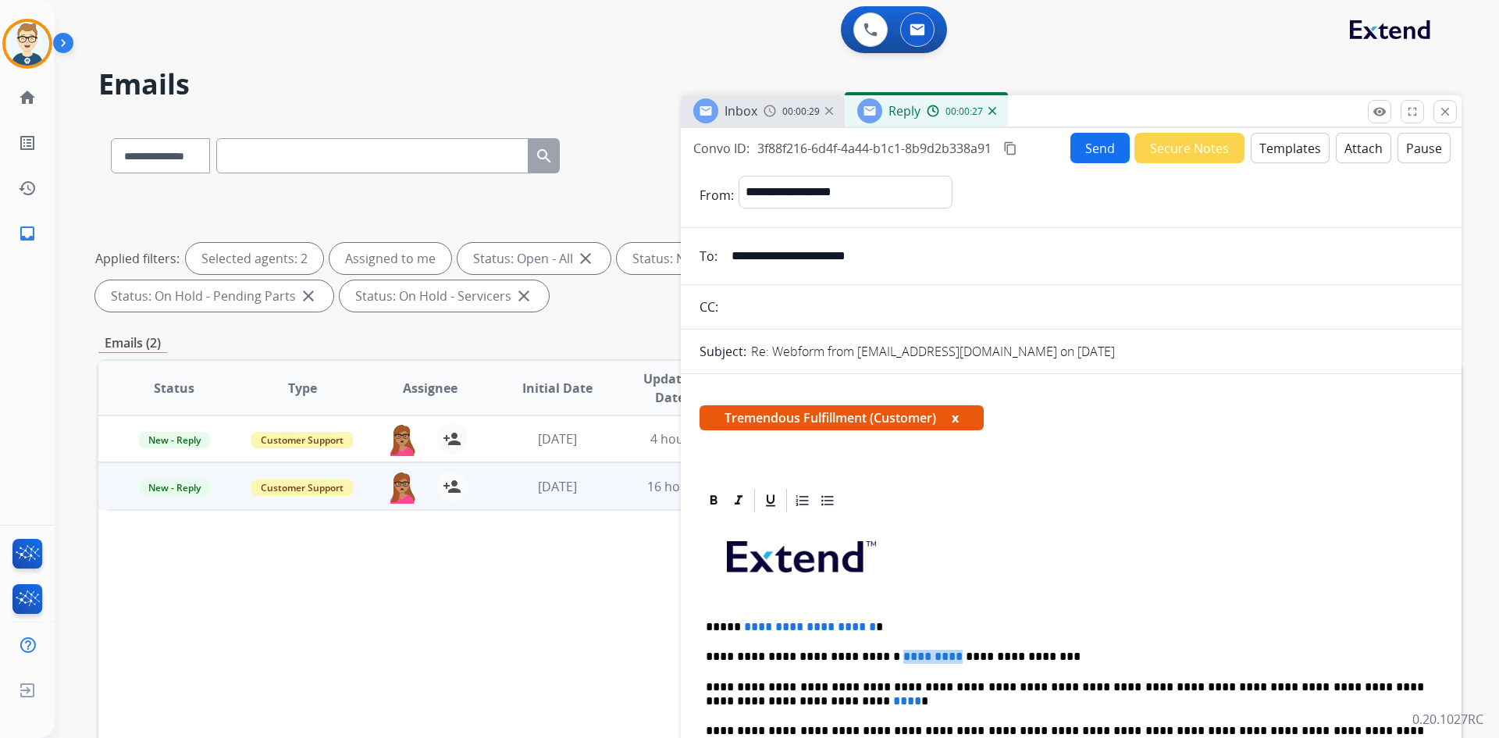
drag, startPoint x: 916, startPoint y: 655, endPoint x: 871, endPoint y: 657, distance: 44.5
click at [903, 657] on span "*********" at bounding box center [932, 656] width 59 height 12
paste div
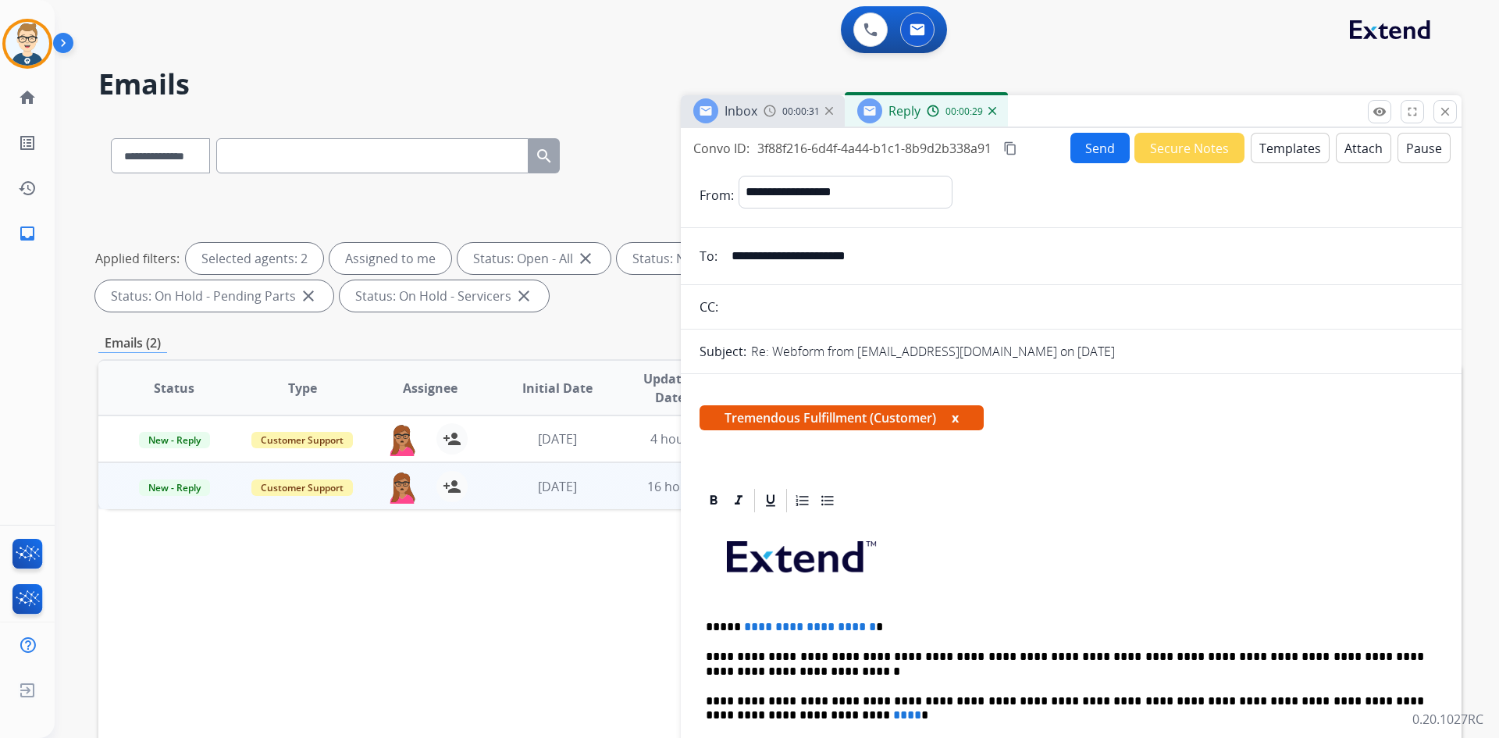
click at [775, 652] on p "**********" at bounding box center [1065, 664] width 718 height 29
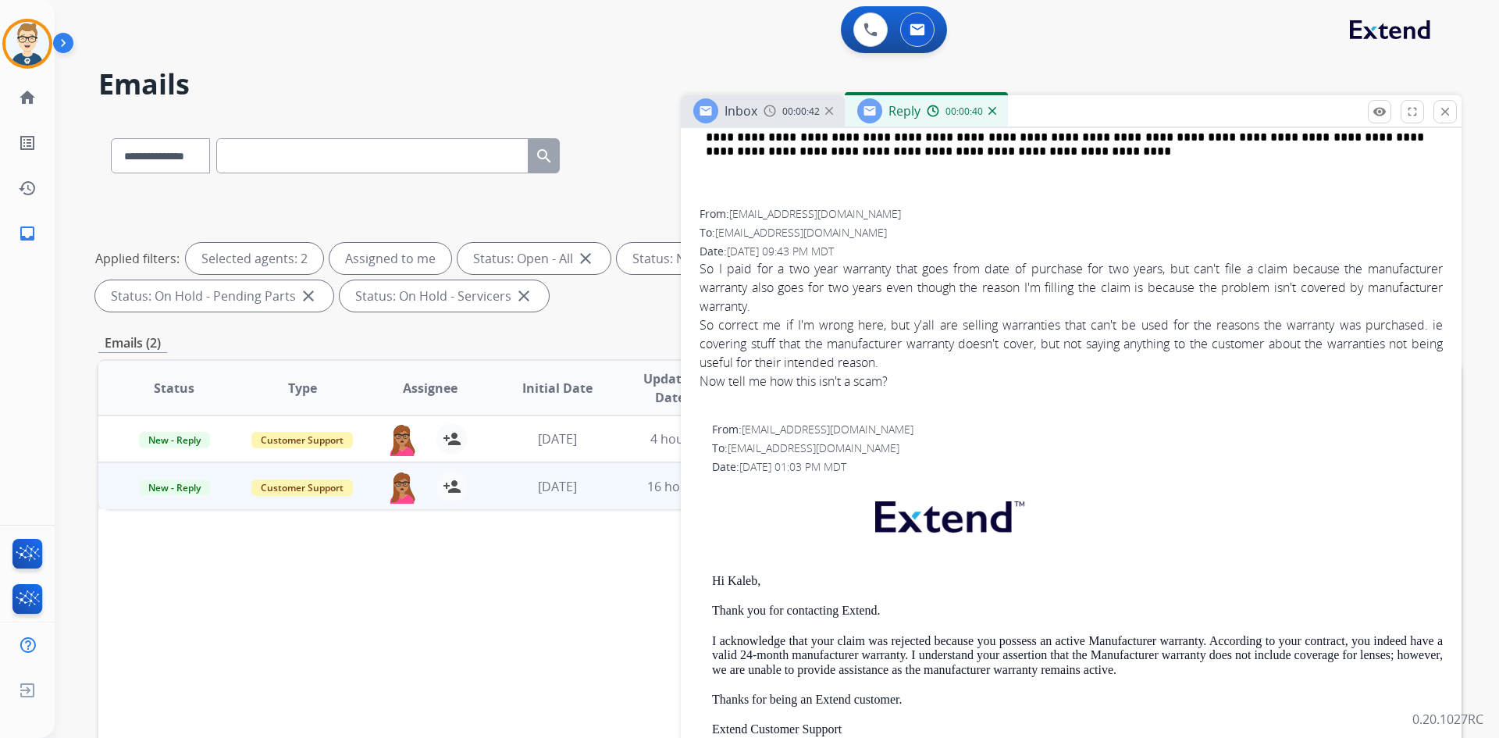
scroll to position [859, 0]
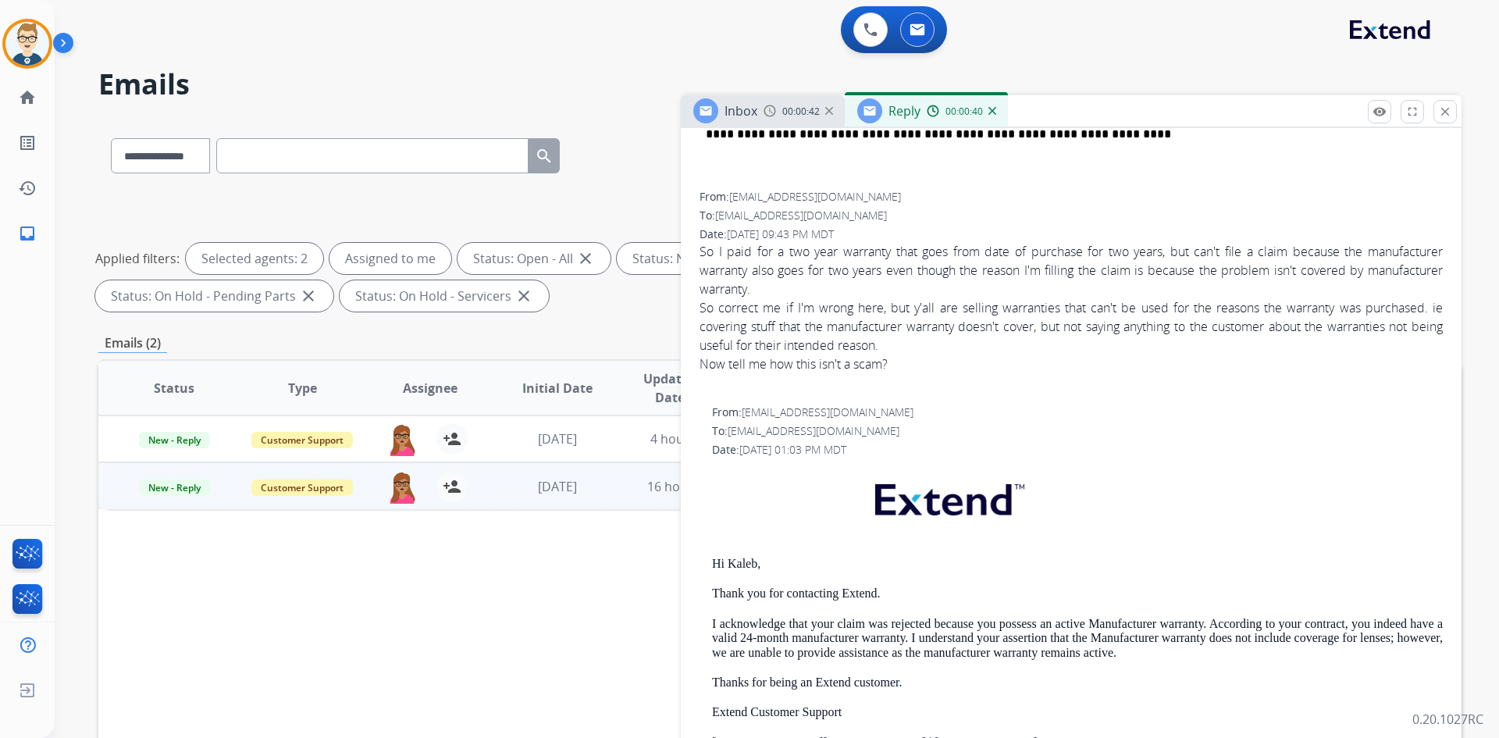
click at [747, 561] on p "Hi Kaleb," at bounding box center [1077, 564] width 731 height 14
copy p "Kaleb"
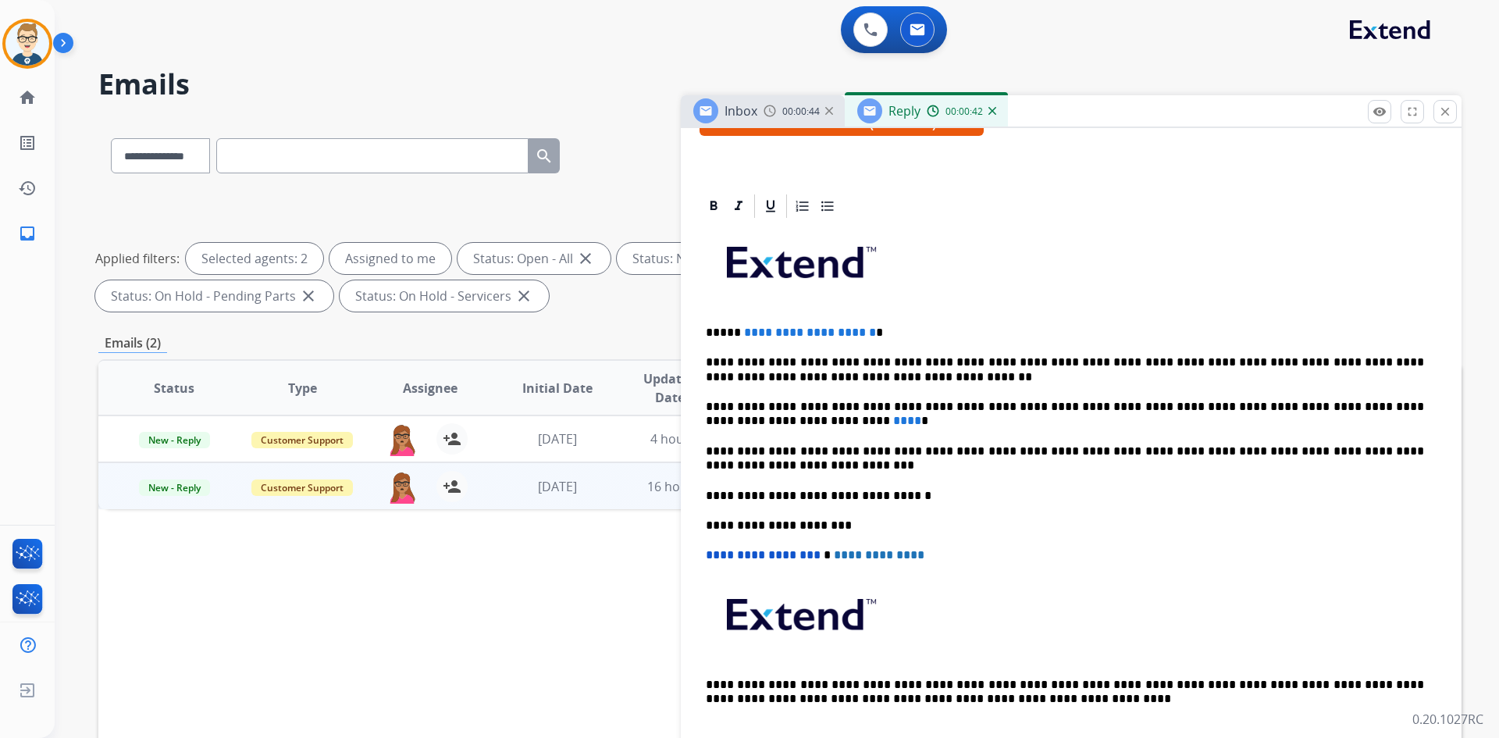
scroll to position [156, 0]
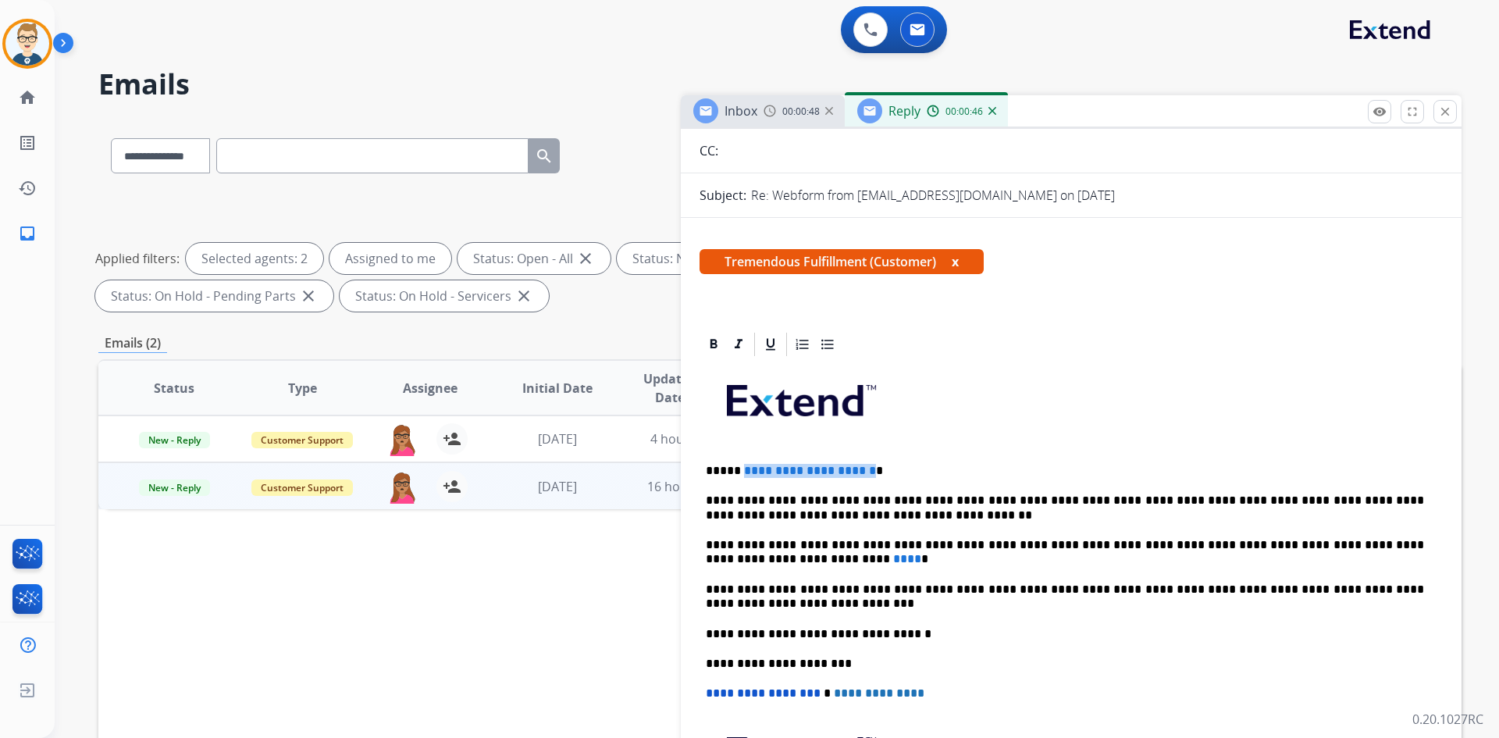
drag, startPoint x: 889, startPoint y: 469, endPoint x: 737, endPoint y: 471, distance: 151.5
click at [744, 471] on span "**********" at bounding box center [810, 471] width 132 height 12
drag, startPoint x: 737, startPoint y: 556, endPoint x: 715, endPoint y: 555, distance: 21.9
click at [715, 555] on p "**********" at bounding box center [1065, 552] width 718 height 29
click at [1263, 540] on p "**********" at bounding box center [1065, 552] width 718 height 29
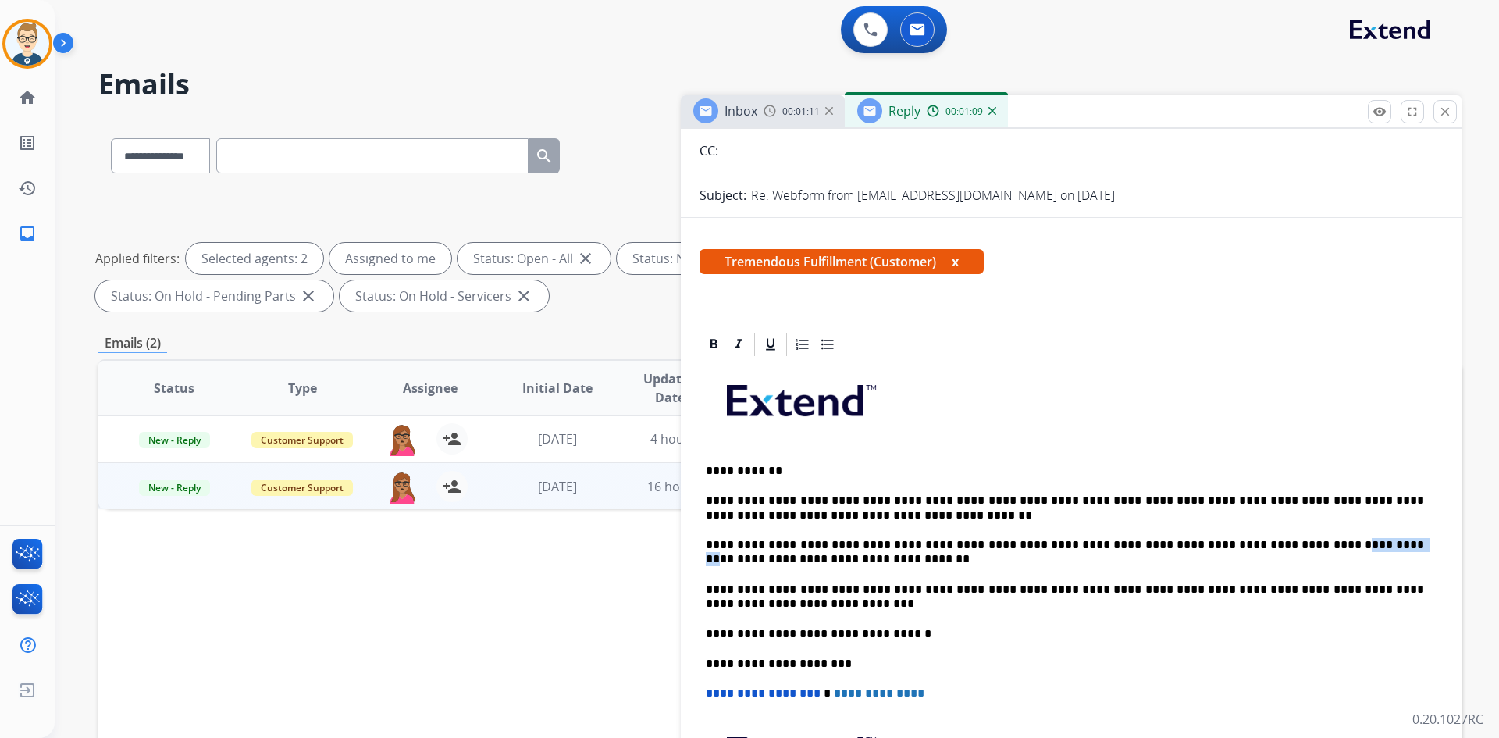
click at [1263, 540] on p "**********" at bounding box center [1065, 552] width 718 height 29
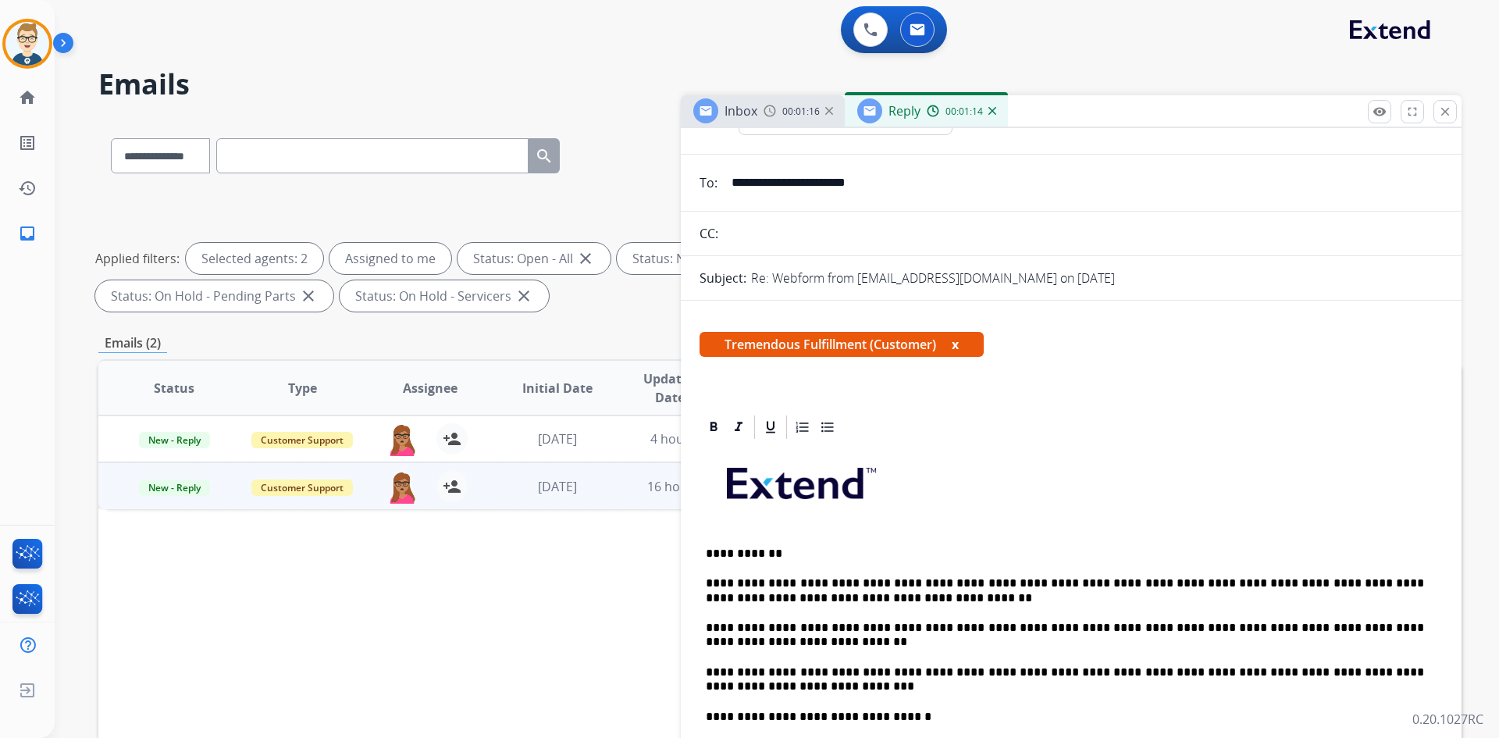
scroll to position [0, 0]
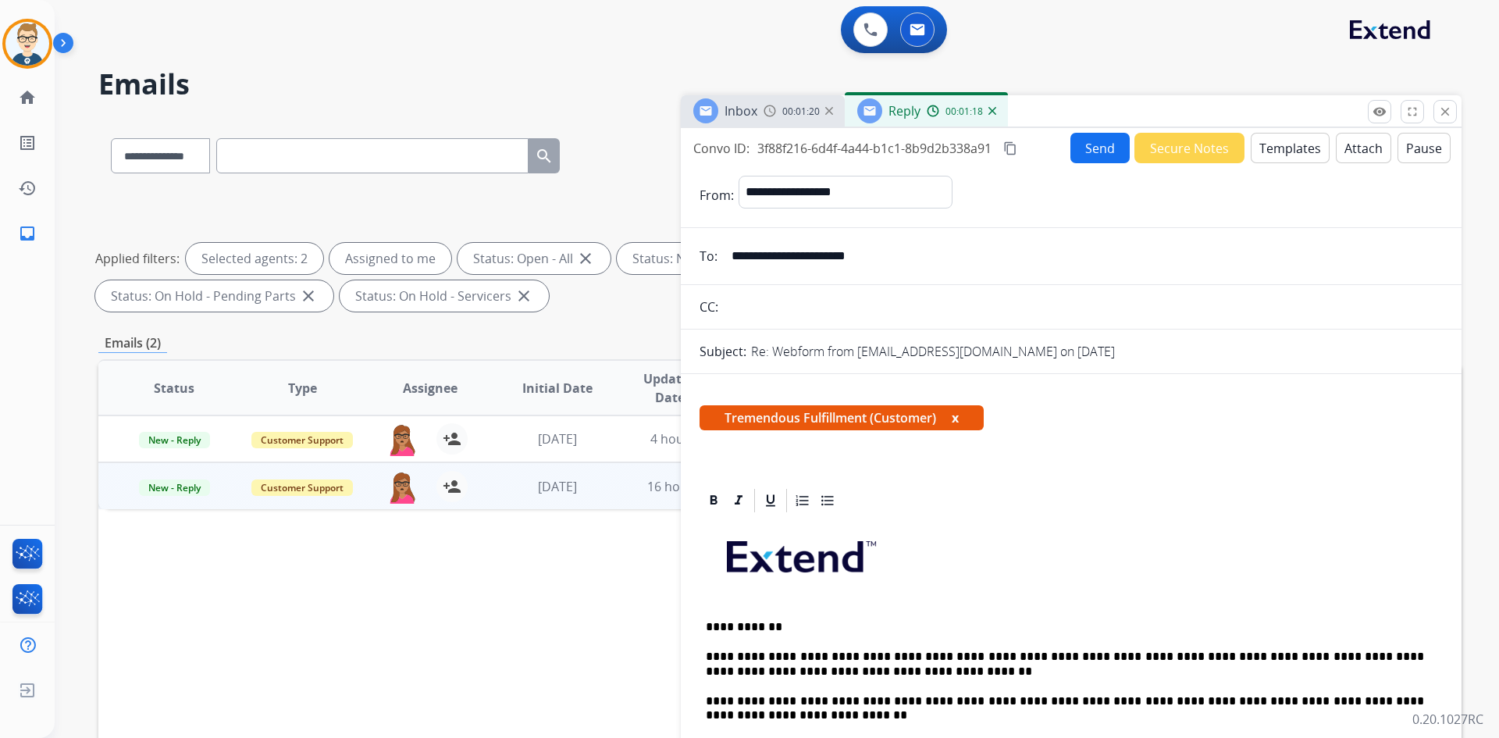
click at [1100, 150] on button "Send" at bounding box center [1100, 148] width 59 height 30
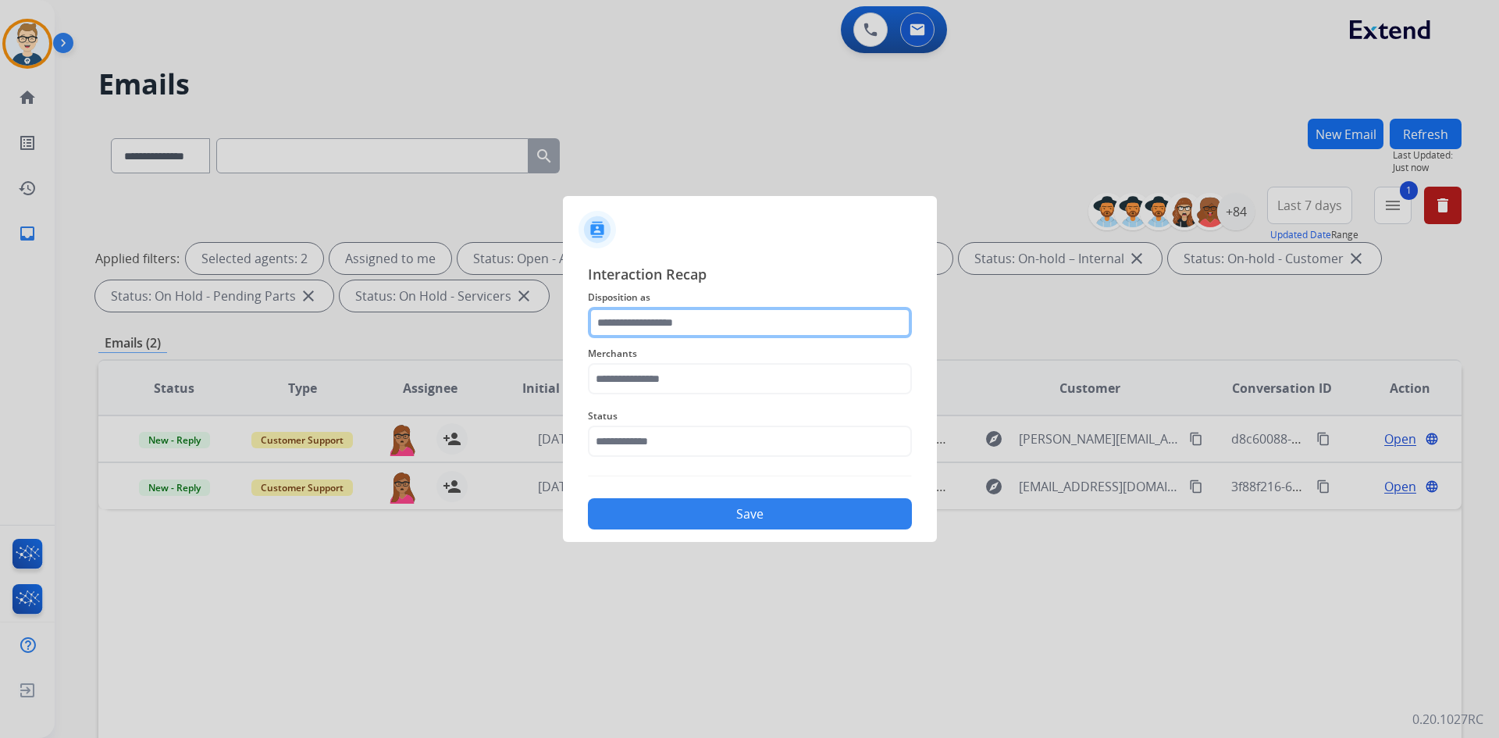
click at [672, 318] on input "text" at bounding box center [750, 322] width 324 height 31
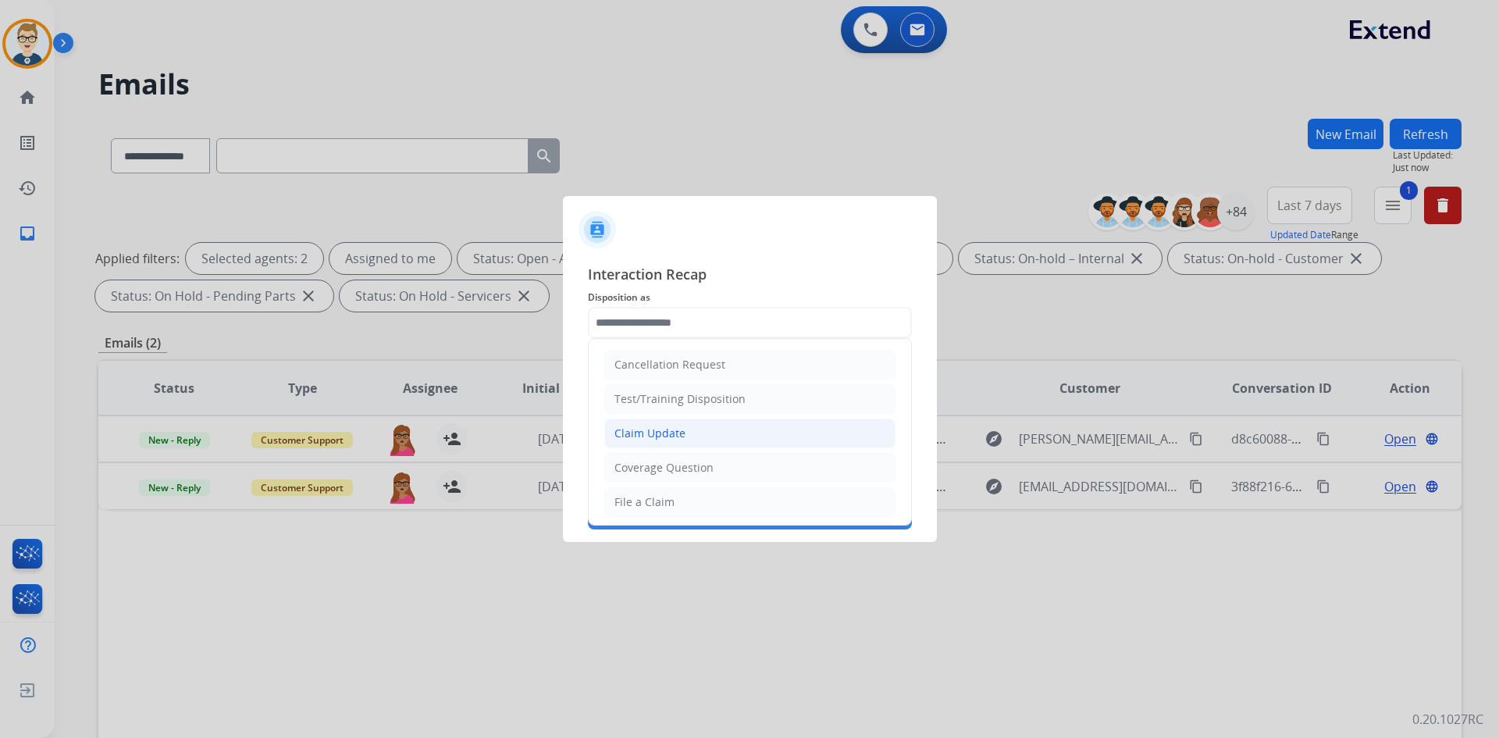
click at [675, 429] on div "Claim Update" at bounding box center [650, 434] width 71 height 16
type input "**********"
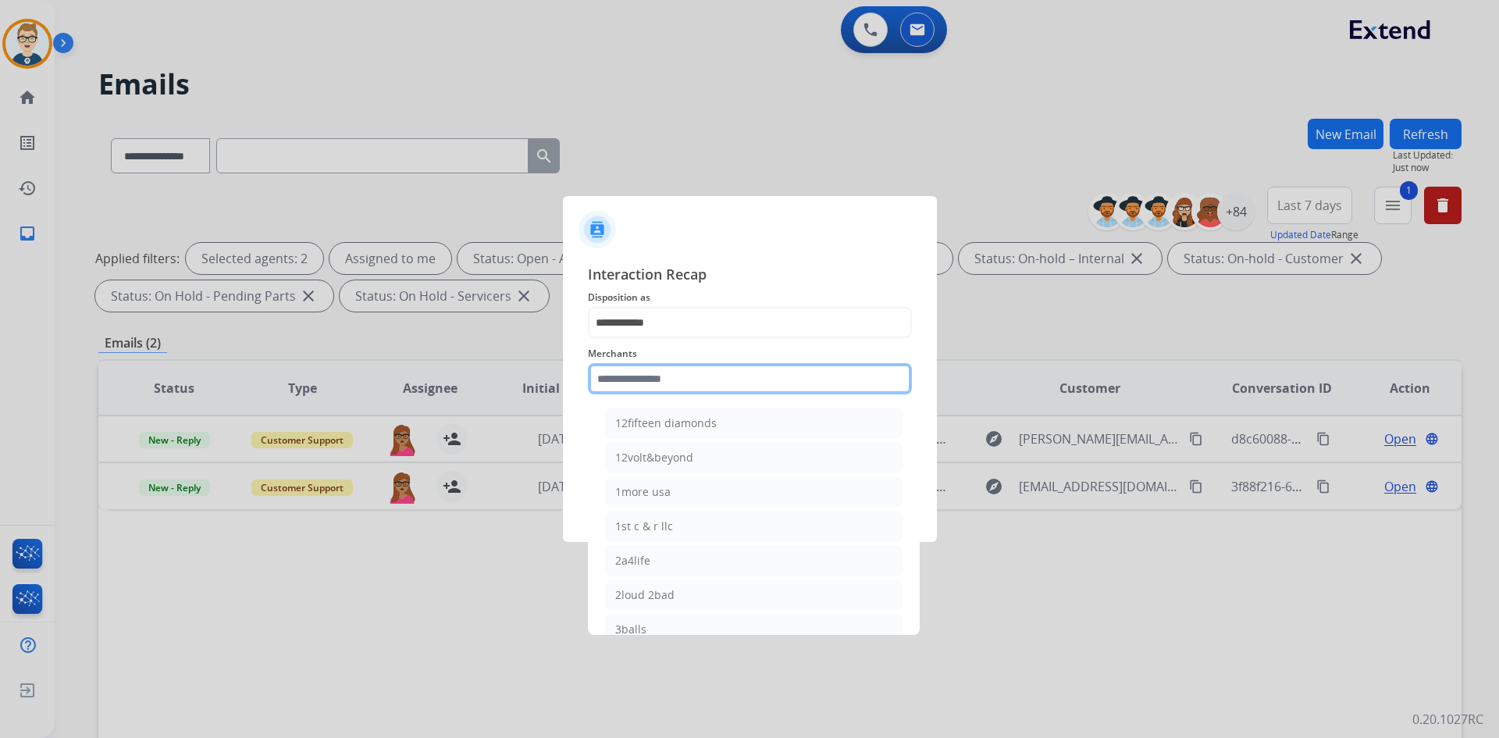
click at [675, 391] on input "text" at bounding box center [750, 378] width 324 height 31
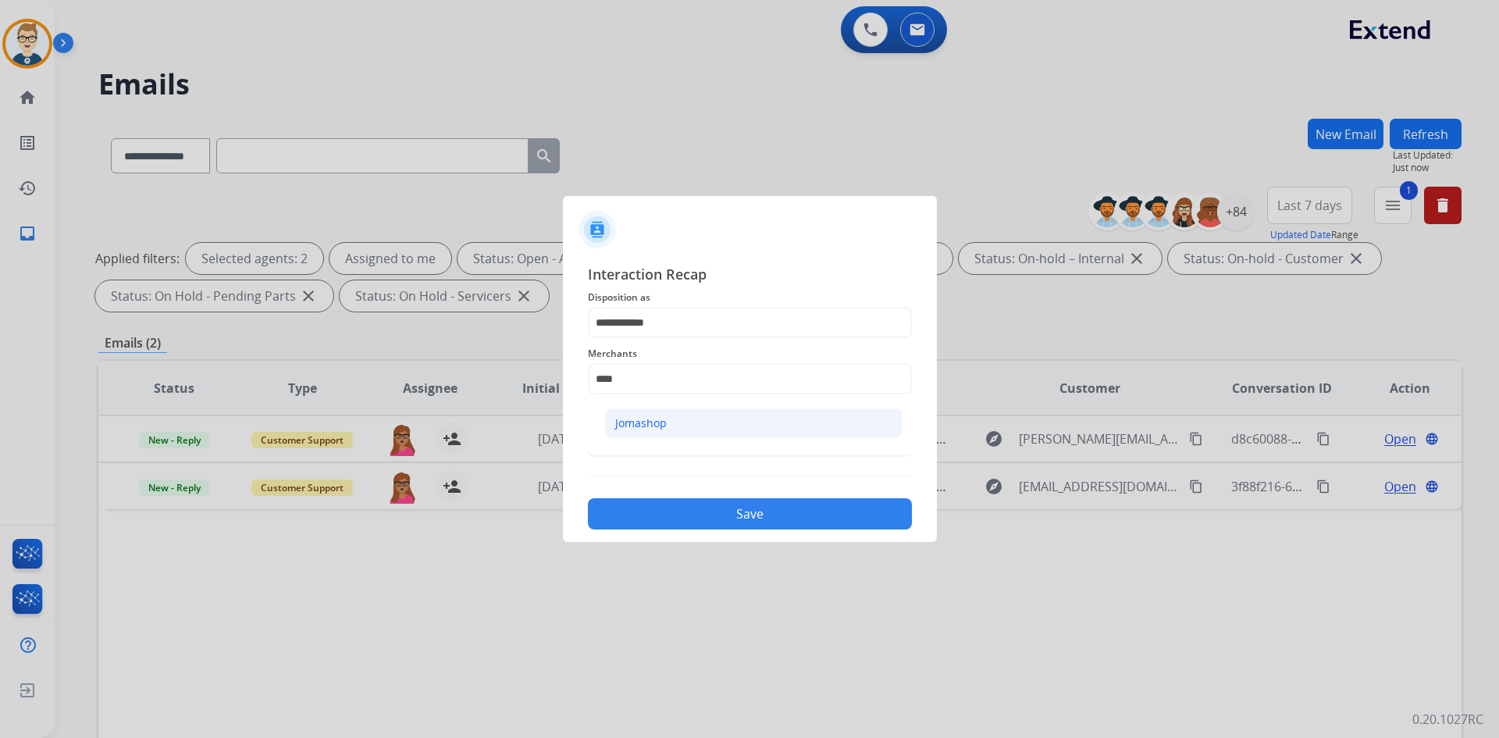
click at [678, 425] on li "Jomashop" at bounding box center [754, 423] width 298 height 30
type input "********"
click at [679, 444] on input "text" at bounding box center [750, 441] width 324 height 31
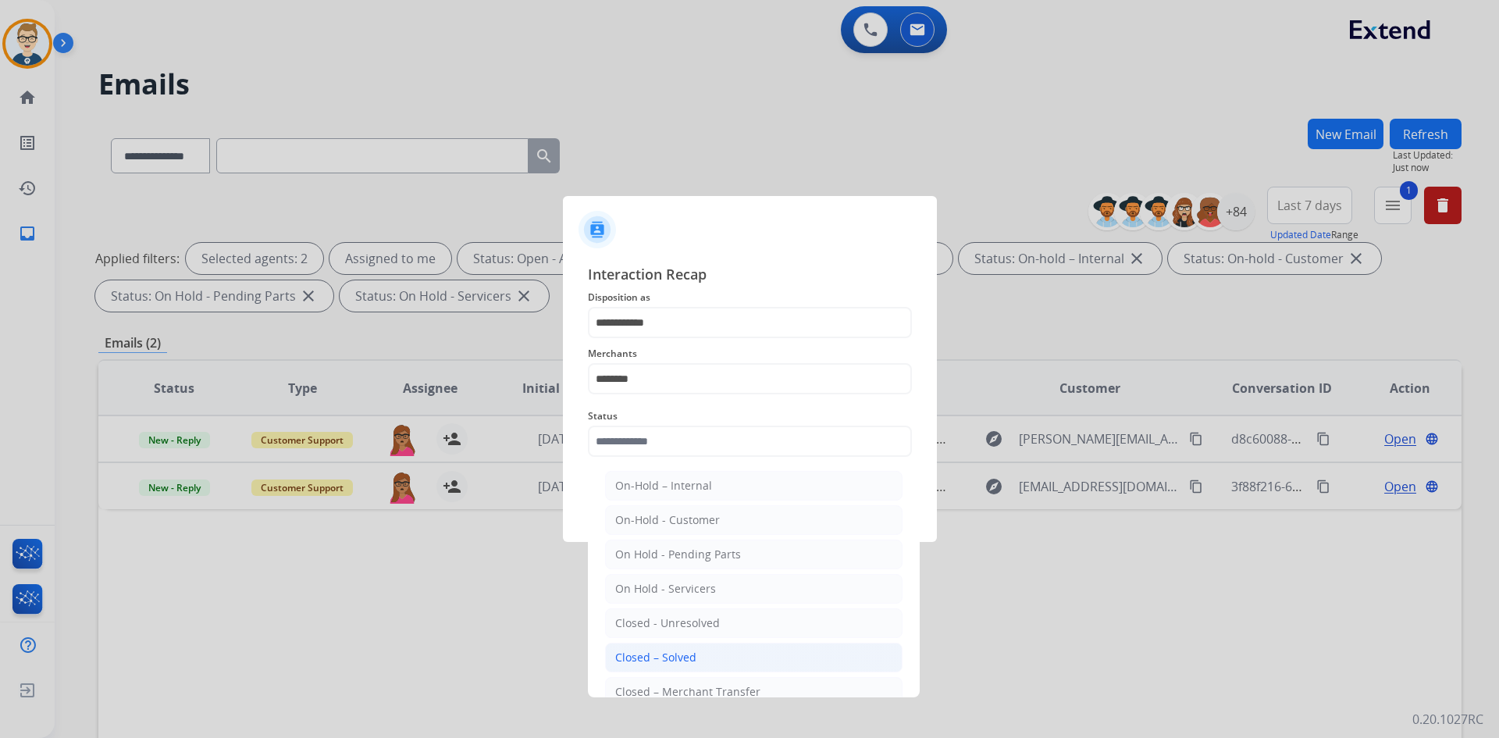
click at [676, 654] on div "Closed – Solved" at bounding box center [655, 658] width 81 height 16
type input "**********"
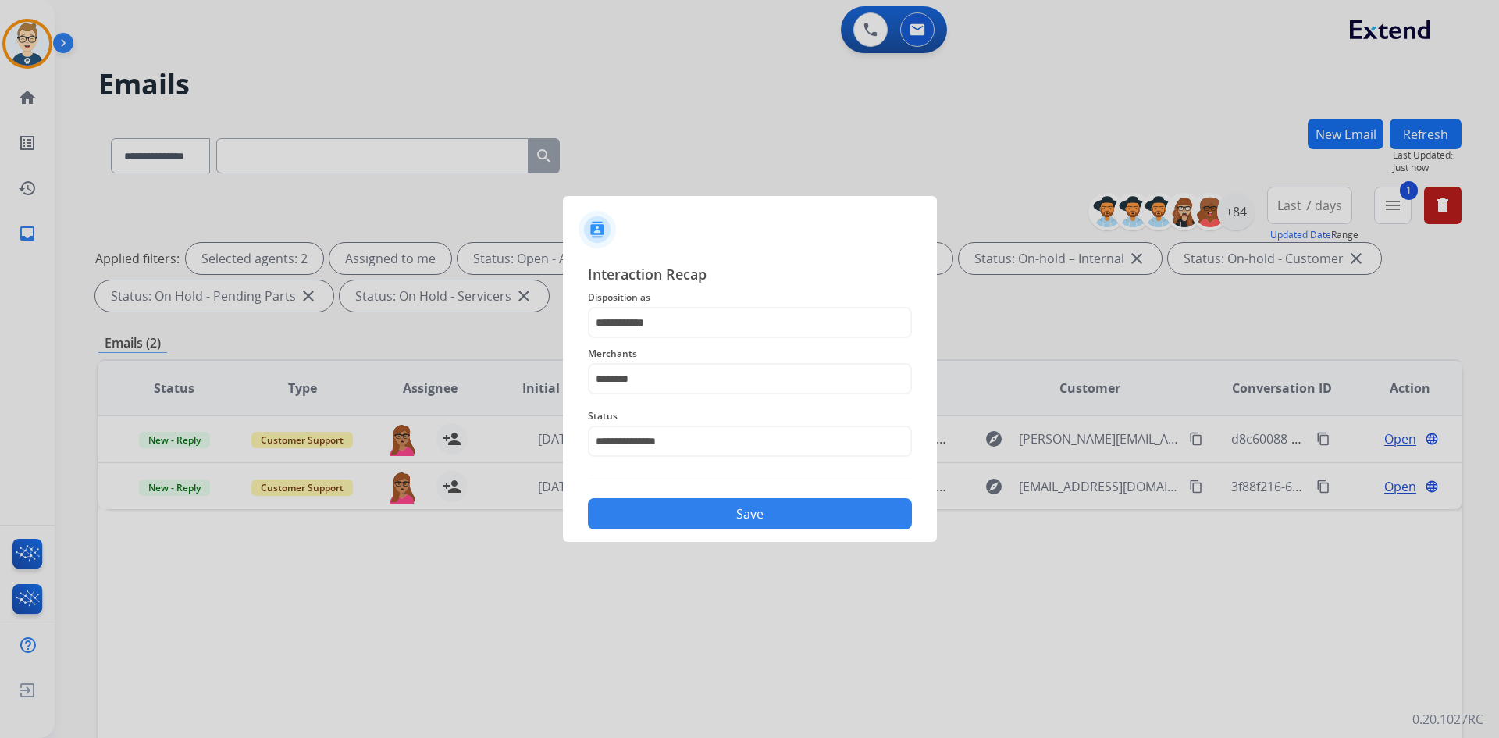
click at [694, 501] on button "Save" at bounding box center [750, 513] width 324 height 31
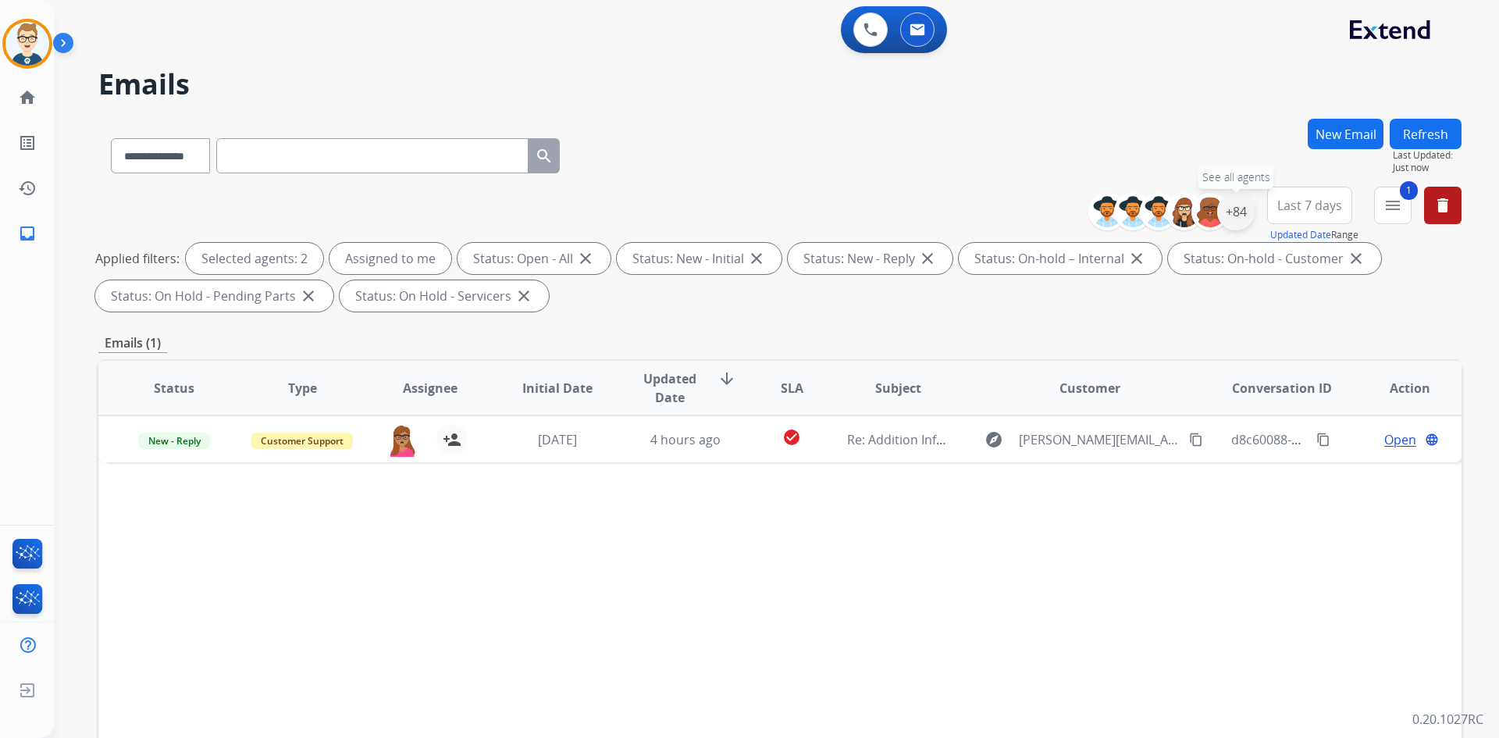
click at [1242, 205] on div "+84" at bounding box center [1235, 211] width 37 height 37
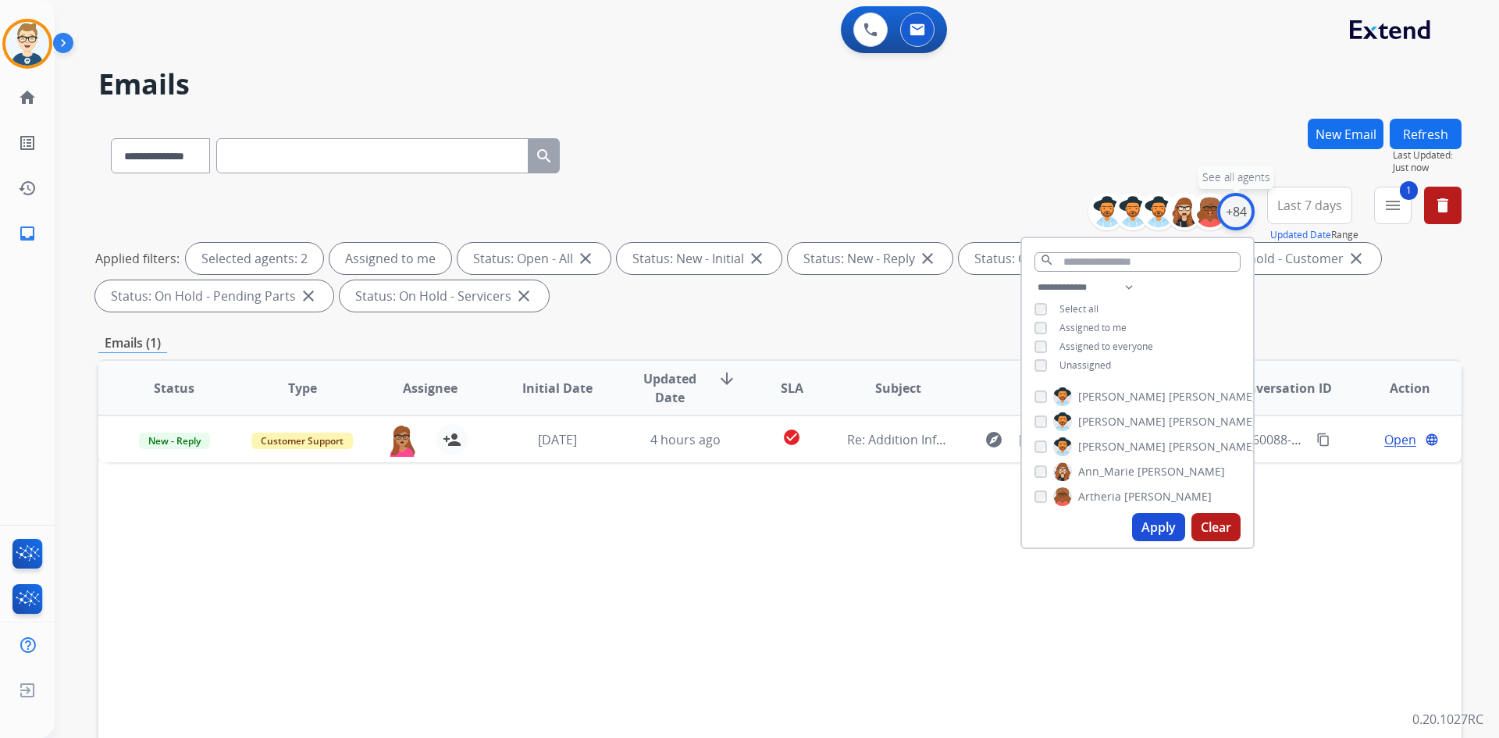
click at [1242, 205] on div "+84" at bounding box center [1235, 211] width 37 height 37
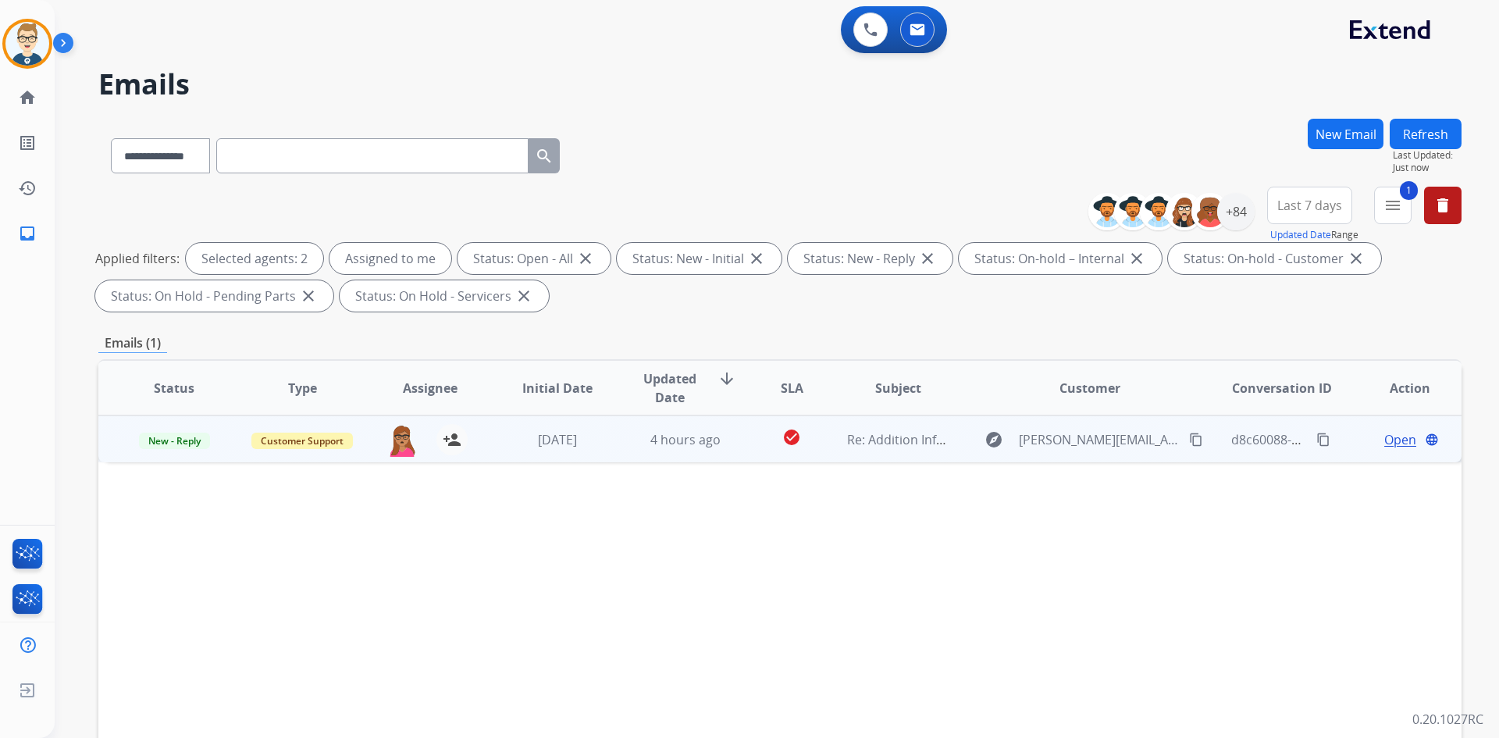
click at [1395, 439] on span "Open" at bounding box center [1400, 439] width 32 height 19
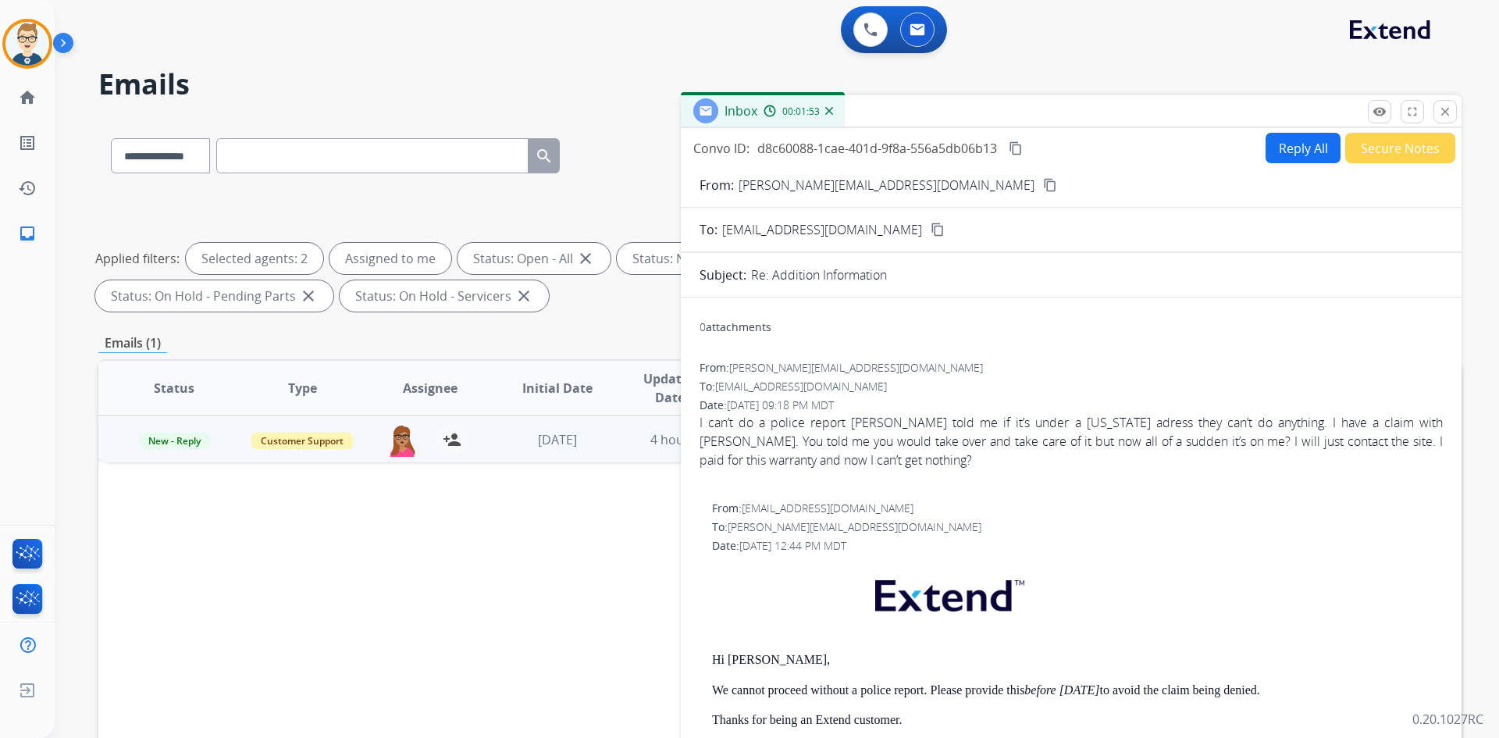
click at [1043, 181] on mat-icon "content_copy" at bounding box center [1050, 185] width 14 height 14
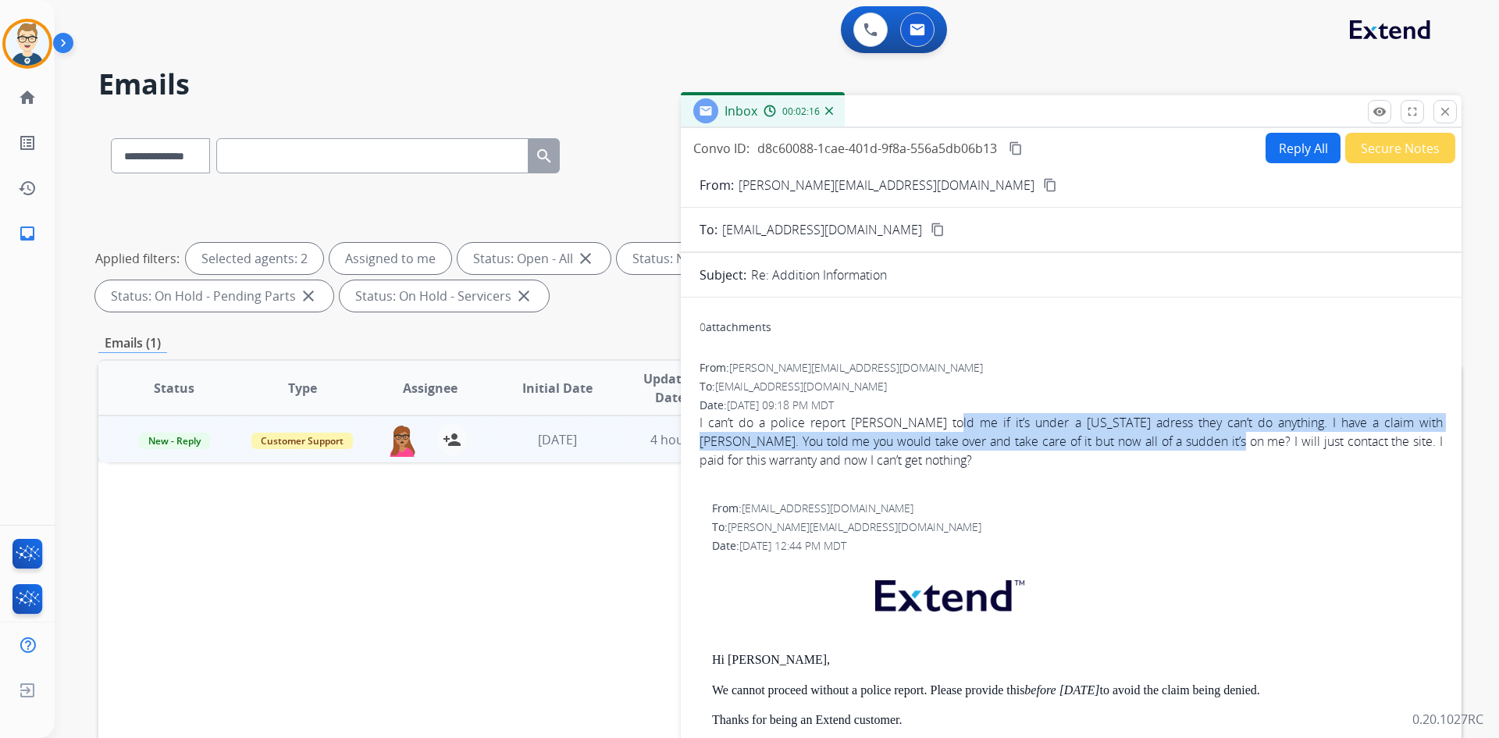
drag, startPoint x: 932, startPoint y: 415, endPoint x: 1167, endPoint y: 437, distance: 235.3
click at [1167, 437] on div "I can’t do a police report [PERSON_NAME] told me if it’s under a [US_STATE] adr…" at bounding box center [1071, 441] width 743 height 56
click at [1286, 159] on button "Reply All" at bounding box center [1303, 148] width 75 height 30
select select "**********"
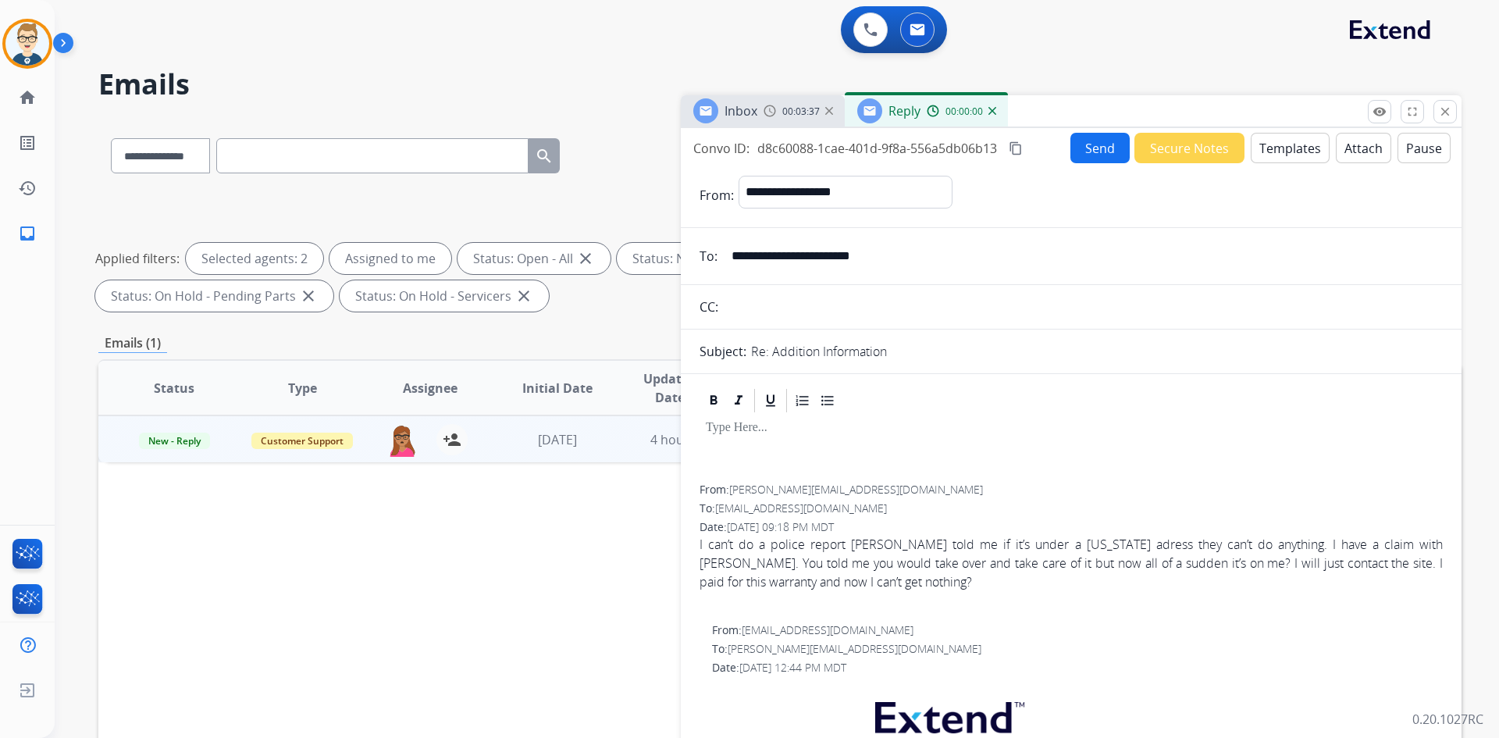
click at [1286, 159] on button "Templates" at bounding box center [1290, 148] width 79 height 30
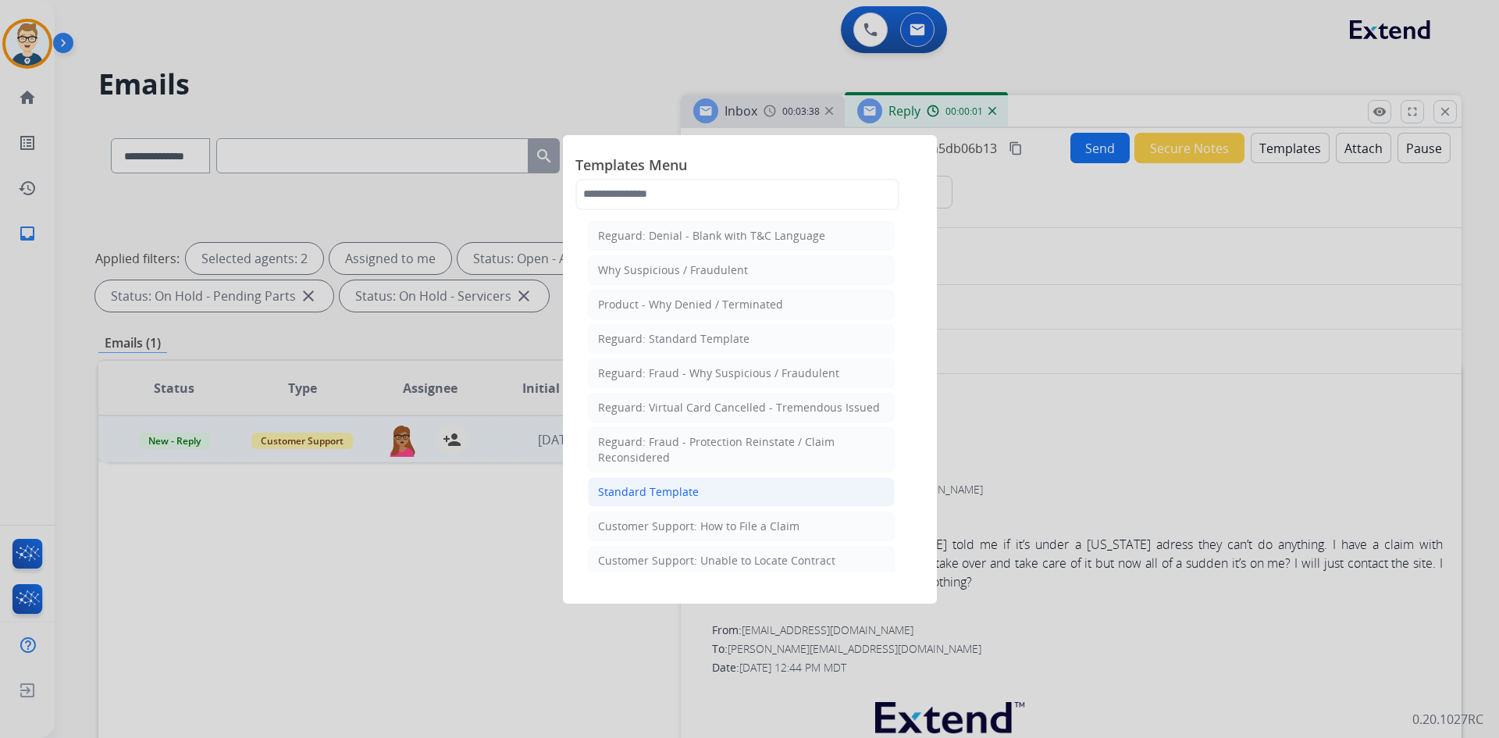
click at [678, 485] on div "Standard Template" at bounding box center [648, 492] width 101 height 16
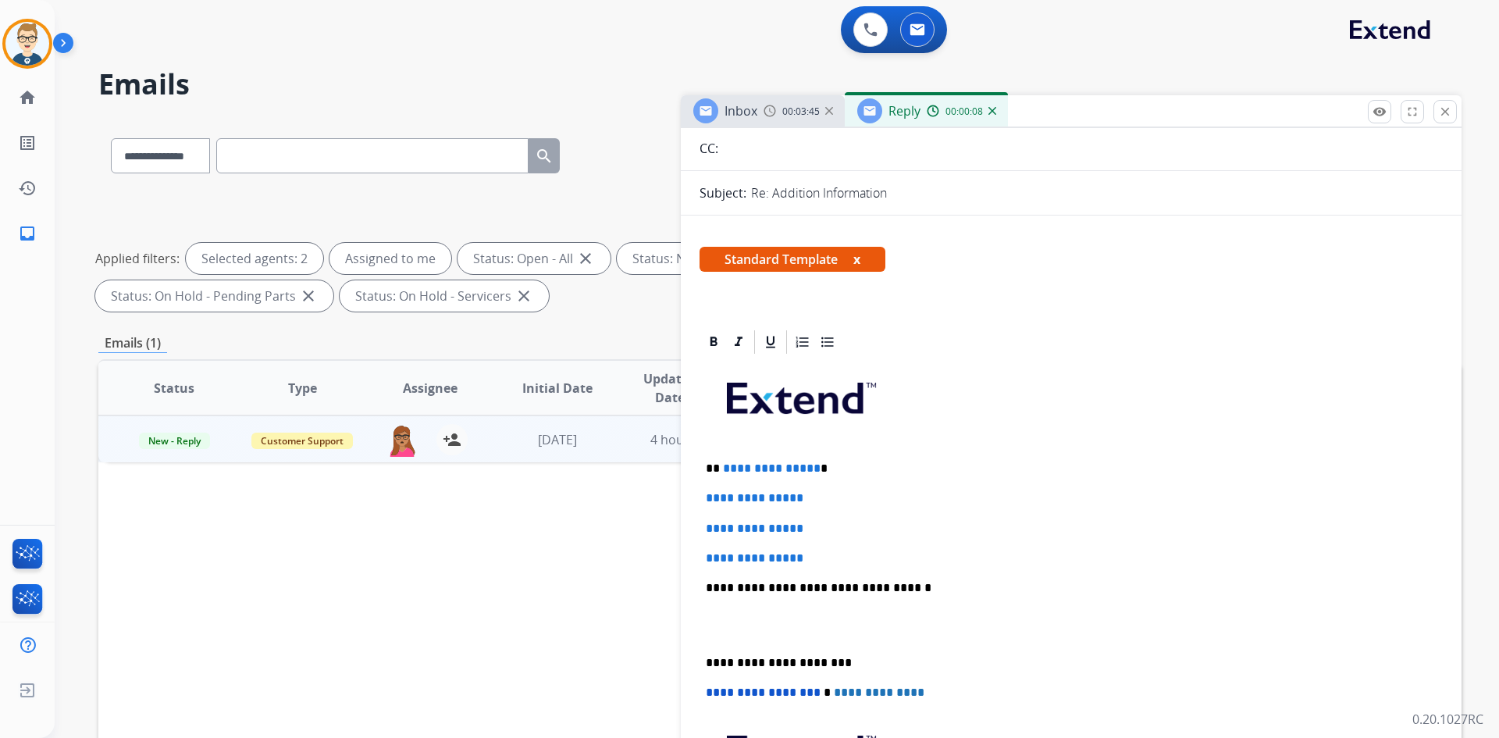
scroll to position [156, 0]
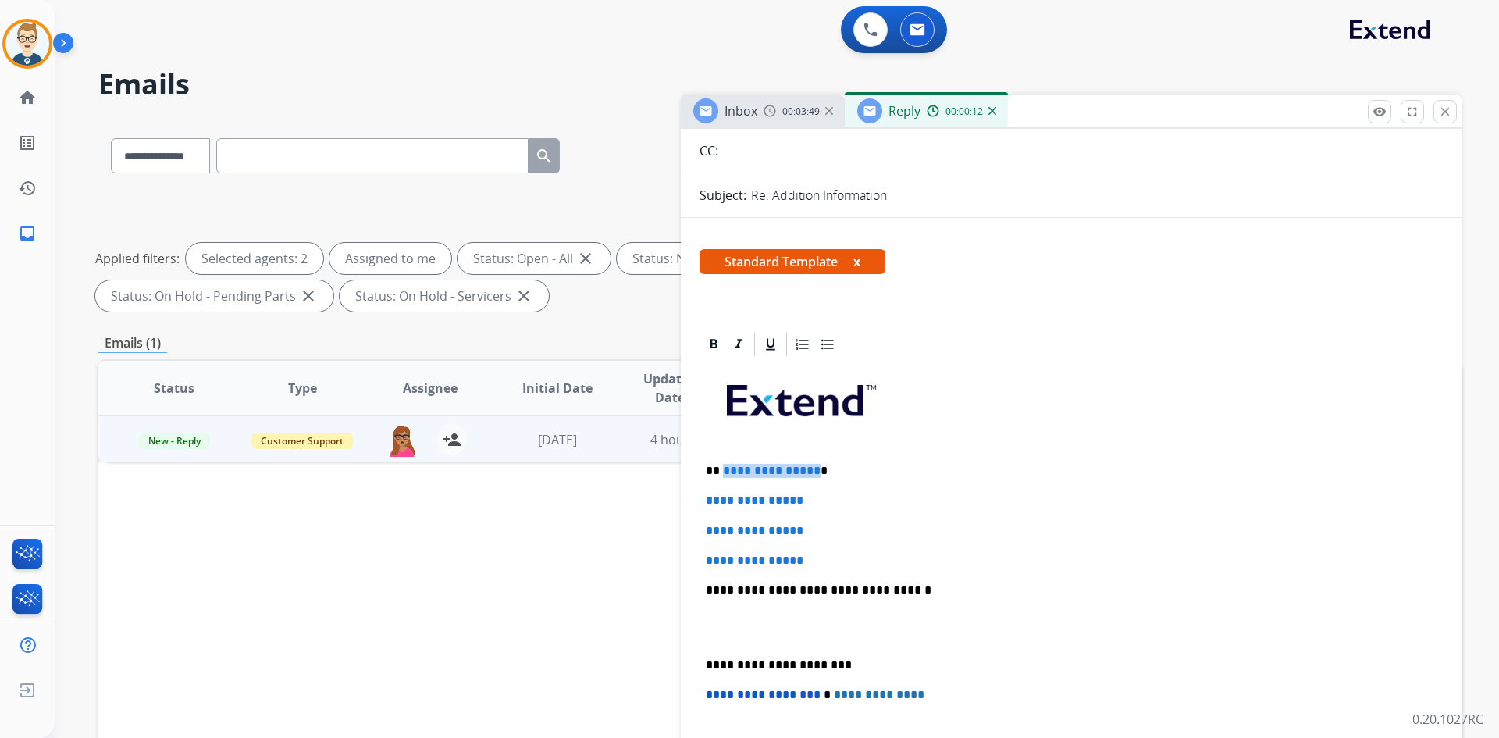
drag, startPoint x: 810, startPoint y: 471, endPoint x: 722, endPoint y: 470, distance: 88.2
click at [723, 470] on span "**********" at bounding box center [772, 471] width 98 height 12
click at [742, 472] on strong "******" at bounding box center [742, 471] width 38 height 12
click at [710, 340] on icon at bounding box center [714, 345] width 16 height 16
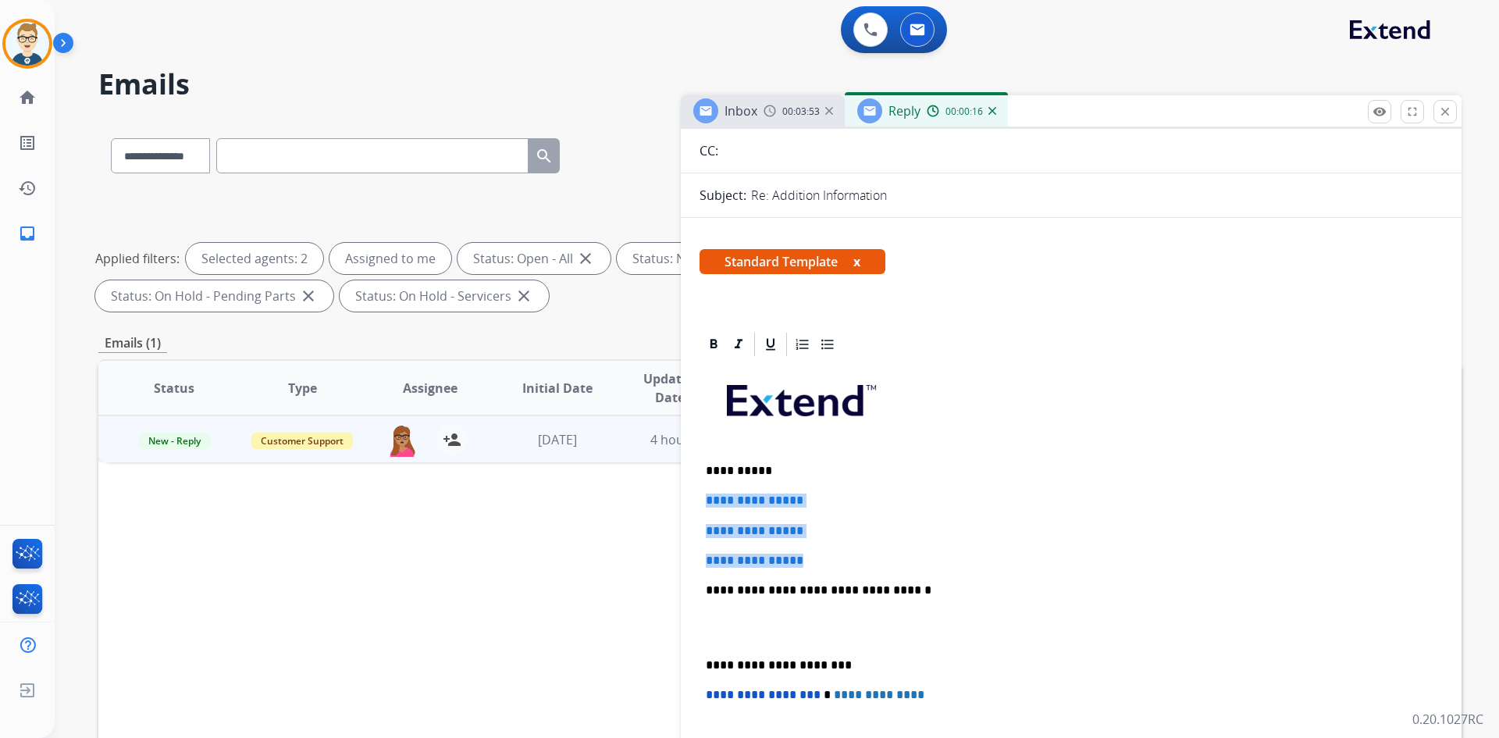
drag, startPoint x: 834, startPoint y: 557, endPoint x: 683, endPoint y: 498, distance: 161.7
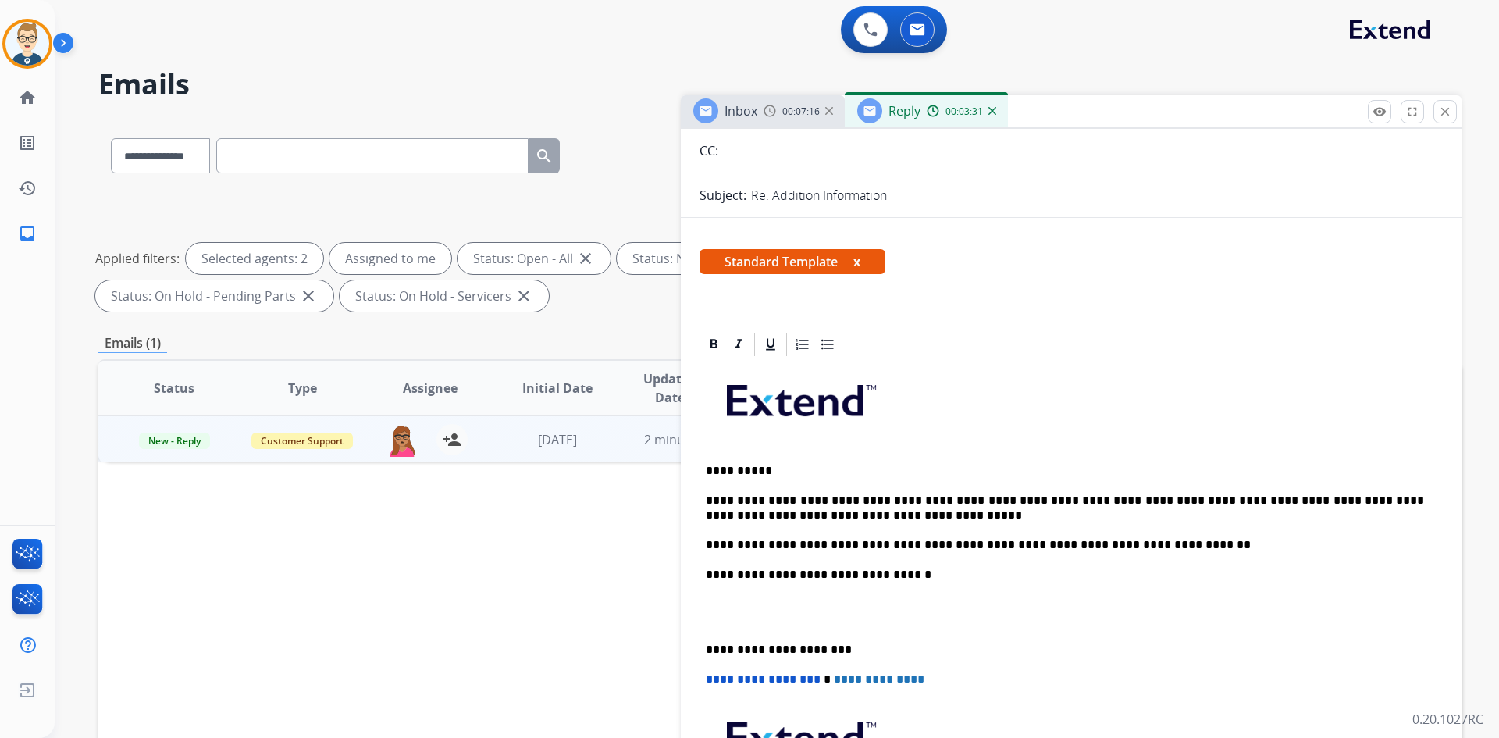
click at [1216, 543] on p "**********" at bounding box center [1065, 545] width 718 height 14
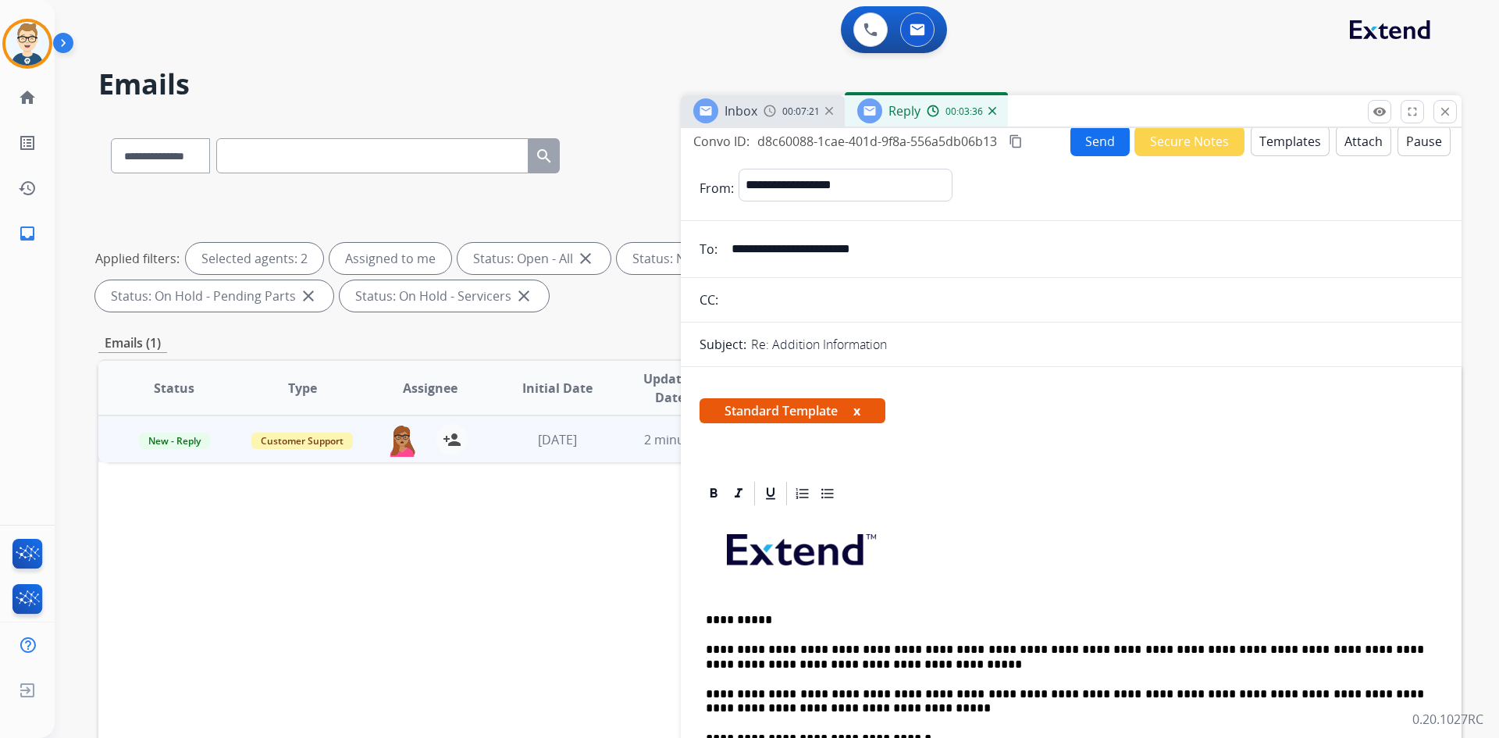
scroll to position [0, 0]
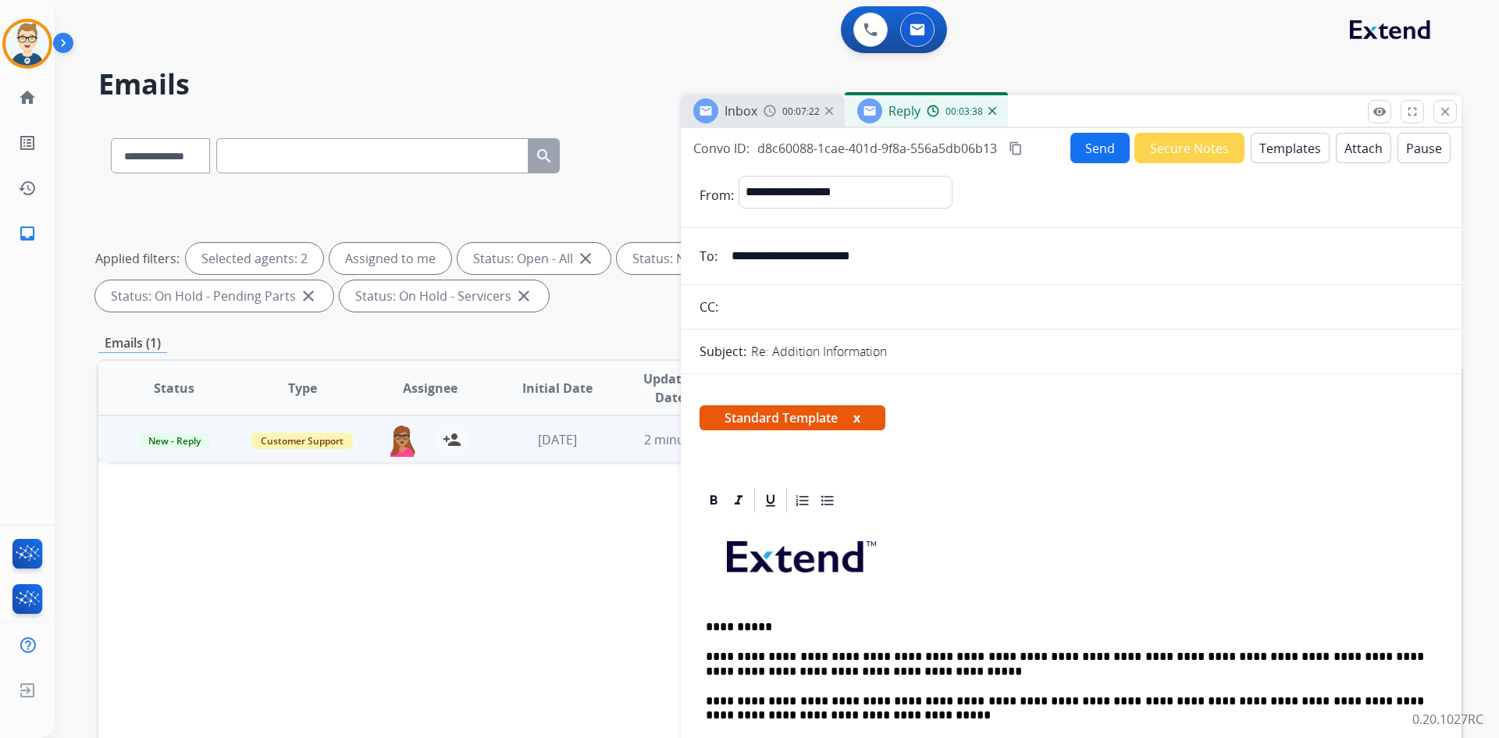
click at [1014, 147] on mat-icon "content_copy" at bounding box center [1016, 148] width 14 height 14
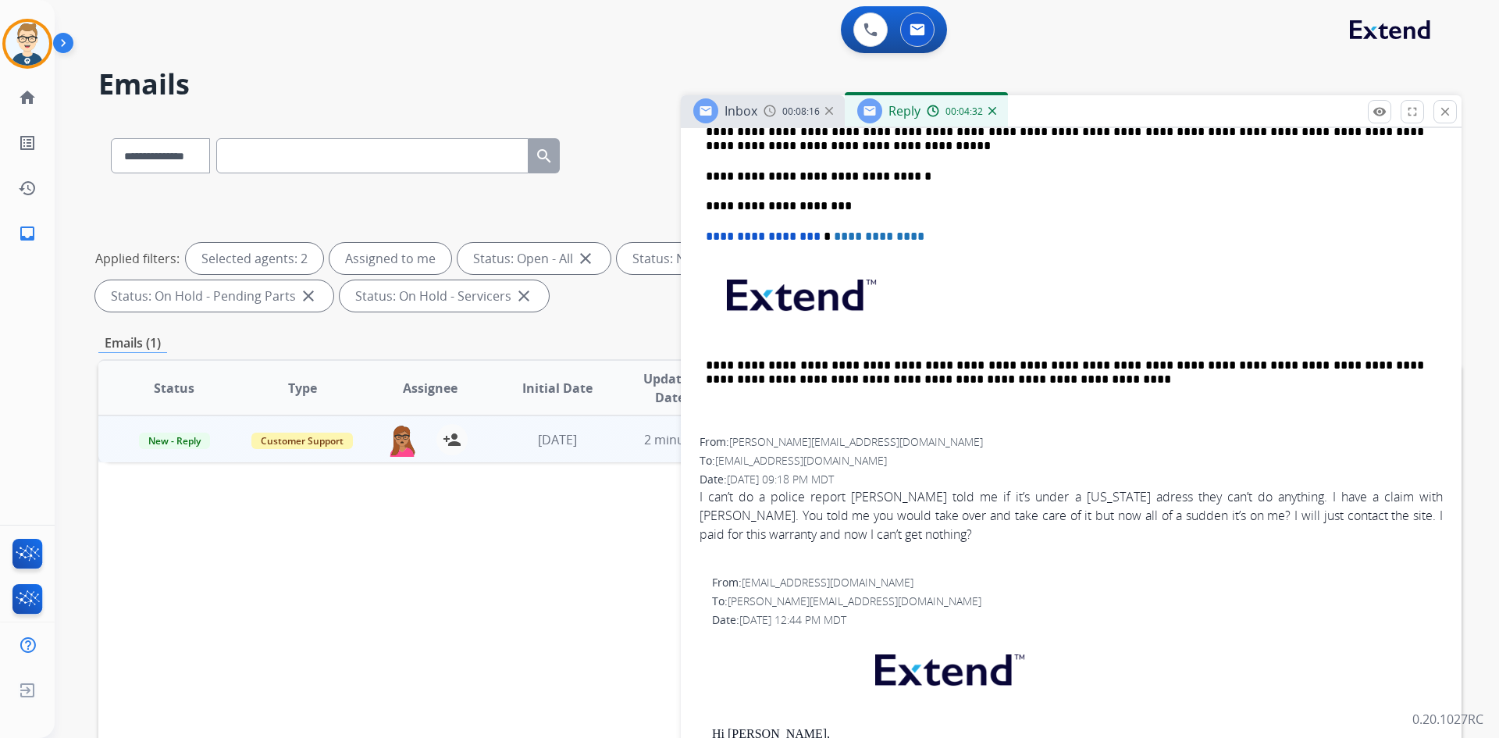
scroll to position [703, 0]
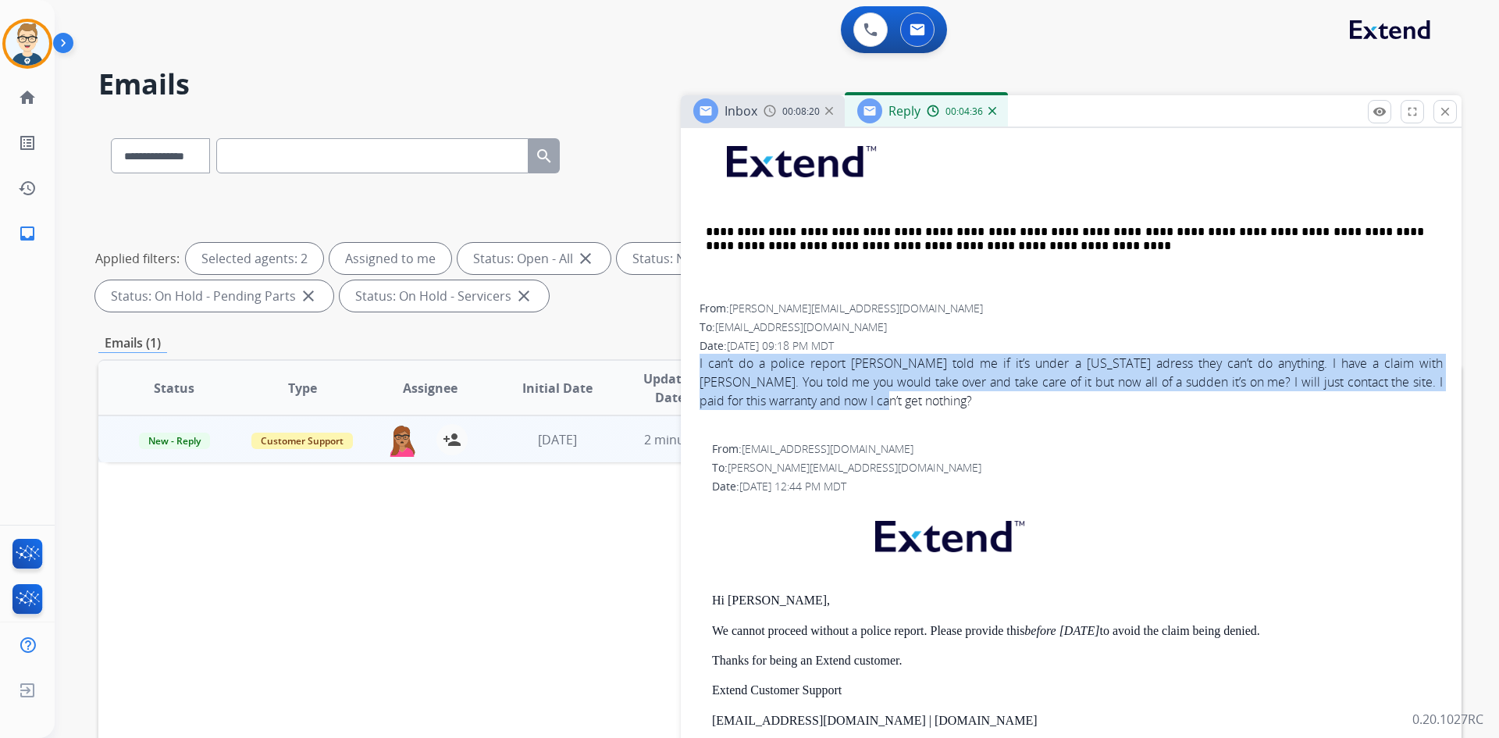
drag, startPoint x: 704, startPoint y: 361, endPoint x: 860, endPoint y: 401, distance: 160.4
copy div "I can’t do a police report [PERSON_NAME] told me if it’s under a [US_STATE] adr…"
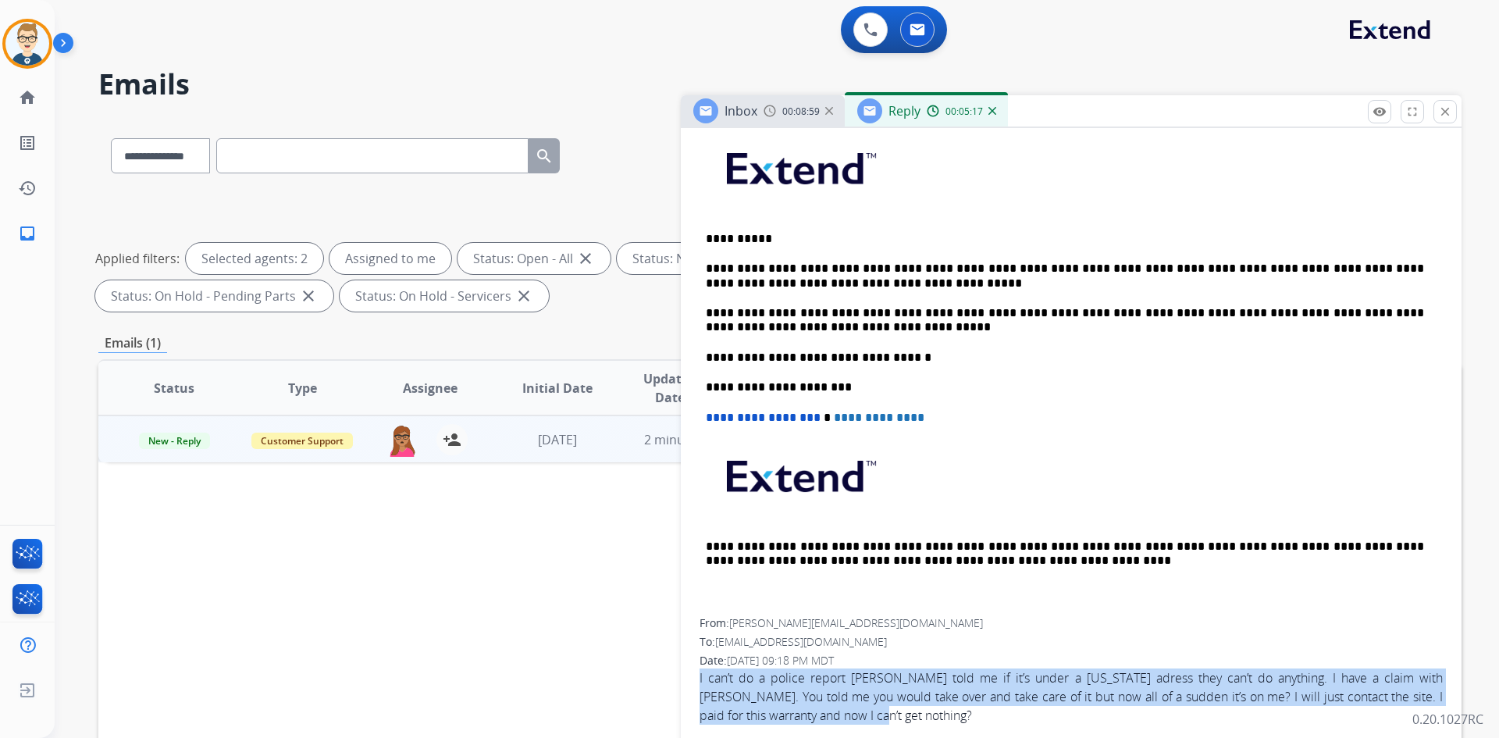
scroll to position [78, 0]
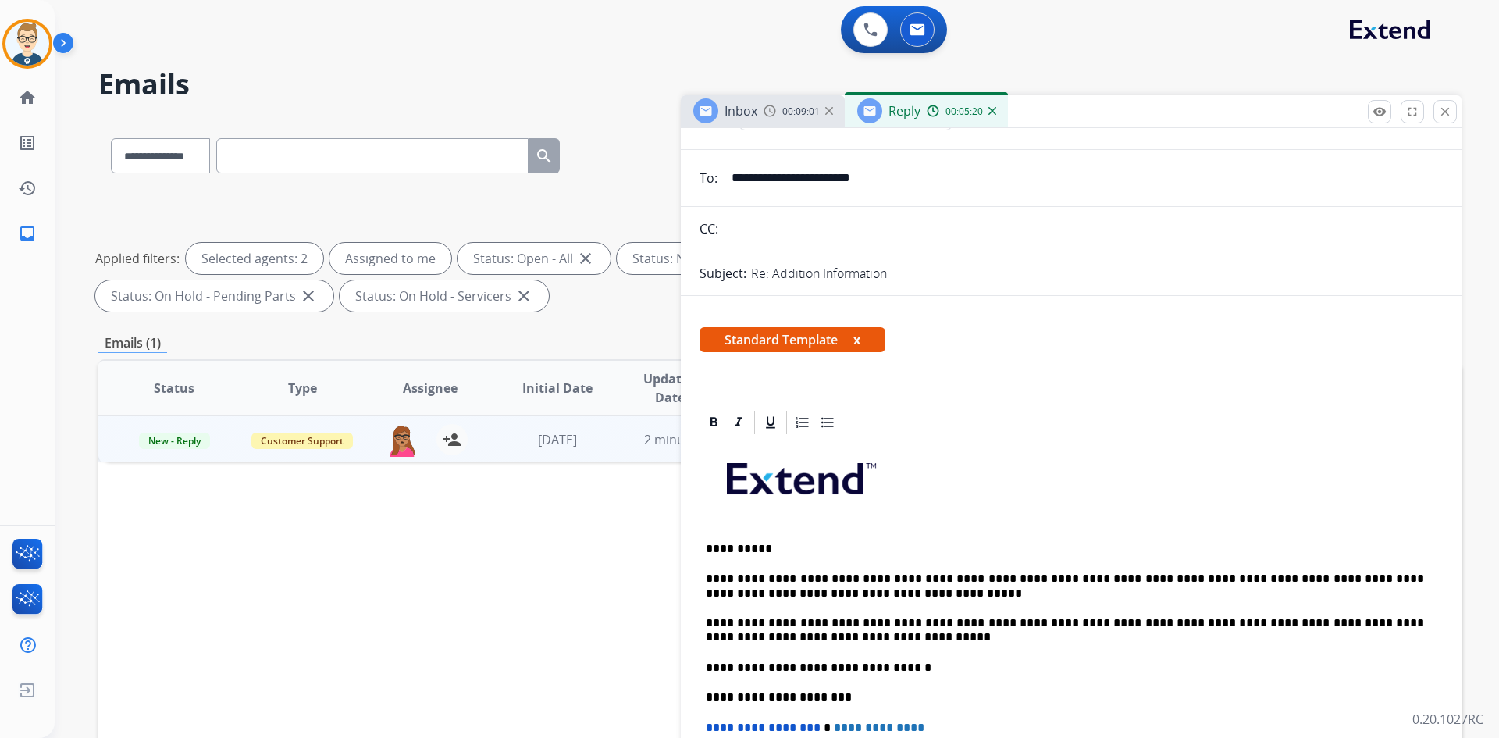
click at [840, 639] on p "**********" at bounding box center [1065, 630] width 718 height 29
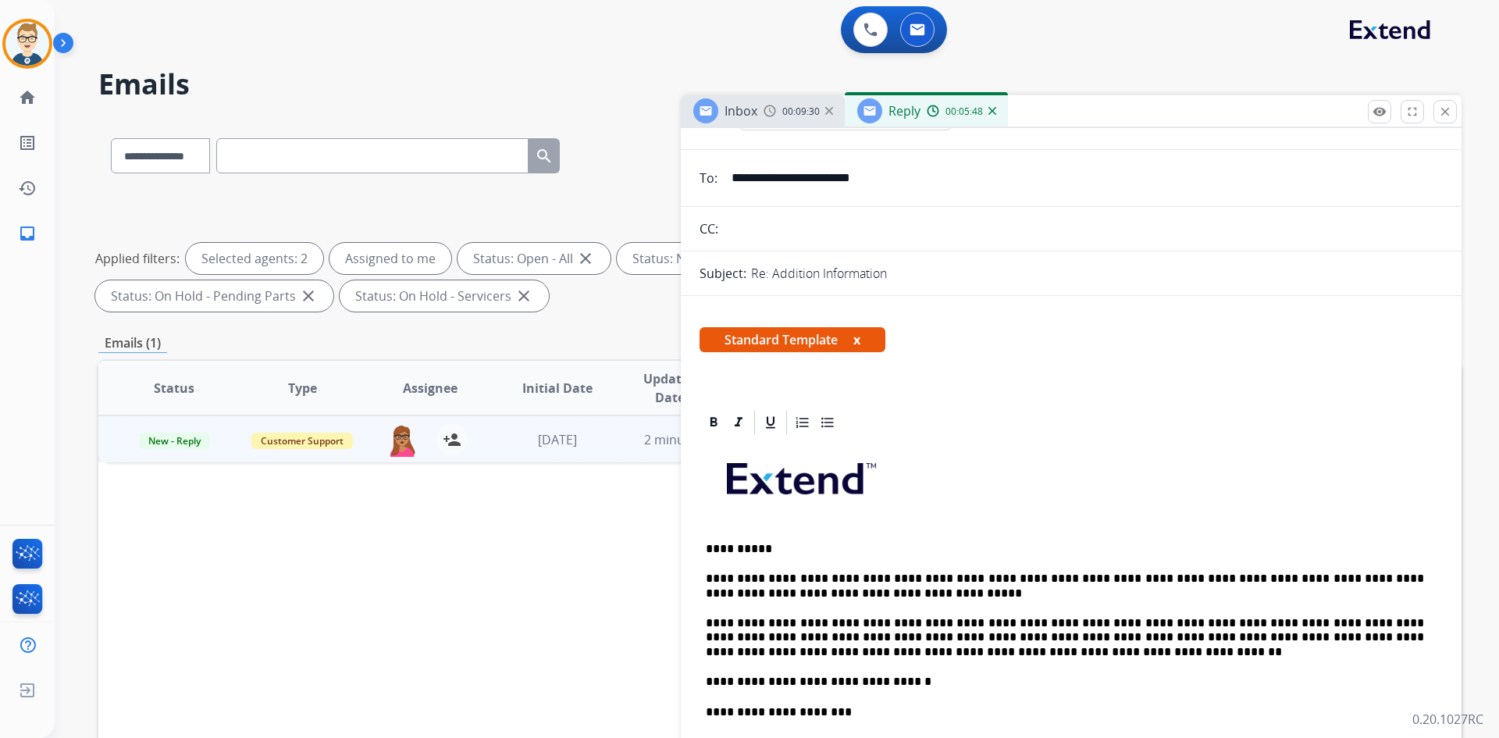
scroll to position [0, 0]
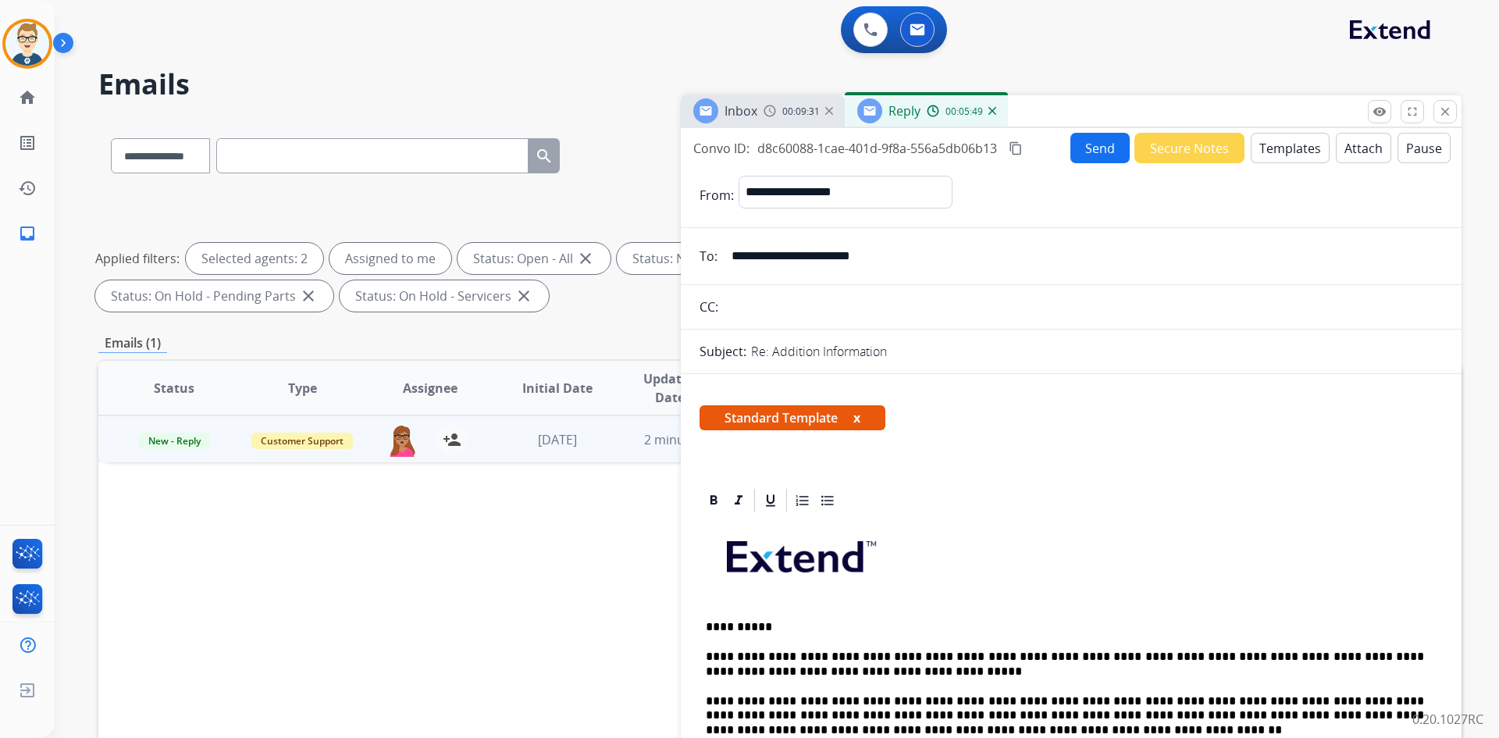
click at [1083, 146] on button "Send" at bounding box center [1100, 148] width 59 height 30
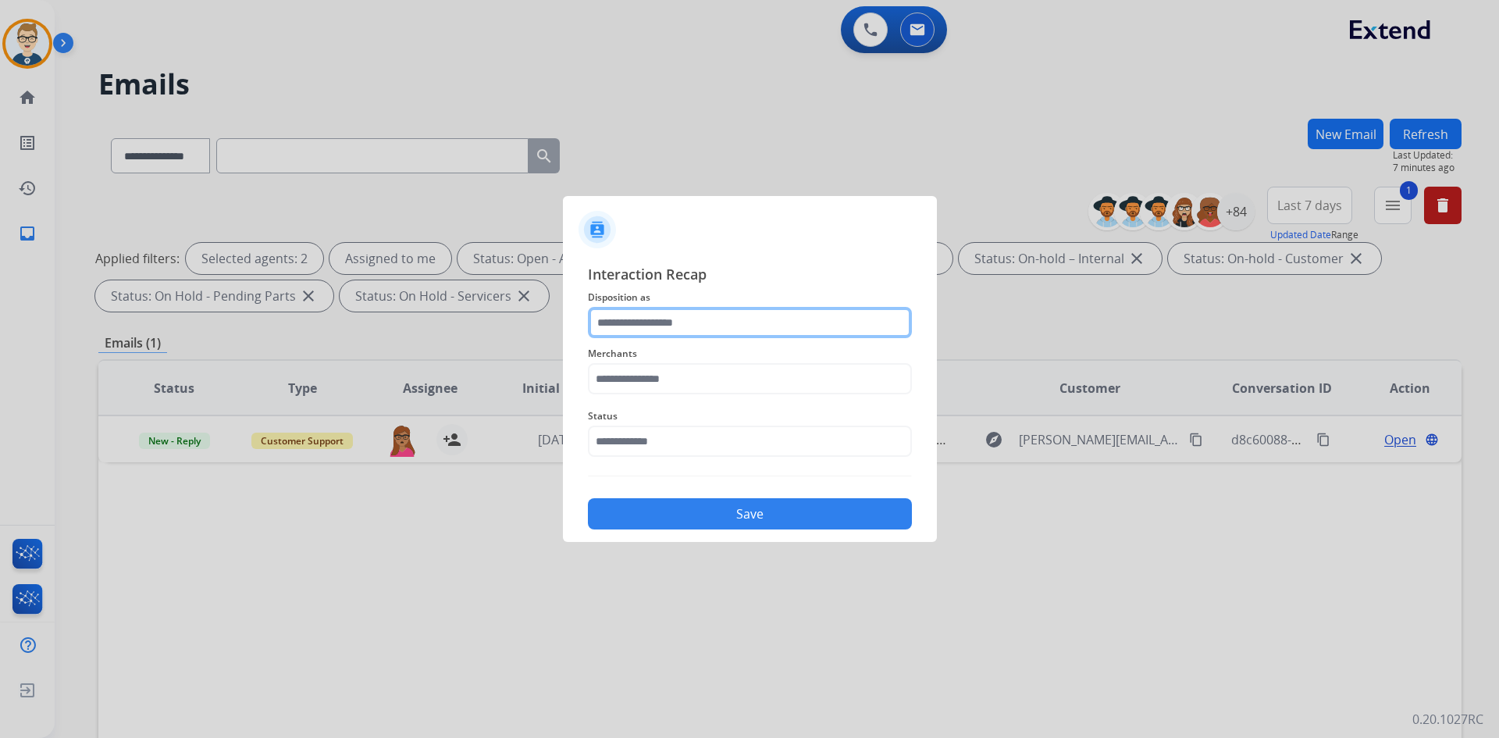
click at [675, 324] on input "text" at bounding box center [750, 322] width 324 height 31
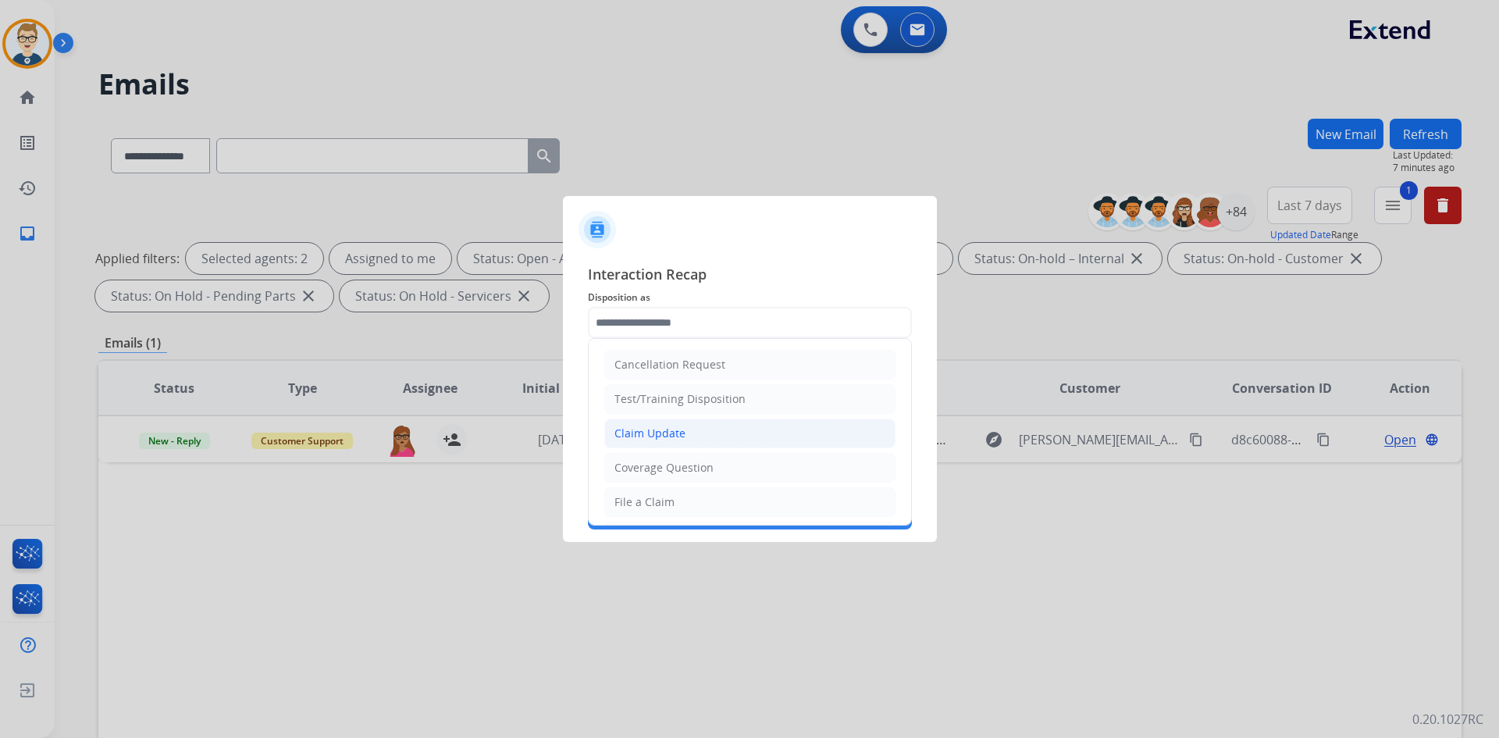
drag, startPoint x: 661, startPoint y: 435, endPoint x: 695, endPoint y: 401, distance: 48.0
click at [661, 435] on div "Claim Update" at bounding box center [650, 434] width 71 height 16
type input "**********"
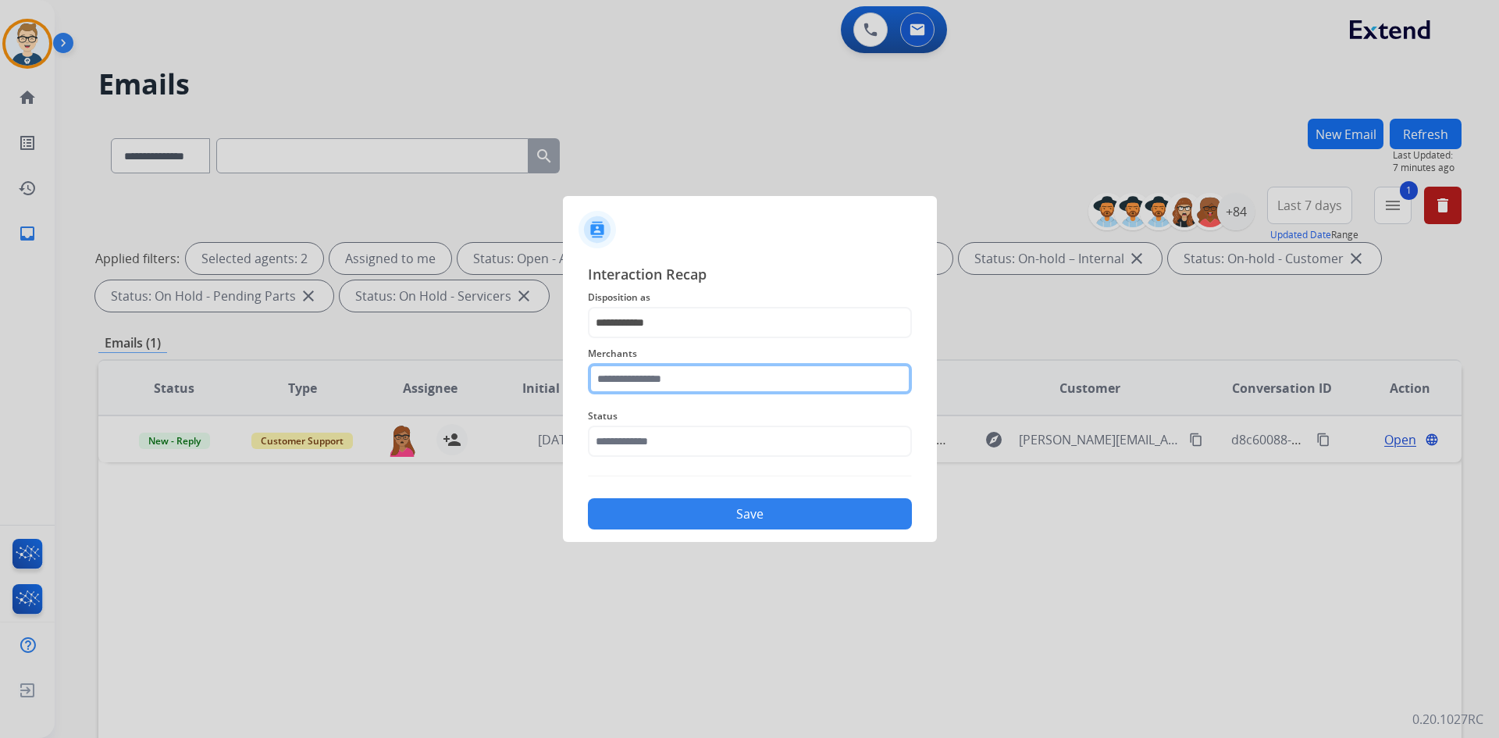
click at [602, 383] on input "text" at bounding box center [750, 378] width 324 height 31
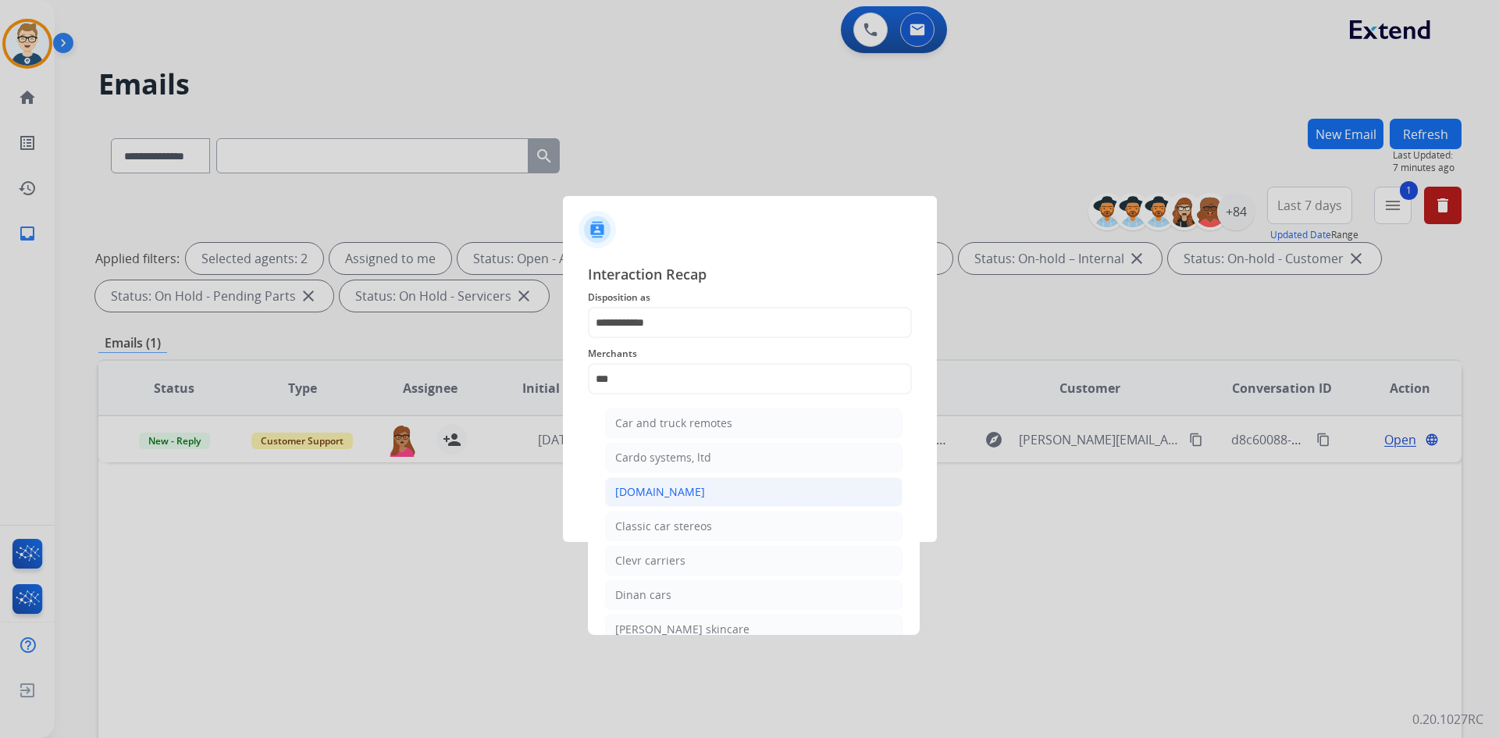
click at [668, 498] on div "[DOMAIN_NAME]" at bounding box center [660, 492] width 90 height 16
type input "**********"
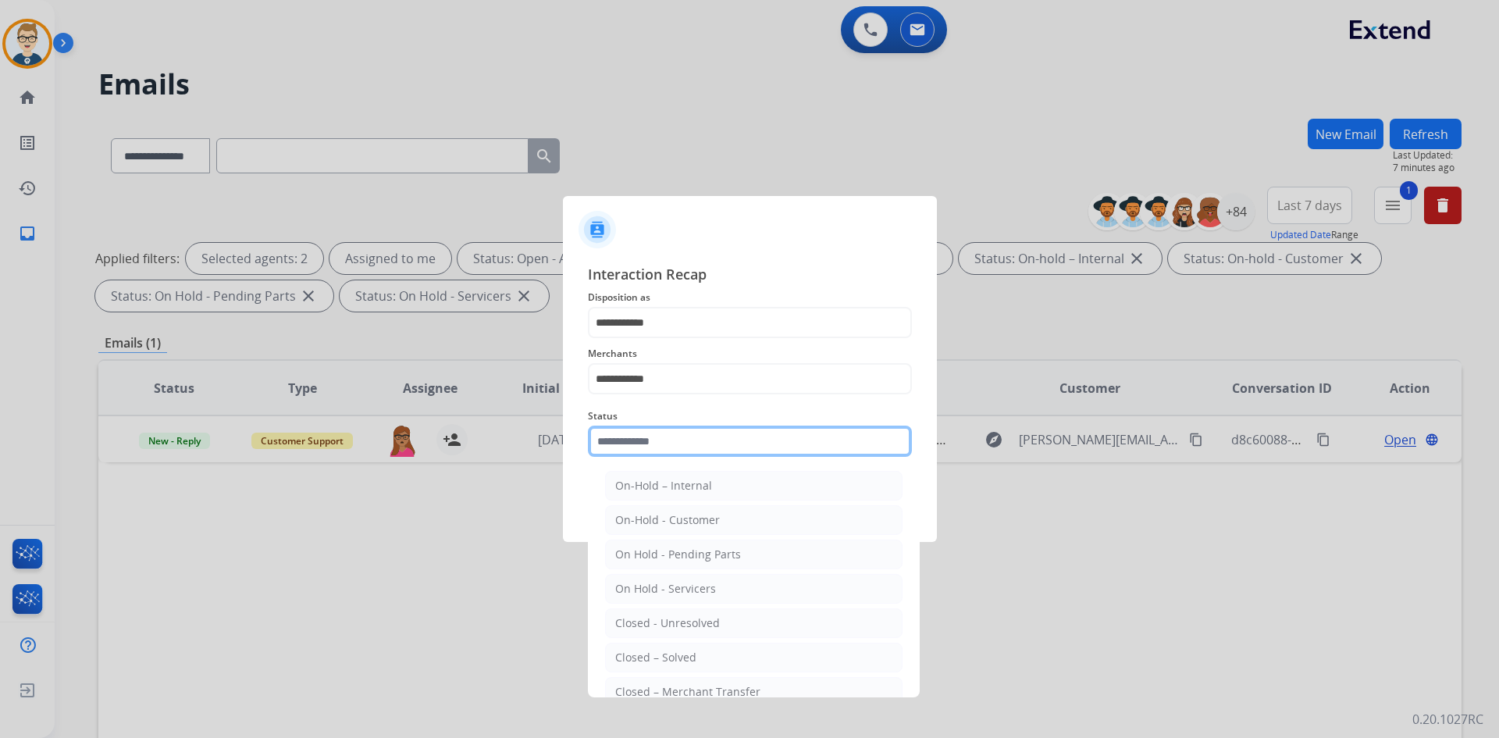
click at [677, 447] on input "text" at bounding box center [750, 441] width 324 height 31
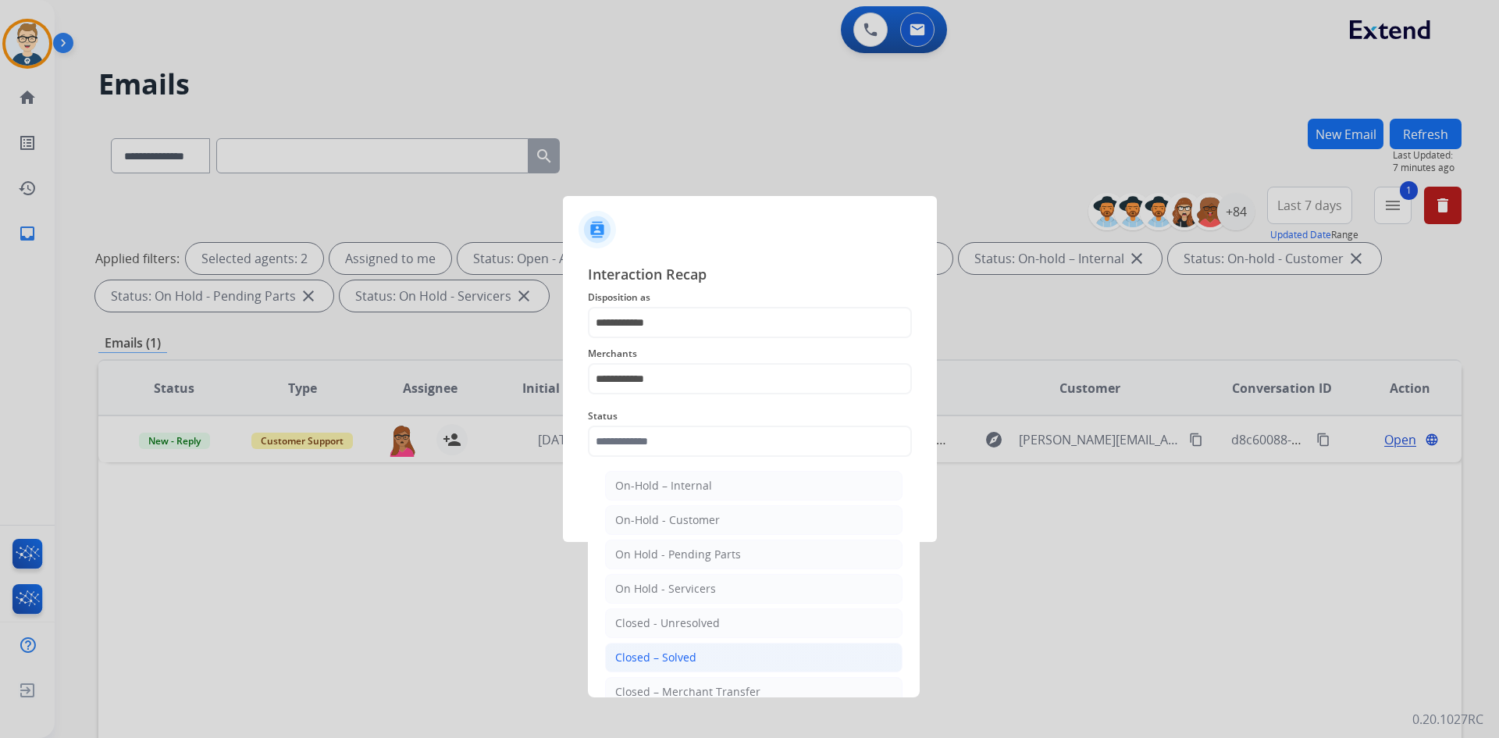
click at [648, 657] on div "Closed – Solved" at bounding box center [655, 658] width 81 height 16
type input "**********"
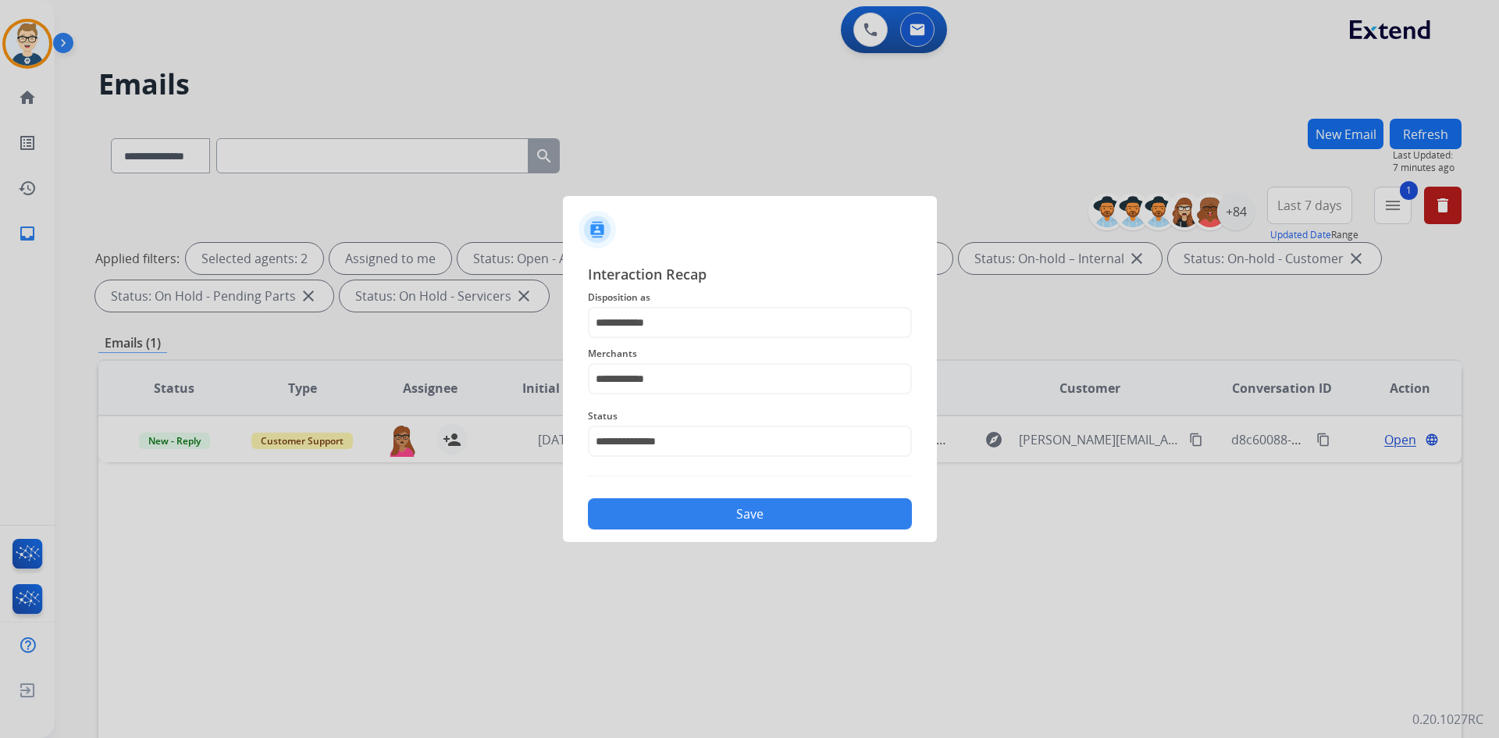
click at [697, 495] on div "Save" at bounding box center [750, 509] width 324 height 41
click at [697, 505] on button "Save" at bounding box center [750, 513] width 324 height 31
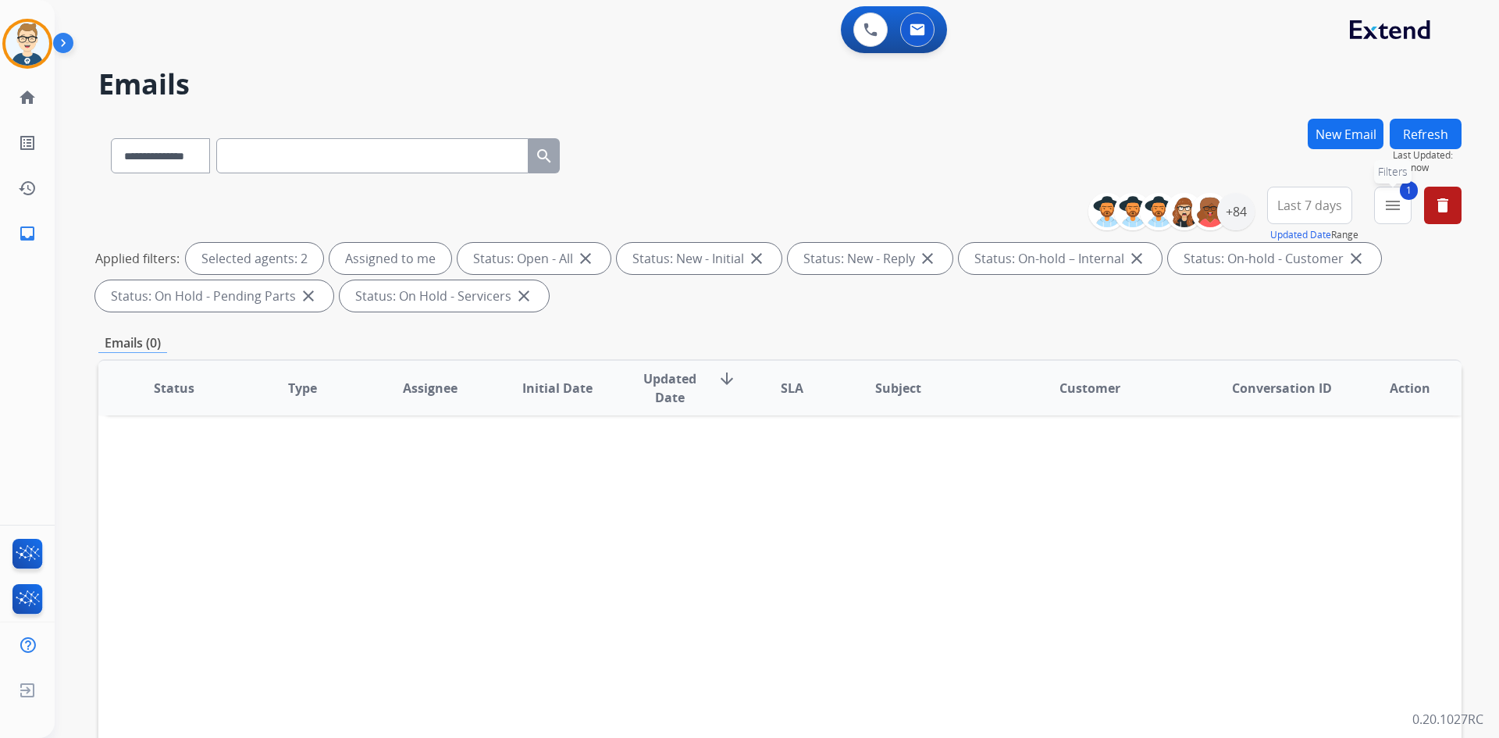
click at [1391, 208] on mat-icon "menu" at bounding box center [1393, 205] width 19 height 19
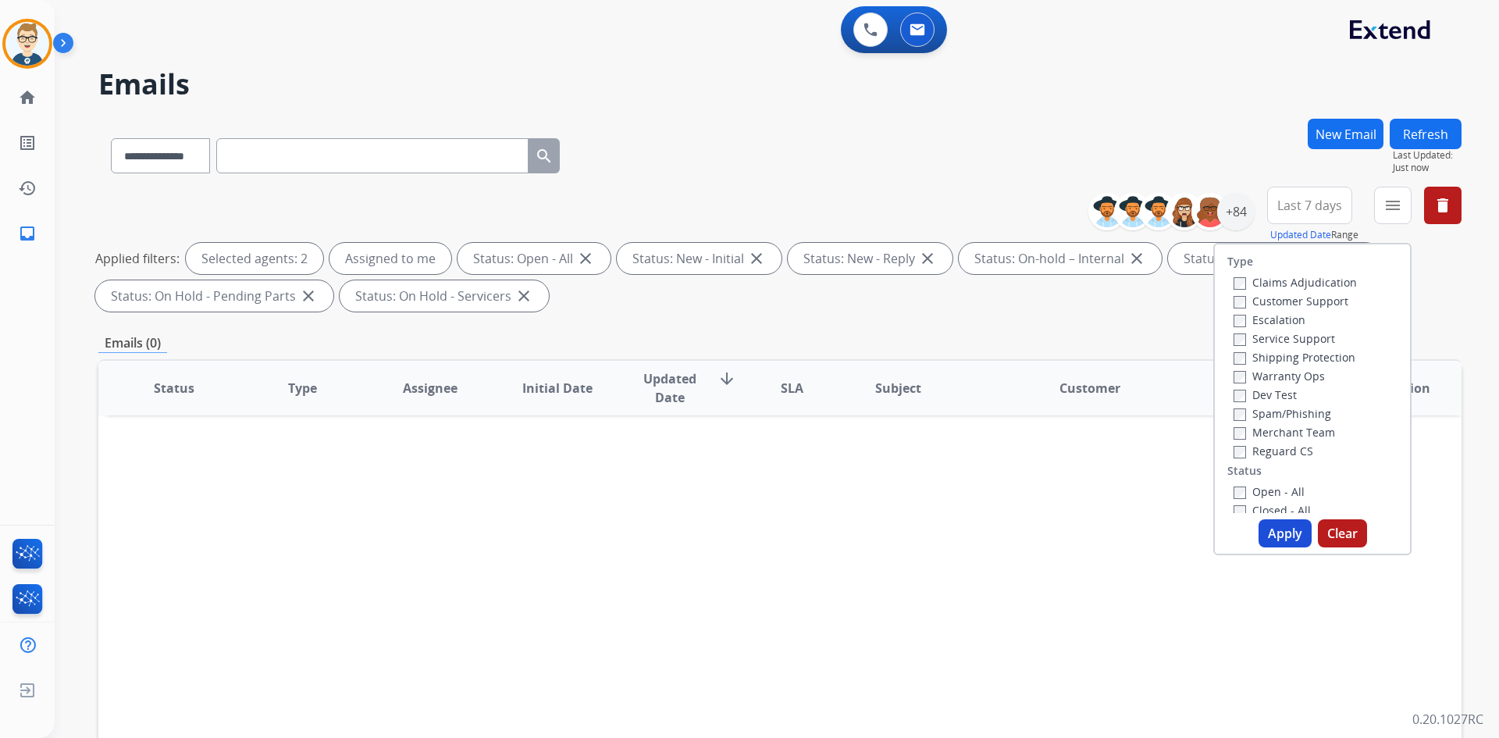
click at [1281, 533] on button "Apply" at bounding box center [1285, 533] width 53 height 28
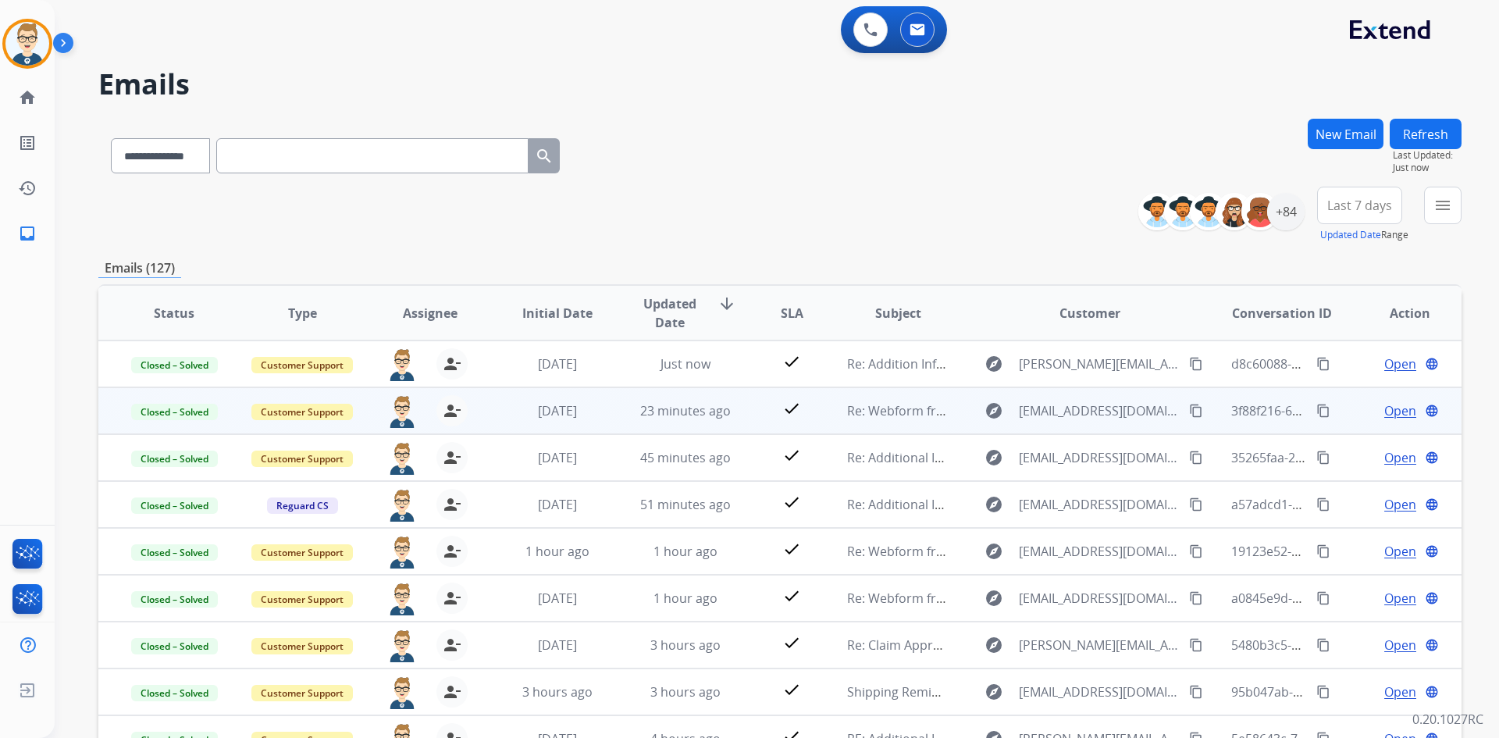
click at [610, 414] on td "23 minutes ago" at bounding box center [674, 410] width 128 height 47
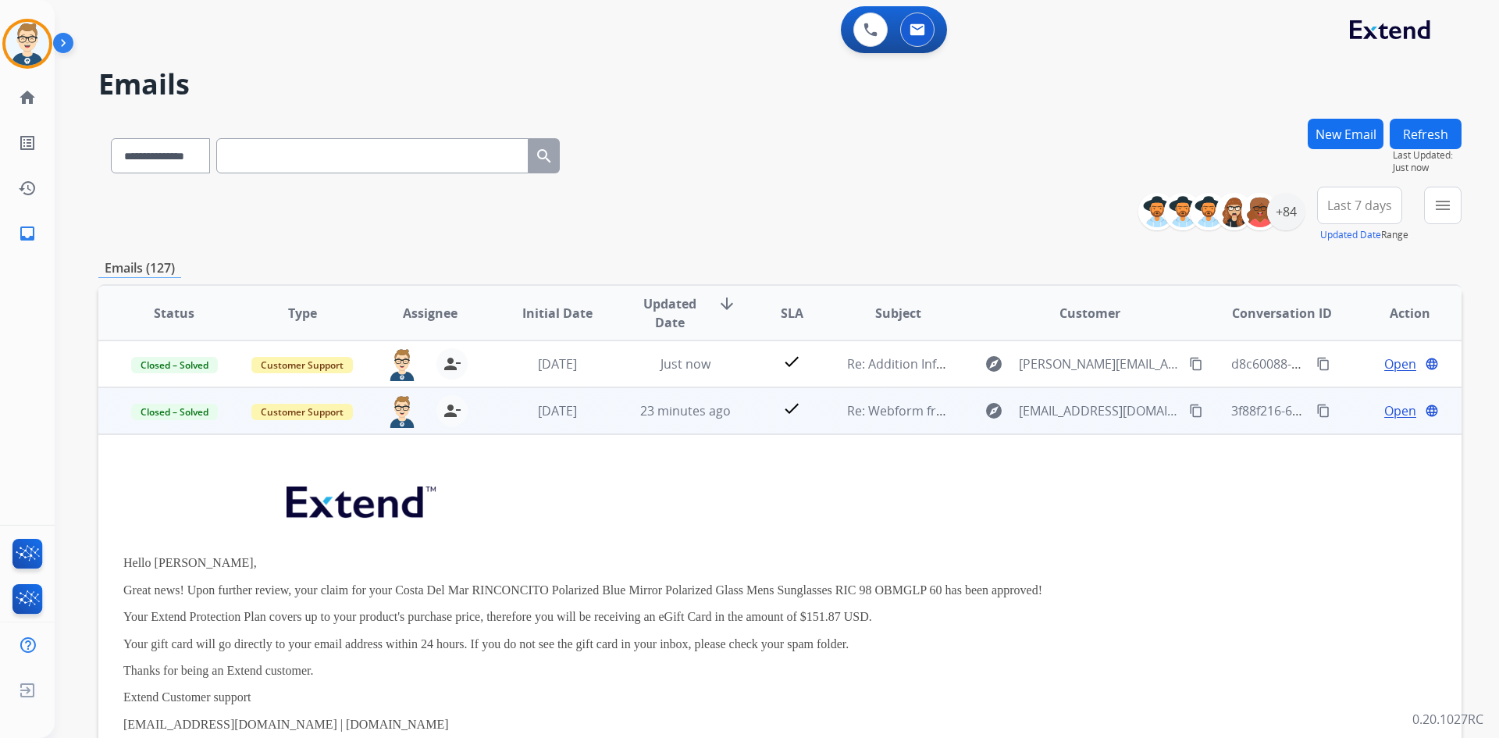
scroll to position [47, 0]
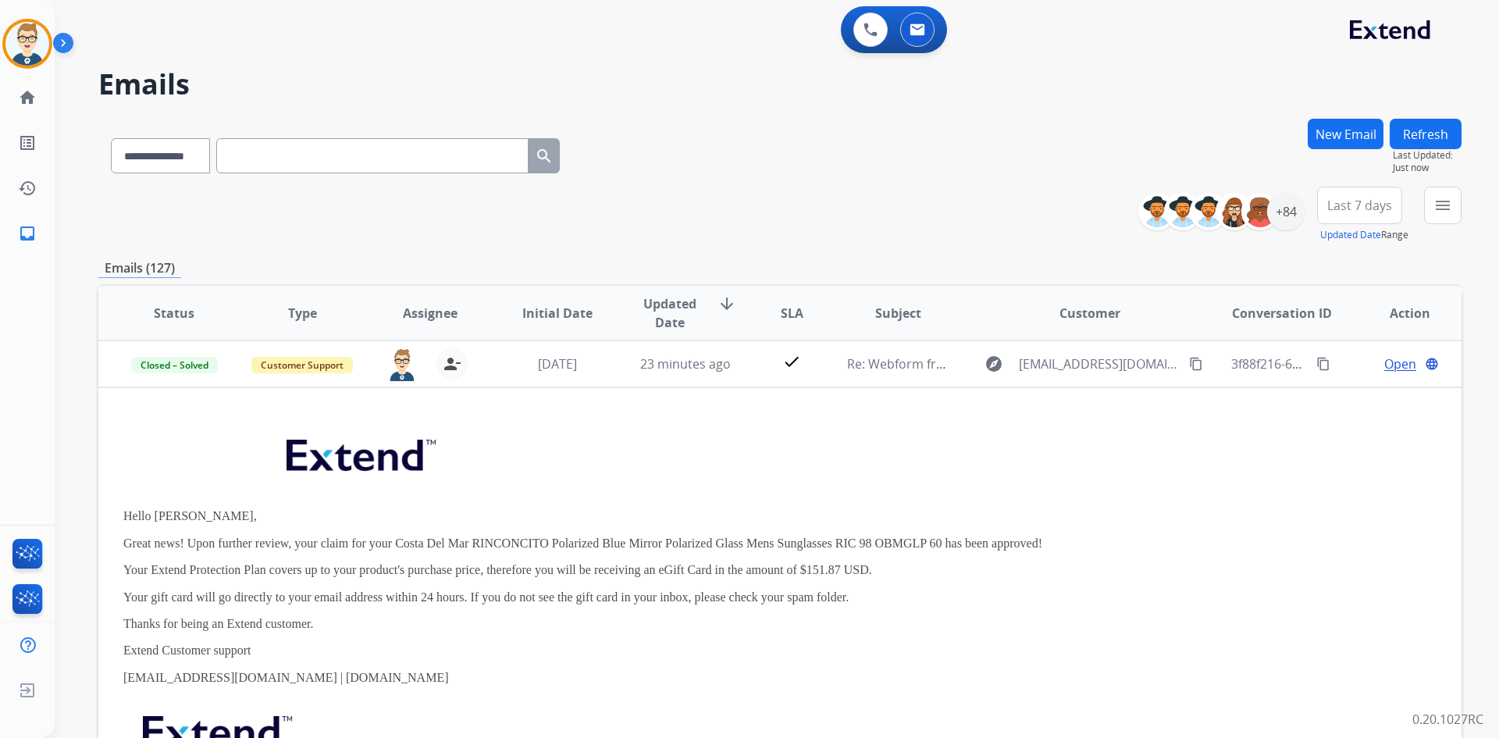
click at [612, 365] on td "23 minutes ago" at bounding box center [674, 363] width 128 height 47
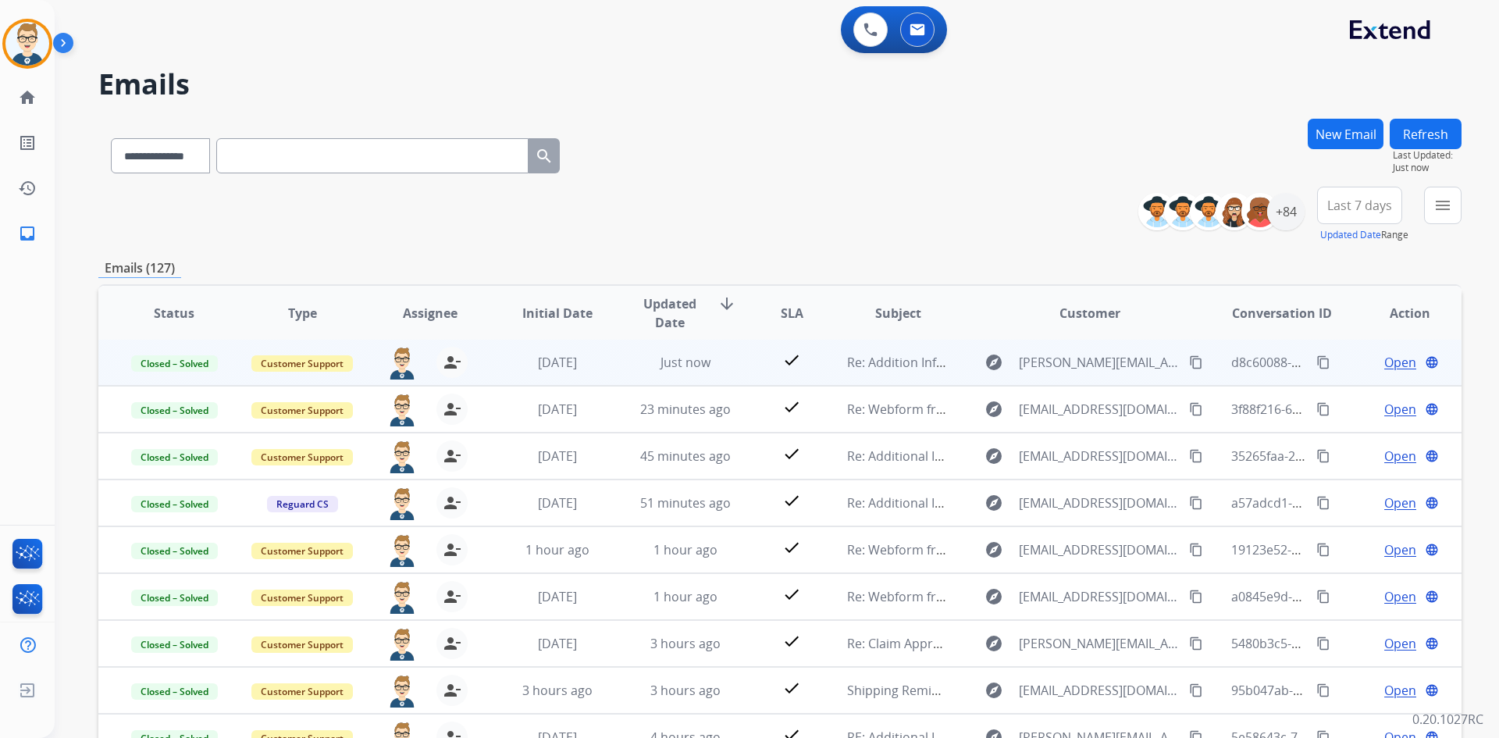
scroll to position [2, 0]
click at [400, 364] on img at bounding box center [402, 363] width 31 height 33
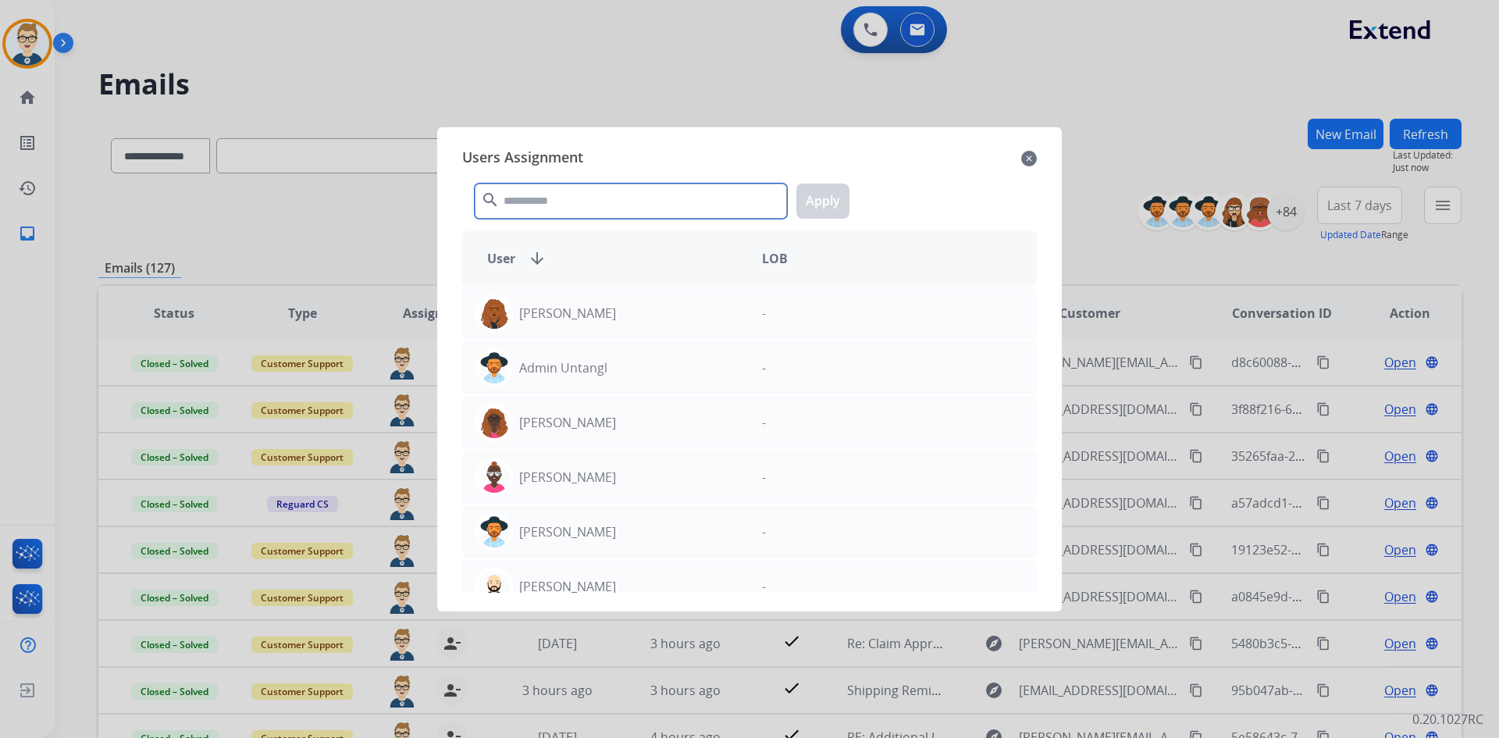
click at [638, 201] on input "text" at bounding box center [631, 201] width 312 height 35
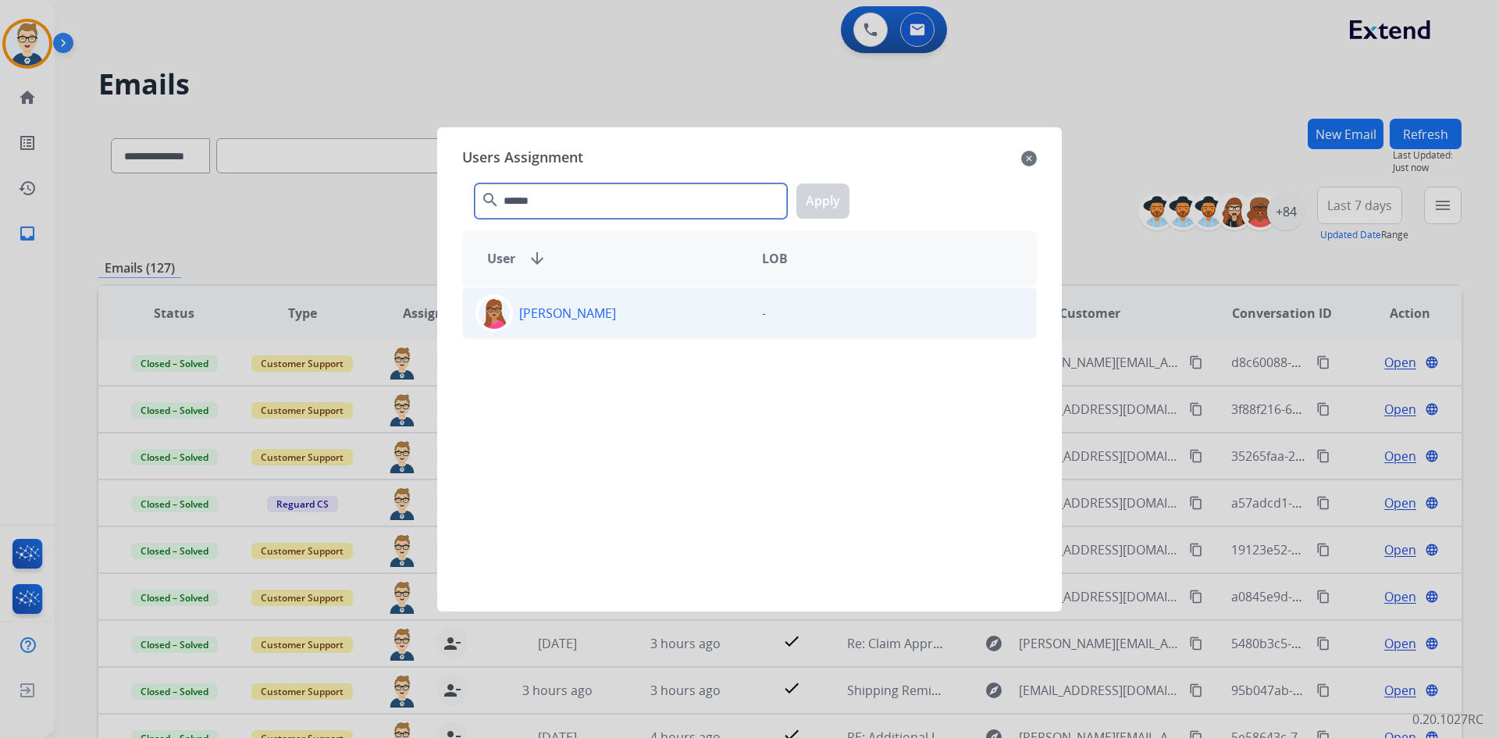
type input "******"
click at [548, 305] on p "[PERSON_NAME]" at bounding box center [567, 313] width 97 height 19
click at [818, 205] on button "Apply" at bounding box center [822, 201] width 53 height 35
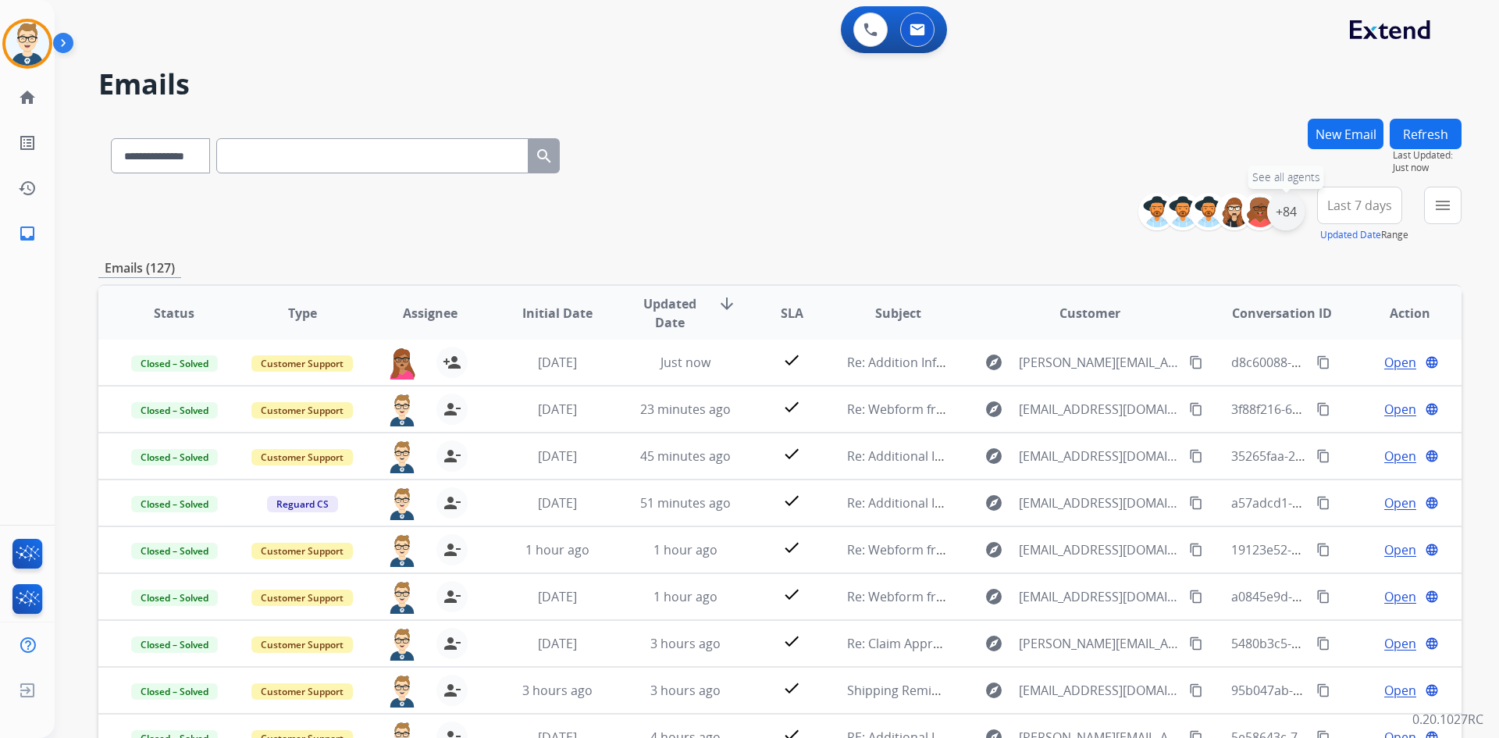
click at [1289, 212] on div "+84" at bounding box center [1285, 211] width 37 height 37
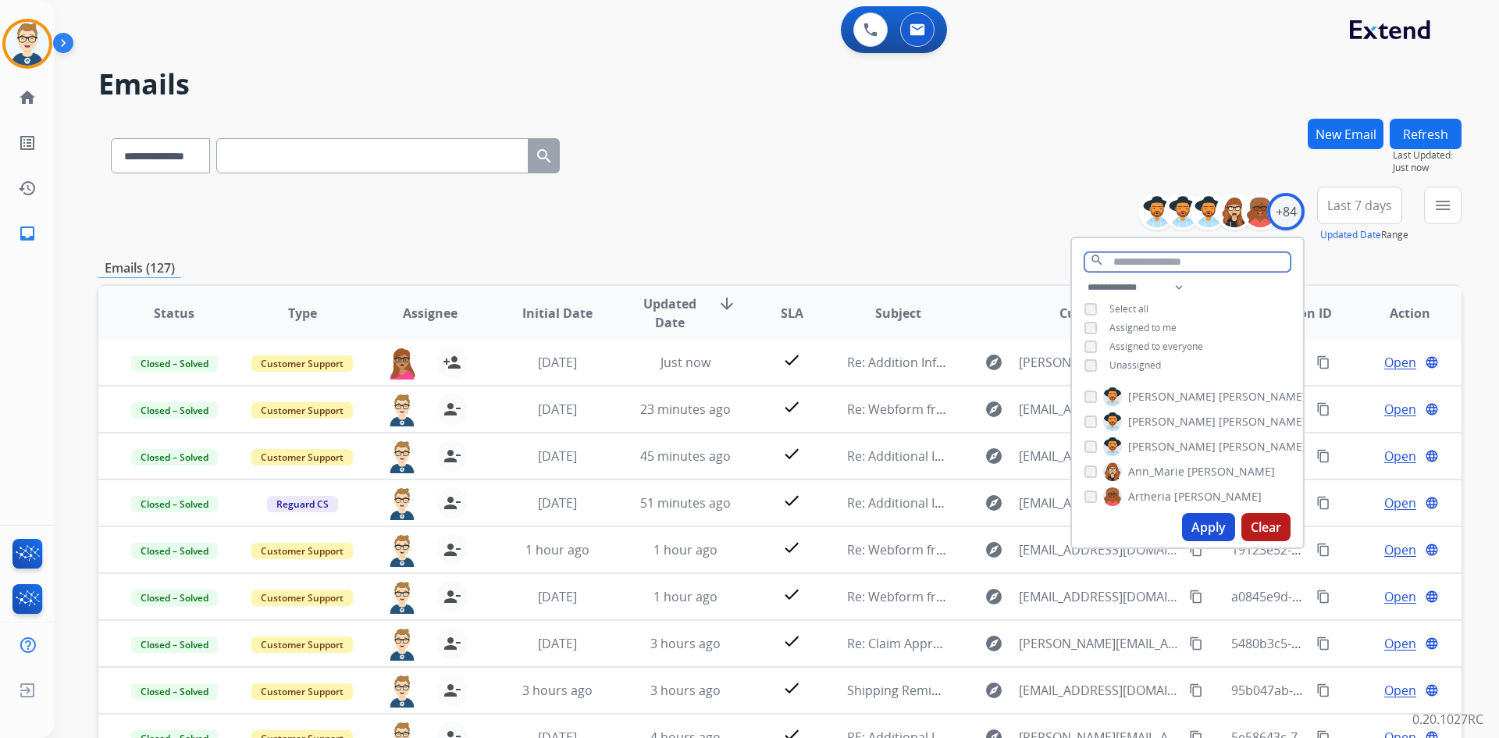
click at [1182, 265] on input "text" at bounding box center [1188, 262] width 206 height 20
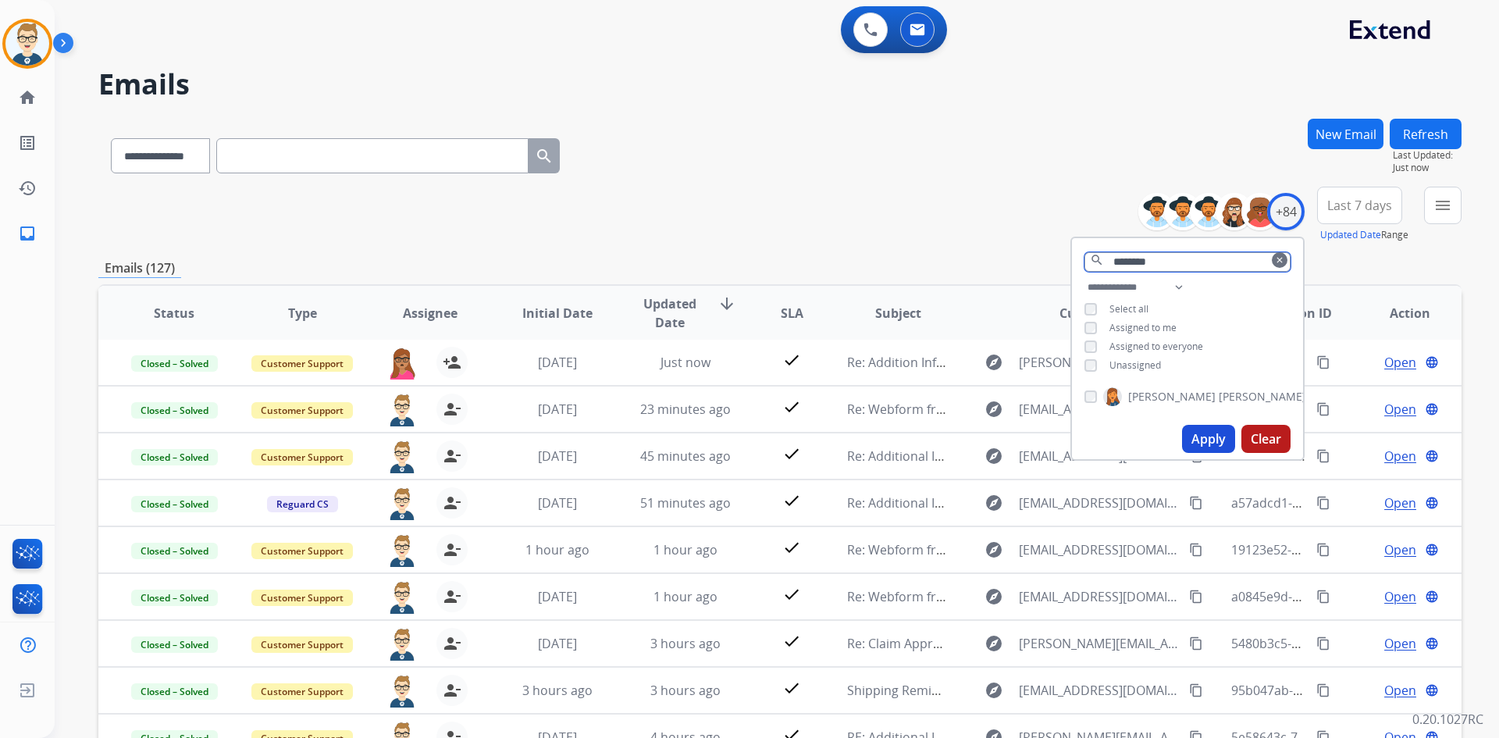
type input "********"
click at [1201, 441] on button "Apply" at bounding box center [1208, 439] width 53 height 28
click at [851, 239] on div "**********" at bounding box center [779, 215] width 1363 height 56
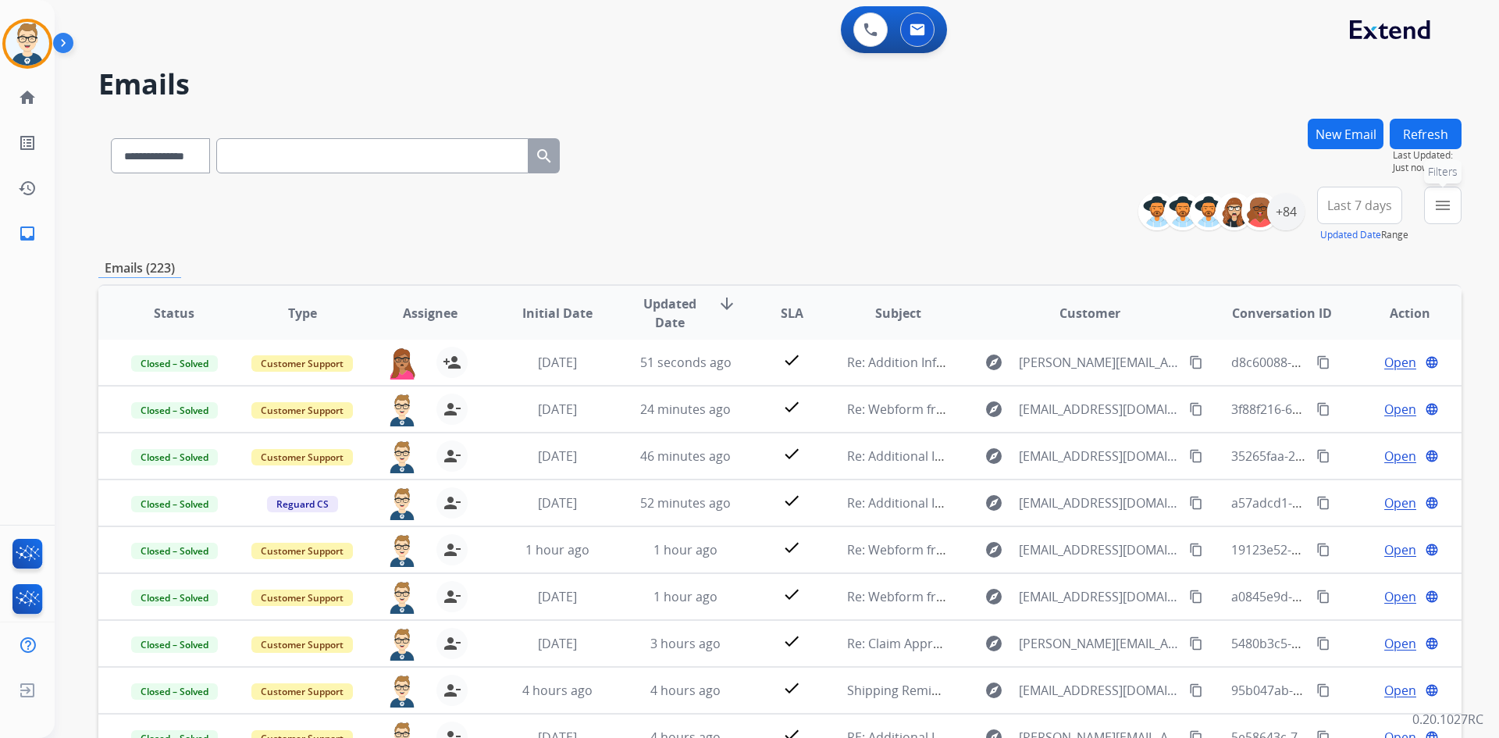
click at [1451, 207] on mat-icon "menu" at bounding box center [1443, 205] width 19 height 19
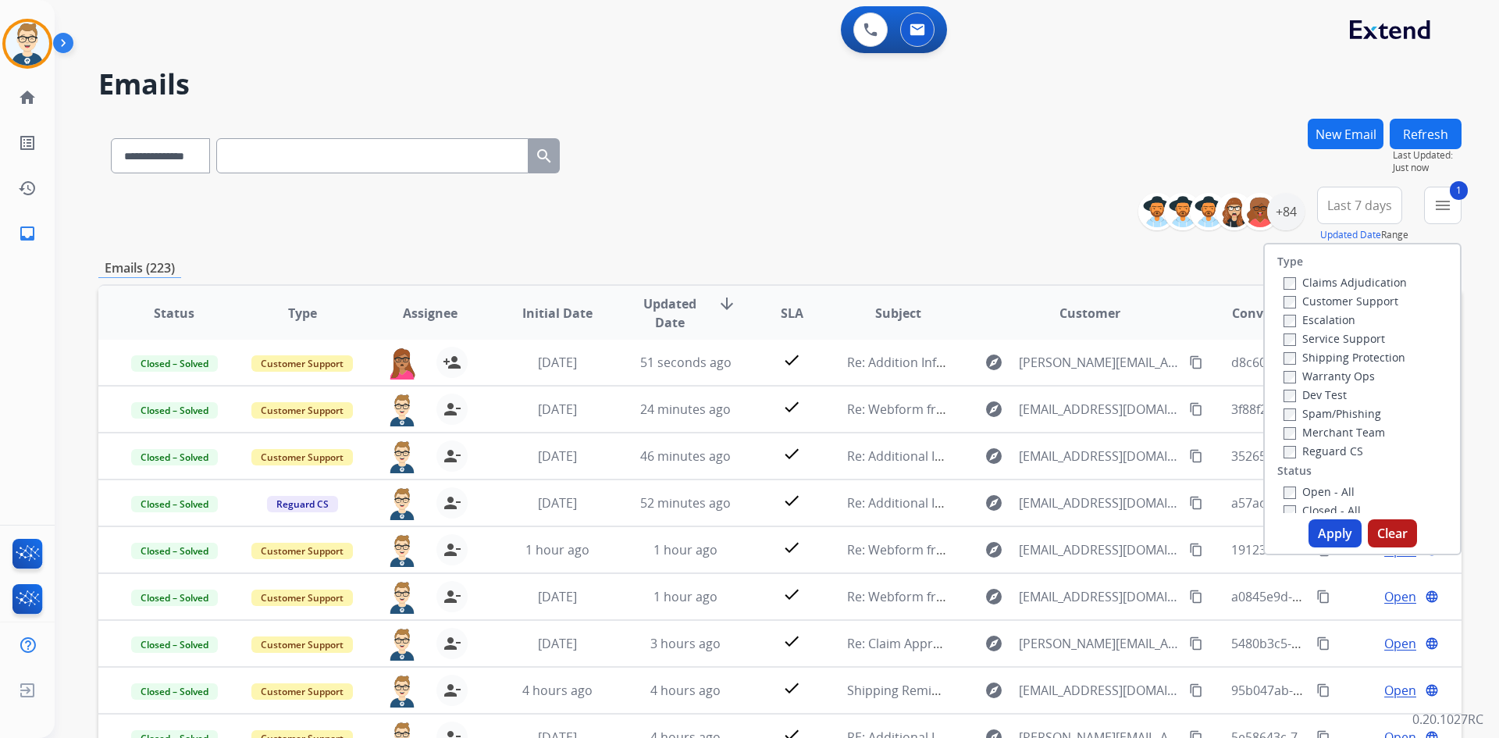
click at [1321, 530] on button "Apply" at bounding box center [1335, 533] width 53 height 28
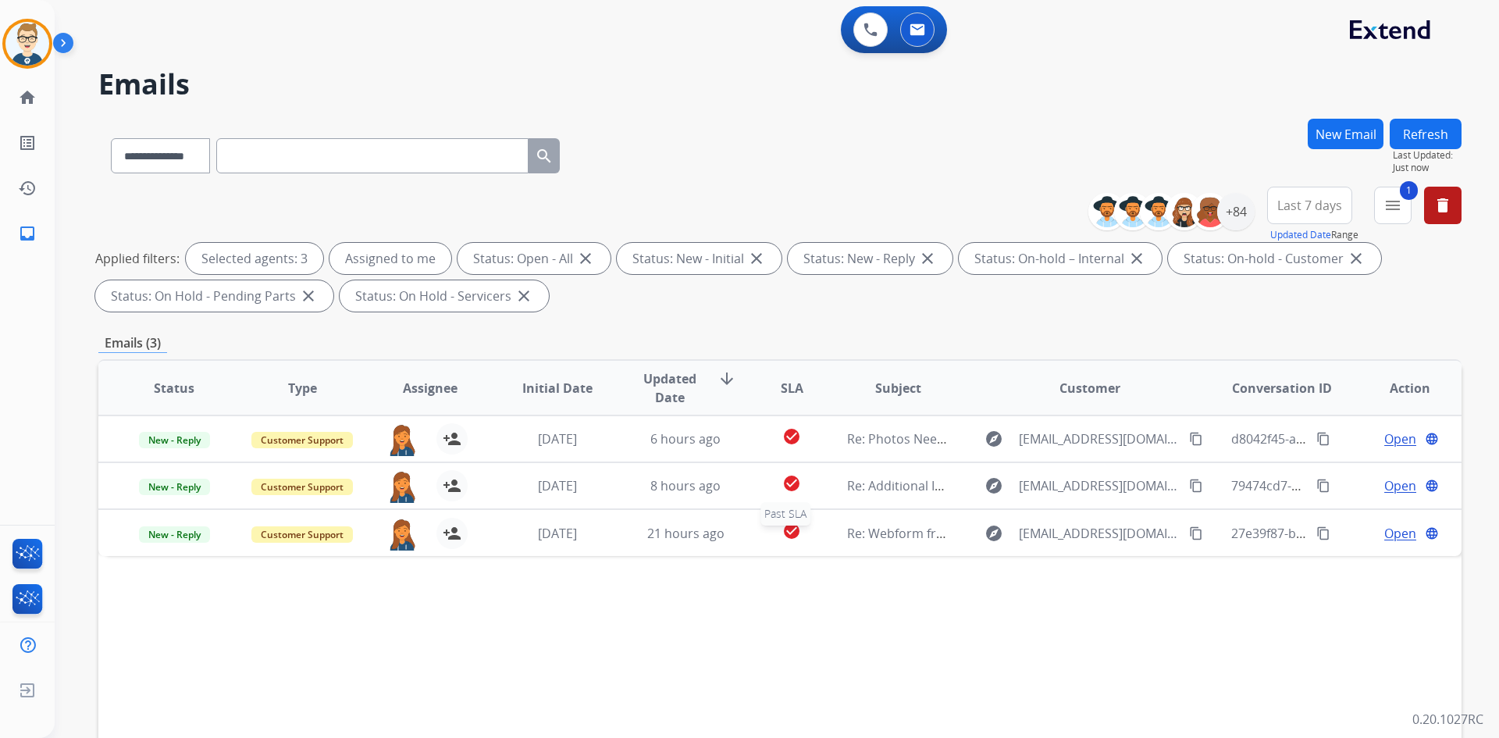
scroll to position [0, 0]
click at [27, 48] on img at bounding box center [27, 44] width 44 height 44
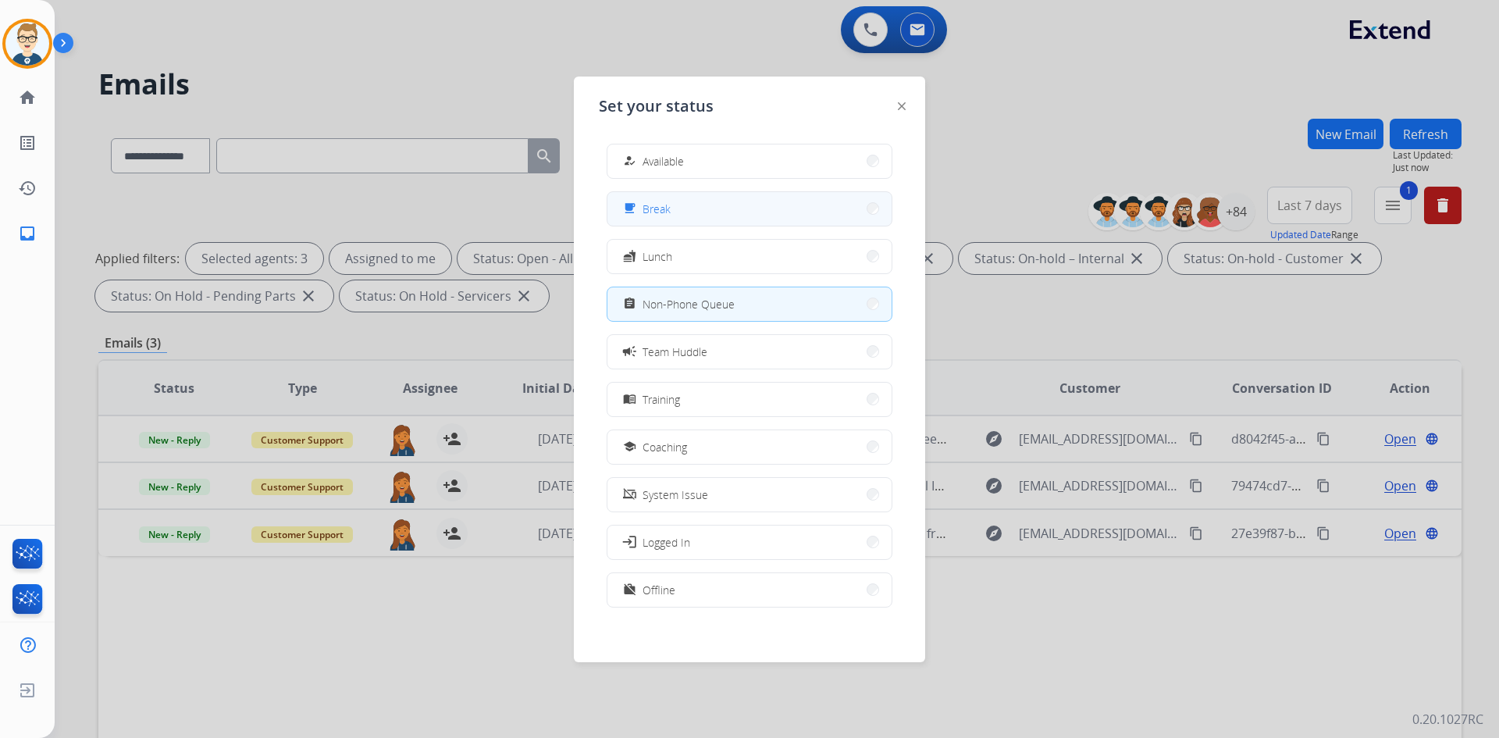
click at [725, 208] on button "free_breakfast Break" at bounding box center [750, 209] width 284 height 34
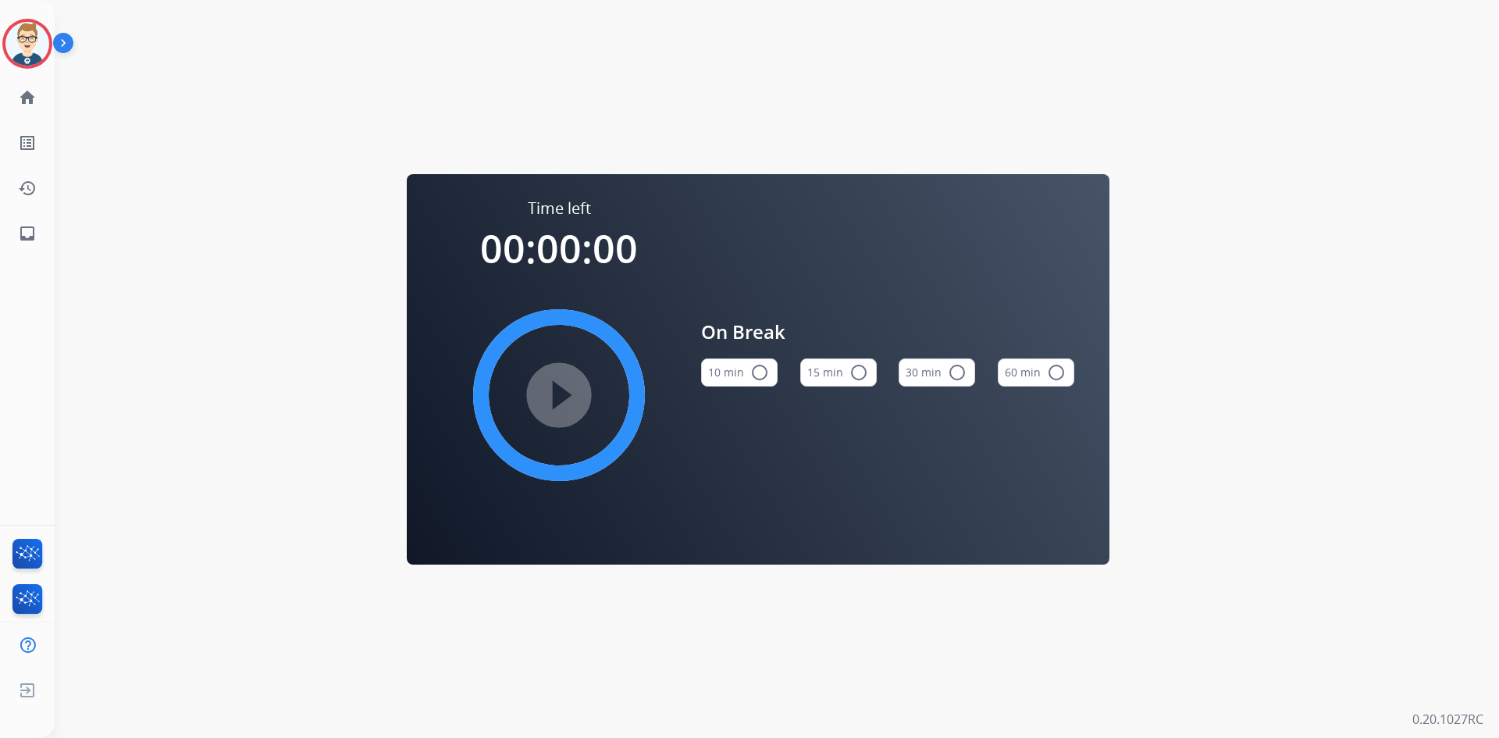
click at [855, 368] on mat-icon "radio_button_unchecked" at bounding box center [859, 372] width 19 height 19
click at [561, 394] on mat-icon "play_circle_filled" at bounding box center [559, 395] width 19 height 19
click at [2, 51] on div "[PERSON_NAME] Break Edit Avatar Agent: [PERSON_NAME] Profile: Multi Skill ALL" at bounding box center [27, 44] width 55 height 50
click at [16, 48] on img at bounding box center [27, 44] width 44 height 44
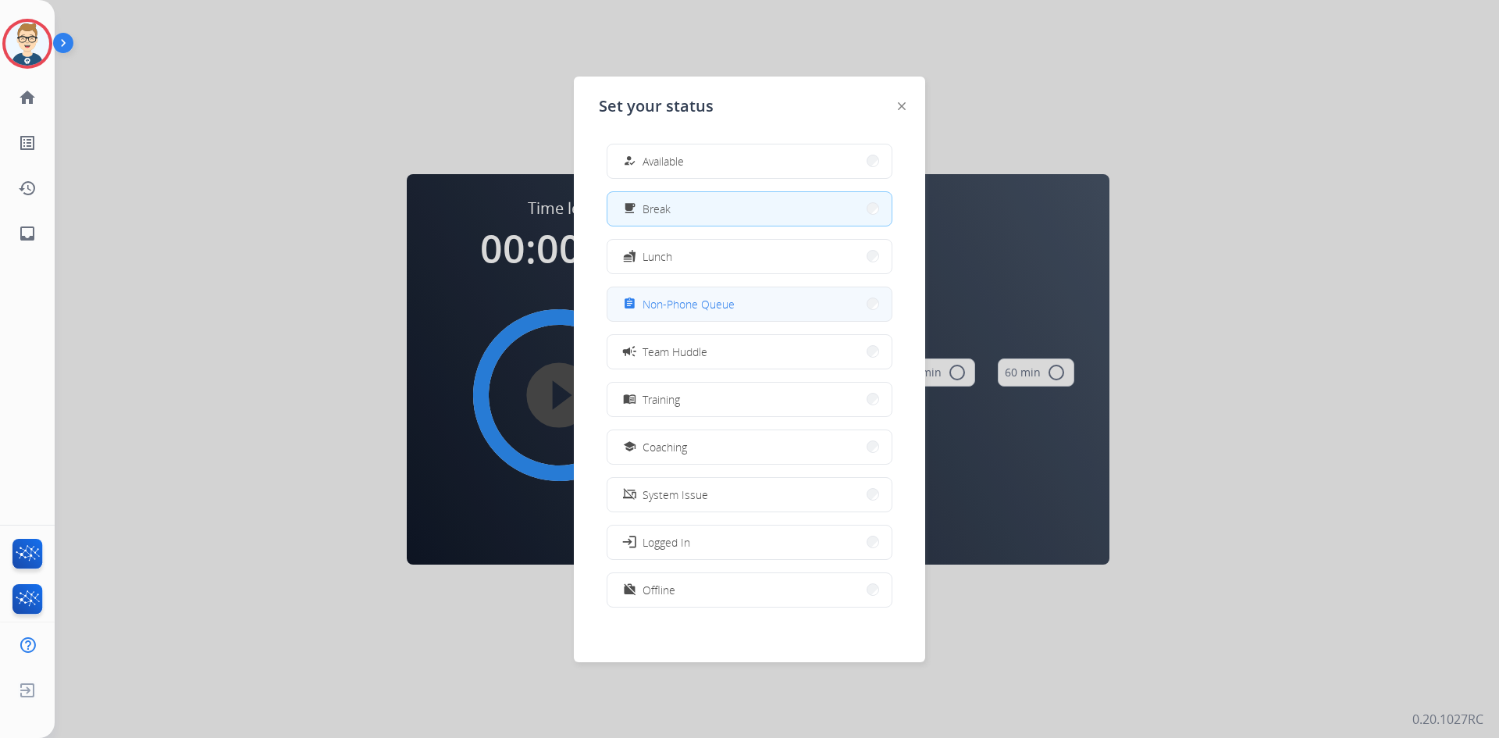
click at [683, 301] on span "Non-Phone Queue" at bounding box center [689, 304] width 92 height 16
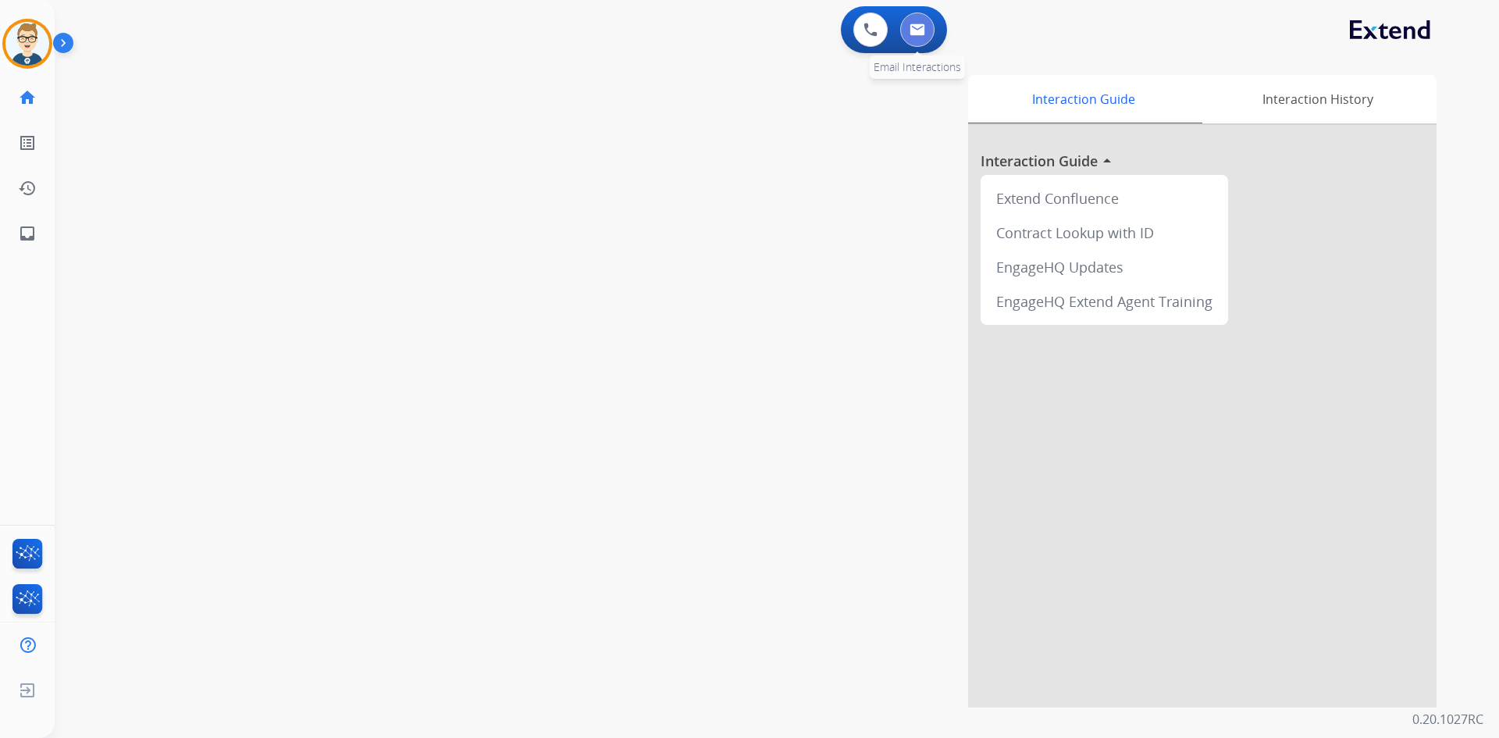
click at [909, 30] on button at bounding box center [917, 29] width 34 height 34
select select "**********"
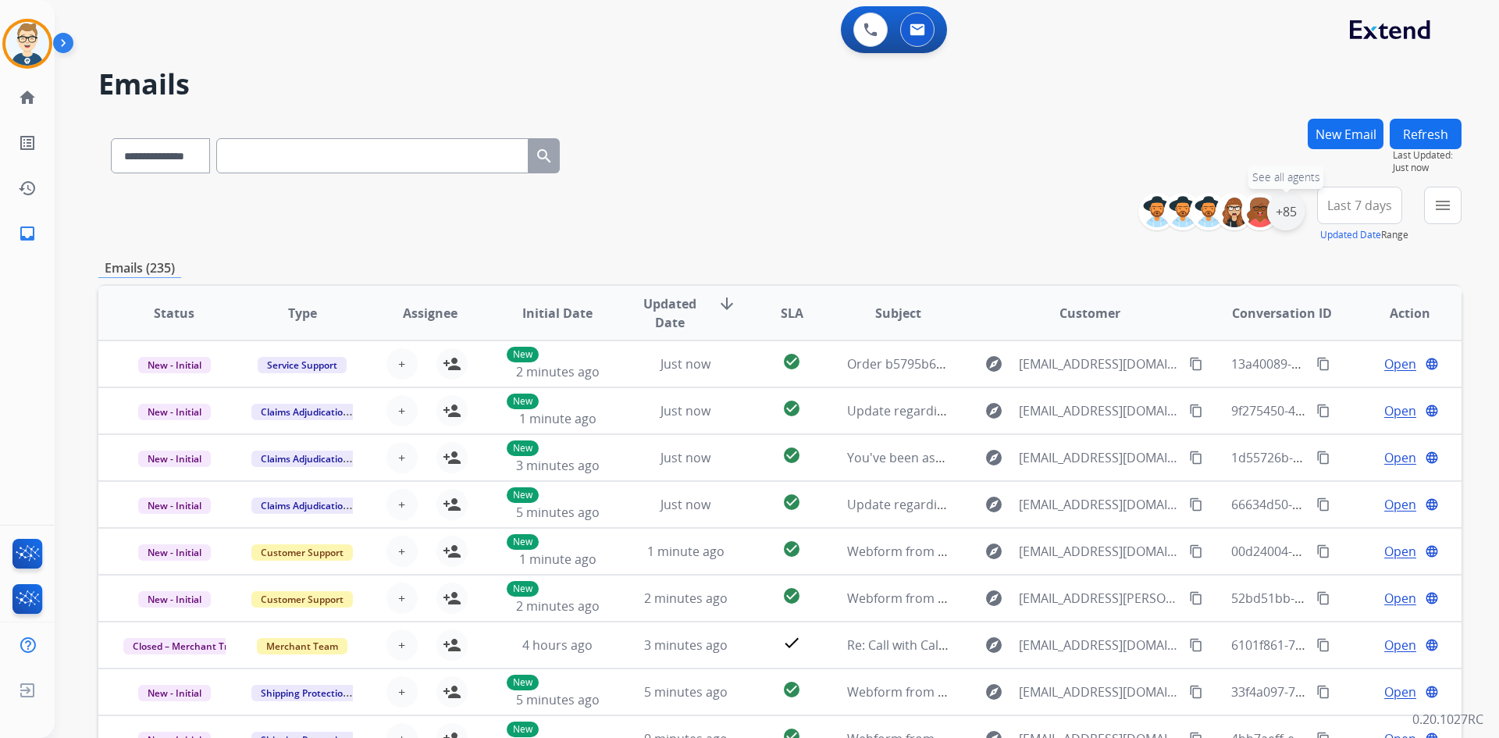
click at [1295, 212] on div "+85" at bounding box center [1285, 211] width 37 height 37
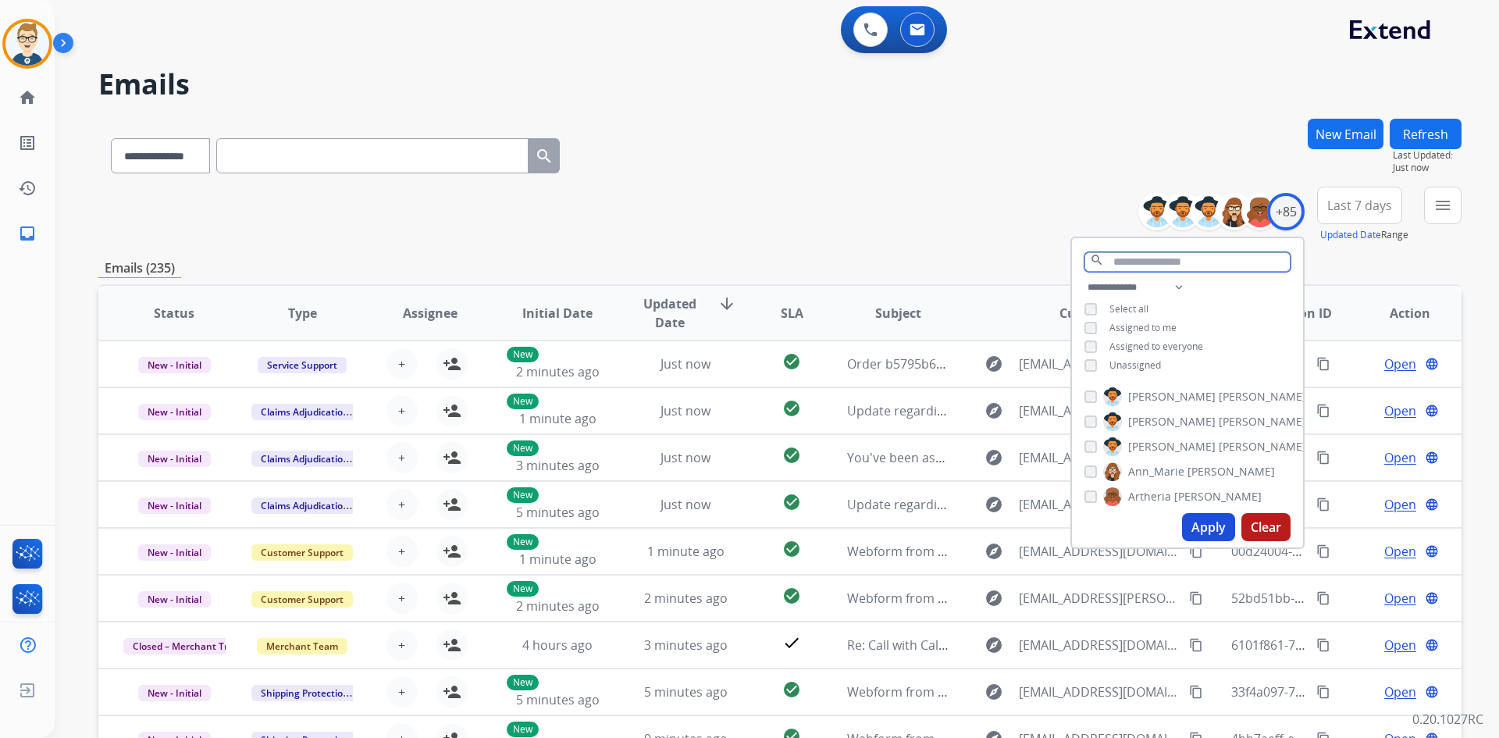
click at [1136, 264] on input "text" at bounding box center [1188, 262] width 206 height 20
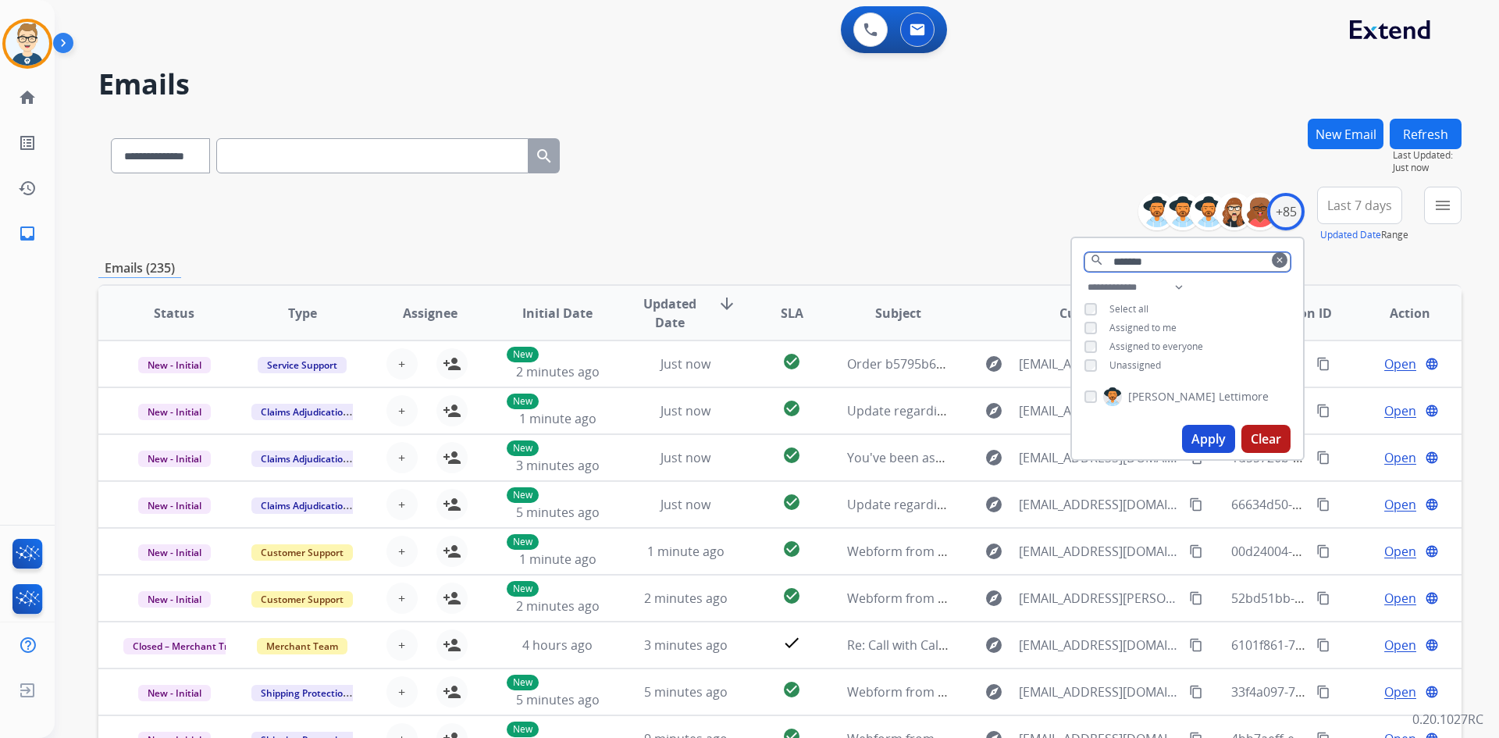
type input "*******"
drag, startPoint x: 1185, startPoint y: 256, endPoint x: 834, endPoint y: 286, distance: 352.6
click at [847, 286] on div "**********" at bounding box center [779, 504] width 1363 height 770
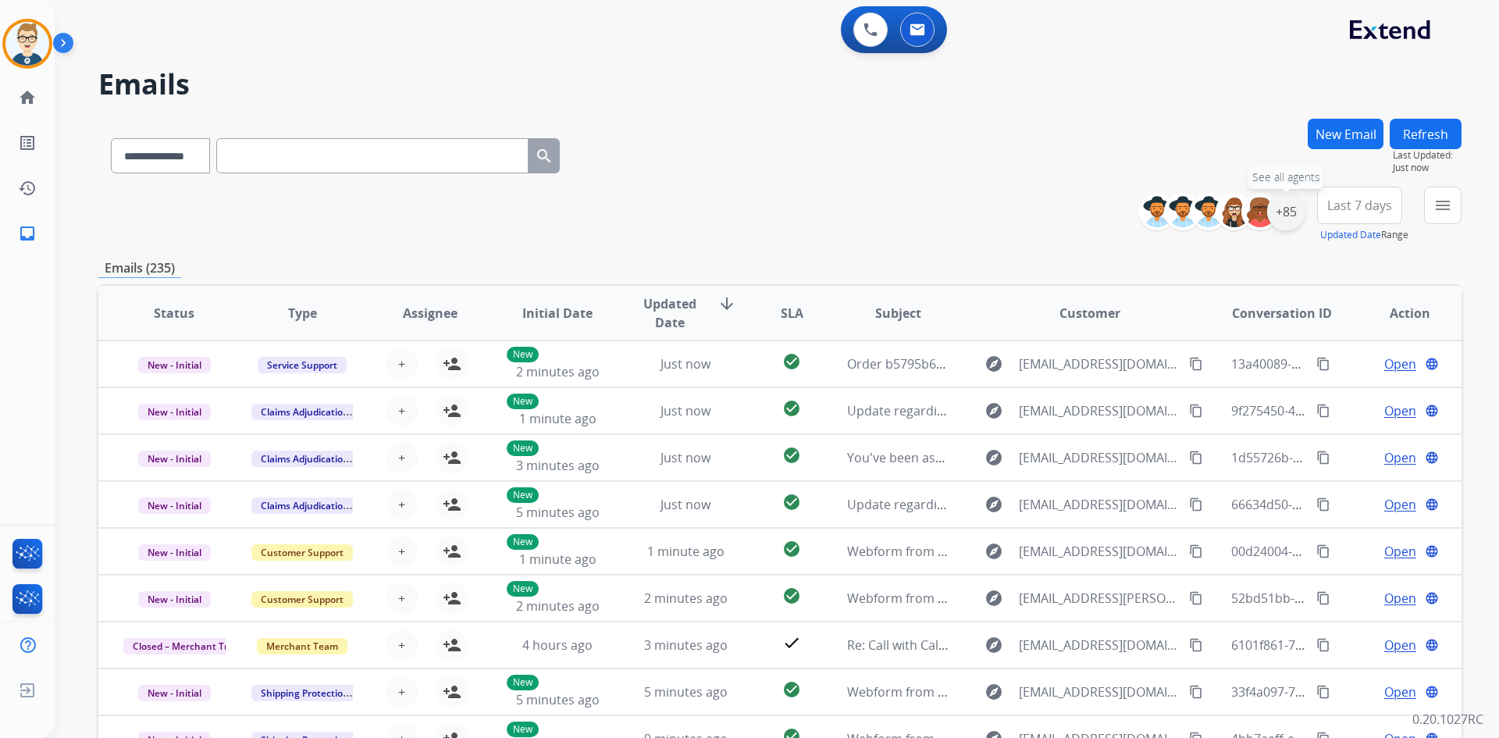
click at [1297, 209] on div "+85" at bounding box center [1285, 211] width 37 height 37
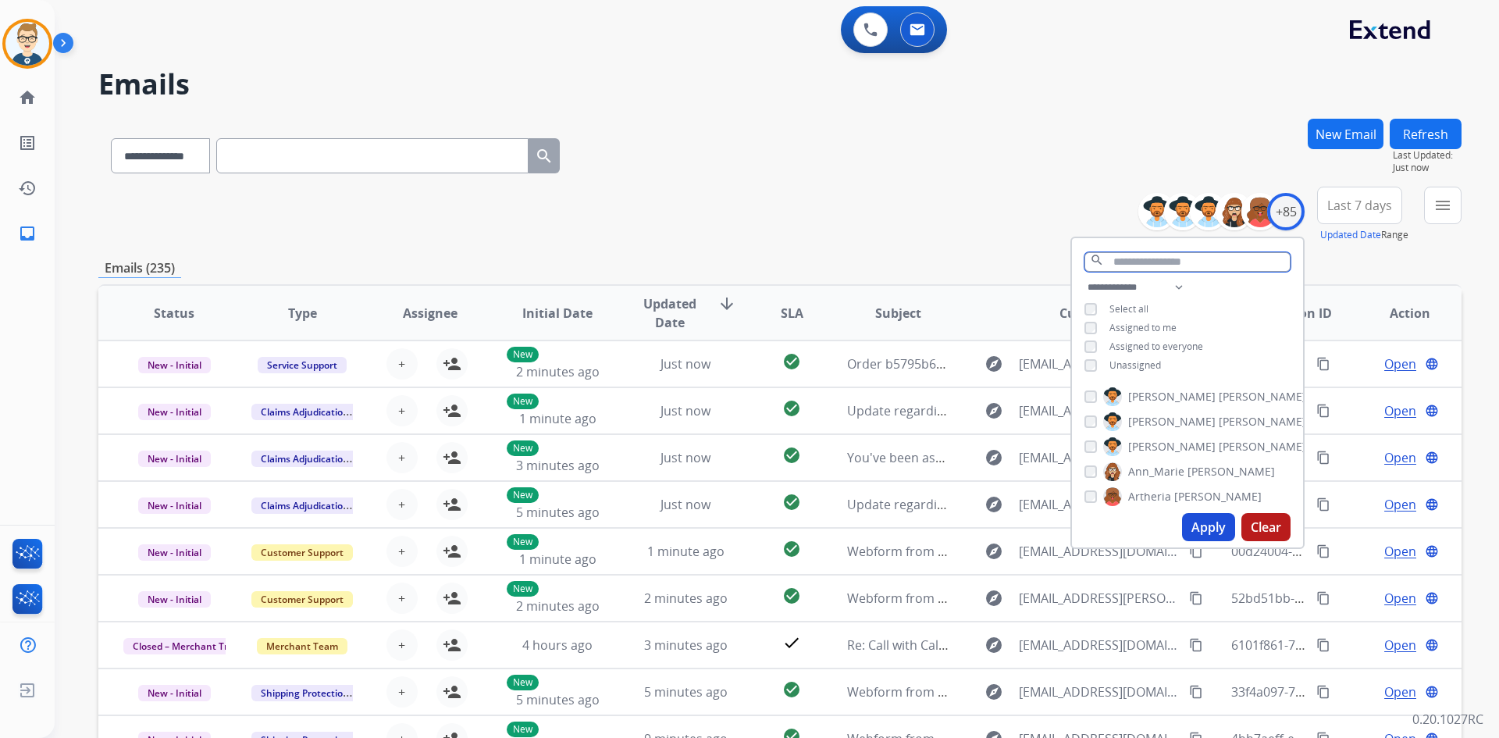
click at [1155, 257] on input "text" at bounding box center [1188, 262] width 206 height 20
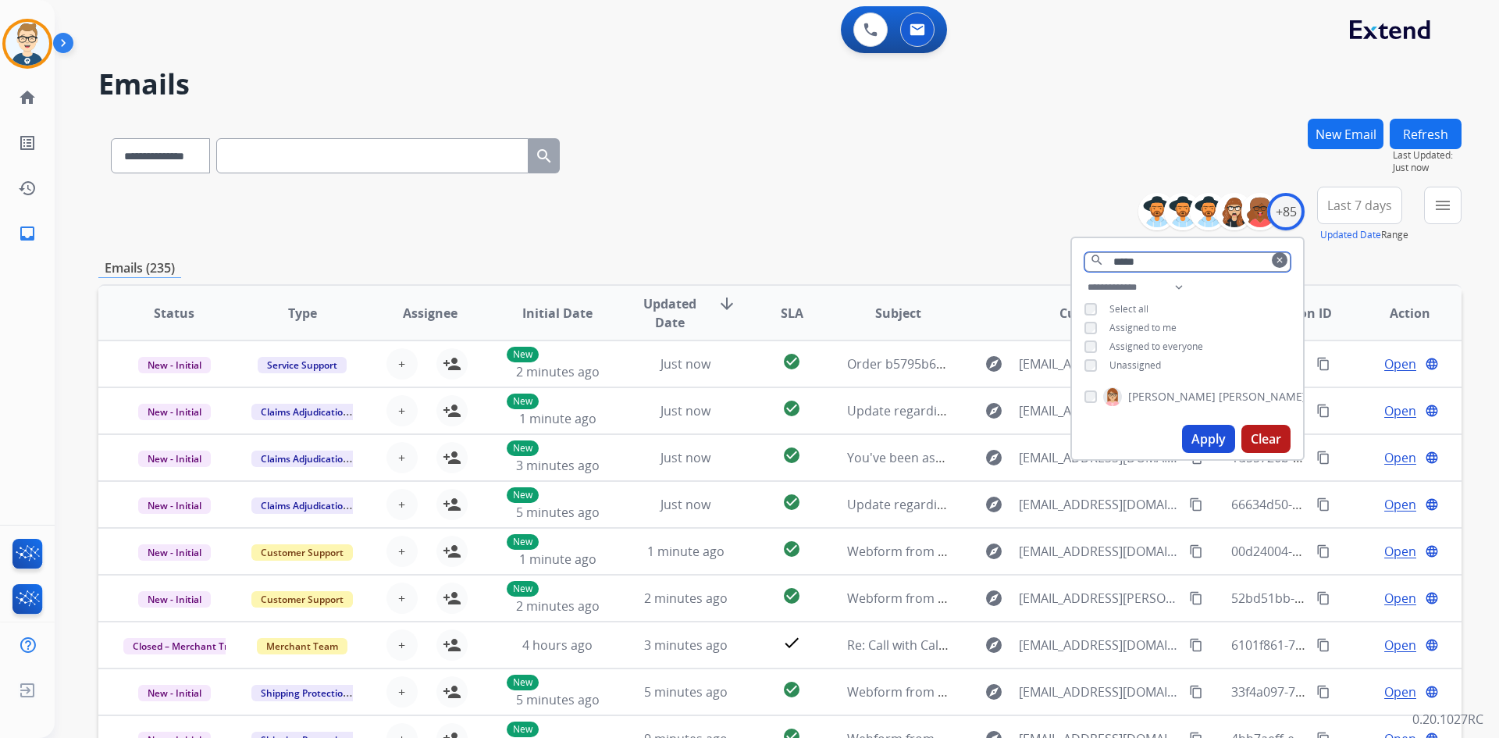
drag, startPoint x: 1151, startPoint y: 260, endPoint x: 1105, endPoint y: 252, distance: 46.7
click at [1105, 252] on input "*****" at bounding box center [1188, 262] width 206 height 20
drag, startPoint x: 1142, startPoint y: 262, endPoint x: 1105, endPoint y: 262, distance: 36.7
click at [1105, 262] on input "****" at bounding box center [1188, 262] width 206 height 20
drag, startPoint x: 1212, startPoint y: 260, endPoint x: 1105, endPoint y: 261, distance: 107.0
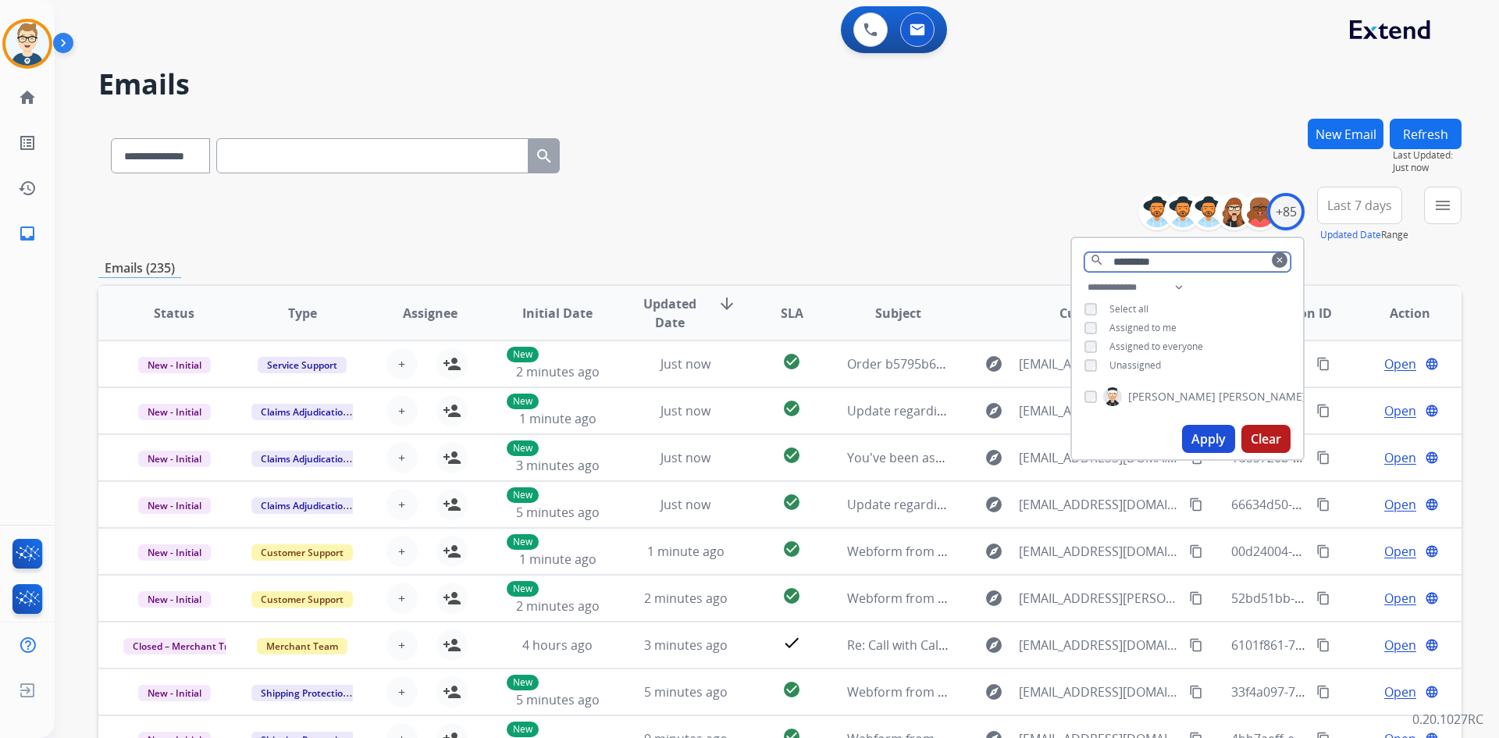
click at [1105, 261] on input "*********" at bounding box center [1188, 262] width 206 height 20
drag, startPoint x: 1156, startPoint y: 261, endPoint x: 1110, endPoint y: 261, distance: 45.3
click at [1110, 261] on input "*******" at bounding box center [1188, 262] width 206 height 20
type input "********"
click at [1231, 440] on button "Apply" at bounding box center [1208, 439] width 53 height 28
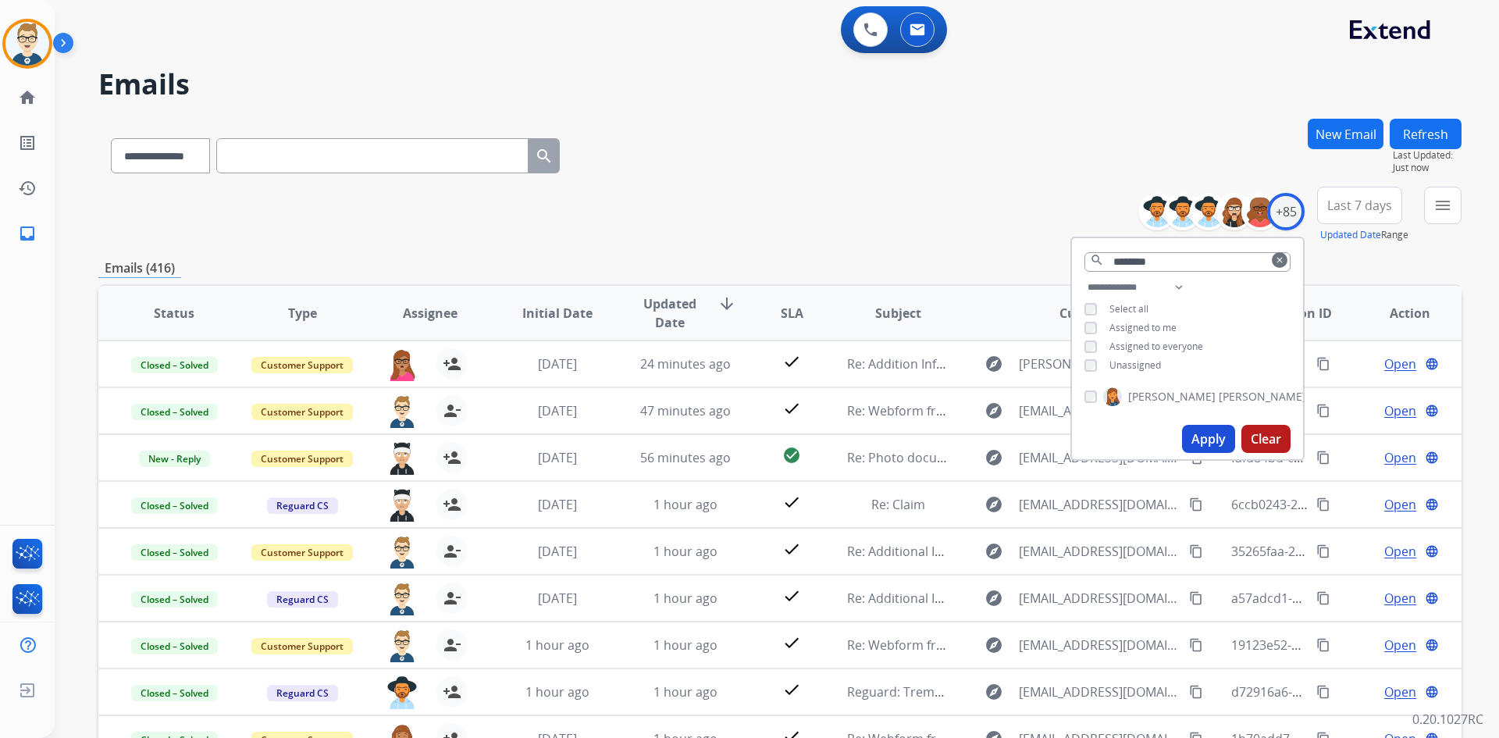
click at [903, 228] on div "**********" at bounding box center [779, 215] width 1363 height 56
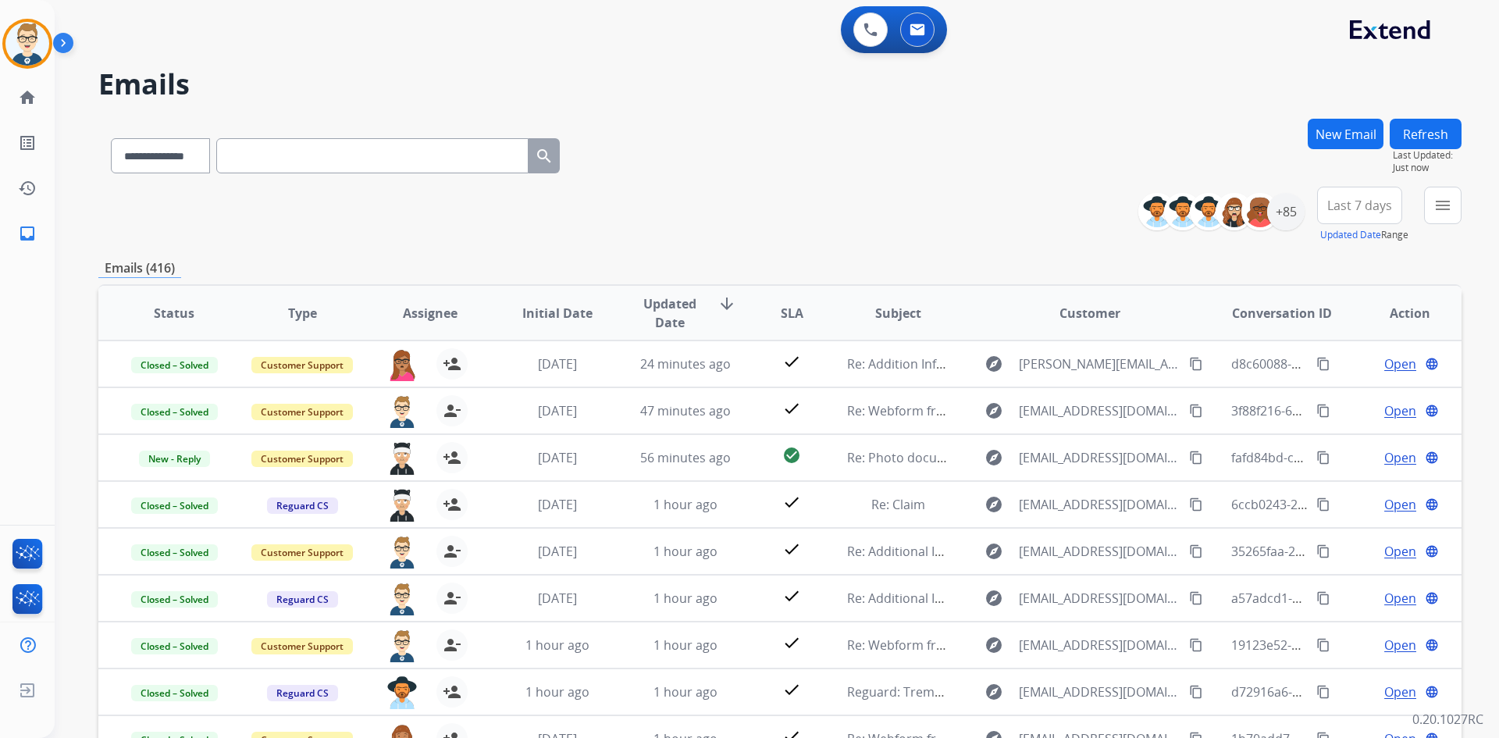
click at [1439, 138] on button "Refresh" at bounding box center [1426, 134] width 72 height 30
click at [1438, 202] on mat-icon "menu" at bounding box center [1443, 205] width 19 height 19
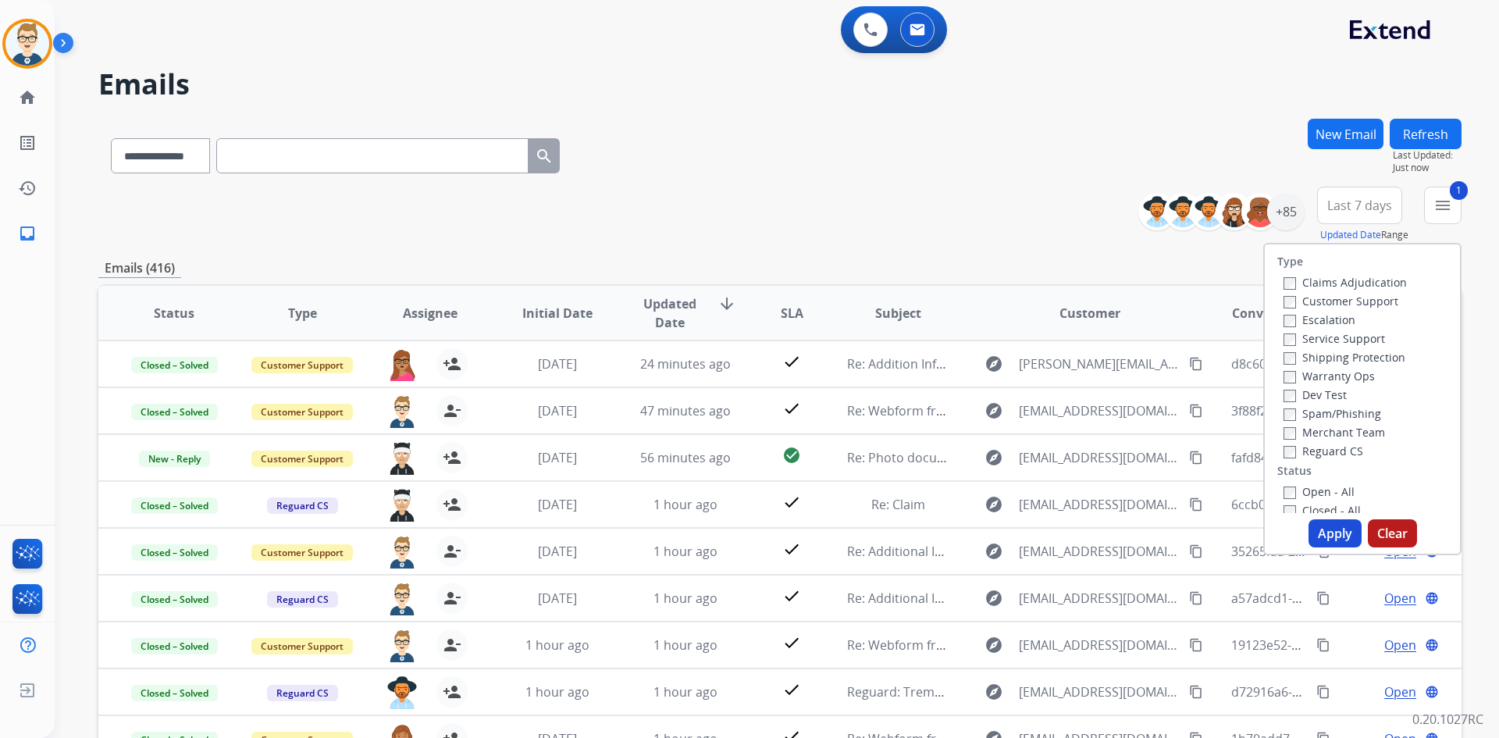
click at [1325, 529] on button "Apply" at bounding box center [1335, 533] width 53 height 28
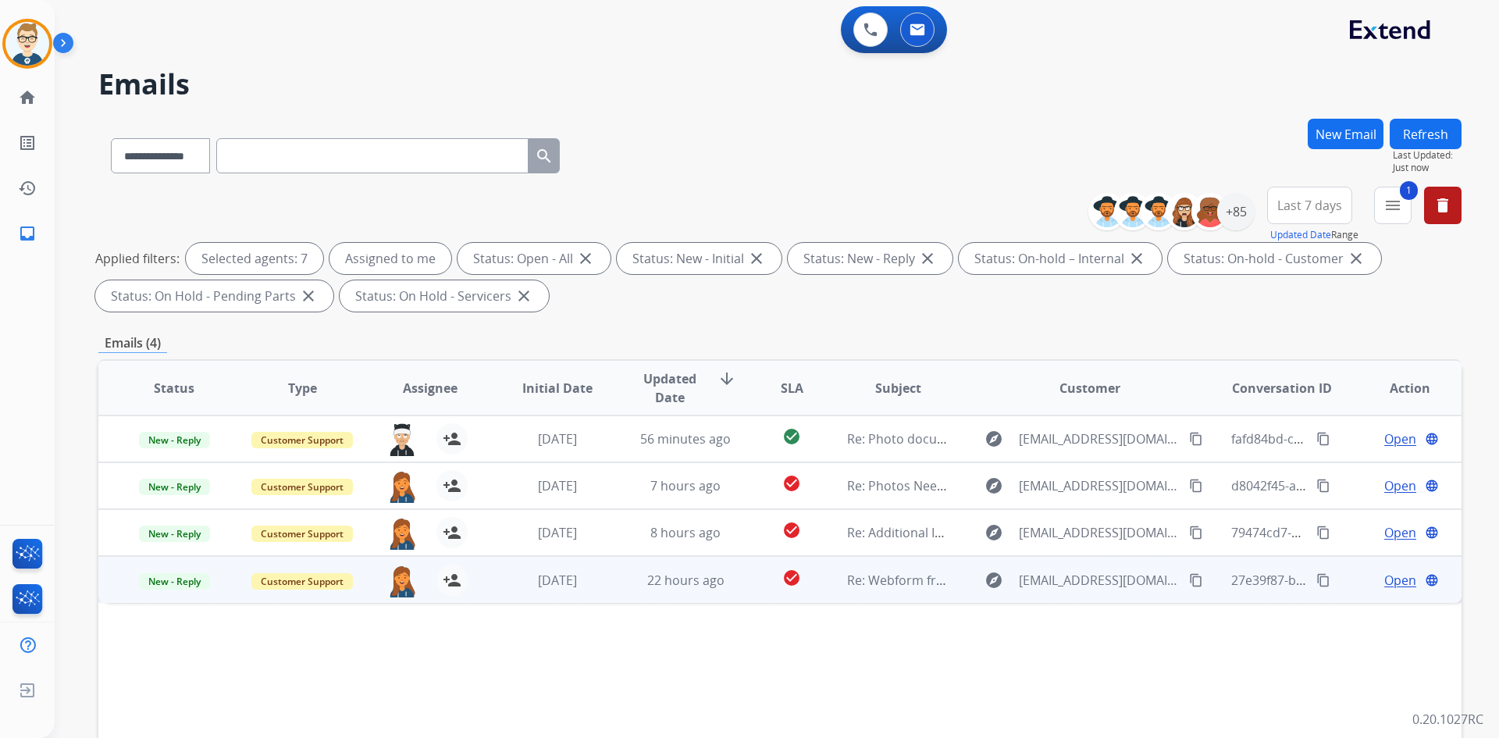
click at [1397, 576] on span "Open" at bounding box center [1400, 580] width 32 height 19
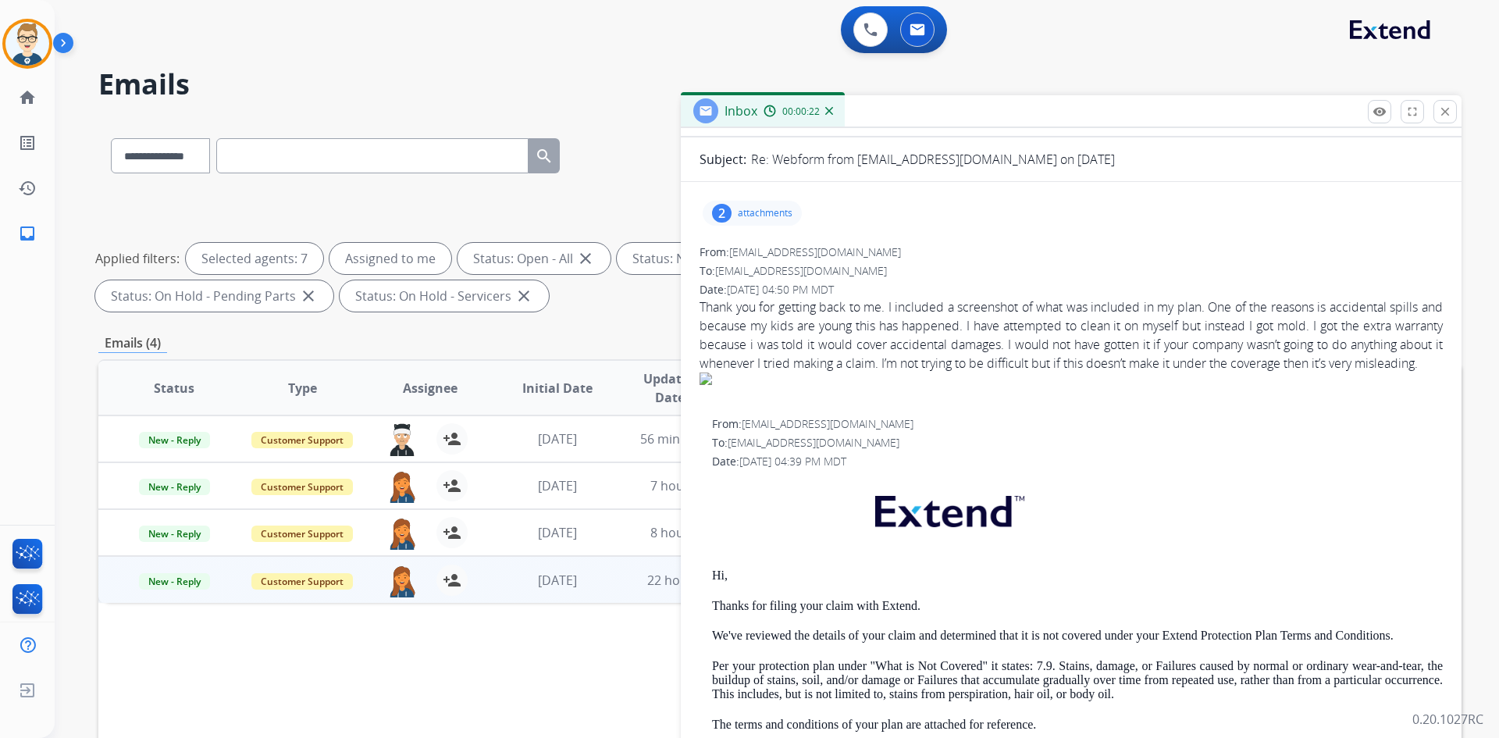
scroll to position [455, 0]
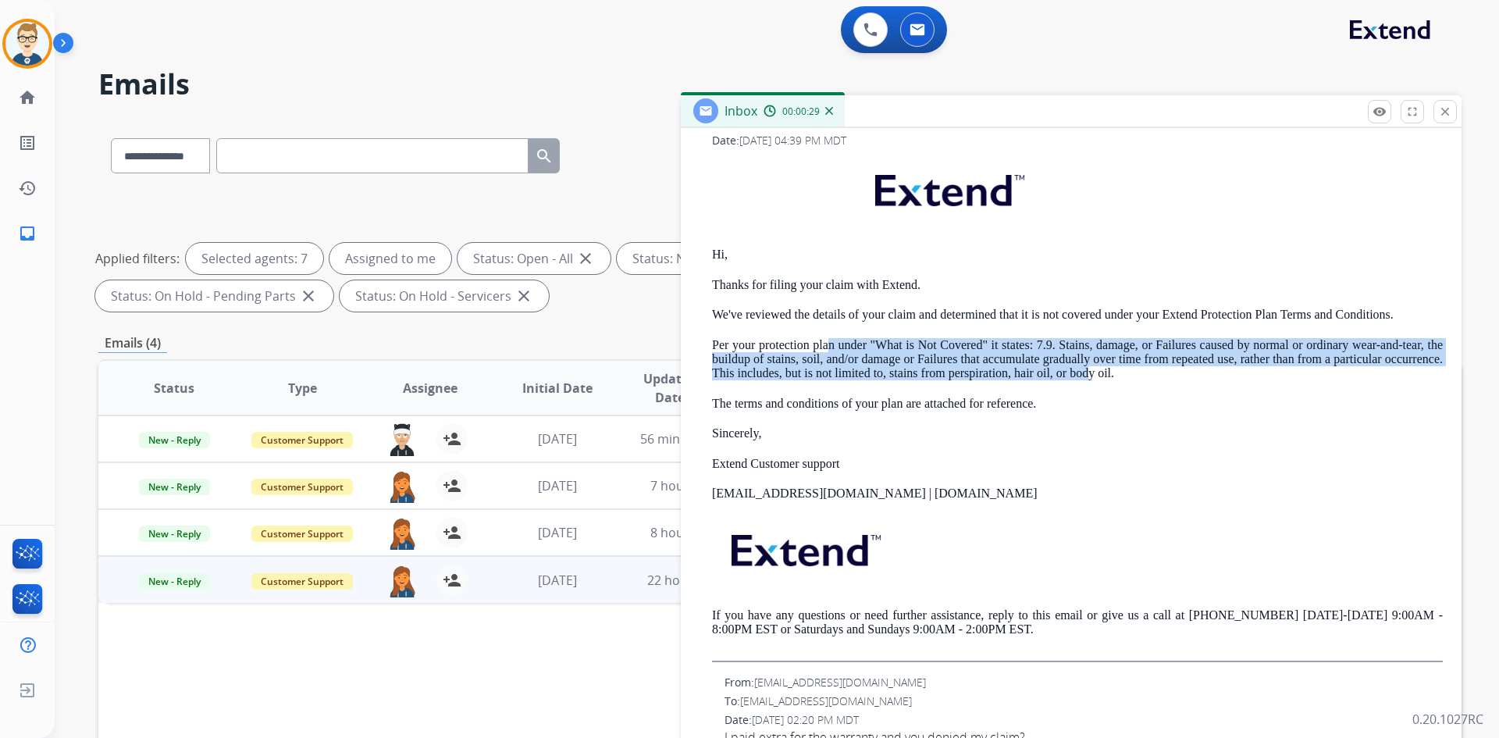
drag, startPoint x: 839, startPoint y: 351, endPoint x: 1152, endPoint y: 369, distance: 313.6
click at [1152, 369] on p "Per your protection plan under "What is Not Covered" it states: 7.9. Stains, da…" at bounding box center [1077, 359] width 731 height 43
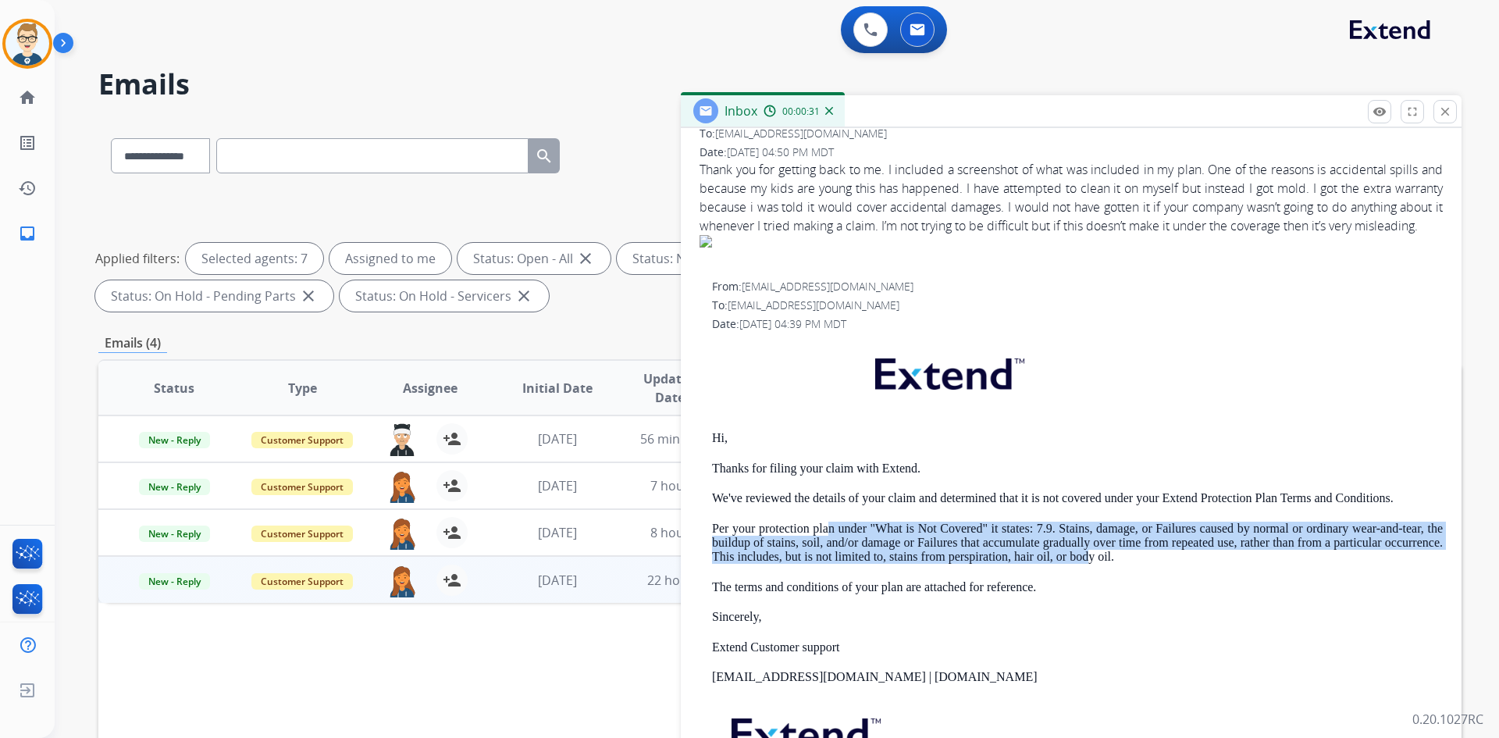
scroll to position [65, 0]
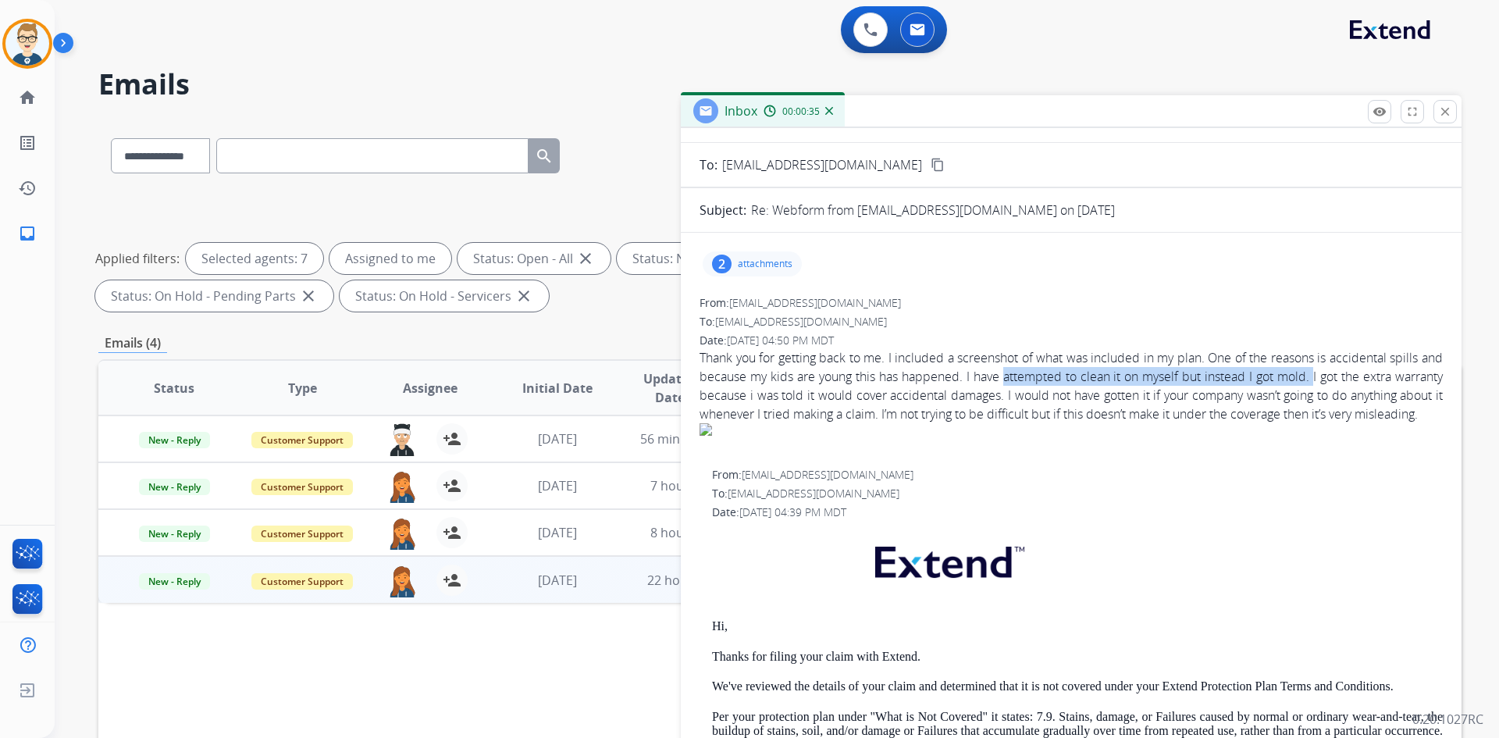
drag, startPoint x: 1035, startPoint y: 371, endPoint x: 1350, endPoint y: 369, distance: 315.5
click at [1350, 369] on div "Thank you for getting back to me. I included a screenshot of what was included …" at bounding box center [1071, 391] width 743 height 87
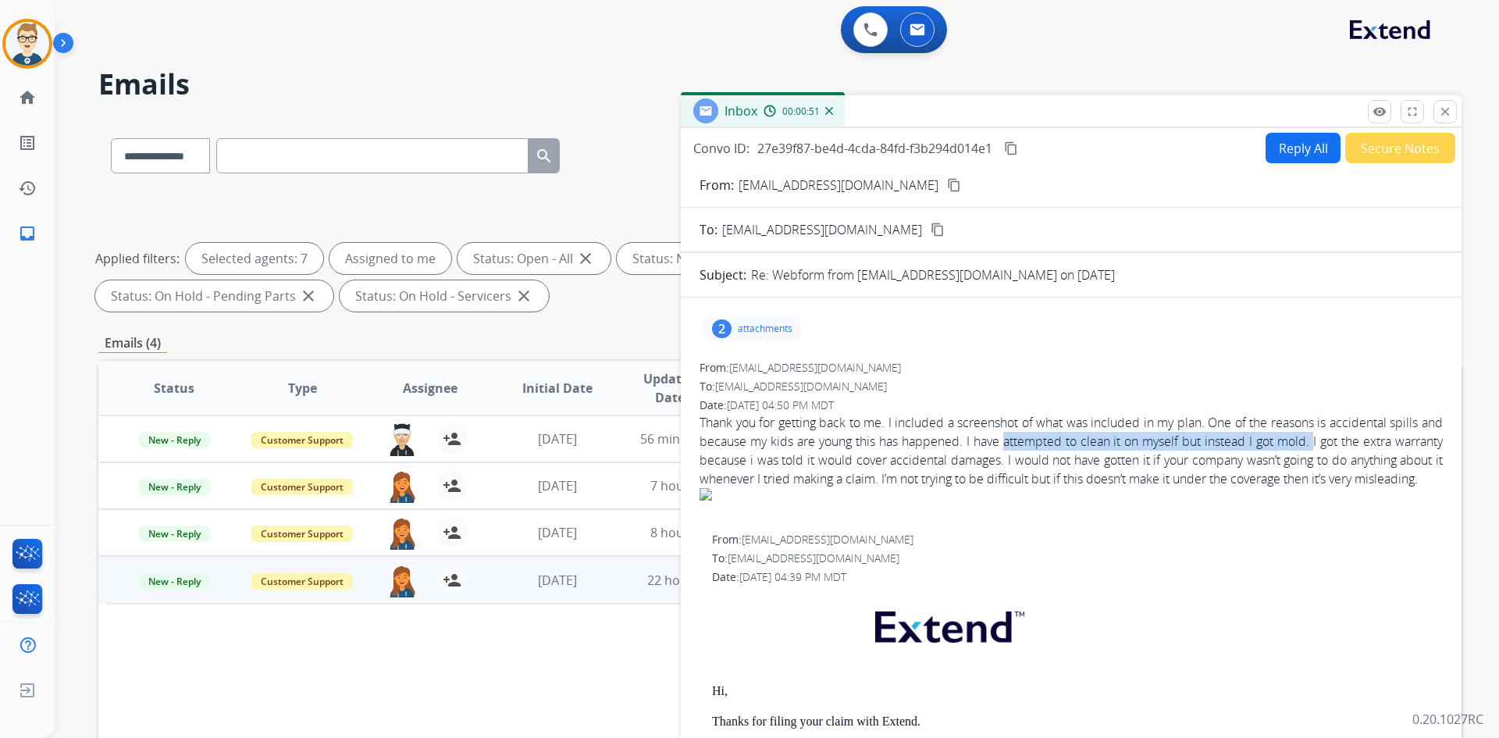
click at [947, 187] on mat-icon "content_copy" at bounding box center [954, 185] width 14 height 14
click at [753, 330] on p "attachments" at bounding box center [765, 328] width 55 height 12
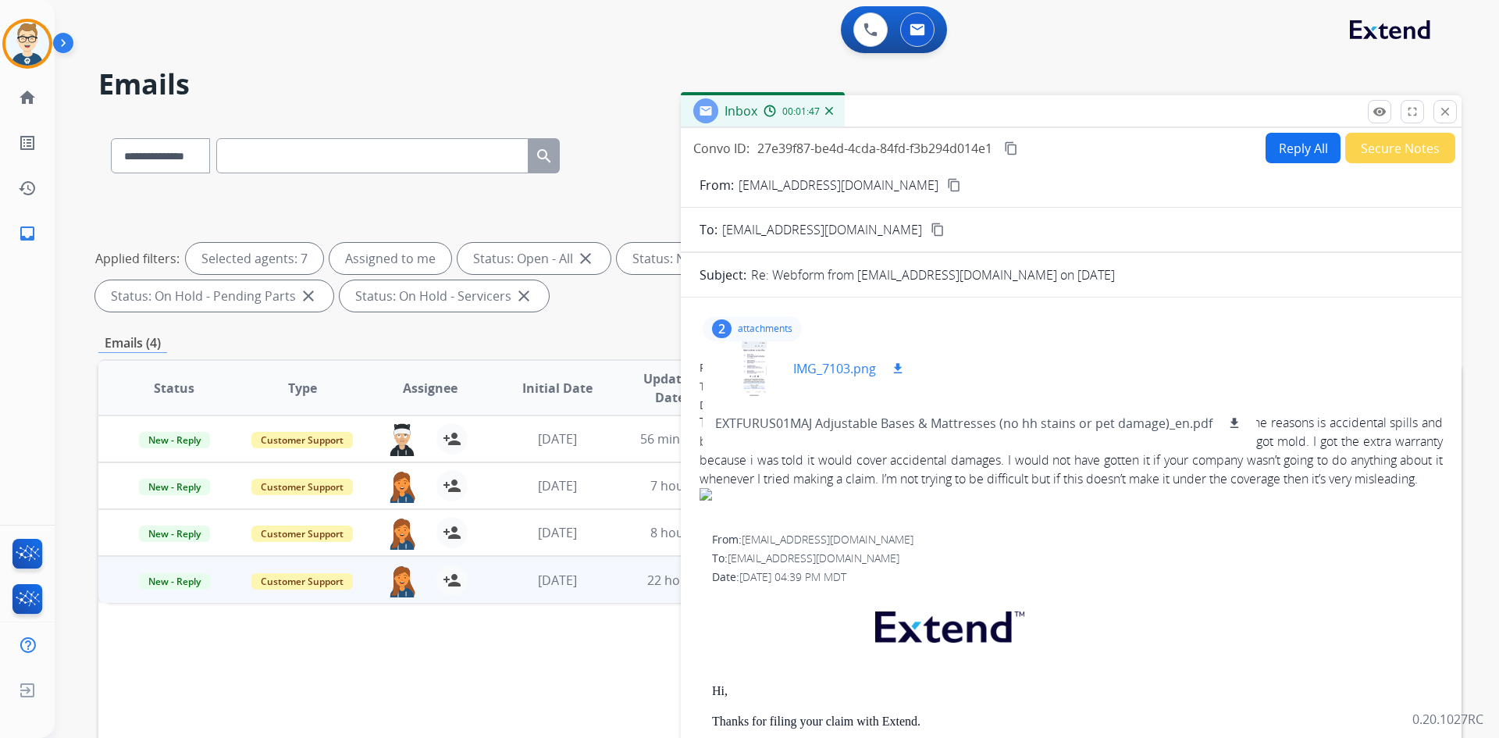
click at [840, 361] on p "IMG_7103.png" at bounding box center [834, 368] width 83 height 19
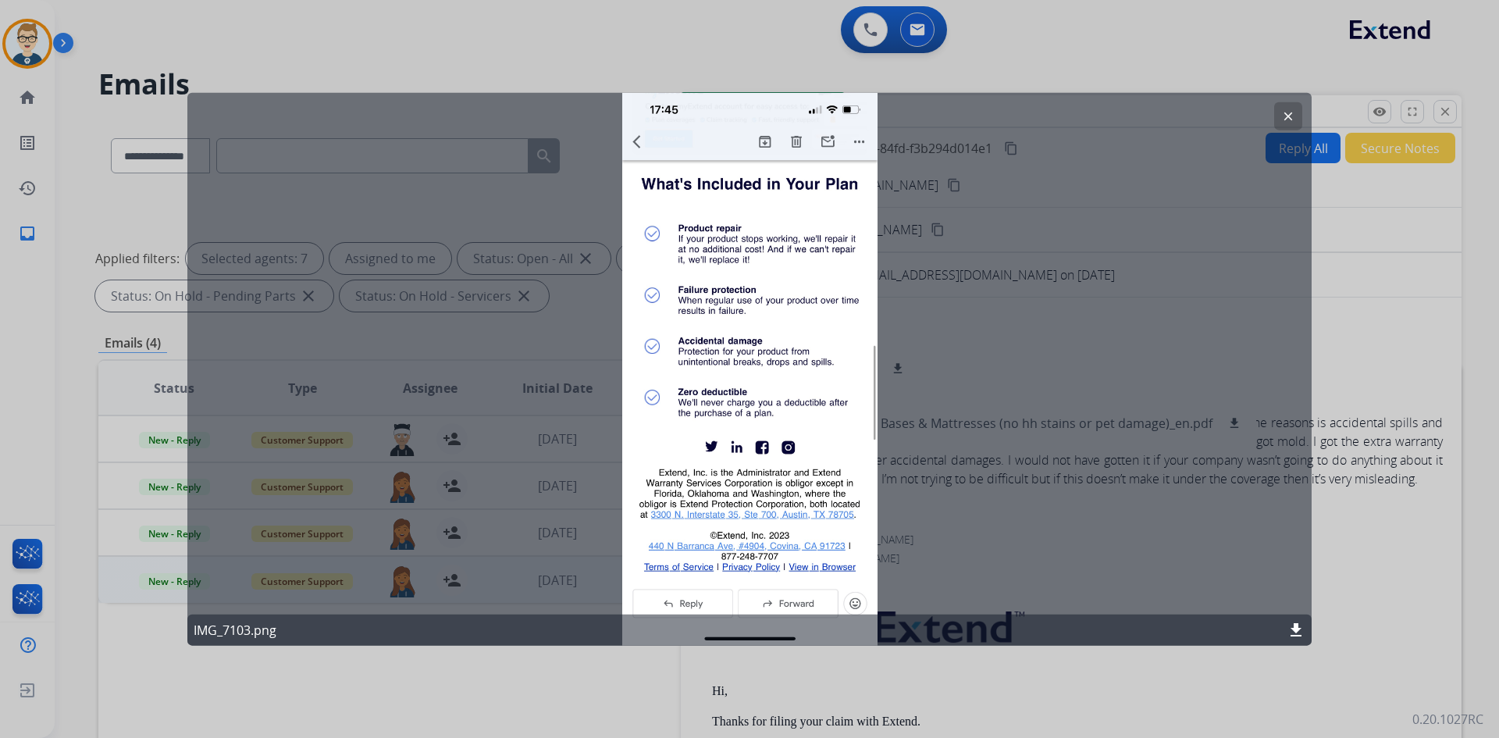
click at [1293, 109] on mat-icon "clear" at bounding box center [1288, 116] width 14 height 14
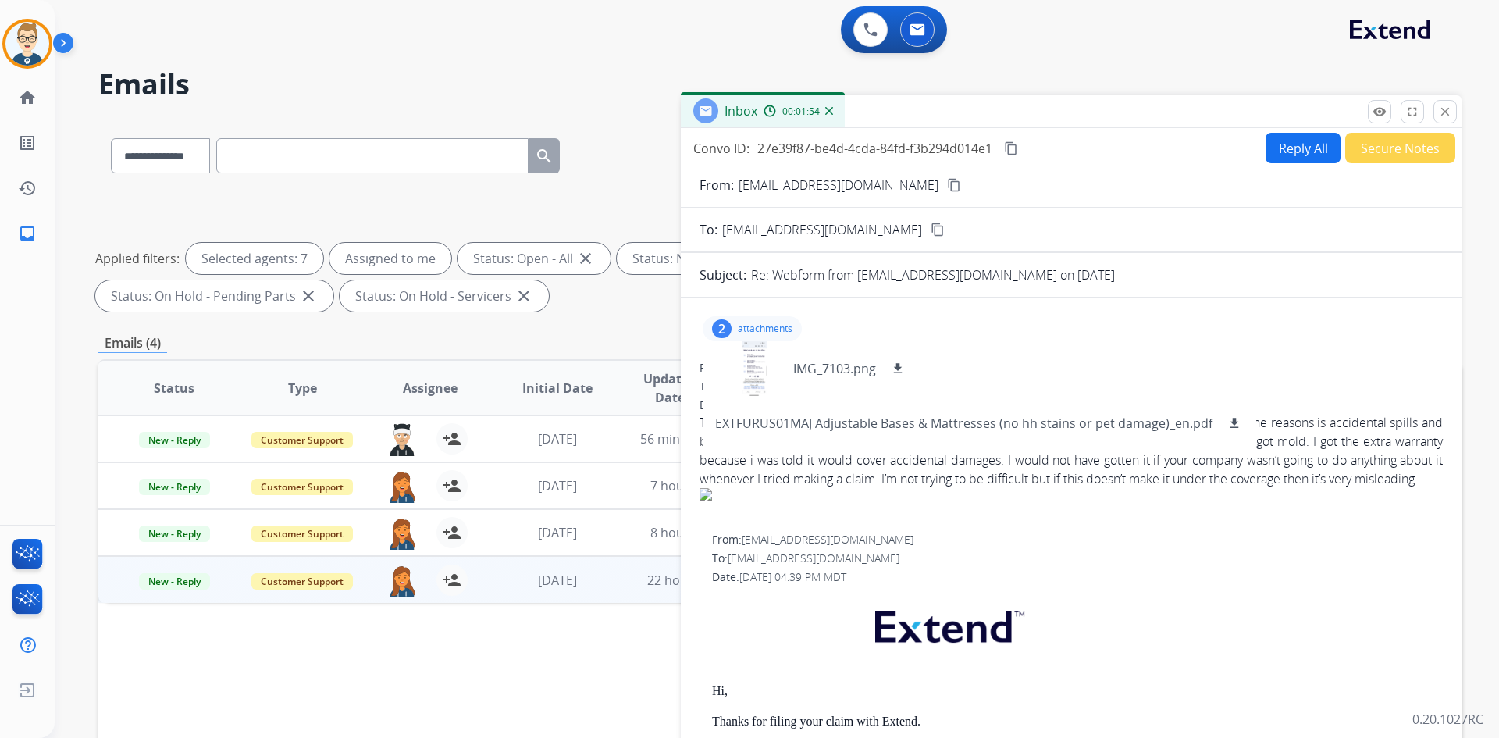
click at [754, 323] on p "attachments" at bounding box center [765, 328] width 55 height 12
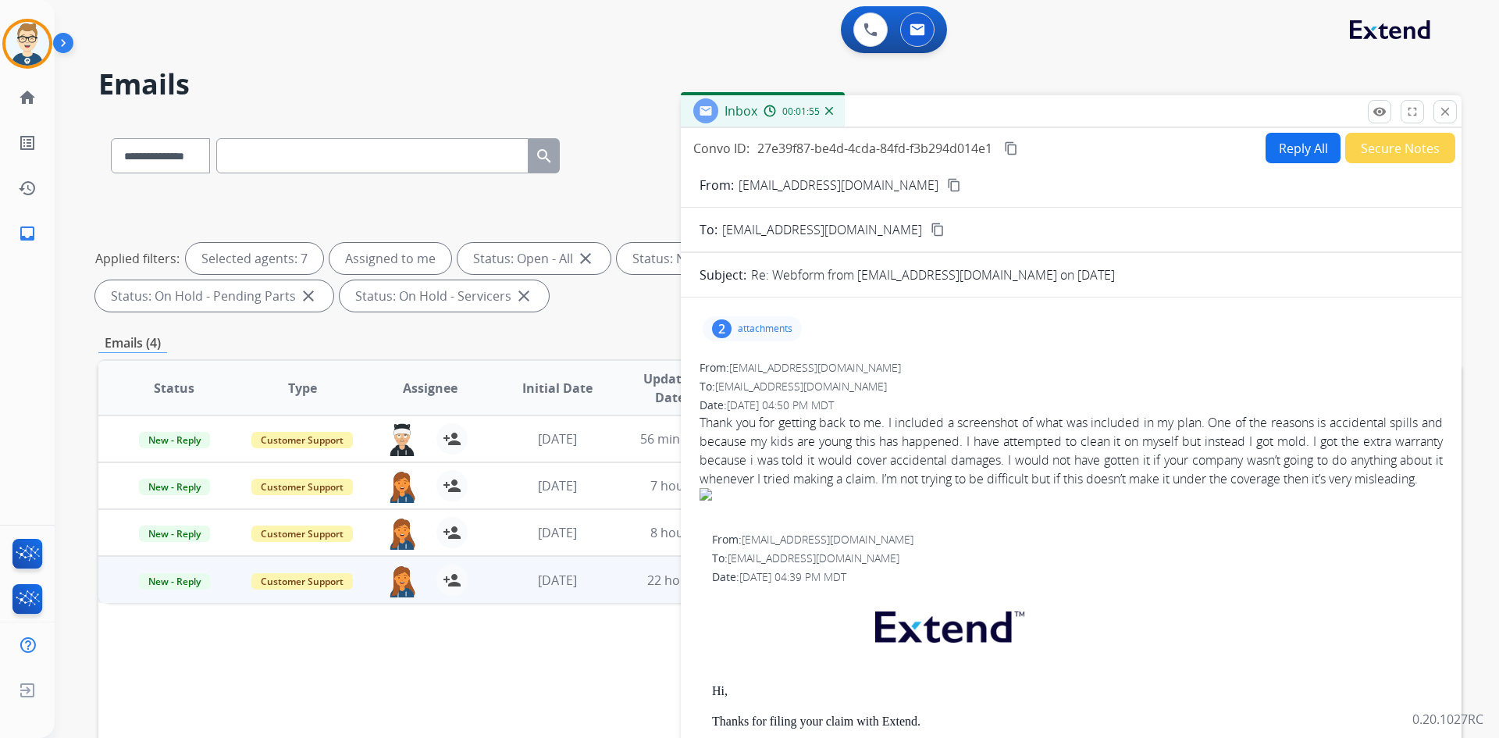
click at [1297, 152] on button "Reply All" at bounding box center [1303, 148] width 75 height 30
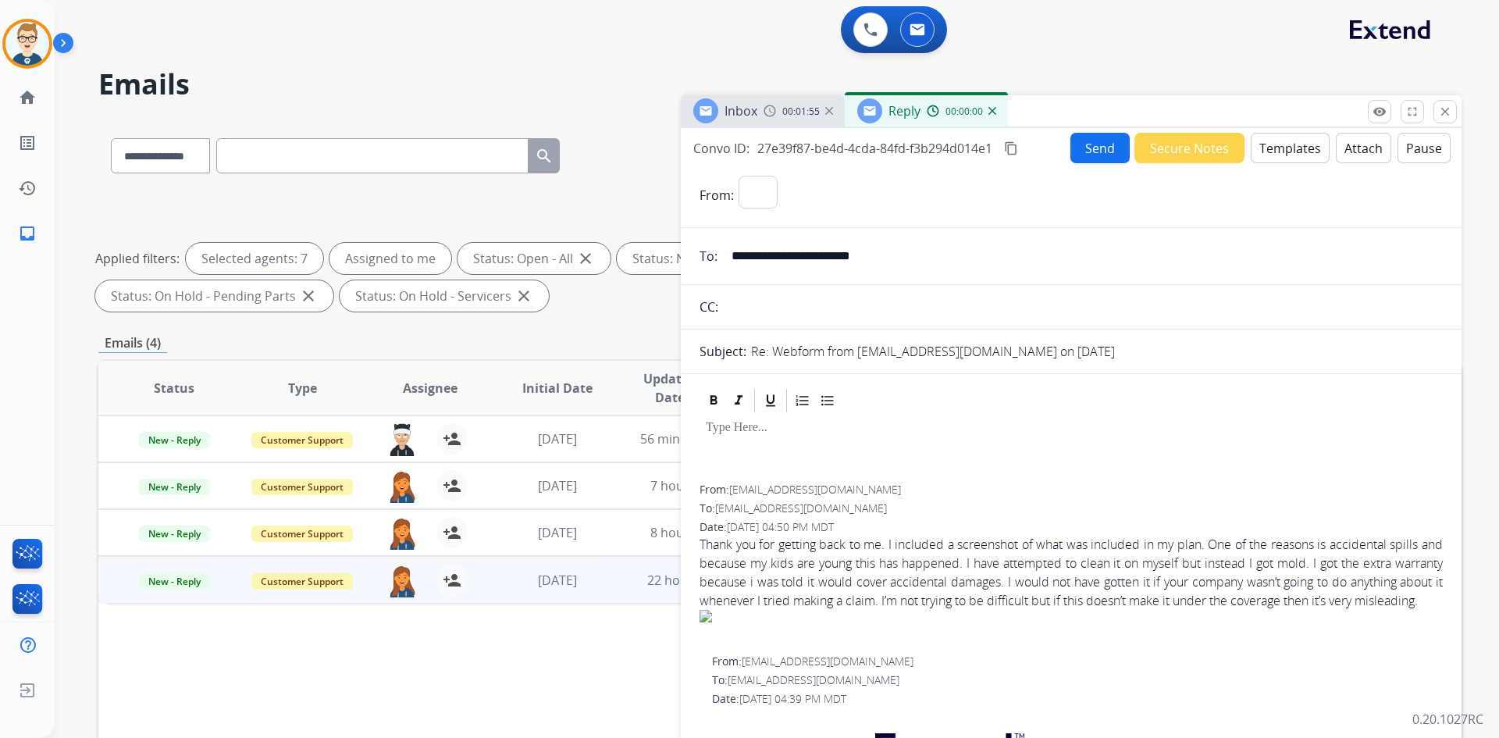
select select "**********"
click at [1297, 152] on button "Templates" at bounding box center [1290, 148] width 79 height 30
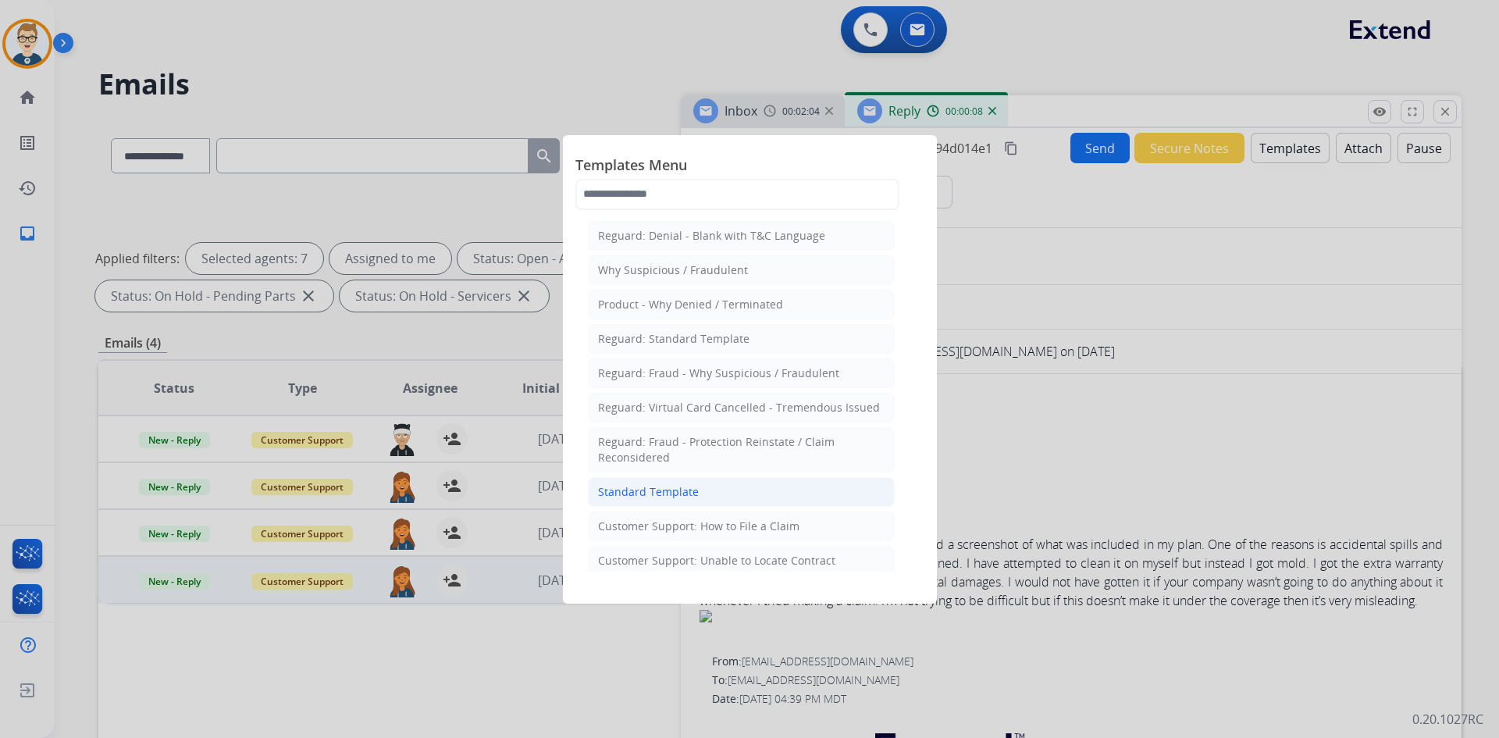
click at [640, 486] on div "Standard Template" at bounding box center [648, 492] width 101 height 16
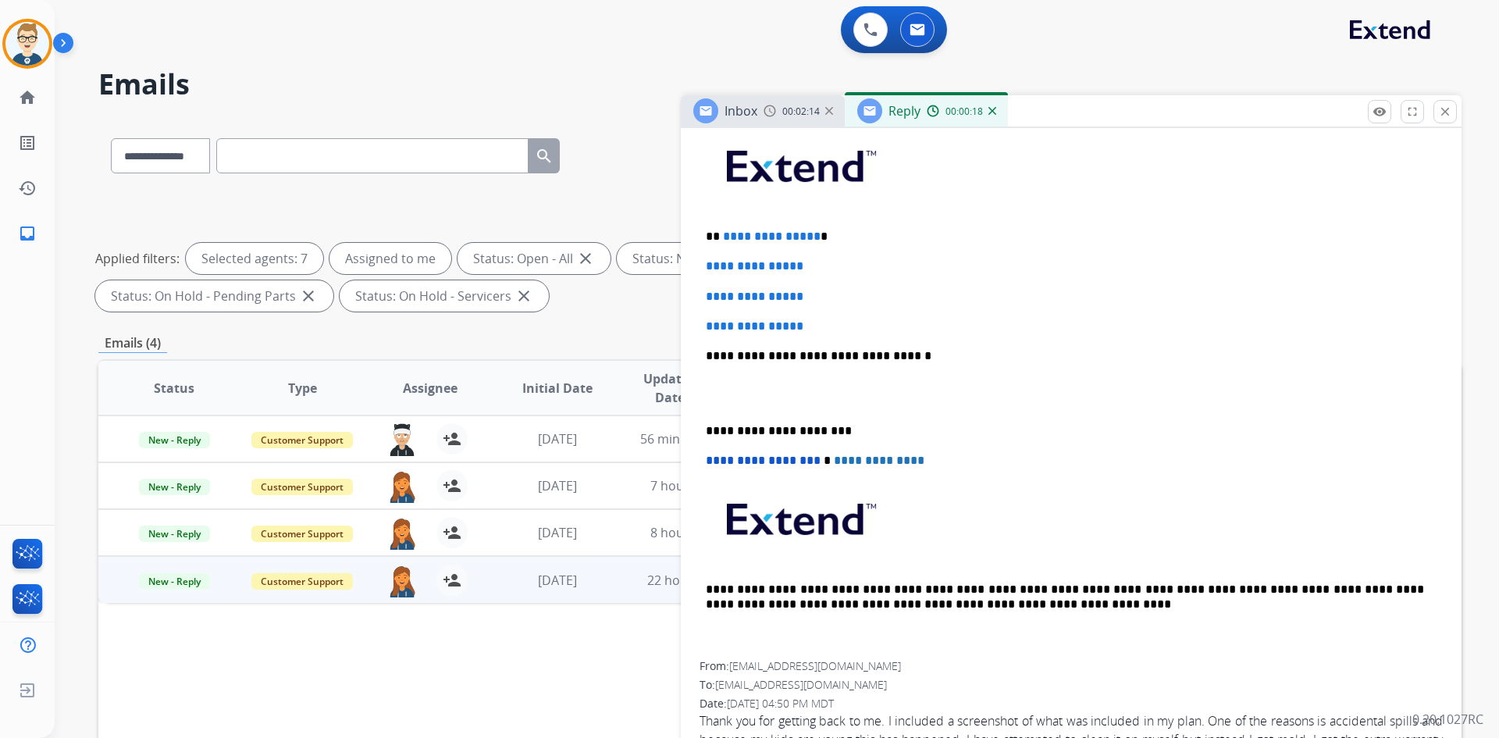
scroll to position [234, 0]
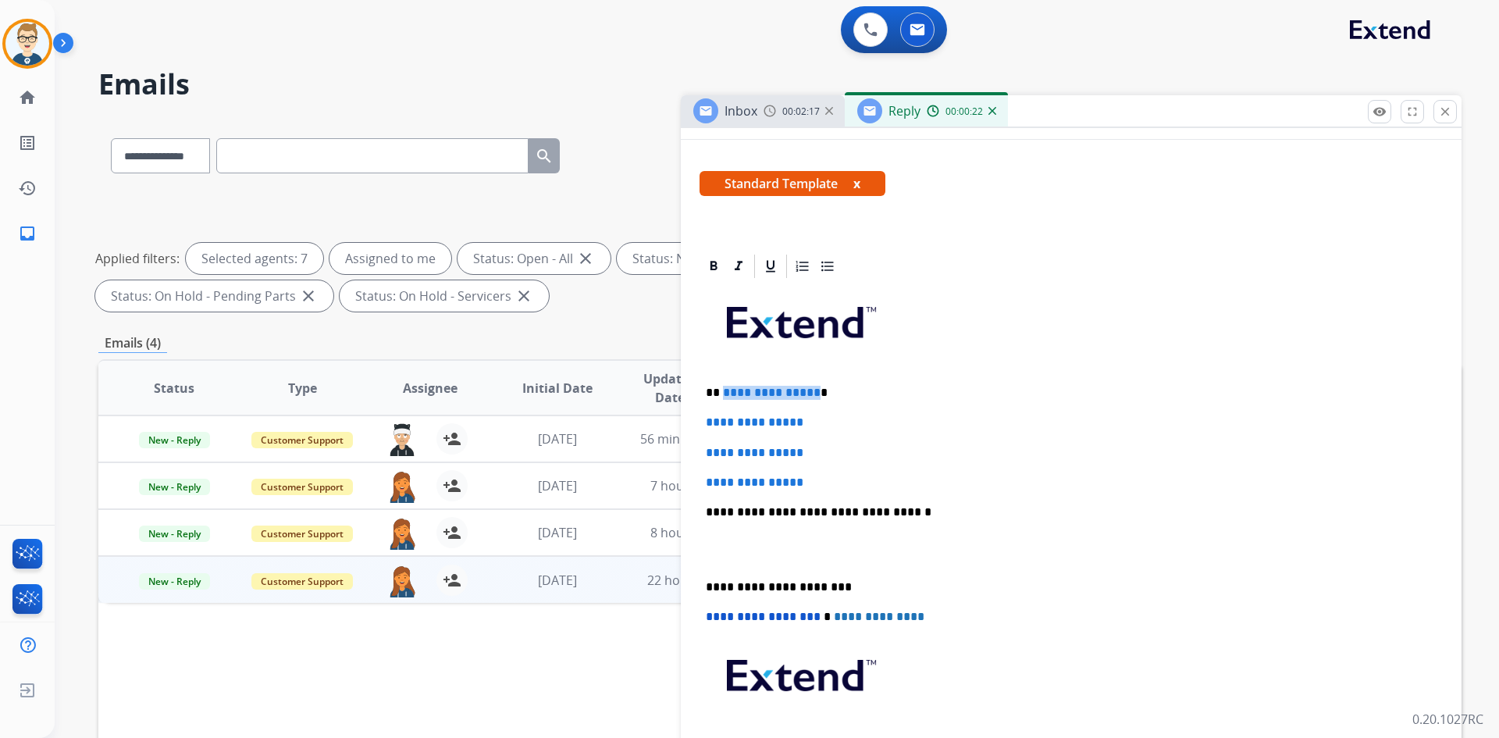
drag, startPoint x: 811, startPoint y: 390, endPoint x: 723, endPoint y: 395, distance: 87.6
click at [723, 395] on span "**********" at bounding box center [772, 393] width 98 height 12
paste div
click at [729, 392] on strong "*******" at bounding box center [745, 393] width 45 height 12
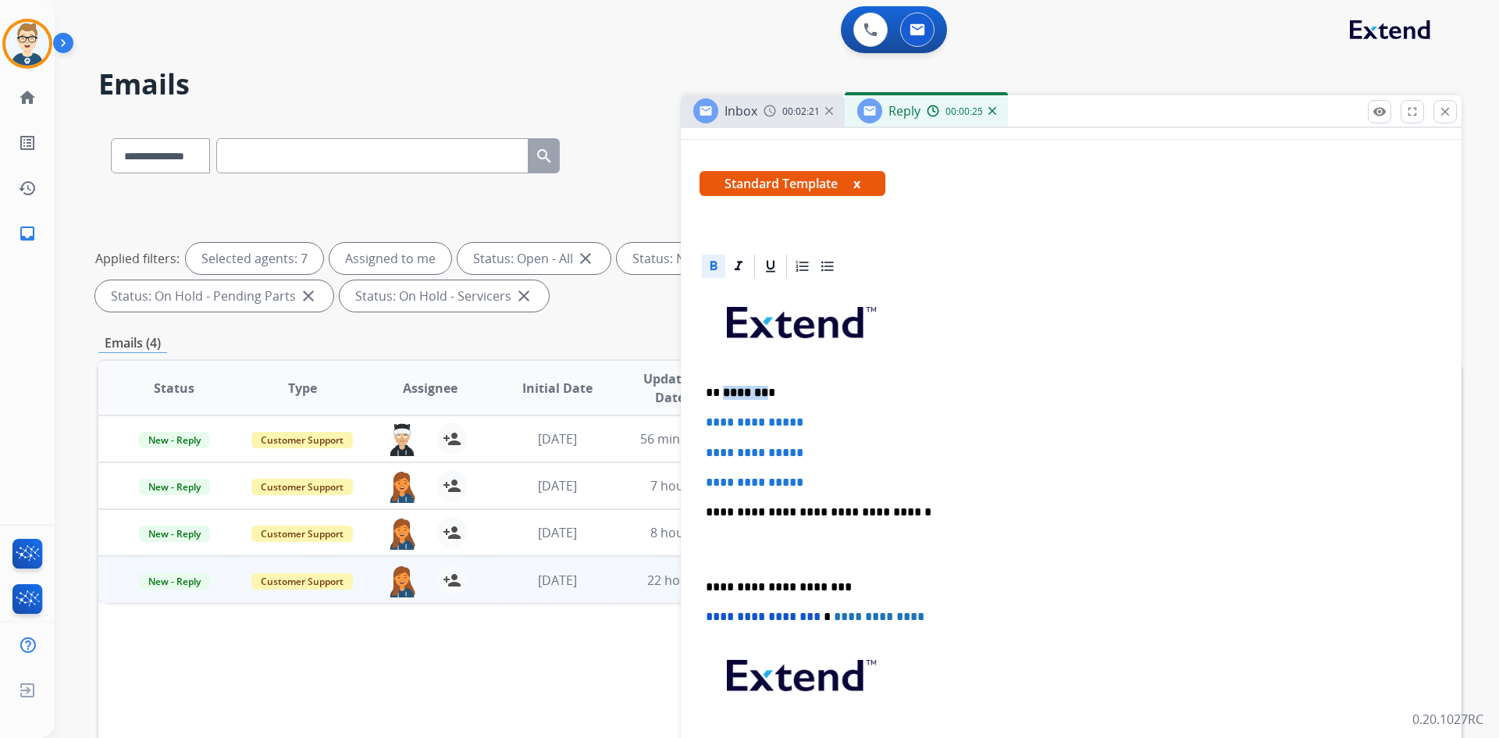
click at [714, 262] on icon at bounding box center [714, 265] width 7 height 9
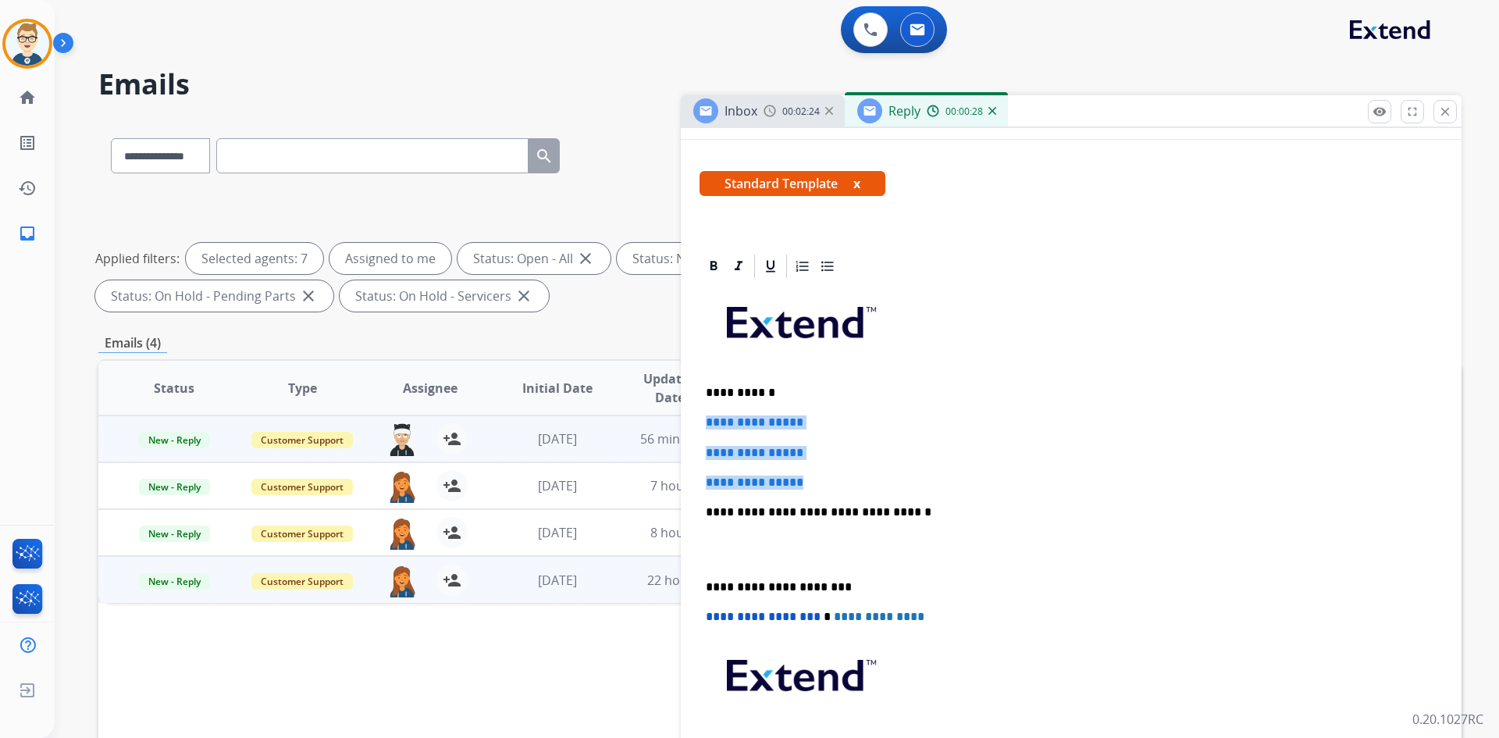
drag, startPoint x: 834, startPoint y: 476, endPoint x: 644, endPoint y: 419, distance: 198.1
click at [644, 419] on div "**********" at bounding box center [779, 541] width 1363 height 845
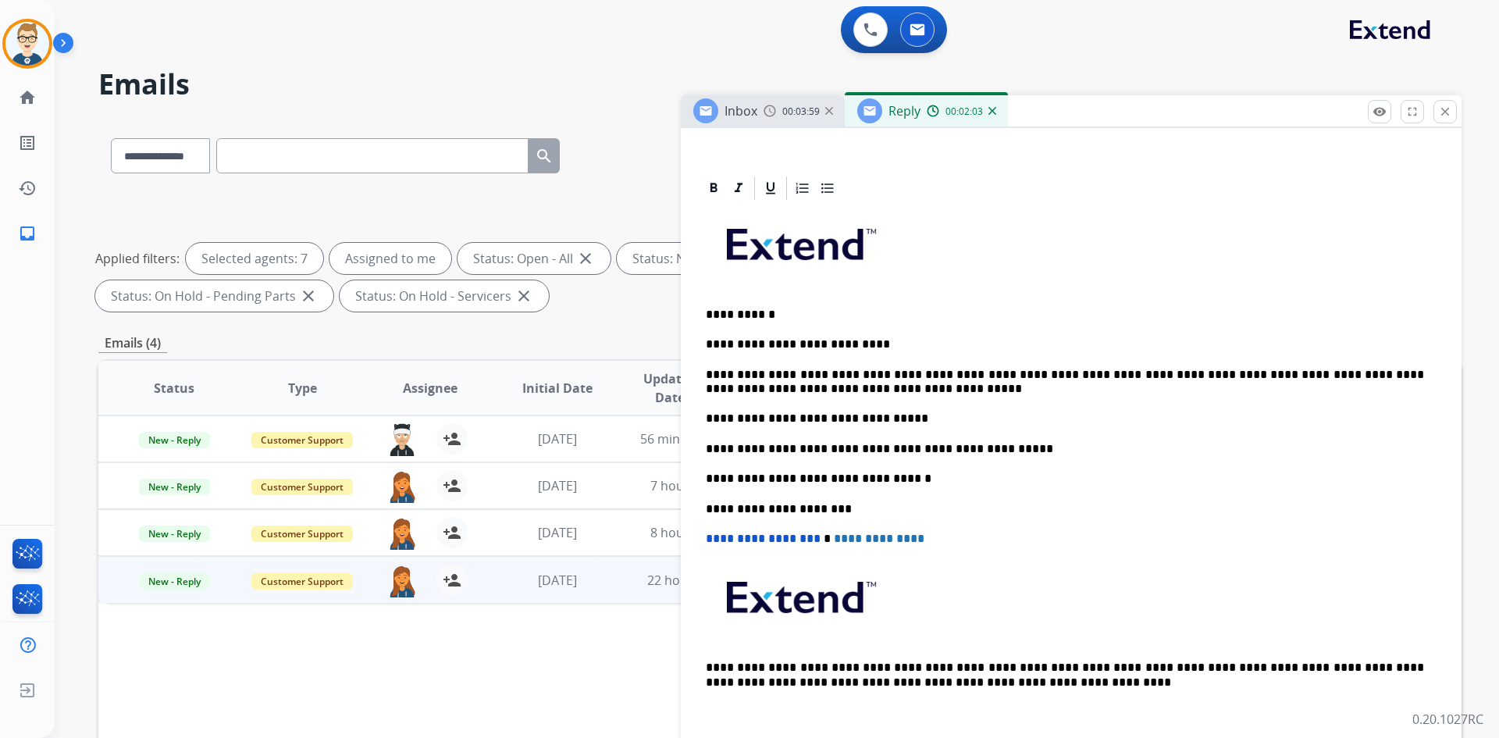
scroll to position [0, 0]
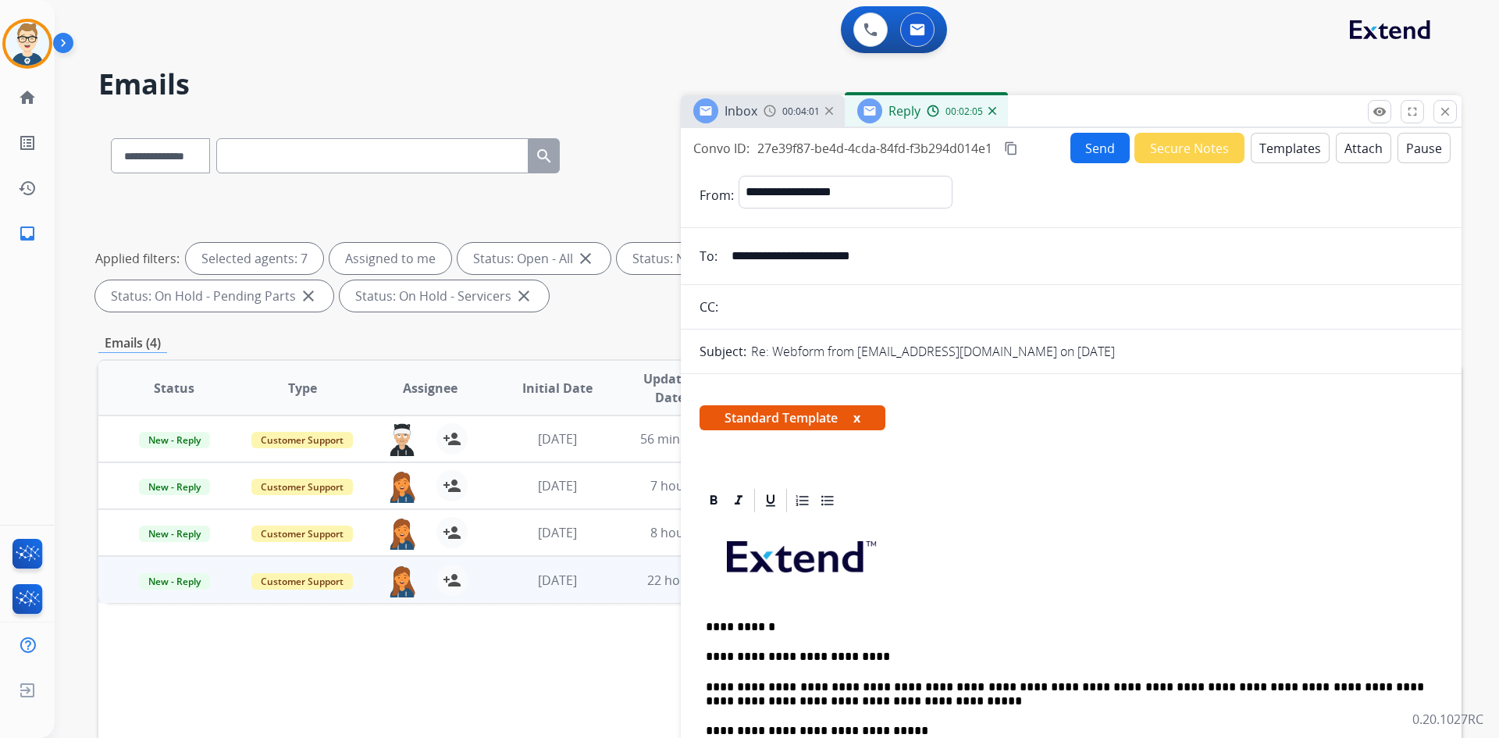
click at [1012, 150] on mat-icon "content_copy" at bounding box center [1011, 148] width 14 height 14
click at [1099, 144] on button "Send" at bounding box center [1100, 148] width 59 height 30
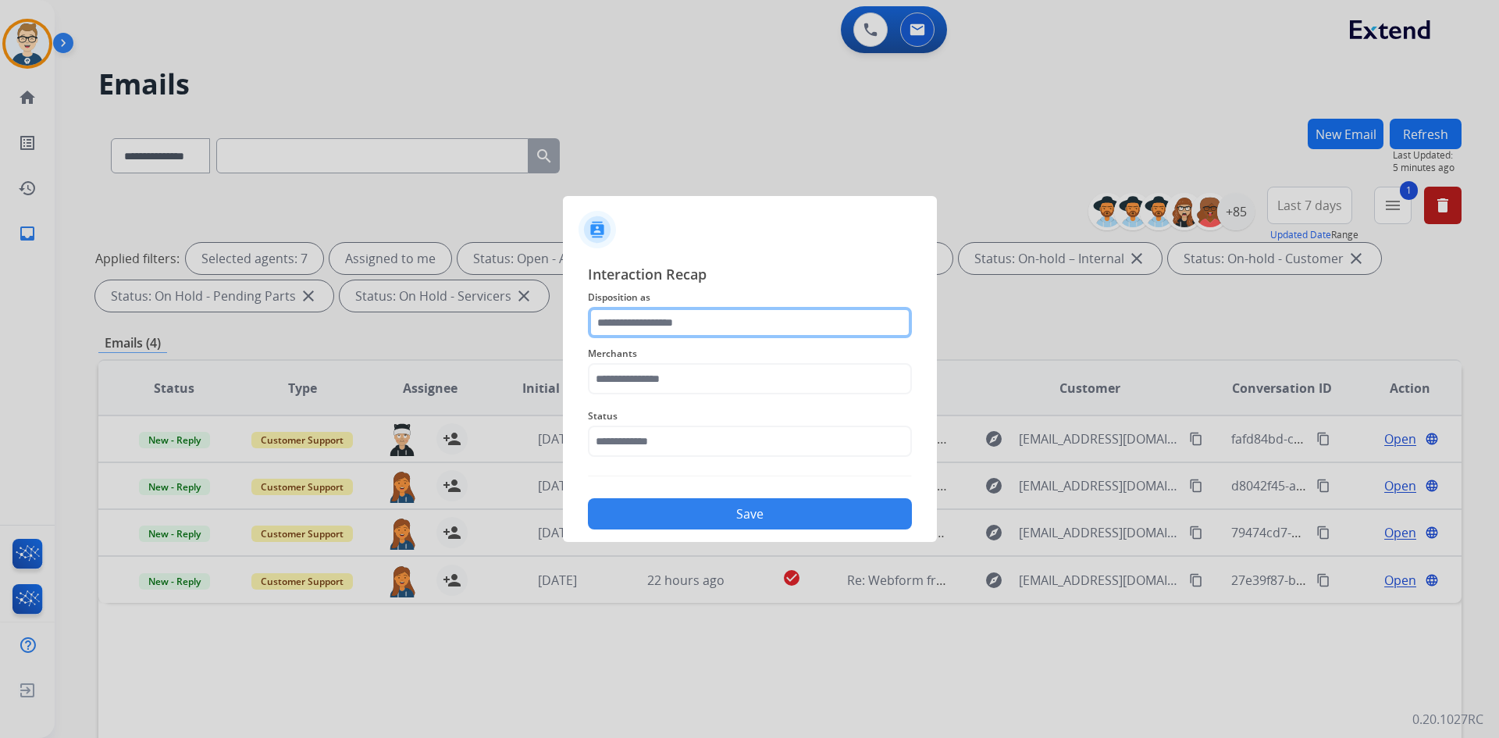
click at [647, 318] on input "text" at bounding box center [750, 322] width 324 height 31
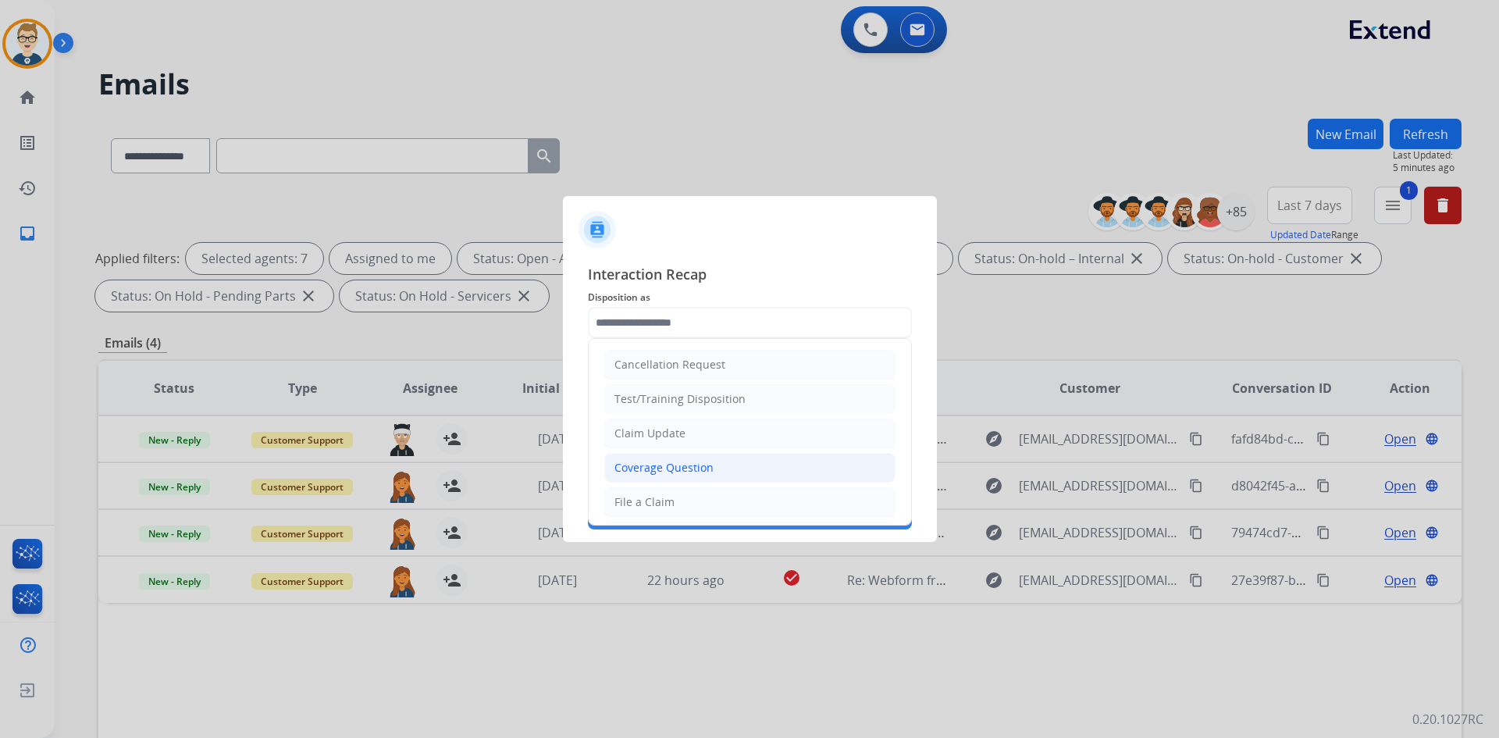
click at [644, 461] on div "Coverage Question" at bounding box center [664, 468] width 99 height 16
type input "**********"
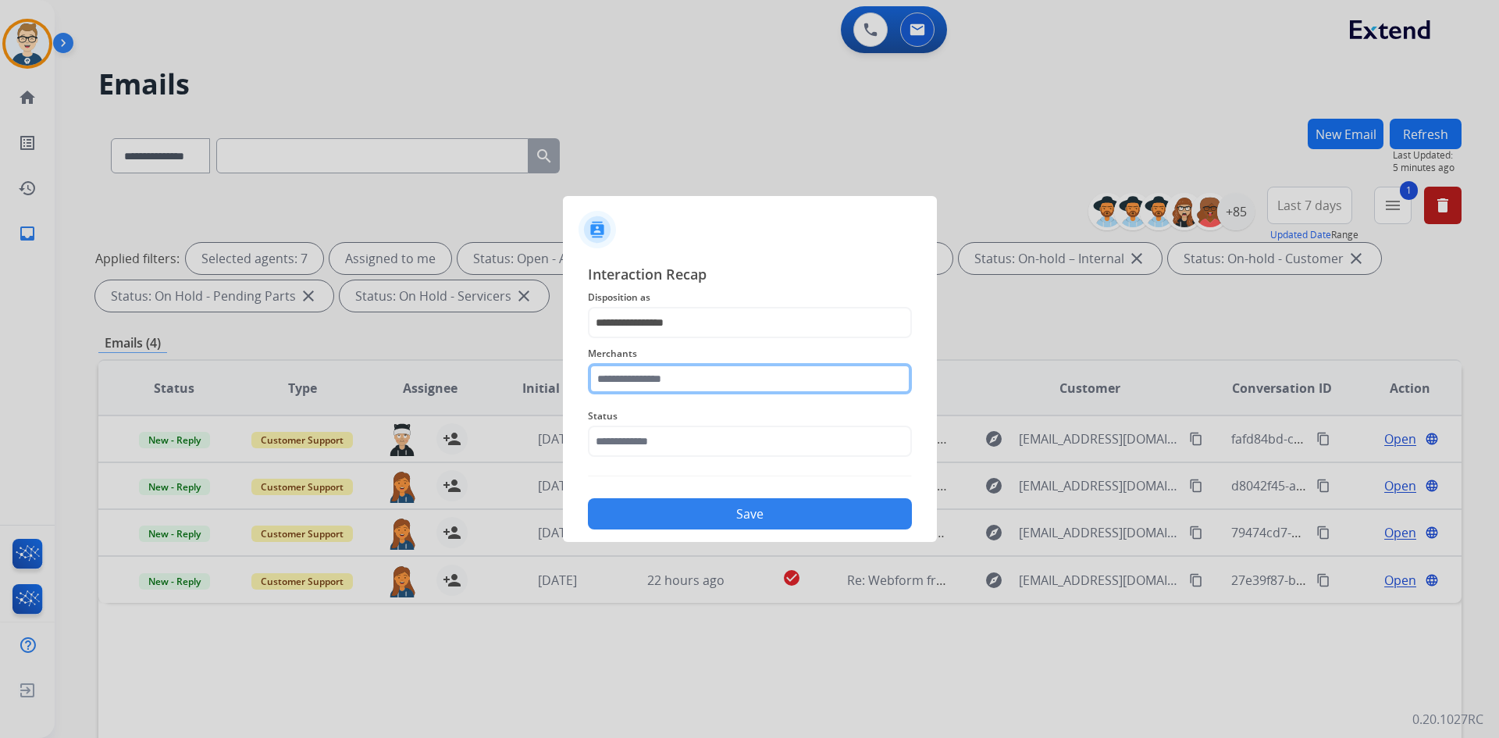
click at [655, 367] on input "text" at bounding box center [750, 378] width 324 height 31
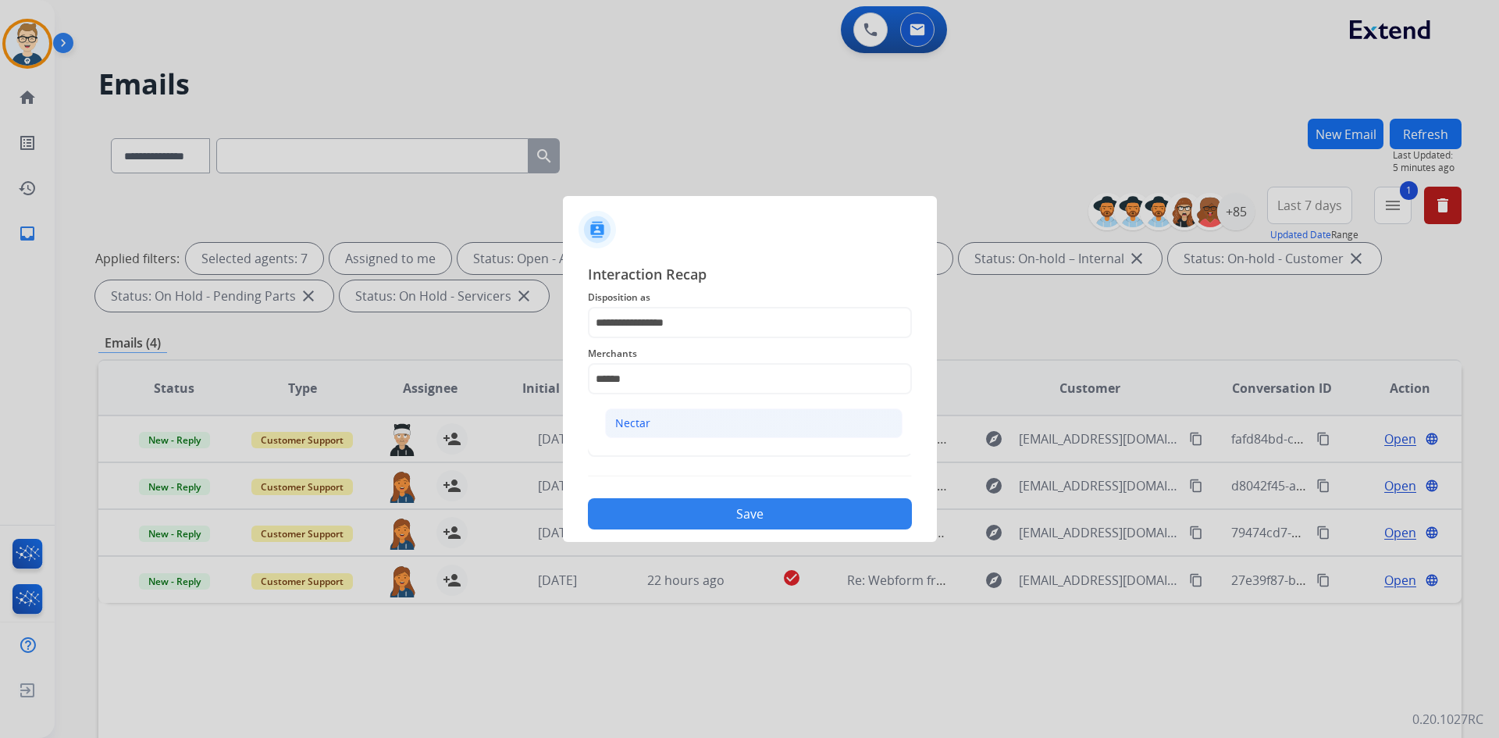
click at [644, 420] on div "Nectar" at bounding box center [632, 423] width 35 height 16
type input "******"
click at [648, 440] on input "text" at bounding box center [750, 441] width 324 height 31
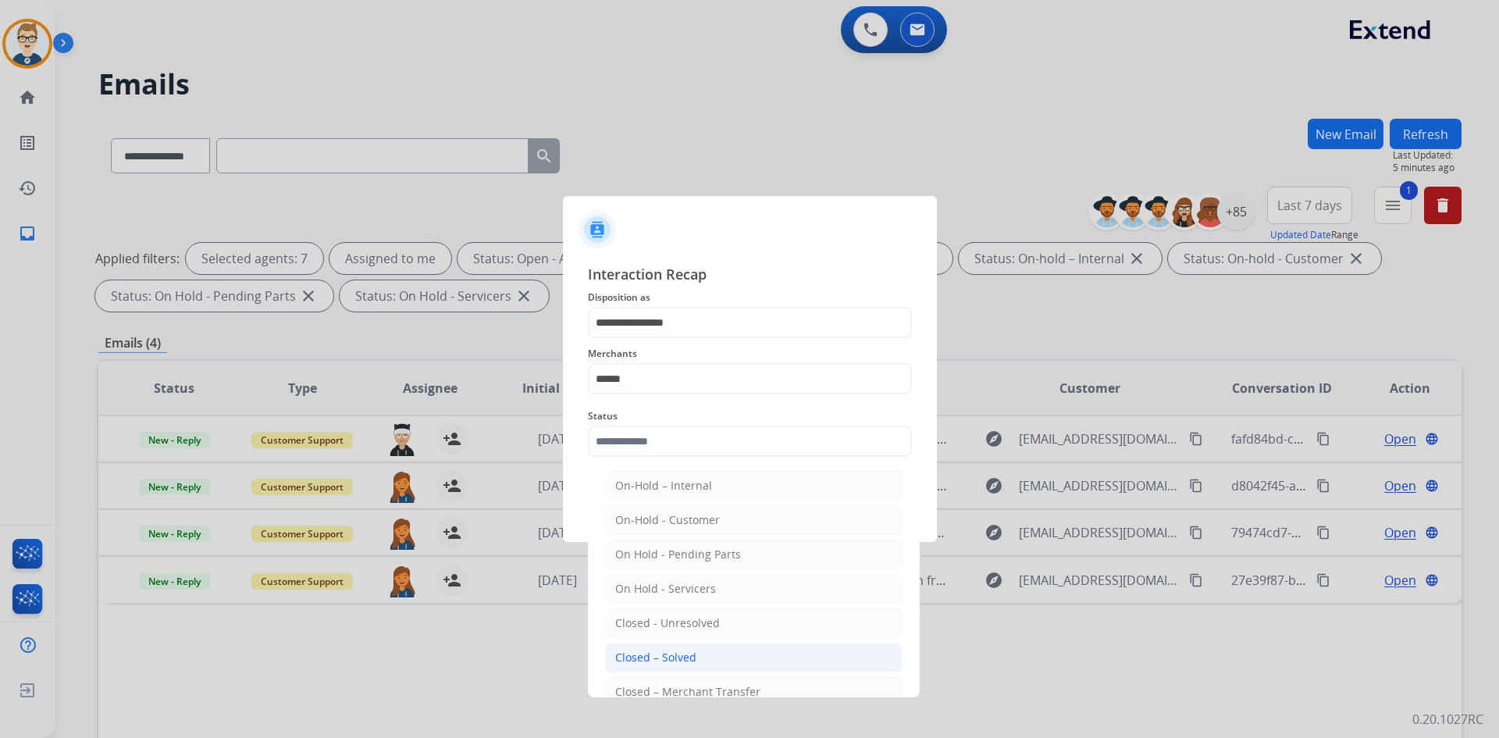
click at [636, 654] on div "Closed – Solved" at bounding box center [655, 658] width 81 height 16
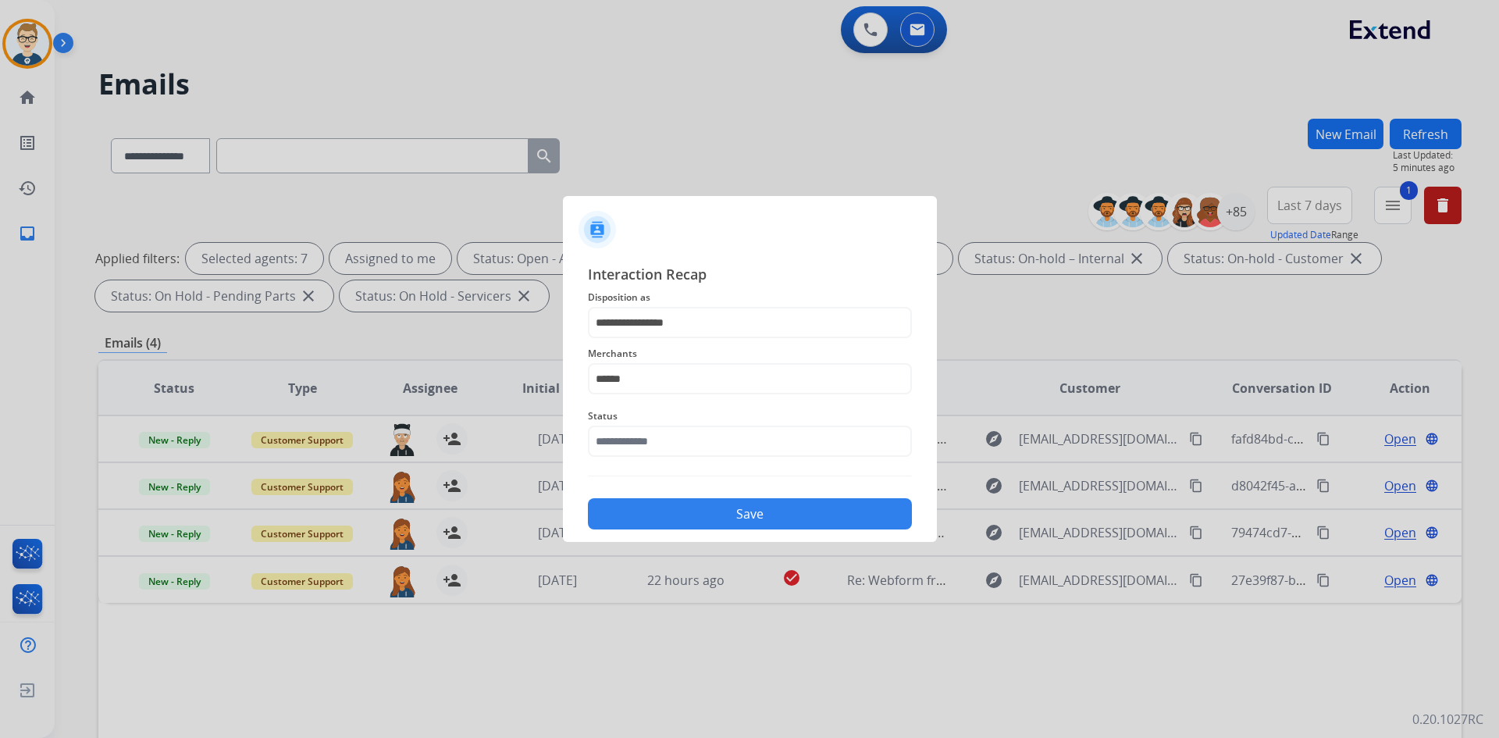
type input "**********"
click at [694, 521] on button "Save" at bounding box center [750, 513] width 324 height 31
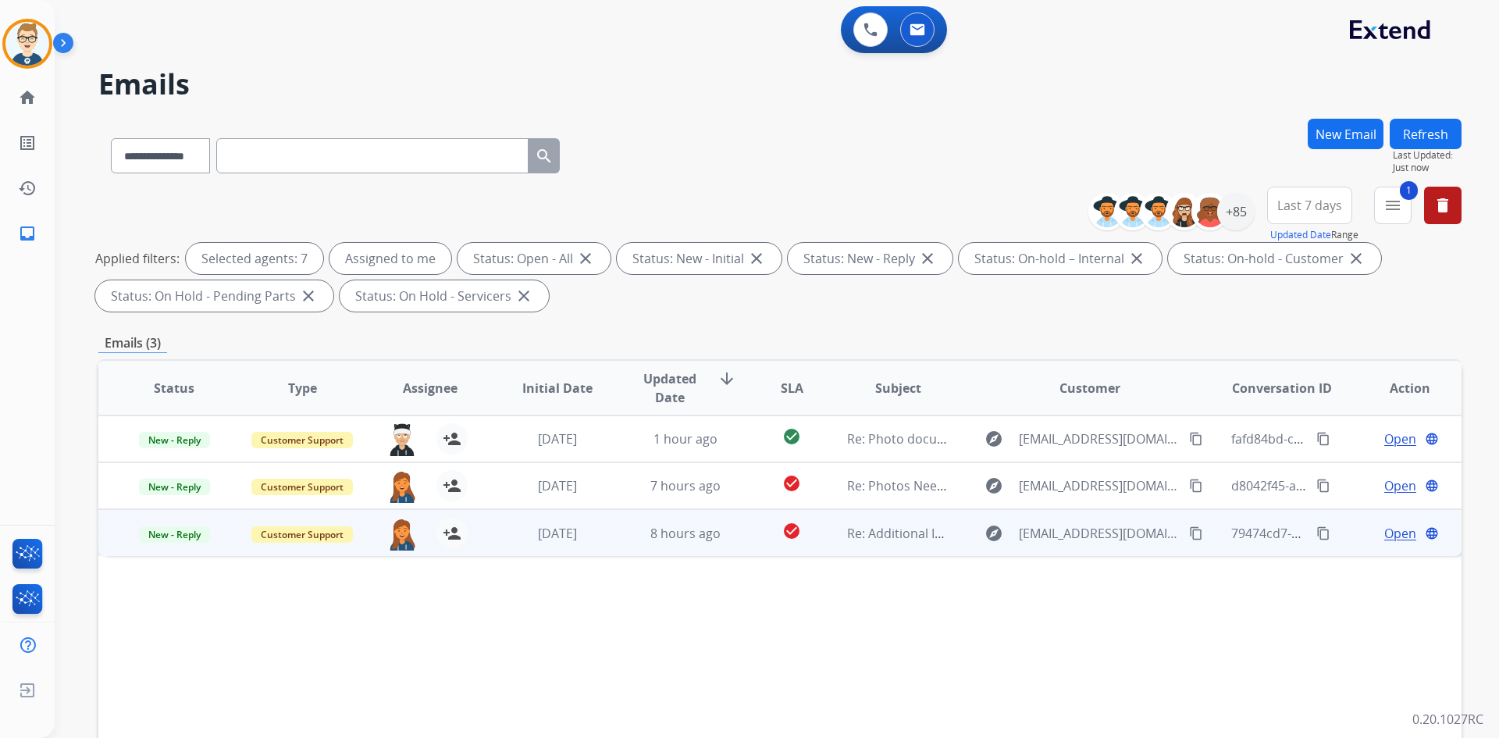
click at [1384, 532] on span "Open" at bounding box center [1400, 533] width 32 height 19
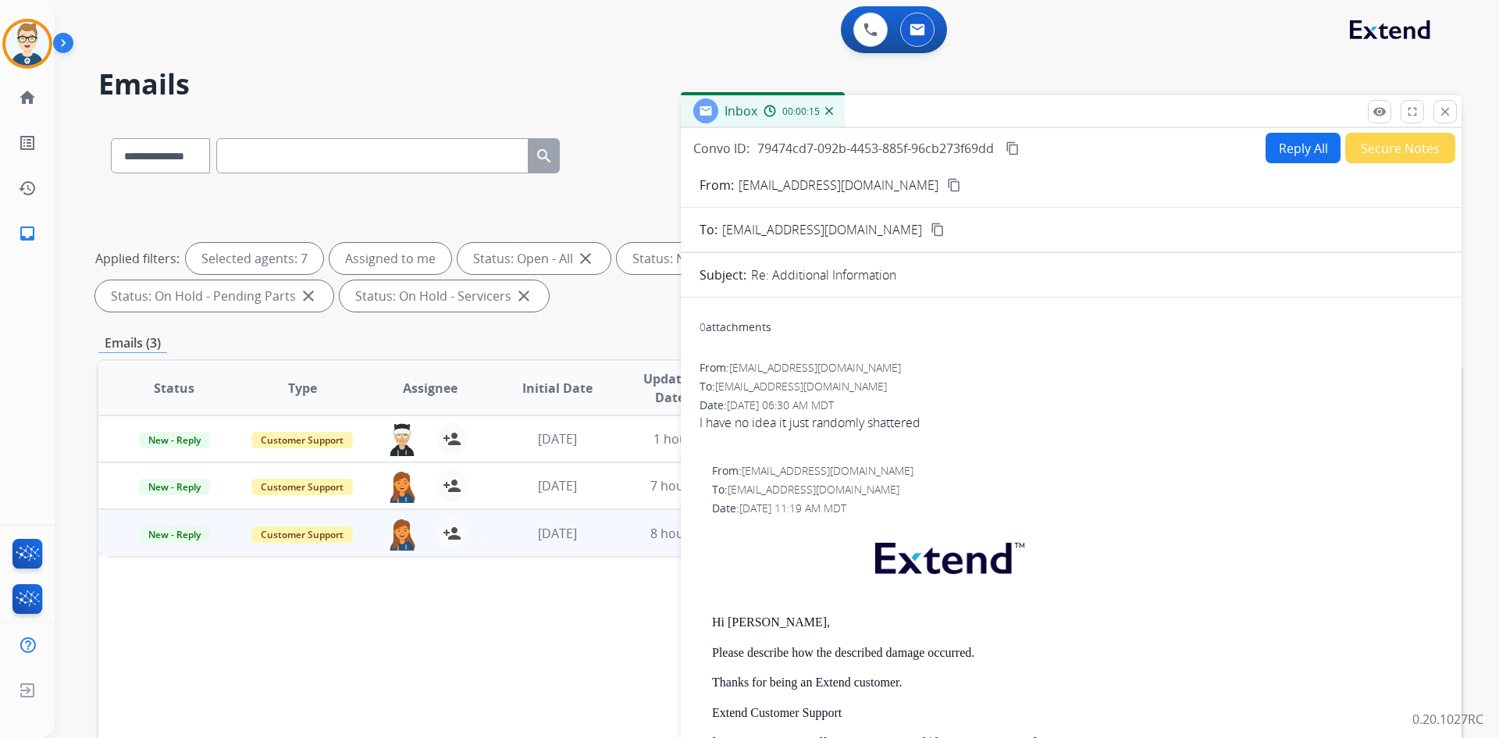
click at [947, 183] on mat-icon "content_copy" at bounding box center [954, 185] width 14 height 14
click at [1374, 109] on mat-icon "remove_red_eye" at bounding box center [1380, 112] width 14 height 14
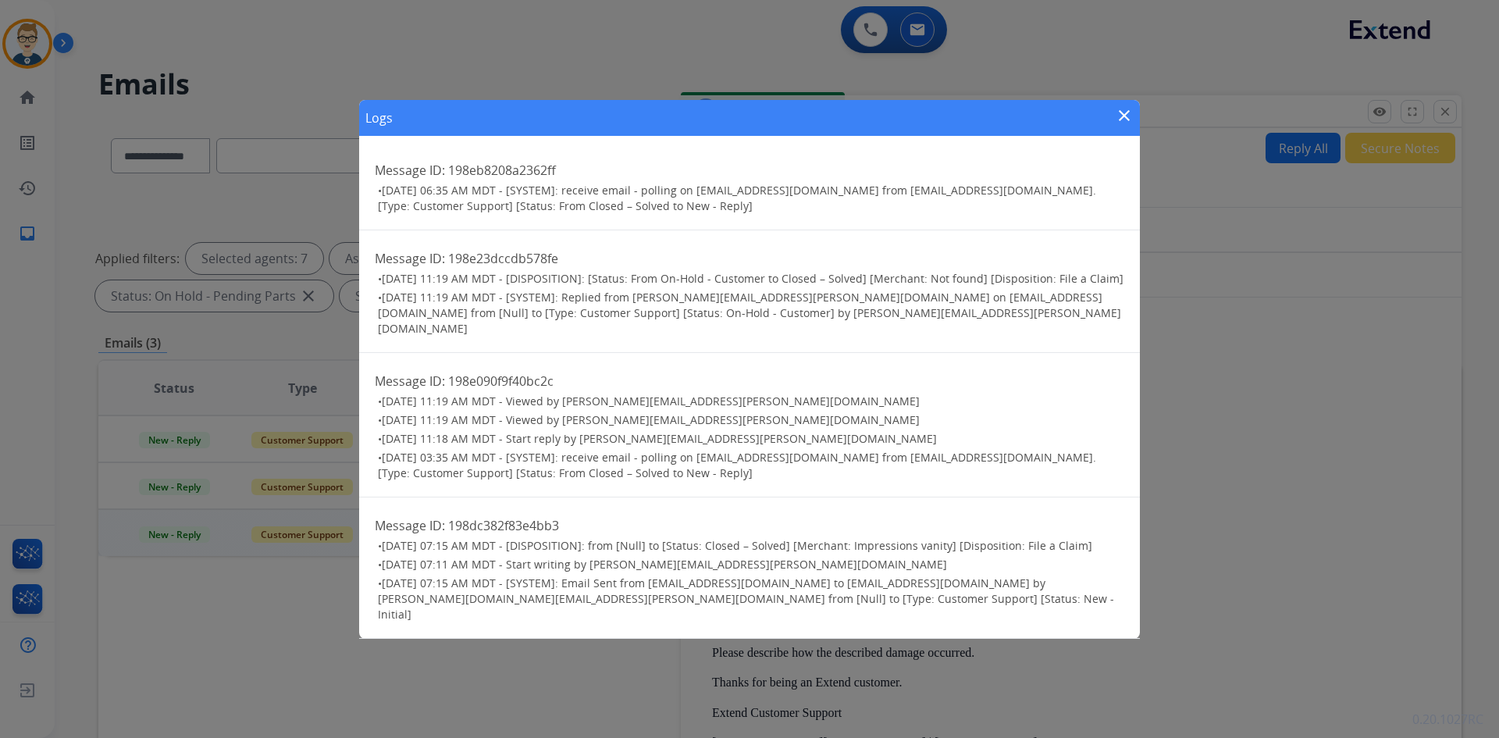
click at [1128, 120] on mat-icon "close" at bounding box center [1124, 115] width 19 height 19
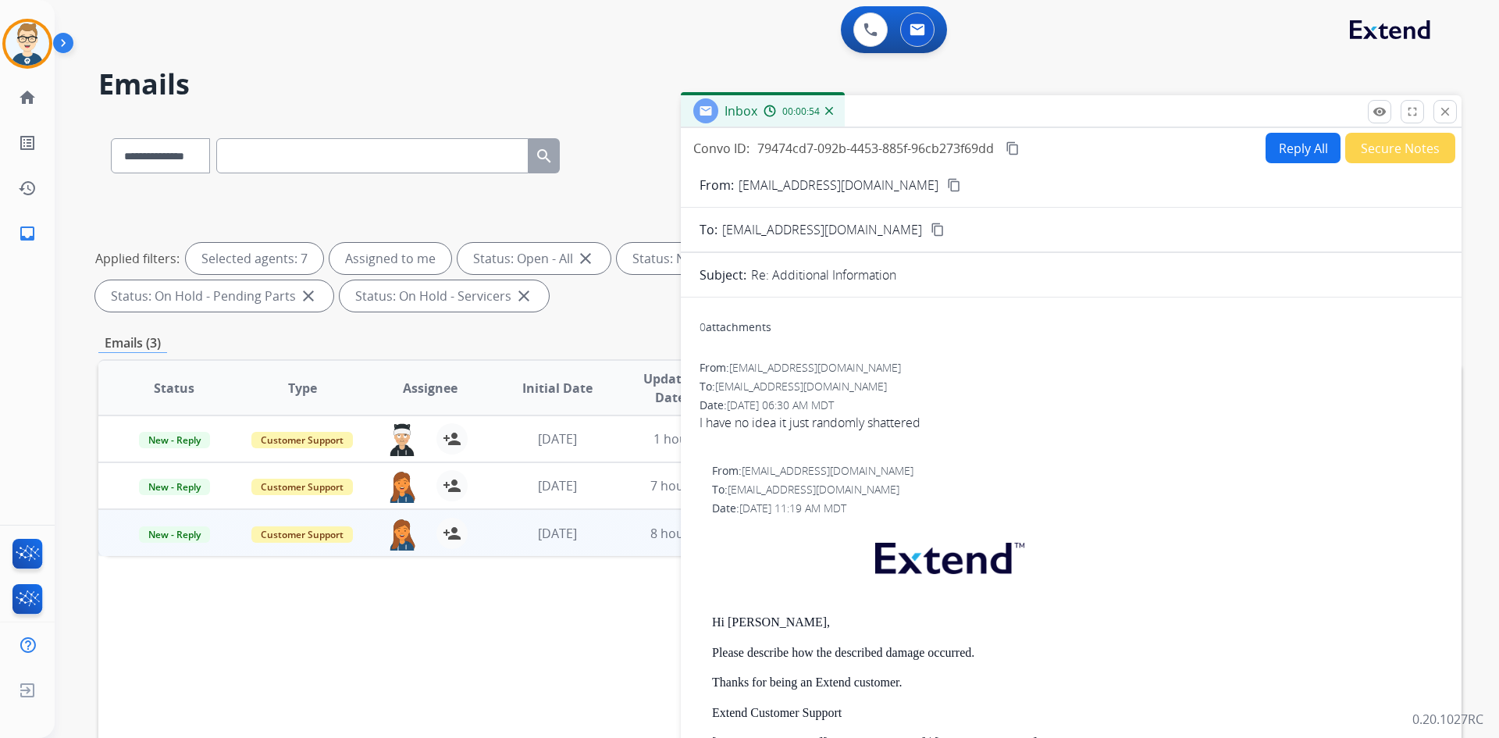
click at [947, 184] on mat-icon "content_copy" at bounding box center [954, 185] width 14 height 14
drag, startPoint x: 190, startPoint y: 150, endPoint x: 188, endPoint y: 159, distance: 9.5
click at [190, 150] on select "**********" at bounding box center [160, 155] width 98 height 35
select select "**********"
click at [111, 138] on select "**********" at bounding box center [160, 155] width 98 height 35
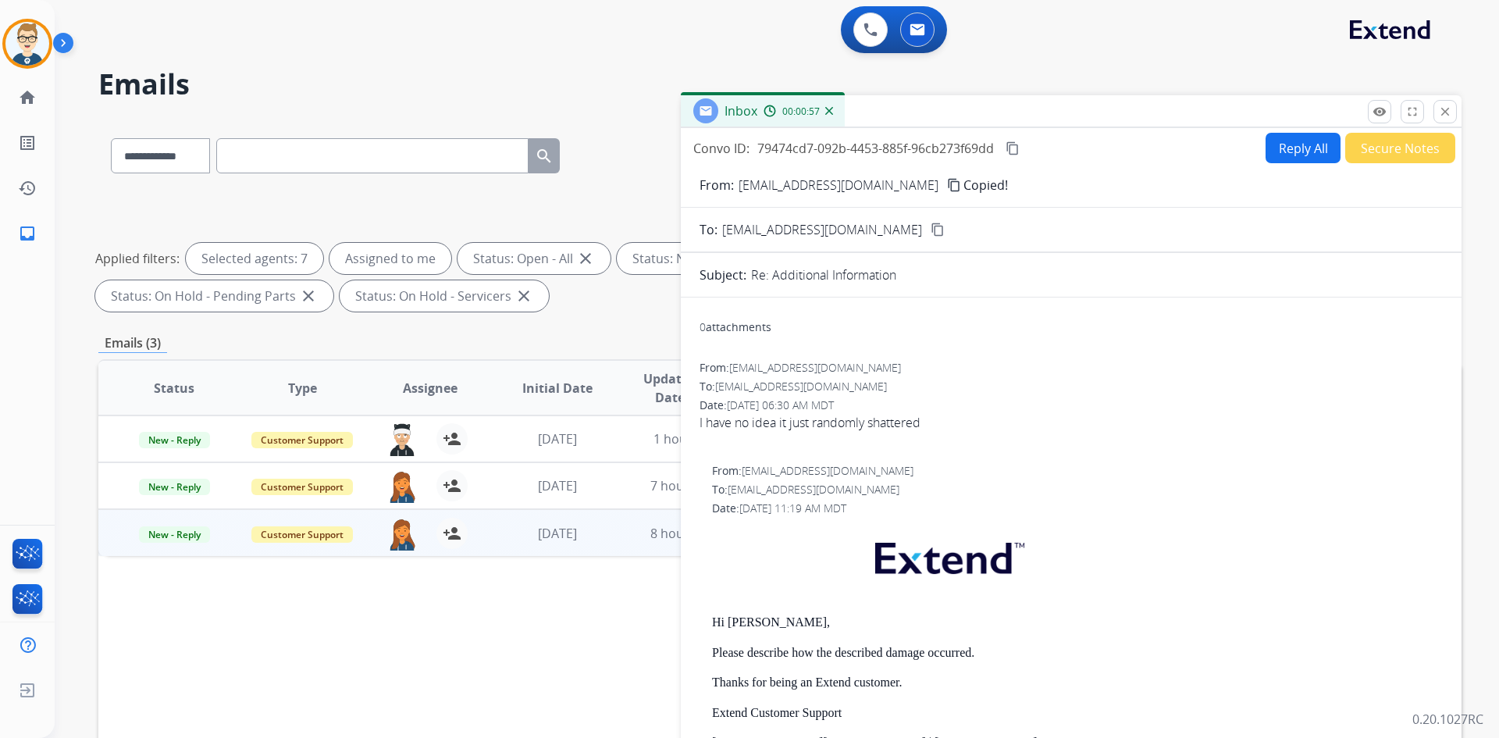
click at [276, 167] on input "text" at bounding box center [372, 155] width 312 height 35
paste input "**********"
type input "**********"
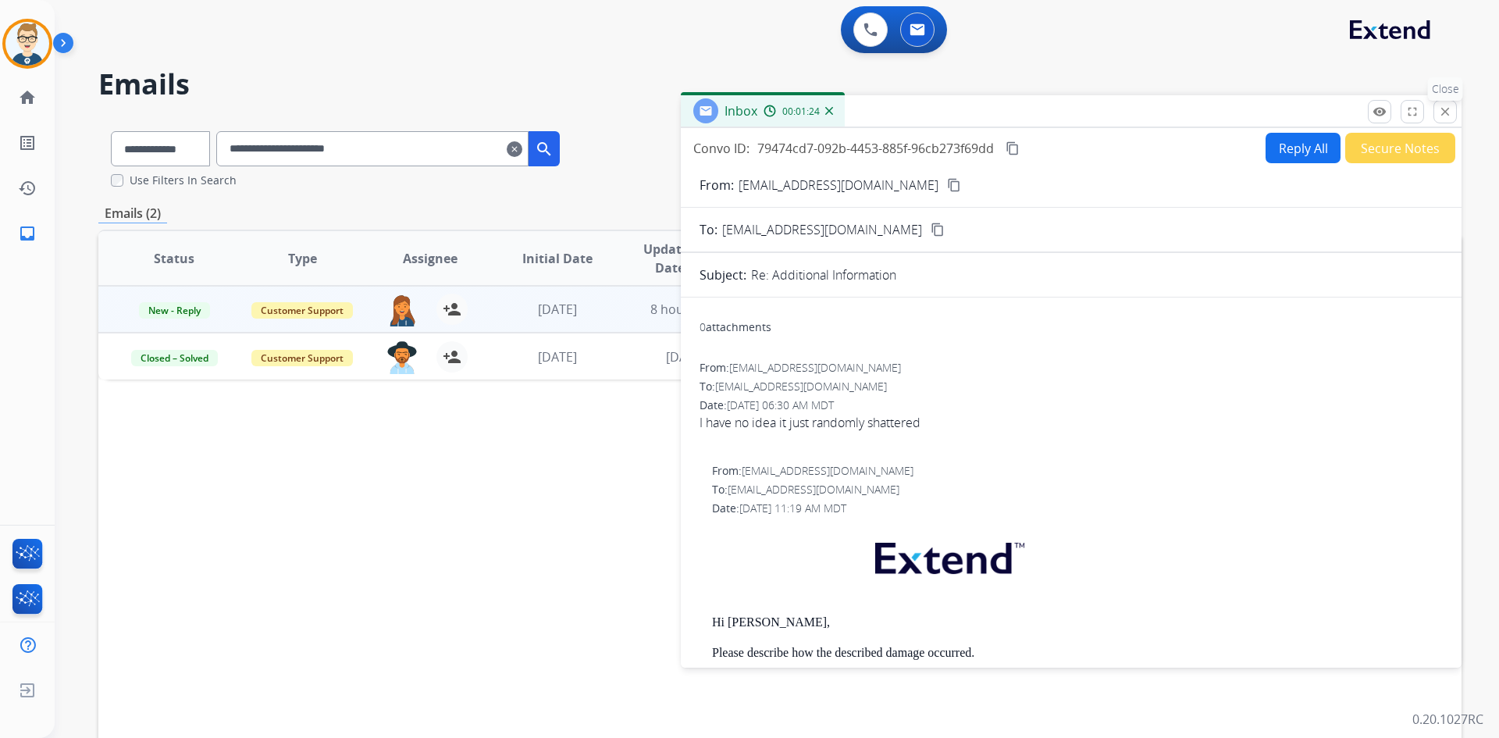
click at [1445, 104] on button "close Close" at bounding box center [1445, 111] width 23 height 23
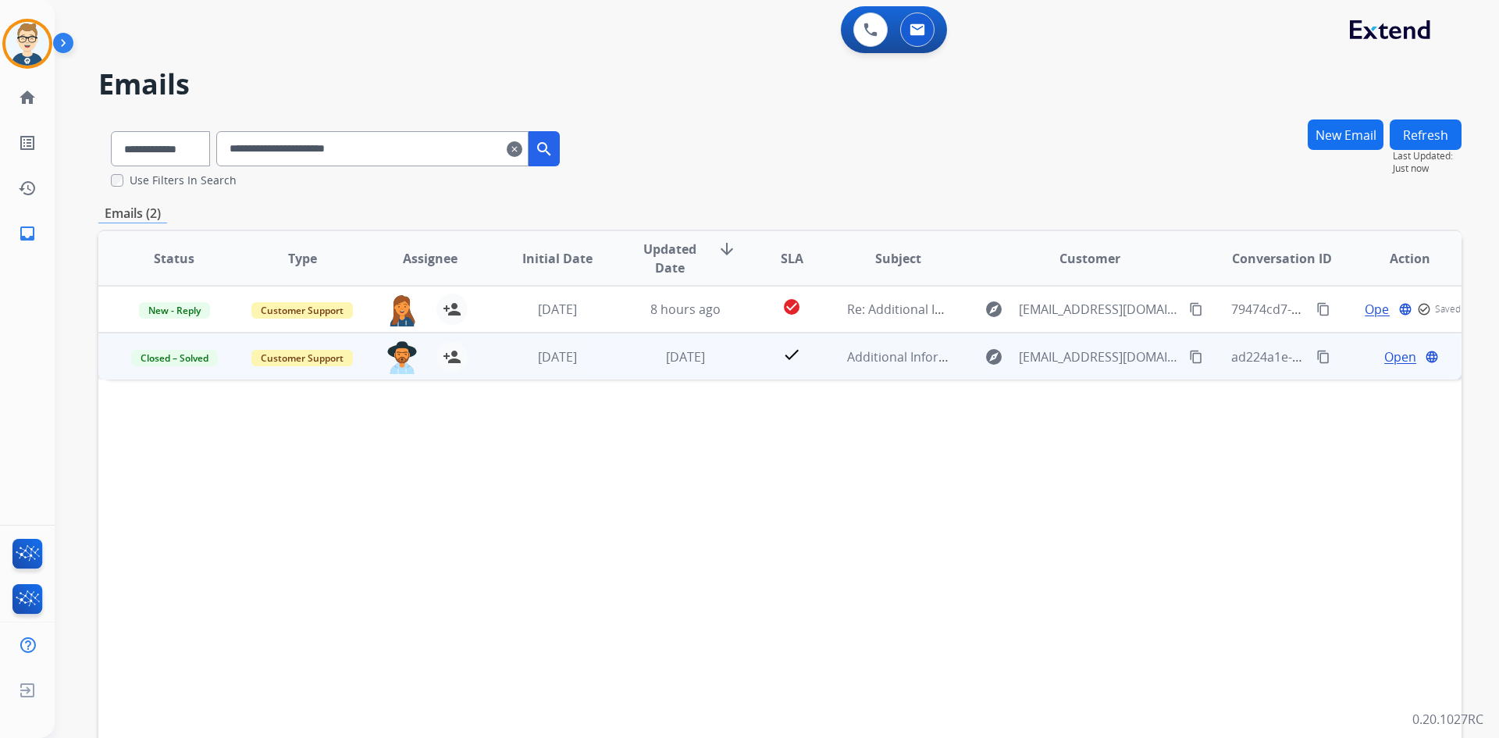
click at [737, 355] on td "check" at bounding box center [779, 356] width 85 height 47
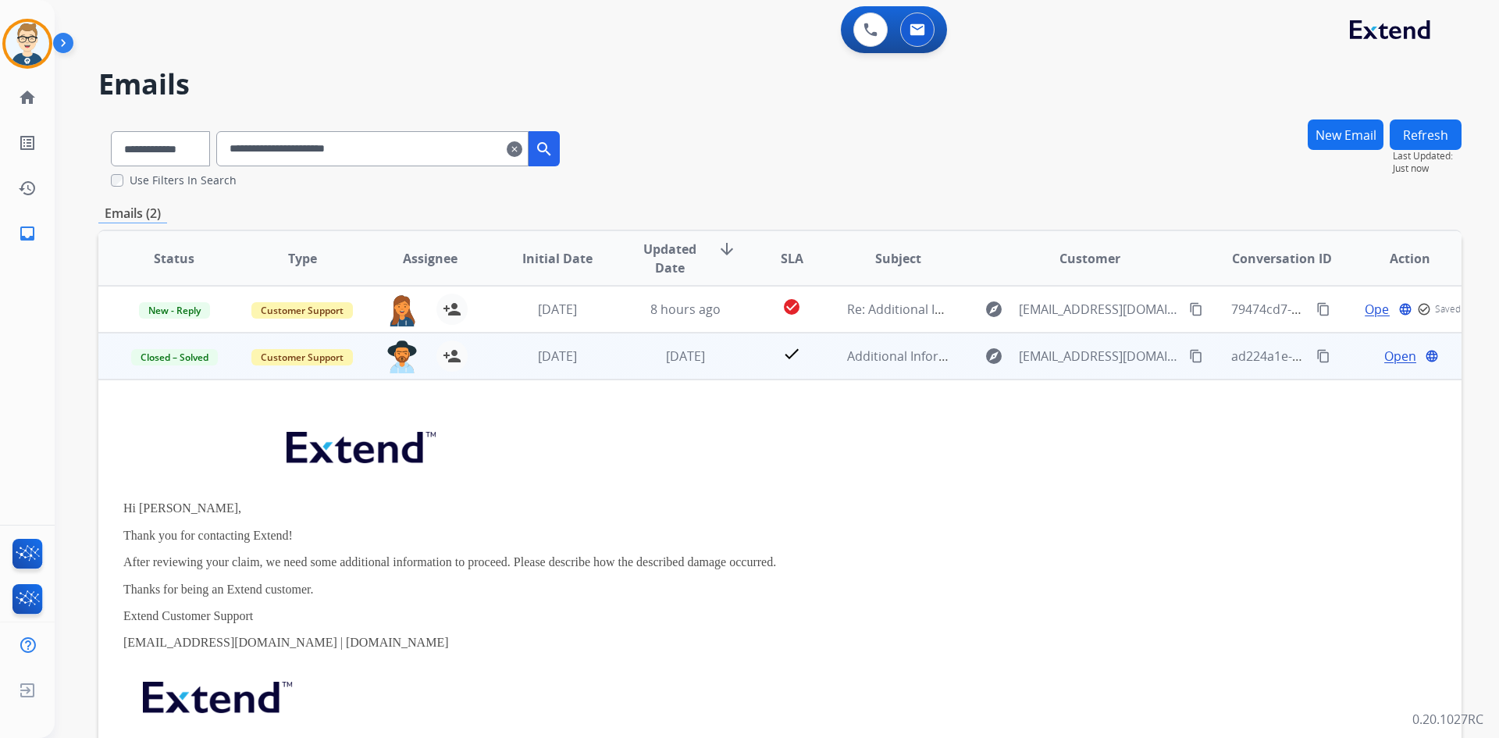
scroll to position [47, 0]
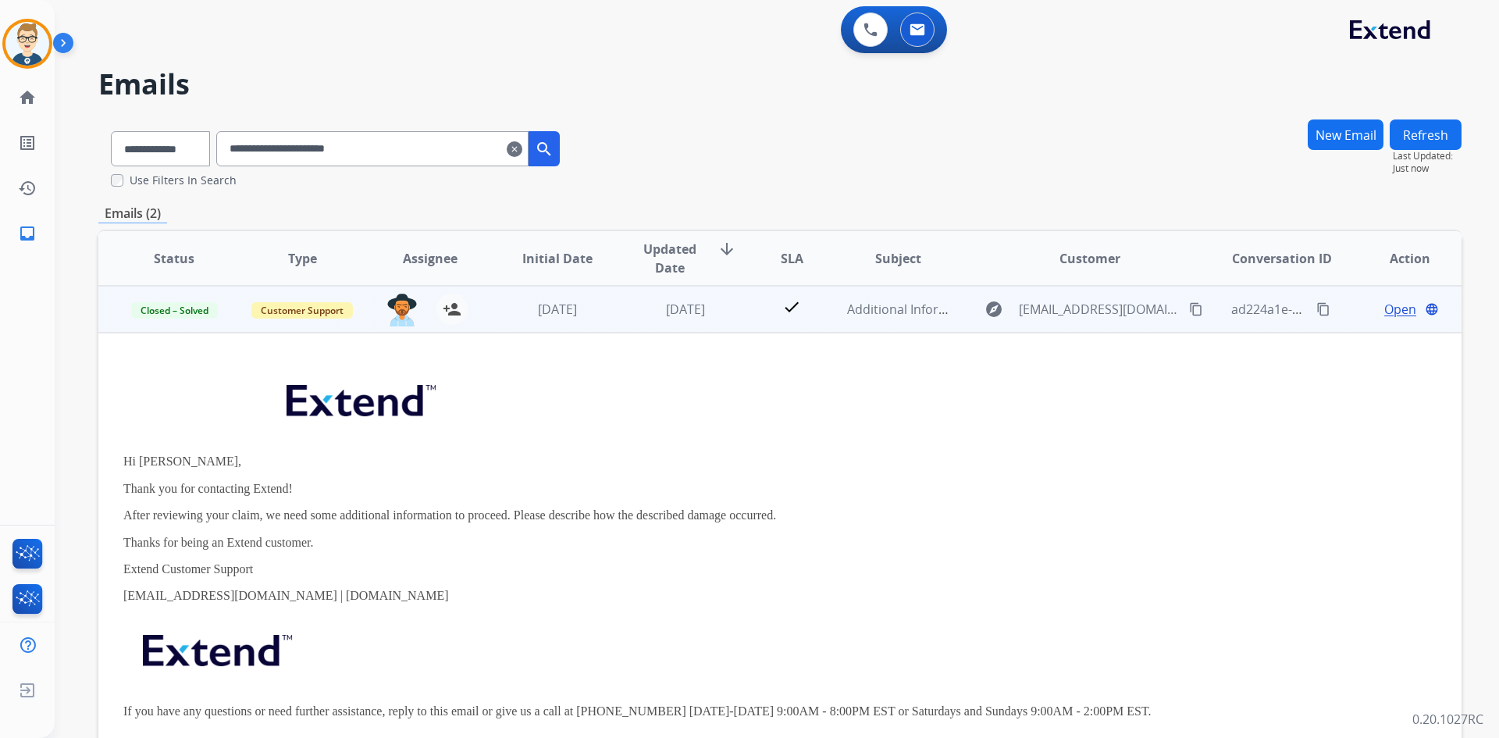
click at [737, 300] on td "check" at bounding box center [779, 309] width 85 height 47
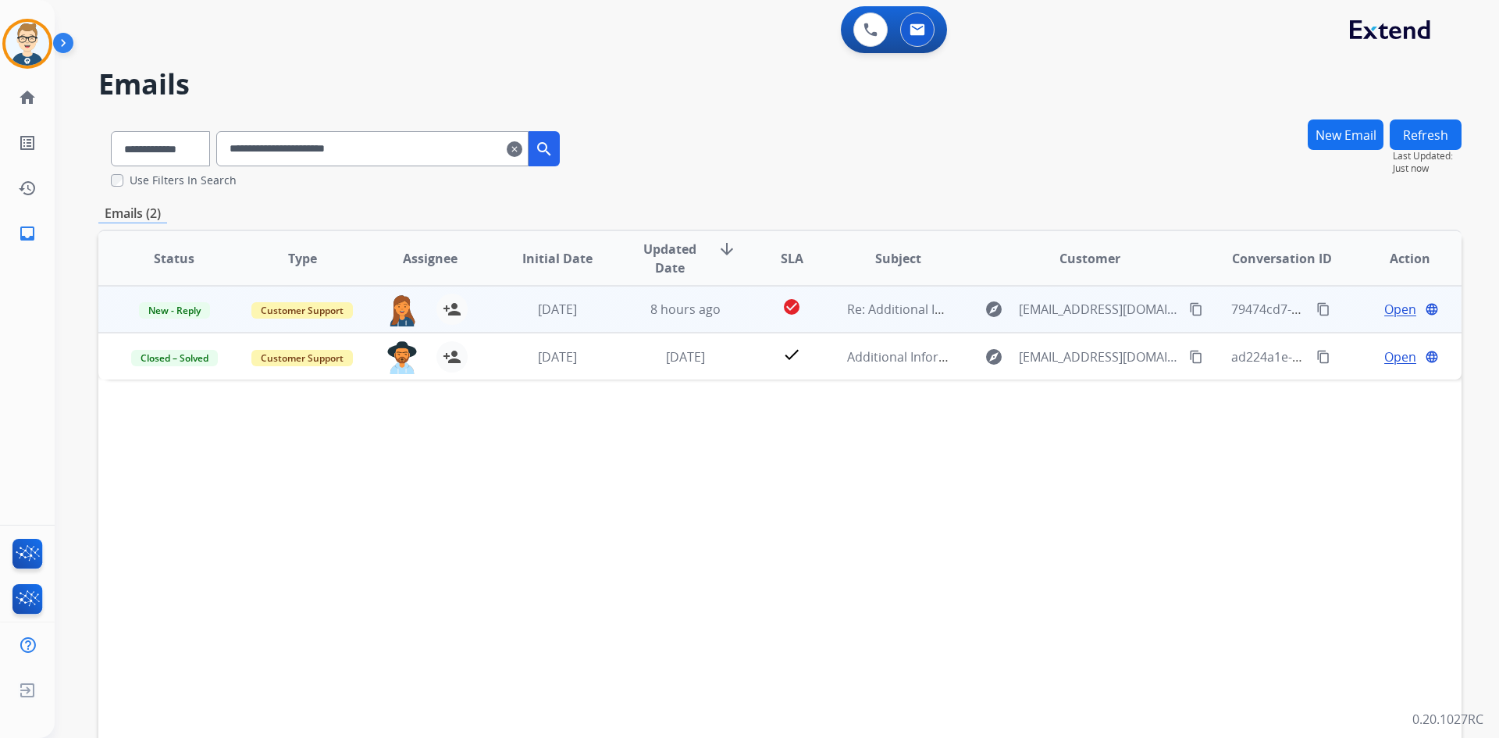
click at [737, 312] on td "check_circle" at bounding box center [779, 309] width 85 height 47
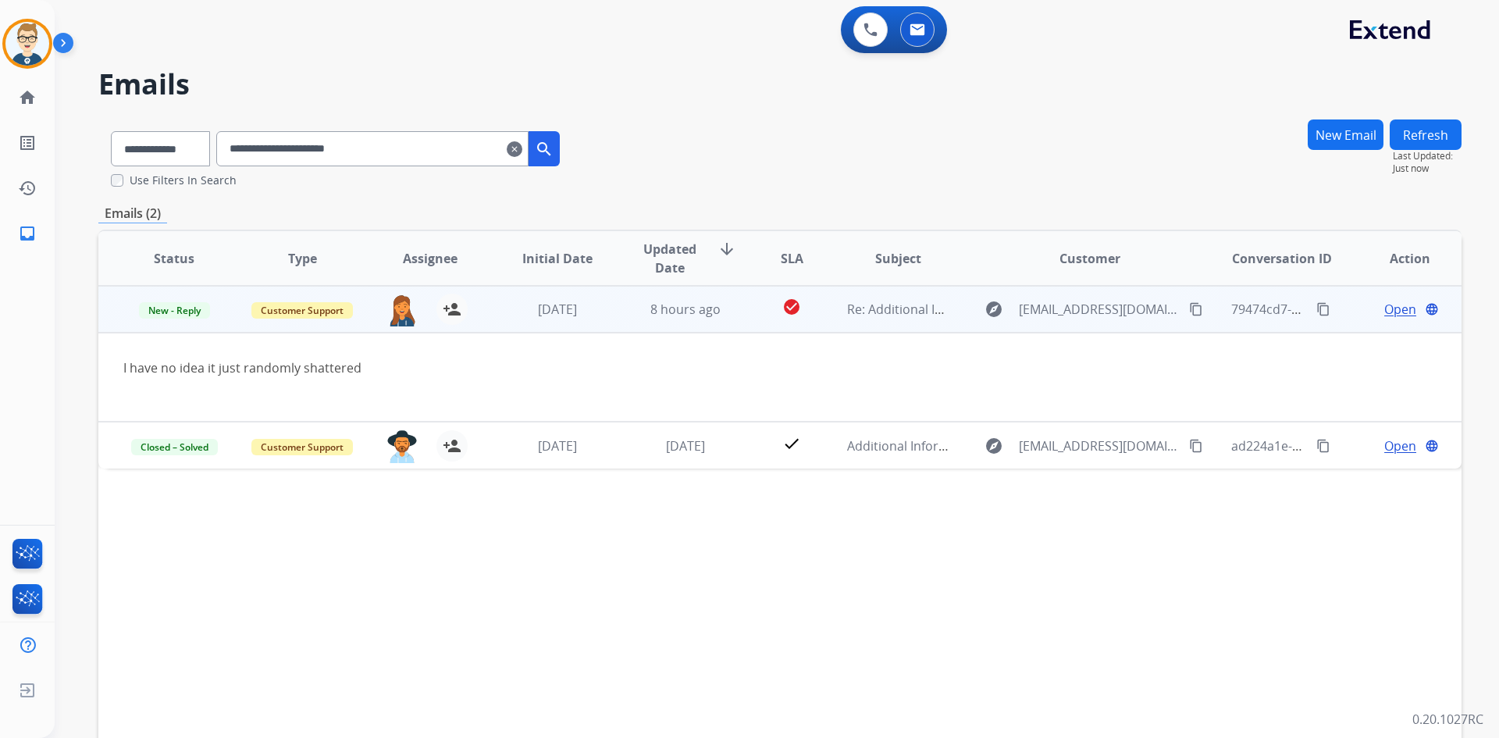
click at [1317, 310] on mat-icon "content_copy" at bounding box center [1324, 309] width 14 height 14
click at [1317, 308] on mat-icon "content_copy" at bounding box center [1324, 309] width 14 height 14
drag, startPoint x: 376, startPoint y: 375, endPoint x: 123, endPoint y: 375, distance: 253.0
click at [123, 375] on td "I have no idea it just randomly shattered" at bounding box center [652, 377] width 1108 height 89
copy div "I have no idea it just randomly shattered"
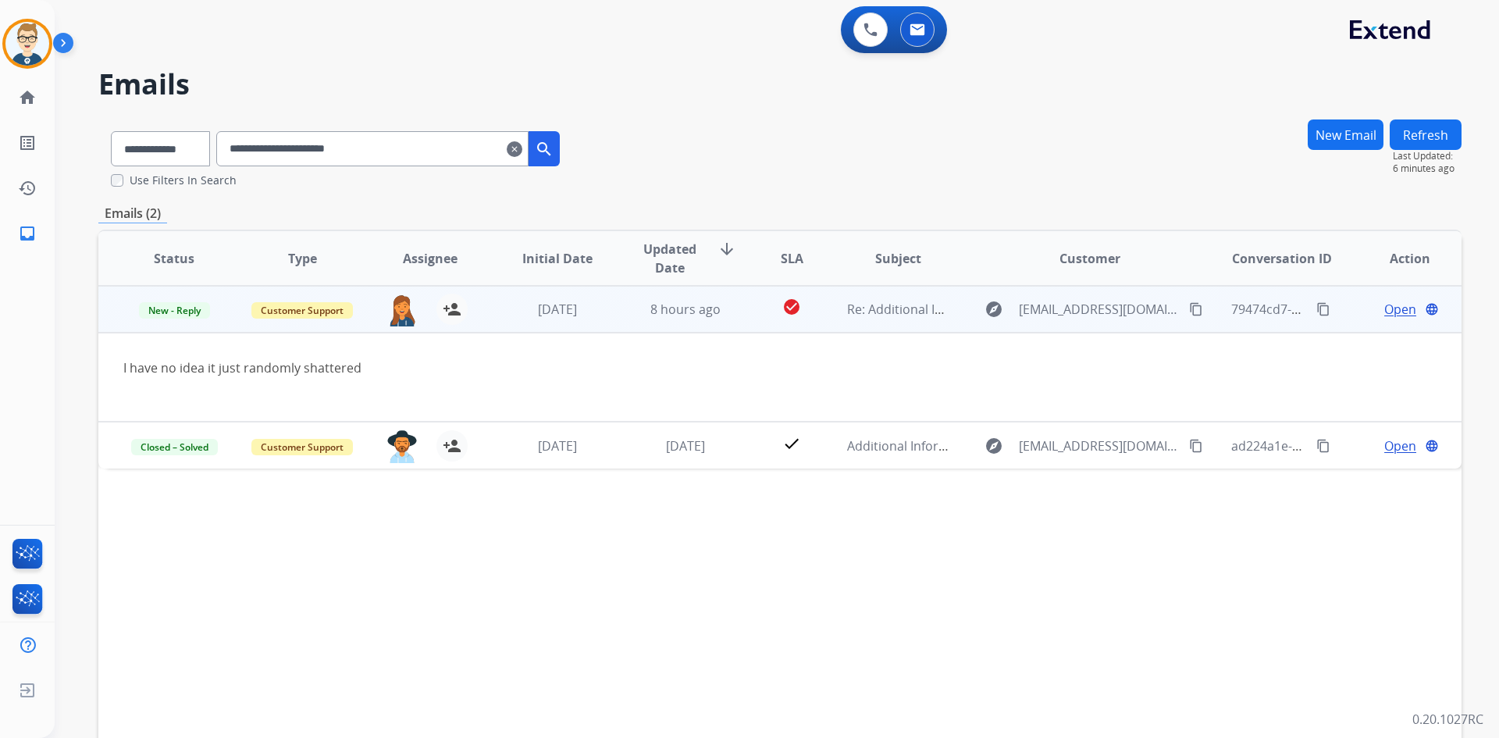
click at [1400, 306] on span "Open" at bounding box center [1400, 309] width 32 height 19
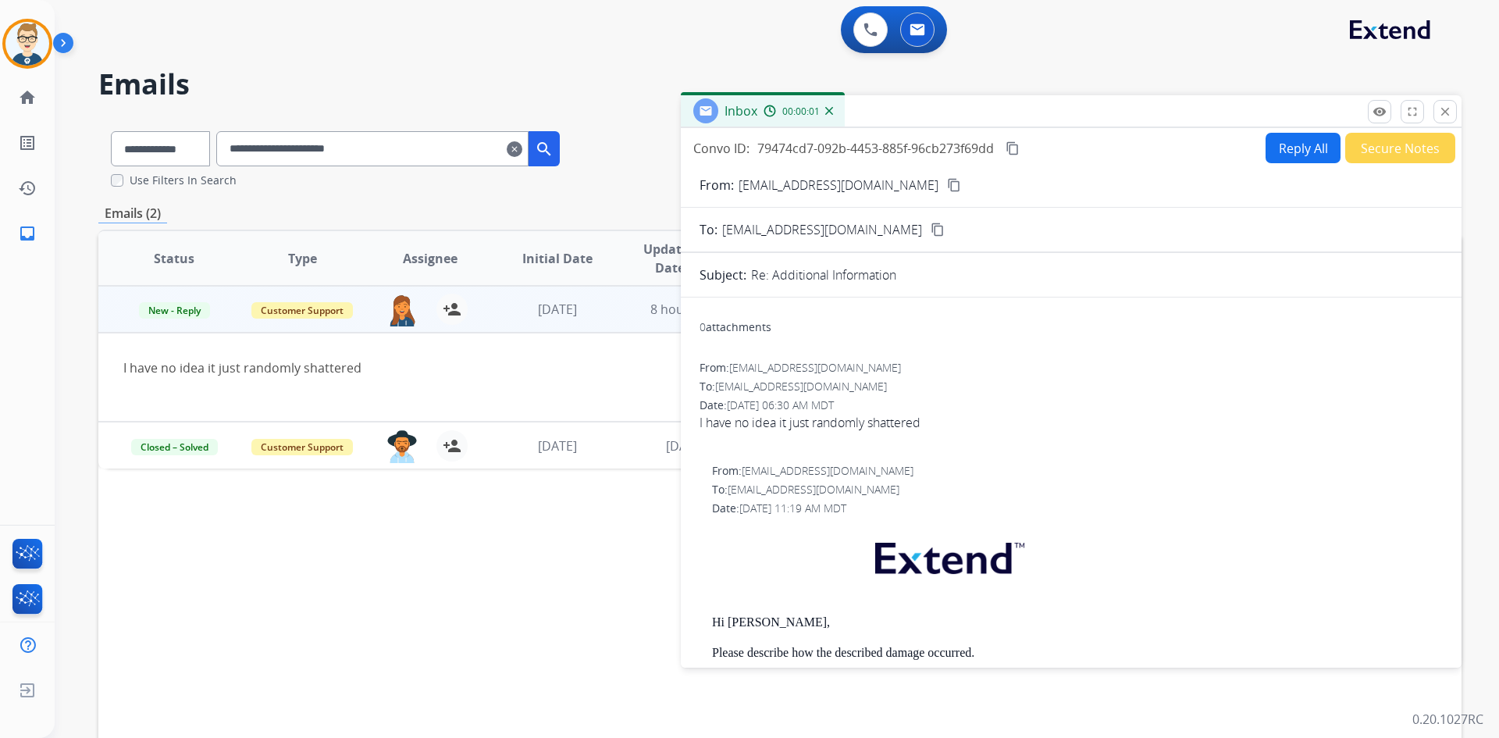
click at [1284, 147] on button "Reply All" at bounding box center [1303, 148] width 75 height 30
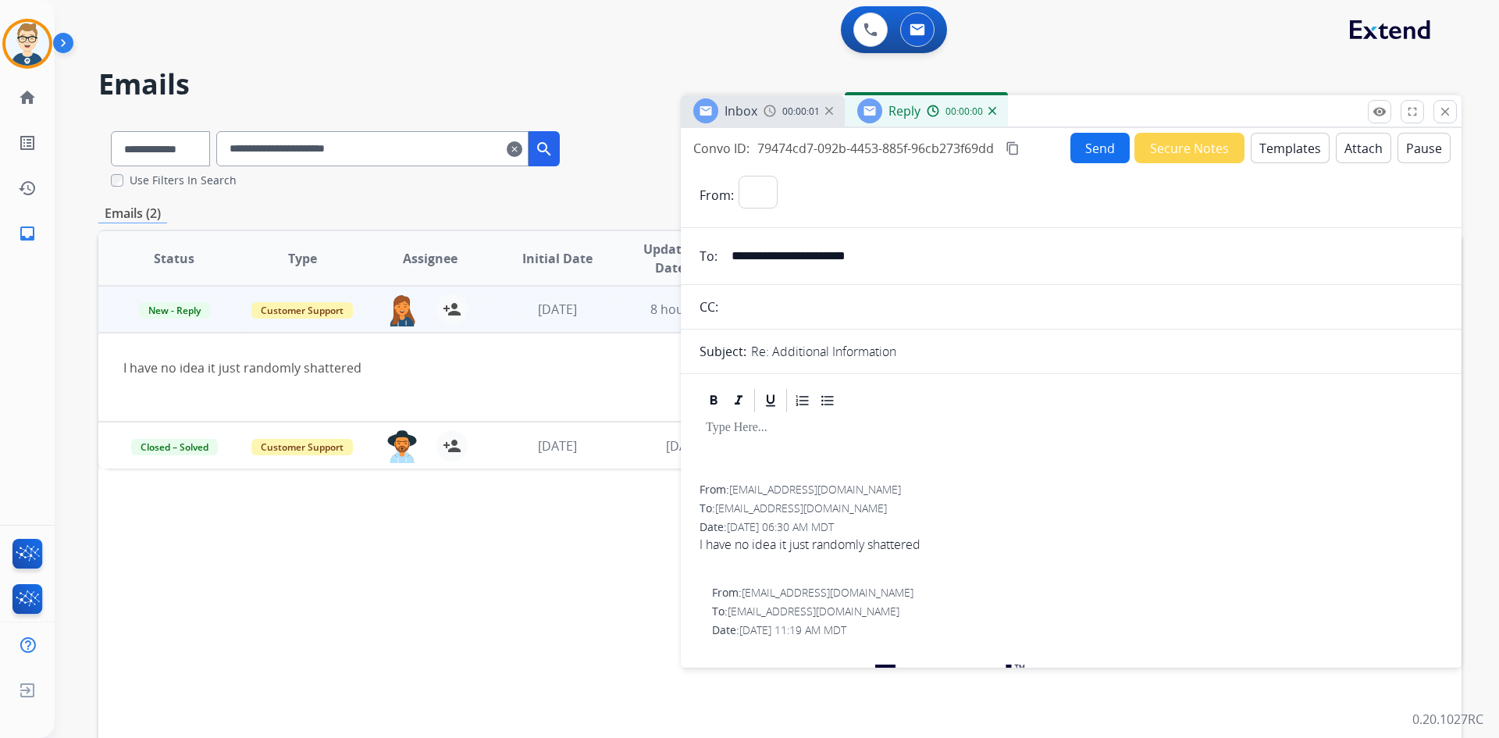
select select "**********"
click at [1284, 157] on button "Templates" at bounding box center [1290, 148] width 79 height 30
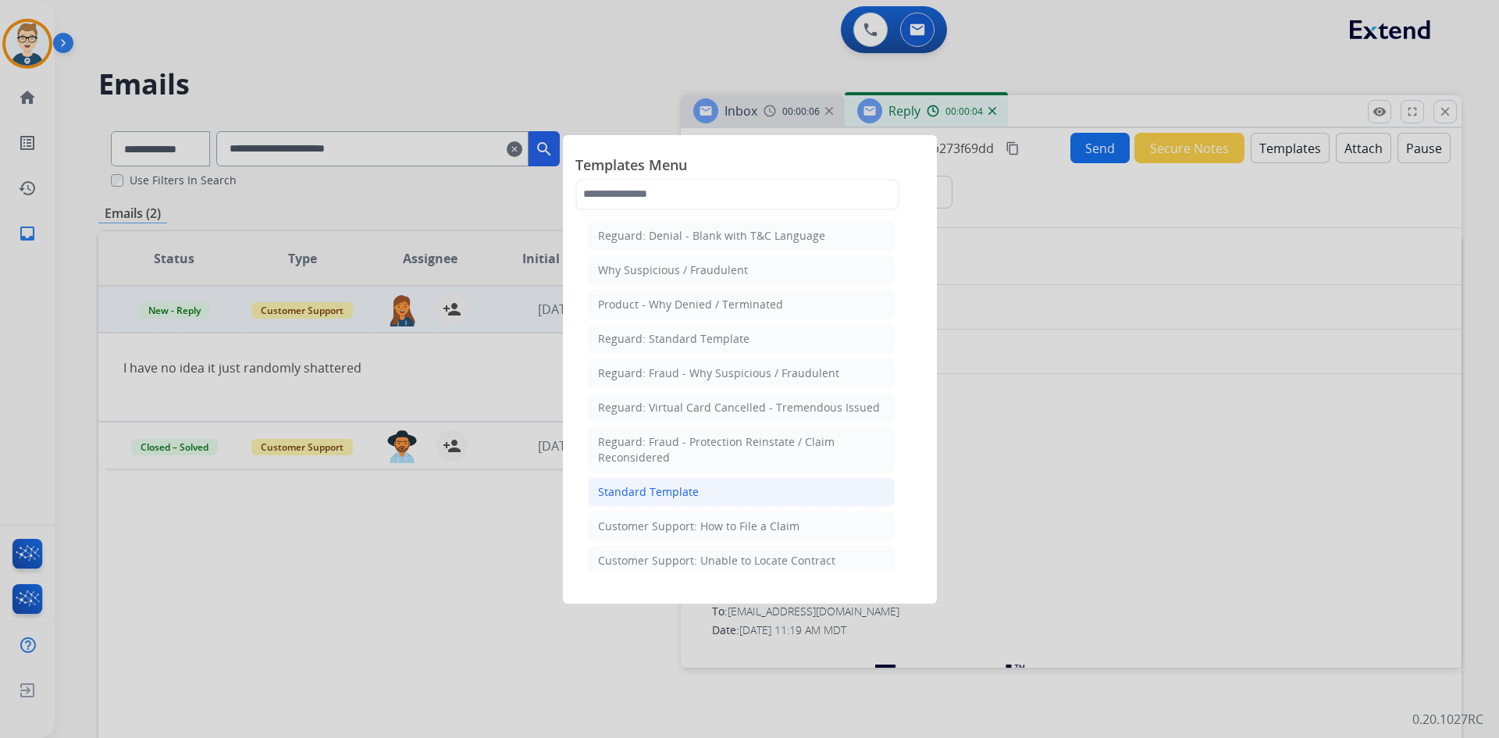
click at [612, 486] on div "Standard Template" at bounding box center [648, 492] width 101 height 16
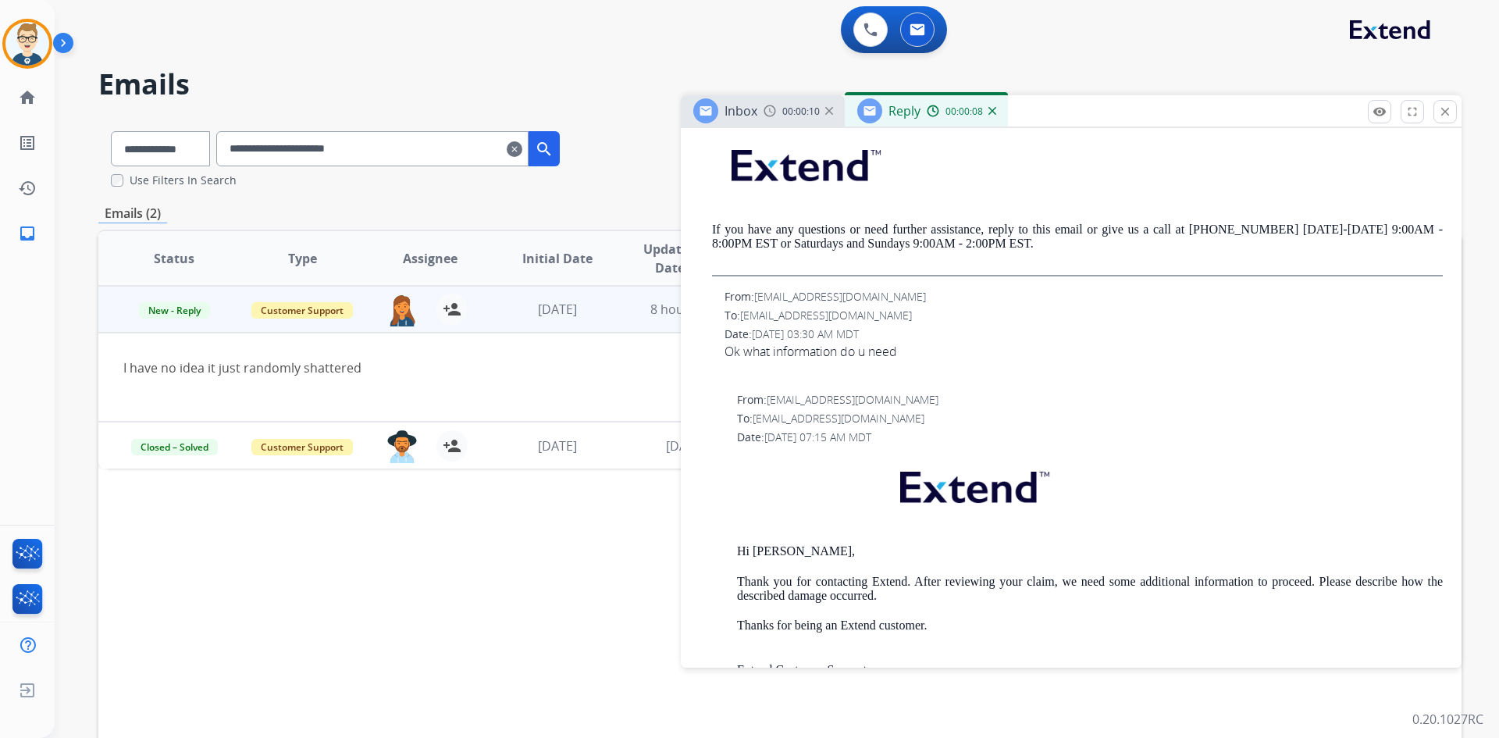
scroll to position [1327, 0]
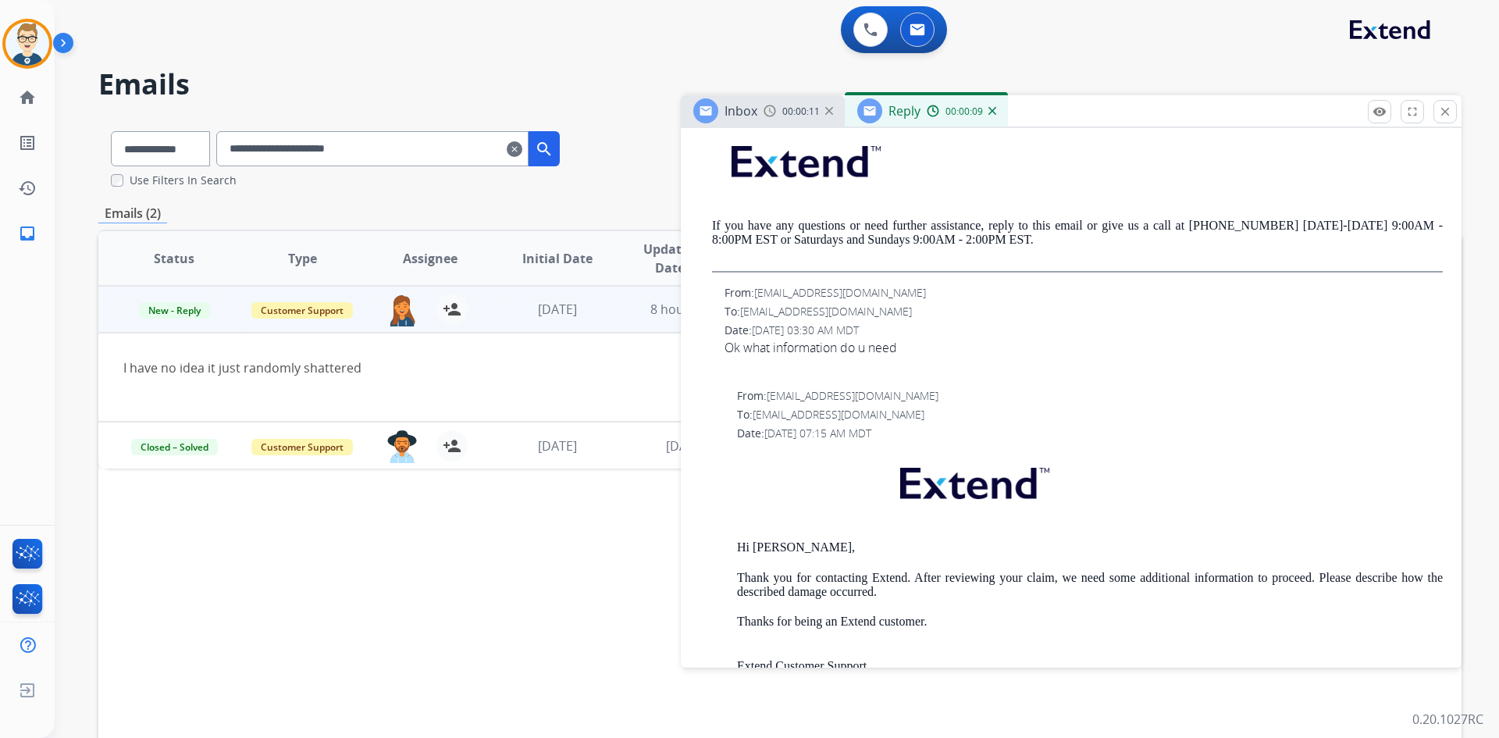
click at [771, 543] on p "Hi Ciarra Valoroso," at bounding box center [1090, 547] width 706 height 14
copy p "Ciarra"
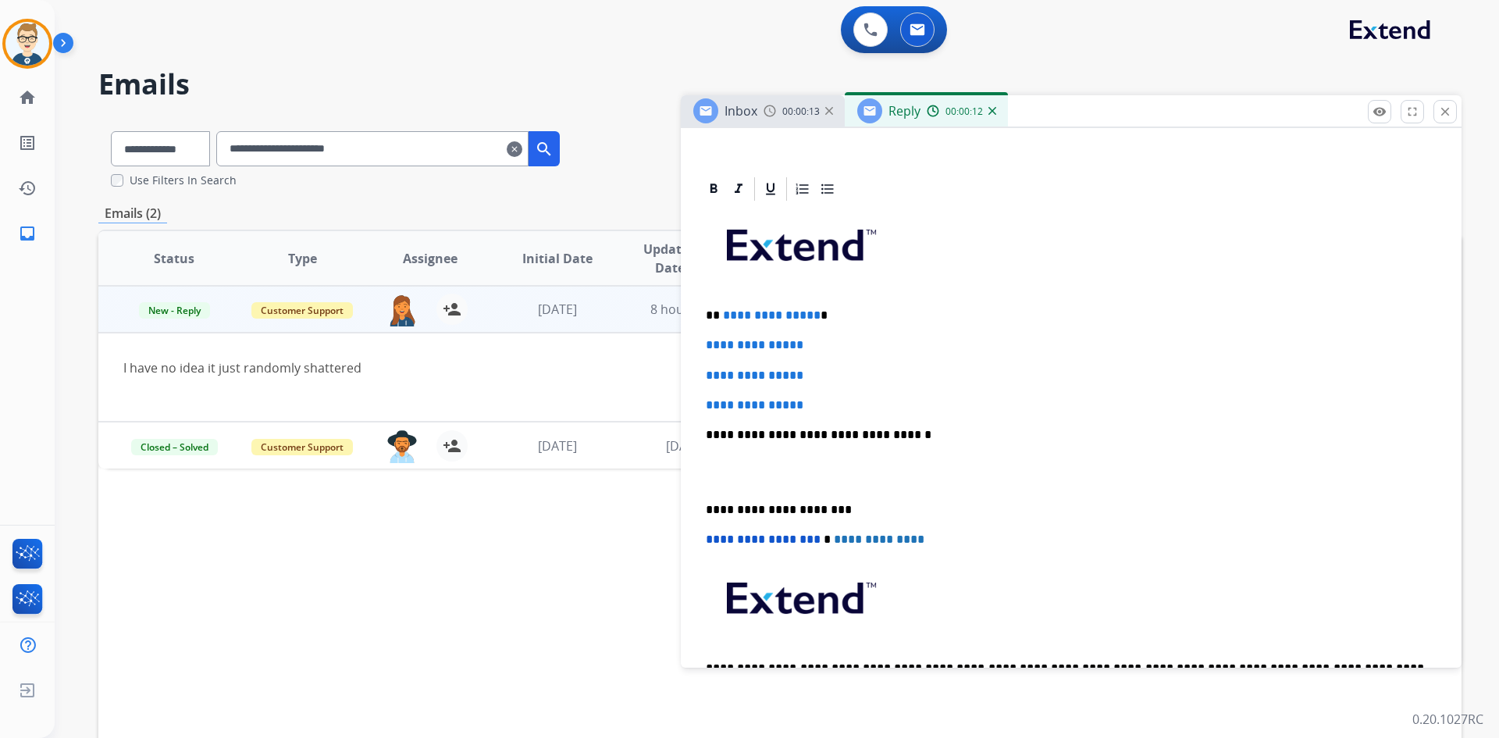
scroll to position [156, 0]
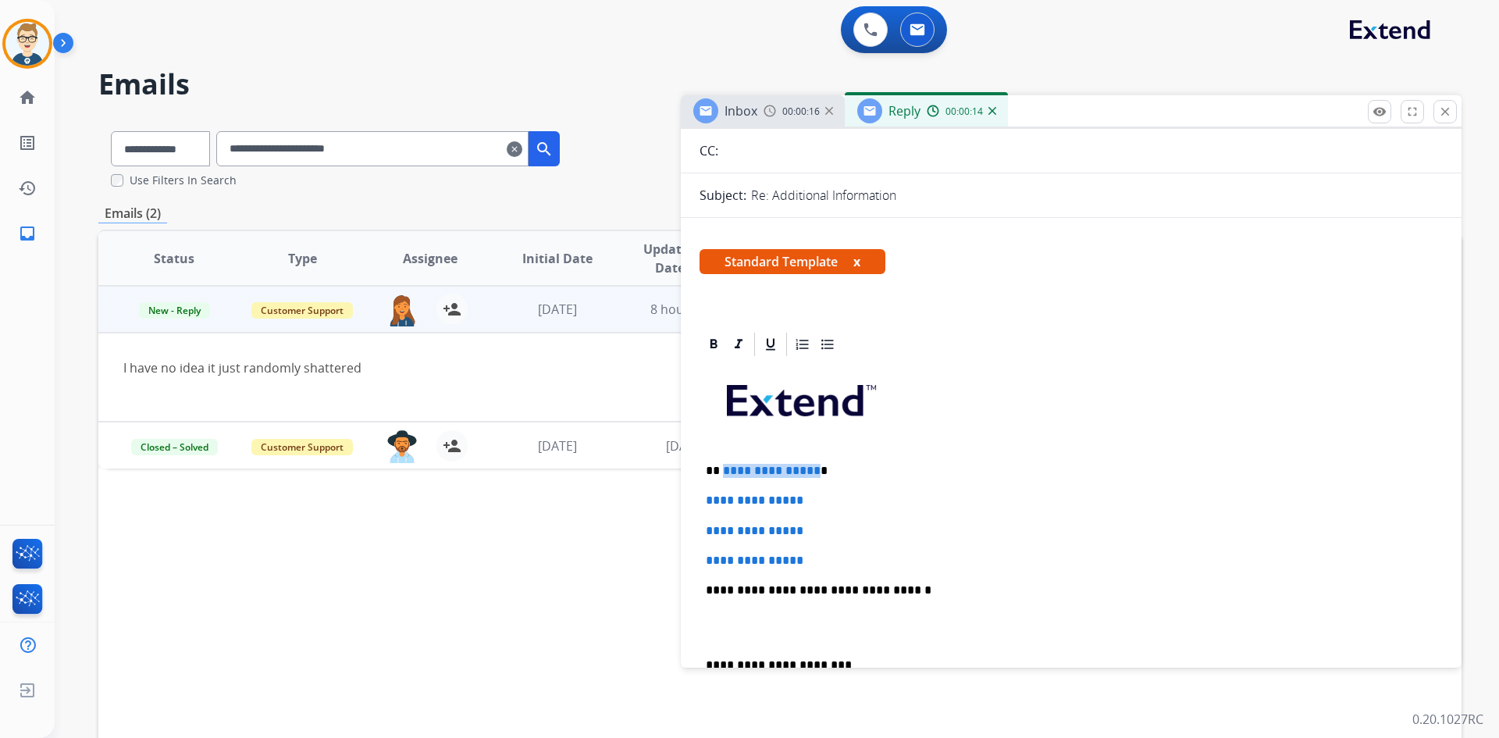
drag, startPoint x: 811, startPoint y: 469, endPoint x: 722, endPoint y: 472, distance: 89.1
click at [723, 472] on span "**********" at bounding box center [772, 471] width 98 height 12
drag, startPoint x: 816, startPoint y: 560, endPoint x: 685, endPoint y: 497, distance: 145.6
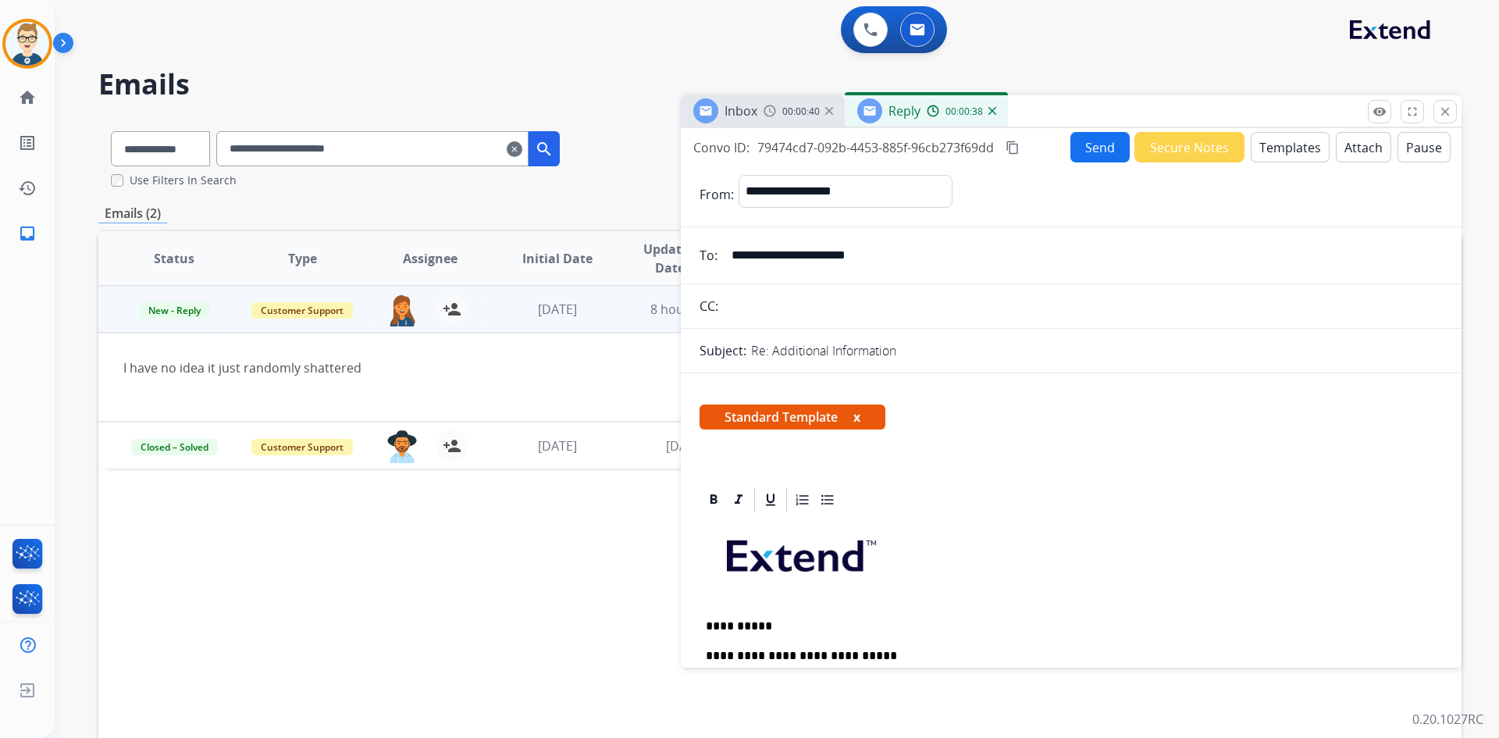
scroll to position [0, 0]
click at [1092, 159] on button "Send" at bounding box center [1100, 148] width 59 height 30
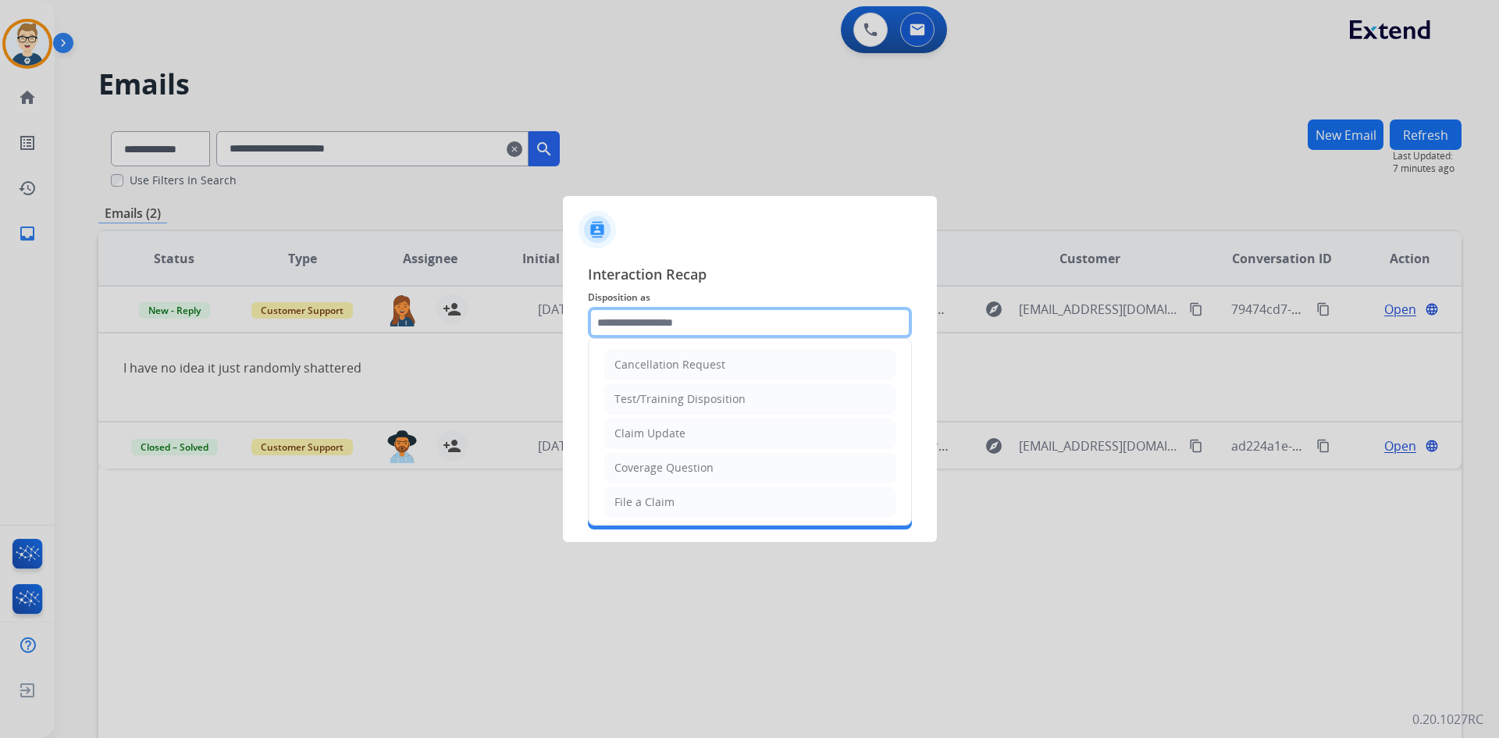
click at [643, 319] on input "text" at bounding box center [750, 322] width 324 height 31
click at [659, 428] on div "Claim Update" at bounding box center [650, 434] width 71 height 16
type input "**********"
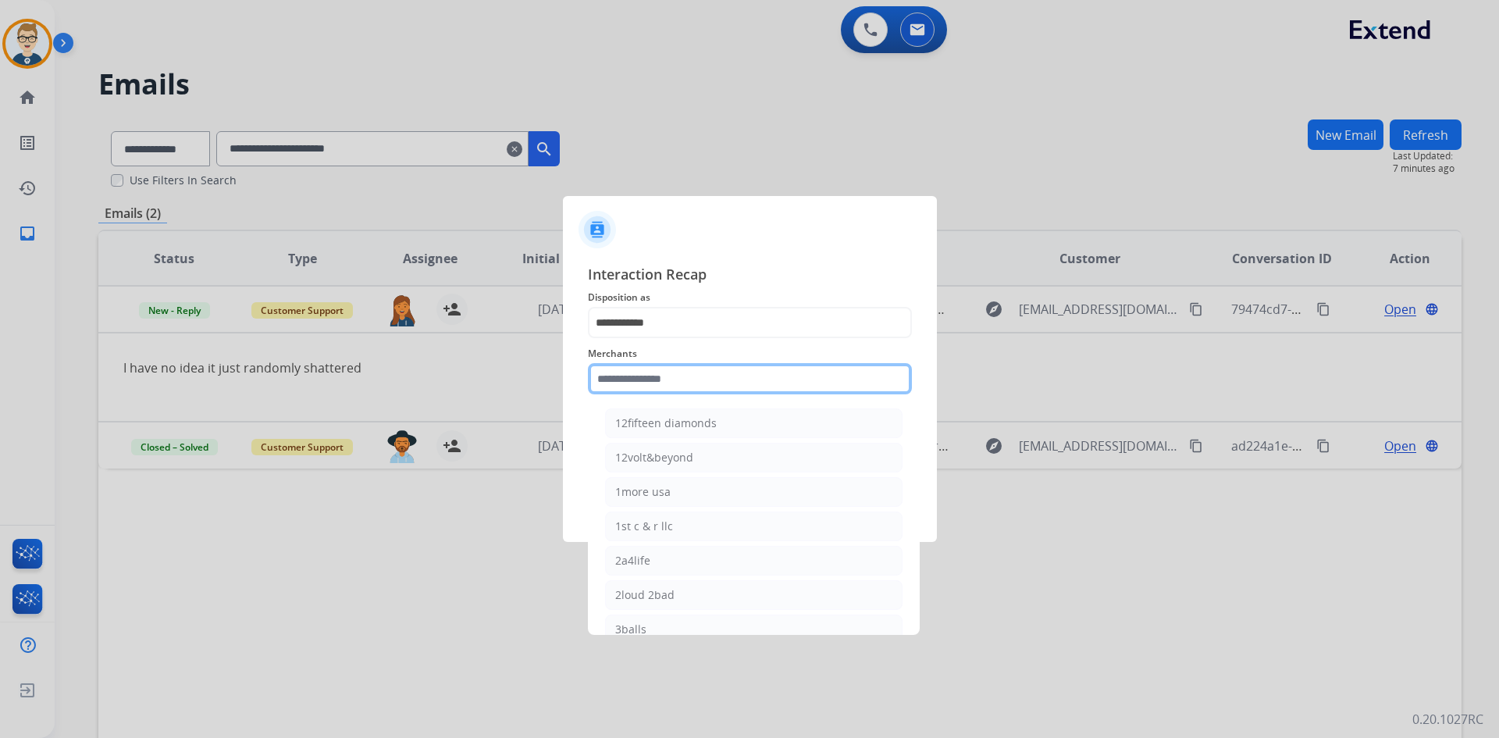
click at [678, 374] on input "text" at bounding box center [750, 378] width 324 height 31
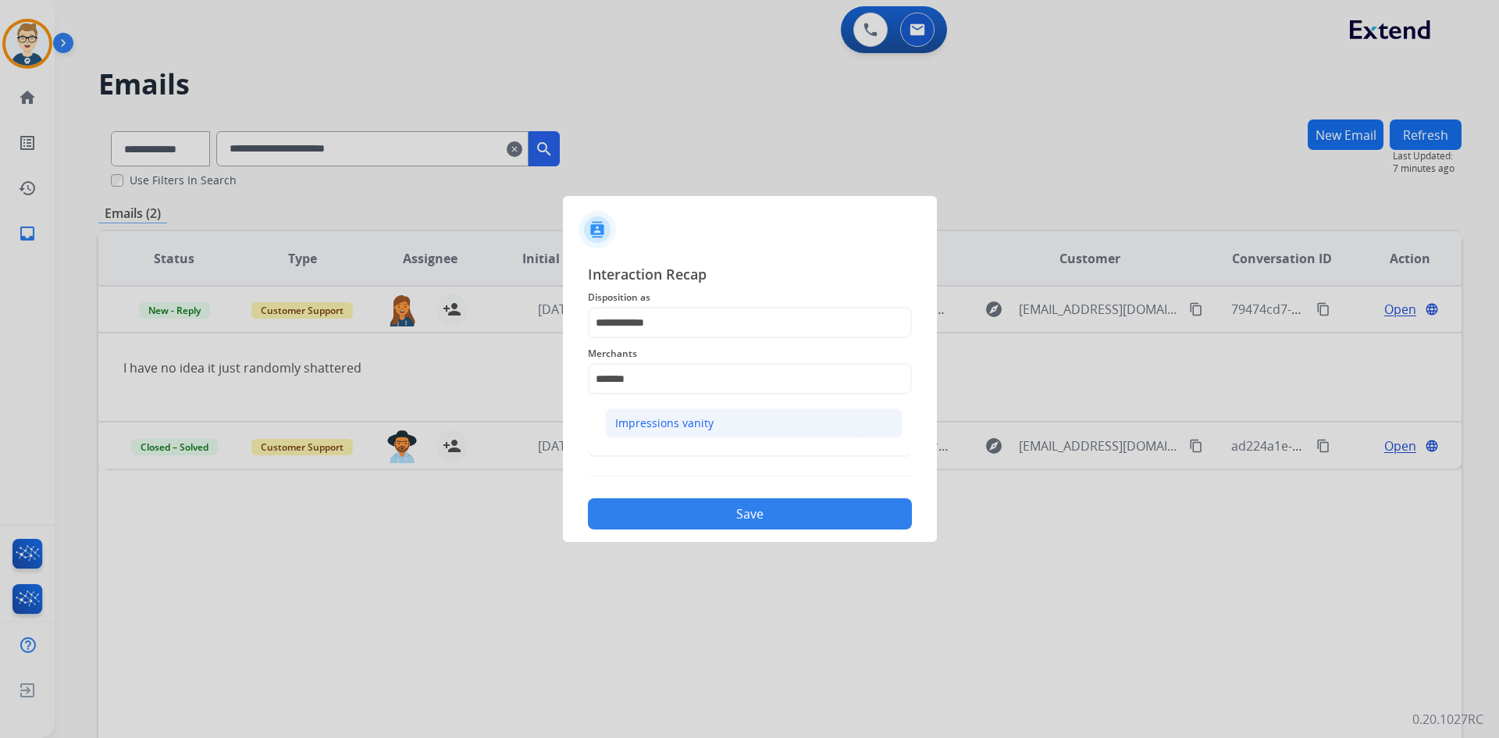
click at [703, 426] on div "Impressions vanity" at bounding box center [664, 423] width 98 height 16
type input "**********"
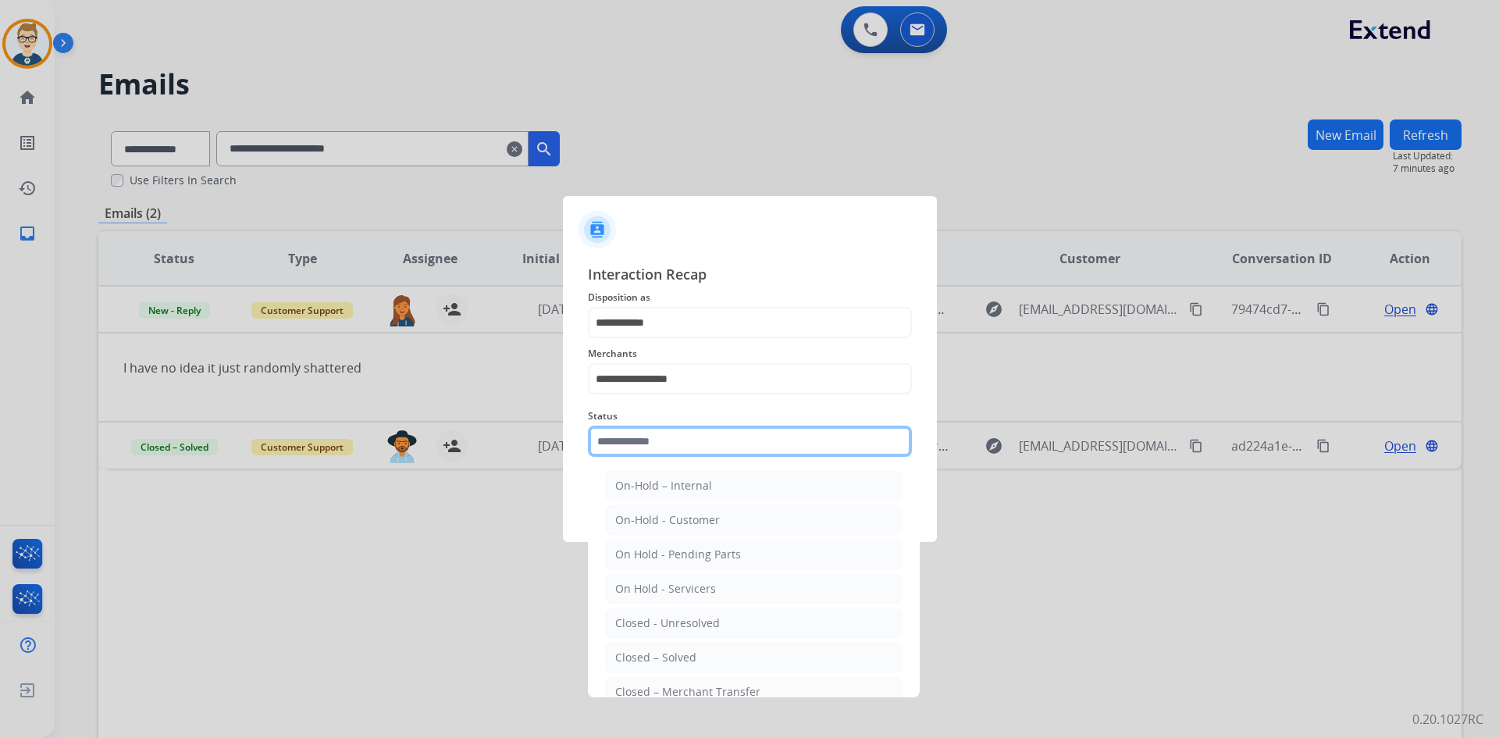
click at [660, 447] on input "text" at bounding box center [750, 441] width 324 height 31
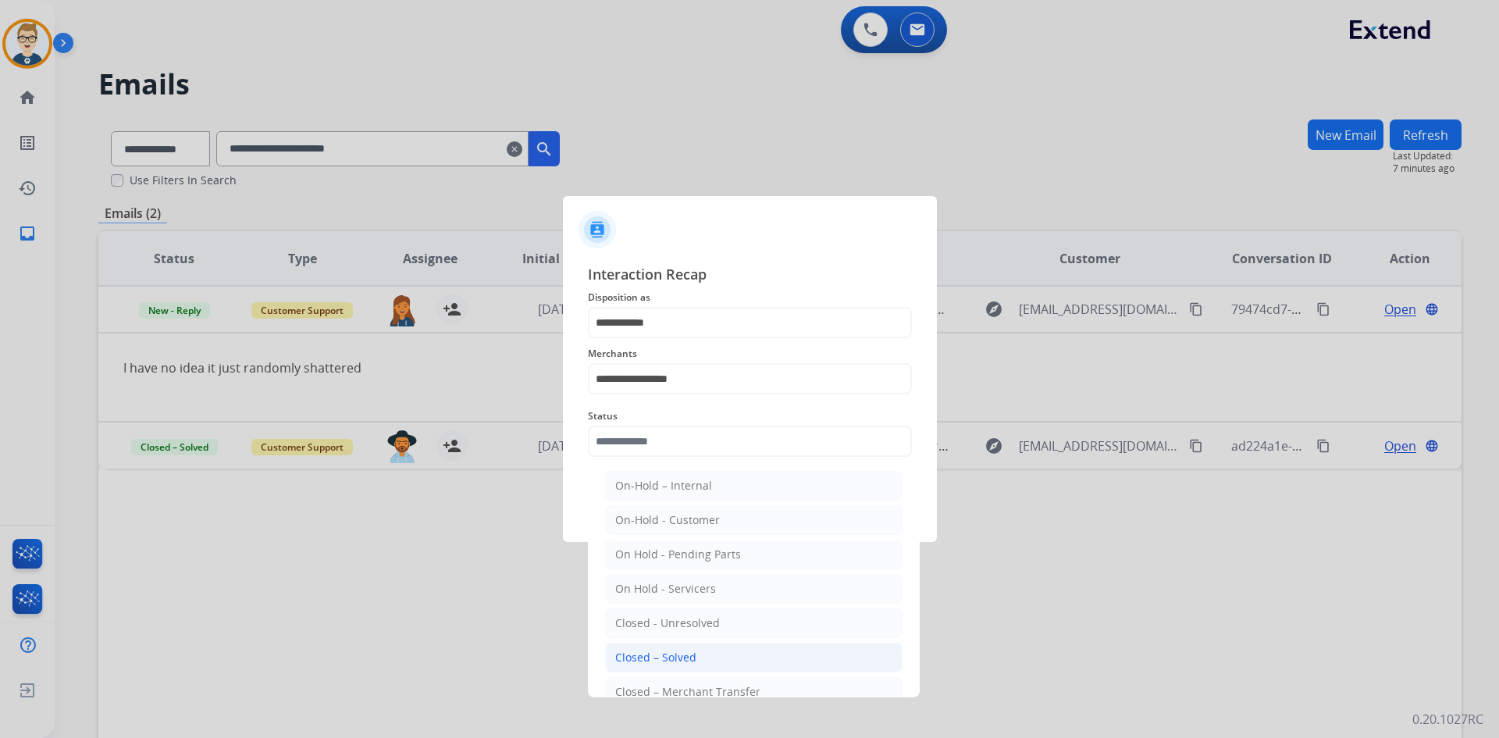
click at [646, 660] on div "Closed – Solved" at bounding box center [655, 658] width 81 height 16
type input "**********"
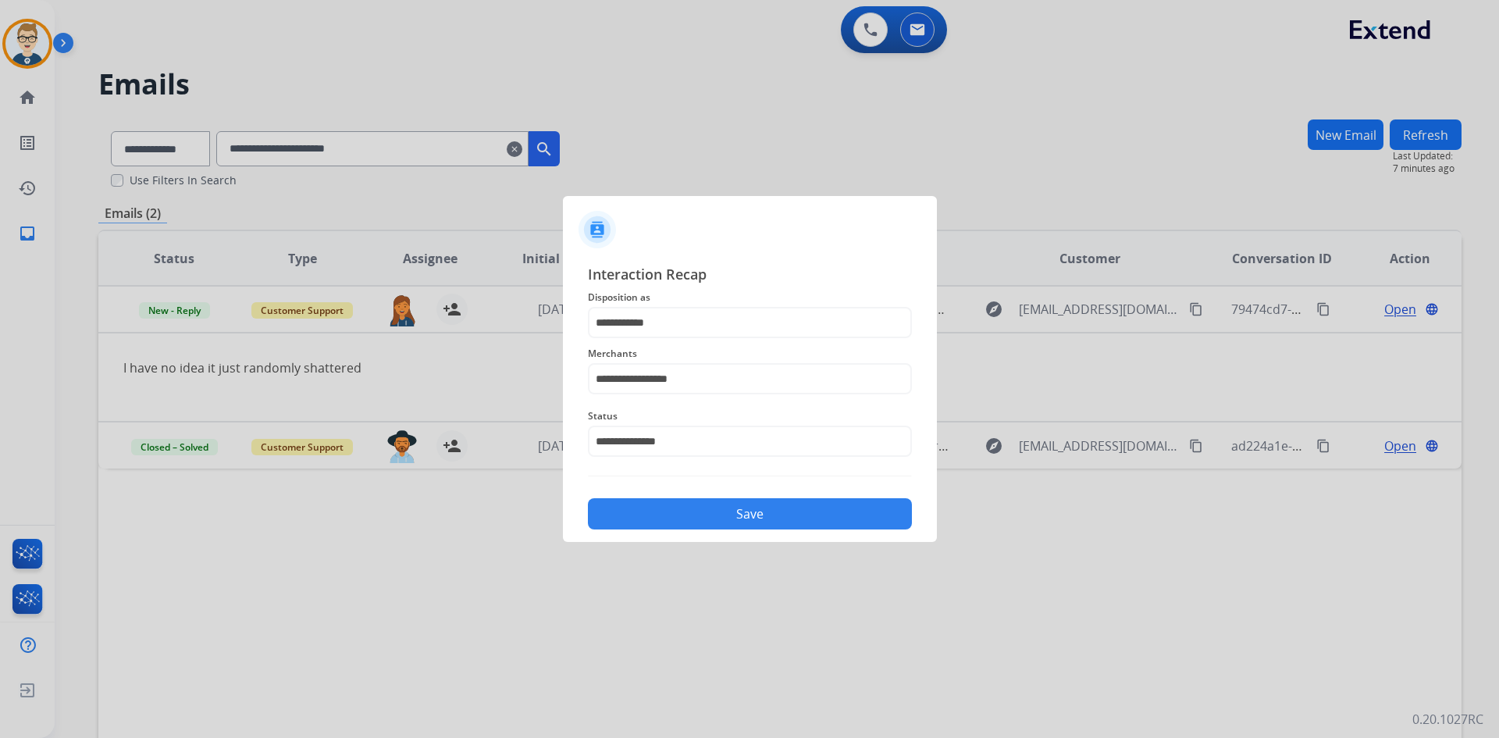
click at [674, 513] on button "Save" at bounding box center [750, 513] width 324 height 31
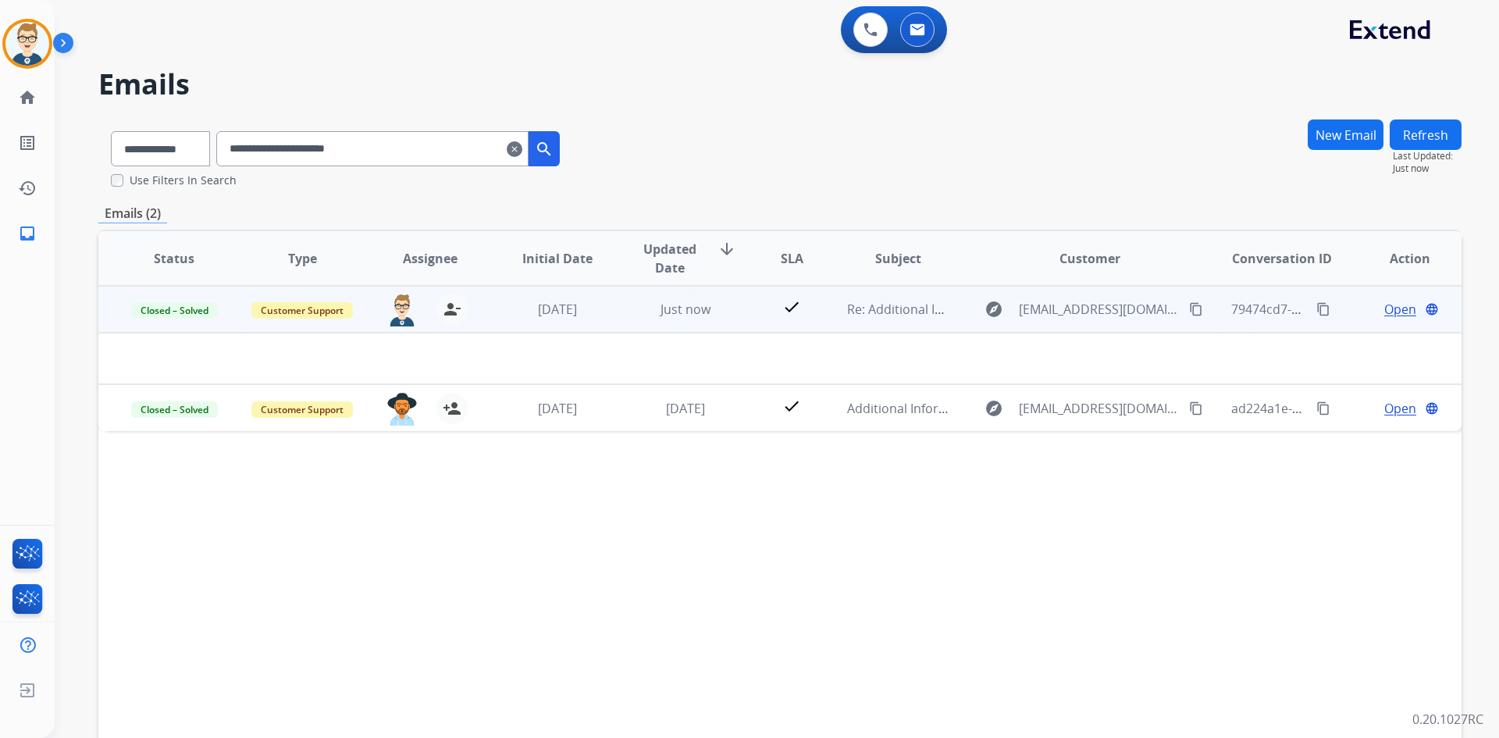
click at [612, 315] on td "Just now" at bounding box center [674, 309] width 128 height 47
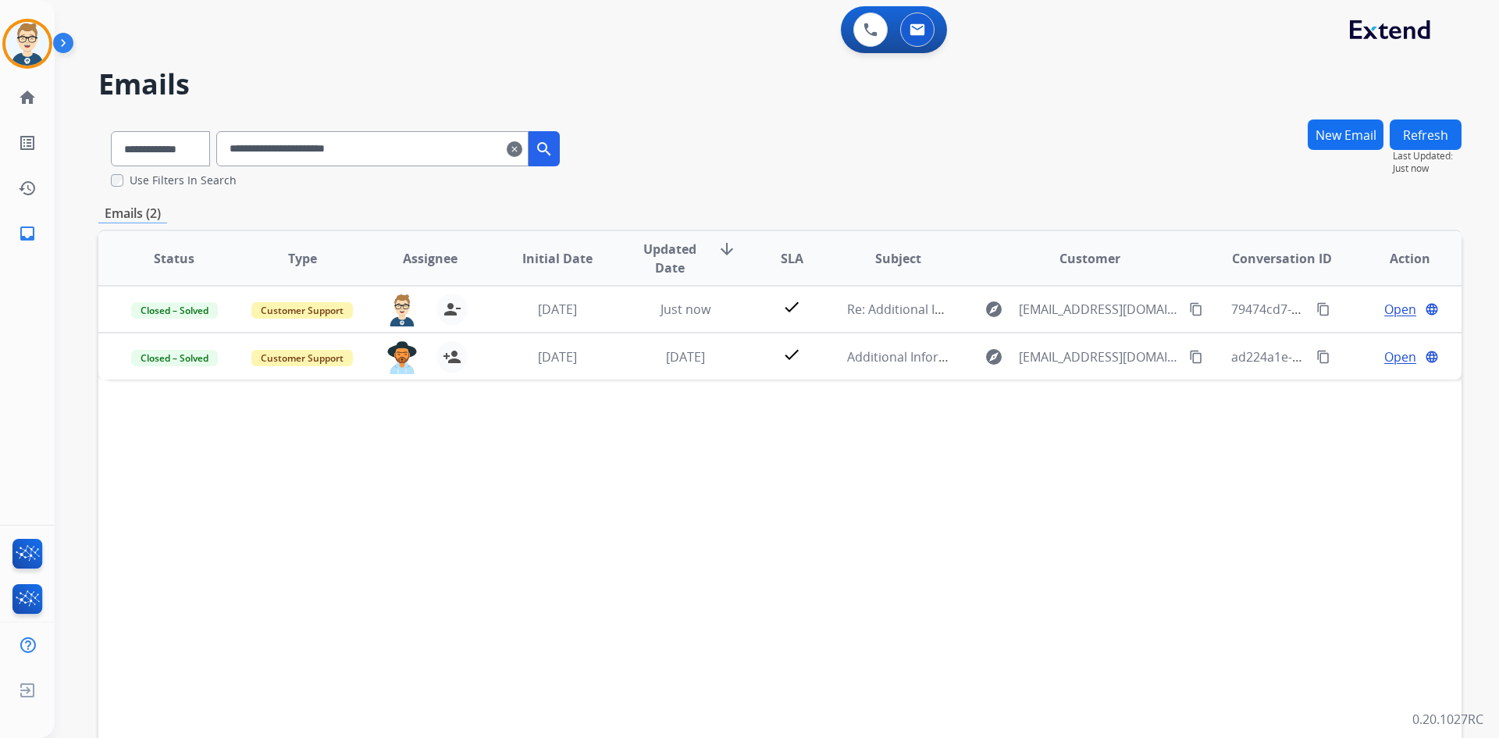
click at [522, 149] on mat-icon "clear" at bounding box center [515, 149] width 16 height 19
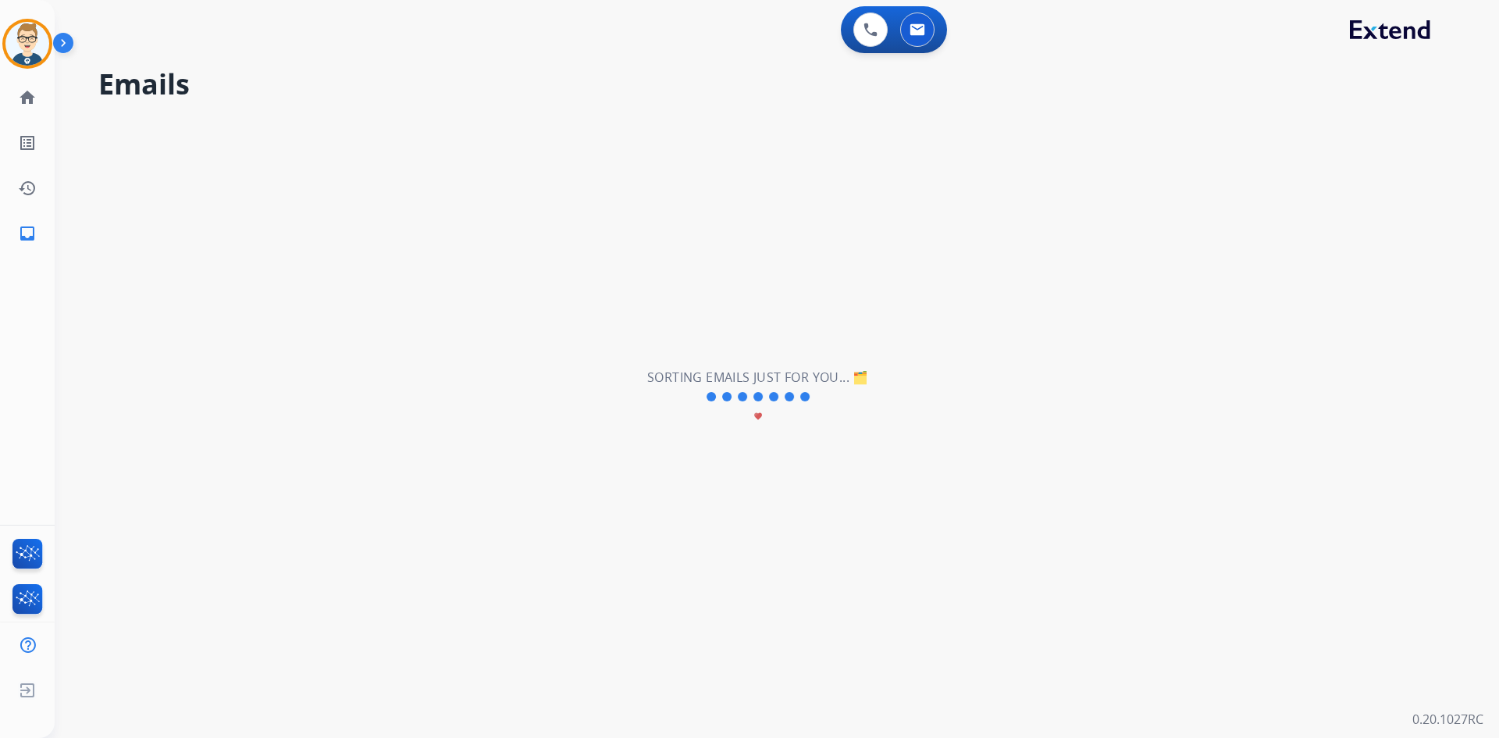
select select "**********"
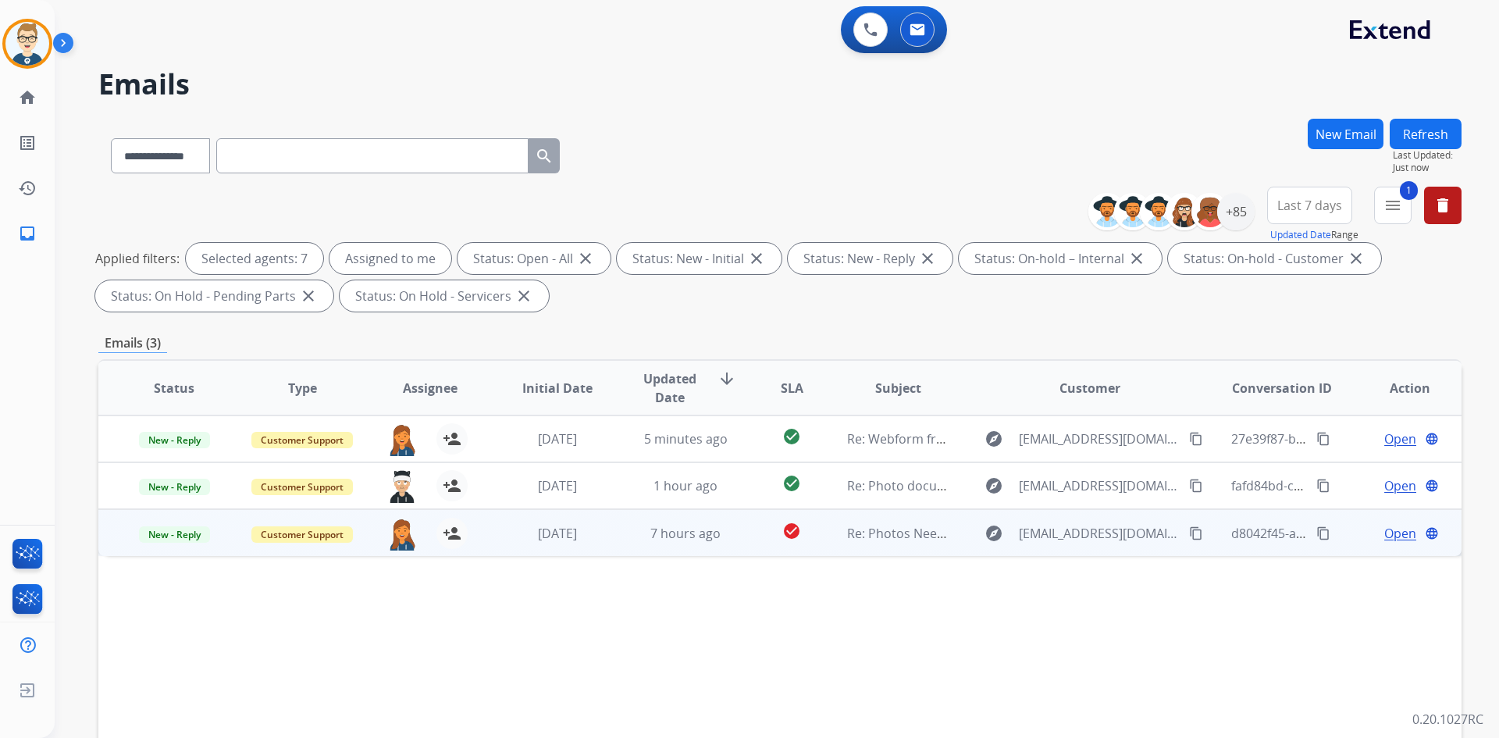
click at [1389, 537] on span "Open" at bounding box center [1400, 533] width 32 height 19
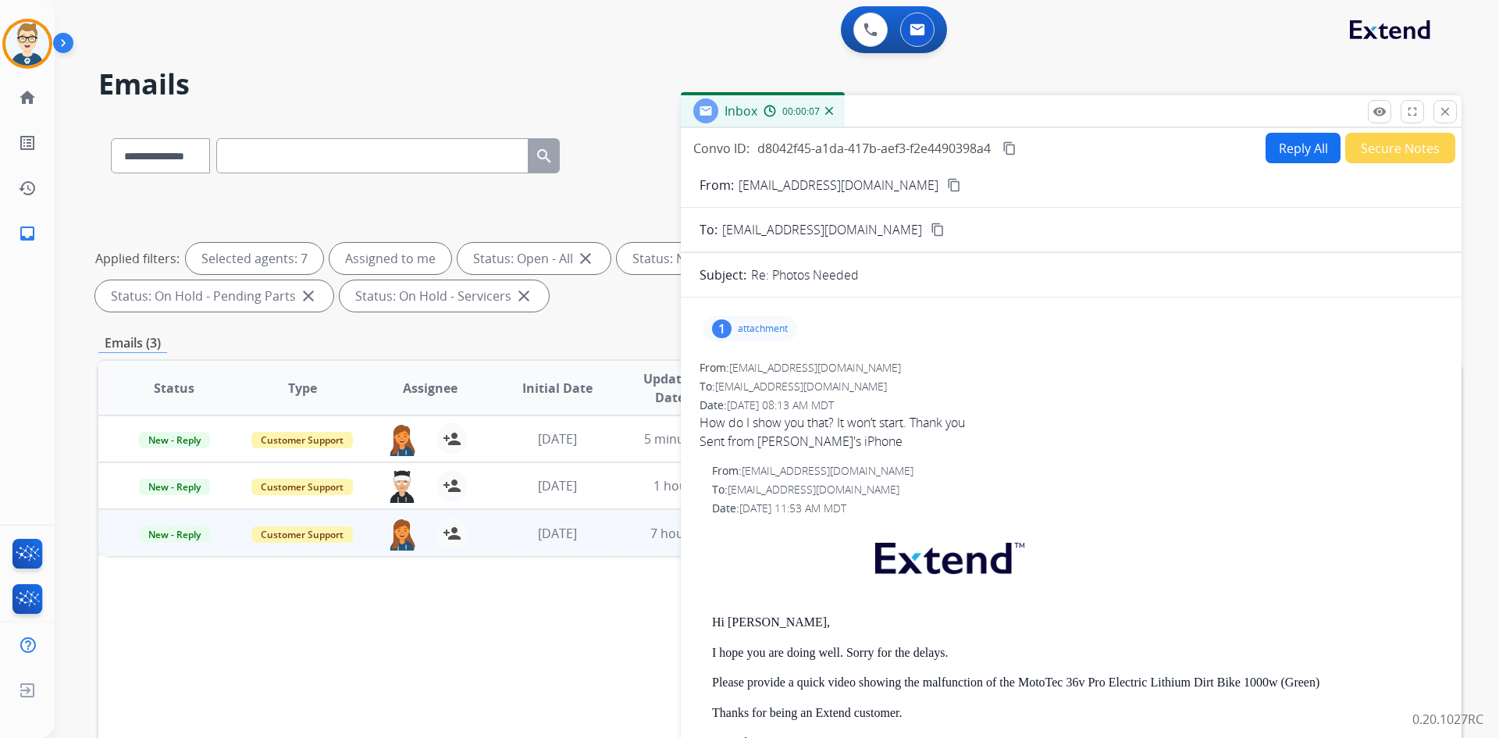
click at [757, 329] on p "attachment" at bounding box center [763, 328] width 50 height 12
click at [910, 185] on div "From: karabsmith77@gmail.com content_copy" at bounding box center [1071, 185] width 781 height 19
click at [947, 185] on mat-icon "content_copy" at bounding box center [954, 185] width 14 height 14
click at [1266, 141] on button "Reply All" at bounding box center [1303, 148] width 75 height 30
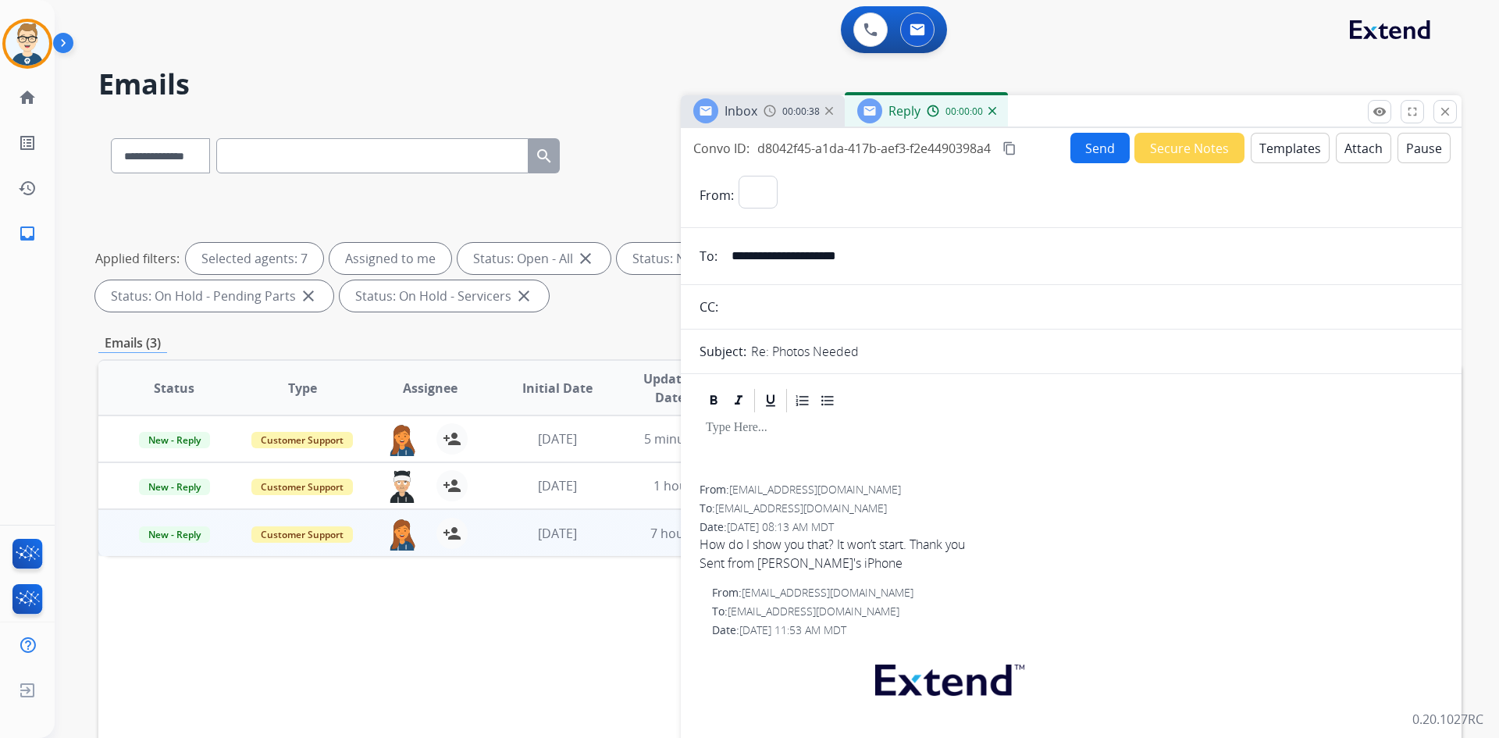
select select "**********"
click at [1266, 141] on button "Templates" at bounding box center [1290, 148] width 79 height 30
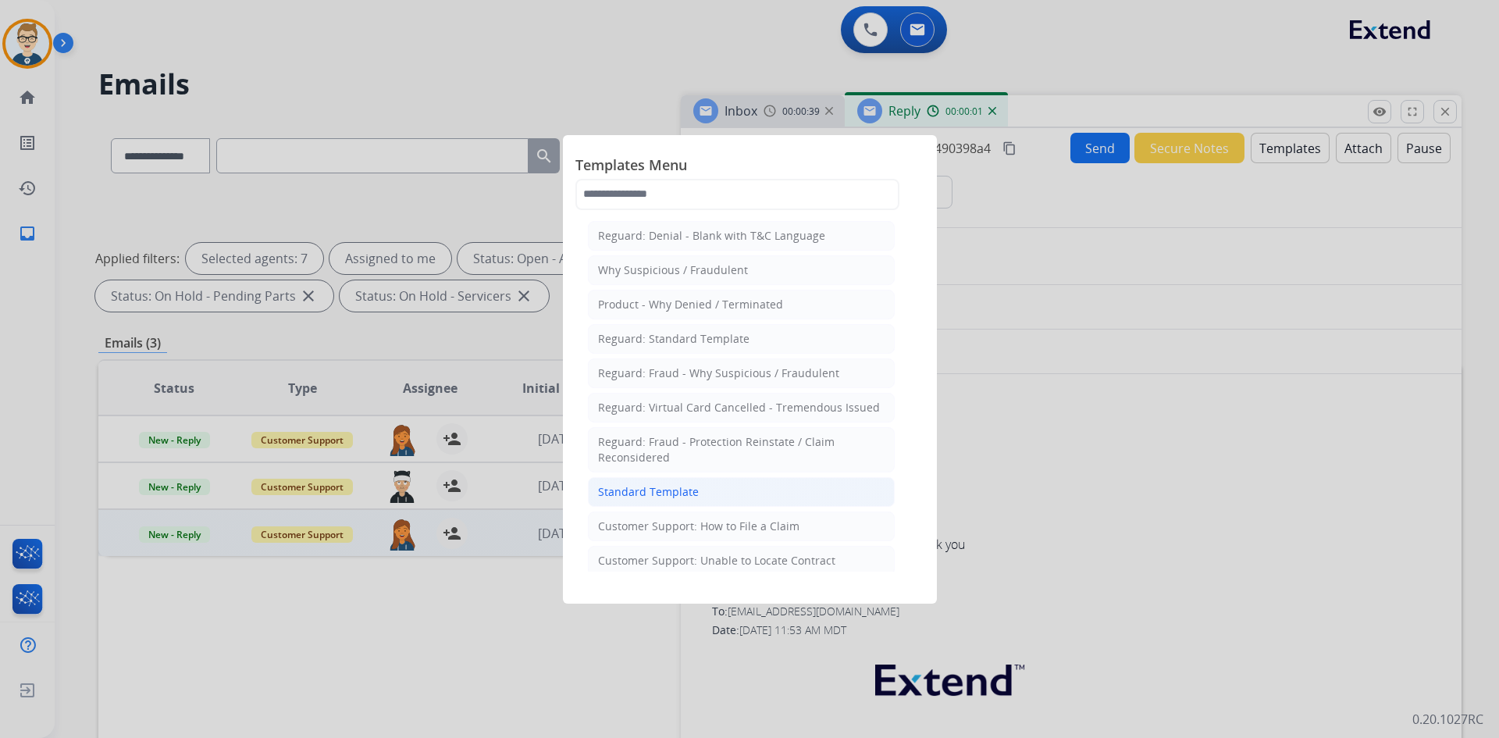
click at [713, 492] on li "Standard Template" at bounding box center [741, 492] width 307 height 30
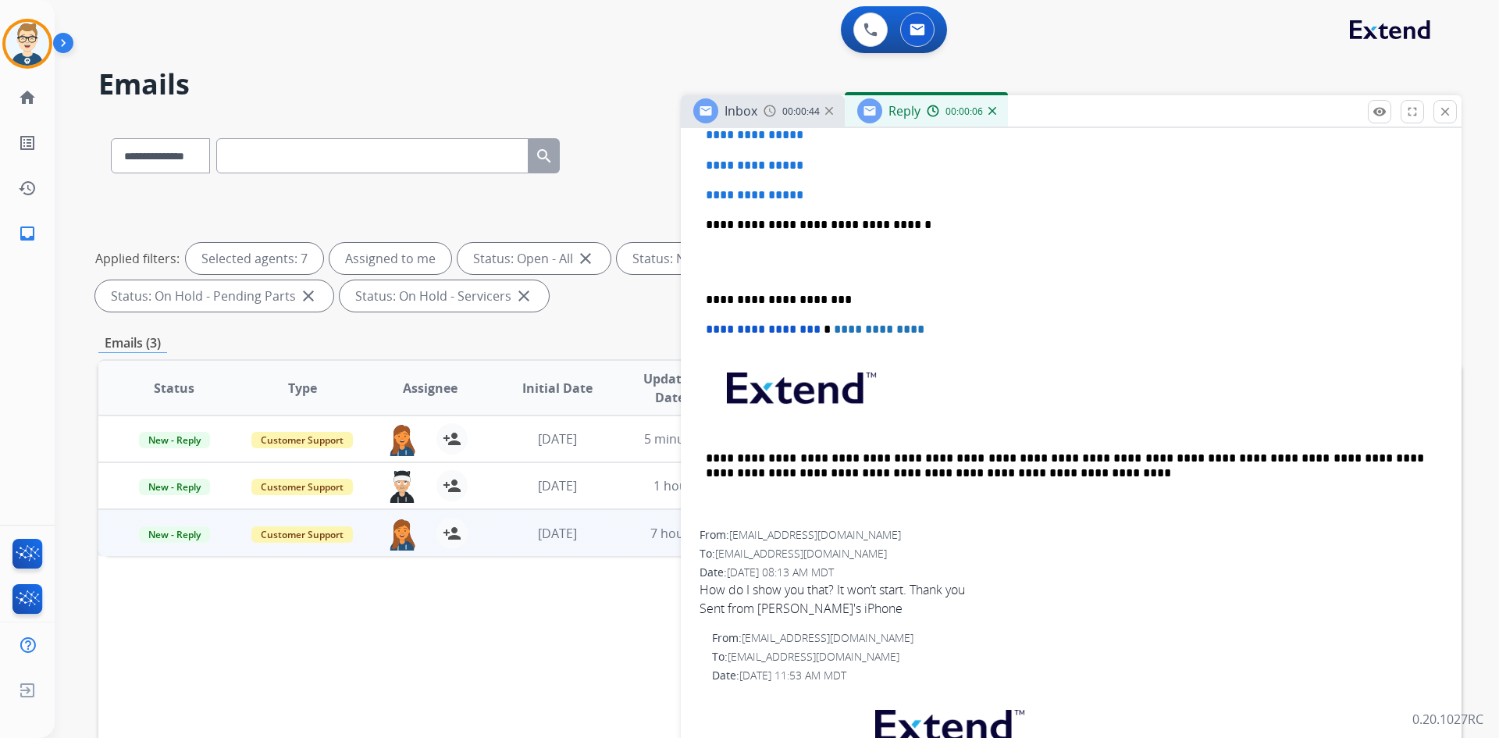
scroll to position [234, 0]
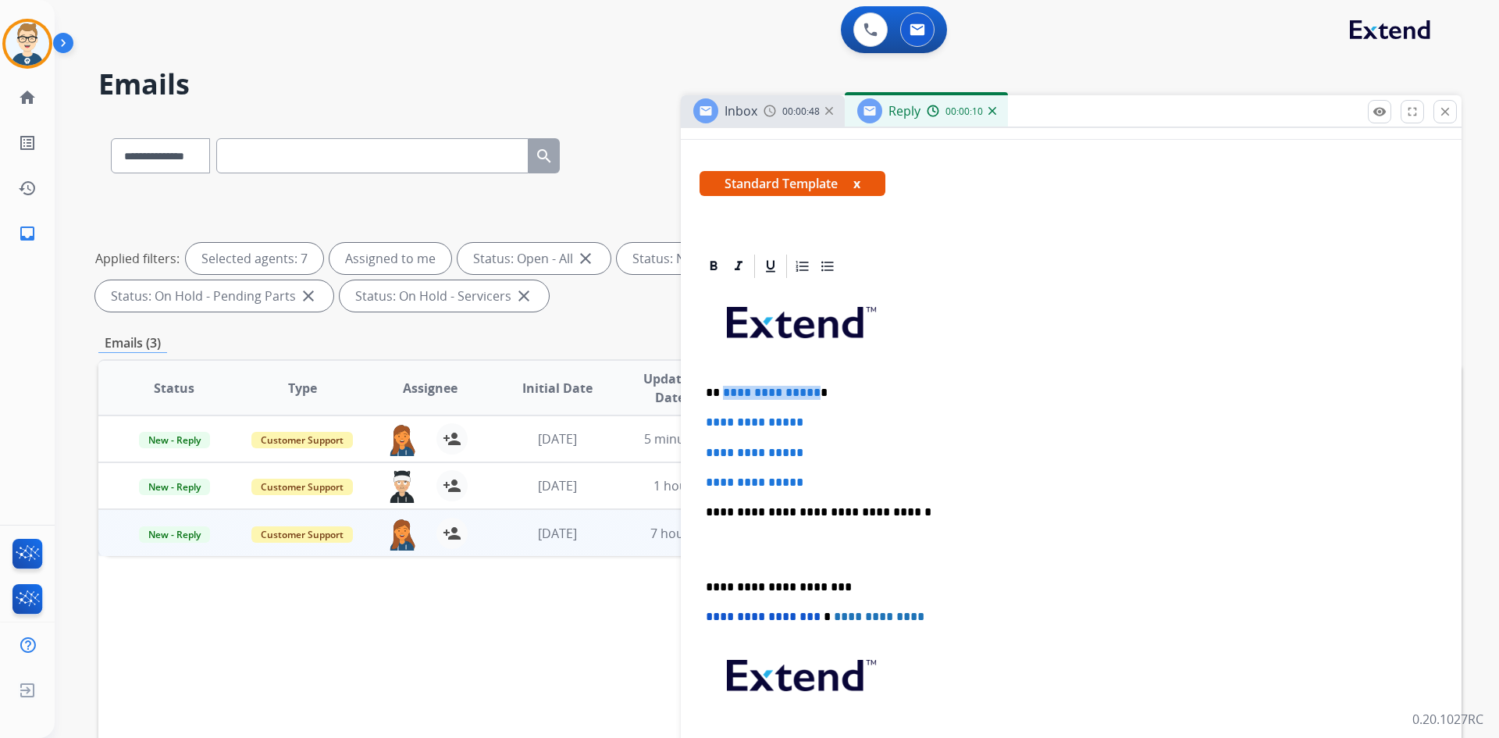
drag, startPoint x: 811, startPoint y: 391, endPoint x: 722, endPoint y: 398, distance: 89.3
click at [722, 398] on p "**********" at bounding box center [1065, 393] width 718 height 14
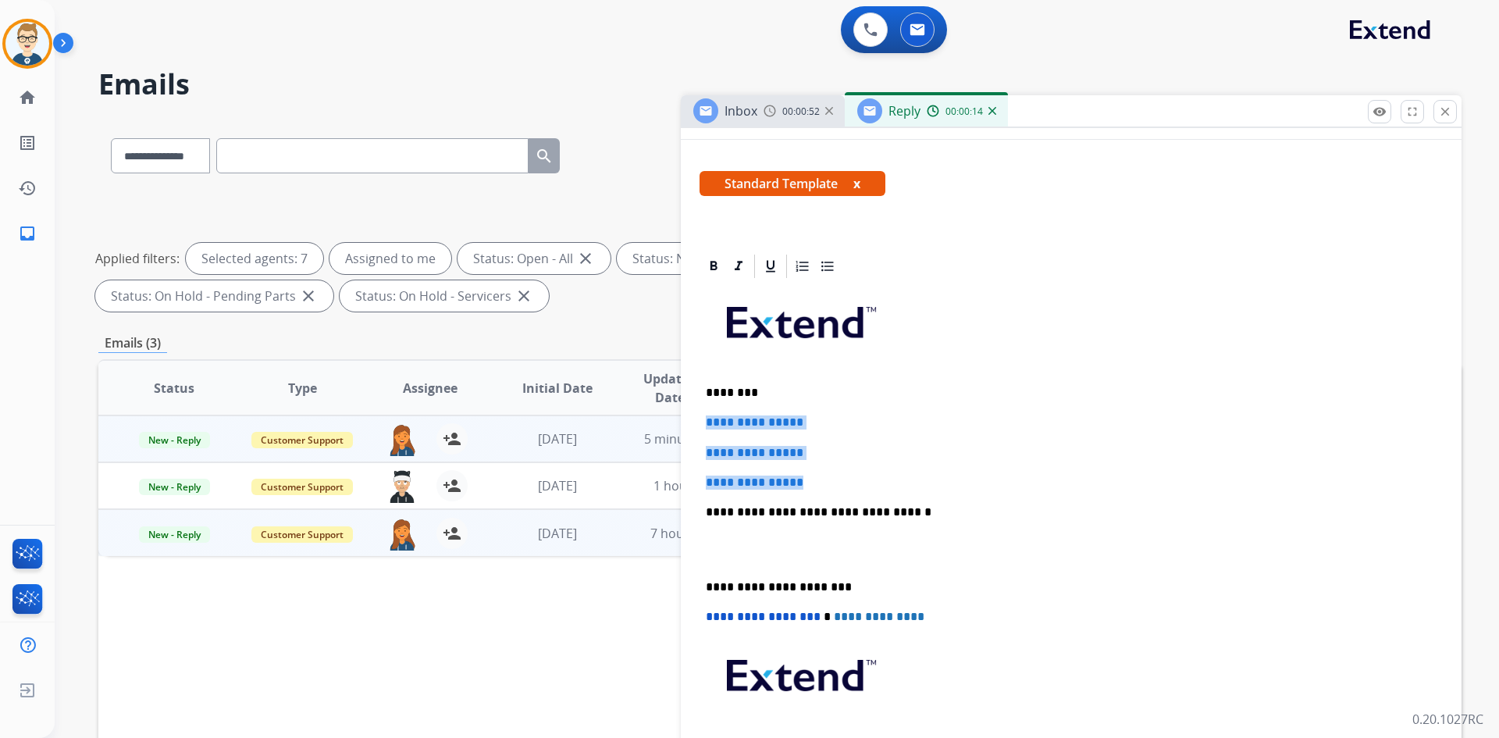
drag, startPoint x: 831, startPoint y: 479, endPoint x: 674, endPoint y: 417, distance: 168.9
click at [674, 417] on div "**********" at bounding box center [779, 541] width 1363 height 845
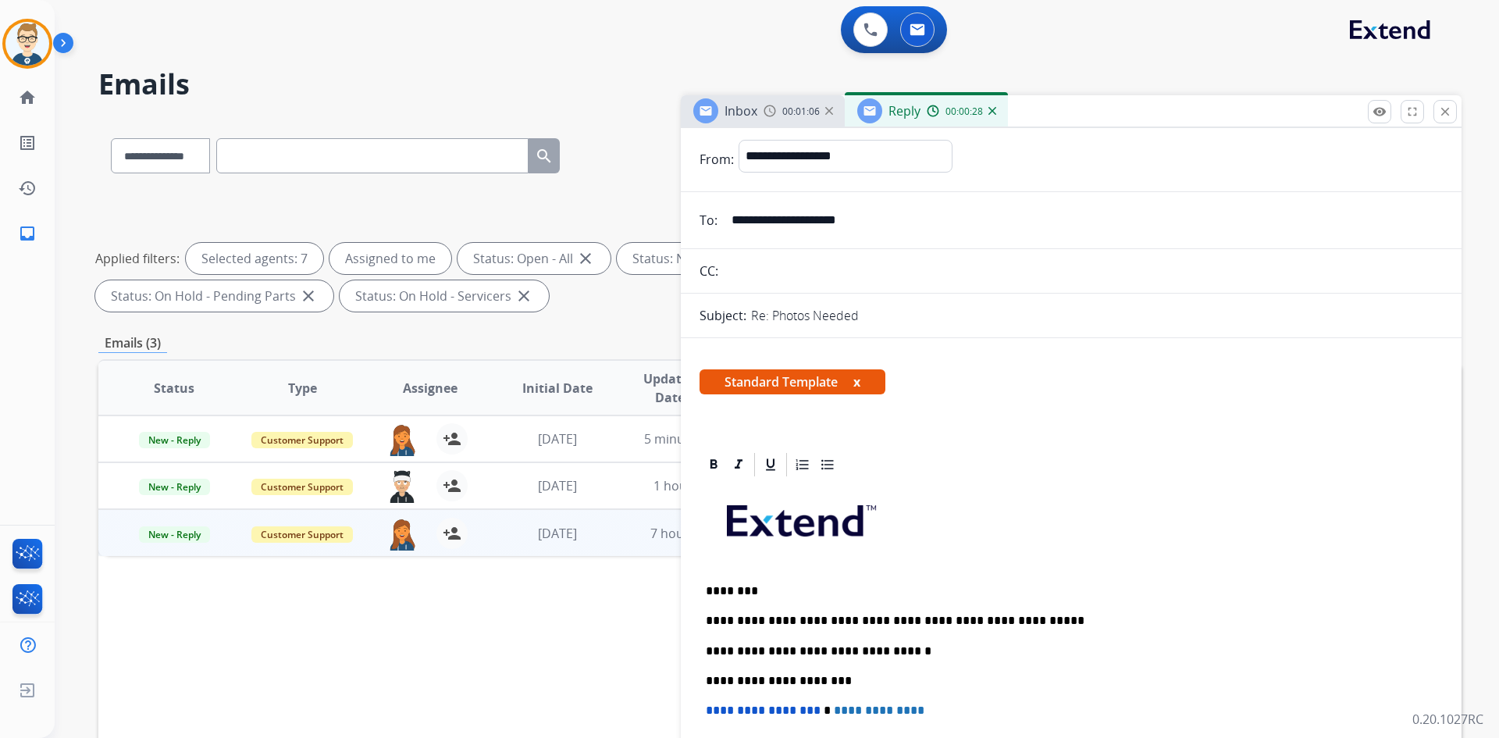
scroll to position [0, 0]
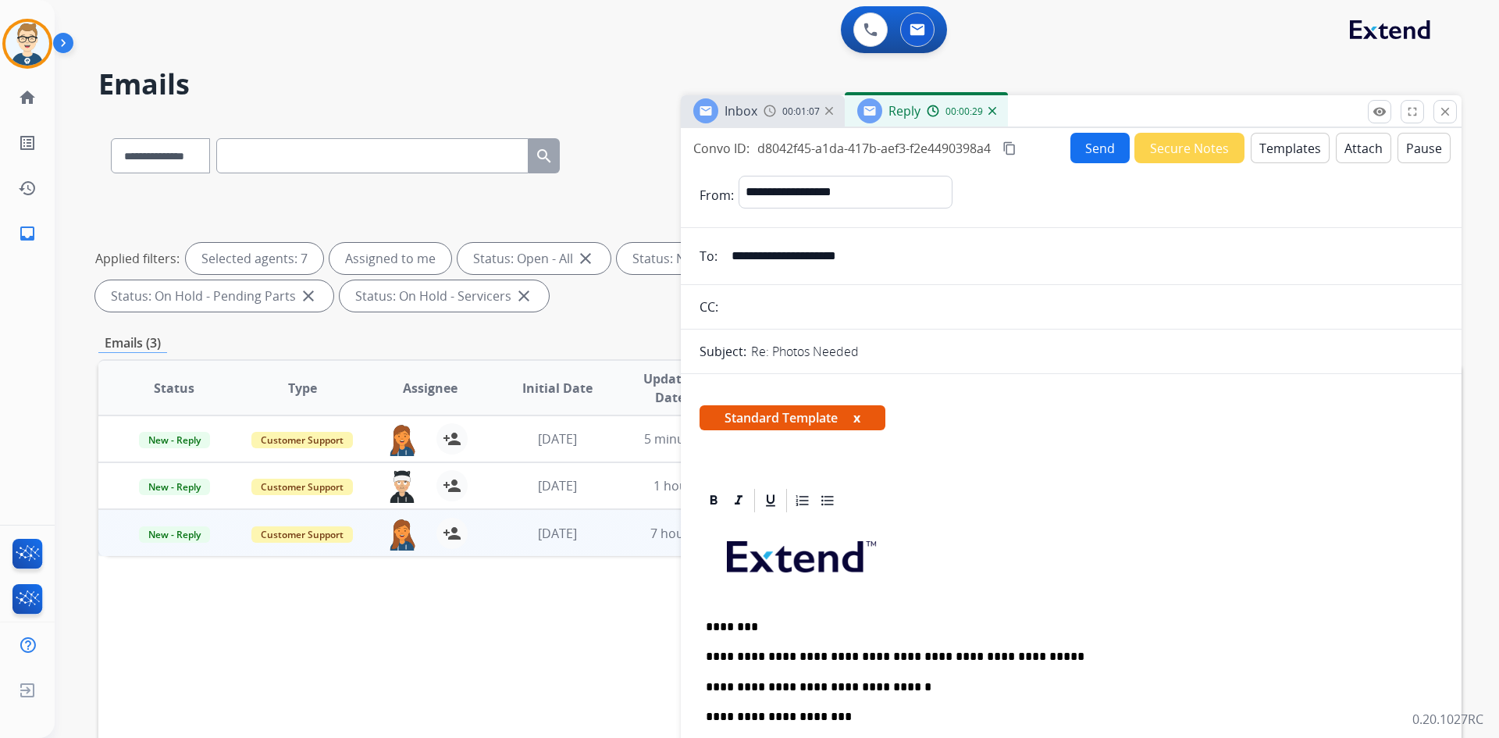
click at [1092, 148] on button "Send" at bounding box center [1100, 148] width 59 height 30
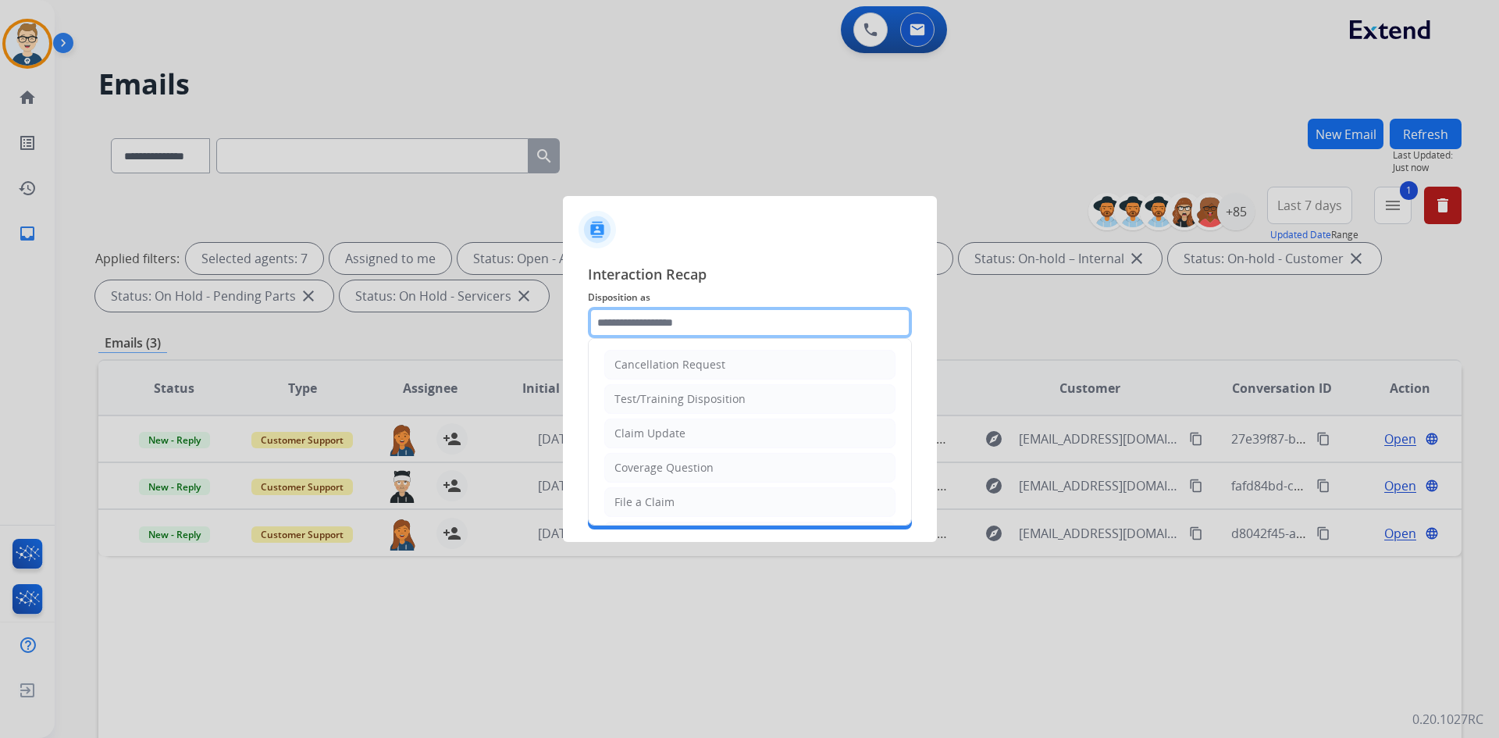
click at [689, 317] on input "text" at bounding box center [750, 322] width 324 height 31
click at [676, 437] on div "Claim Update" at bounding box center [650, 434] width 71 height 16
type input "**********"
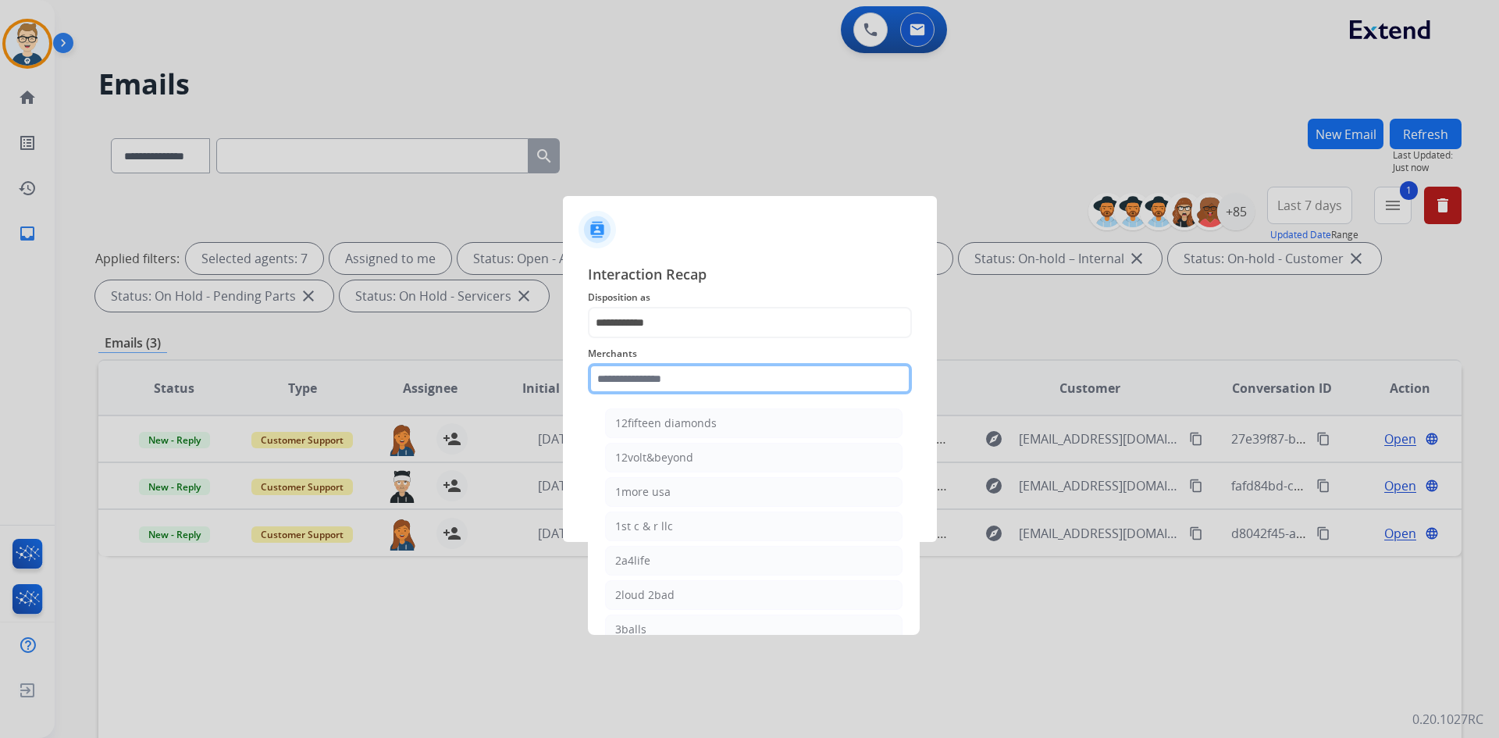
click at [682, 380] on input "text" at bounding box center [750, 378] width 324 height 31
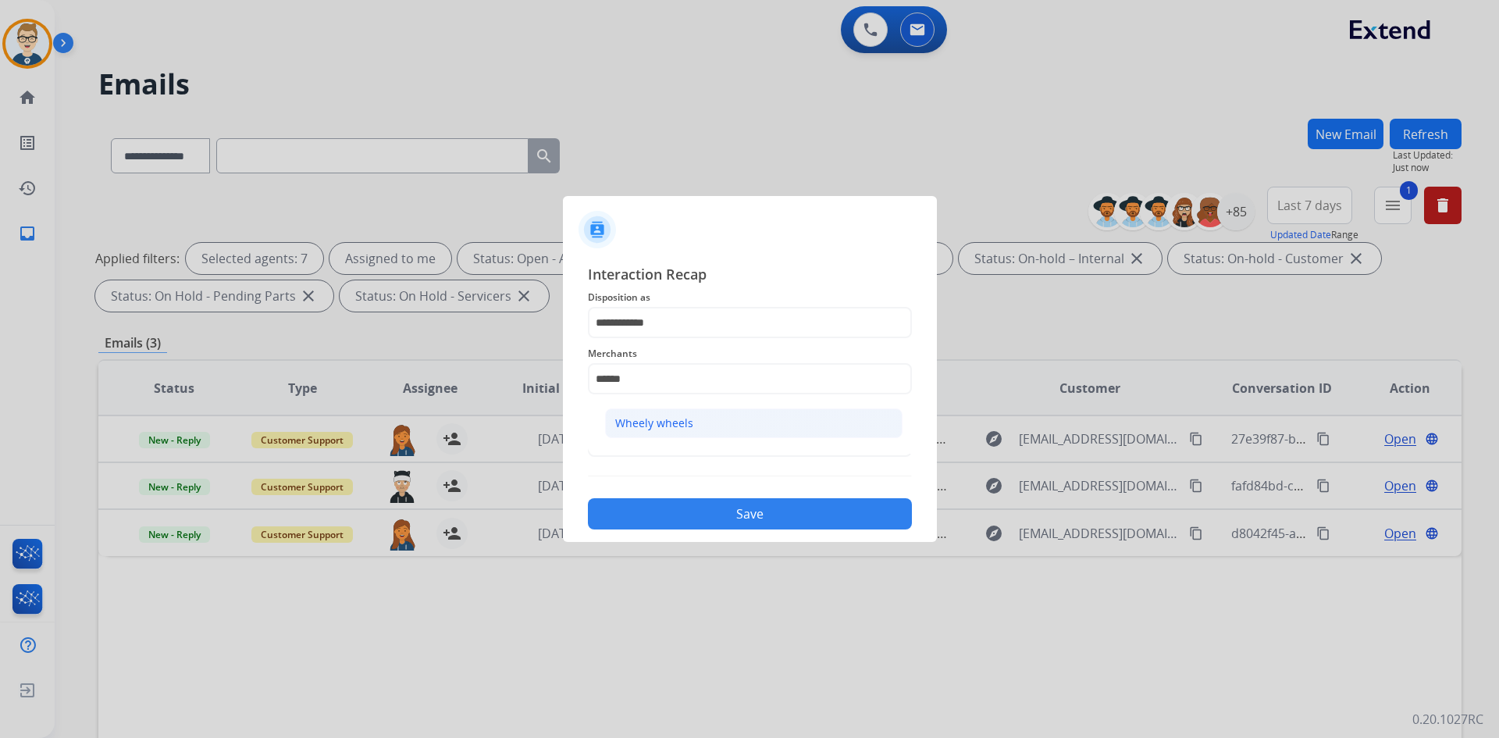
click at [684, 422] on div "Wheely wheels" at bounding box center [654, 423] width 78 height 16
type input "**********"
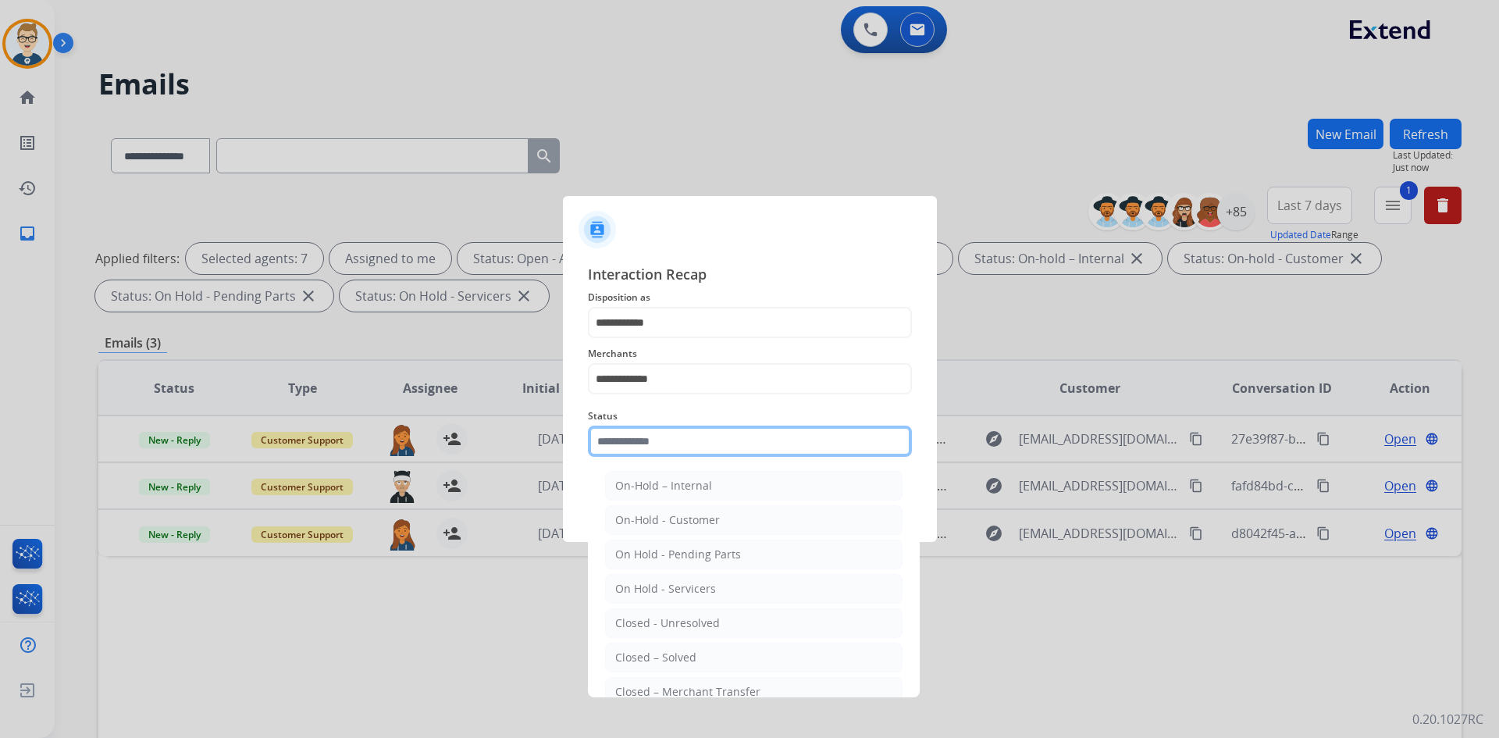
click at [680, 439] on input "text" at bounding box center [750, 441] width 324 height 31
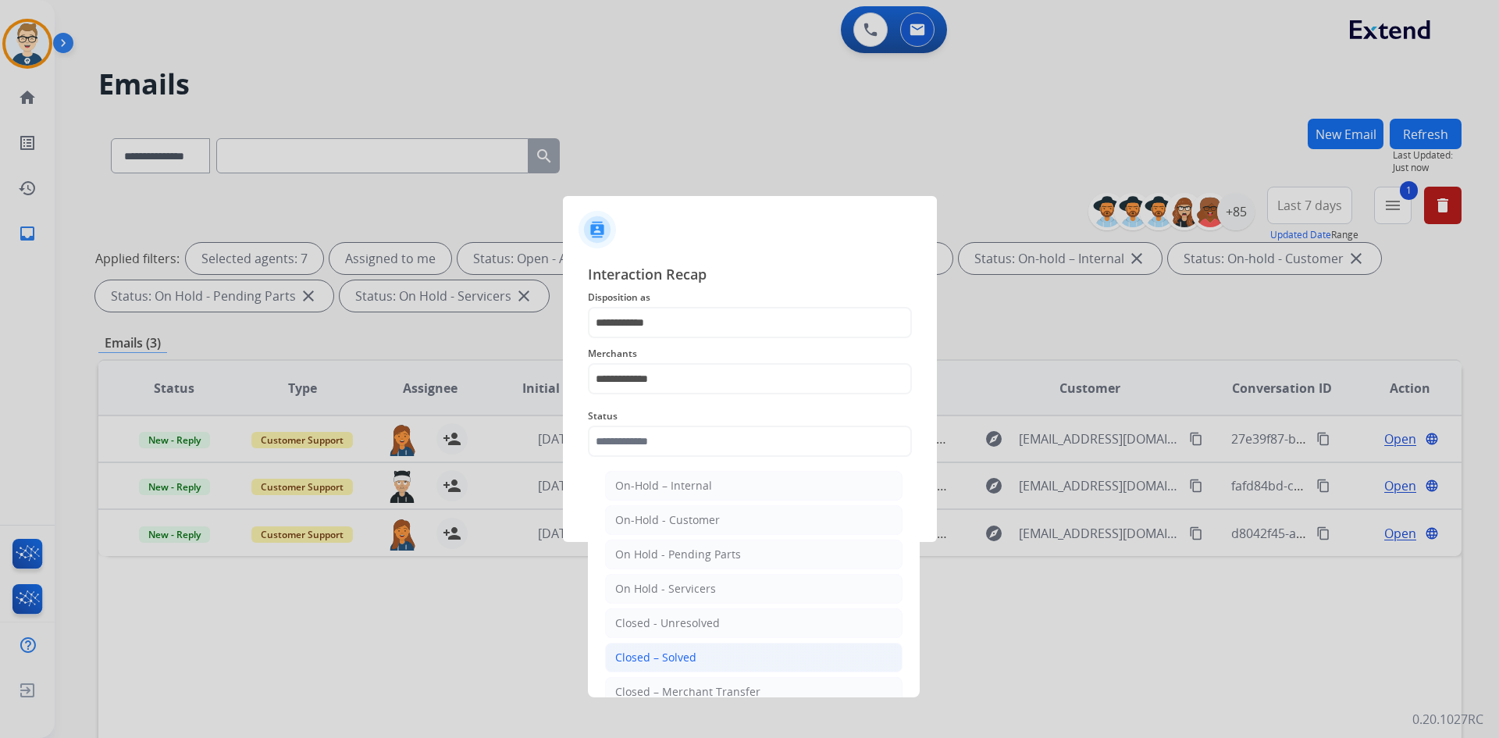
click at [662, 645] on li "Closed – Solved" at bounding box center [754, 658] width 298 height 30
type input "**********"
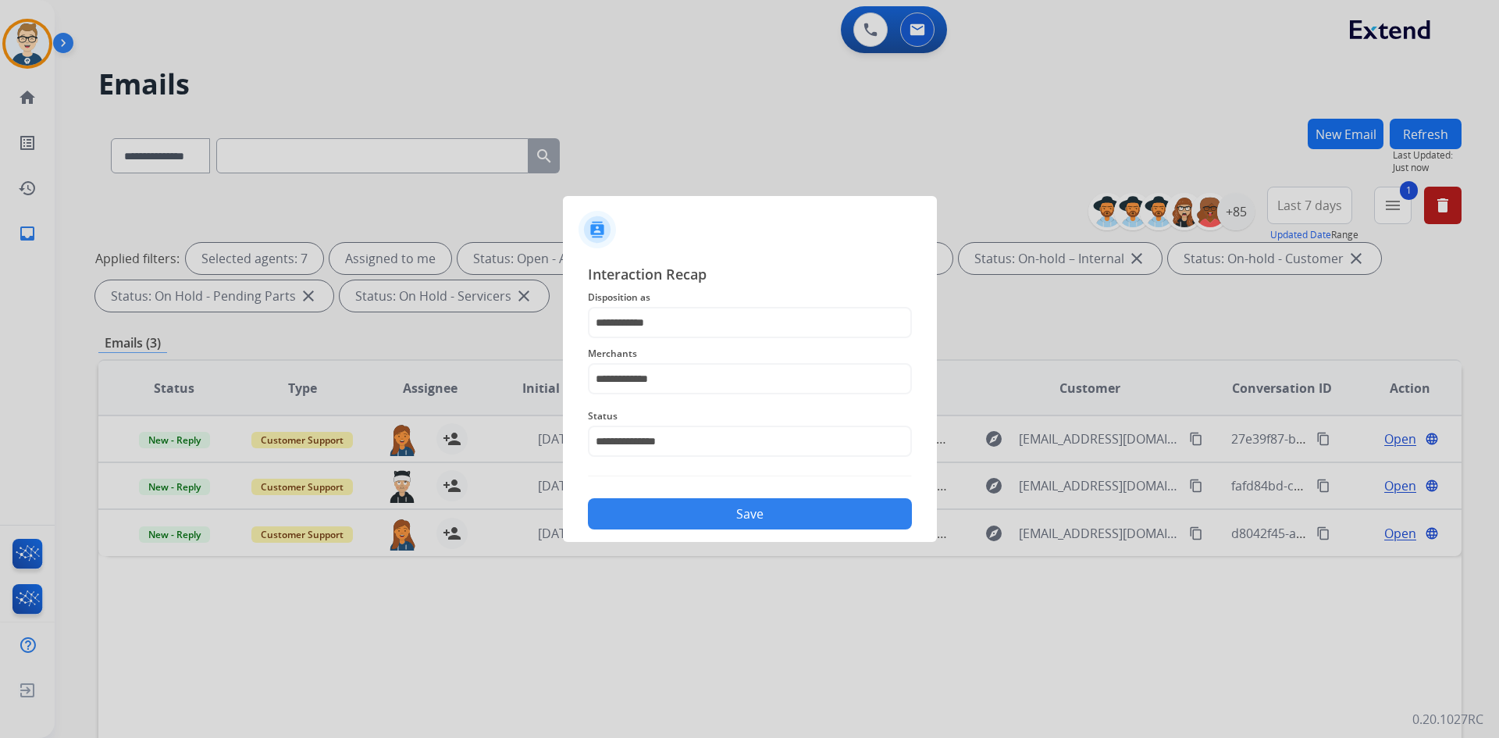
click at [696, 515] on button "Save" at bounding box center [750, 513] width 324 height 31
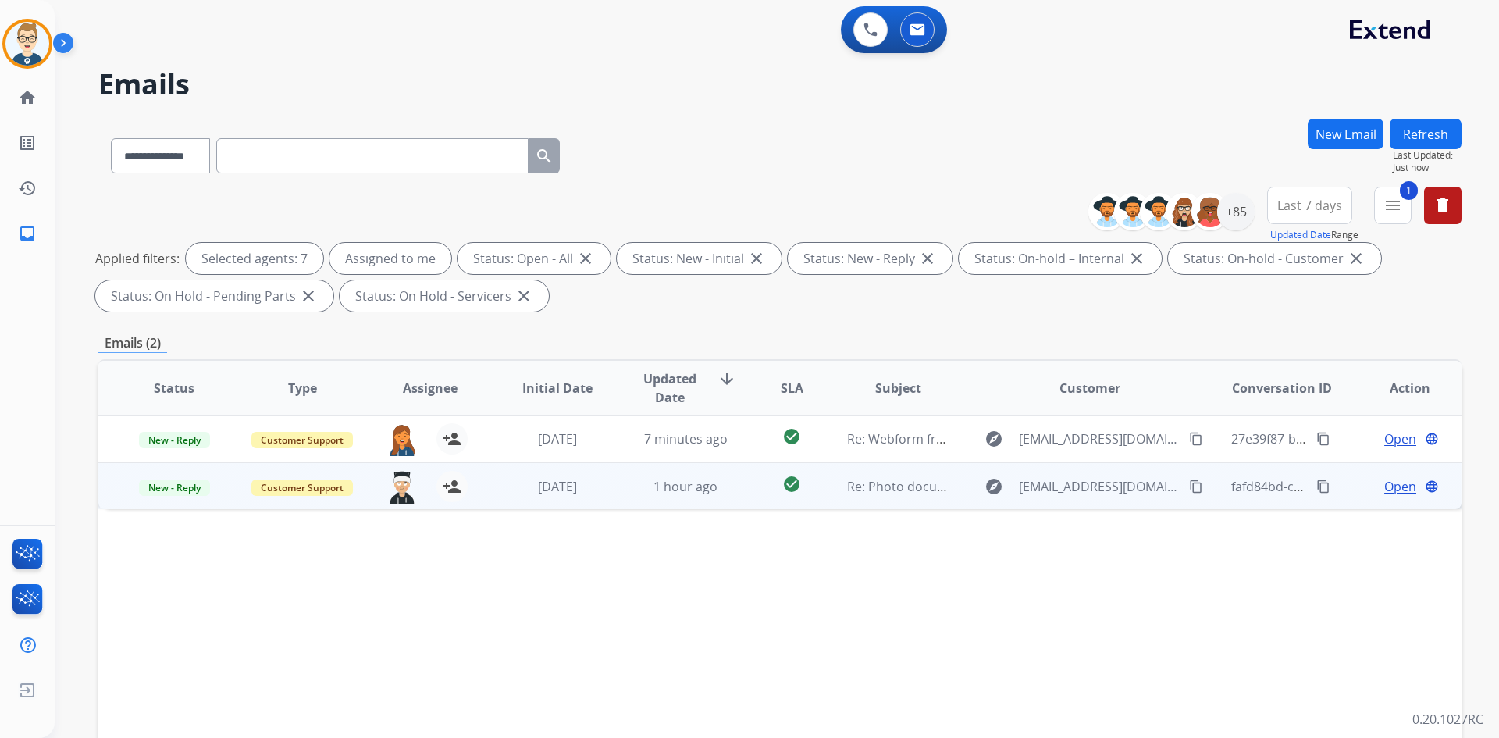
click at [1393, 488] on span "Open" at bounding box center [1400, 486] width 32 height 19
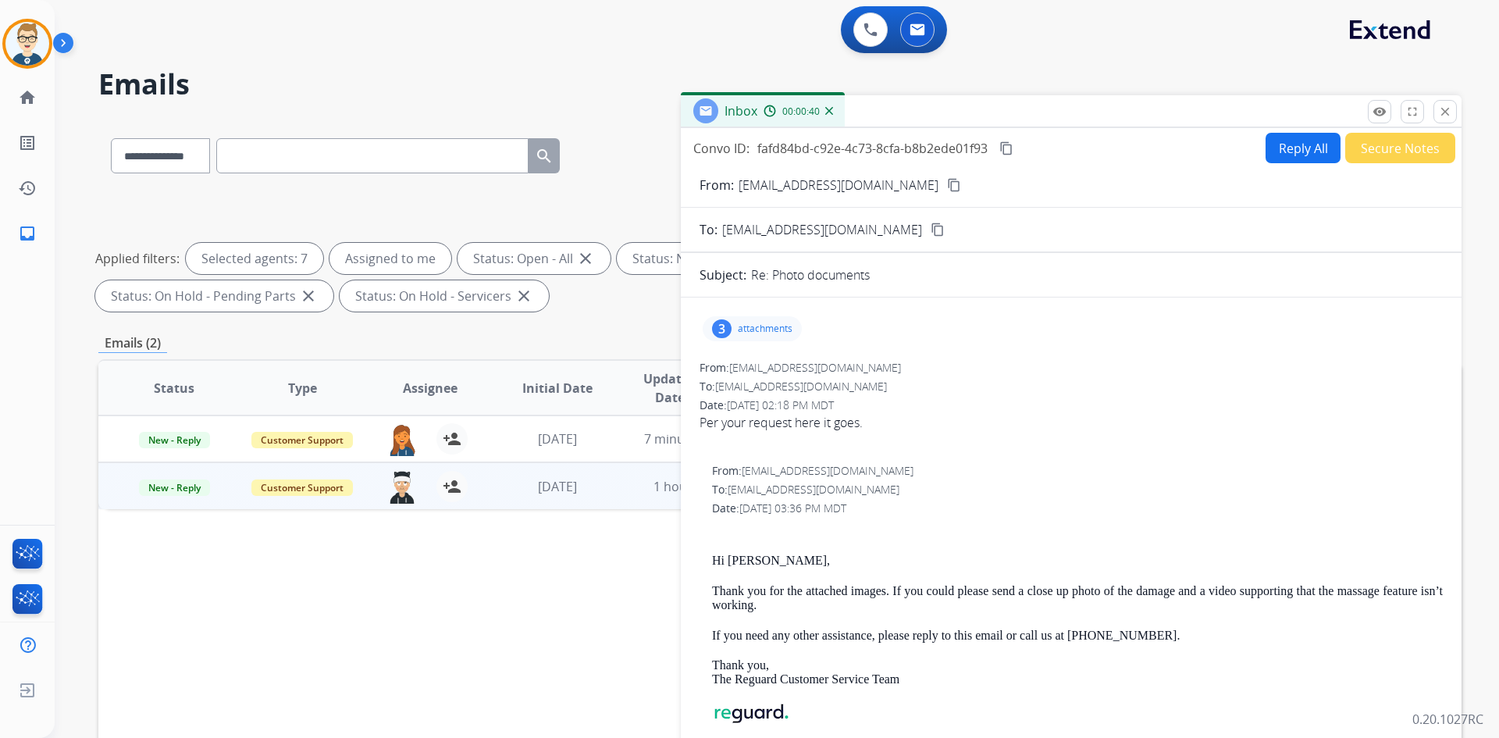
click at [947, 183] on mat-icon "content_copy" at bounding box center [954, 185] width 14 height 14
click at [765, 326] on p "attachments" at bounding box center [765, 328] width 55 height 12
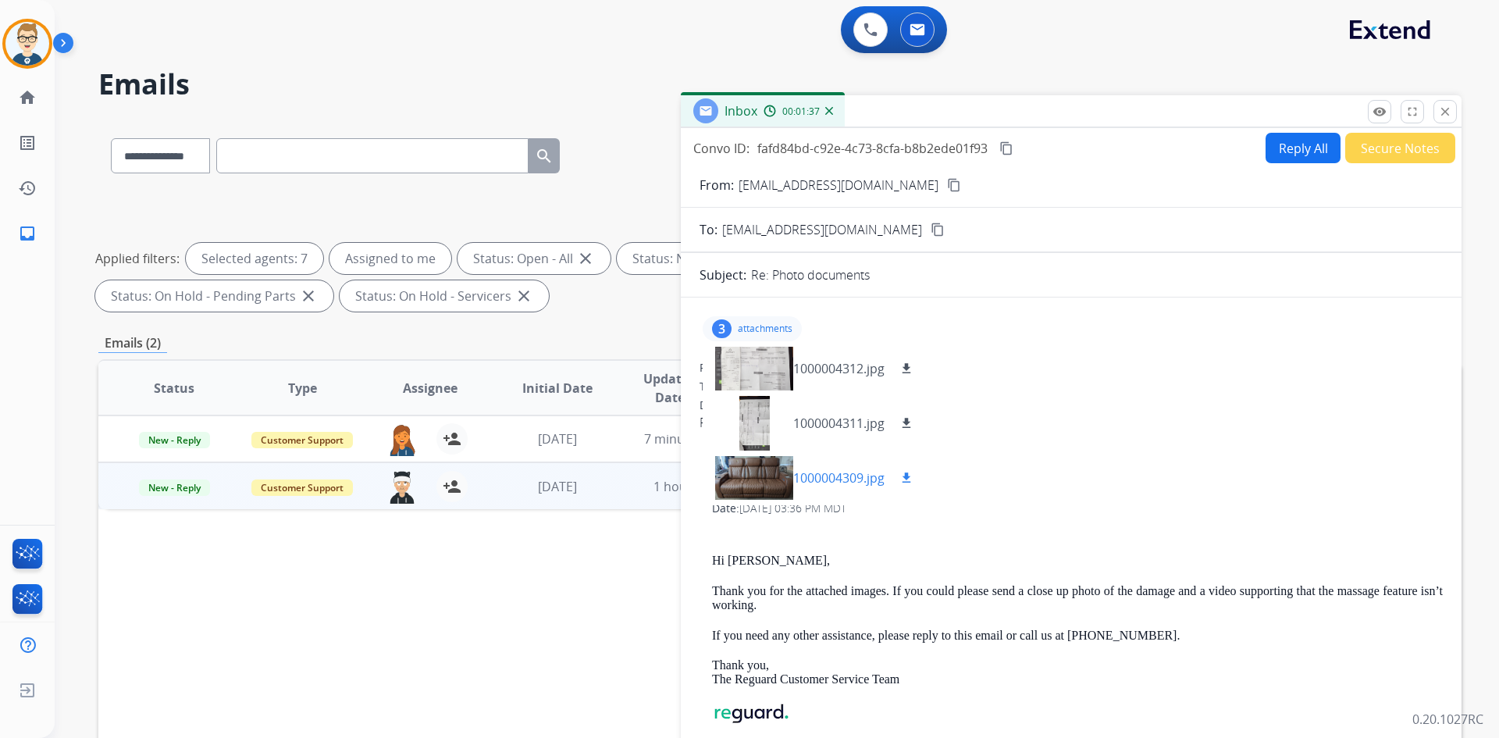
click at [860, 471] on p "1000004309.jpg" at bounding box center [838, 478] width 91 height 19
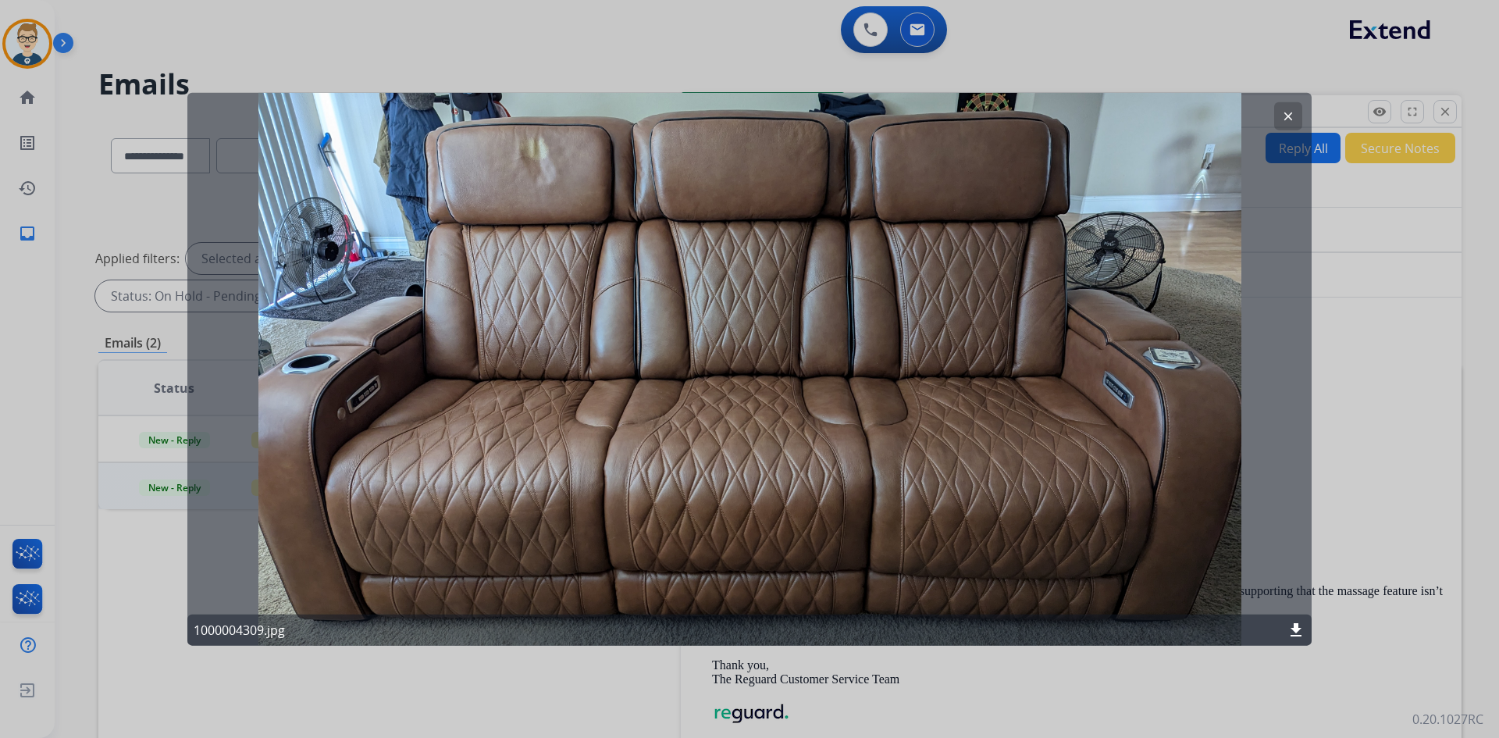
click at [1294, 629] on mat-icon "download" at bounding box center [1296, 630] width 19 height 19
click at [1285, 115] on mat-icon "clear" at bounding box center [1288, 116] width 14 height 14
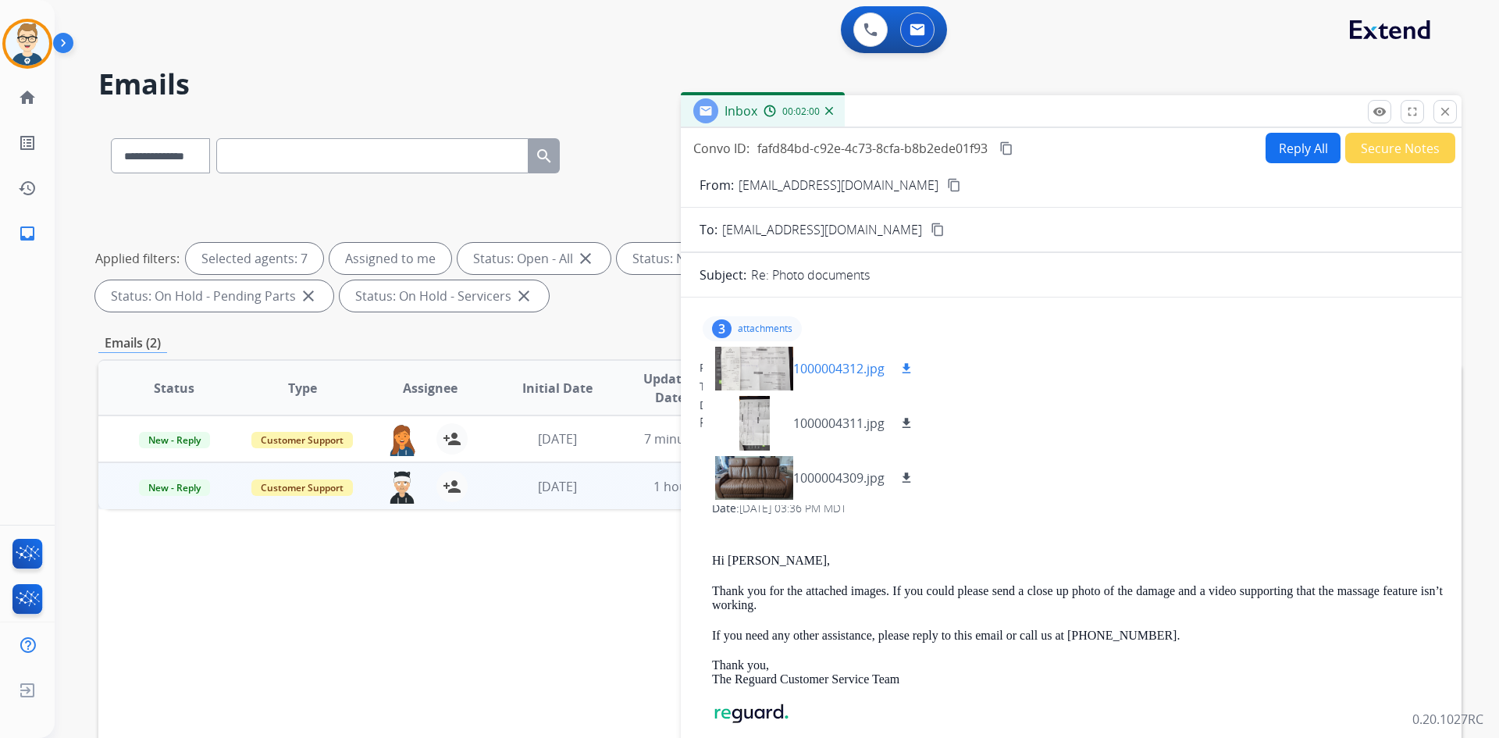
click at [830, 369] on p "1000004312.jpg" at bounding box center [838, 368] width 91 height 19
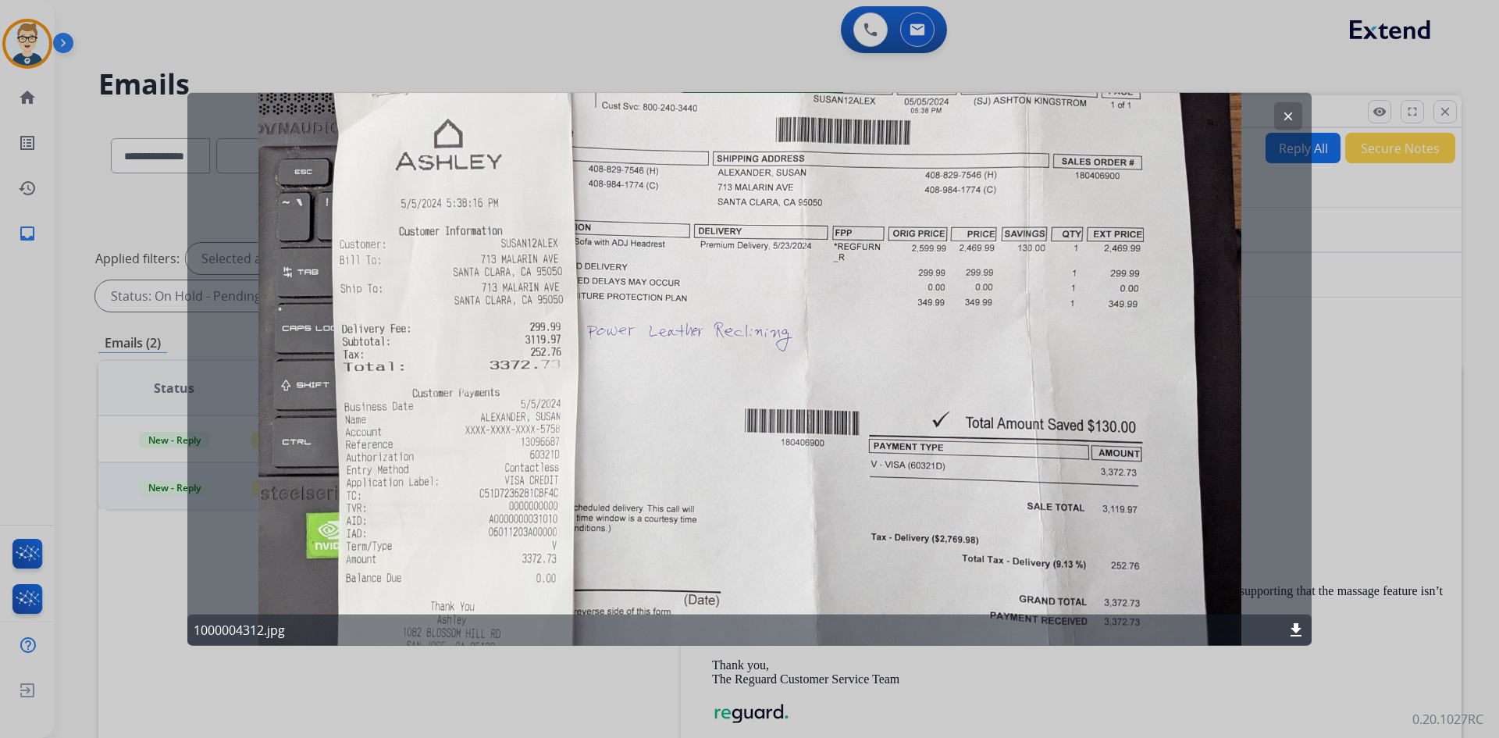
click at [1301, 632] on mat-icon "download" at bounding box center [1296, 630] width 19 height 19
click at [1293, 116] on mat-icon "clear" at bounding box center [1288, 116] width 14 height 14
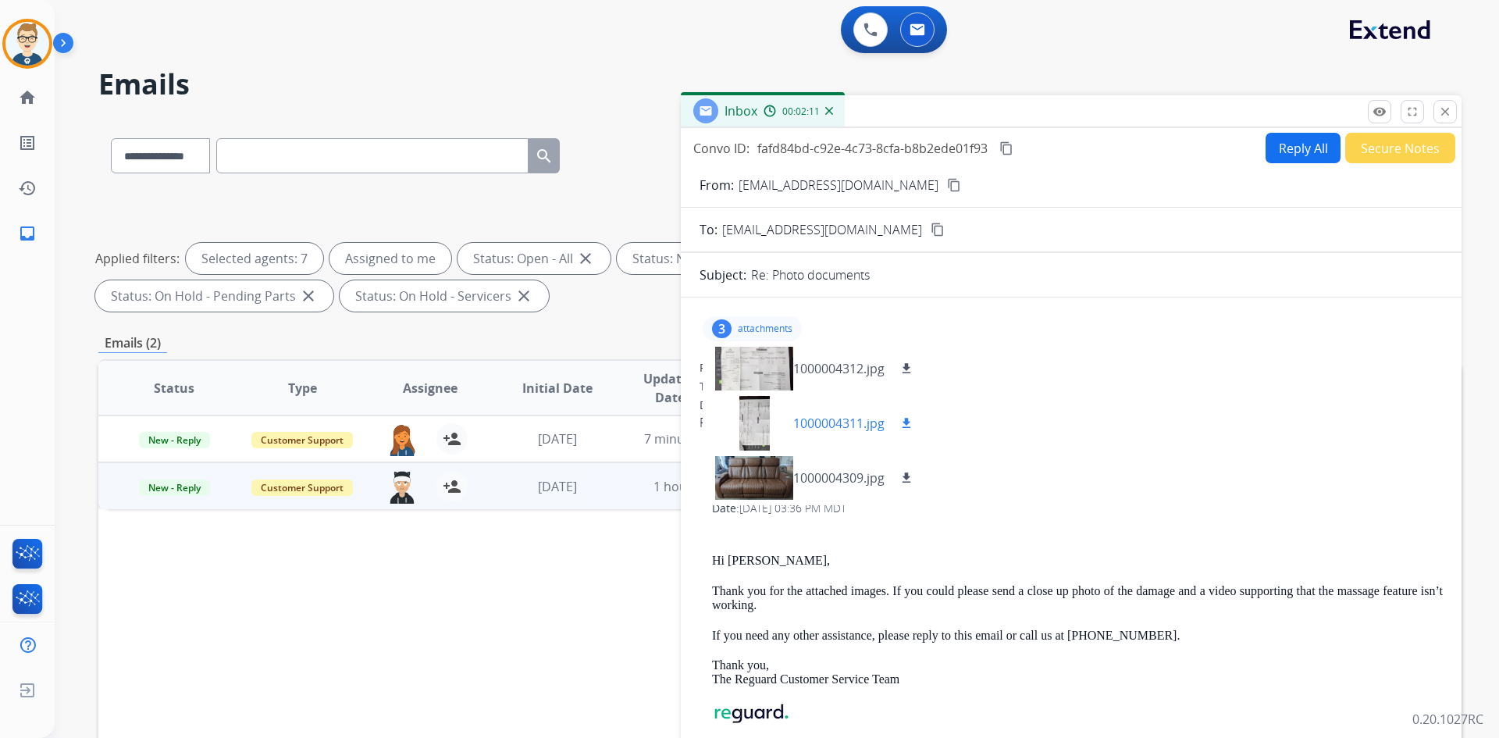
click at [815, 425] on p "1000004311.jpg" at bounding box center [838, 423] width 91 height 19
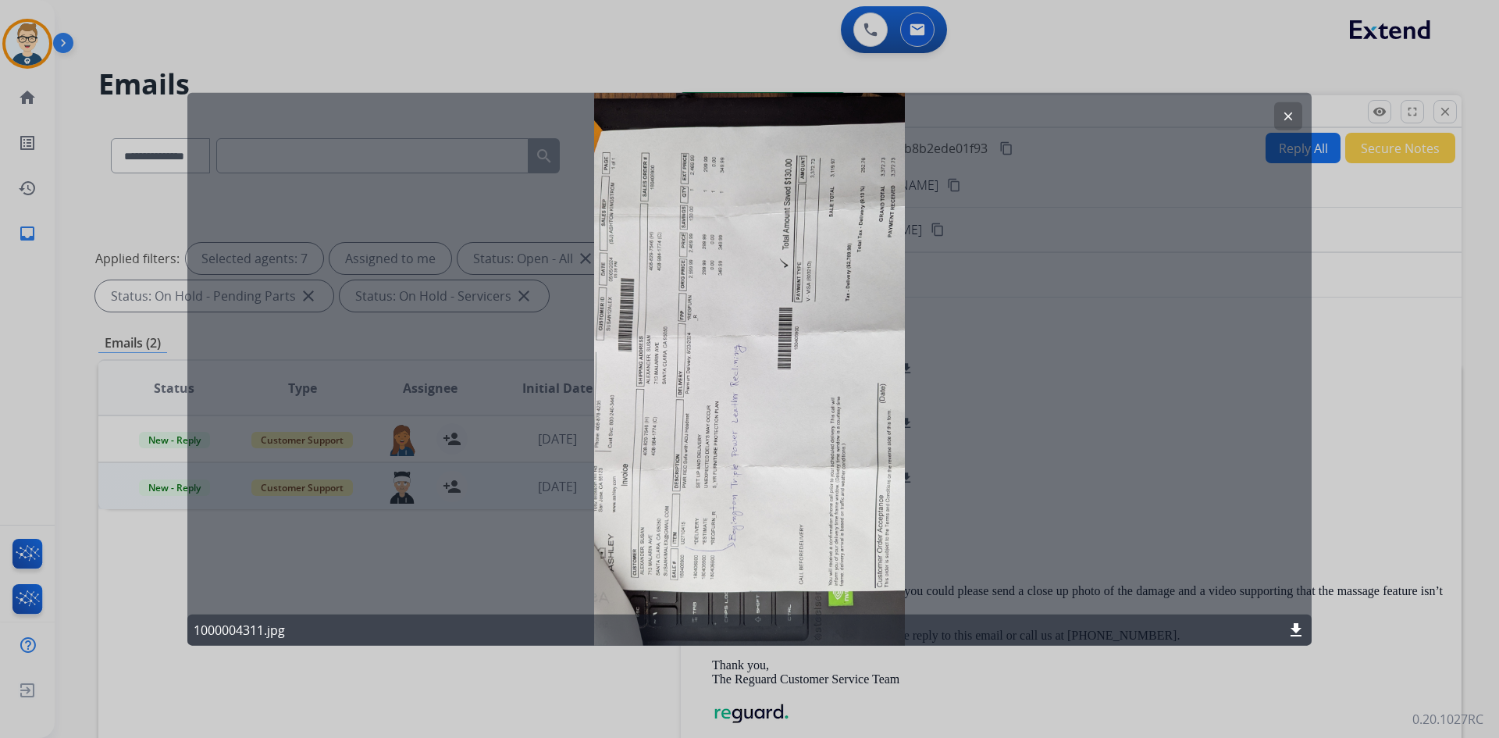
click at [1285, 110] on mat-icon "clear" at bounding box center [1288, 116] width 14 height 14
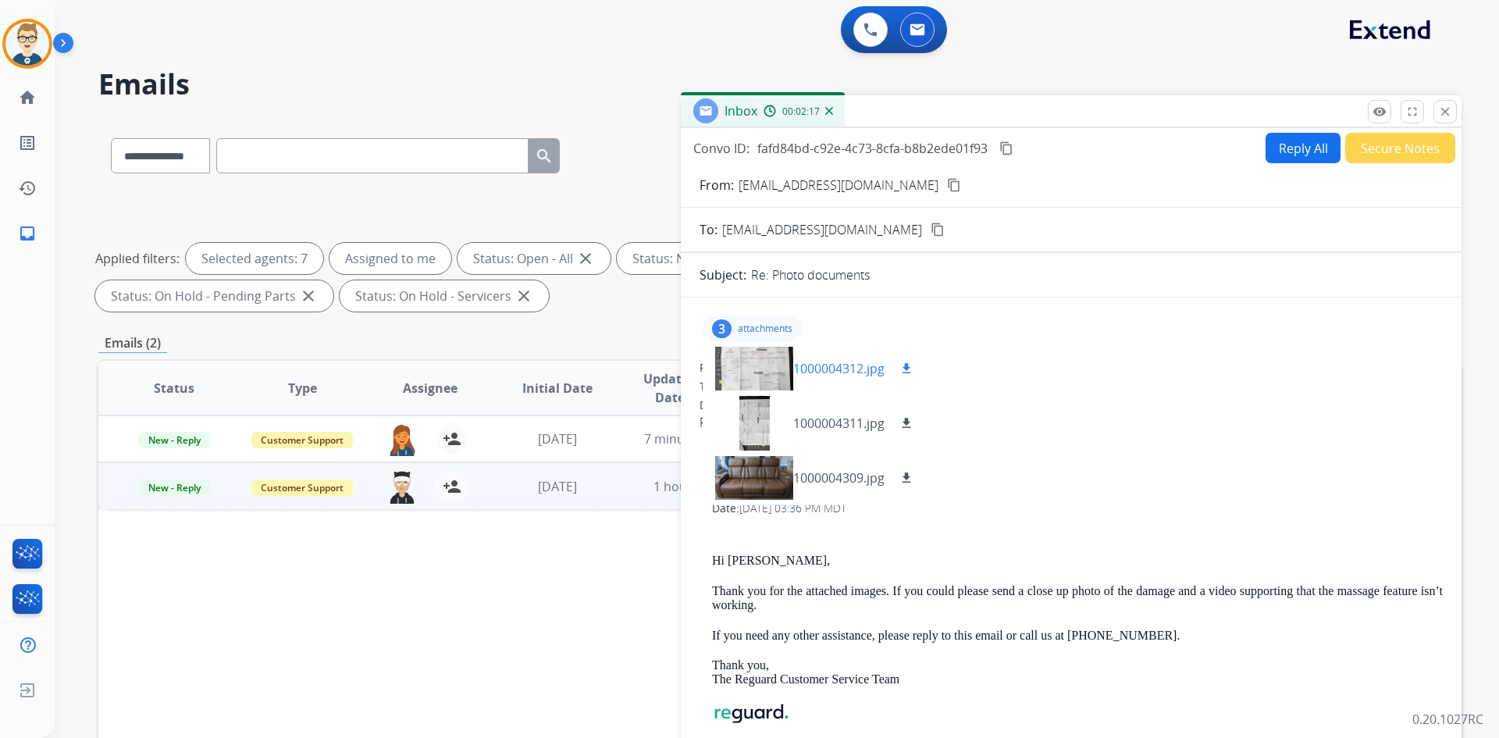
click at [835, 366] on p "1000004312.jpg" at bounding box center [838, 368] width 91 height 19
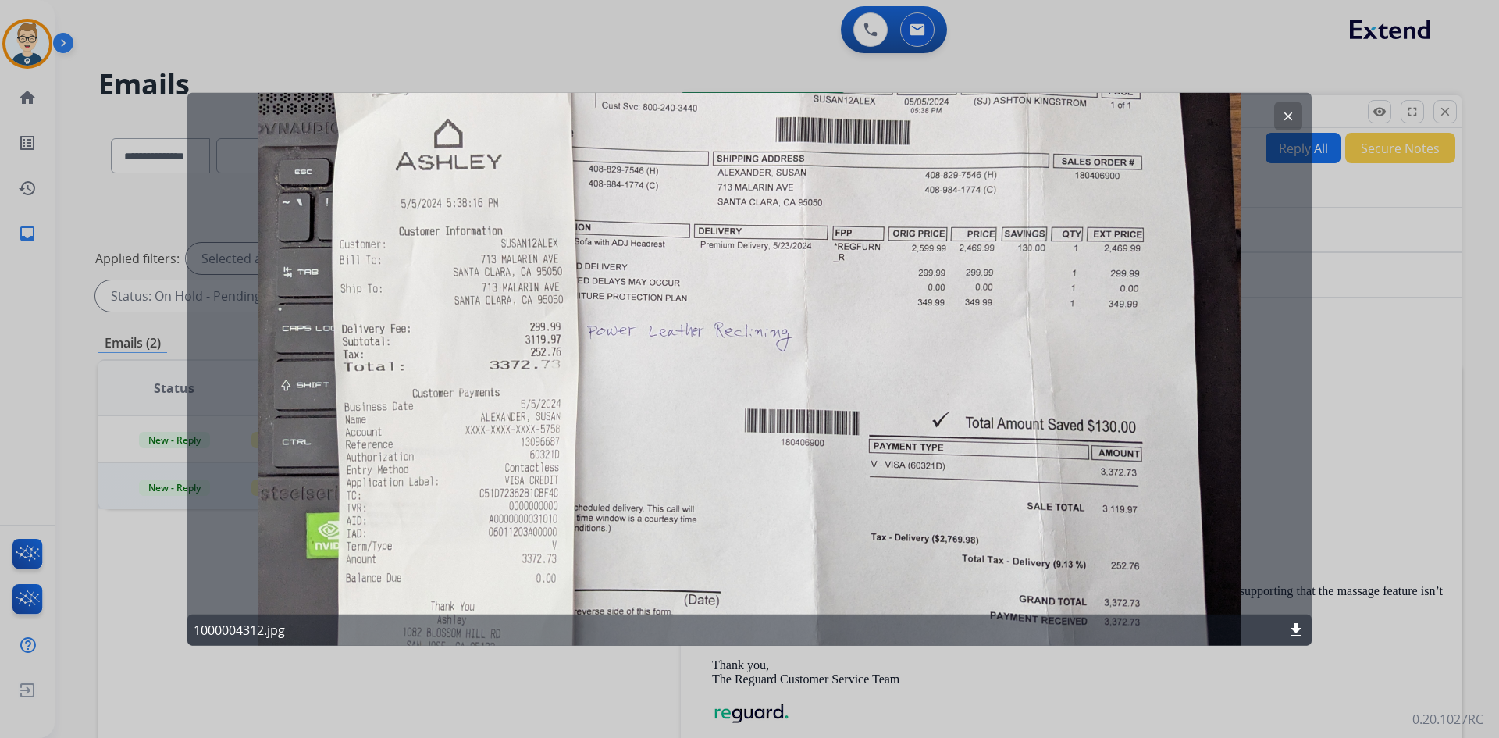
click at [1283, 112] on mat-icon "clear" at bounding box center [1288, 116] width 14 height 14
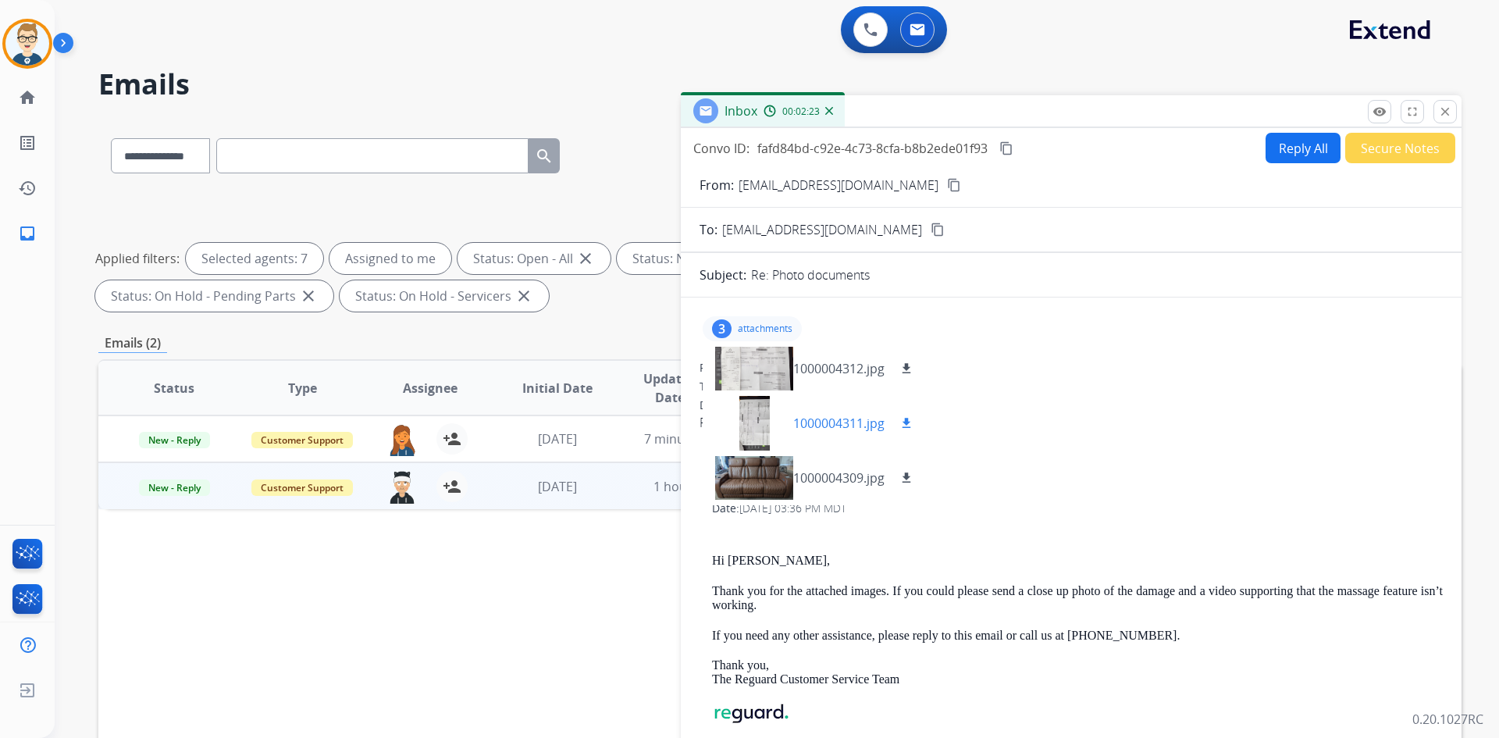
click at [903, 425] on mat-icon "download" at bounding box center [907, 423] width 14 height 14
click at [759, 326] on p "attachments" at bounding box center [765, 328] width 55 height 12
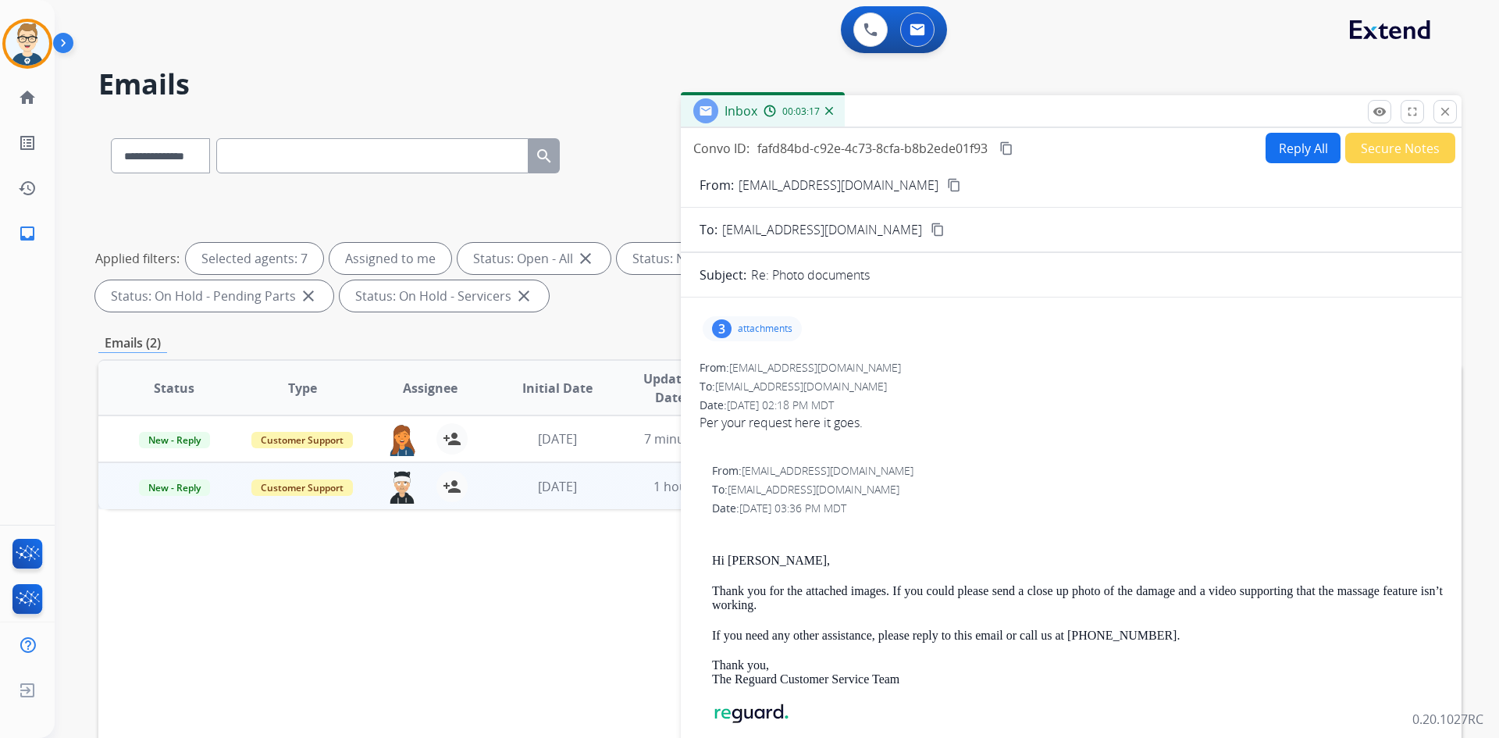
click at [1285, 142] on button "Reply All" at bounding box center [1303, 148] width 75 height 30
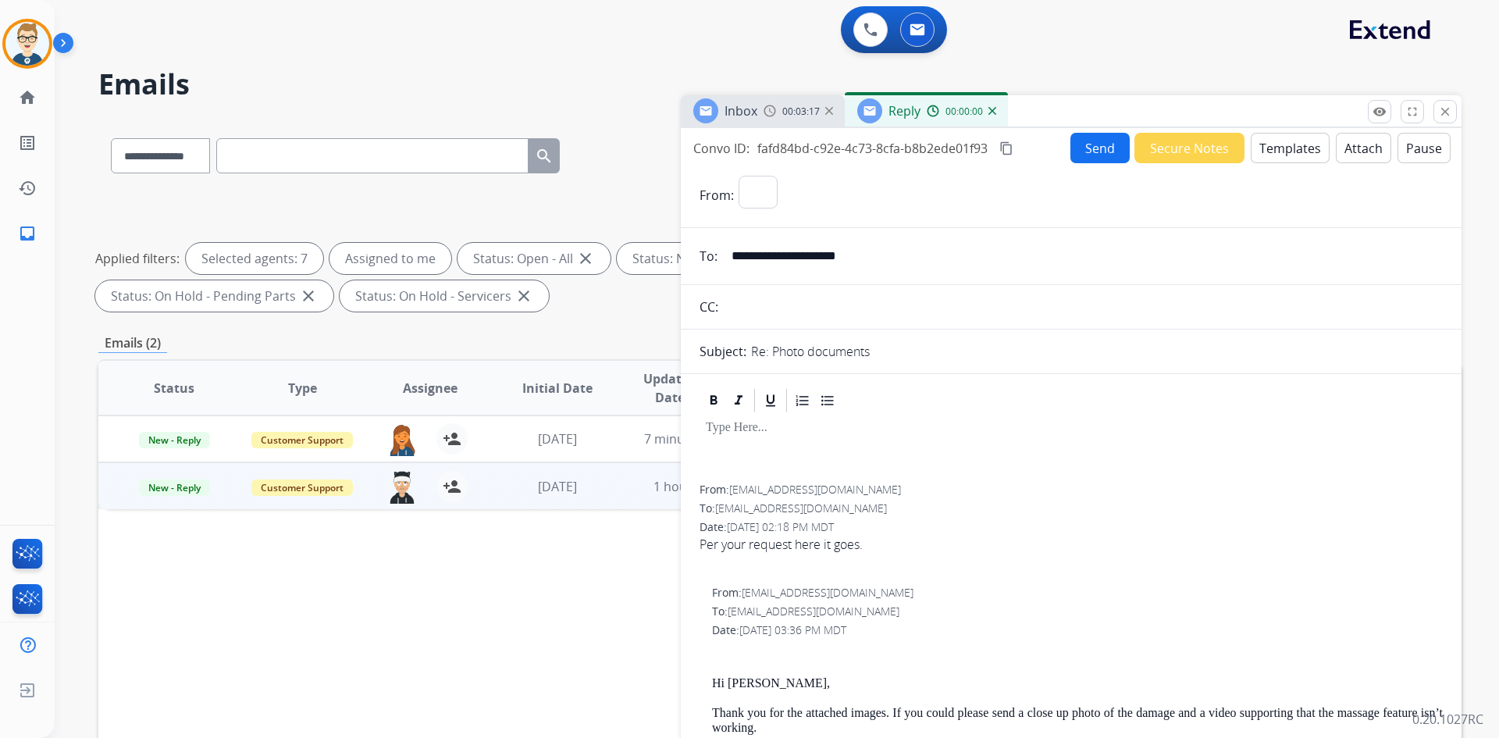
select select "**********"
click at [1264, 144] on button "Templates" at bounding box center [1290, 148] width 79 height 30
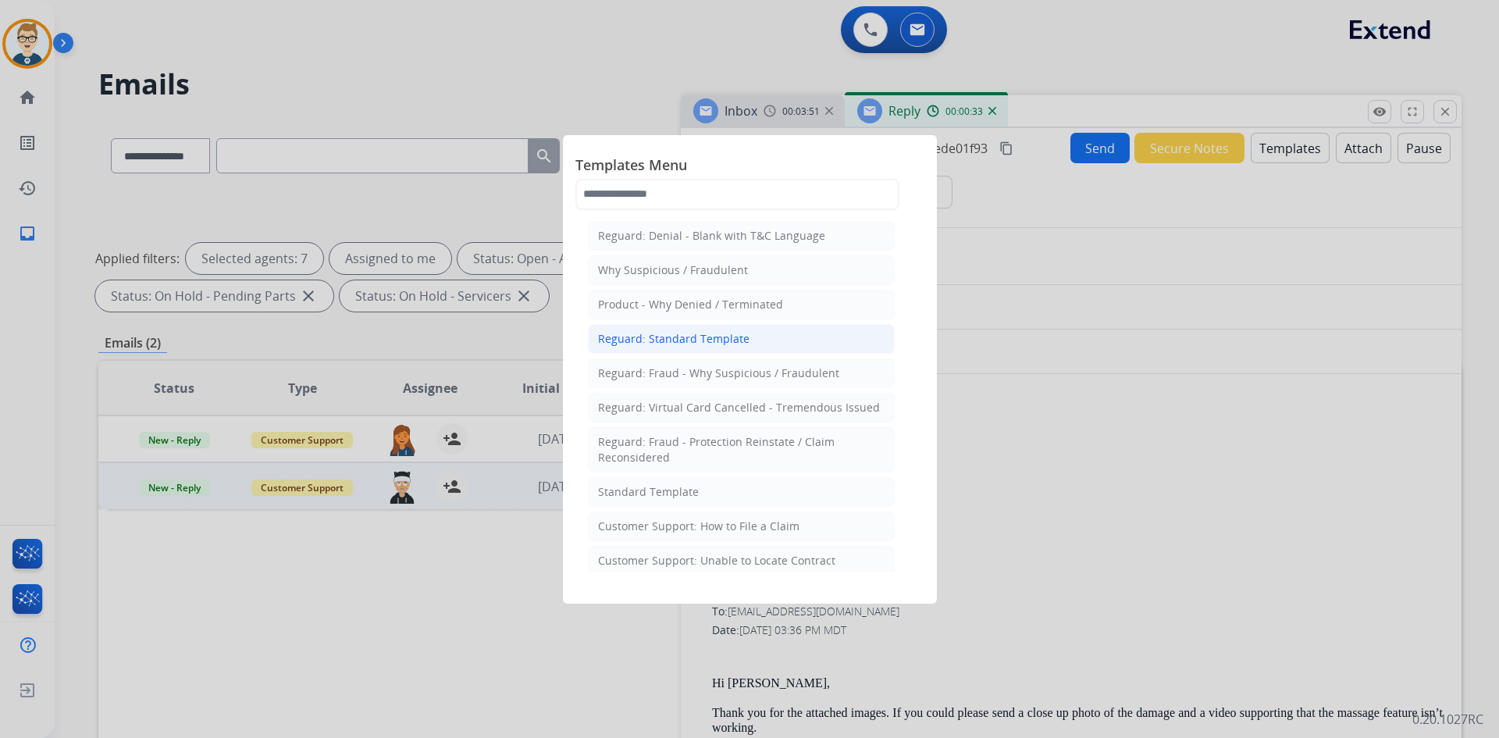
click at [693, 330] on li "Reguard: Standard Template" at bounding box center [741, 339] width 307 height 30
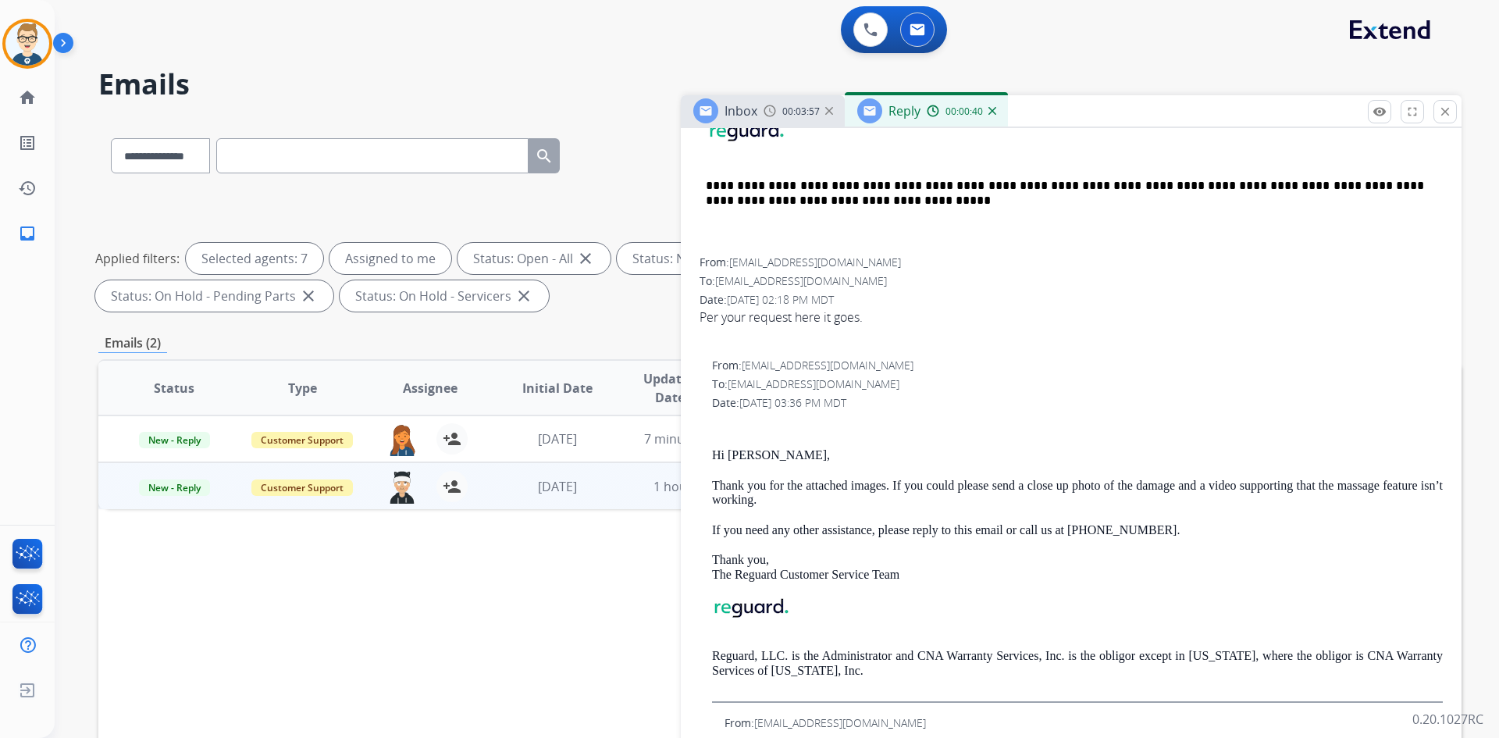
scroll to position [566, 0]
click at [740, 453] on p "Hi Susan," at bounding box center [1077, 454] width 731 height 14
copy p "Susan"
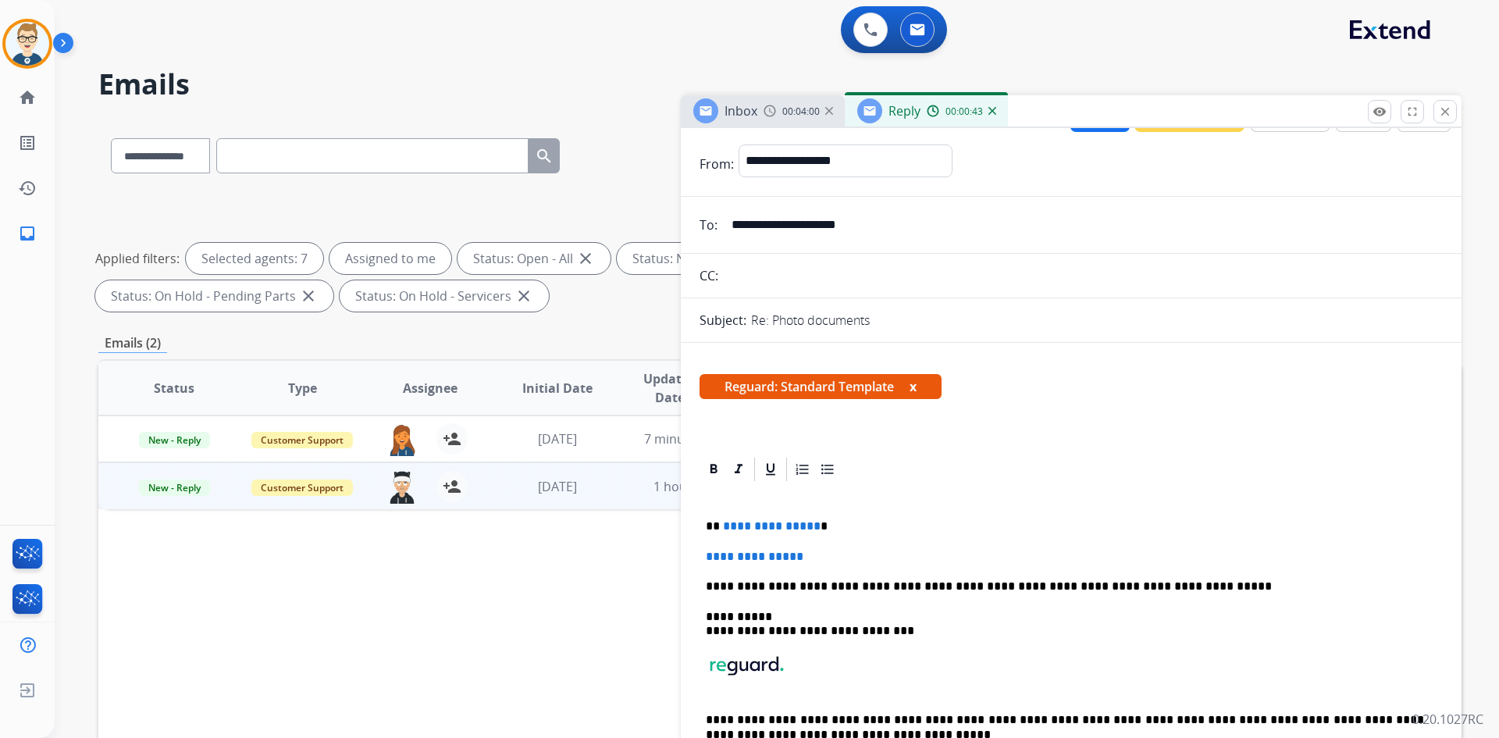
scroll to position [20, 0]
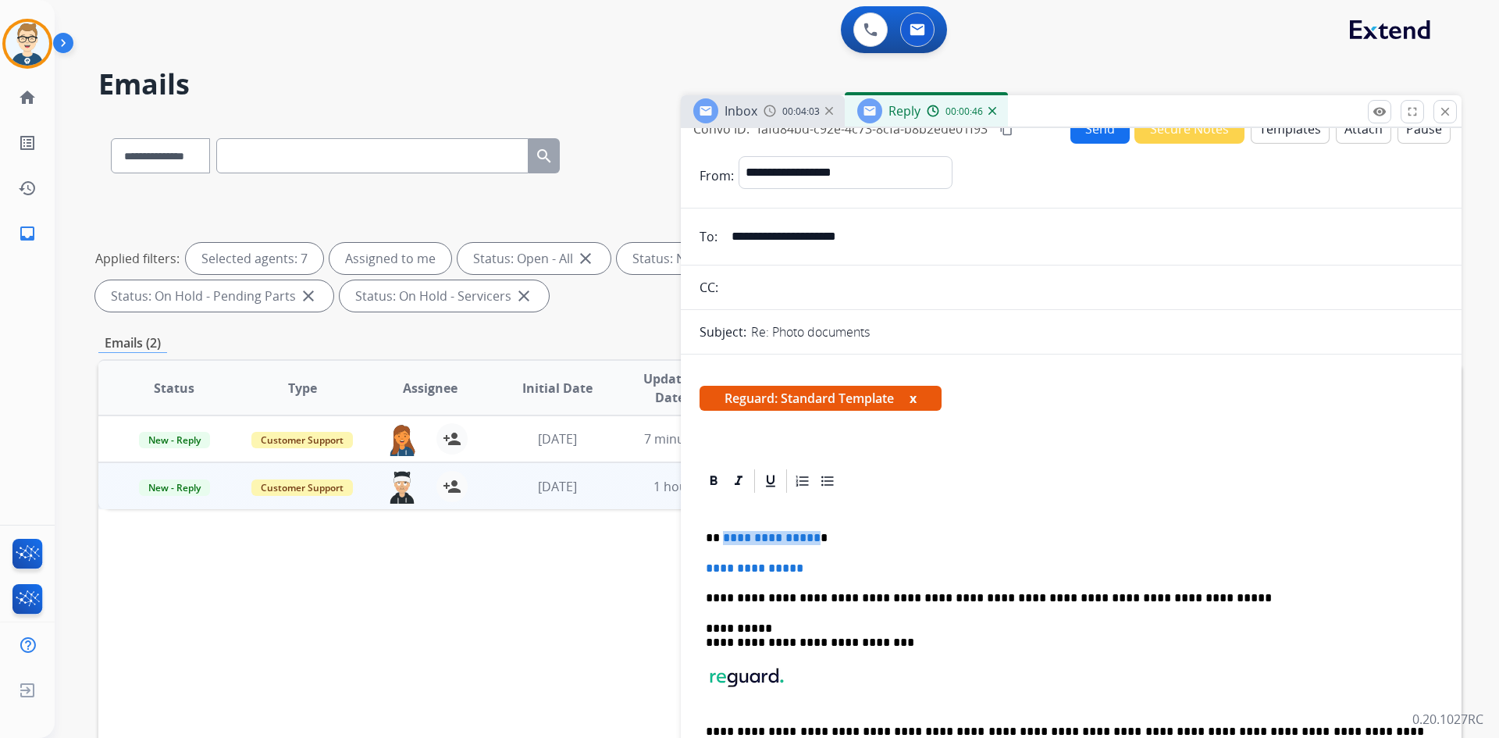
drag, startPoint x: 810, startPoint y: 536, endPoint x: 722, endPoint y: 533, distance: 88.3
click at [723, 533] on span "**********" at bounding box center [772, 538] width 98 height 12
paste div
drag, startPoint x: 819, startPoint y: 568, endPoint x: 695, endPoint y: 558, distance: 124.6
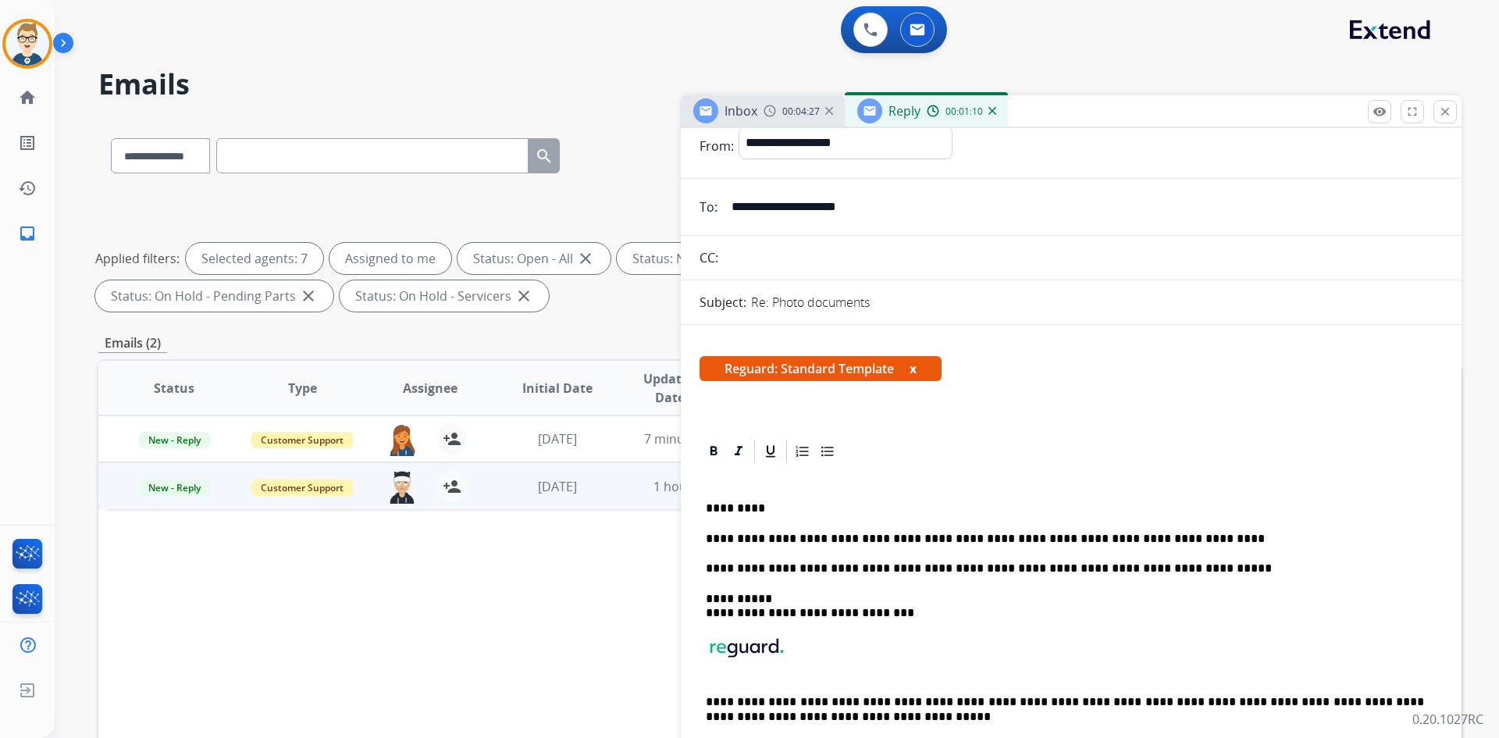
scroll to position [0, 0]
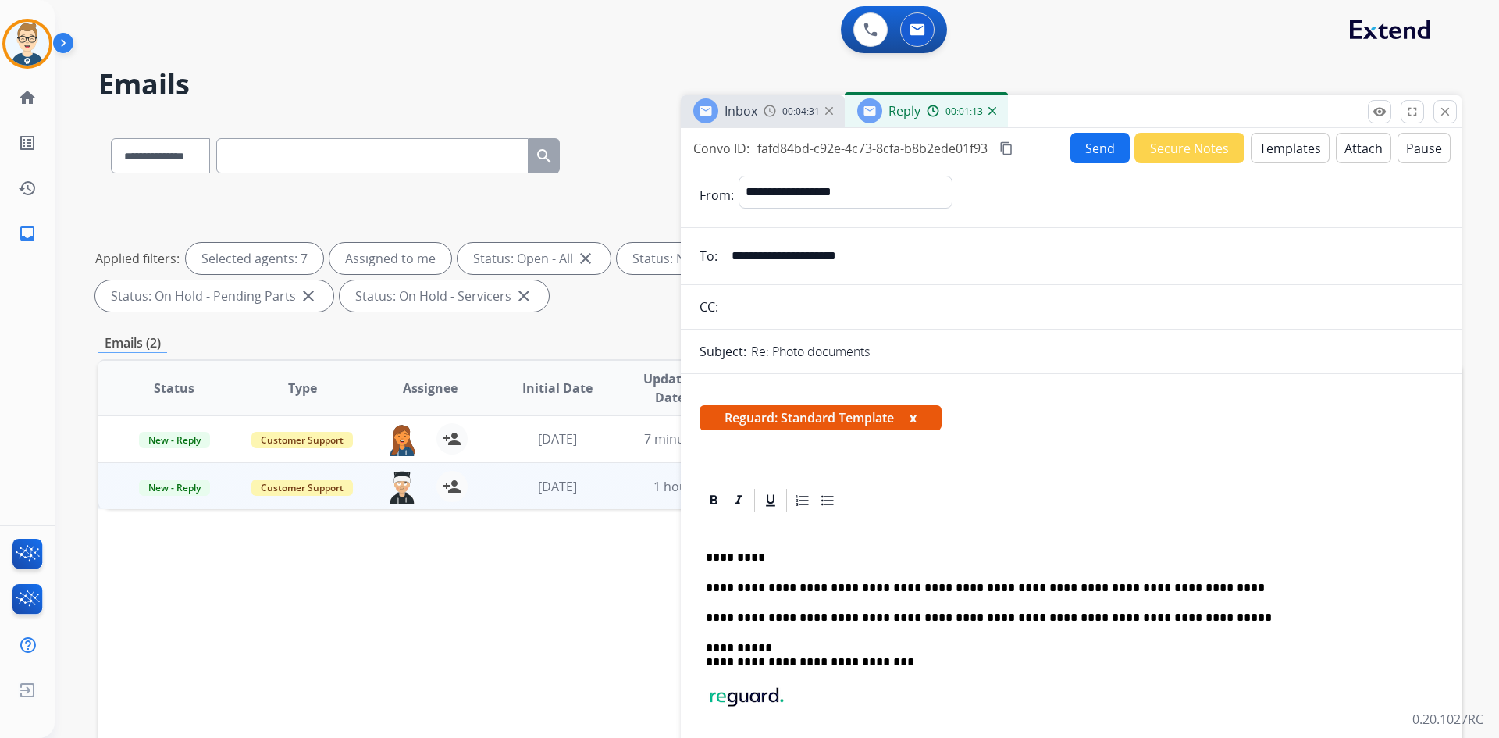
click at [1007, 145] on mat-icon "content_copy" at bounding box center [1007, 148] width 14 height 14
click at [1097, 148] on button "Send" at bounding box center [1100, 148] width 59 height 30
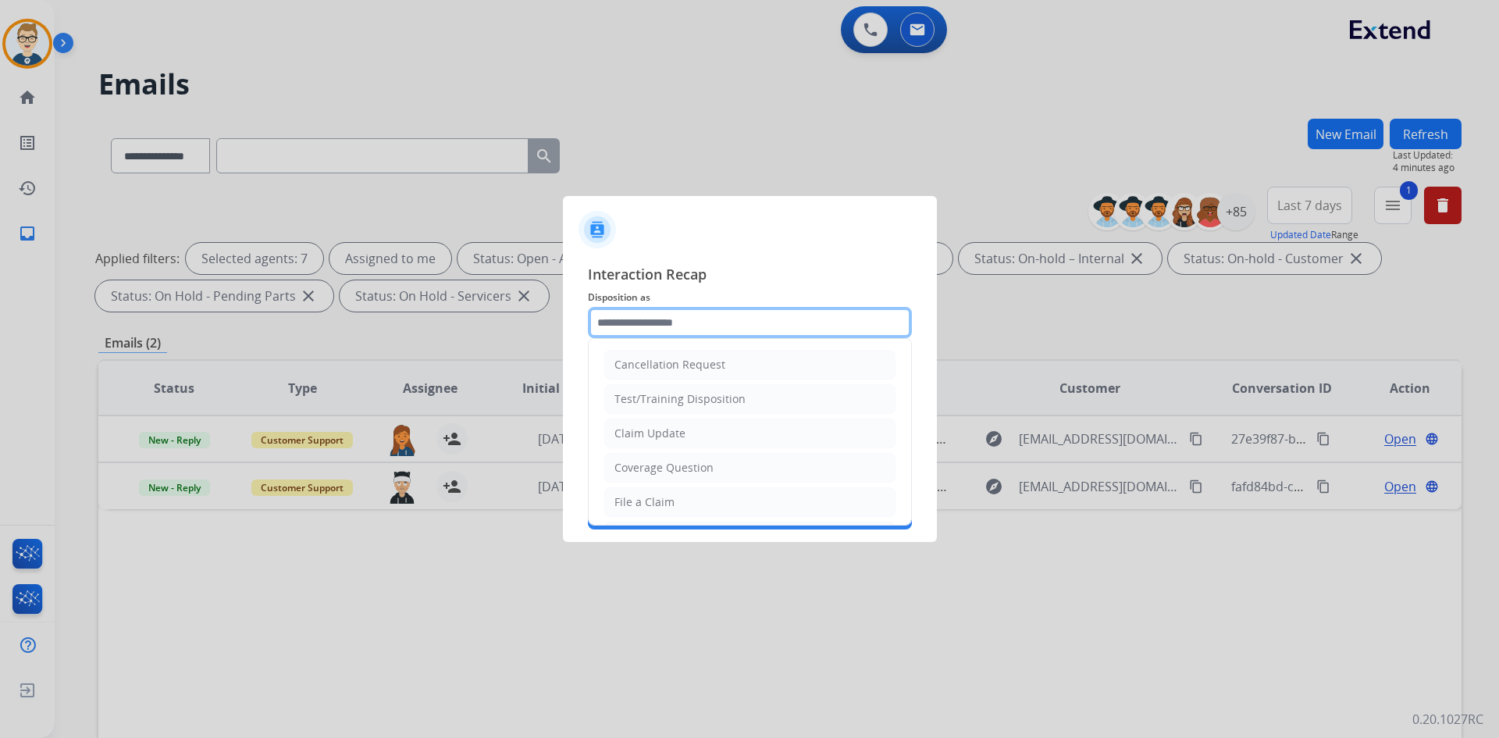
click at [743, 315] on input "text" at bounding box center [750, 322] width 324 height 31
click at [665, 440] on div "Claim Update" at bounding box center [650, 434] width 71 height 16
type input "**********"
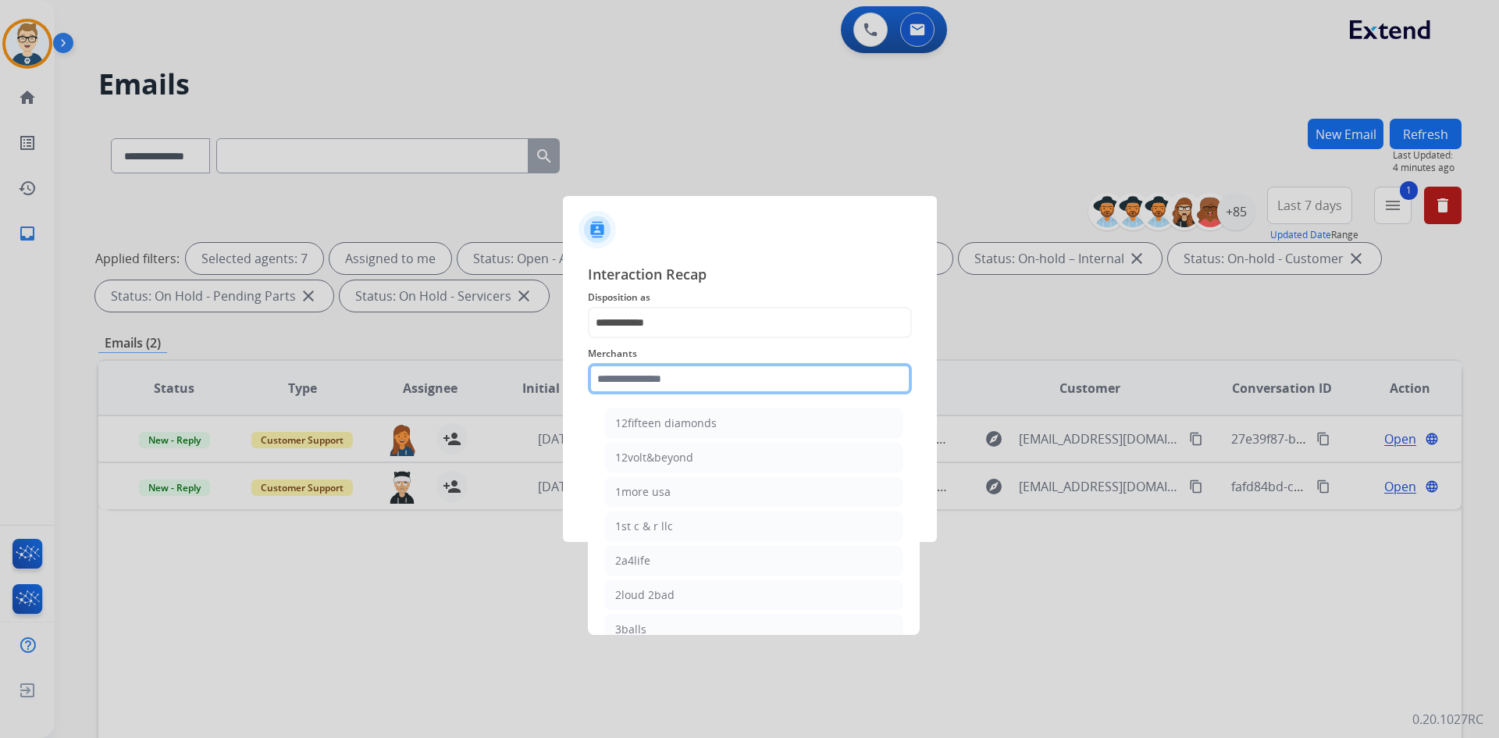
click at [688, 371] on input "text" at bounding box center [750, 378] width 324 height 31
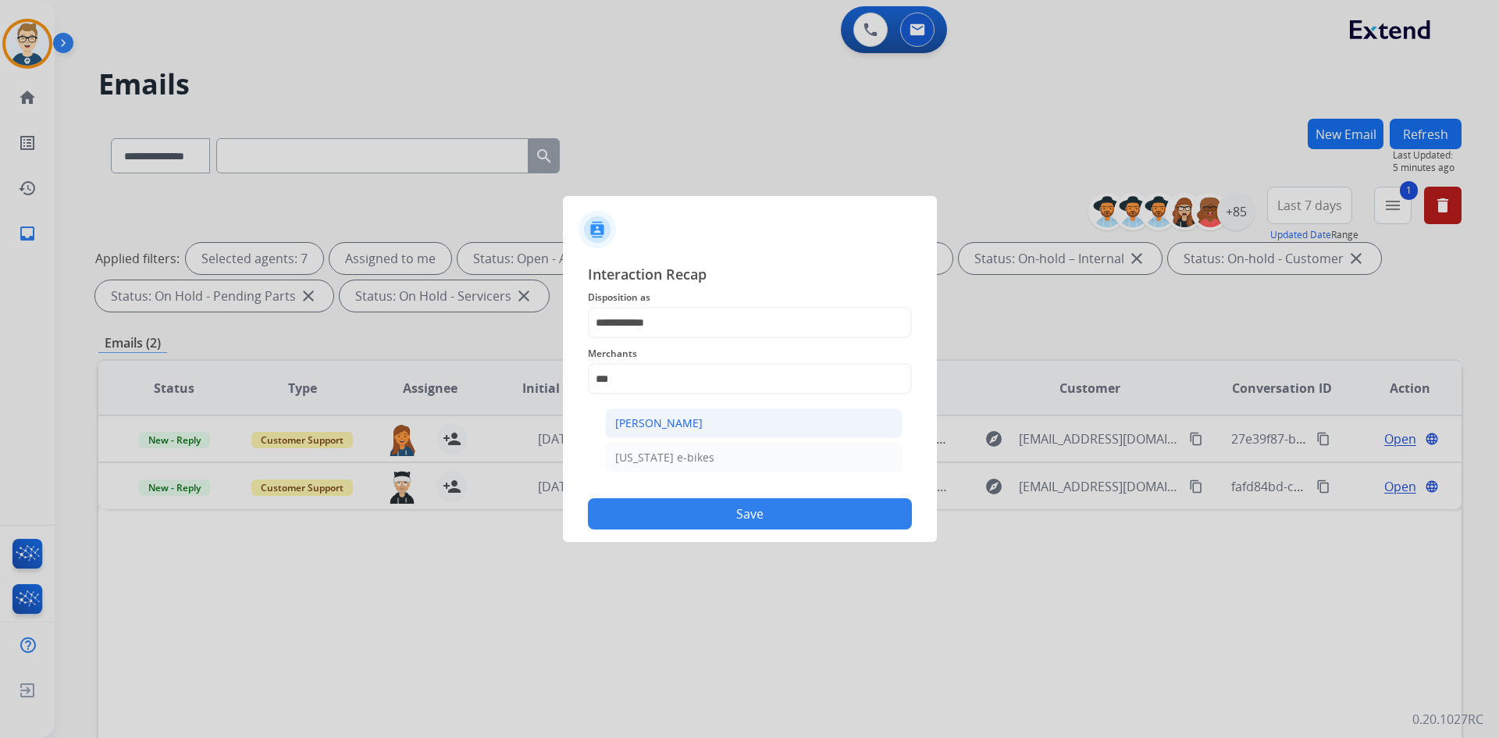
click at [675, 426] on div "[PERSON_NAME]" at bounding box center [658, 423] width 87 height 16
type input "**********"
drag, startPoint x: 674, startPoint y: 435, endPoint x: 674, endPoint y: 448, distance: 13.3
click at [674, 436] on input "text" at bounding box center [750, 441] width 324 height 31
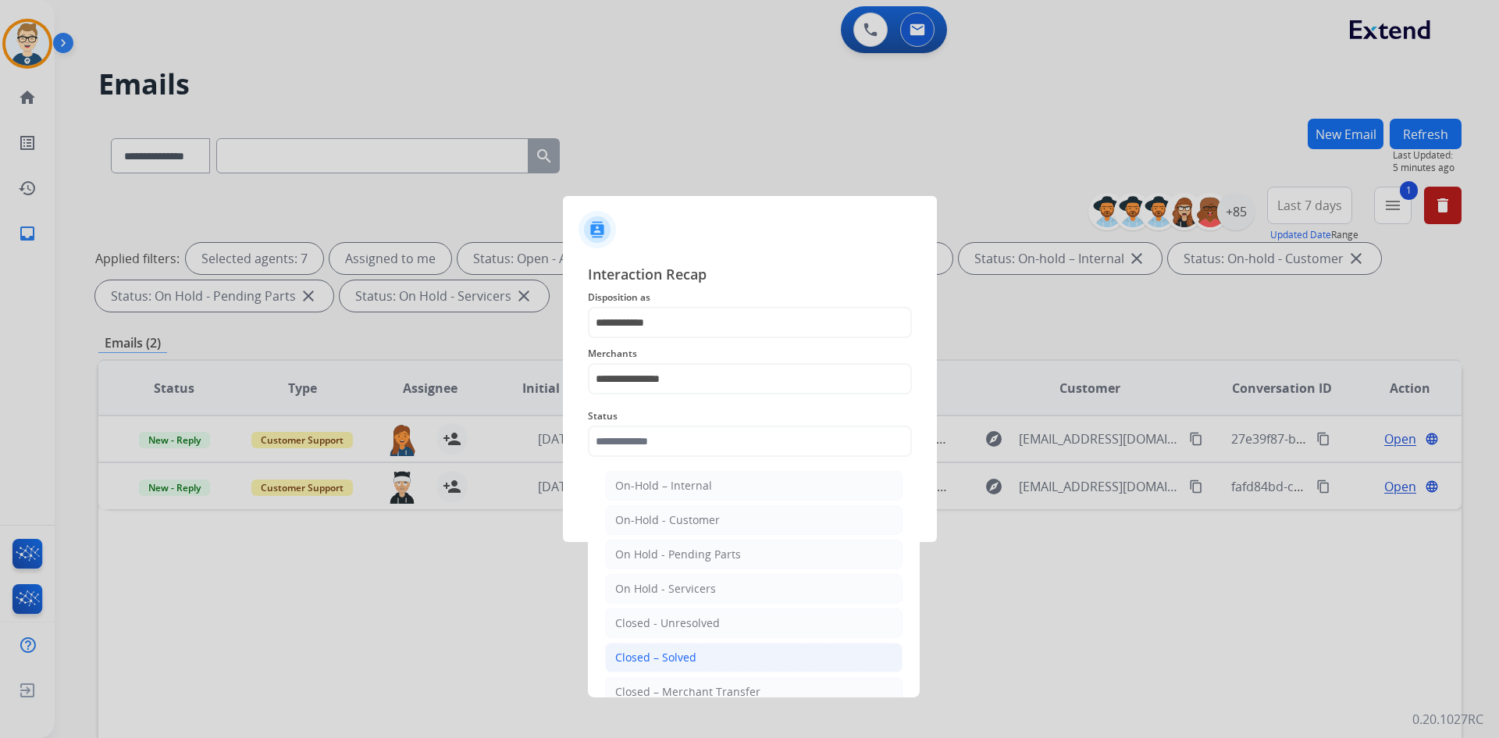
click at [661, 662] on div "Closed – Solved" at bounding box center [655, 658] width 81 height 16
type input "**********"
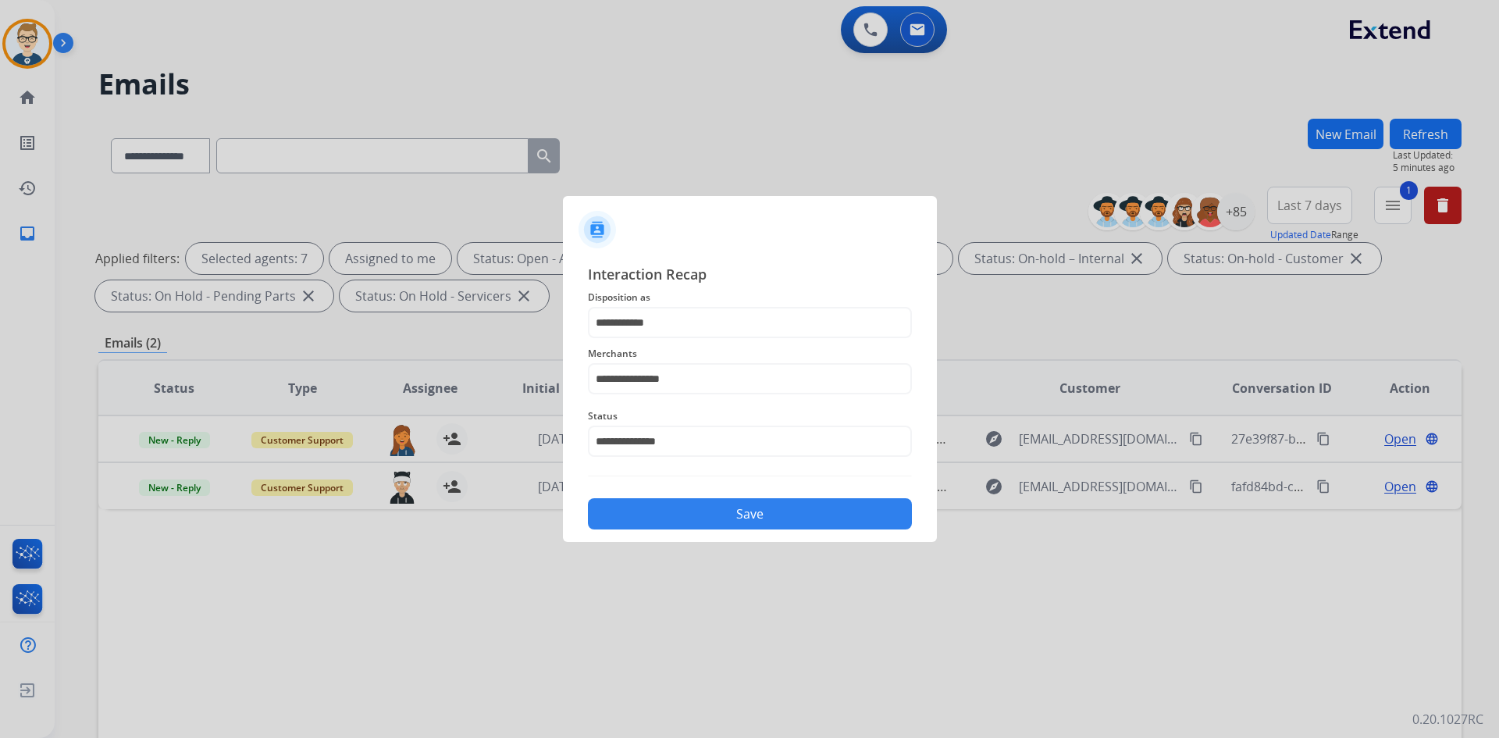
click at [716, 516] on button "Save" at bounding box center [750, 513] width 324 height 31
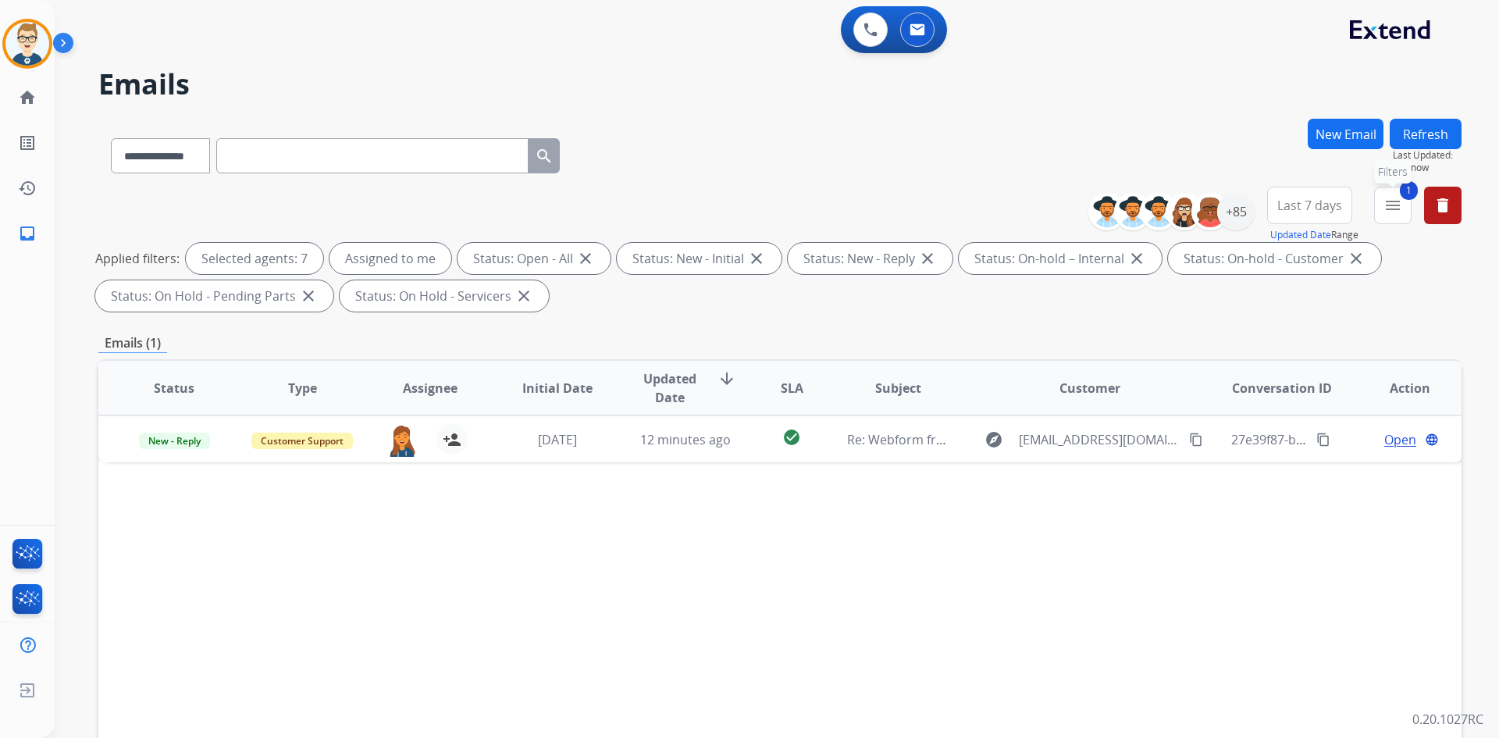
click at [1384, 216] on button "1 menu Filters" at bounding box center [1392, 205] width 37 height 37
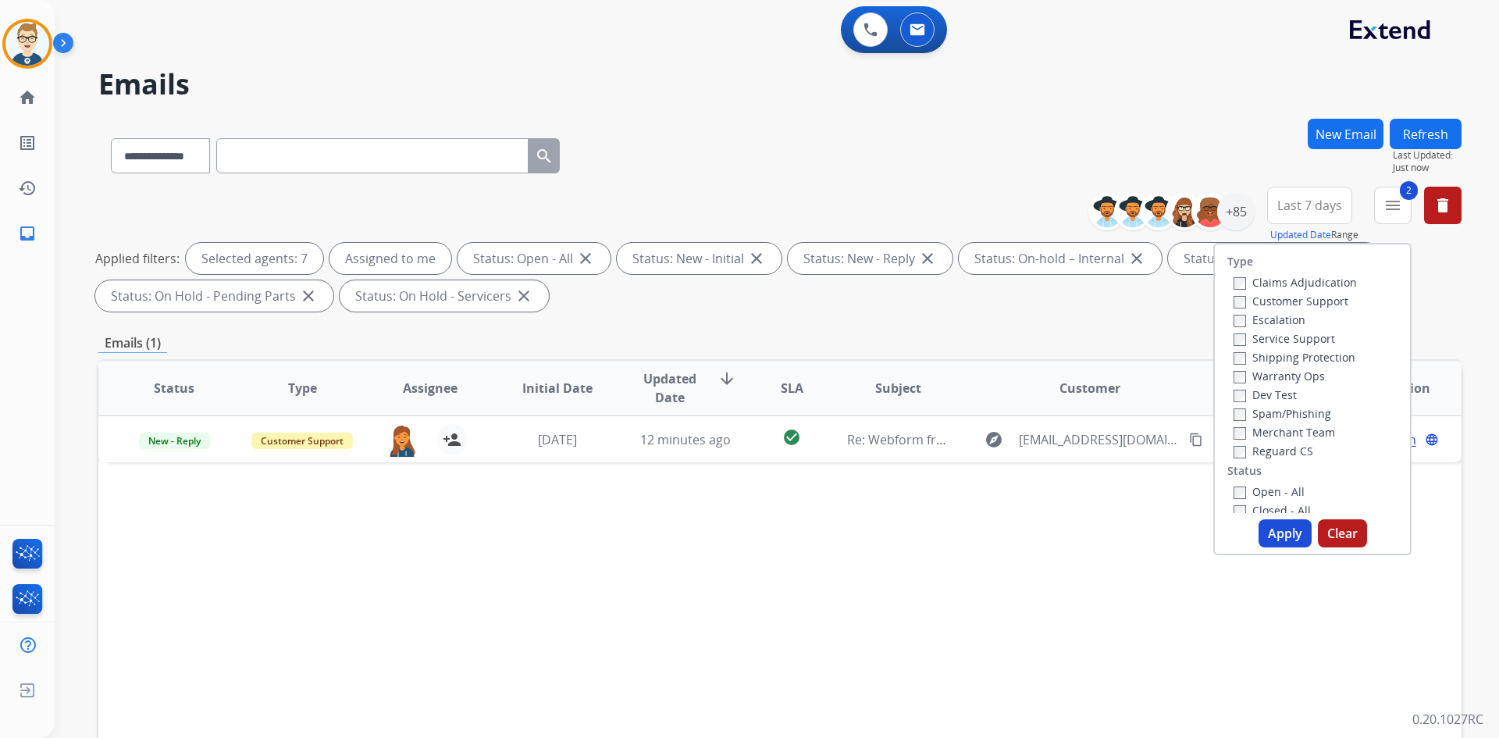
click at [1263, 529] on button "Apply" at bounding box center [1285, 533] width 53 height 28
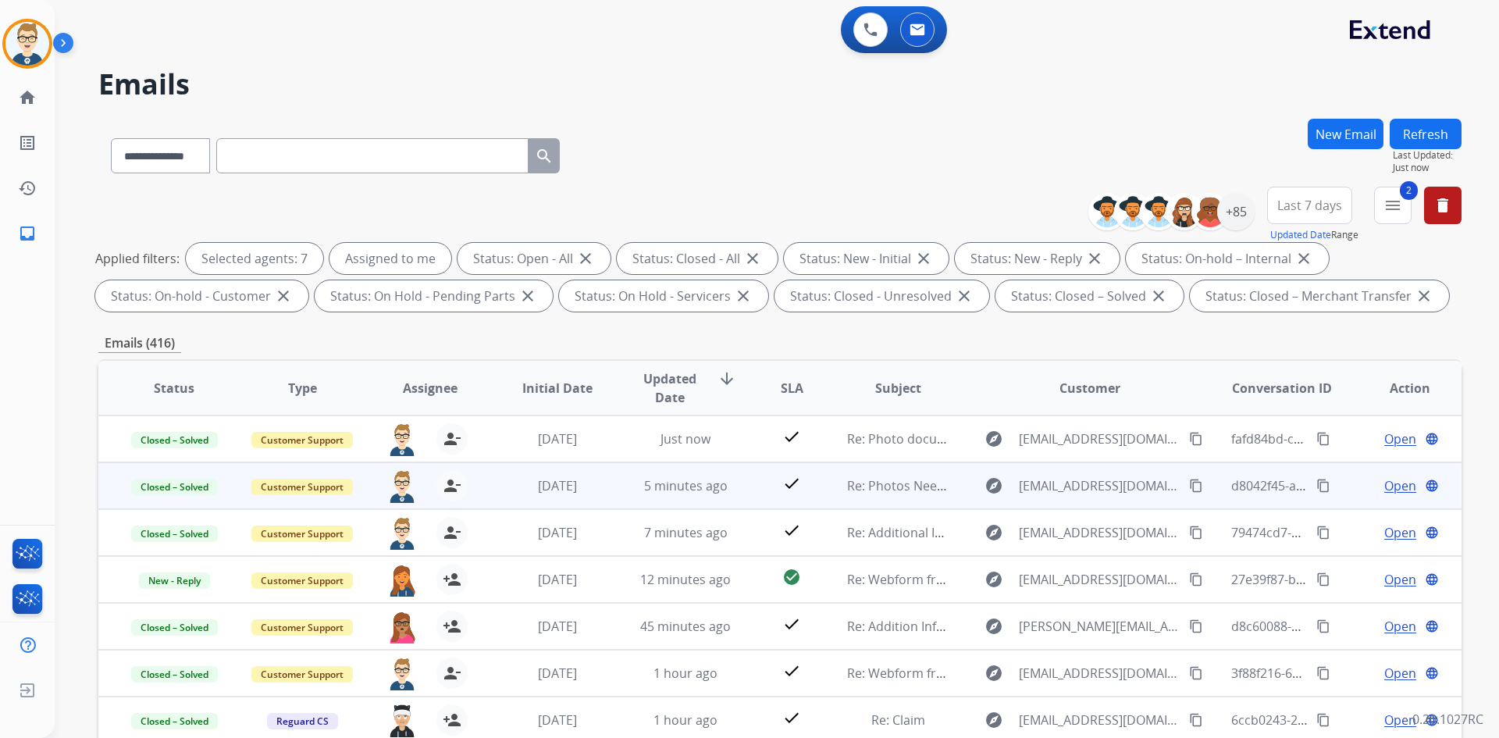
click at [614, 483] on td "5 minutes ago" at bounding box center [674, 485] width 128 height 47
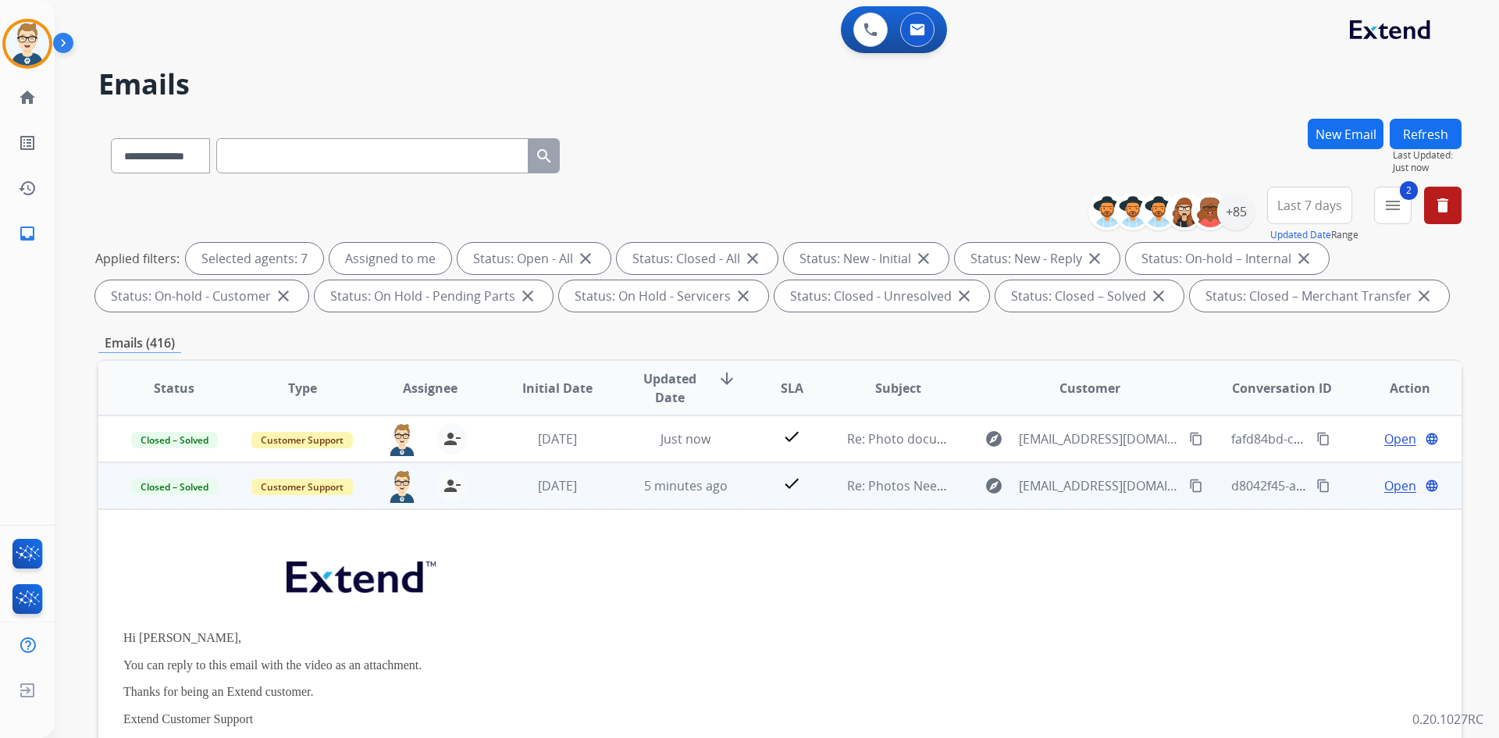
scroll to position [47, 0]
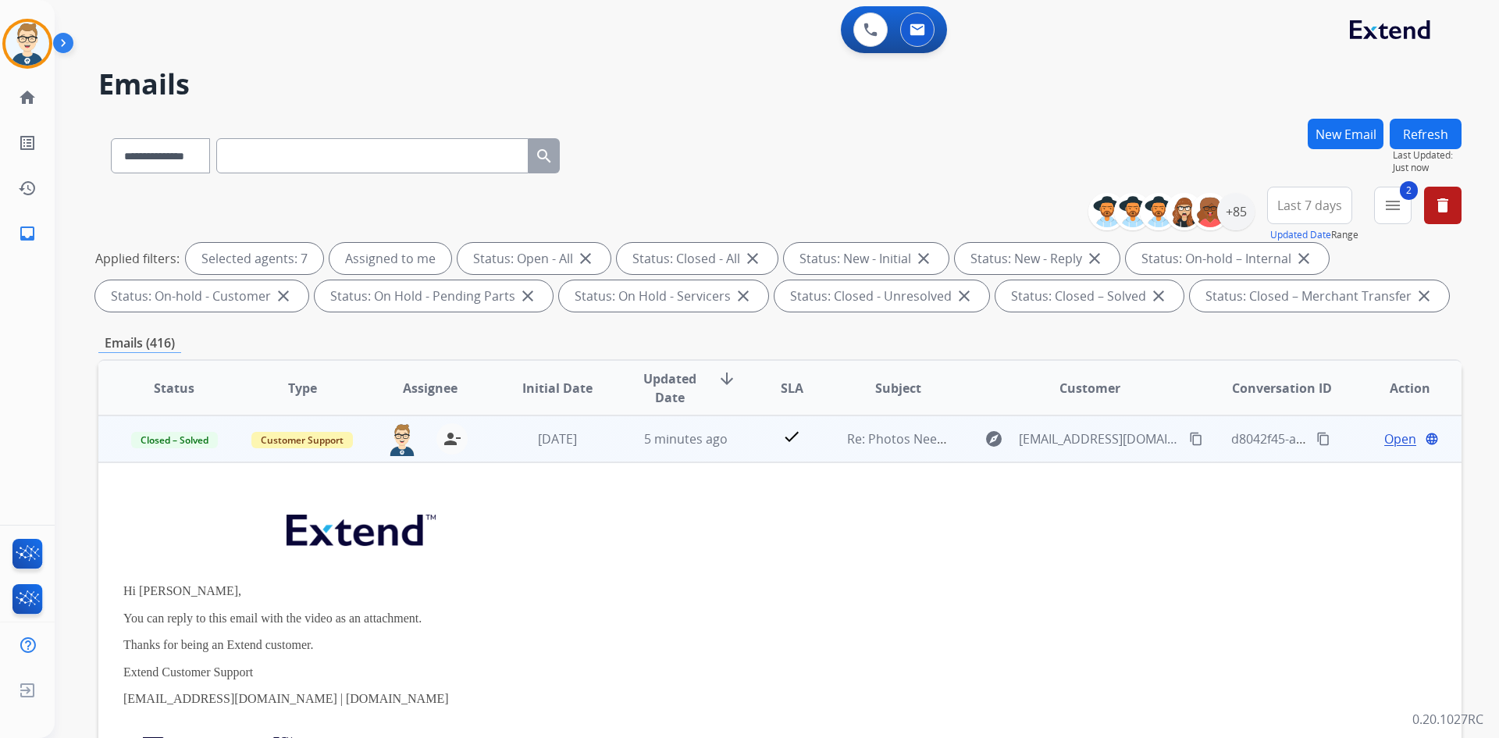
click at [1384, 440] on span "Open" at bounding box center [1400, 438] width 32 height 19
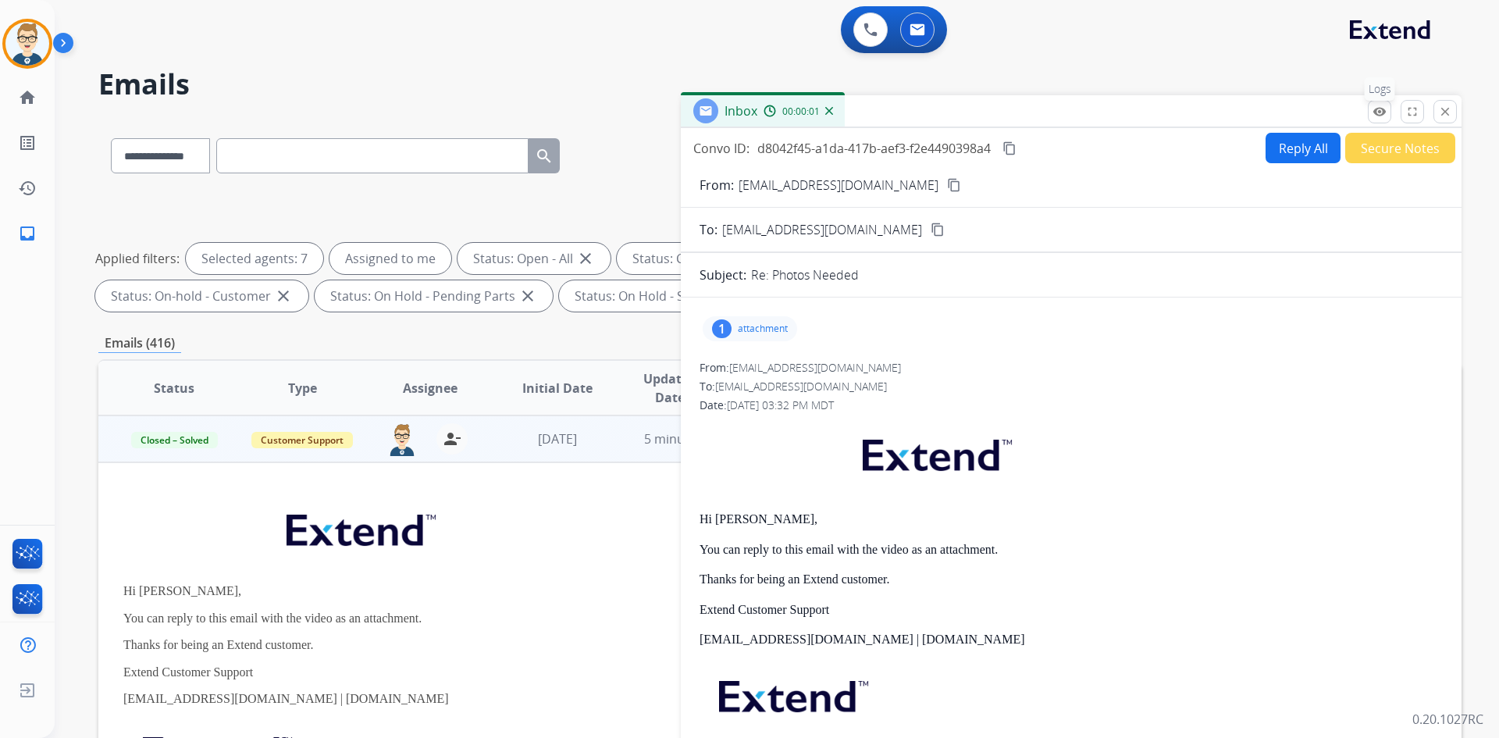
click at [1389, 109] on button "remove_red_eye Logs" at bounding box center [1379, 111] width 23 height 23
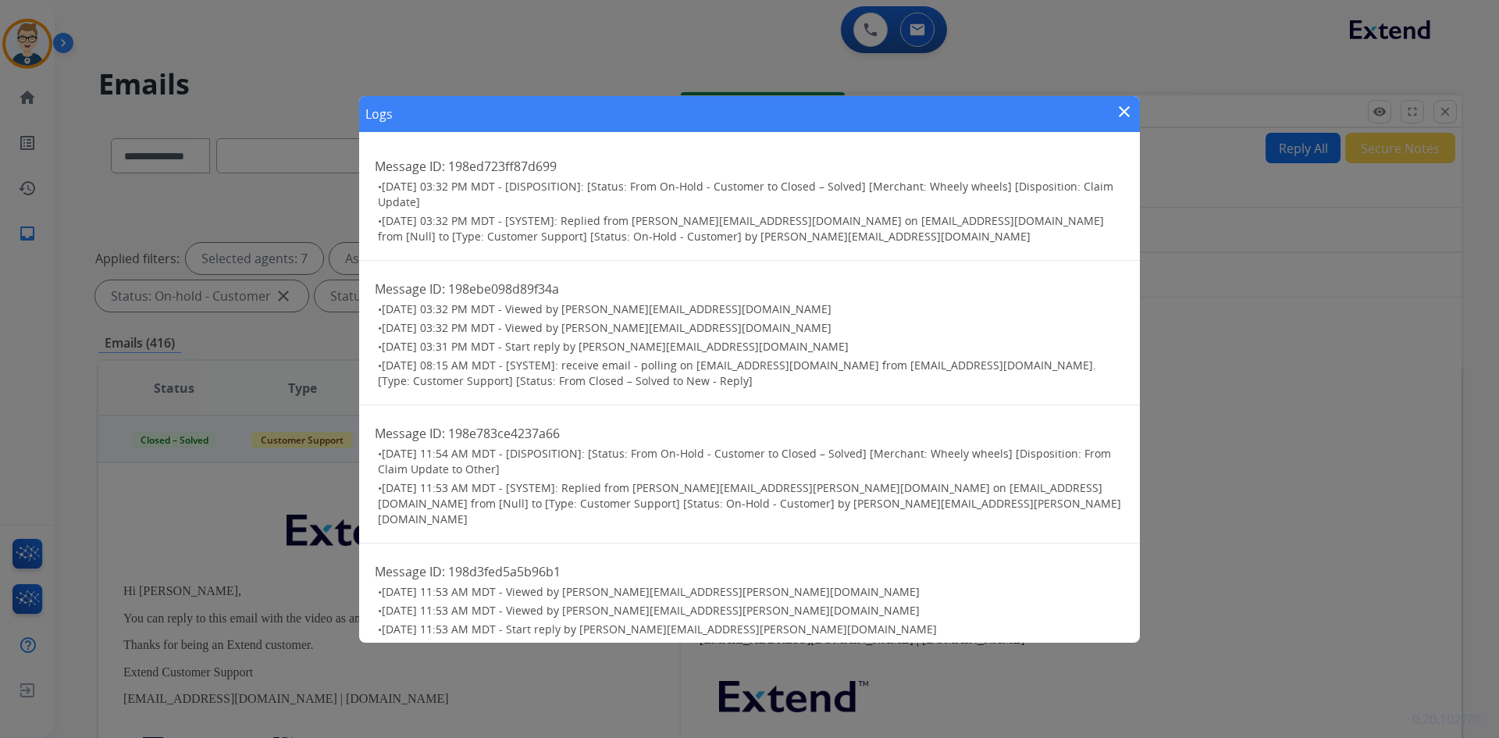
click at [1128, 112] on mat-icon "close" at bounding box center [1124, 111] width 19 height 19
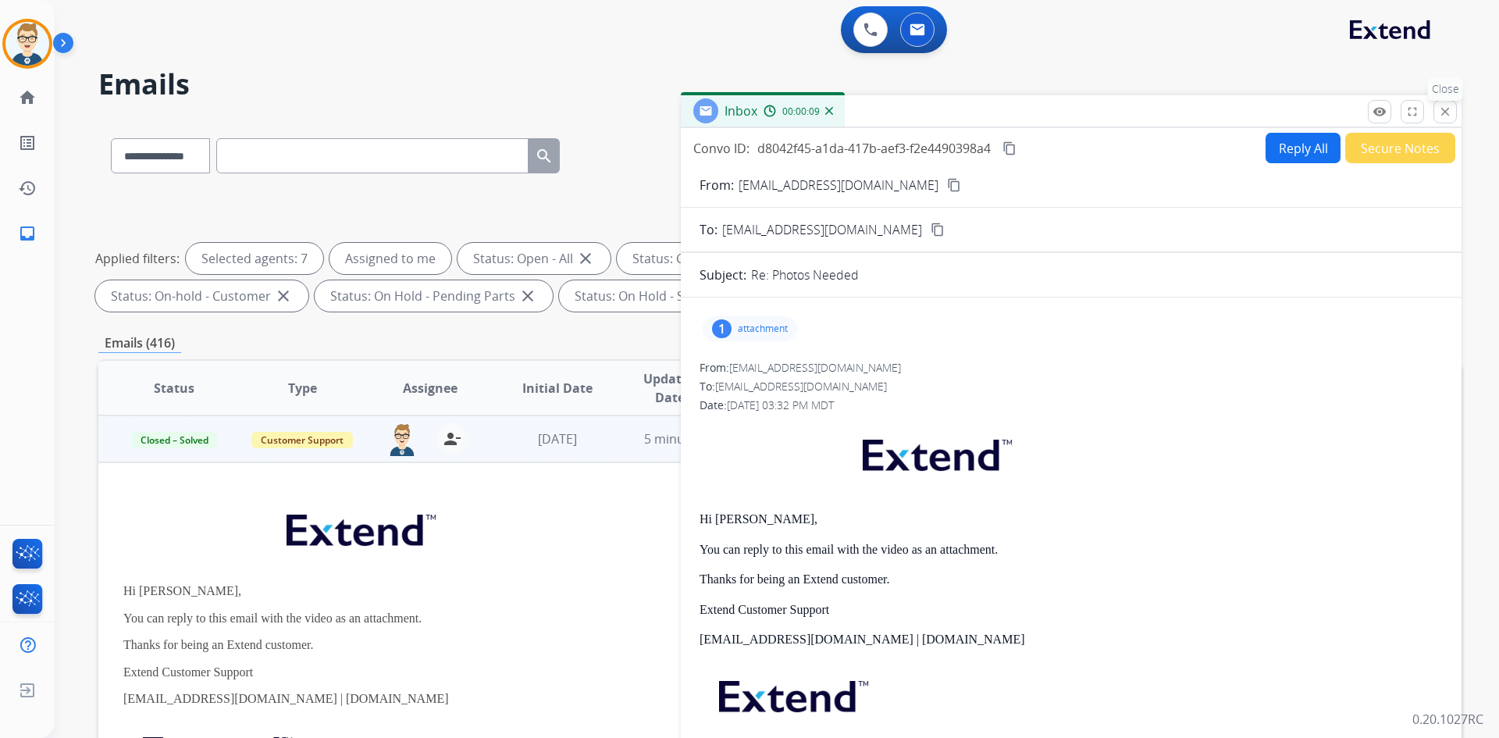
click at [1434, 116] on button "close Close" at bounding box center [1445, 111] width 23 height 23
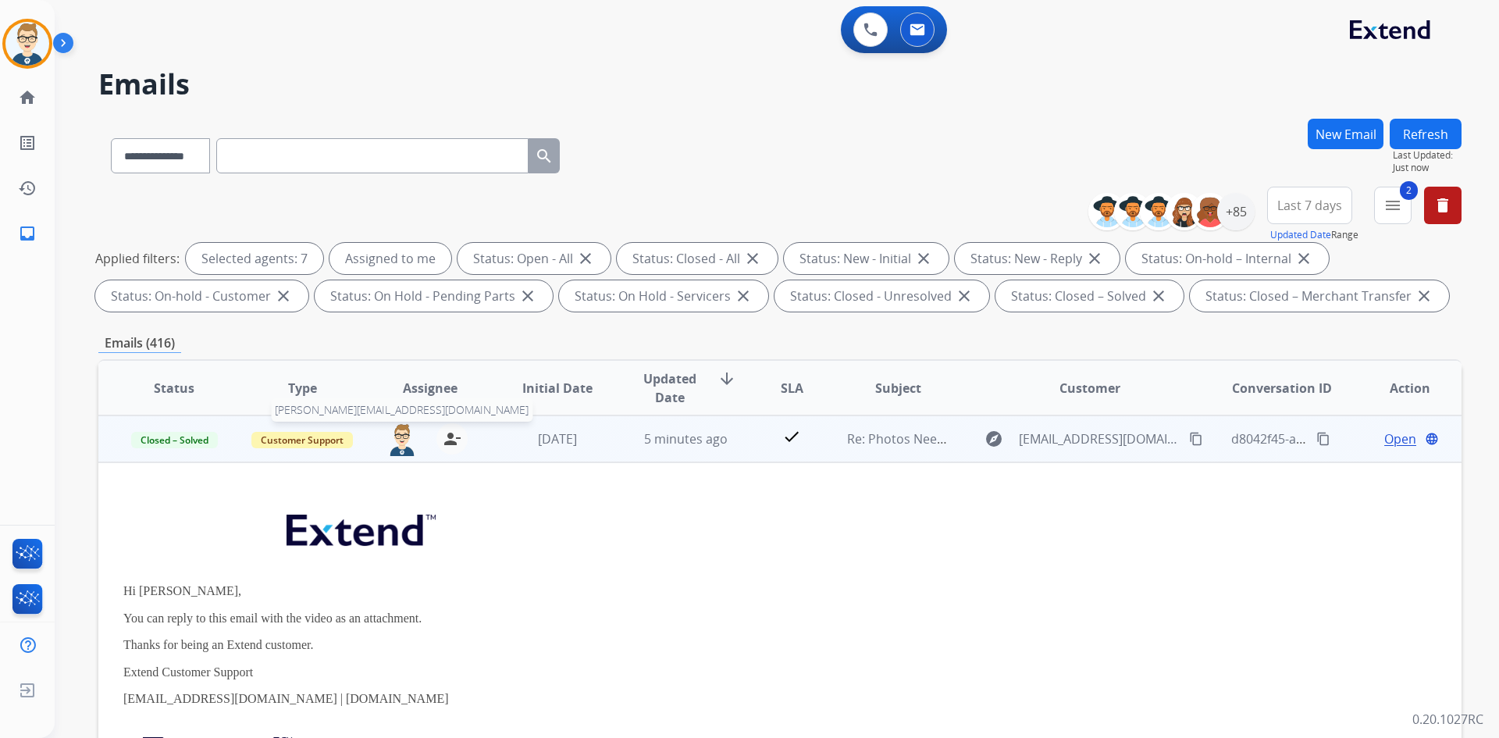
click at [406, 439] on img at bounding box center [402, 439] width 31 height 33
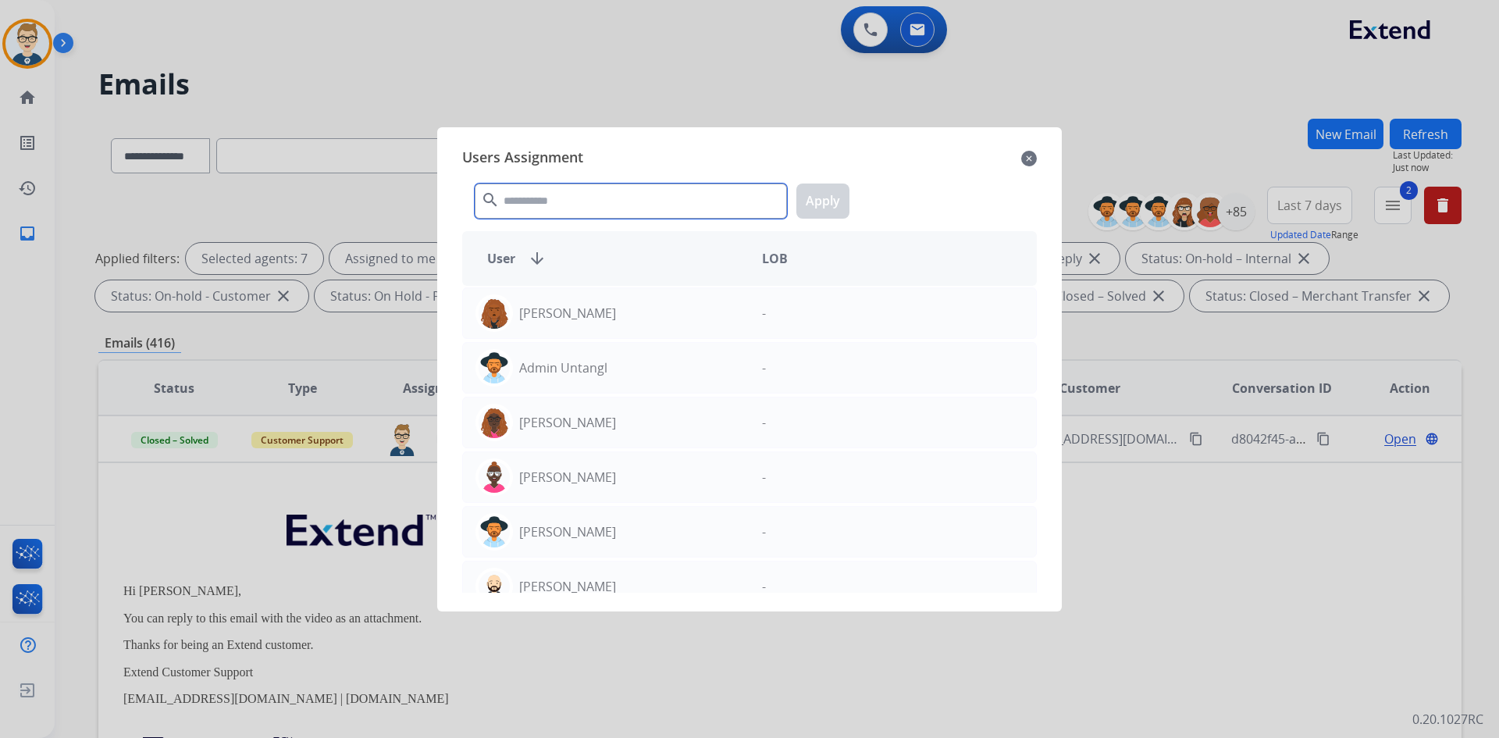
click at [664, 198] on input "text" at bounding box center [631, 201] width 312 height 35
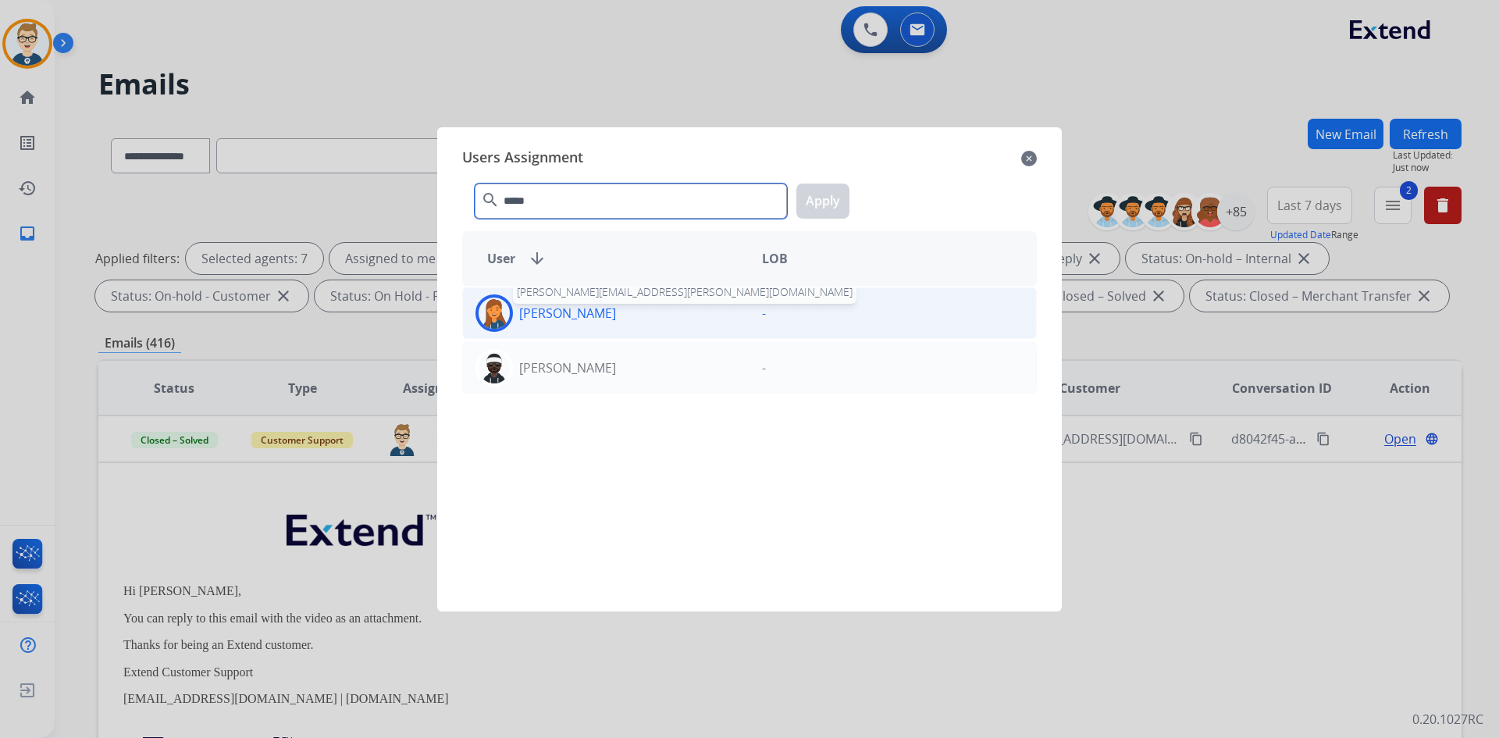
type input "*****"
click at [565, 308] on p "[PERSON_NAME]" at bounding box center [567, 313] width 97 height 19
click at [820, 195] on button "Apply" at bounding box center [822, 201] width 53 height 35
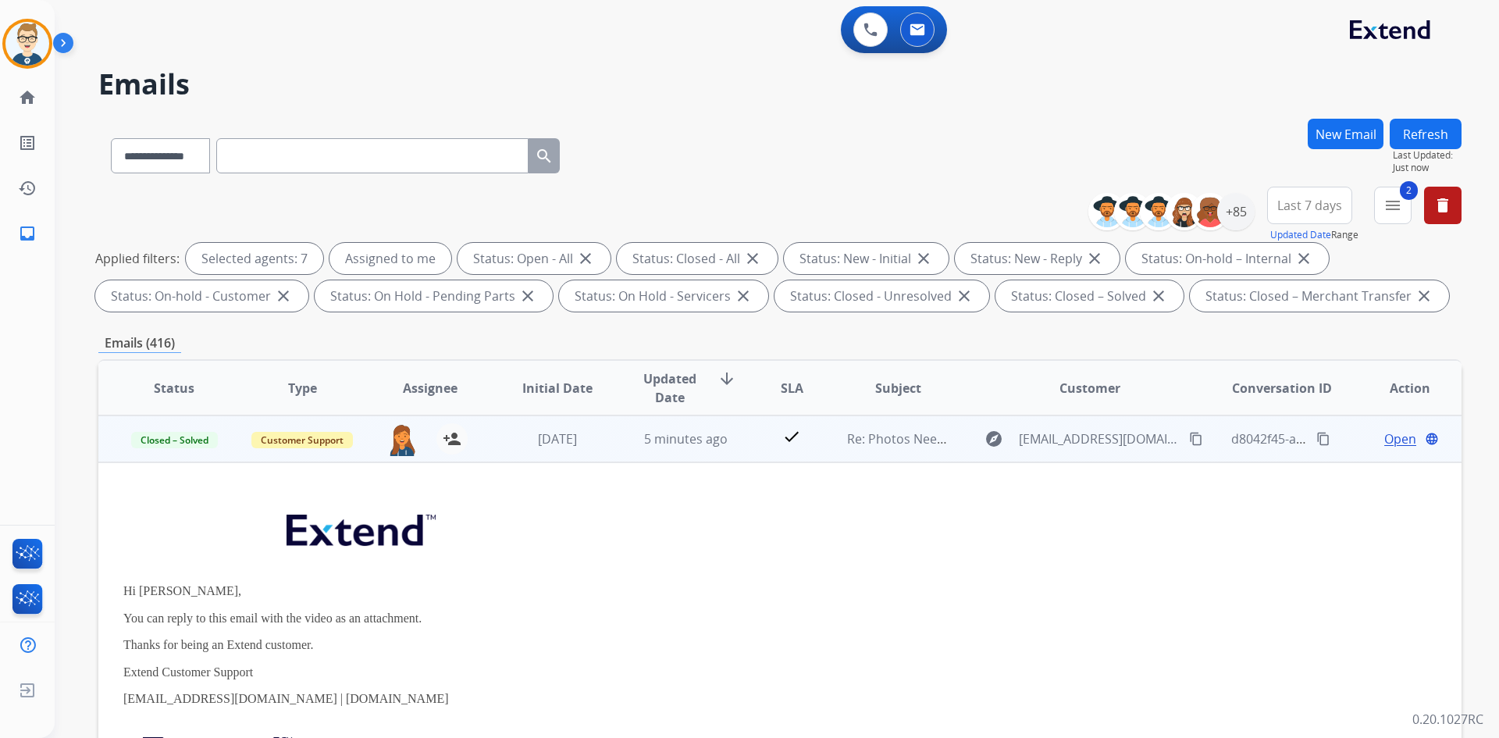
click at [754, 445] on td "check" at bounding box center [779, 438] width 85 height 47
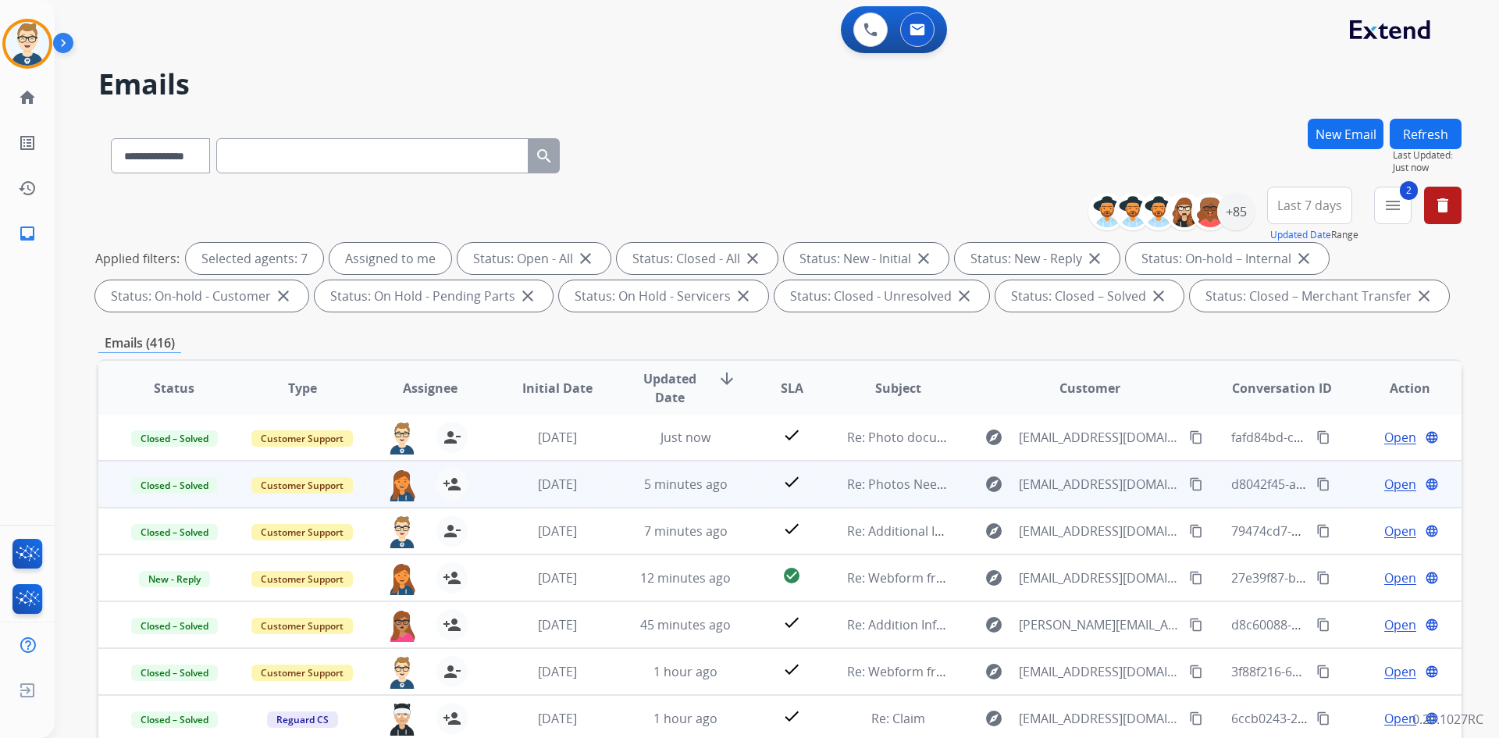
scroll to position [2, 0]
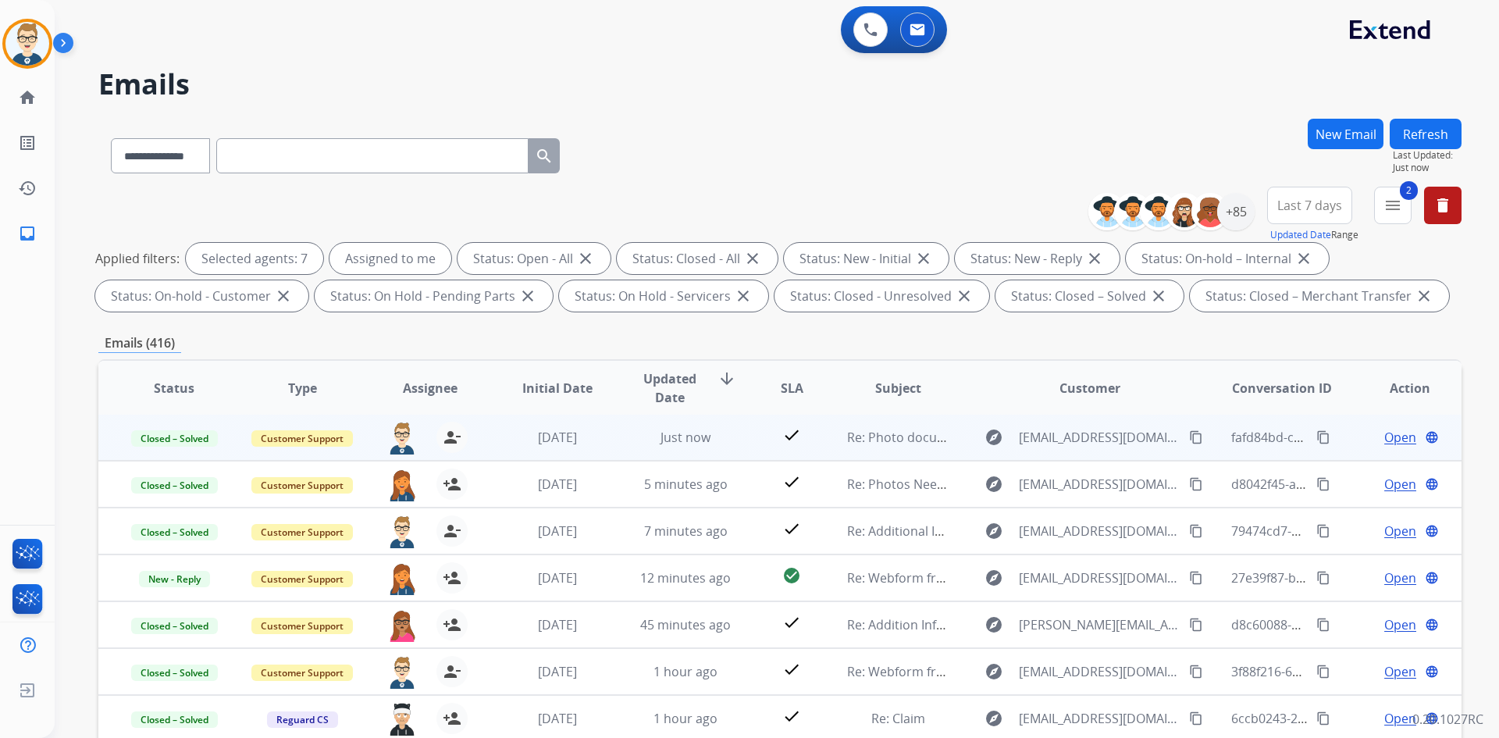
click at [1398, 442] on span "Open" at bounding box center [1400, 437] width 32 height 19
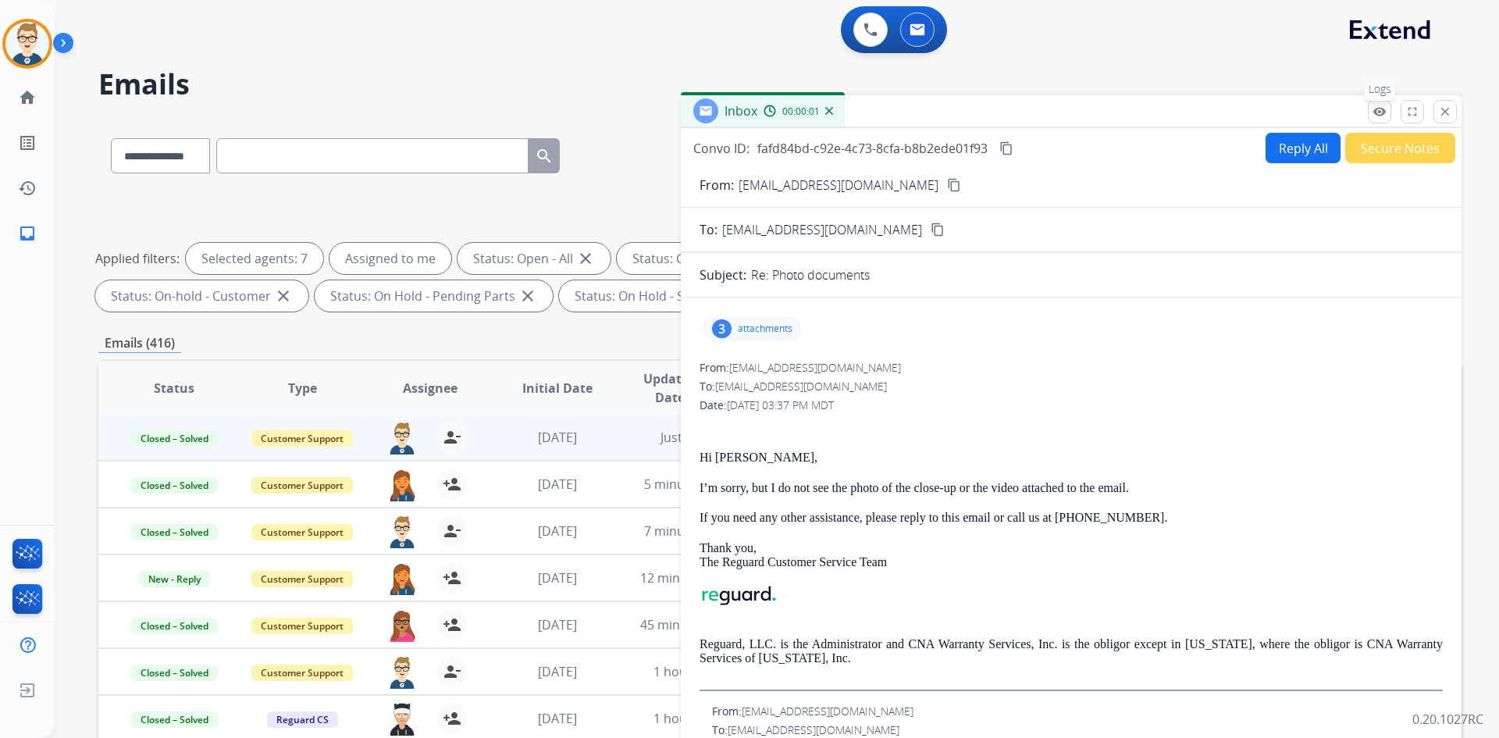
click at [1379, 111] on mat-icon "remove_red_eye" at bounding box center [1380, 112] width 14 height 14
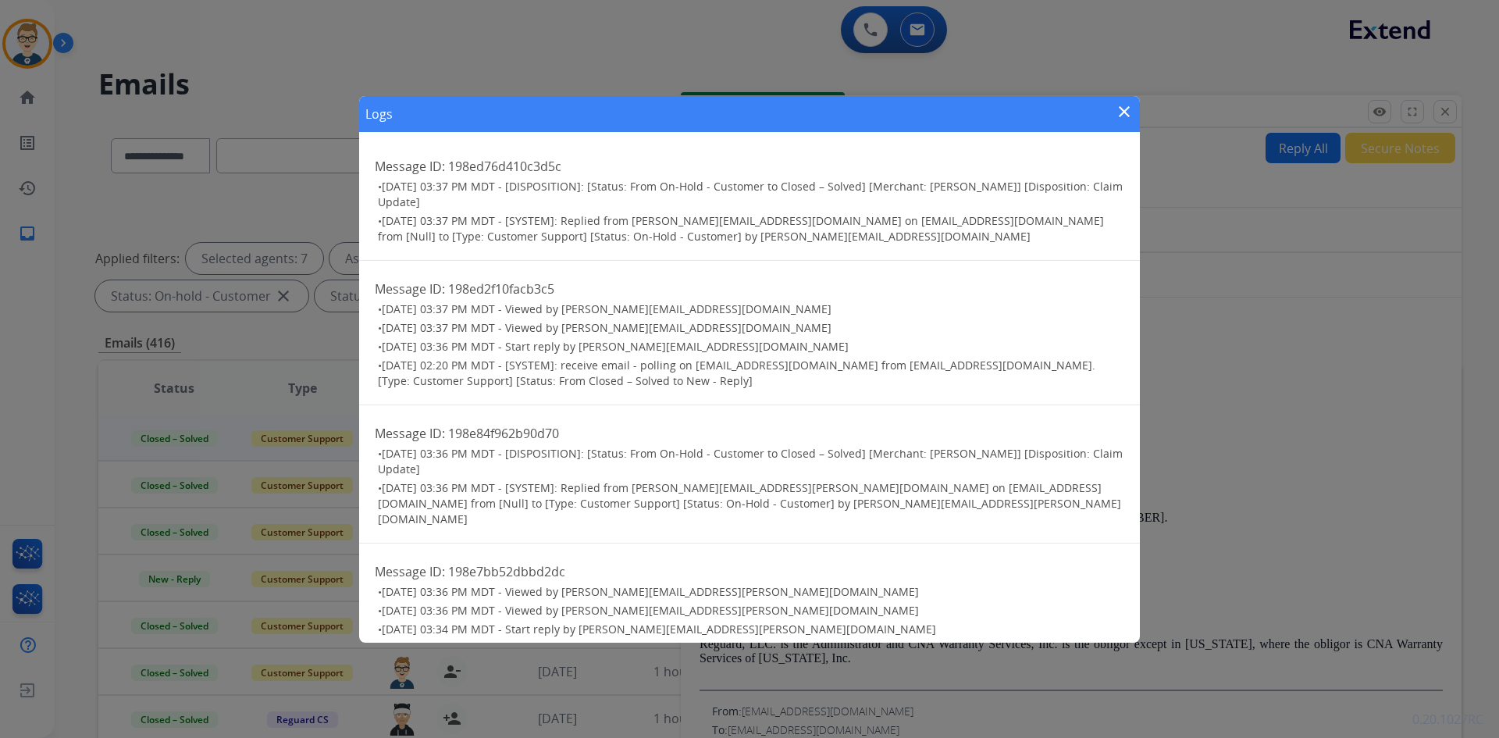
click at [1124, 112] on mat-icon "close" at bounding box center [1124, 111] width 19 height 19
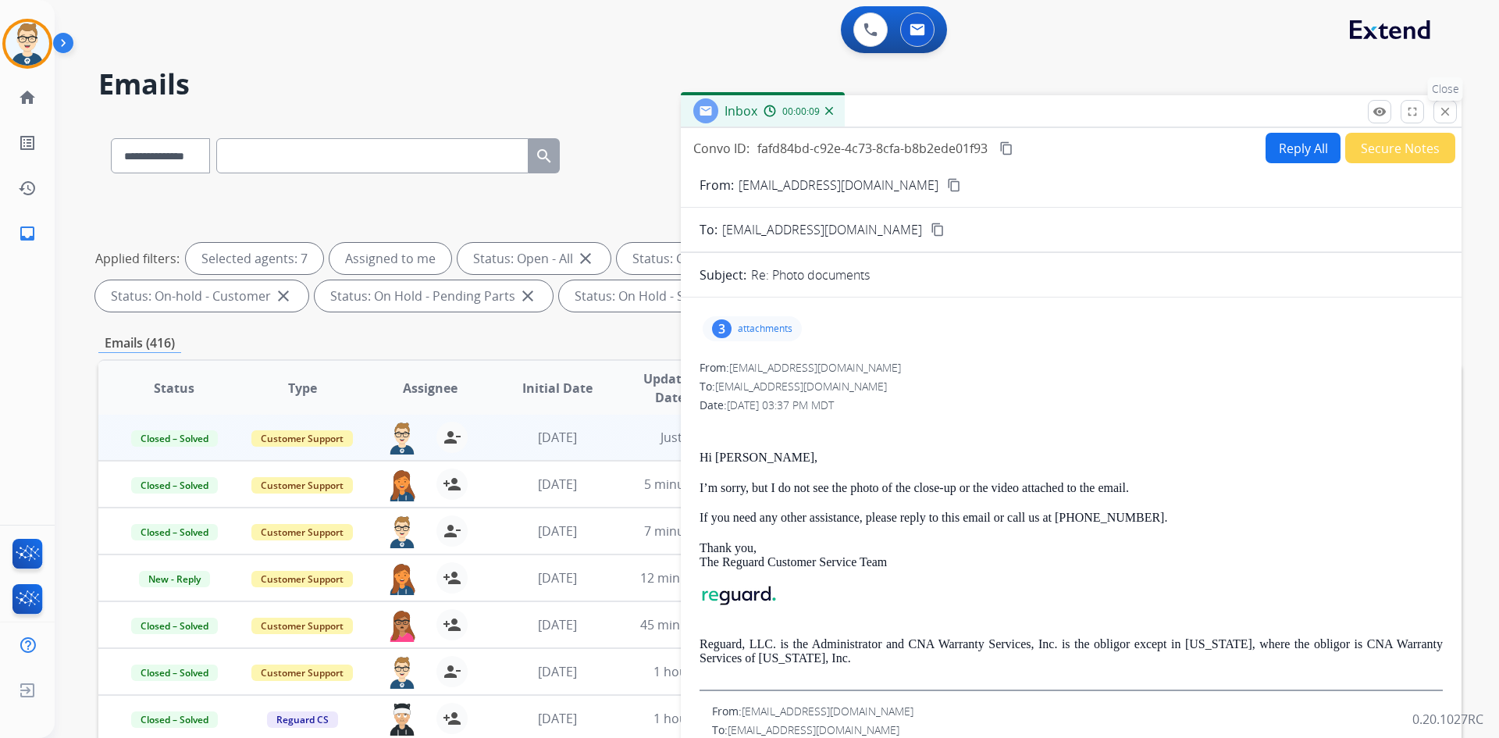
click at [1443, 107] on mat-icon "close" at bounding box center [1445, 112] width 14 height 14
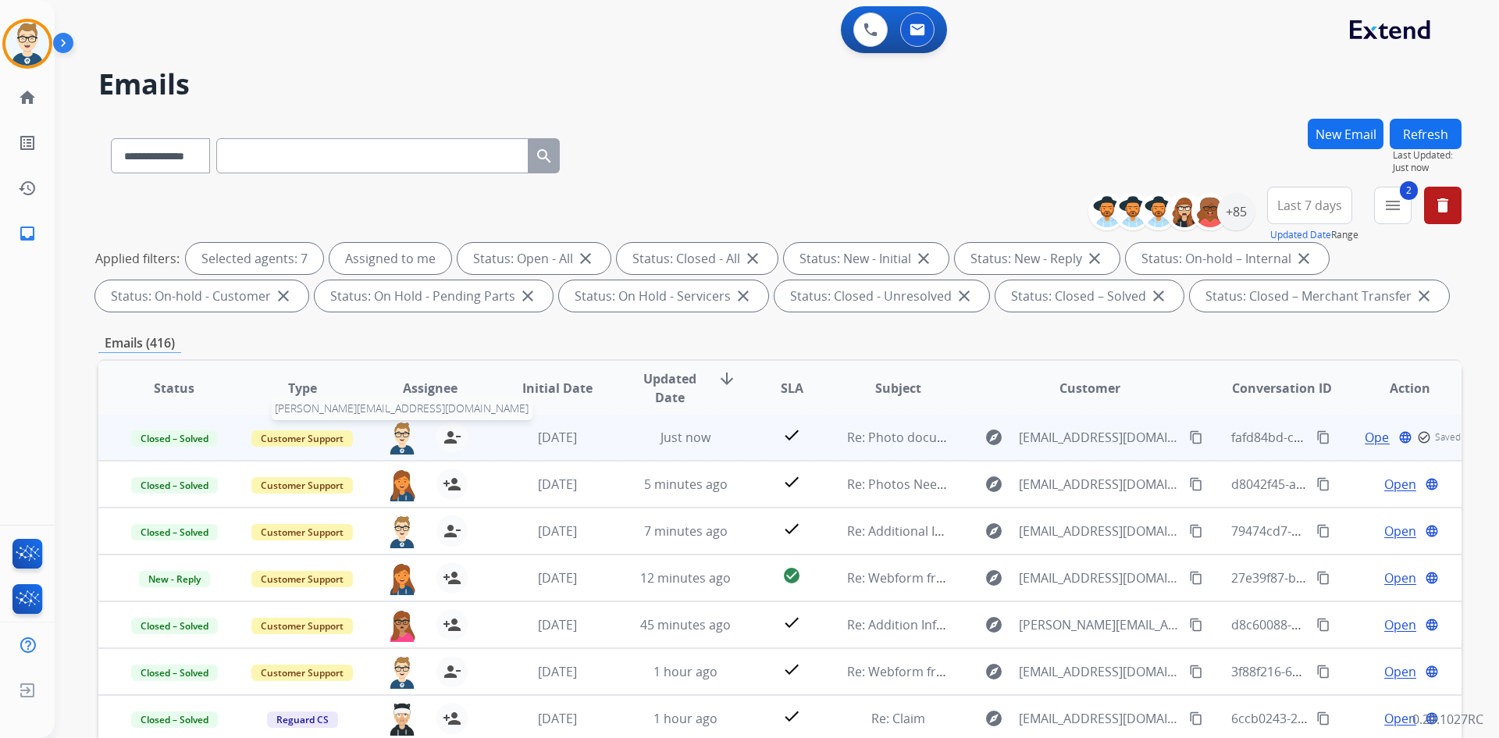
click at [402, 438] on img at bounding box center [402, 438] width 31 height 33
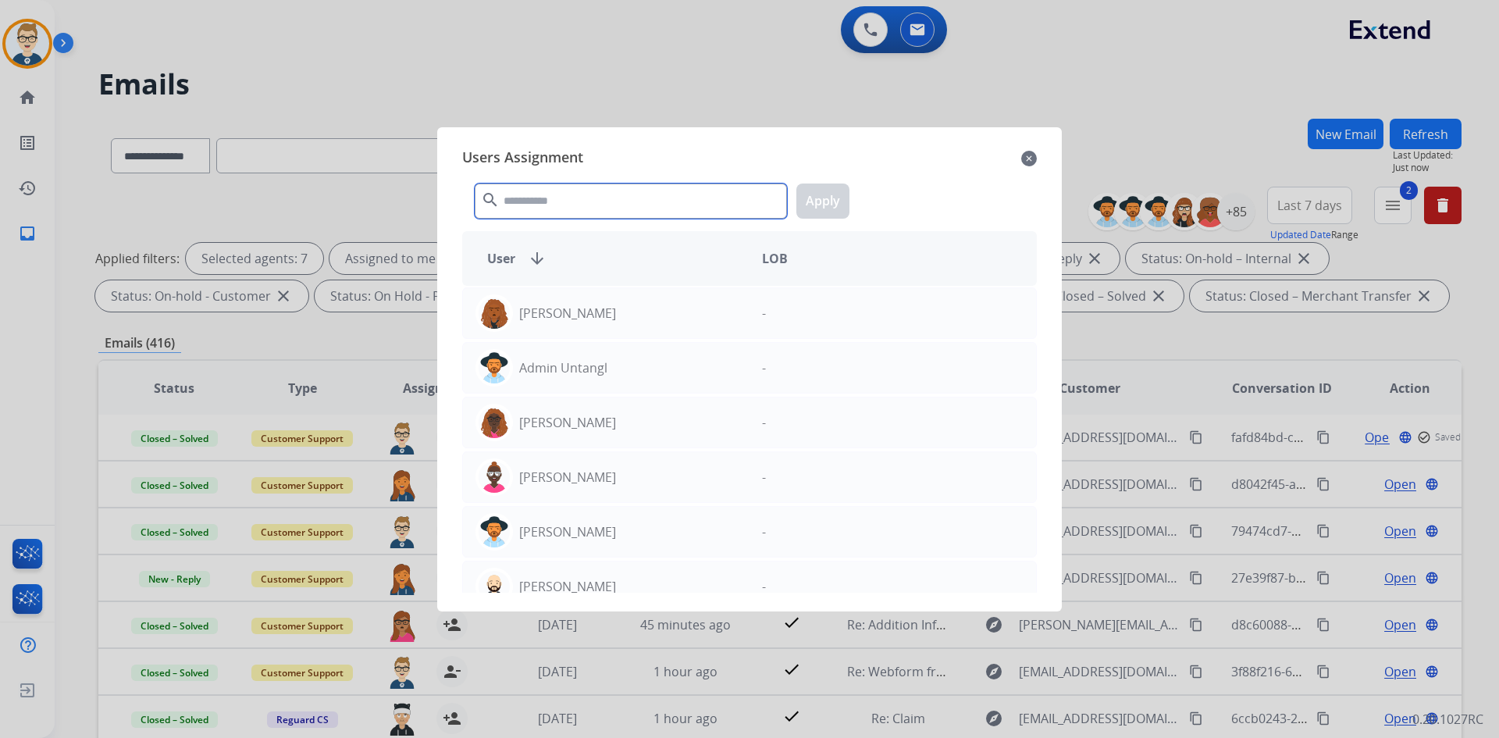
click at [661, 198] on input "text" at bounding box center [631, 201] width 312 height 35
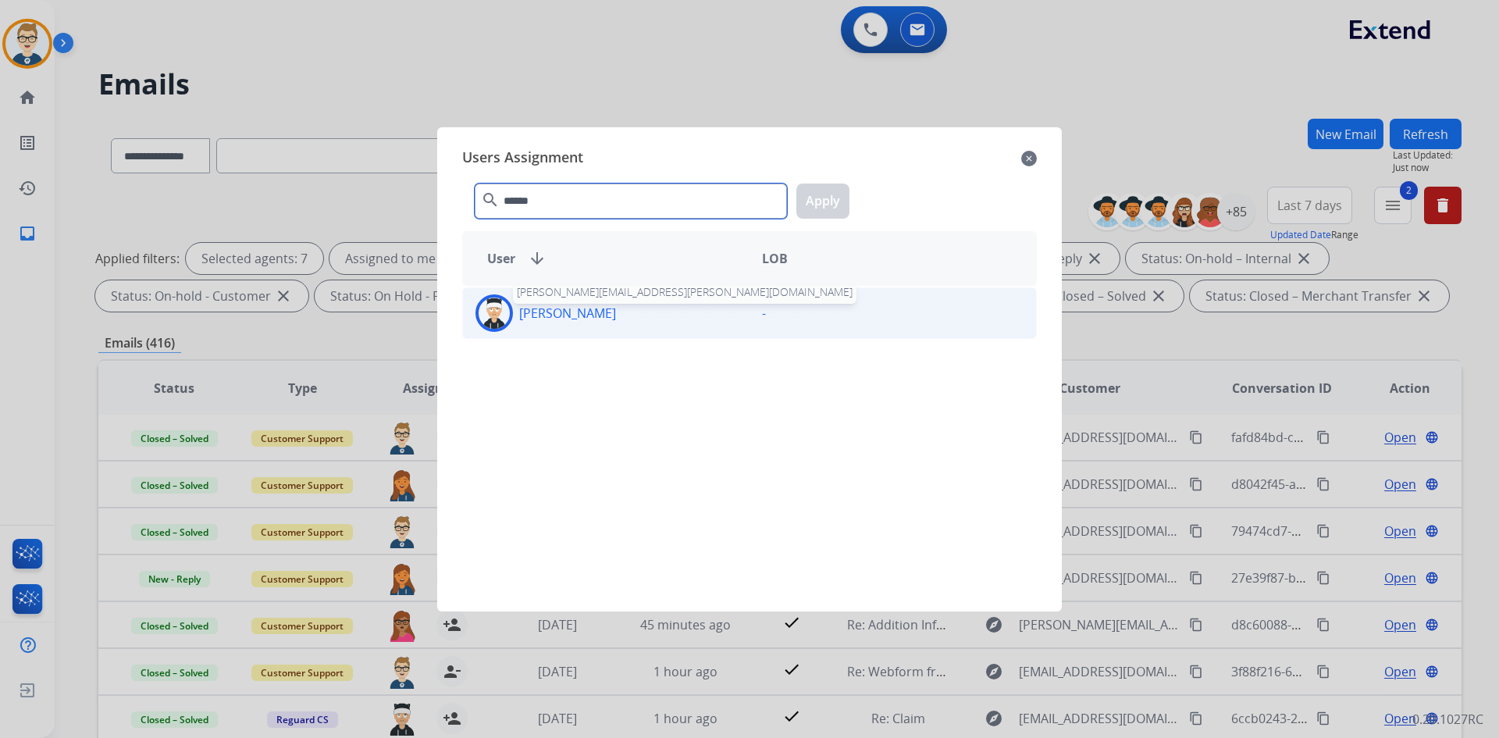
type input "******"
click at [590, 315] on p "[PERSON_NAME]" at bounding box center [567, 313] width 97 height 19
click at [829, 194] on button "Apply" at bounding box center [822, 201] width 53 height 35
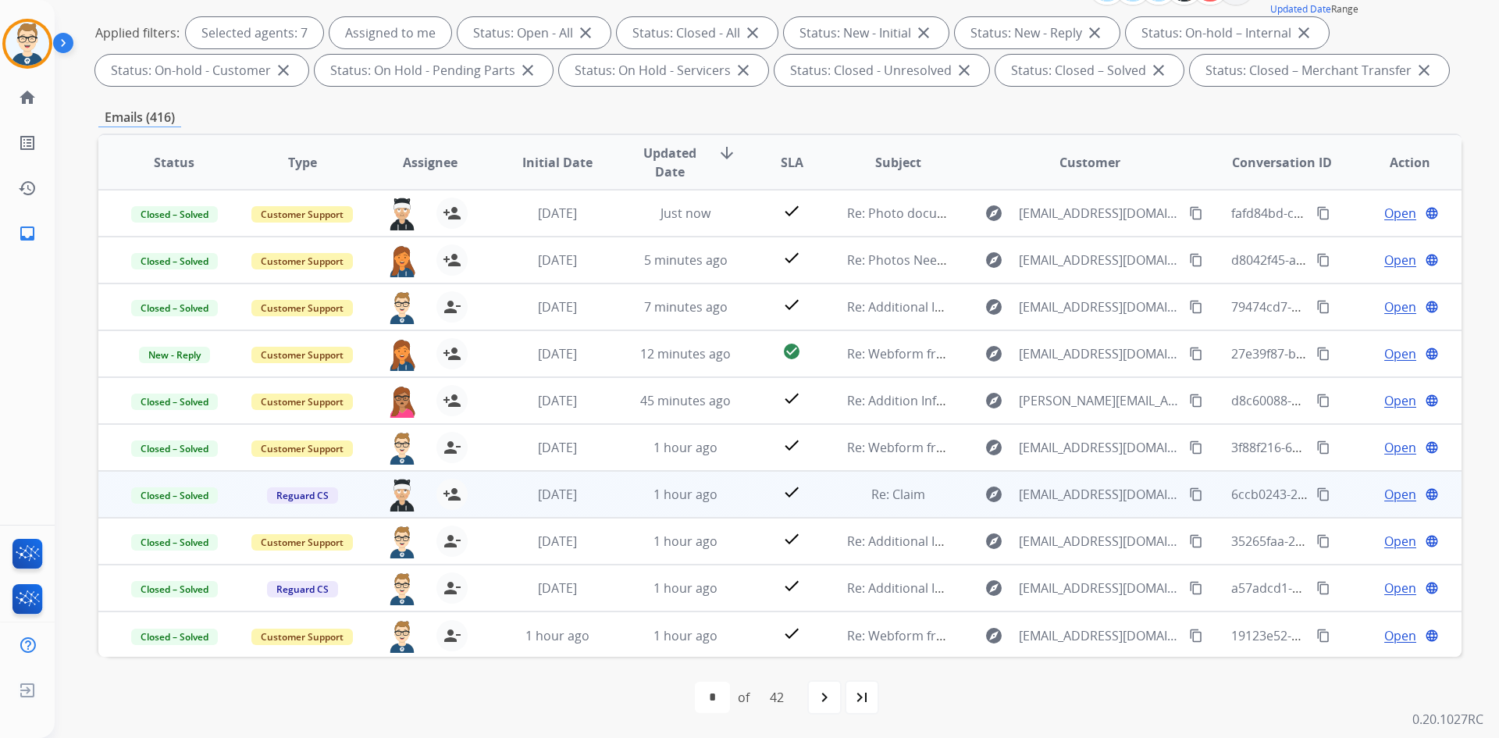
scroll to position [148, 0]
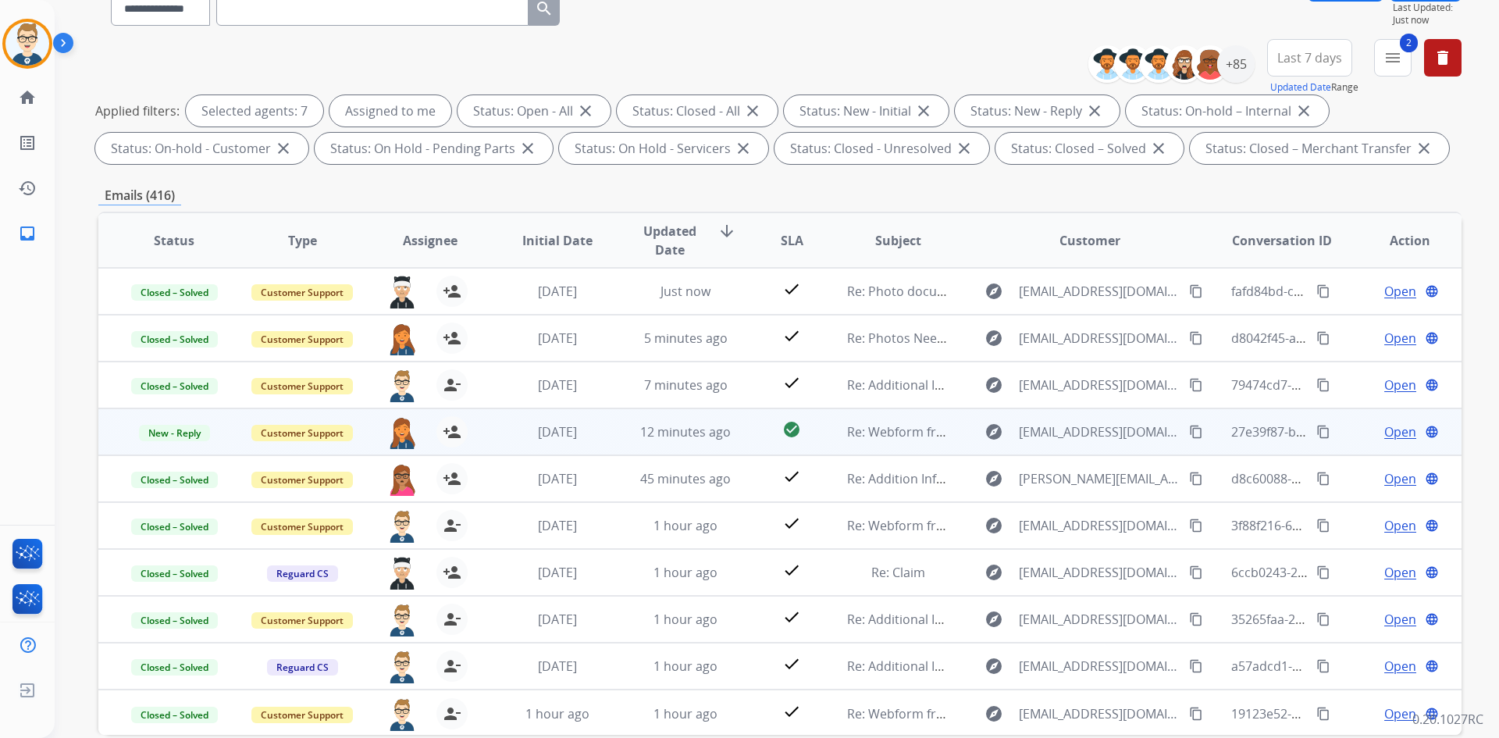
click at [1391, 429] on span "Open" at bounding box center [1400, 431] width 32 height 19
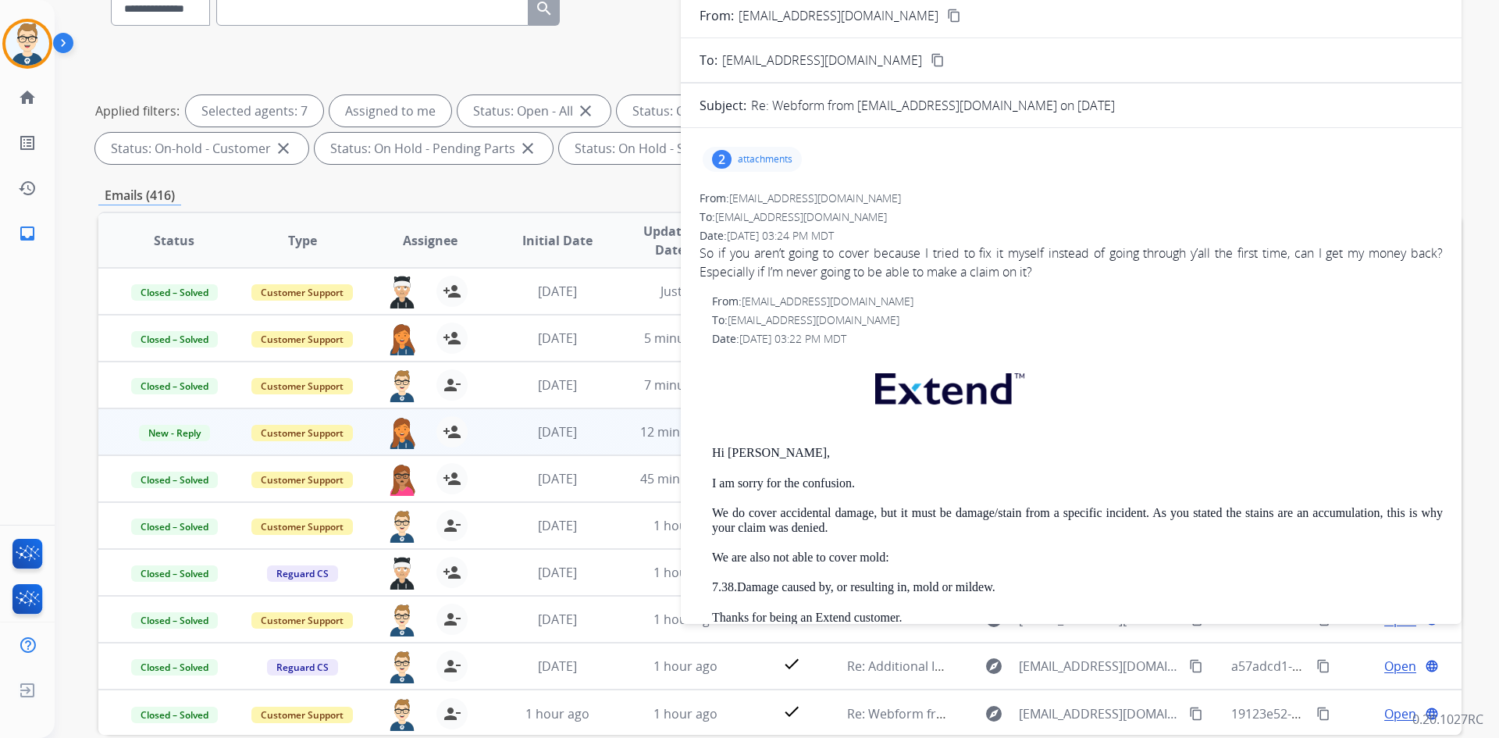
scroll to position [0, 0]
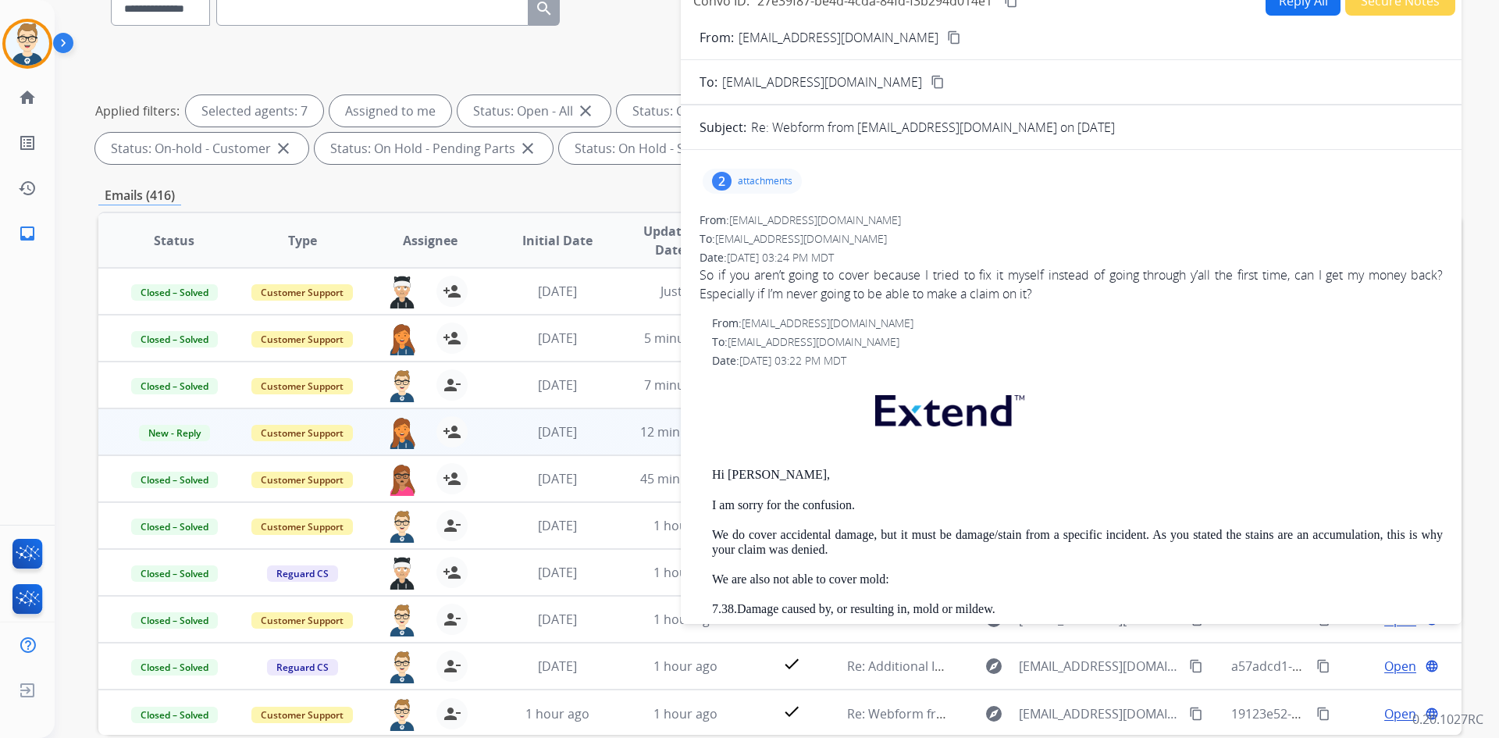
click at [947, 41] on mat-icon "content_copy" at bounding box center [954, 37] width 14 height 14
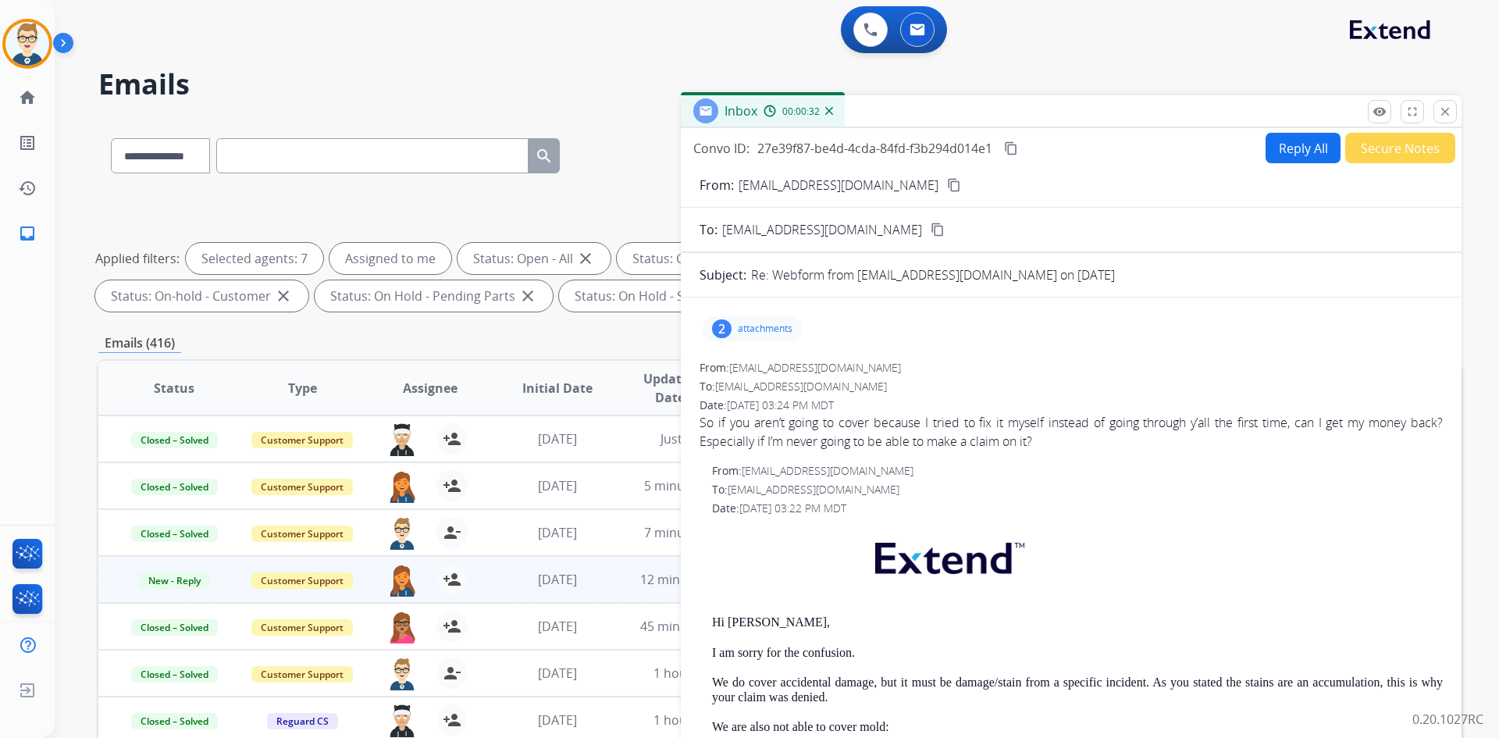
click at [1292, 150] on button "Reply All" at bounding box center [1303, 148] width 75 height 30
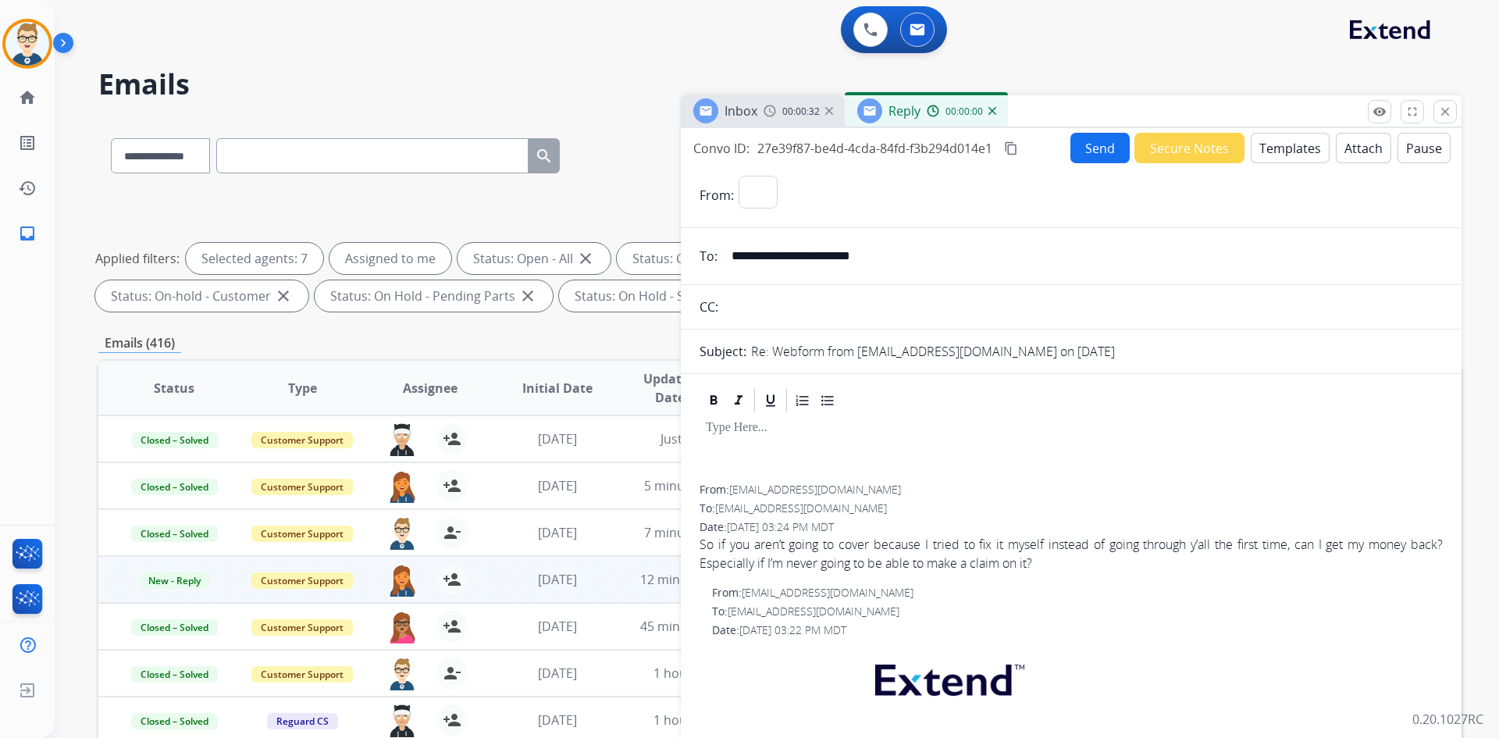
select select "**********"
click at [1292, 150] on button "Templates" at bounding box center [1290, 148] width 79 height 30
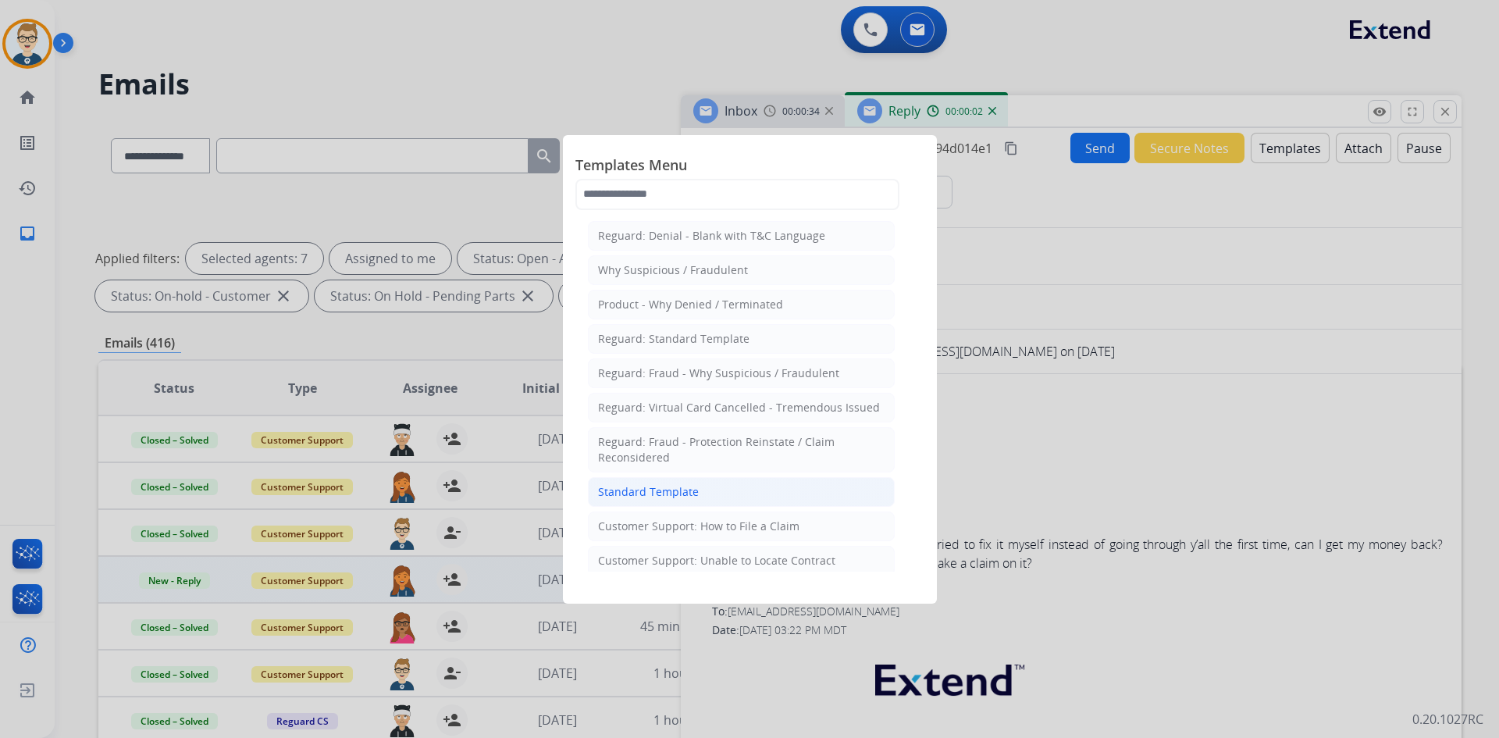
click at [661, 479] on li "Standard Template" at bounding box center [741, 492] width 307 height 30
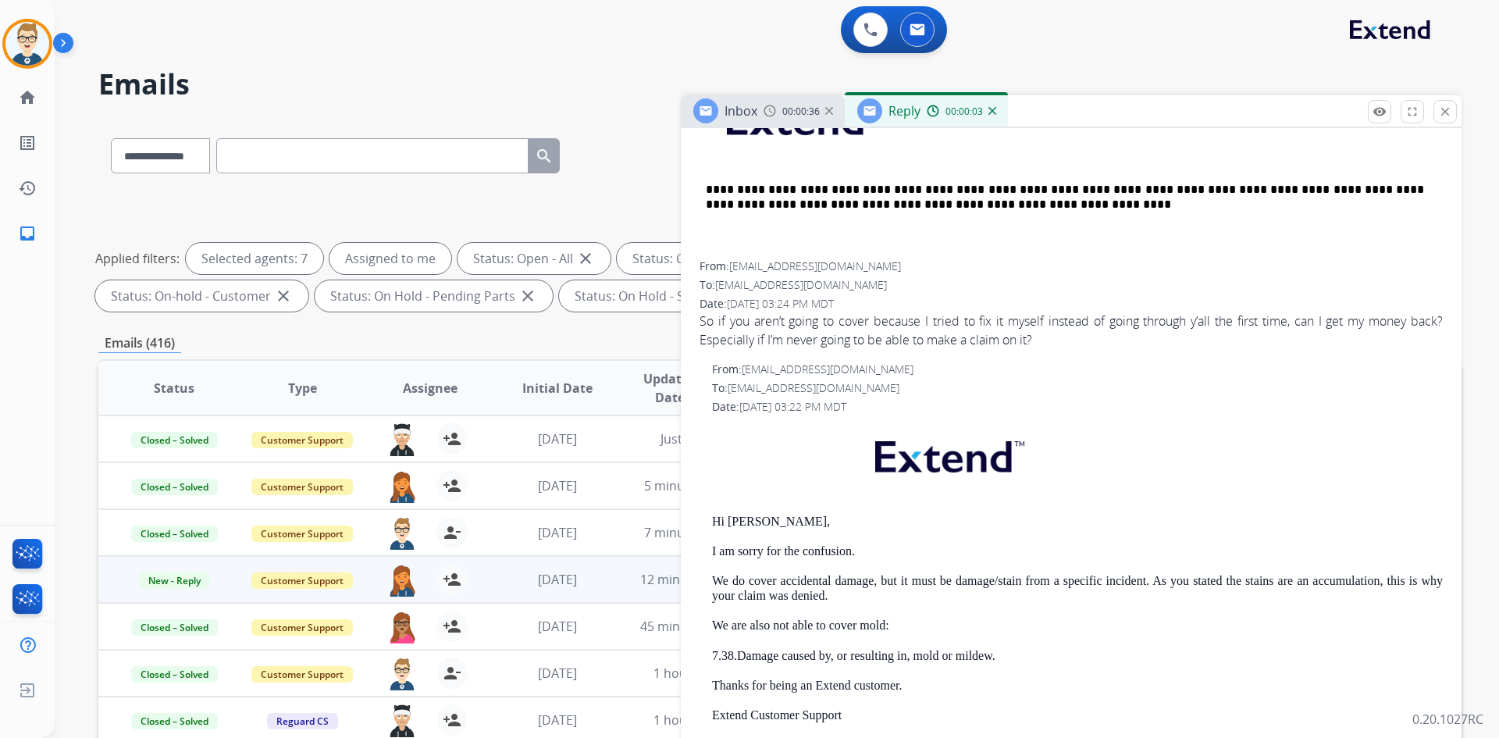
scroll to position [859, 0]
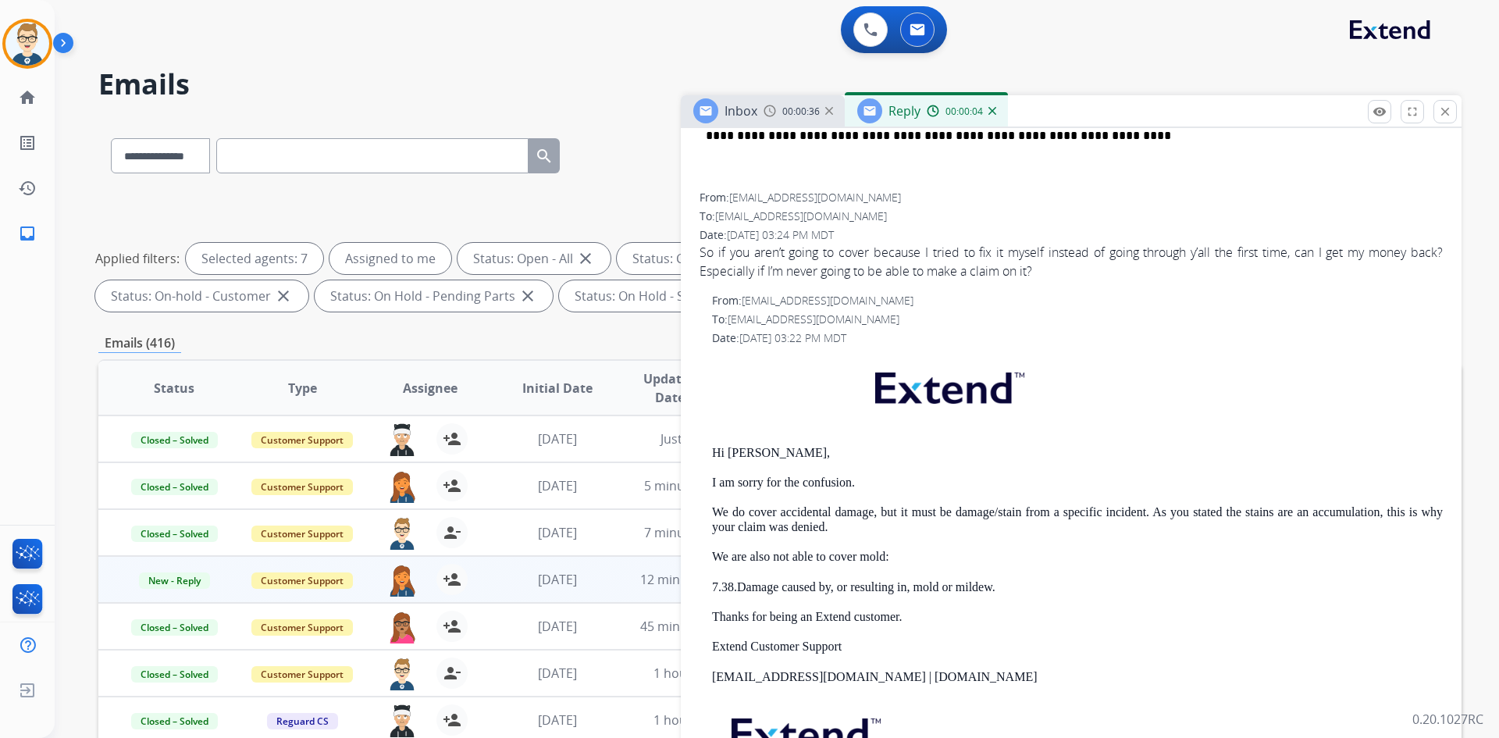
click at [739, 447] on p "Hi Cecilia," at bounding box center [1077, 453] width 731 height 14
copy p "Cecilia"
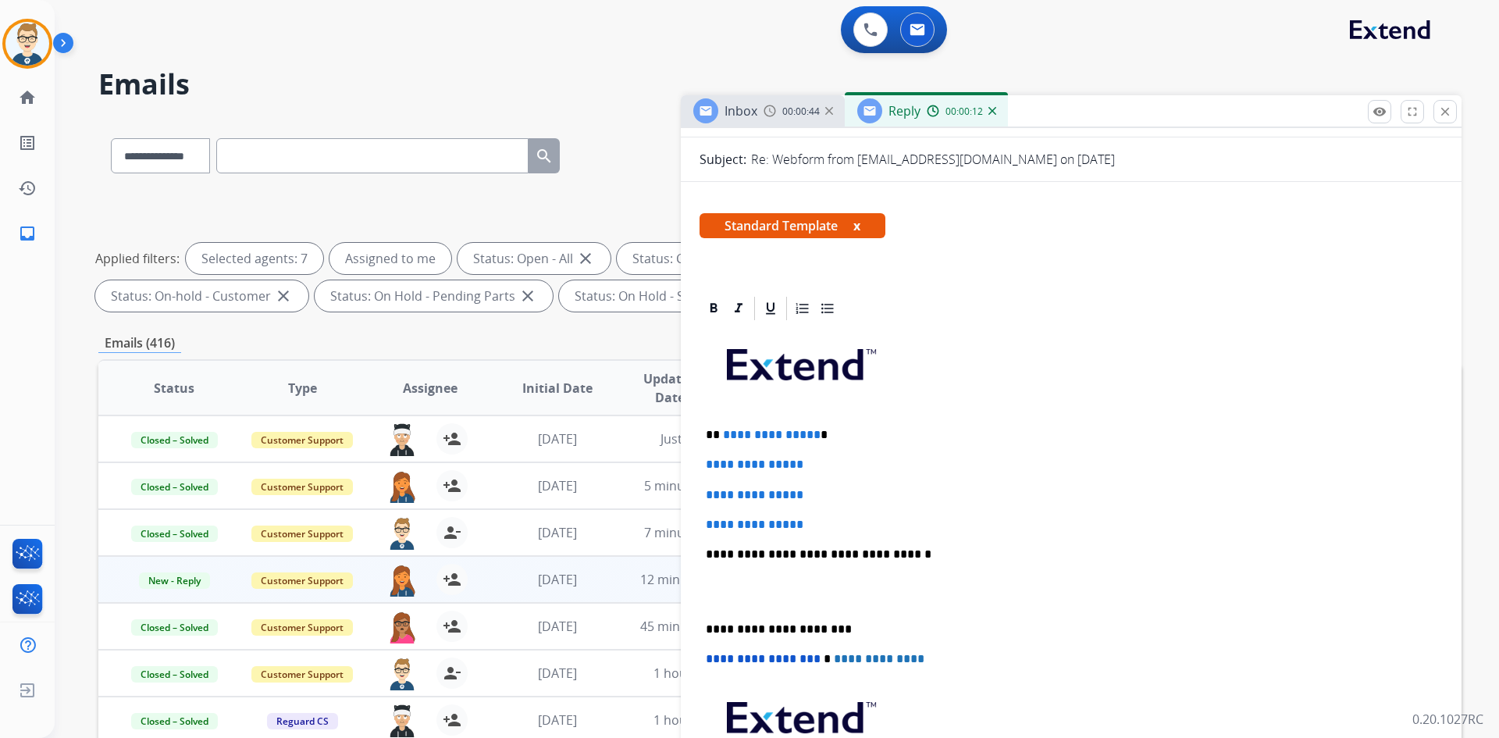
scroll to position [156, 0]
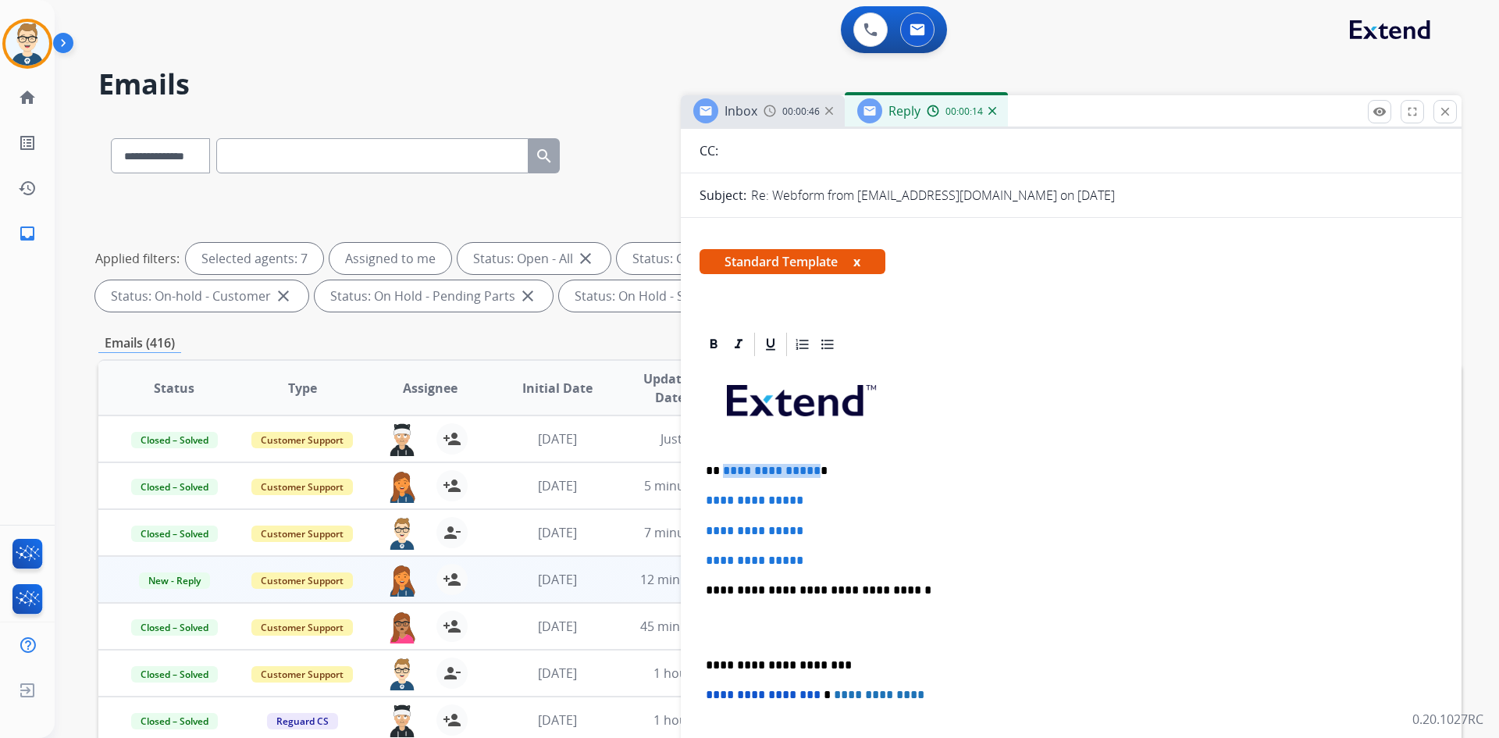
drag, startPoint x: 811, startPoint y: 468, endPoint x: 723, endPoint y: 453, distance: 88.7
click at [723, 453] on div "**********" at bounding box center [1071, 626] width 743 height 537
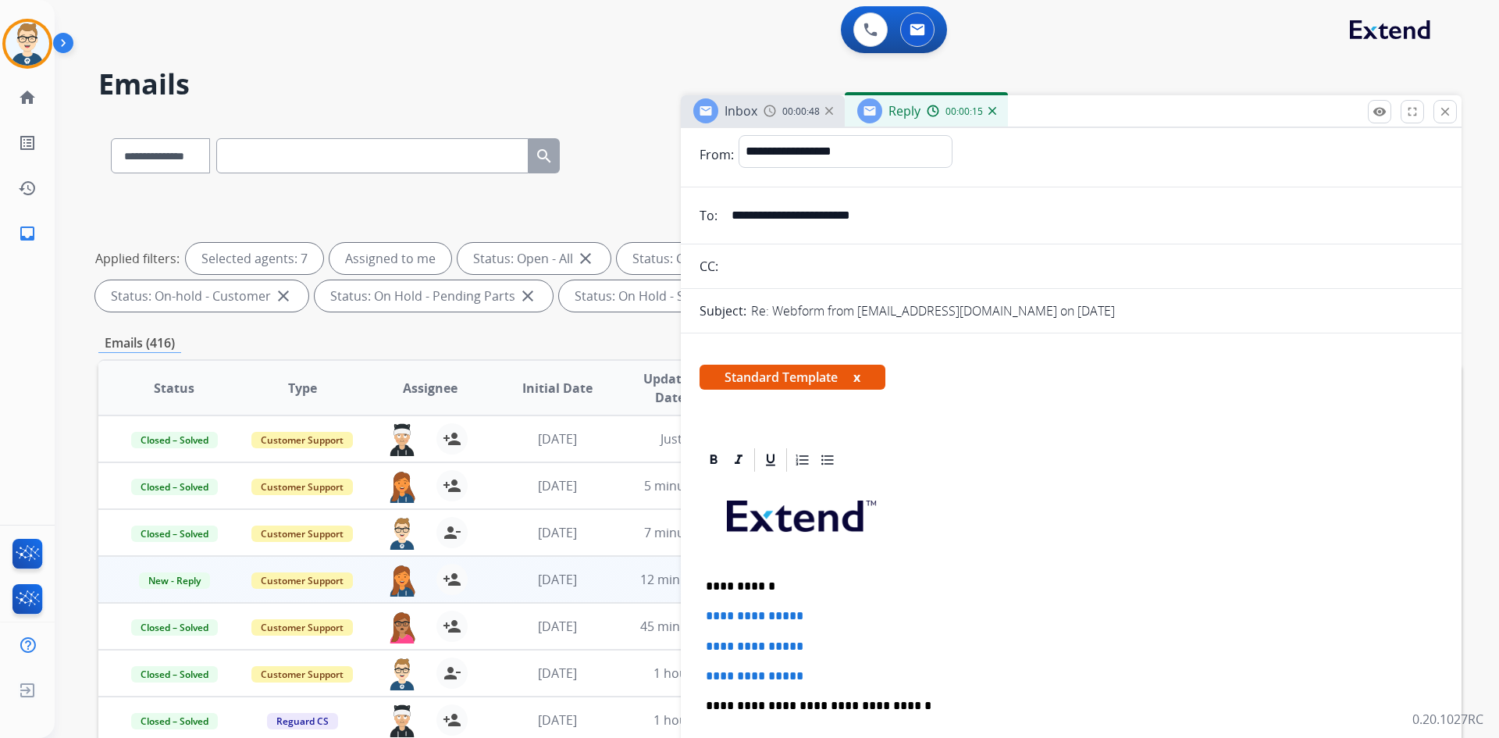
scroll to position [0, 0]
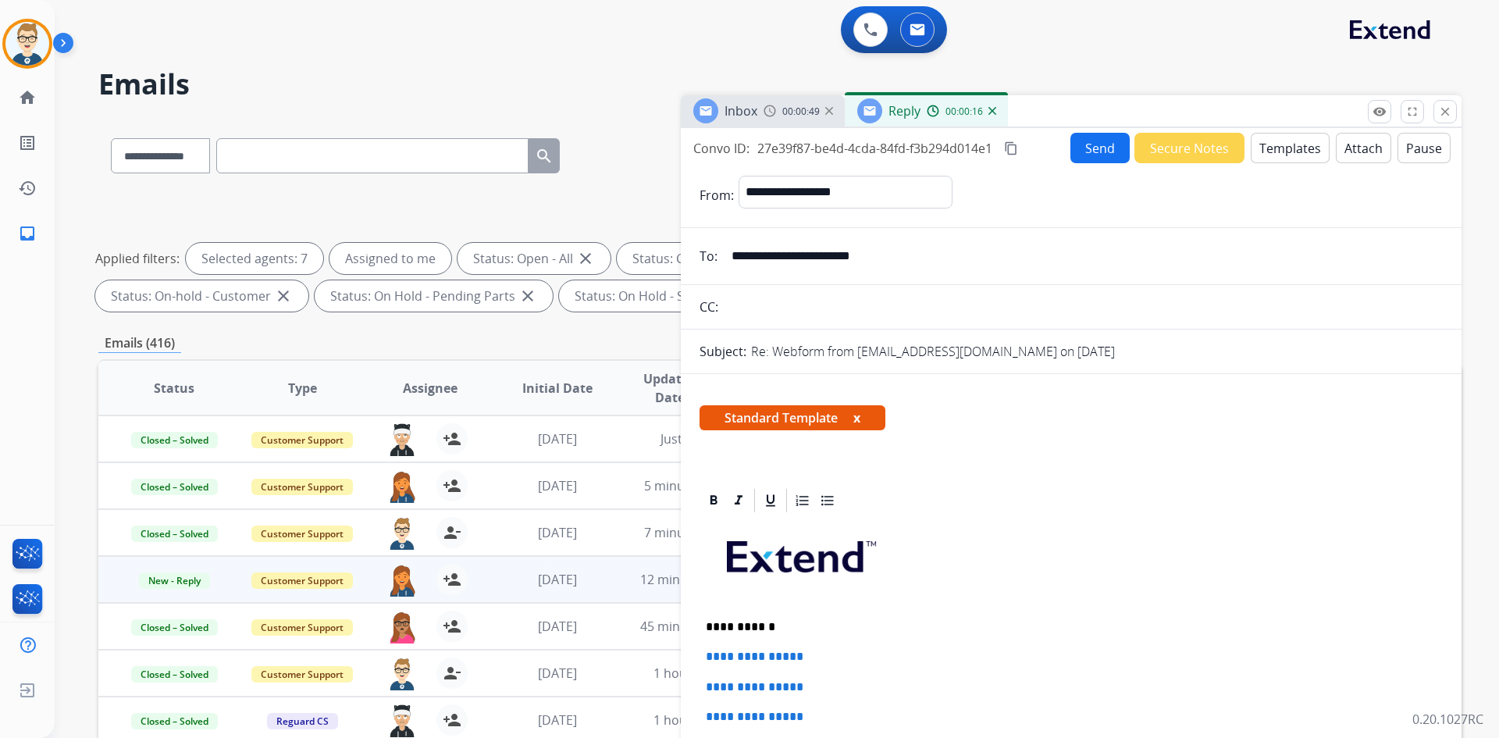
click at [1016, 145] on mat-icon "content_copy" at bounding box center [1011, 148] width 14 height 14
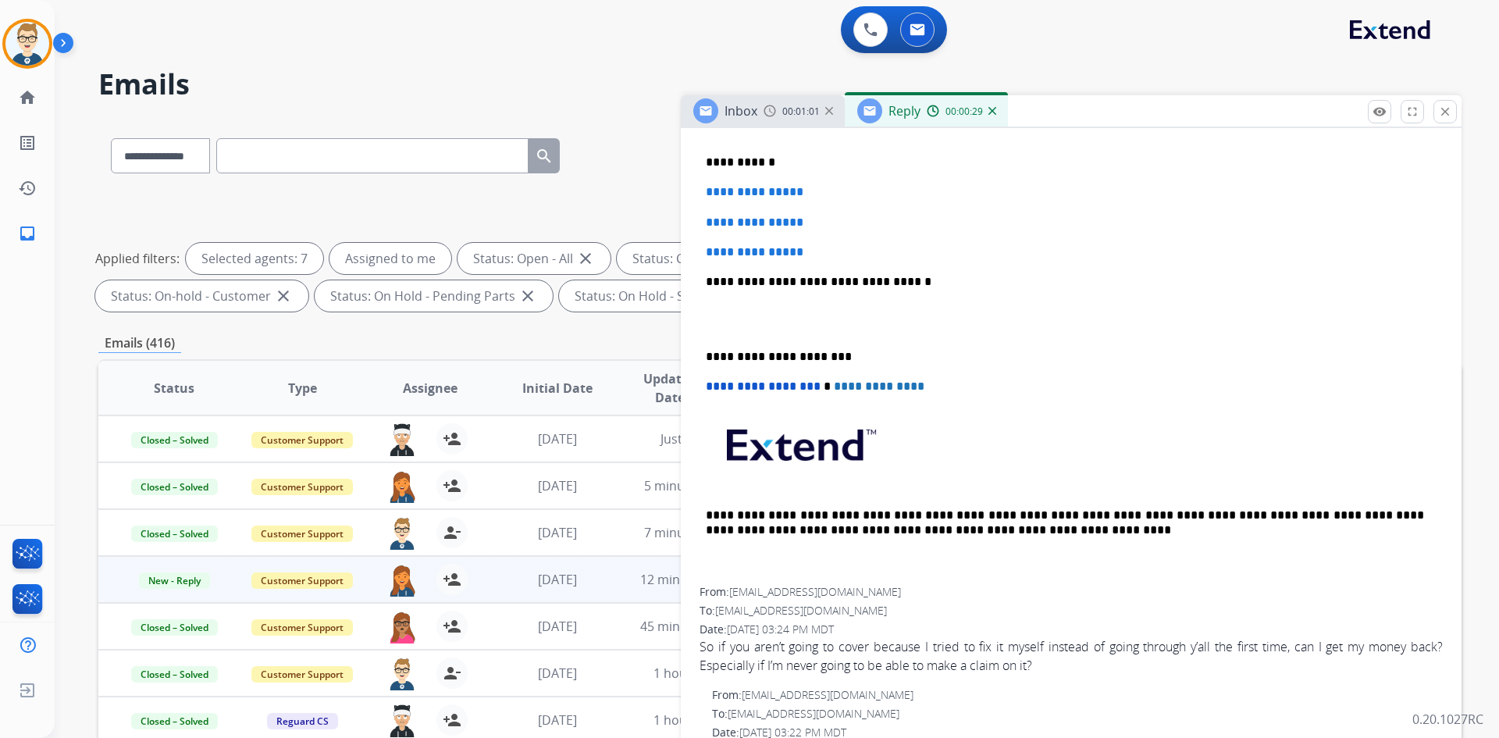
scroll to position [547, 0]
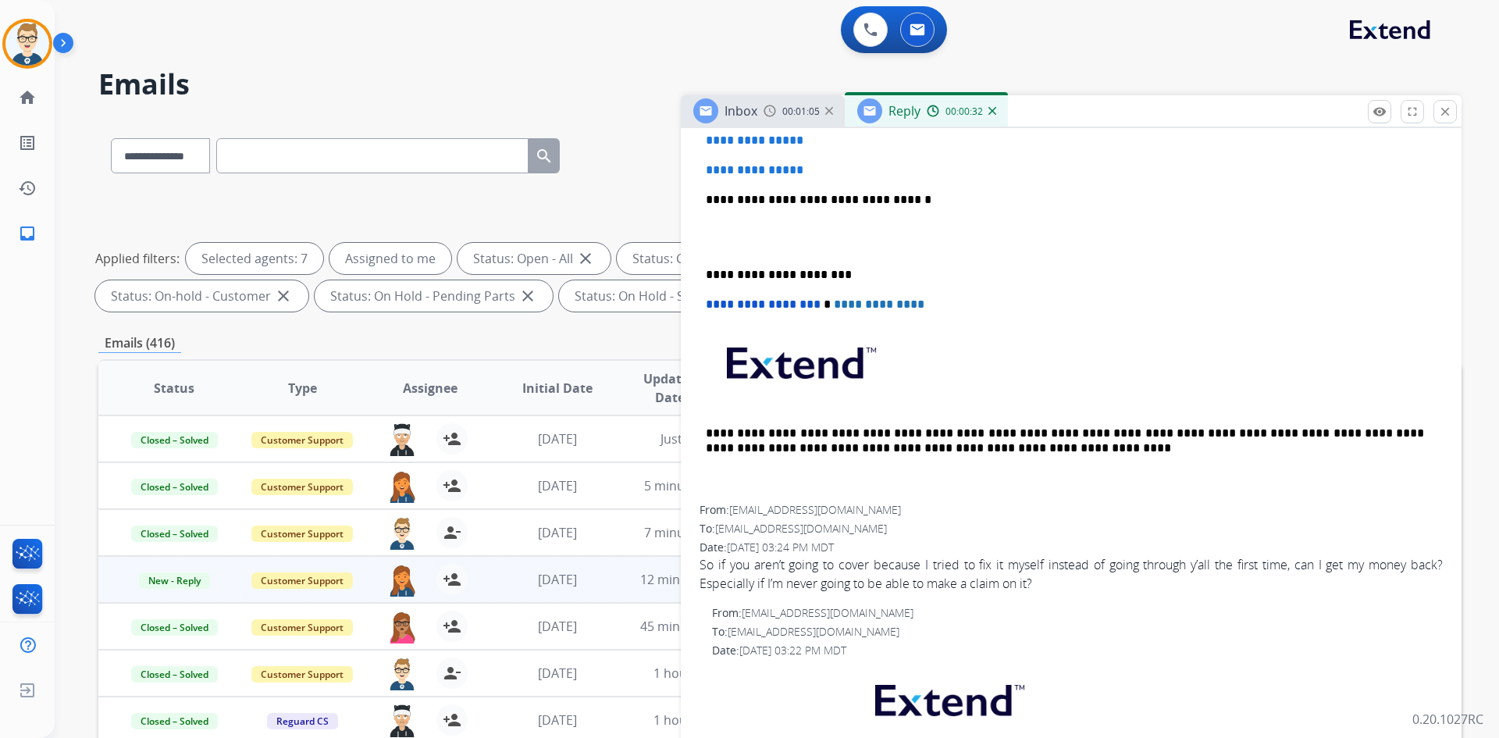
drag, startPoint x: 1046, startPoint y: 583, endPoint x: 696, endPoint y: 561, distance: 351.3
copy div "So if you aren’t going to cover because I tried to fix it myself instead of goi…"
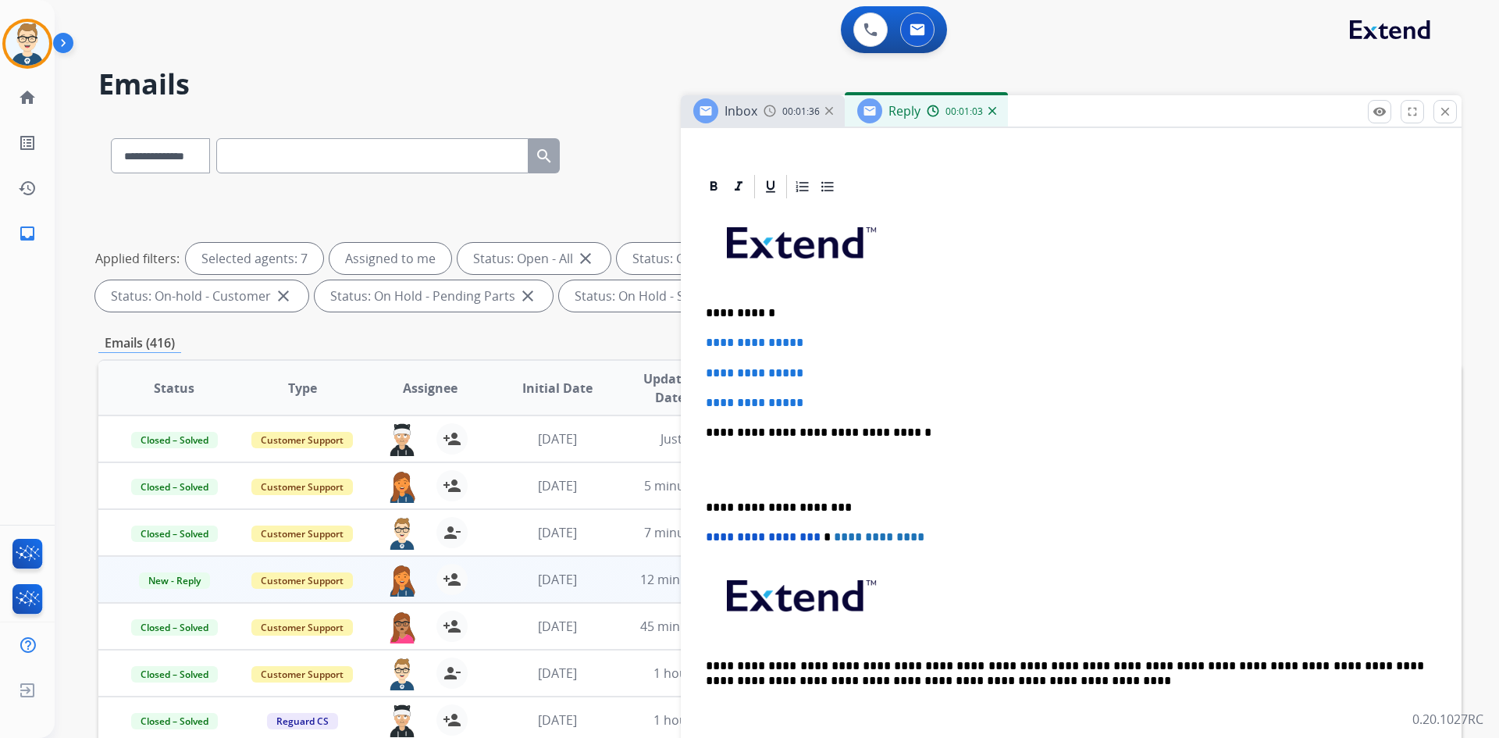
scroll to position [312, 0]
click at [750, 444] on div "**********" at bounding box center [1071, 470] width 743 height 537
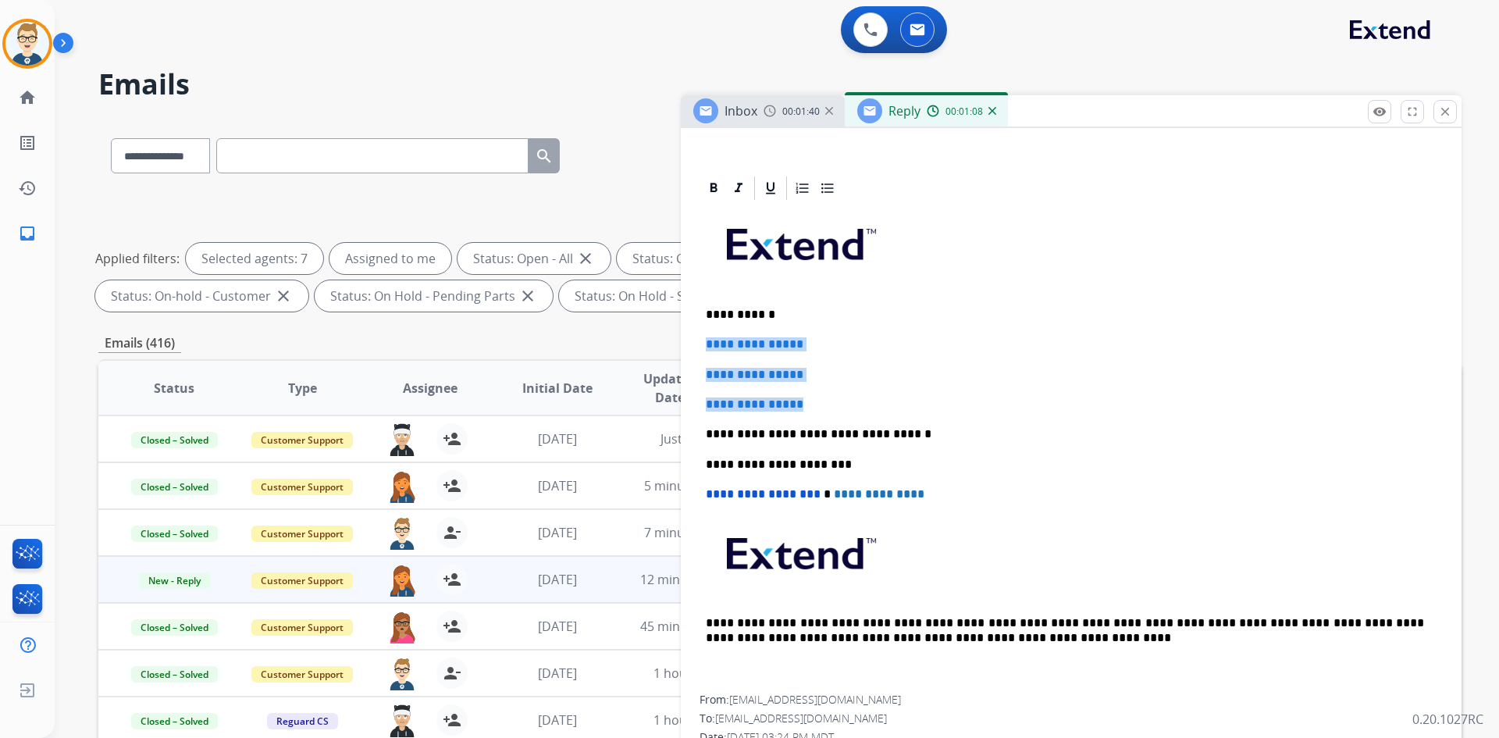
drag, startPoint x: 827, startPoint y: 405, endPoint x: 694, endPoint y: 345, distance: 145.7
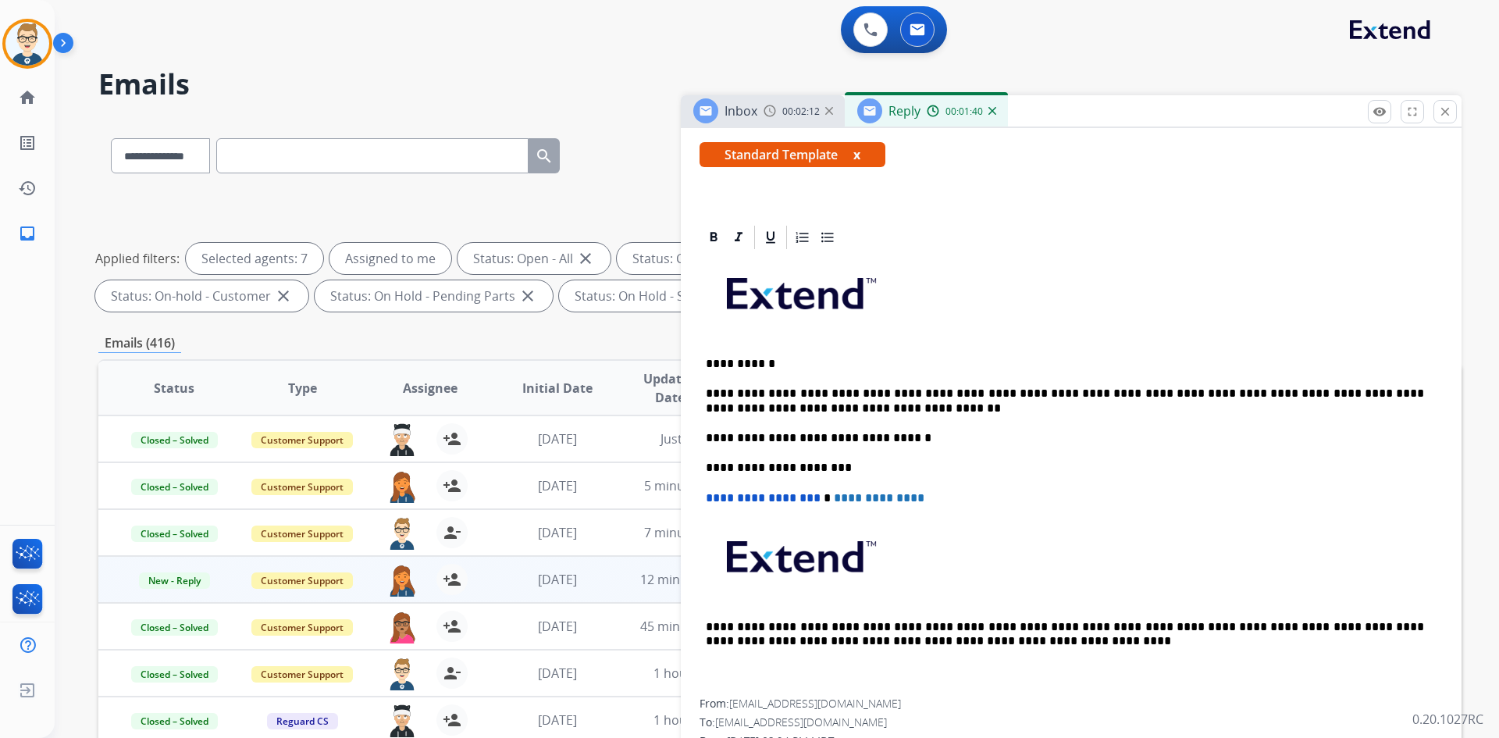
scroll to position [0, 0]
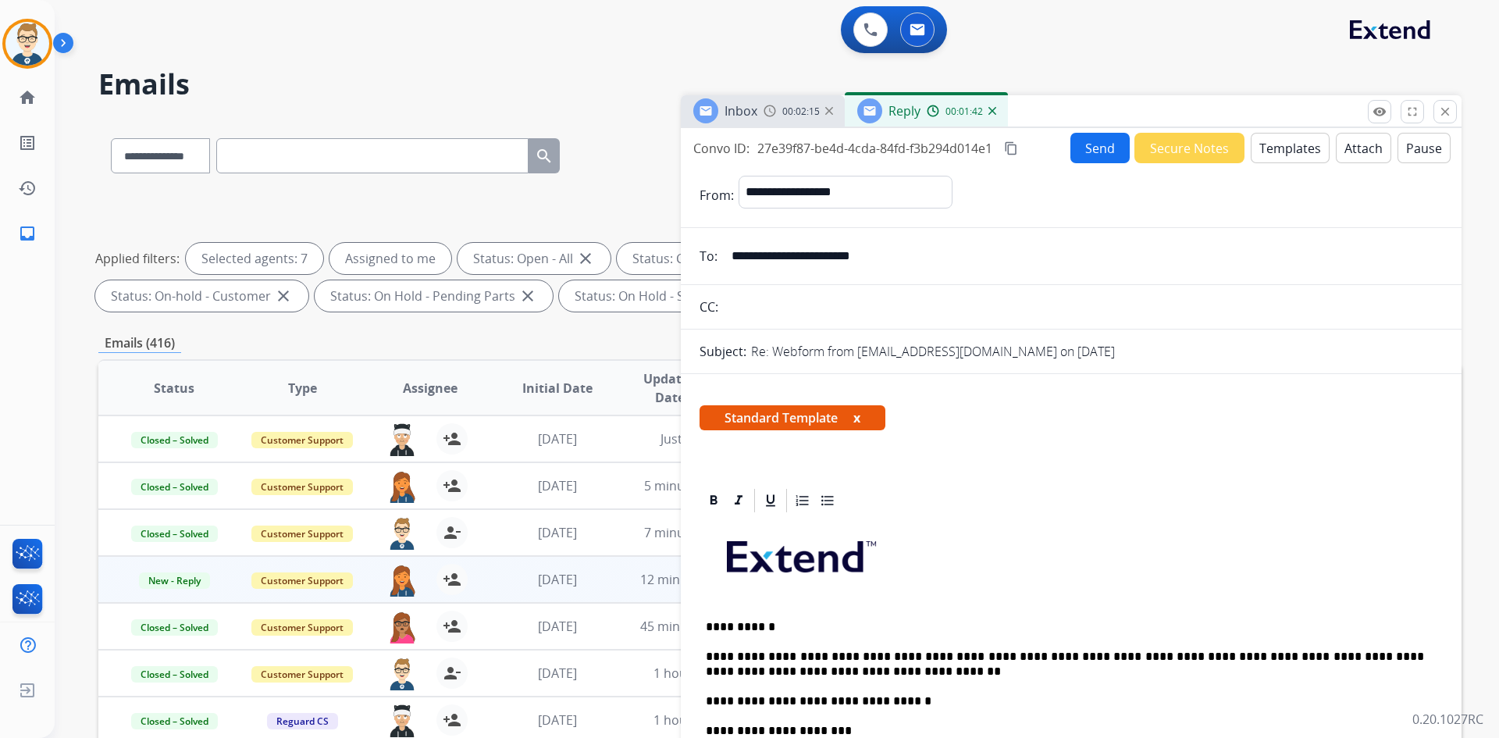
click at [1017, 149] on mat-icon "content_copy" at bounding box center [1011, 148] width 14 height 14
click at [1103, 143] on button "Send" at bounding box center [1100, 148] width 59 height 30
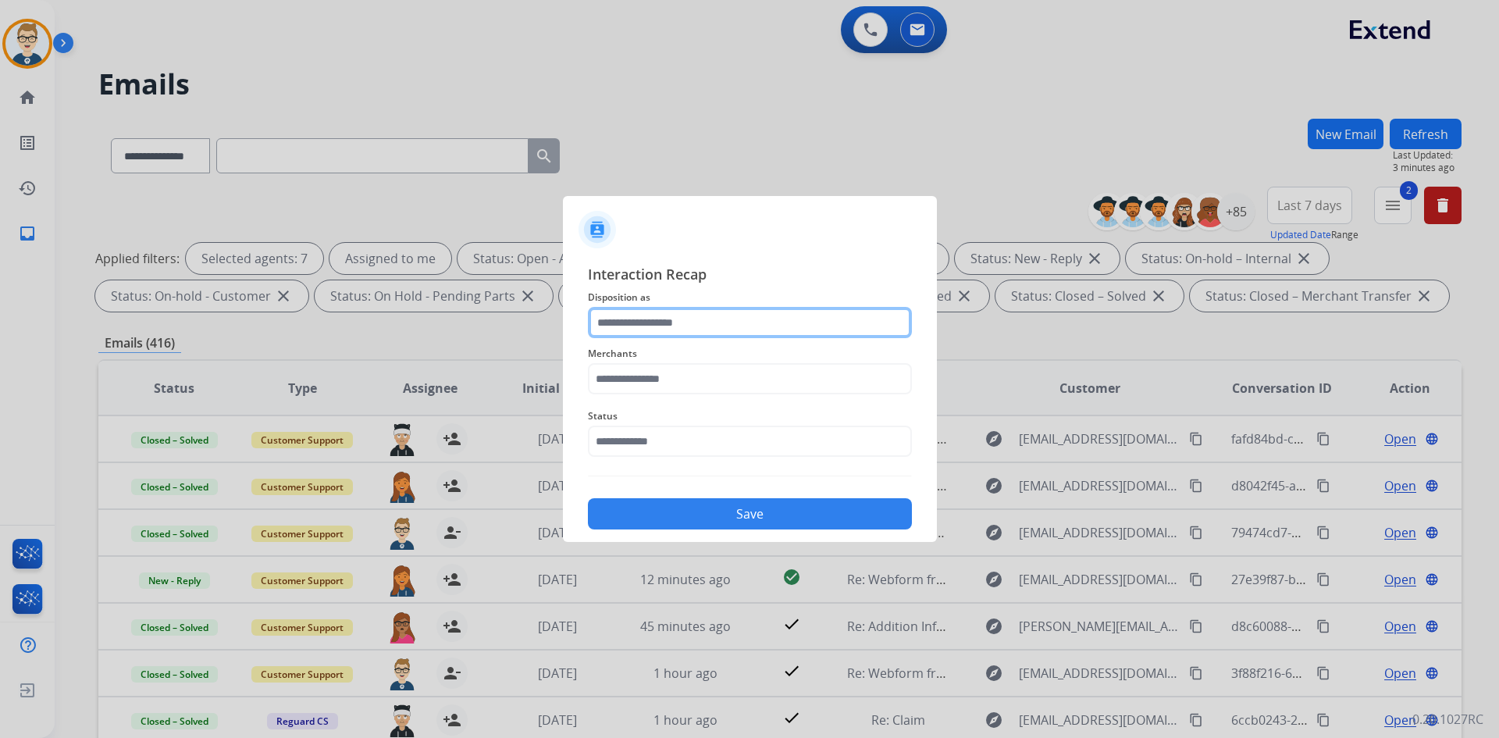
click at [745, 323] on input "text" at bounding box center [750, 322] width 324 height 31
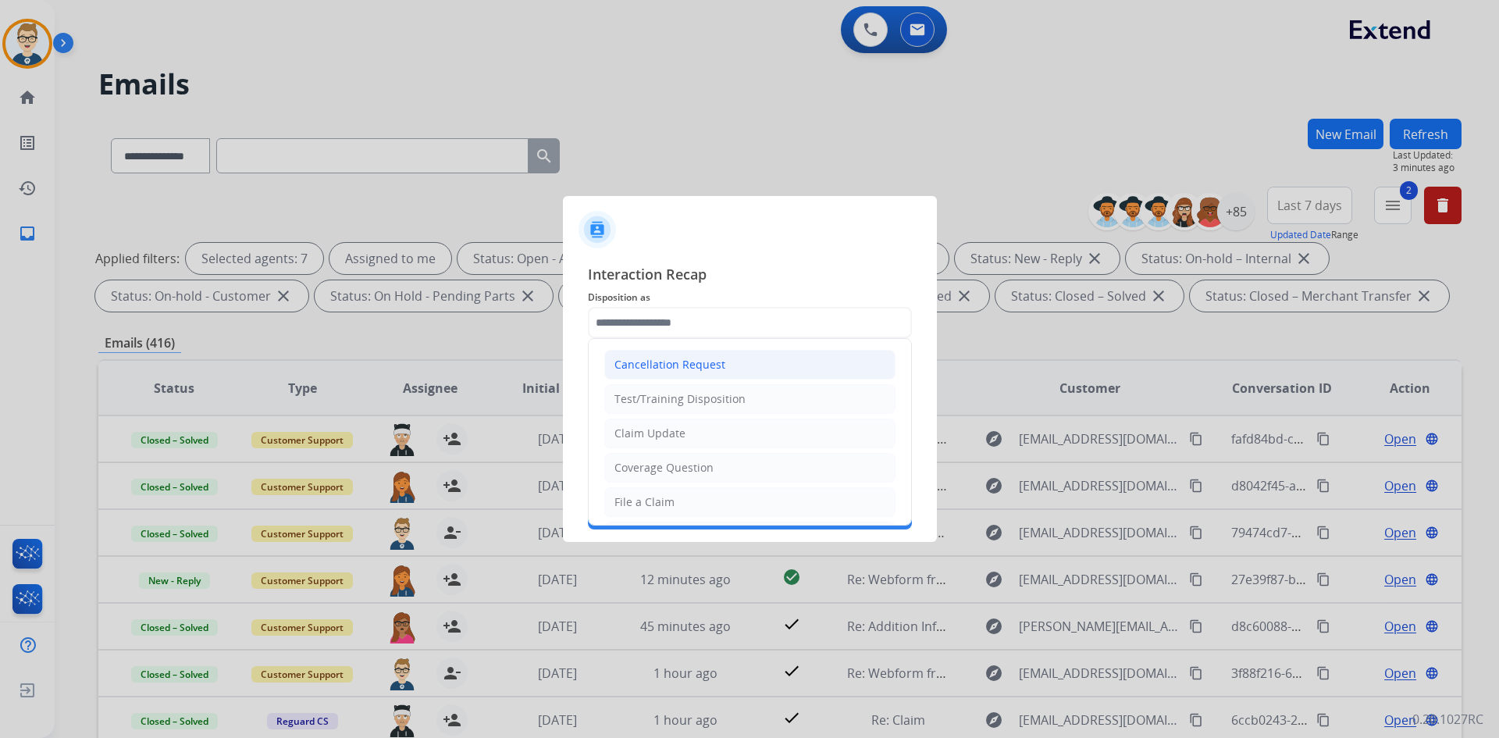
click at [705, 358] on div "Cancellation Request" at bounding box center [670, 365] width 111 height 16
type input "**********"
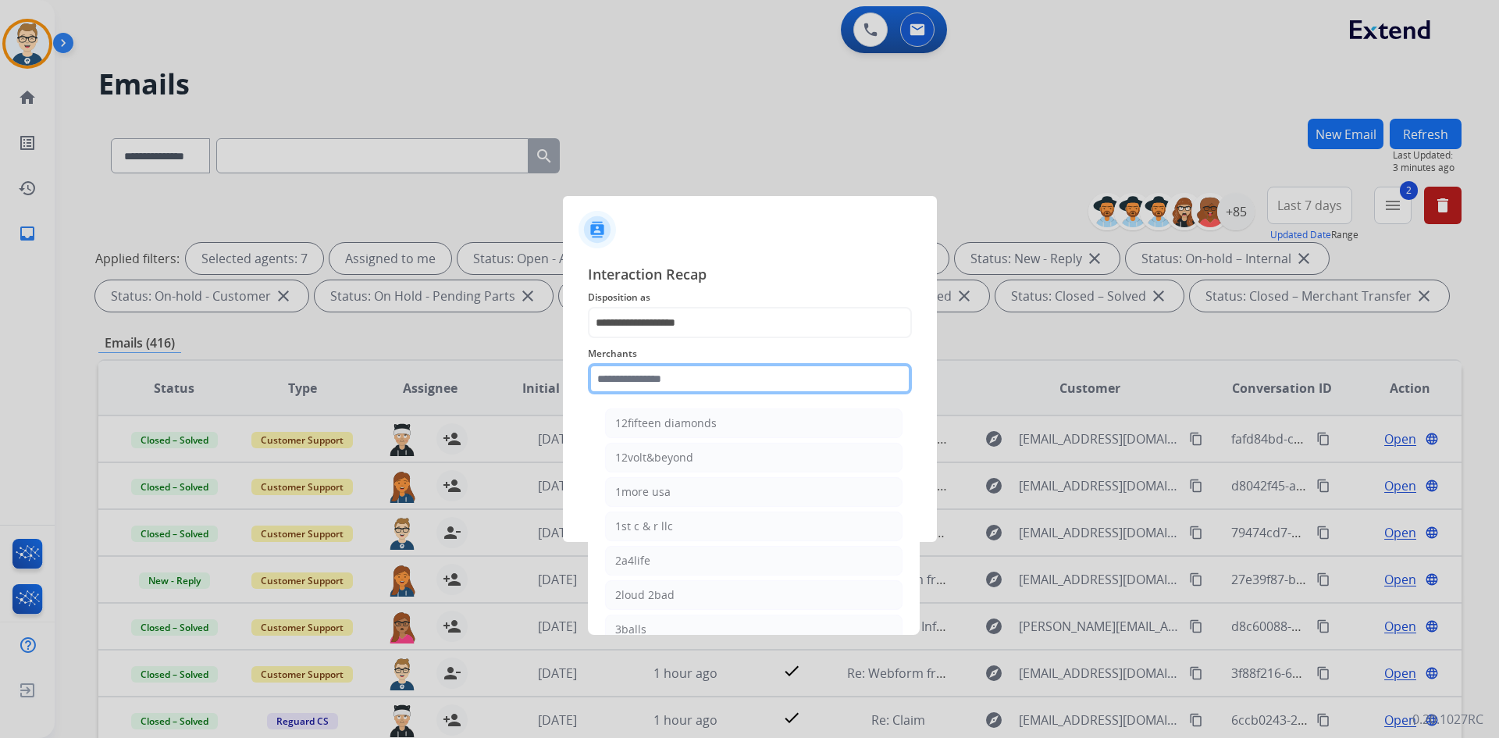
click at [657, 388] on input "text" at bounding box center [750, 378] width 324 height 31
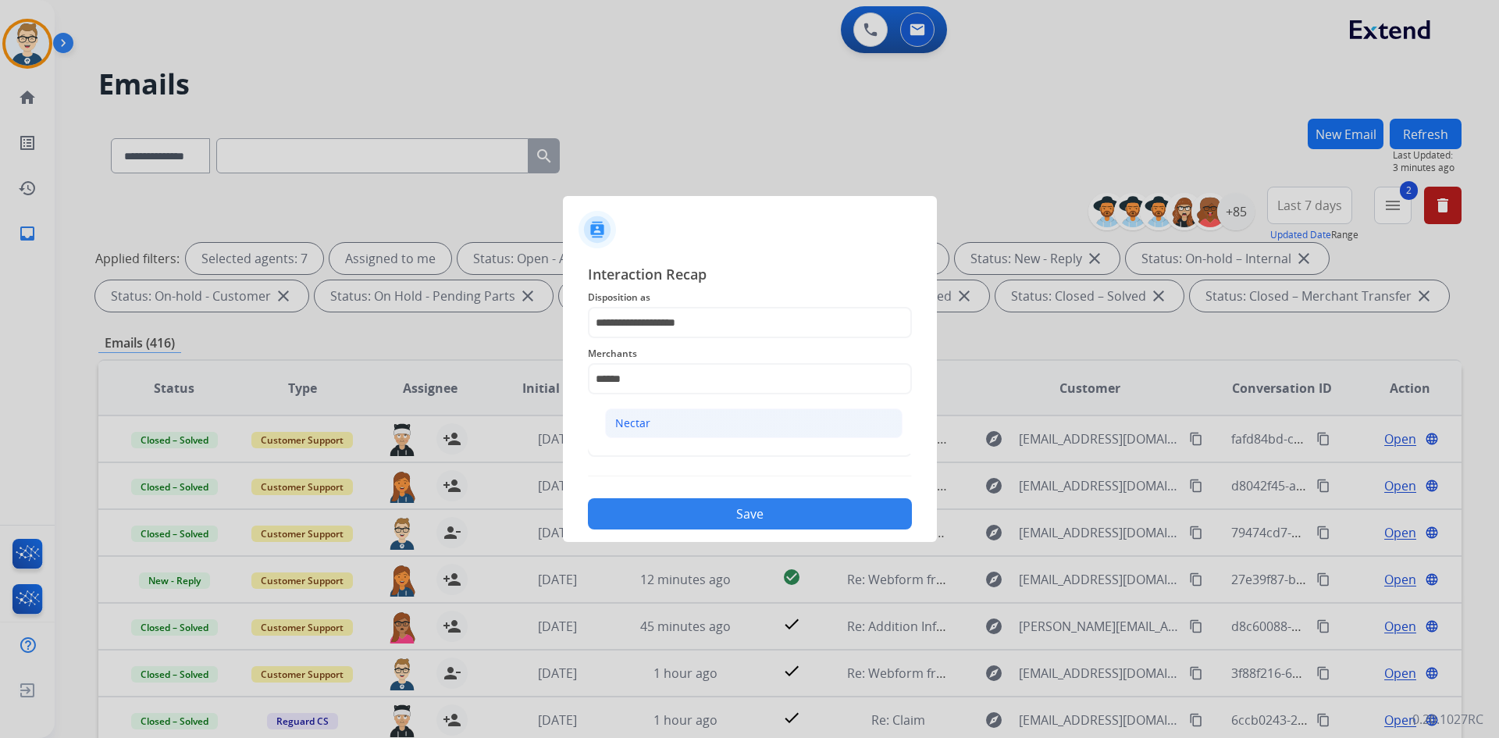
click at [663, 415] on li "Nectar" at bounding box center [754, 423] width 298 height 30
type input "******"
click at [664, 444] on input "text" at bounding box center [750, 441] width 324 height 31
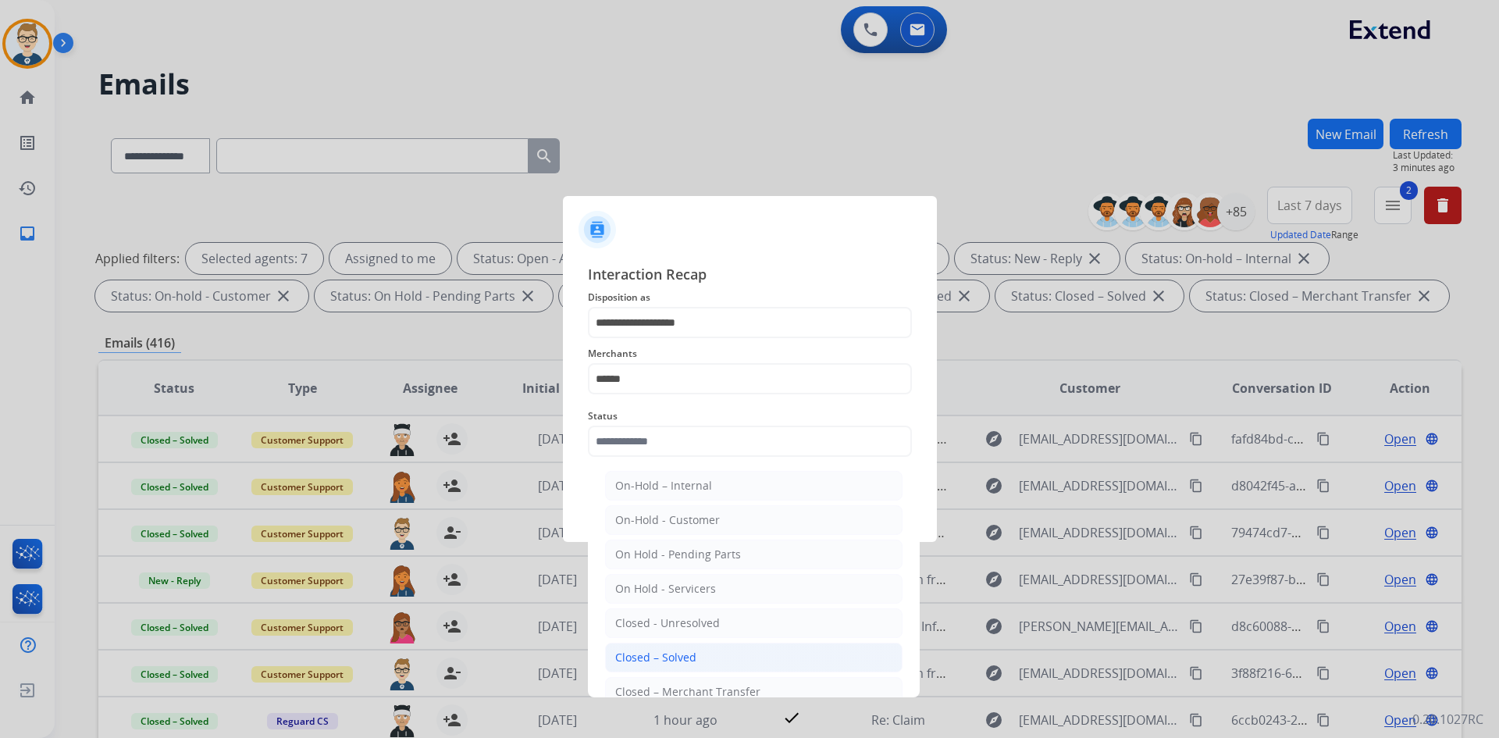
click at [664, 654] on div "Closed – Solved" at bounding box center [655, 658] width 81 height 16
type input "**********"
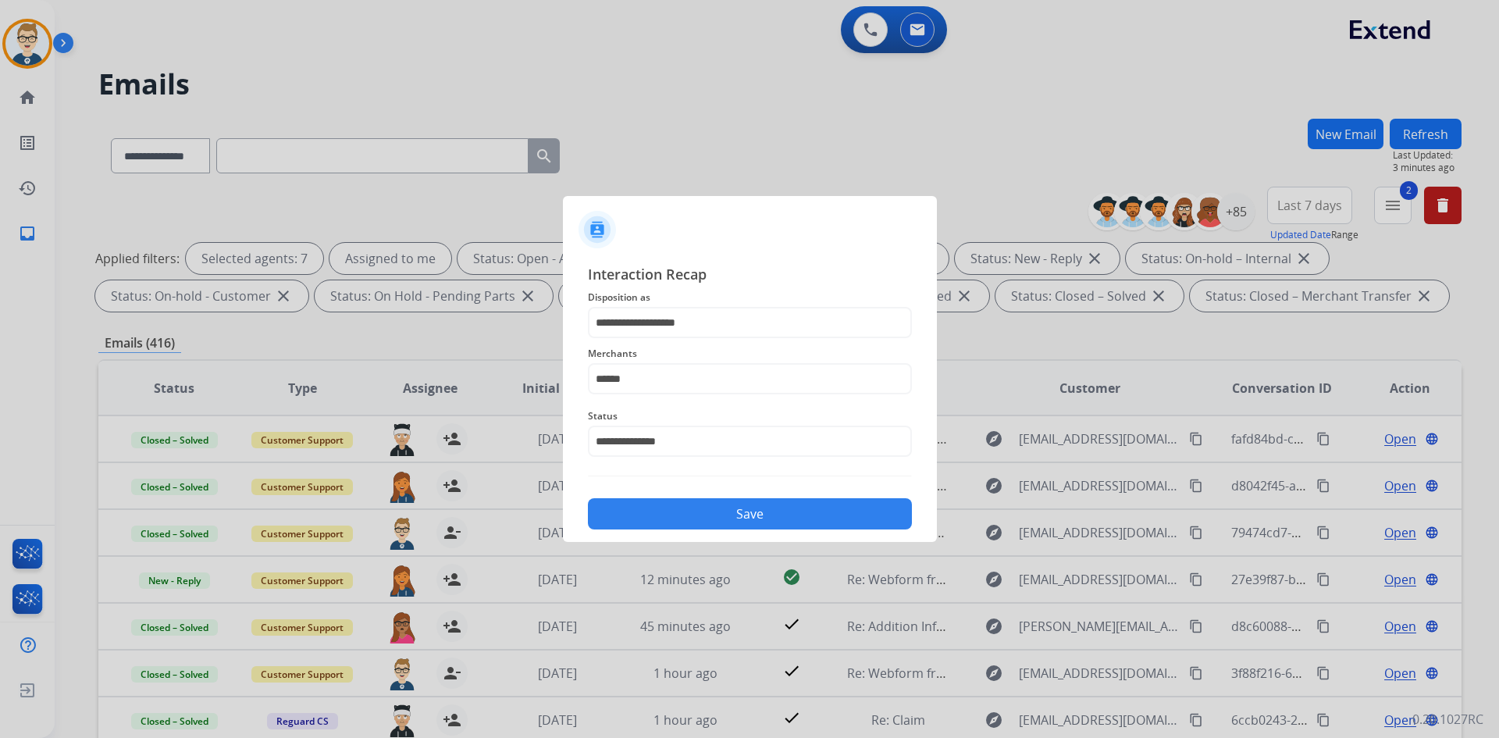
click at [711, 501] on button "Save" at bounding box center [750, 513] width 324 height 31
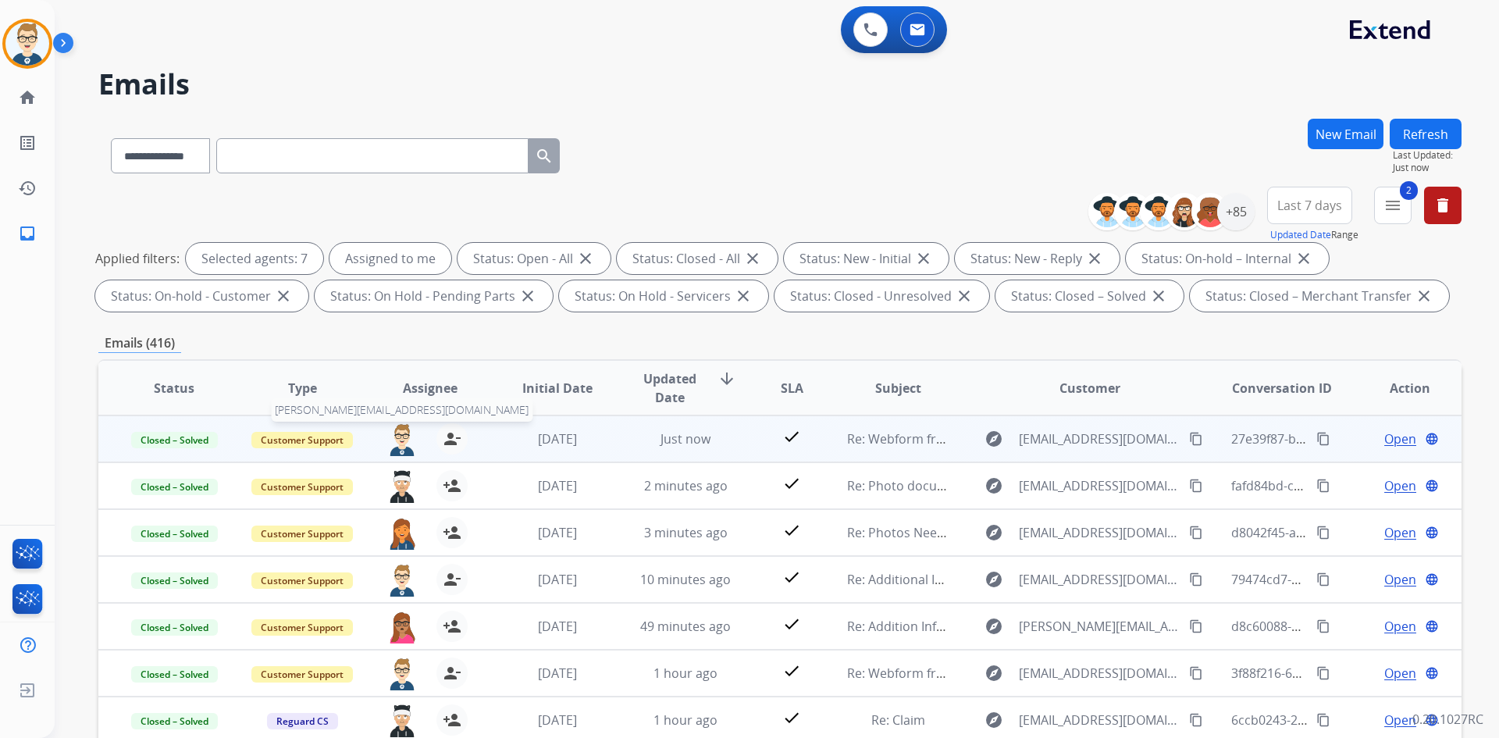
click at [401, 443] on img at bounding box center [402, 439] width 31 height 33
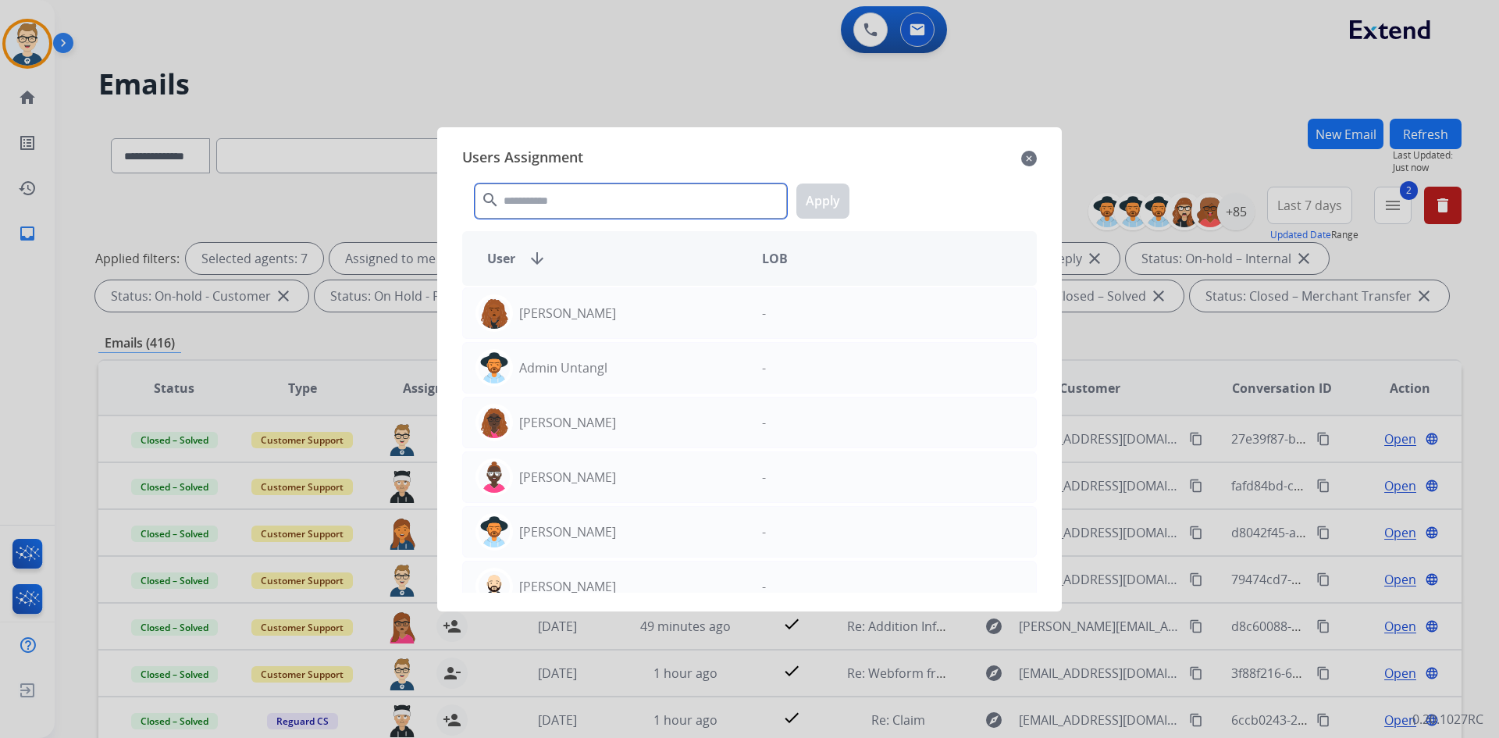
click at [639, 207] on input "text" at bounding box center [631, 201] width 312 height 35
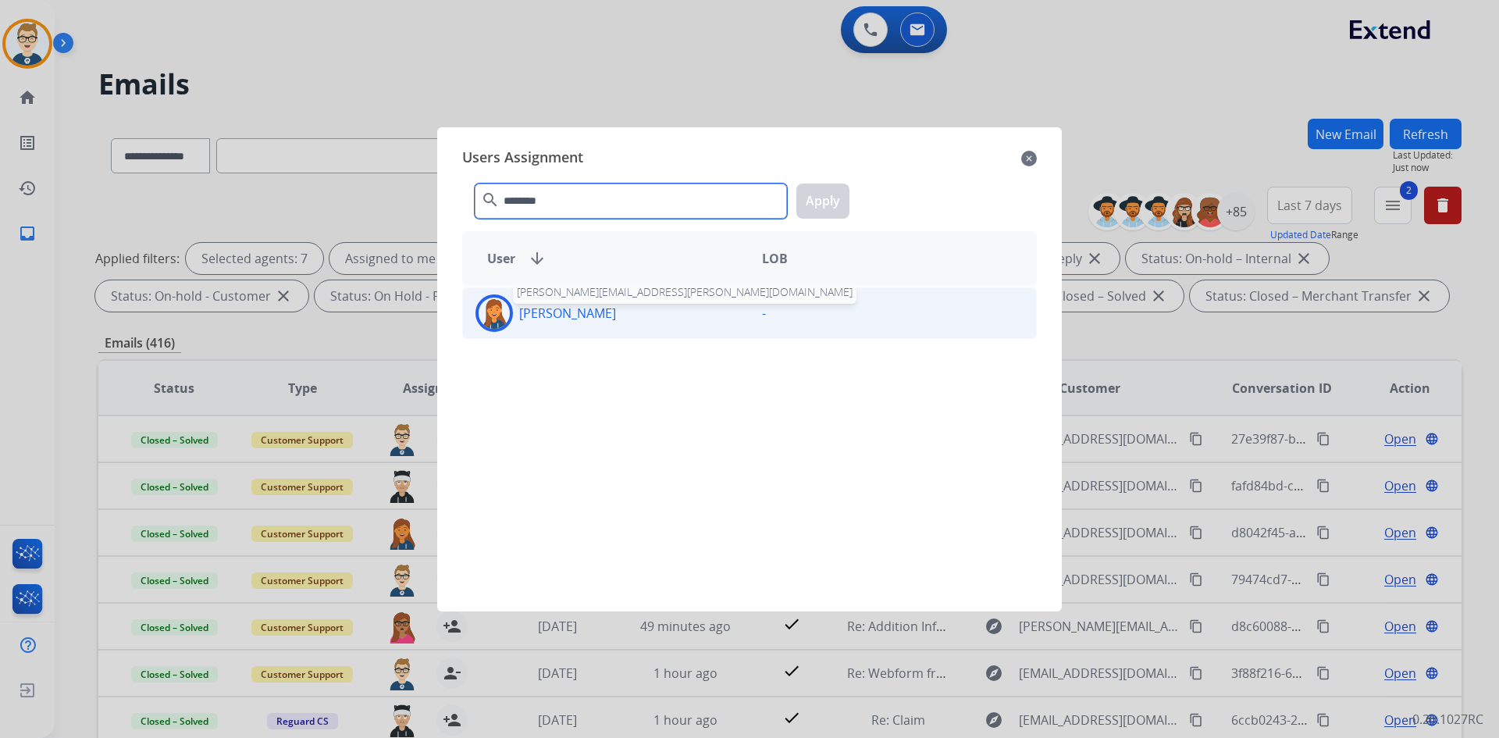
type input "********"
click at [536, 306] on p "[PERSON_NAME]" at bounding box center [567, 313] width 97 height 19
click at [829, 198] on button "Apply" at bounding box center [822, 201] width 53 height 35
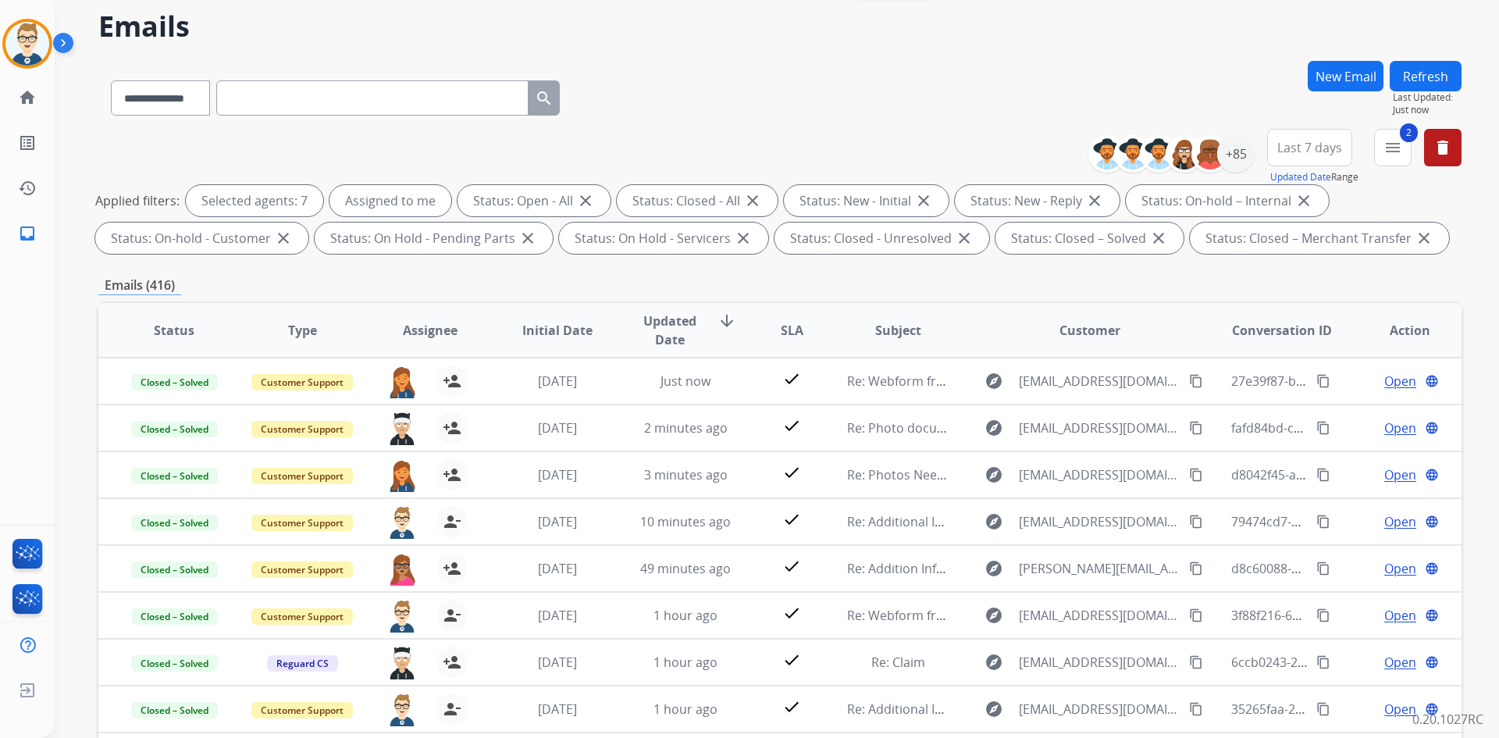
scroll to position [226, 0]
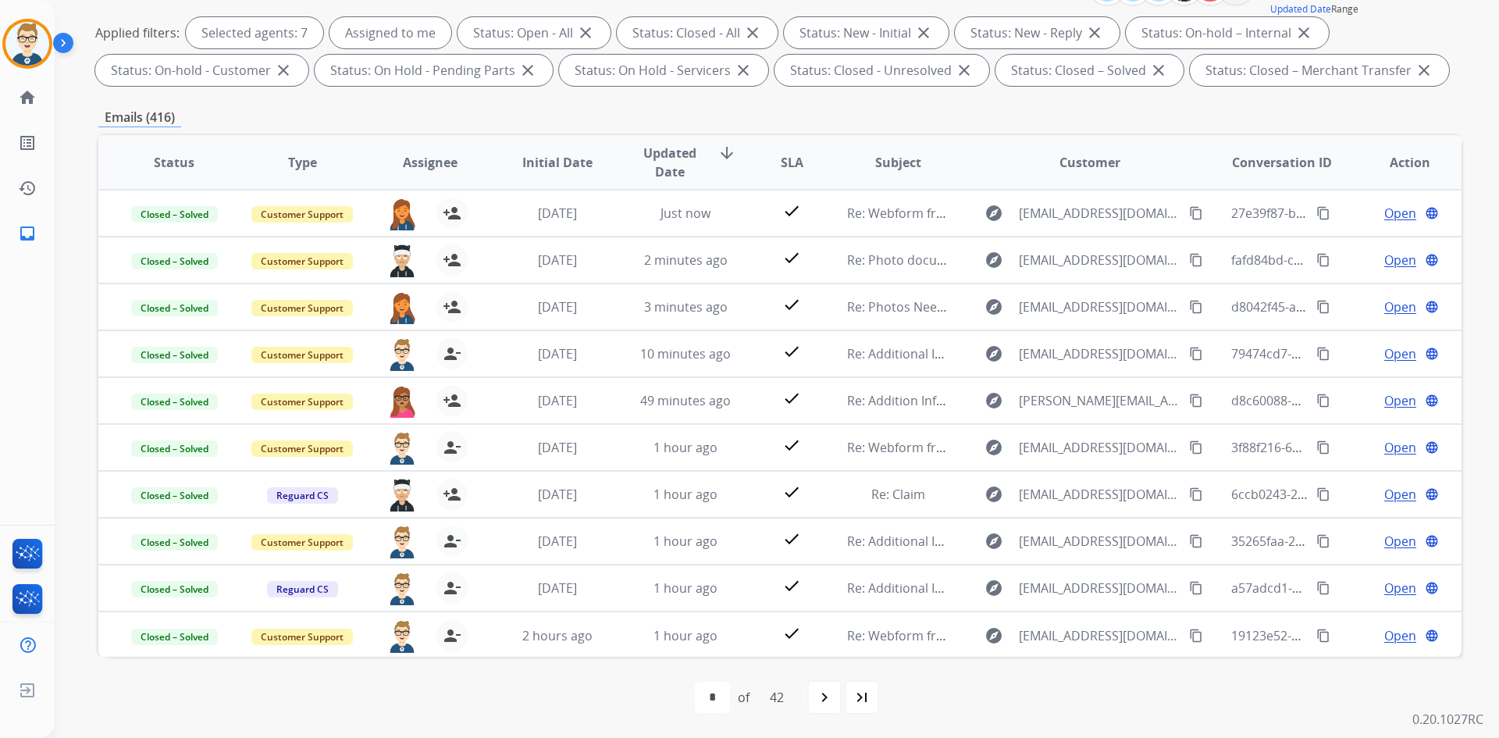
click at [825, 694] on mat-icon "navigate_next" at bounding box center [824, 697] width 19 height 19
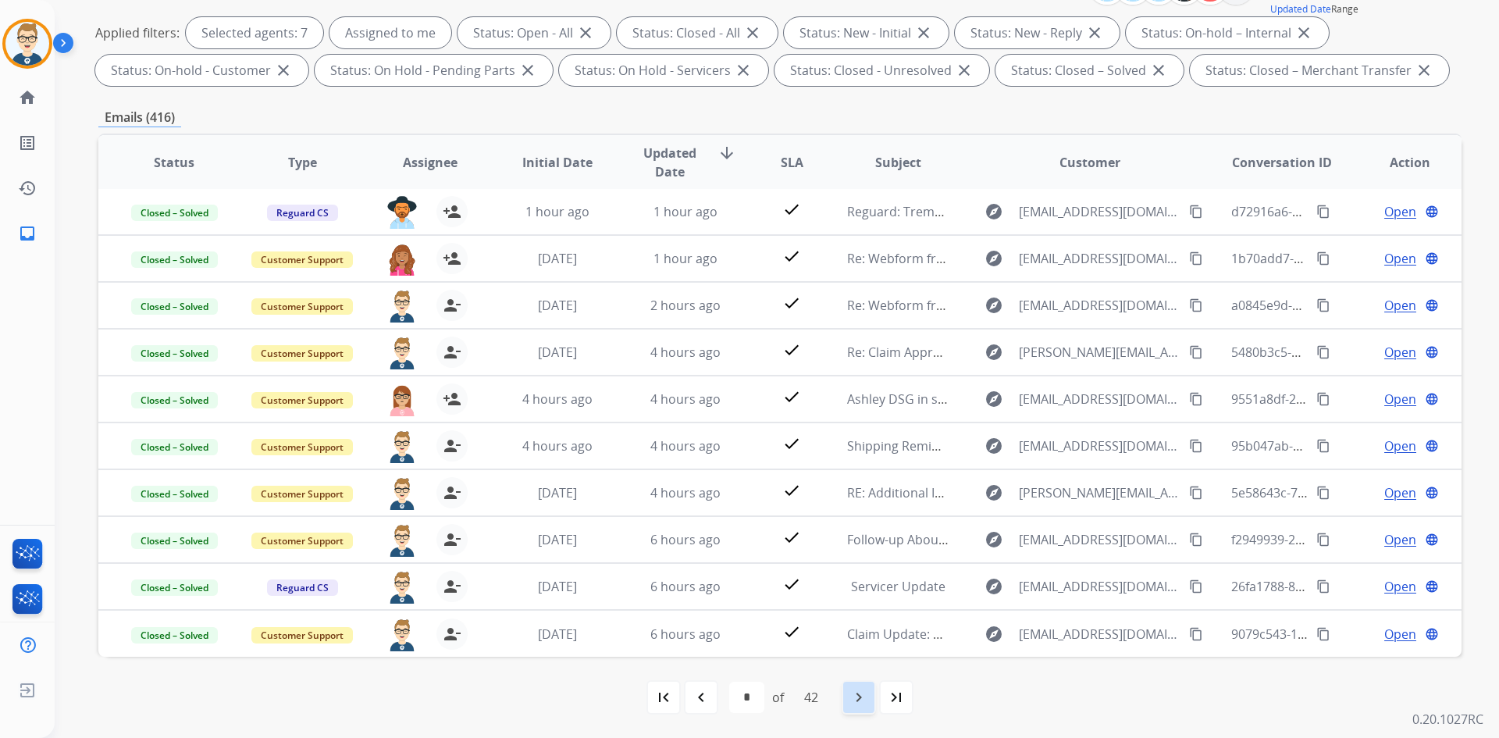
click at [853, 694] on mat-icon "navigate_next" at bounding box center [859, 697] width 19 height 19
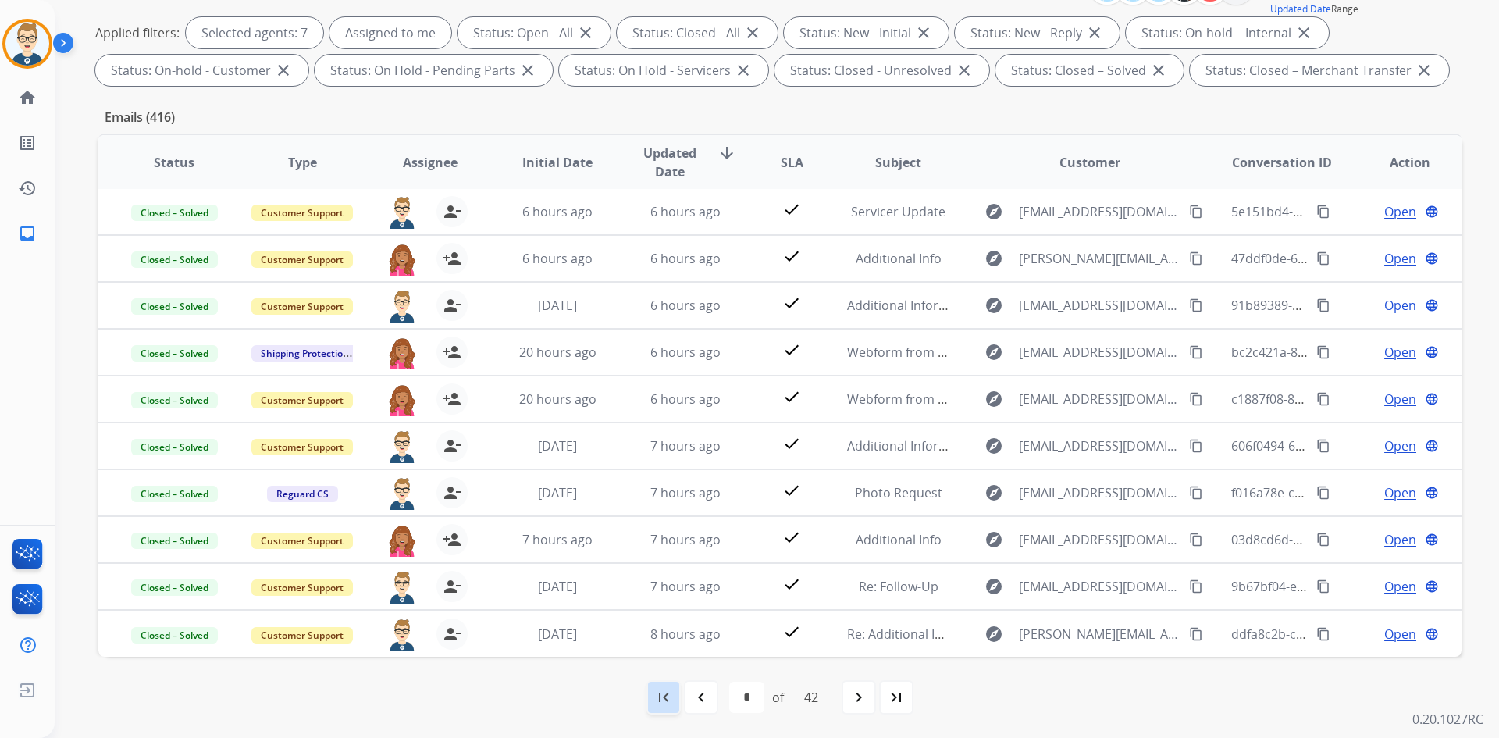
click at [661, 704] on mat-icon "first_page" at bounding box center [663, 697] width 19 height 19
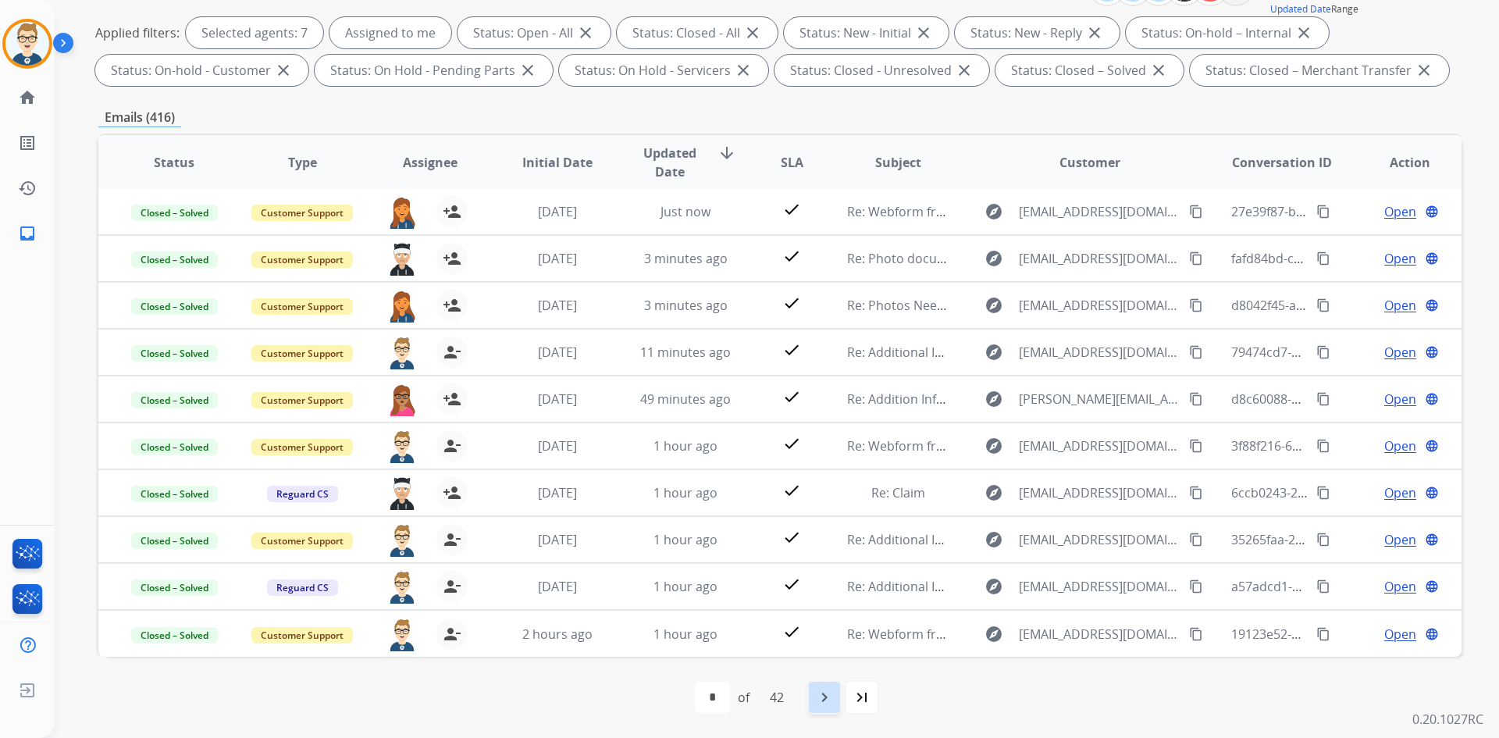
click at [829, 706] on mat-icon "navigate_next" at bounding box center [824, 697] width 19 height 19
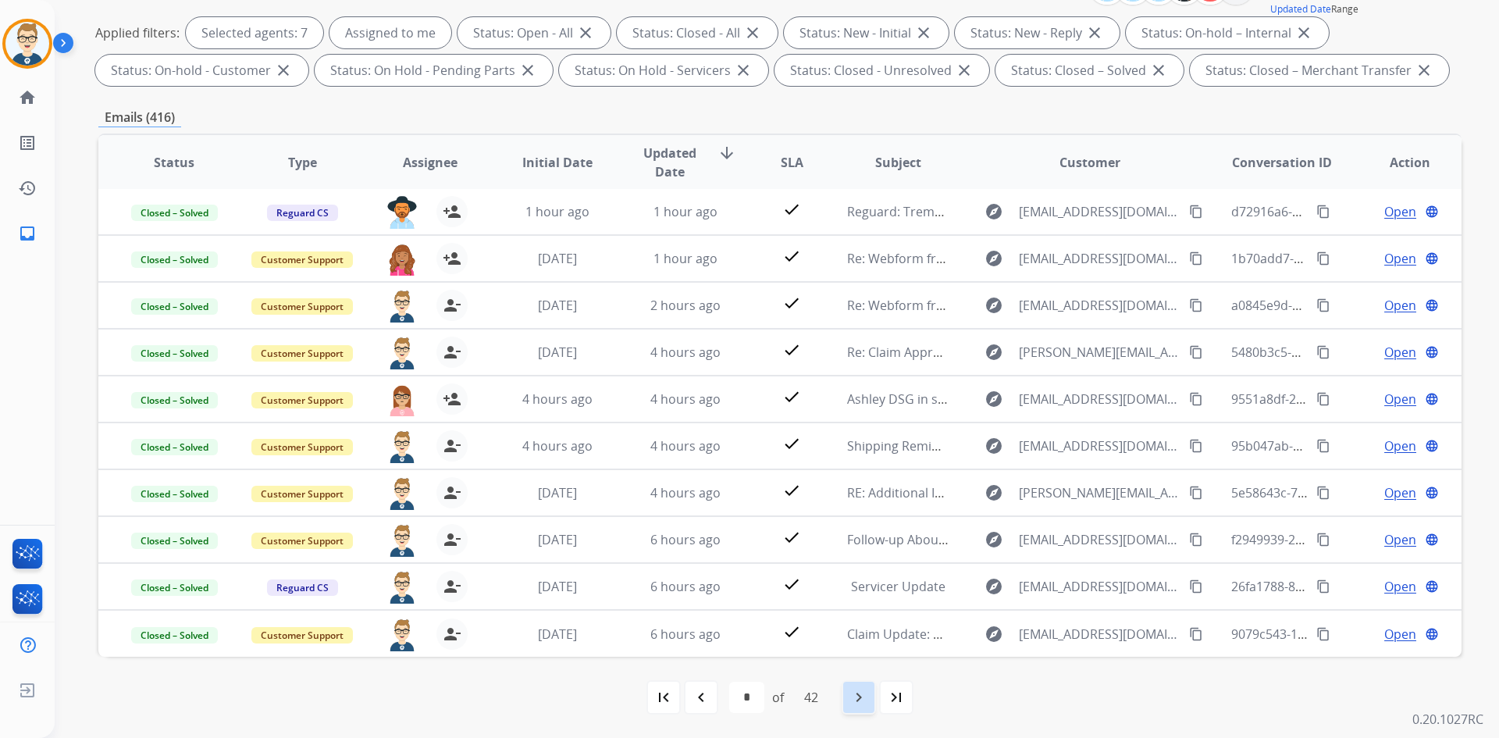
click at [857, 694] on mat-icon "navigate_next" at bounding box center [859, 697] width 19 height 19
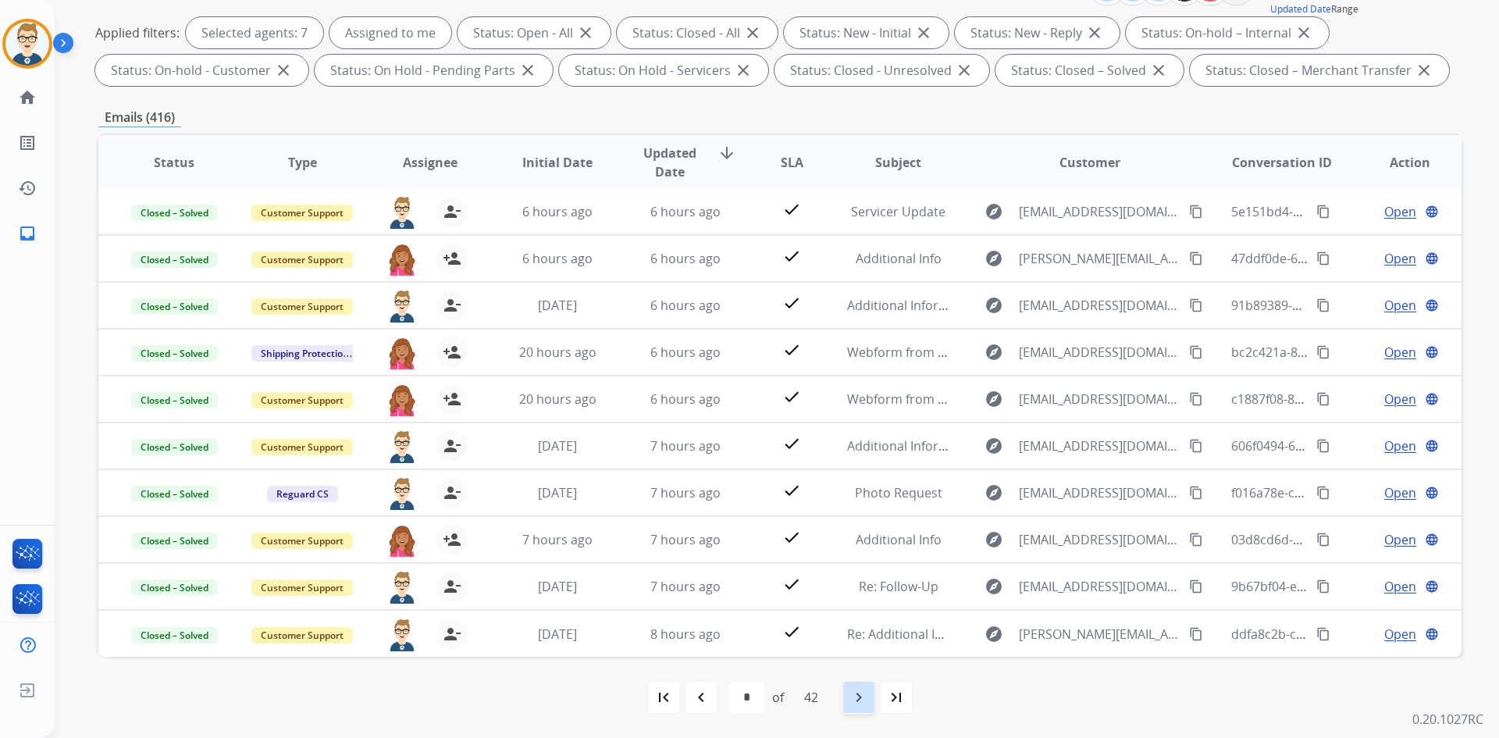
click at [856, 694] on mat-icon "navigate_next" at bounding box center [859, 697] width 19 height 19
select select "*"
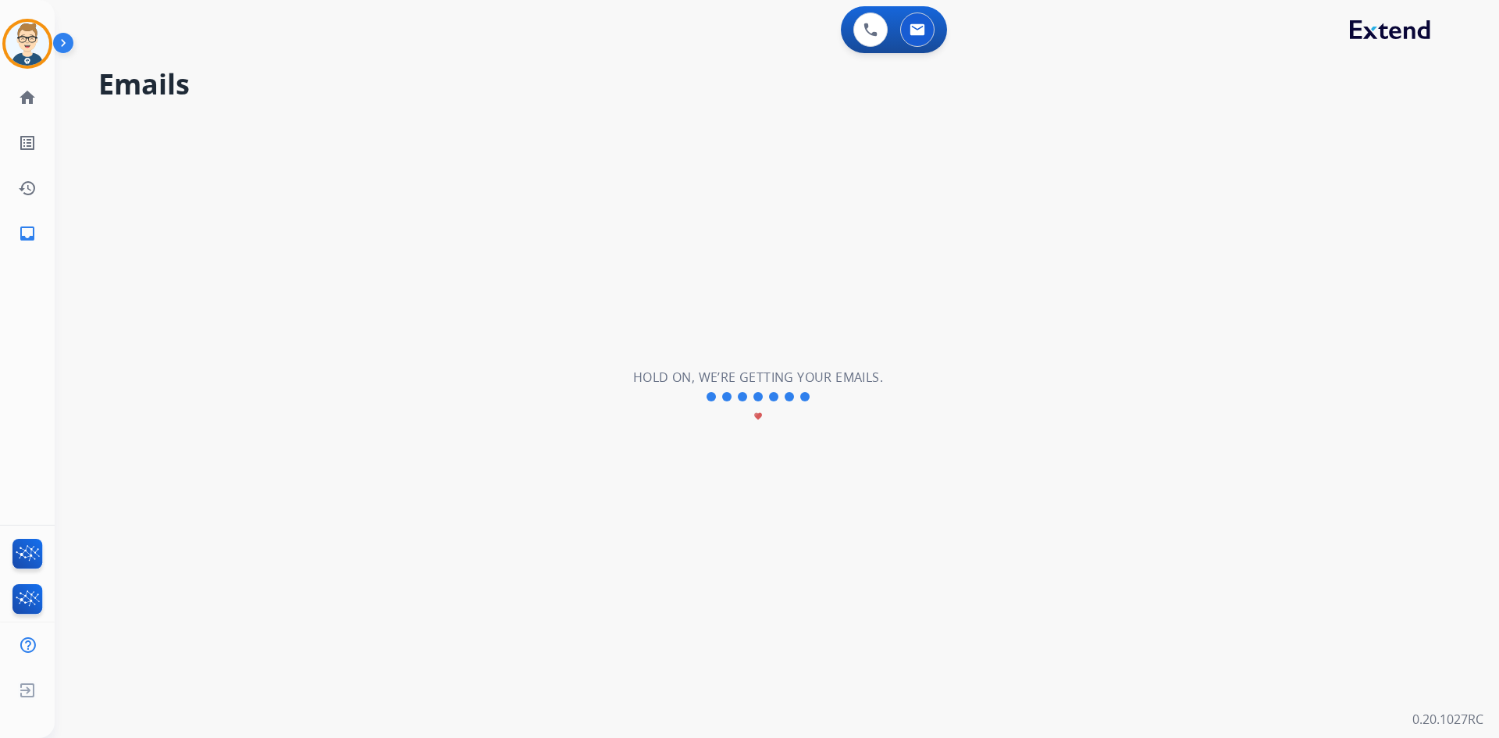
scroll to position [0, 0]
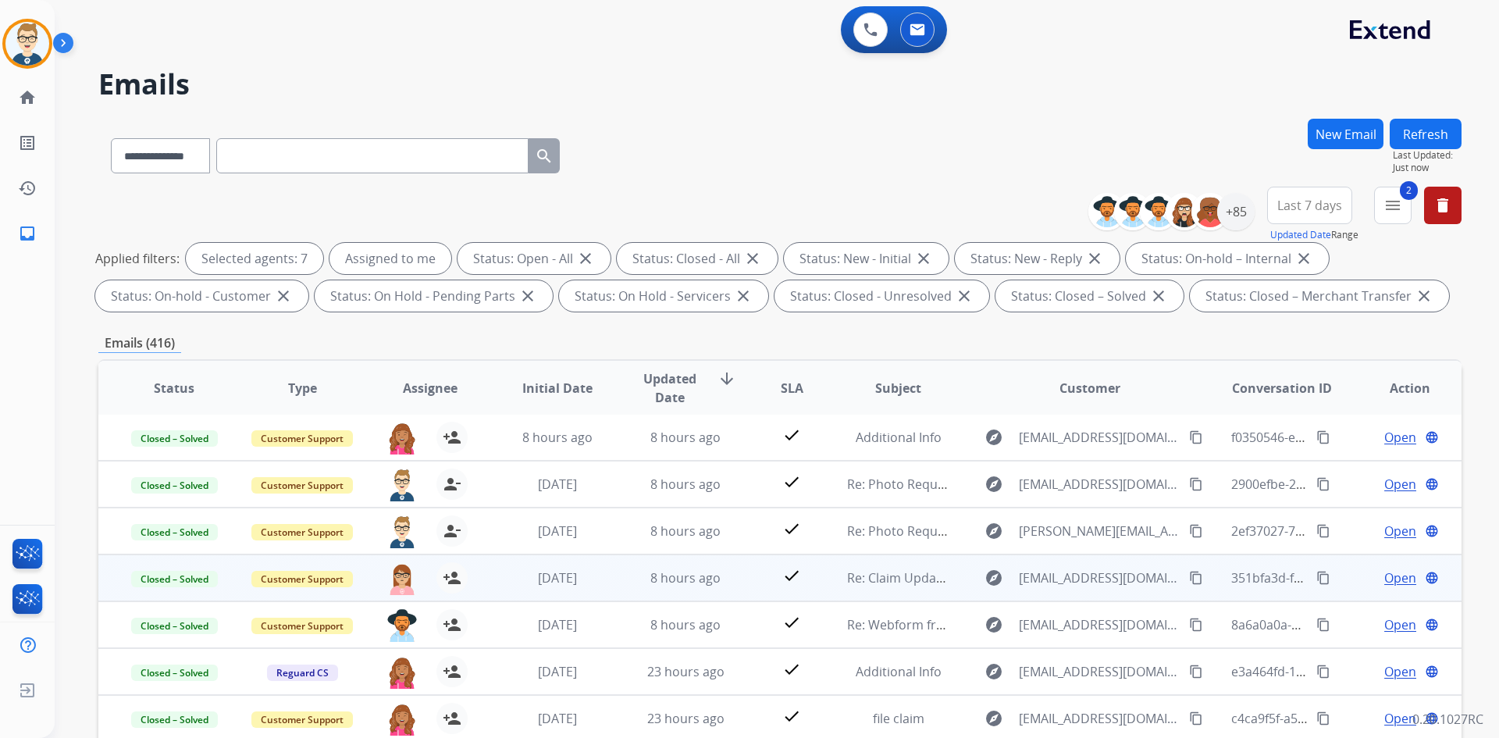
click at [1391, 570] on span "Open" at bounding box center [1400, 577] width 32 height 19
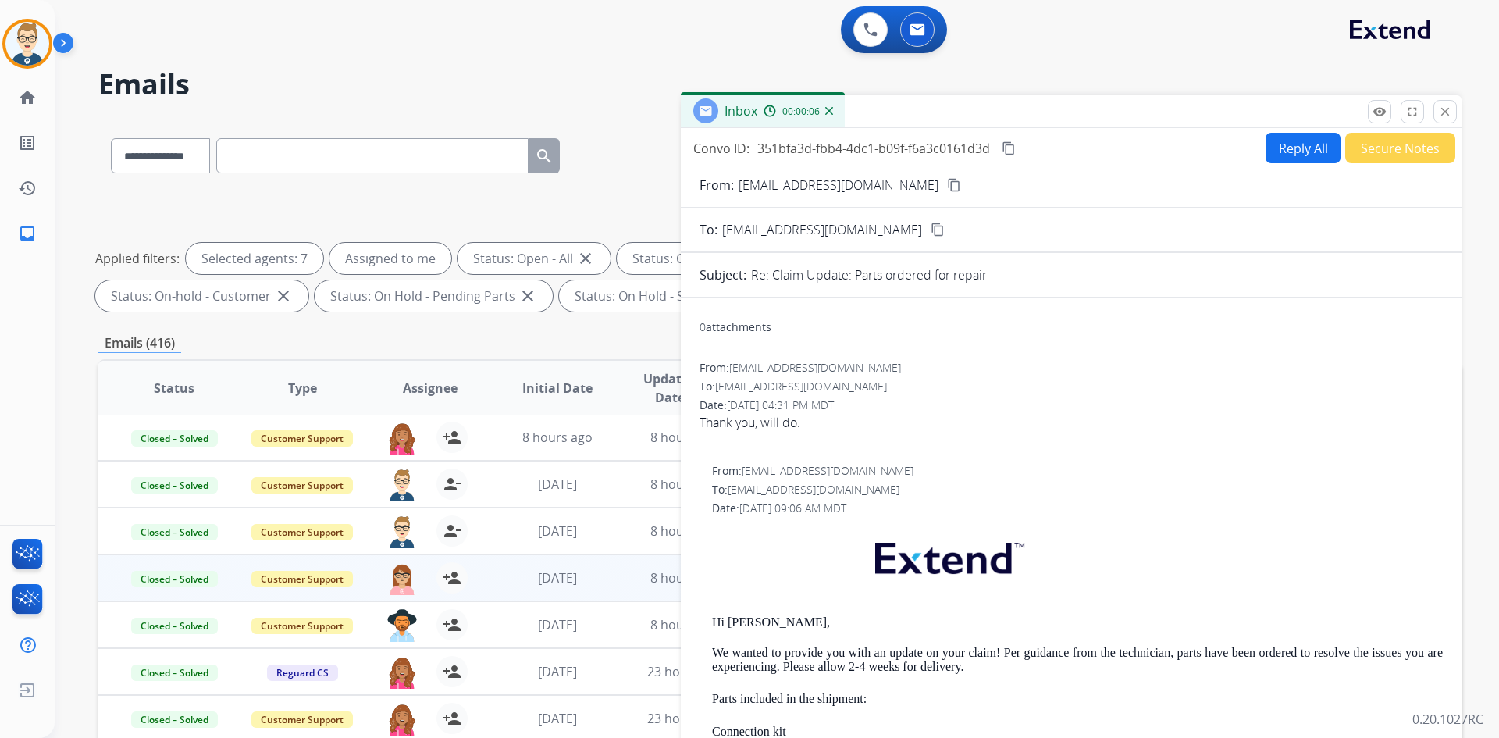
click at [1377, 153] on button "Secure Notes" at bounding box center [1400, 148] width 110 height 30
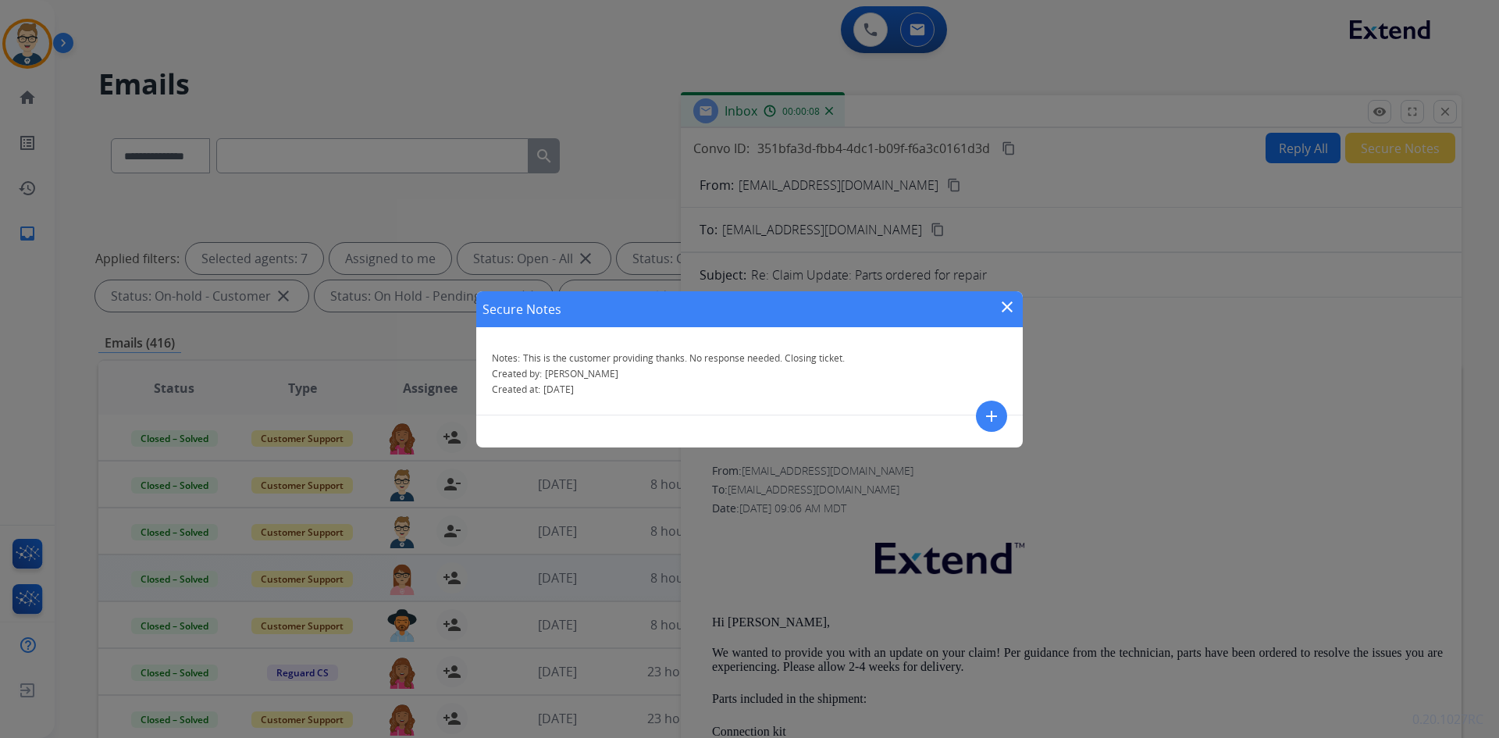
click at [1007, 305] on mat-icon "close" at bounding box center [1007, 307] width 19 height 19
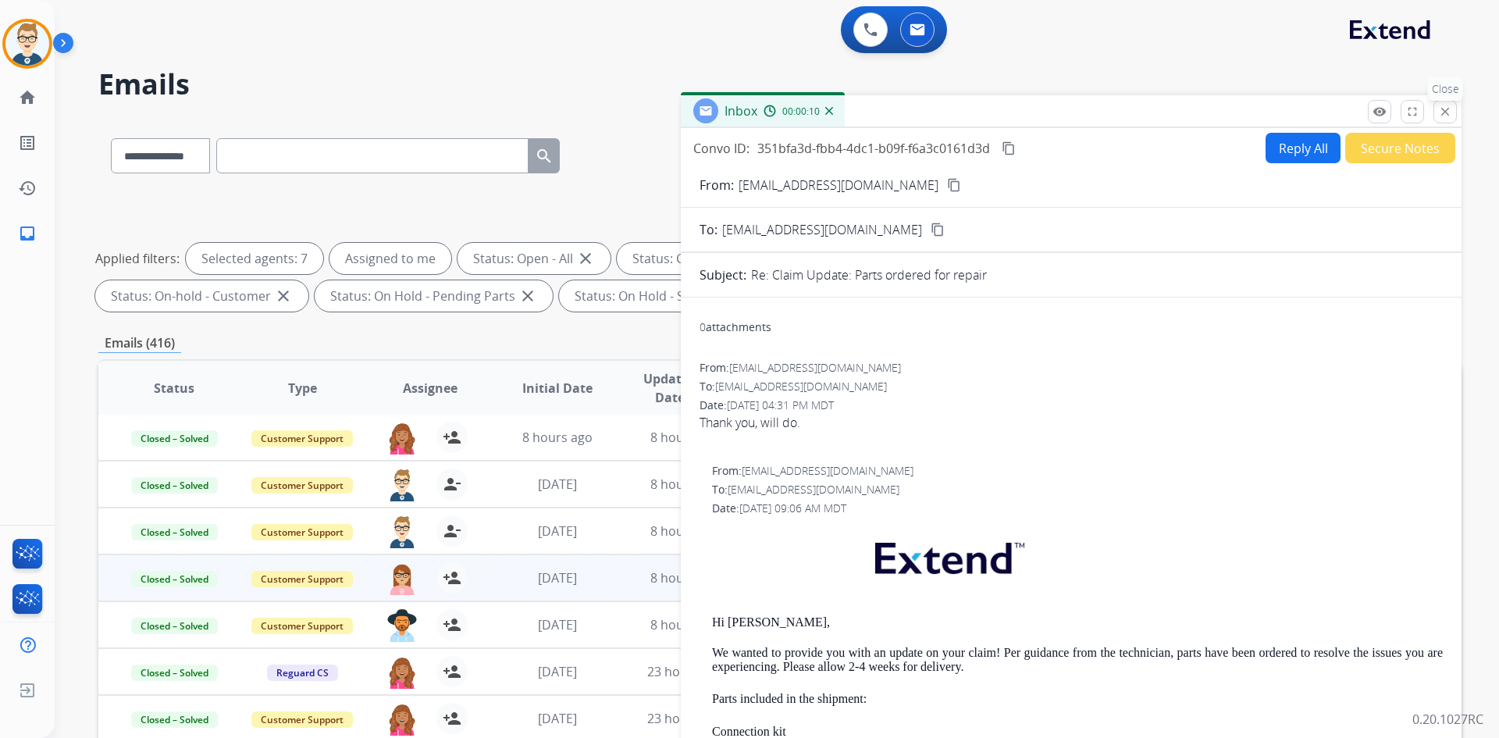
click at [1444, 107] on mat-icon "close" at bounding box center [1445, 112] width 14 height 14
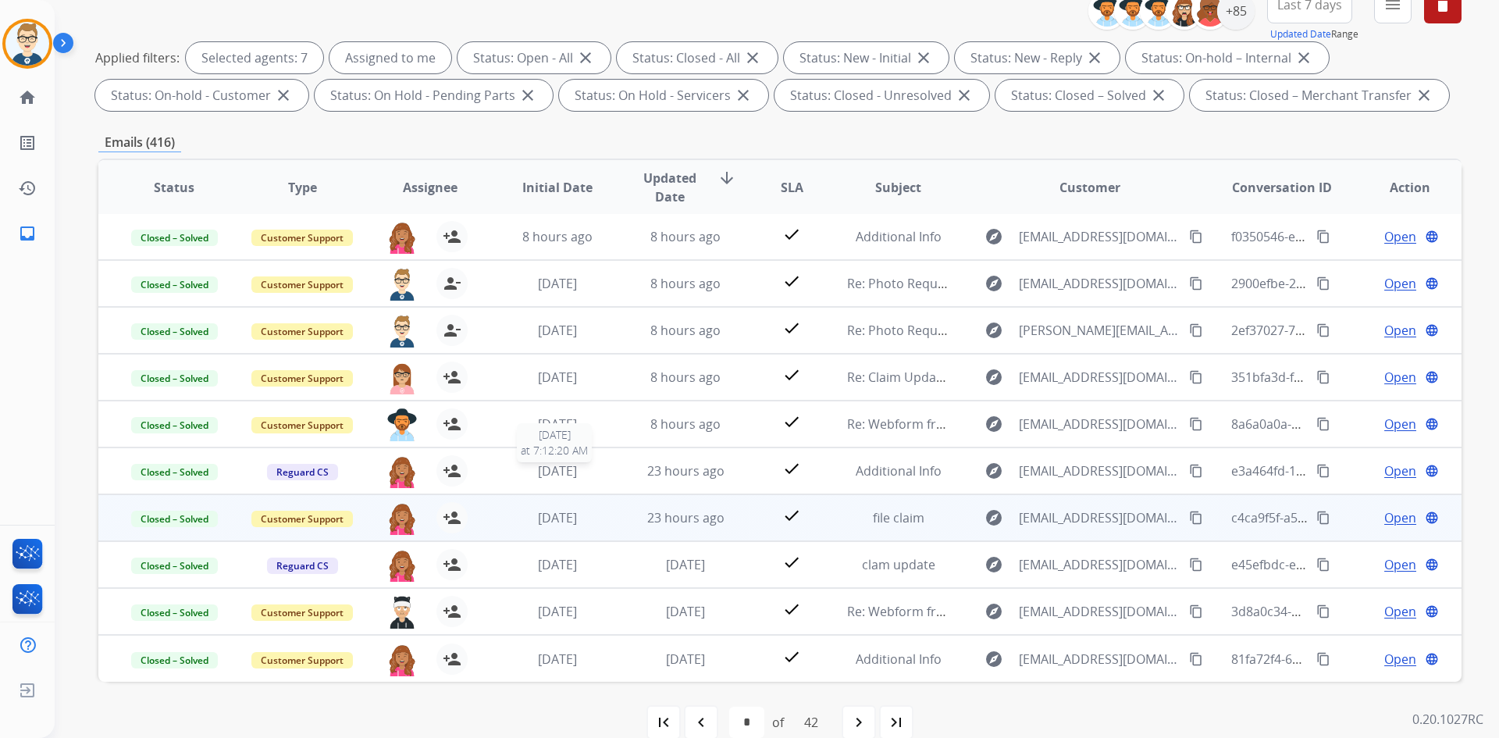
scroll to position [226, 0]
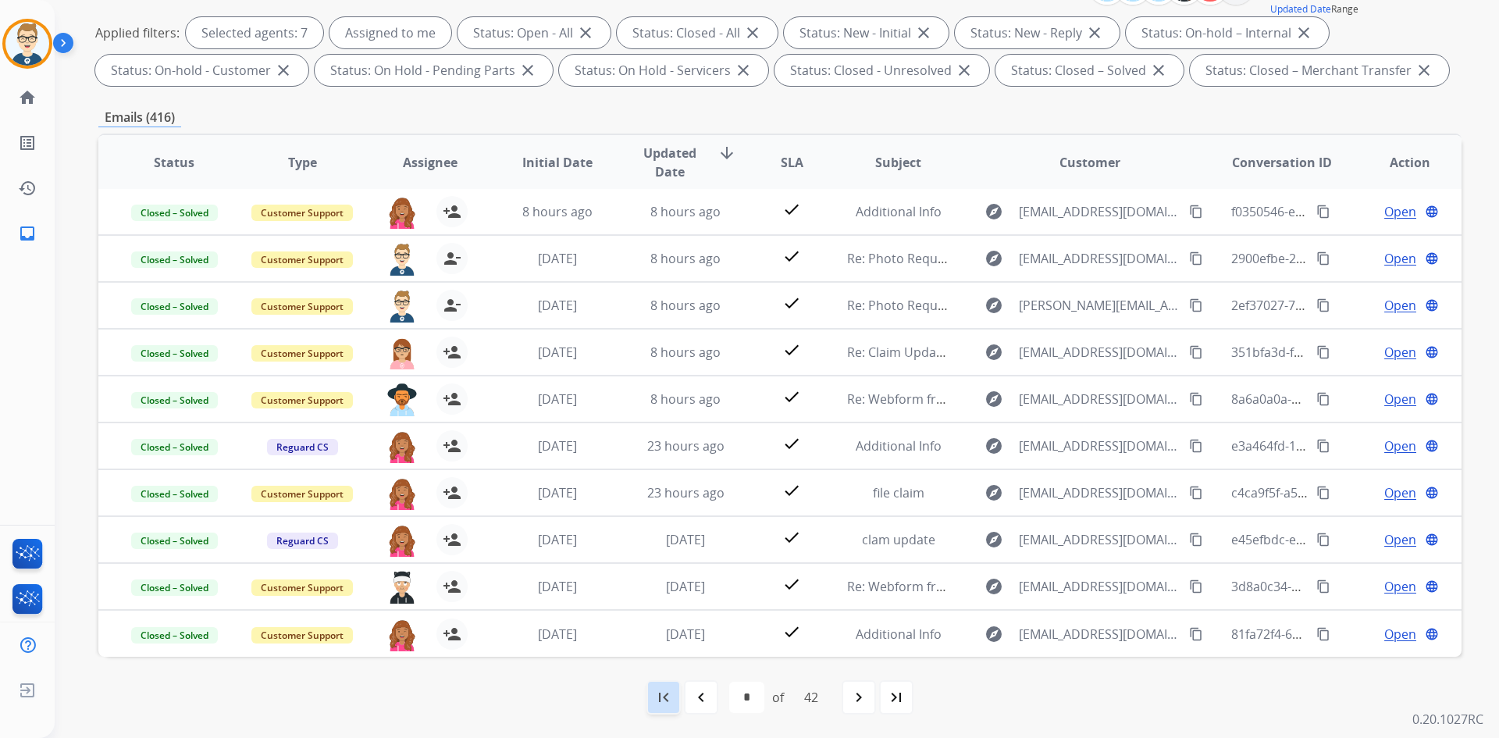
click at [654, 698] on mat-icon "first_page" at bounding box center [663, 697] width 19 height 19
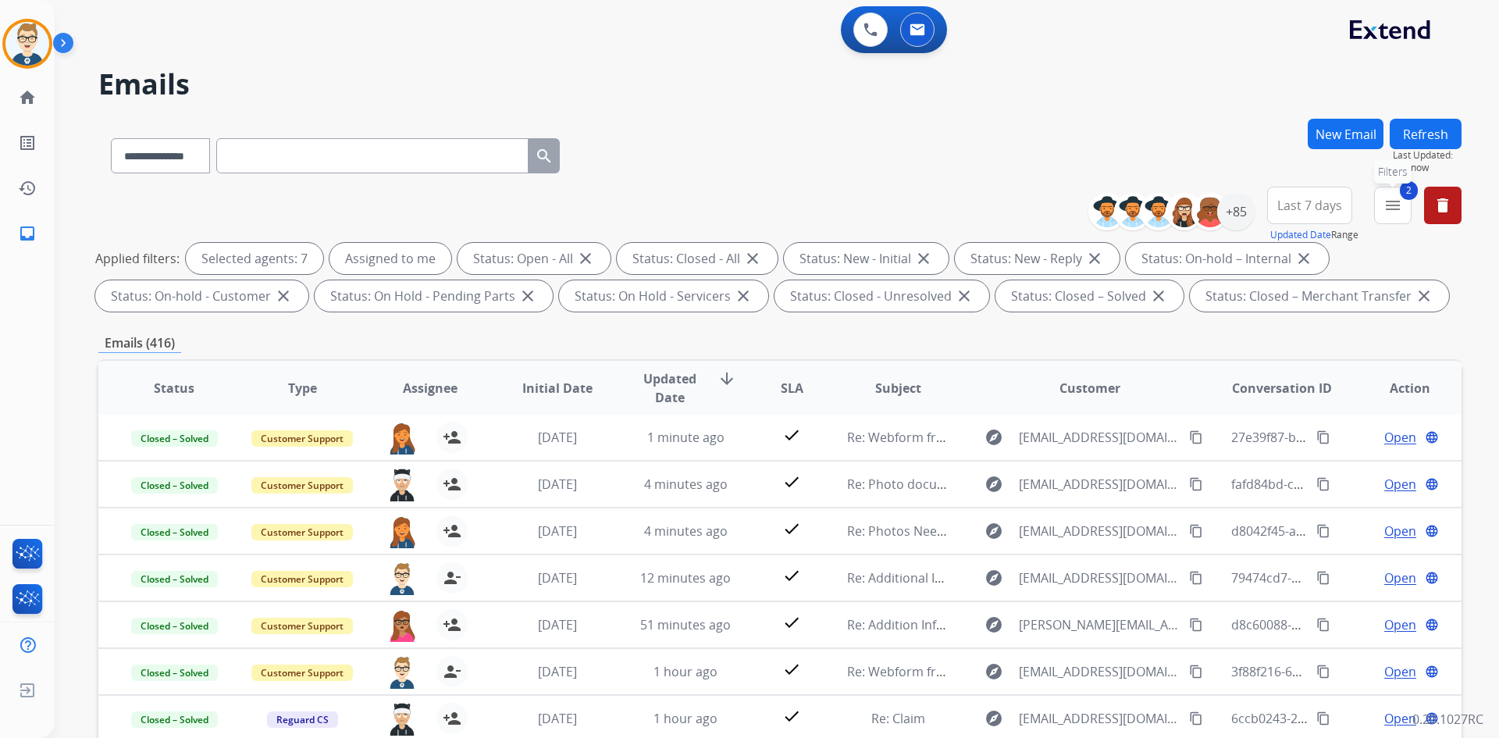
click at [1400, 208] on mat-icon "menu" at bounding box center [1393, 205] width 19 height 19
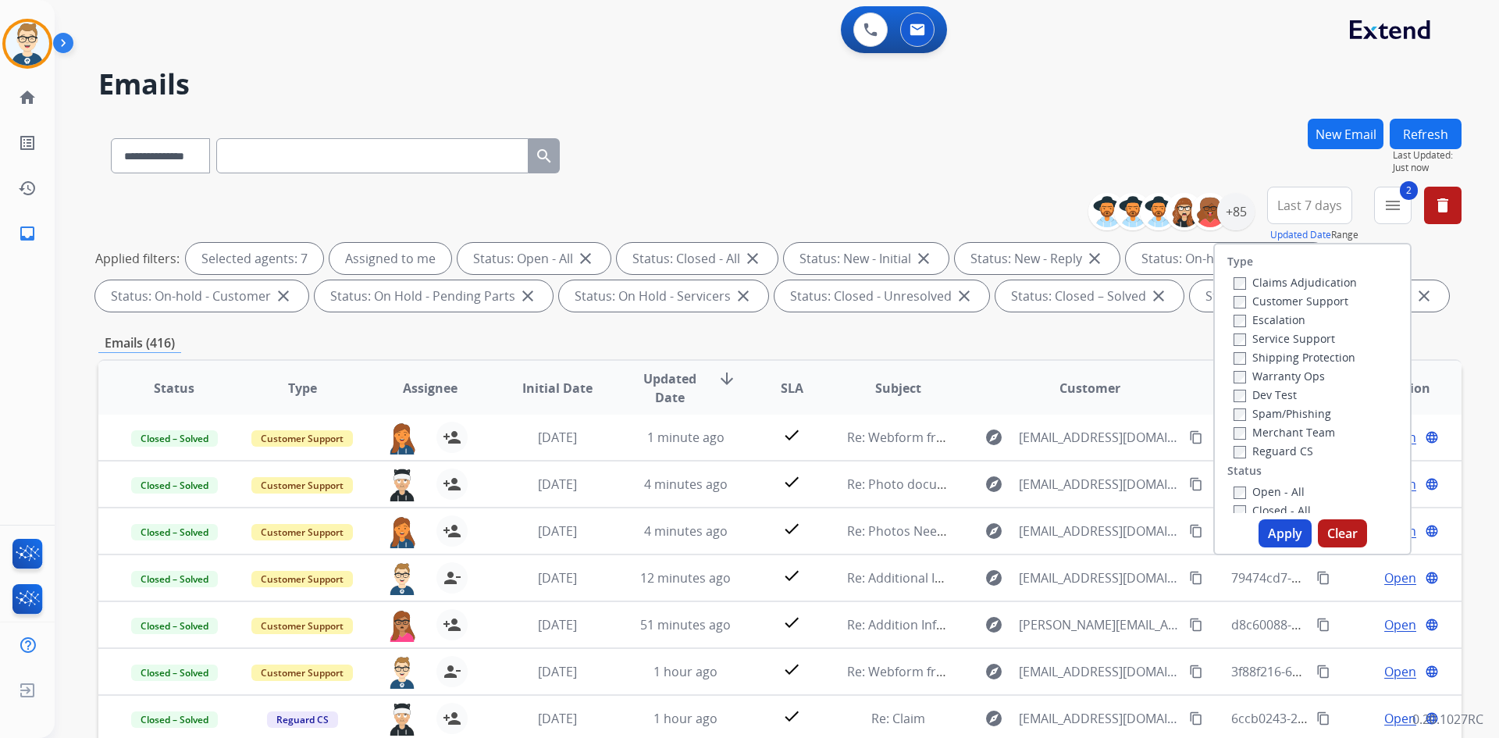
click at [1273, 527] on button "Apply" at bounding box center [1285, 533] width 53 height 28
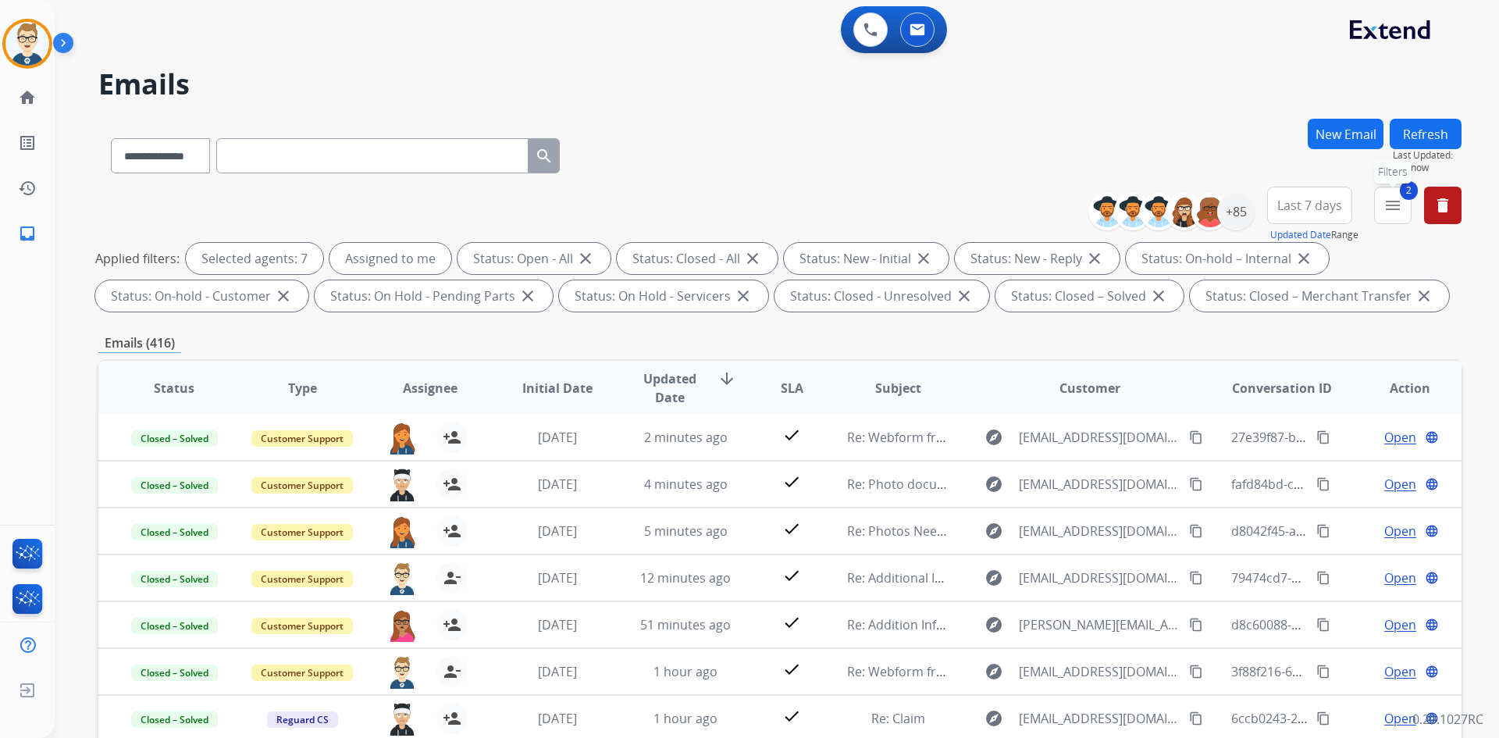
click at [1399, 202] on mat-icon "menu" at bounding box center [1393, 205] width 19 height 19
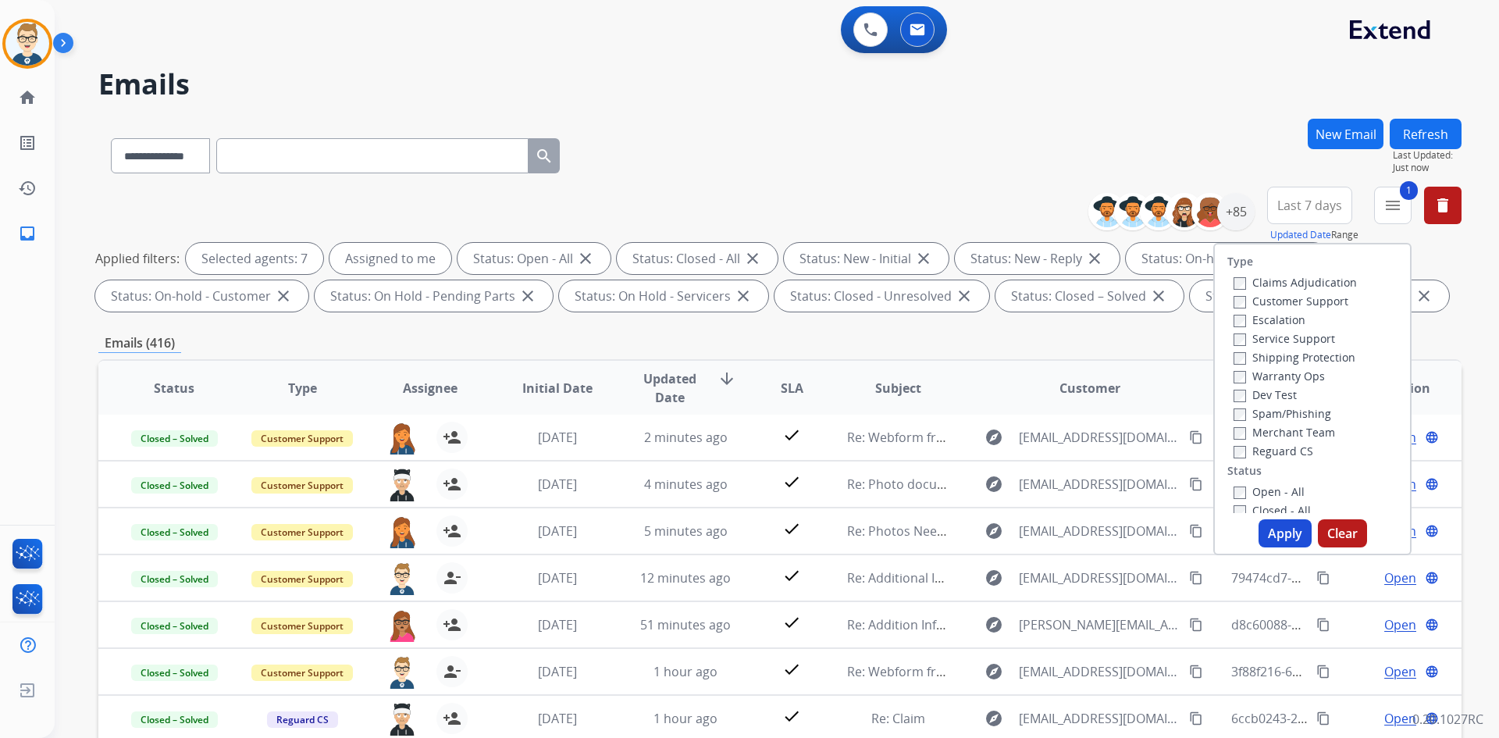
click at [1280, 526] on button "Apply" at bounding box center [1285, 533] width 53 height 28
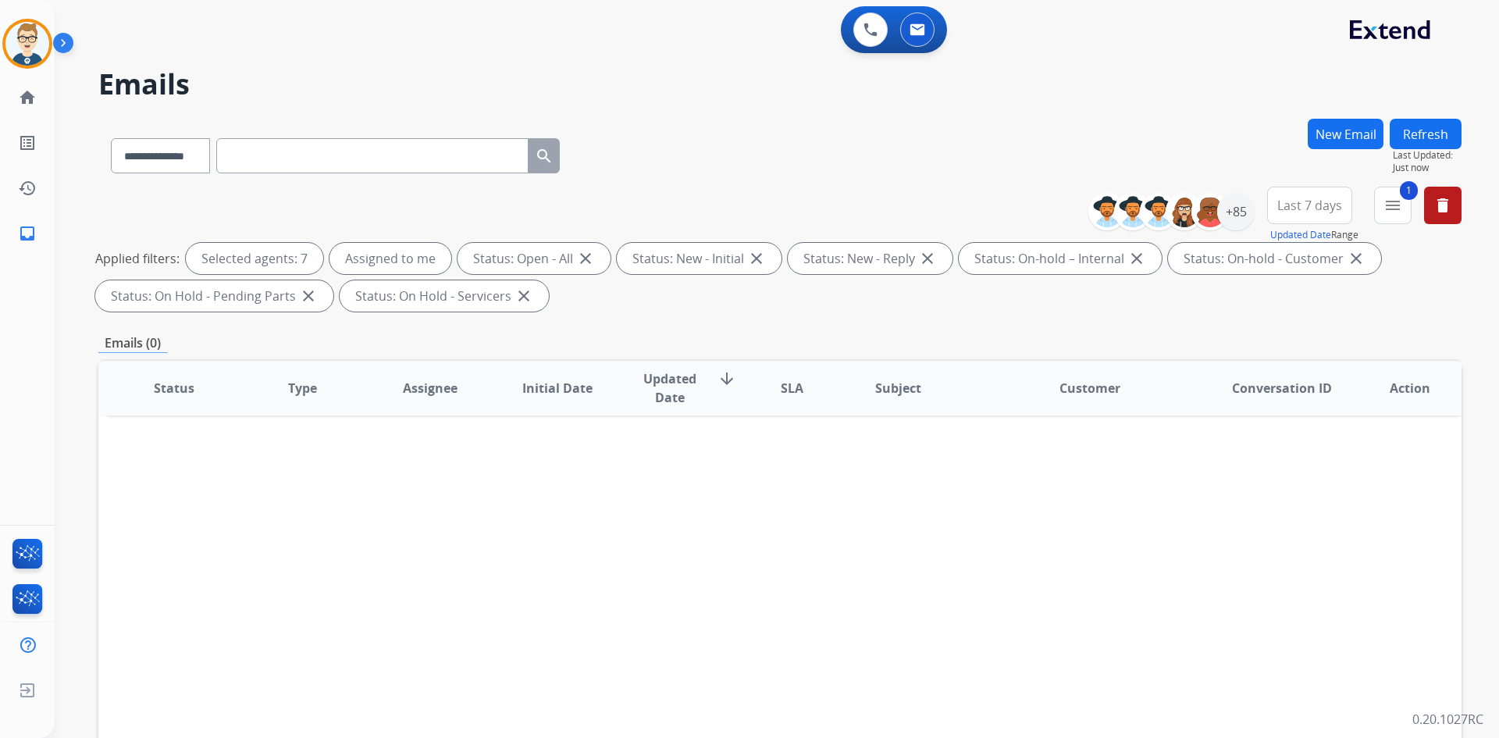
click at [1343, 196] on button "Last 7 days" at bounding box center [1309, 205] width 85 height 37
click at [1302, 403] on div "Last 90 days" at bounding box center [1305, 394] width 86 height 23
click at [20, 44] on img at bounding box center [27, 44] width 44 height 44
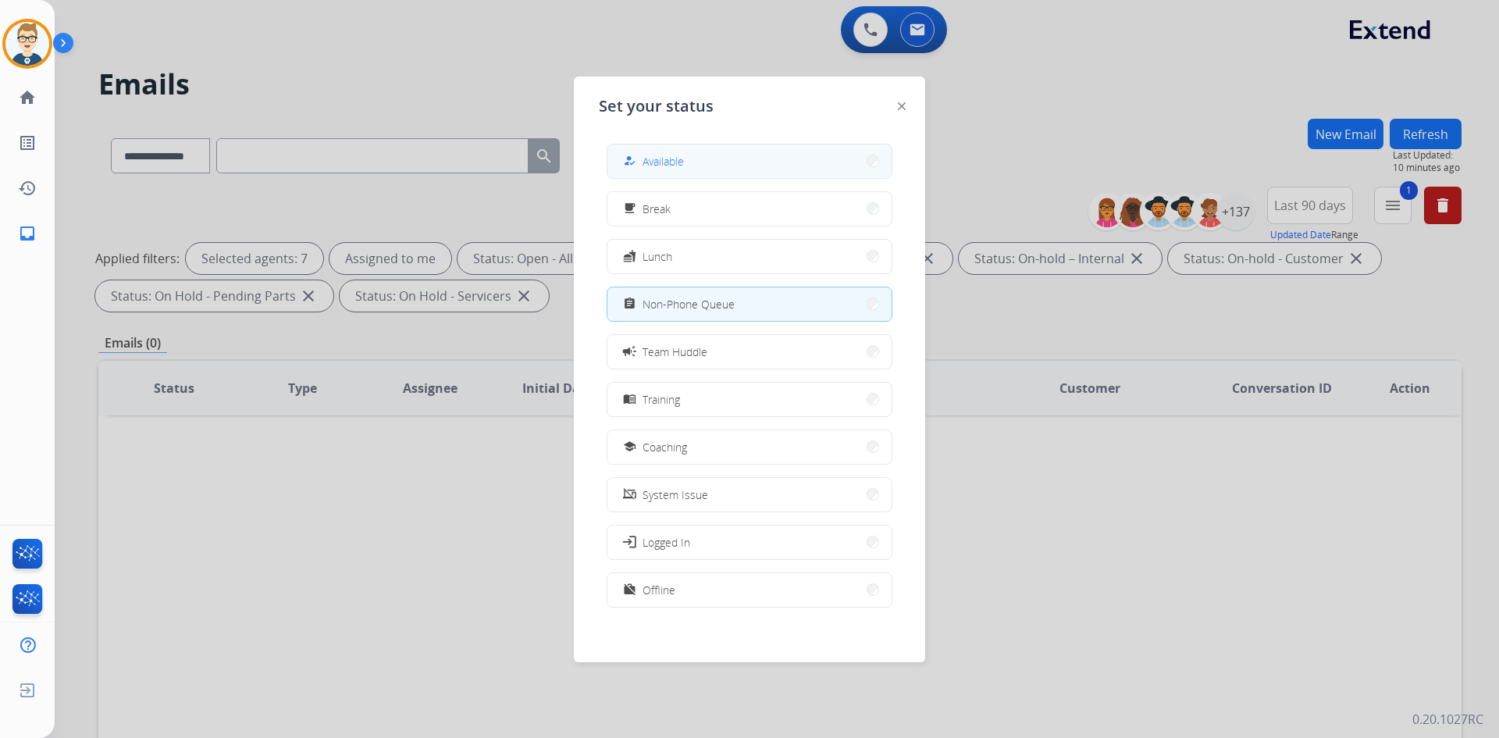
click at [699, 161] on button "how_to_reg Available" at bounding box center [750, 161] width 284 height 34
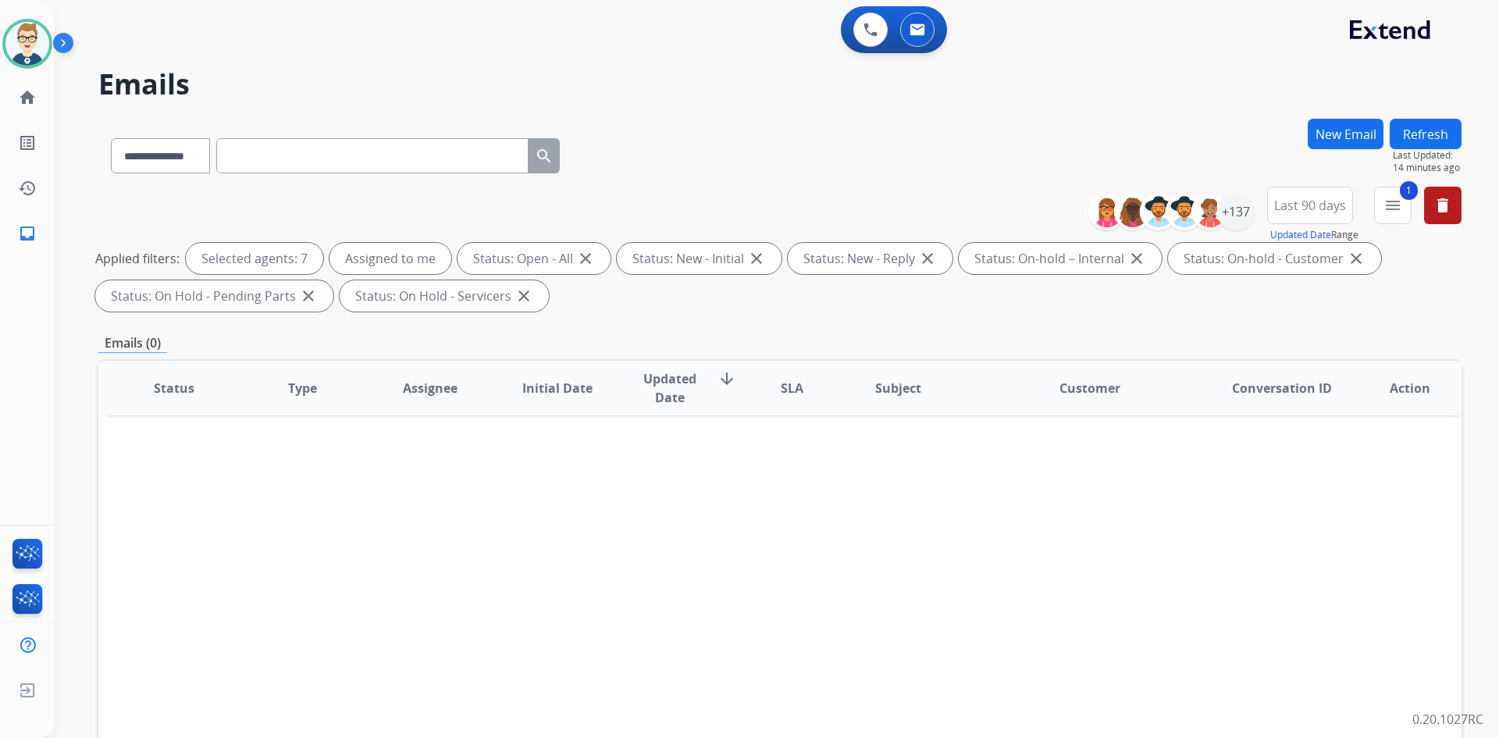
click at [1426, 129] on button "Refresh" at bounding box center [1426, 134] width 72 height 30
click at [871, 24] on img at bounding box center [871, 30] width 14 height 14
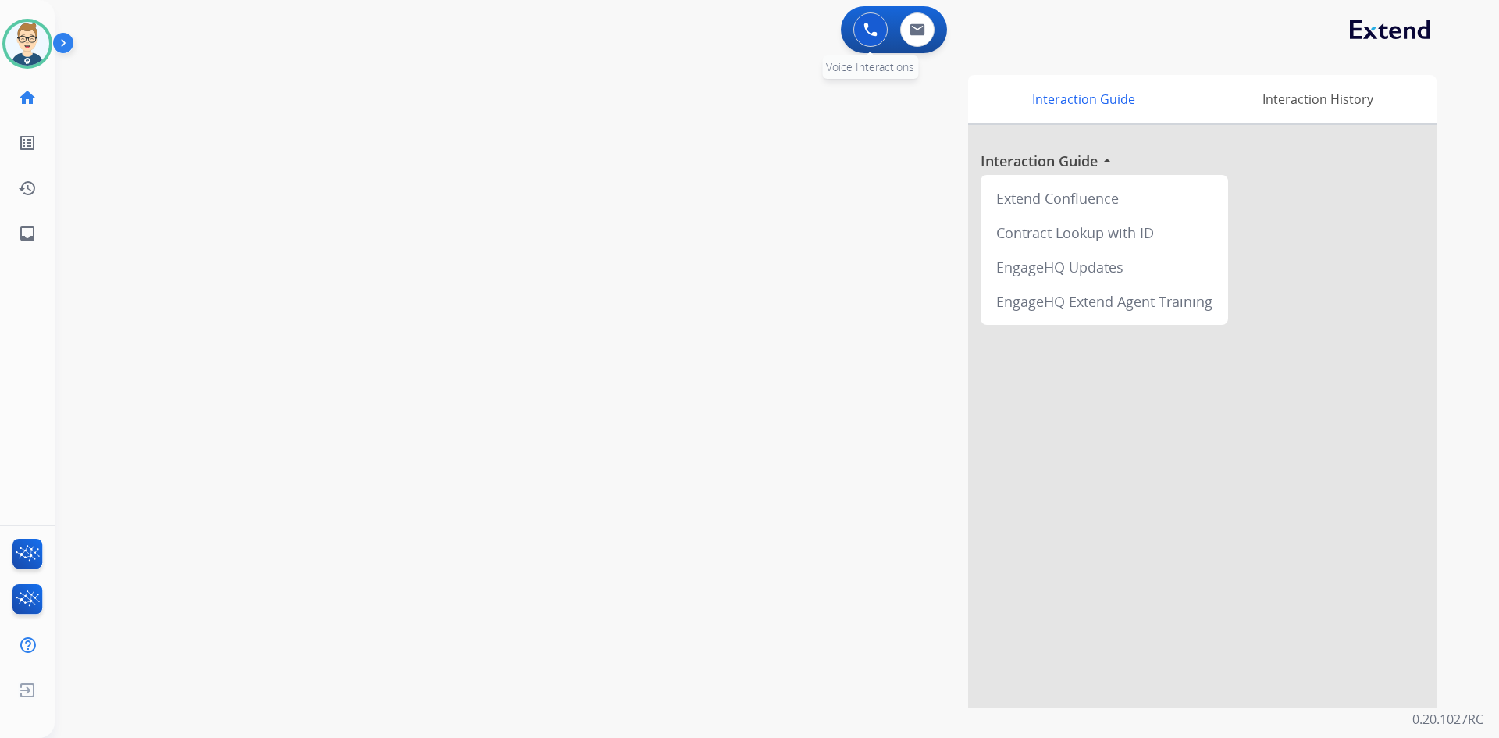
click at [873, 39] on button at bounding box center [870, 29] width 34 height 34
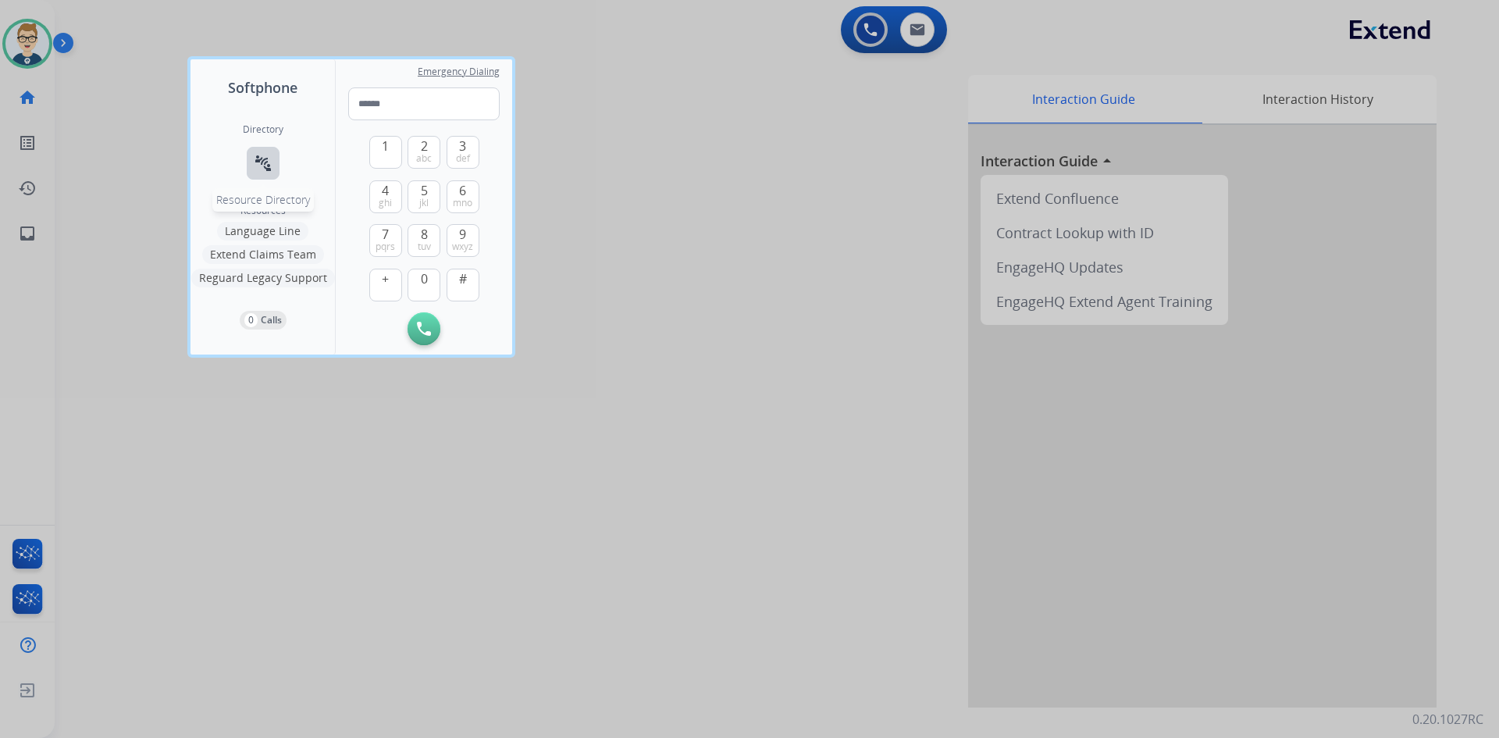
click at [272, 173] on button "connect_without_contact Resource Directory" at bounding box center [263, 163] width 33 height 33
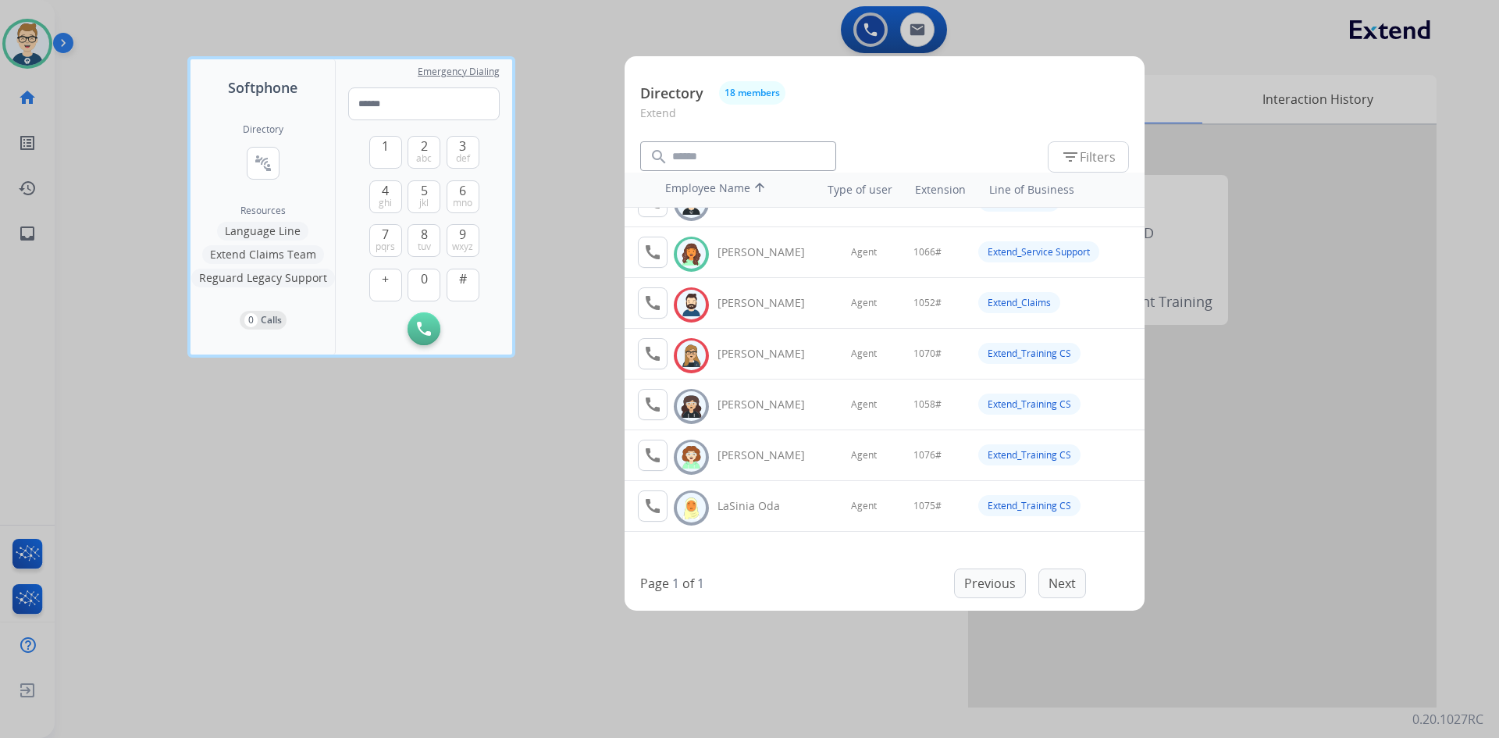
scroll to position [312, 0]
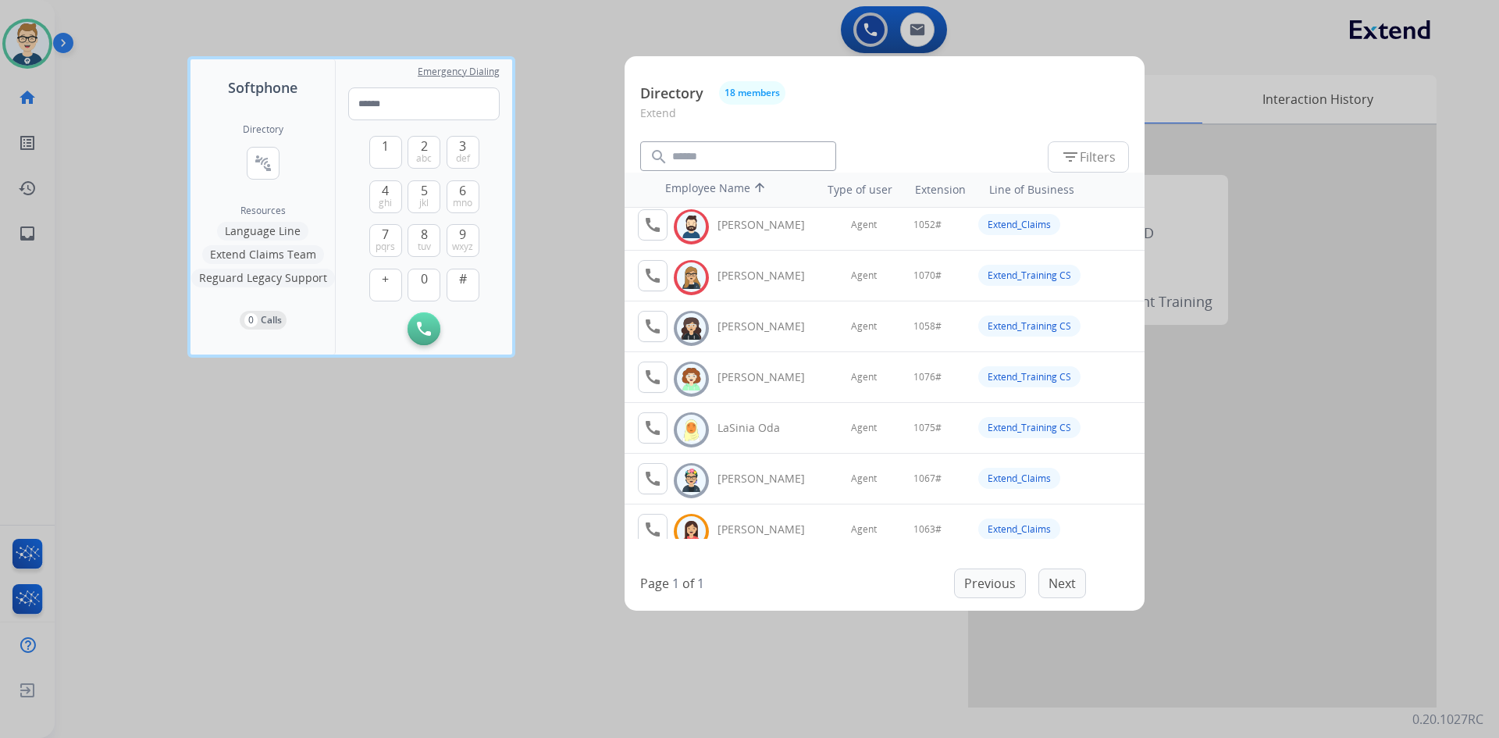
click at [1098, 149] on span "filter_list Filters" at bounding box center [1088, 157] width 55 height 19
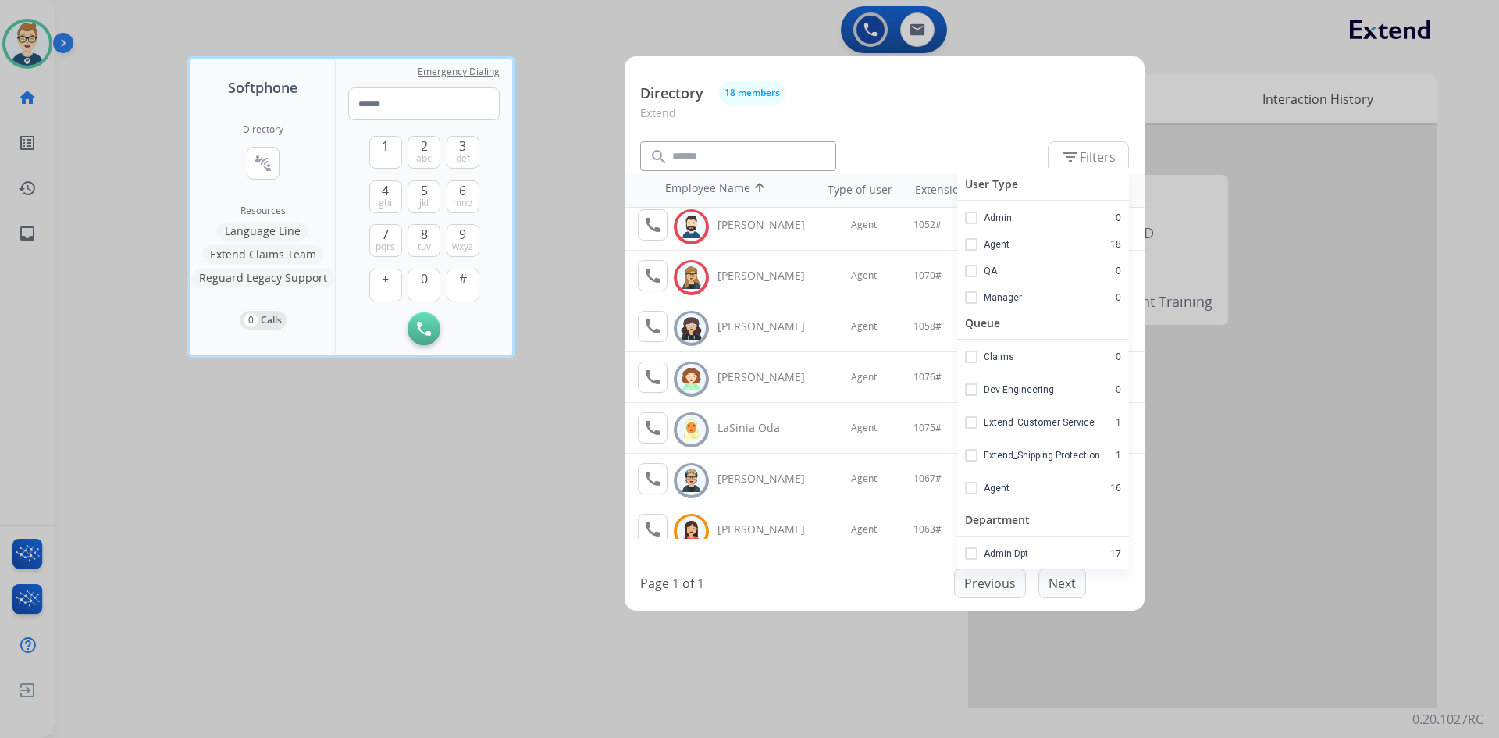
click at [1095, 144] on button "filter_list Filters" at bounding box center [1088, 156] width 81 height 31
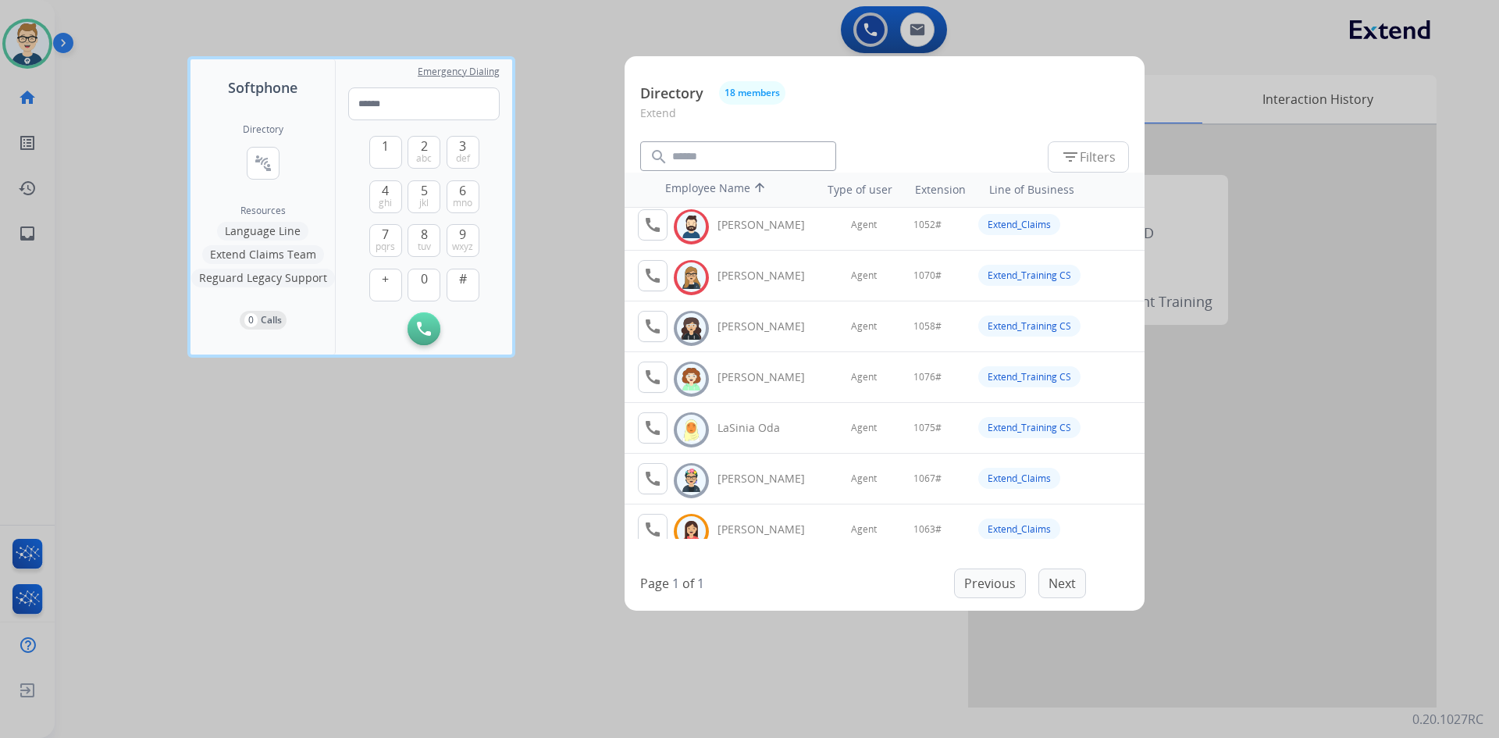
click at [311, 437] on div at bounding box center [749, 369] width 1499 height 738
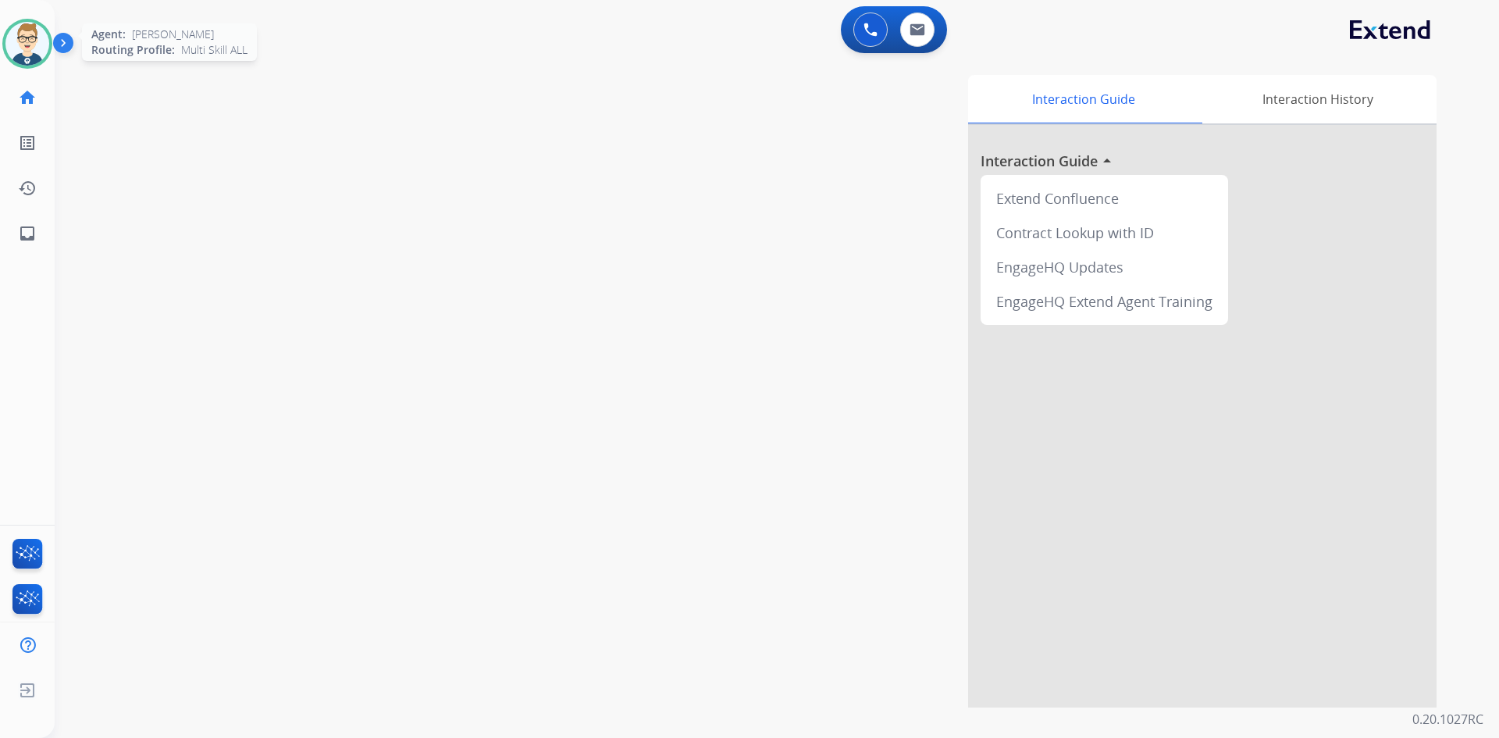
click at [38, 38] on img at bounding box center [27, 44] width 44 height 44
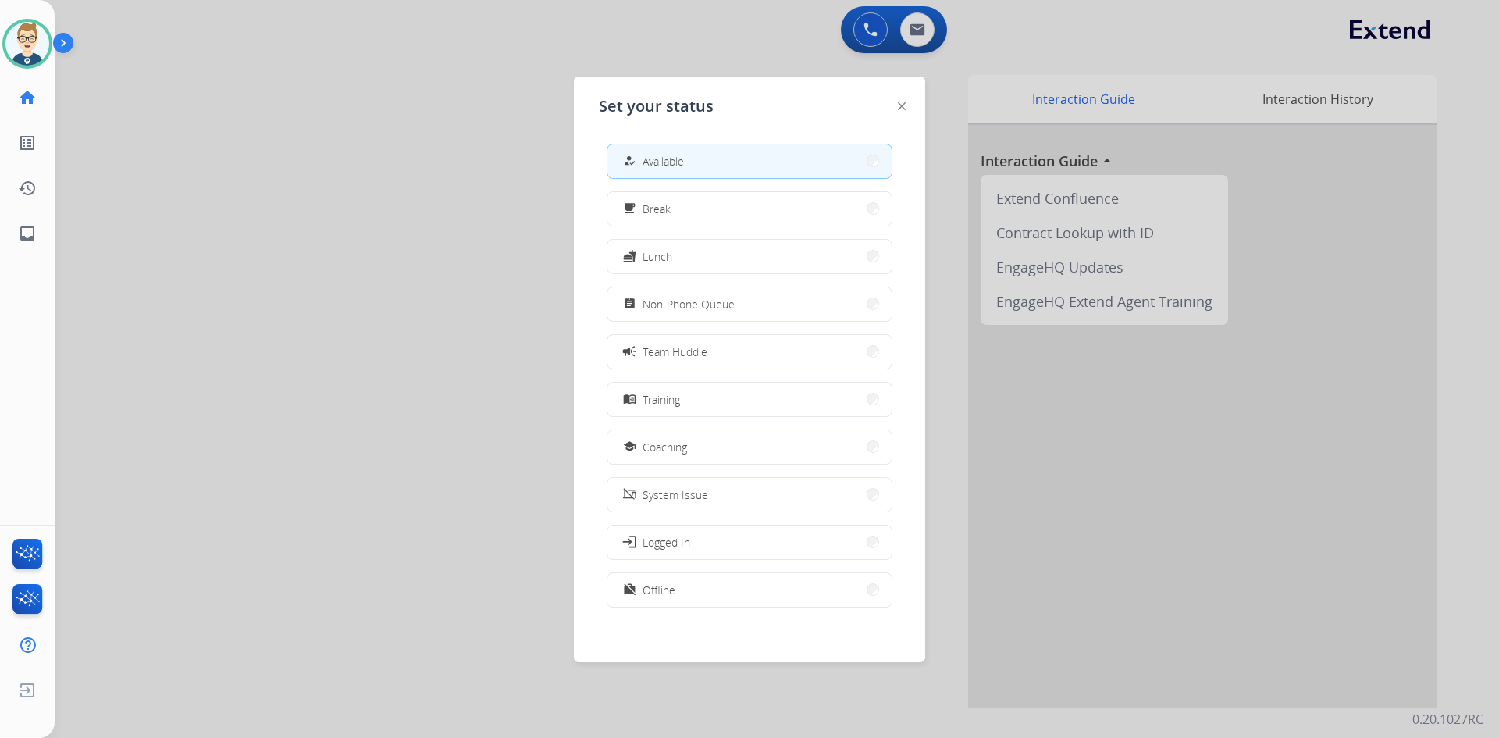
scroll to position [5, 0]
click at [682, 584] on button "work_off Offline" at bounding box center [750, 585] width 284 height 34
